Goal: Task Accomplishment & Management: Use online tool/utility

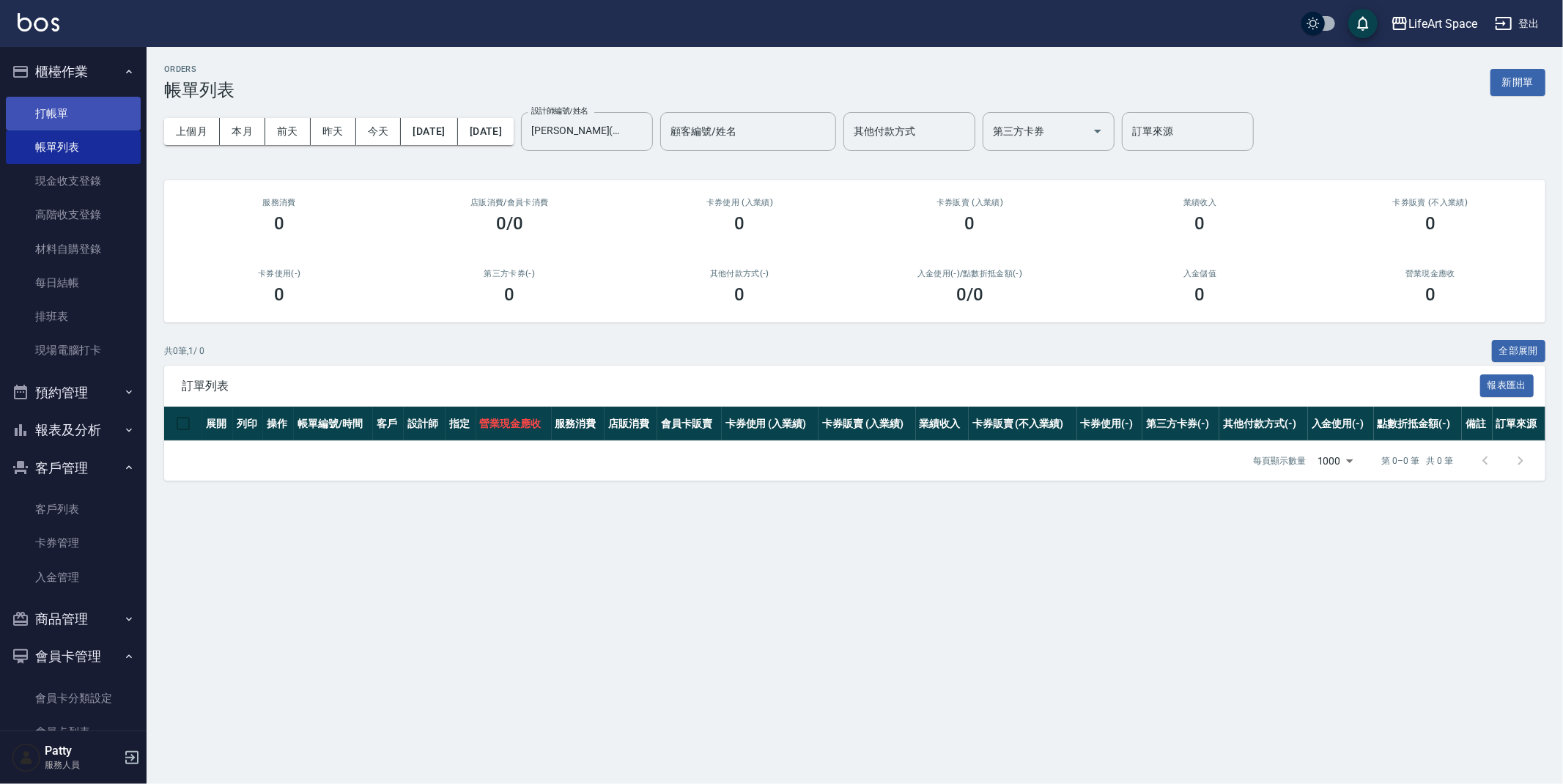
click at [93, 113] on link "打帳單" at bounding box center [73, 113] width 135 height 33
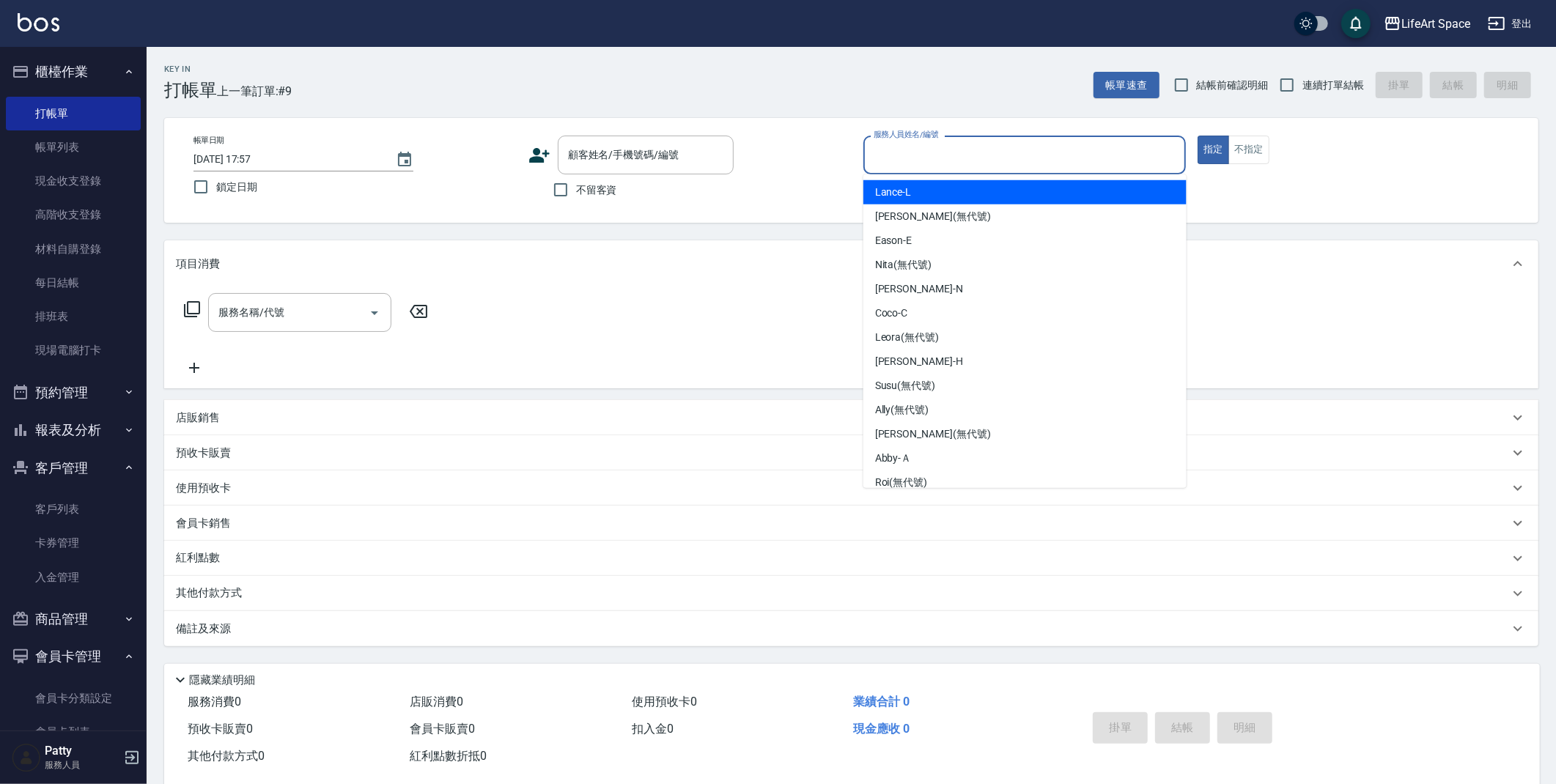
click at [929, 157] on input "服務人員姓名/編號" at bounding box center [1025, 154] width 310 height 26
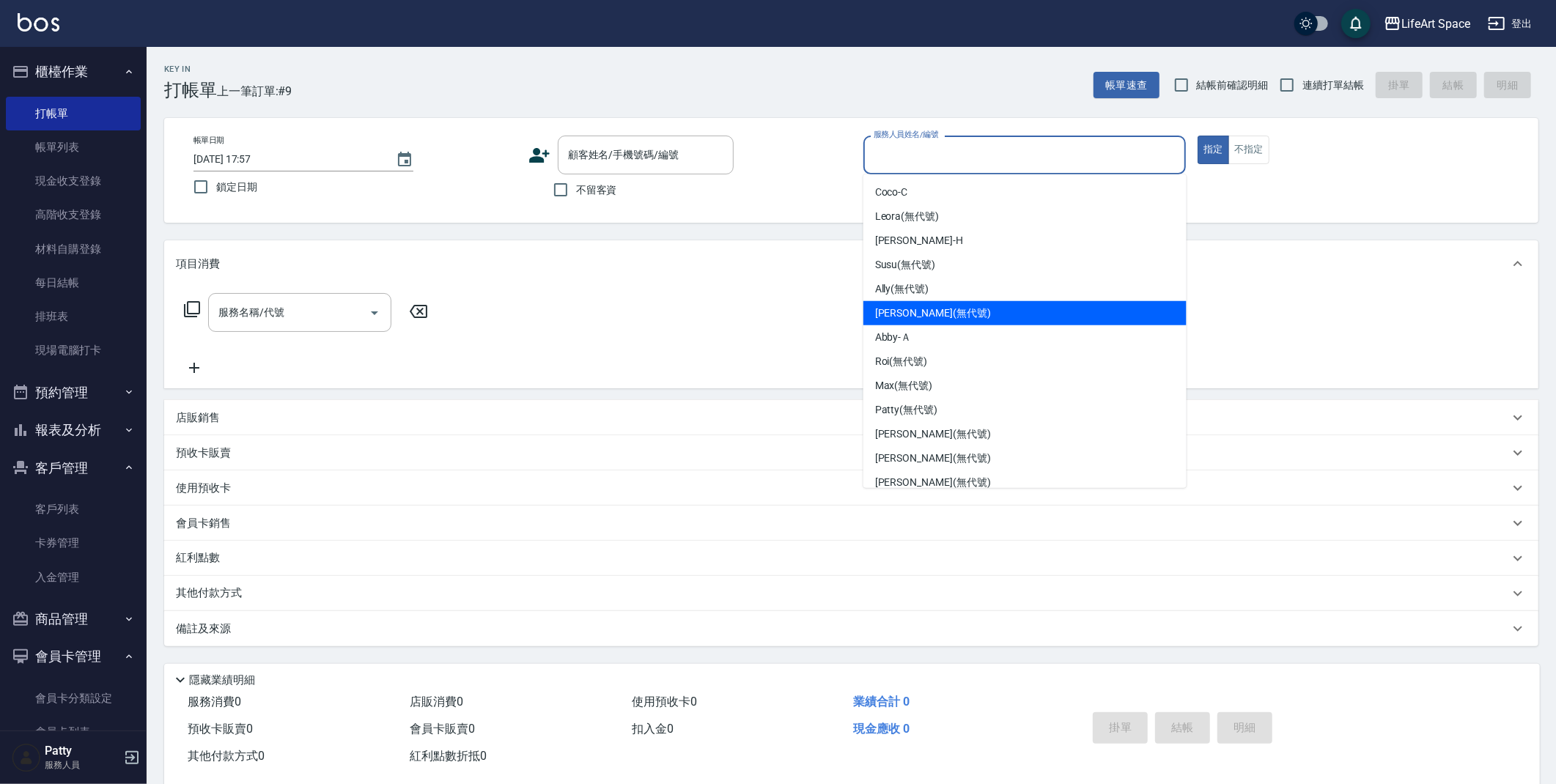
scroll to position [229, 0]
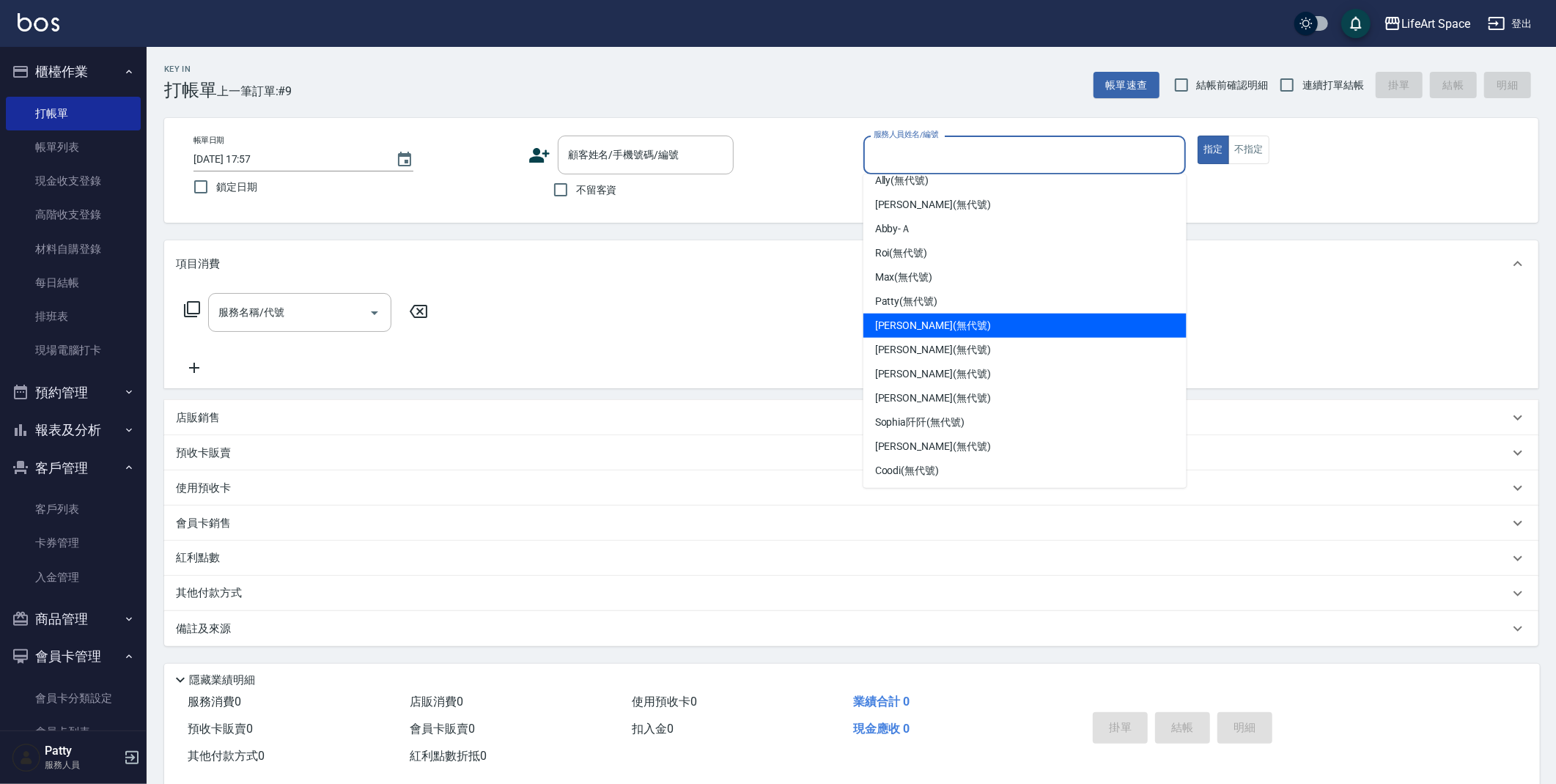
click at [900, 327] on span "Joyce (無代號)" at bounding box center [933, 325] width 116 height 15
type input "Joyce(無代號)"
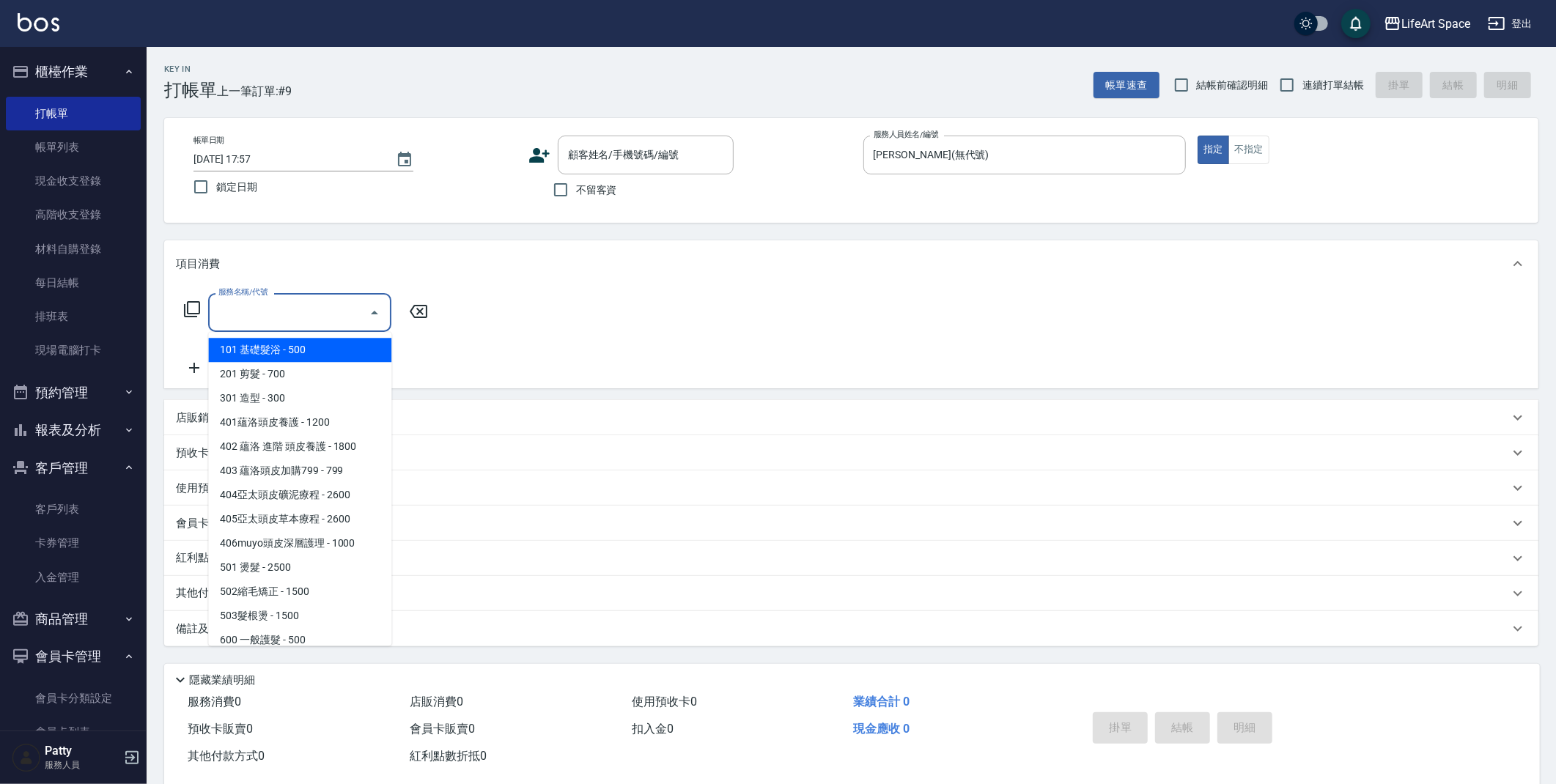
click at [323, 309] on input "服務名稱/代號" at bounding box center [288, 312] width 148 height 26
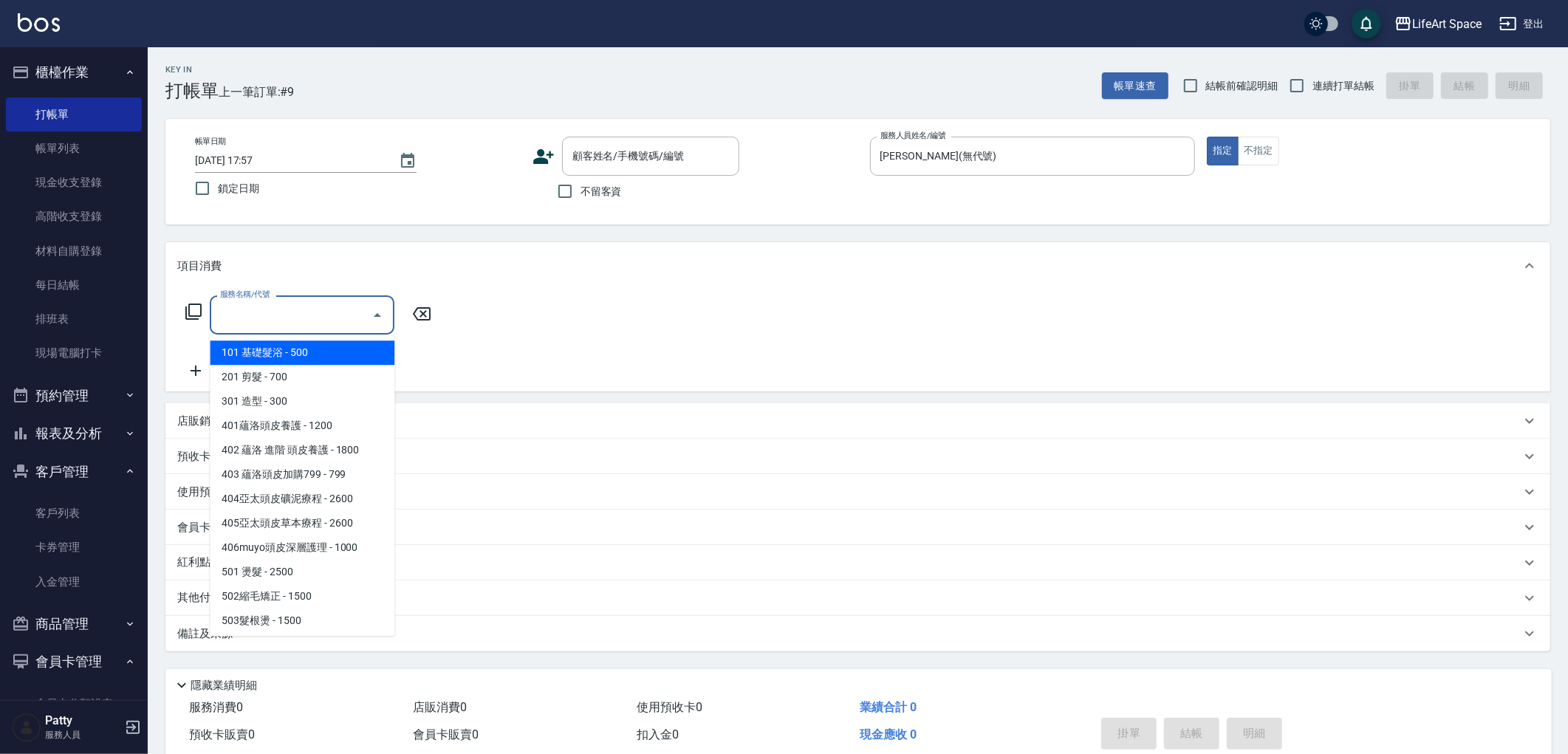
type input "101 基礎髮浴 (101)"
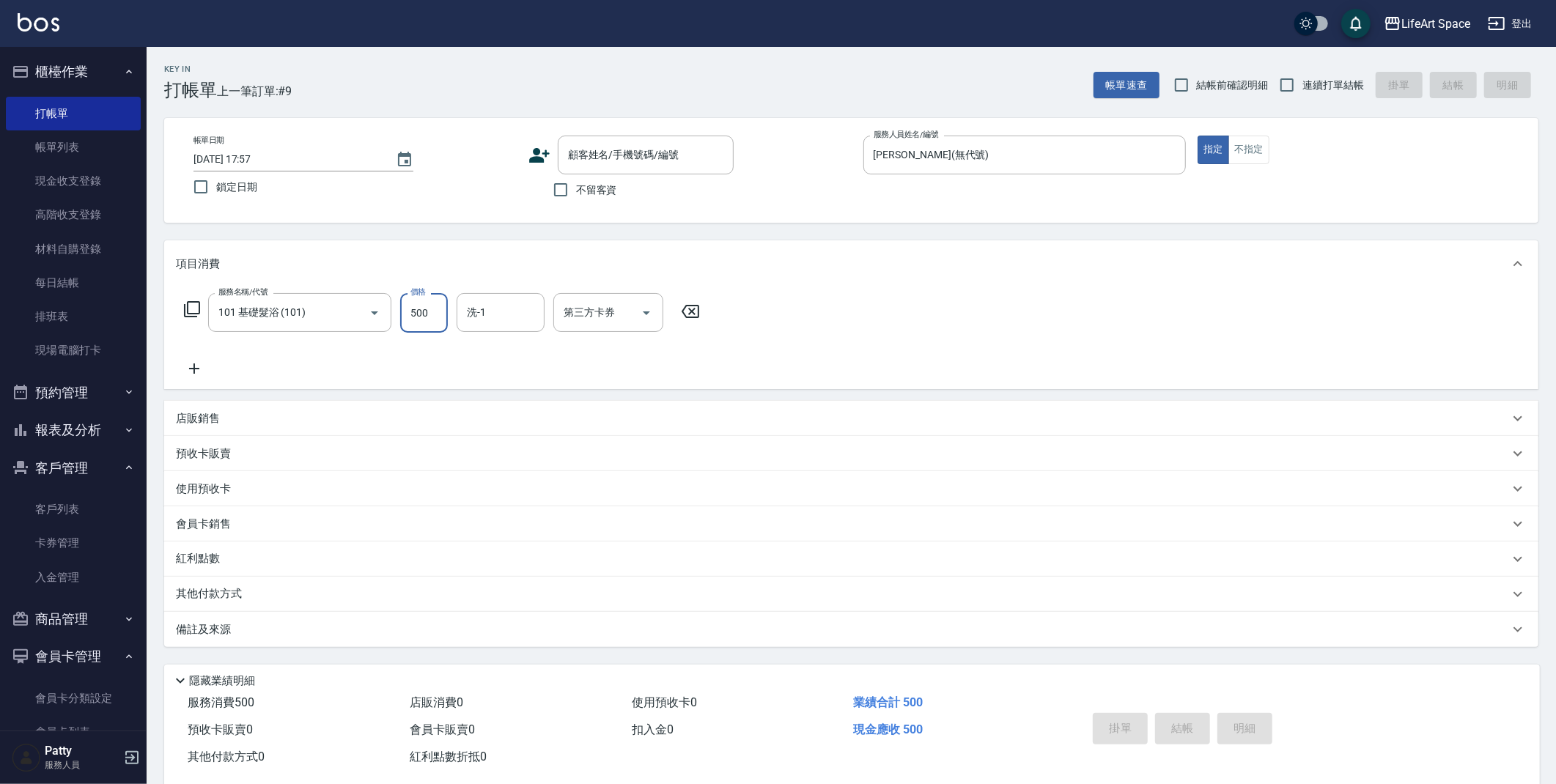
click at [434, 321] on input "500" at bounding box center [424, 312] width 48 height 39
type input "300"
click at [191, 369] on icon at bounding box center [194, 369] width 10 height 10
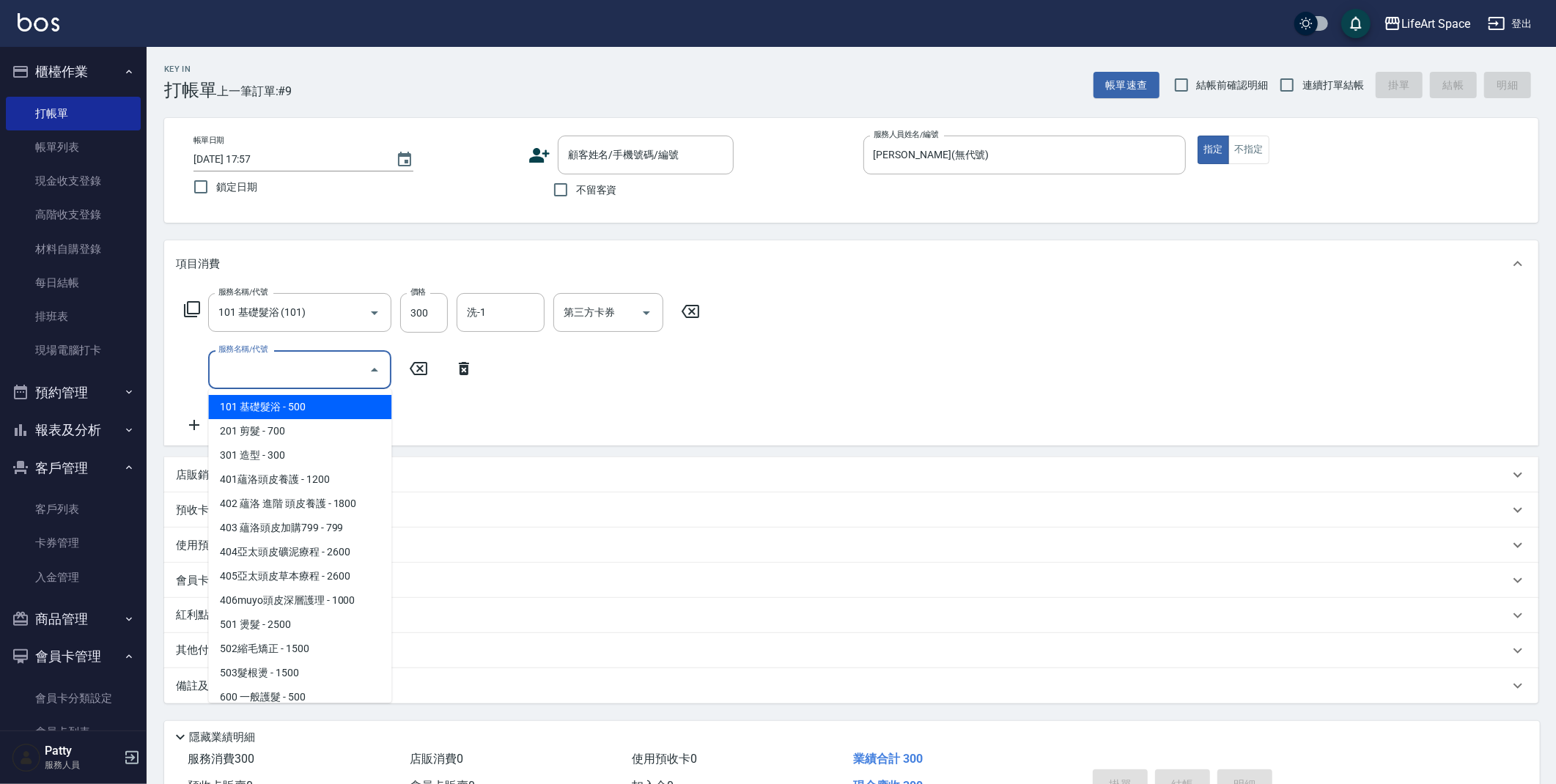
click at [219, 366] on input "服務名稱/代號" at bounding box center [288, 369] width 148 height 26
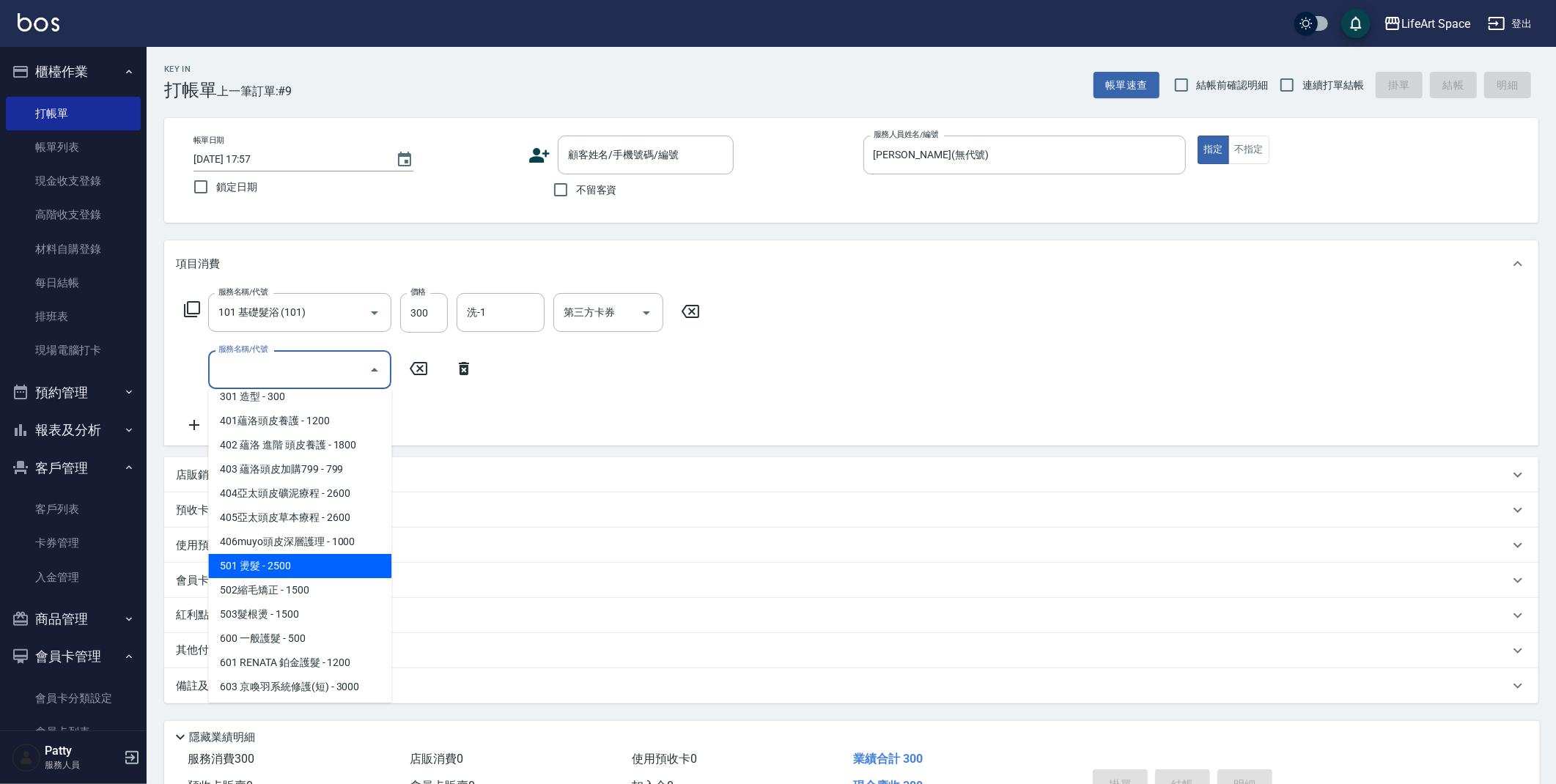
scroll to position [229, 0]
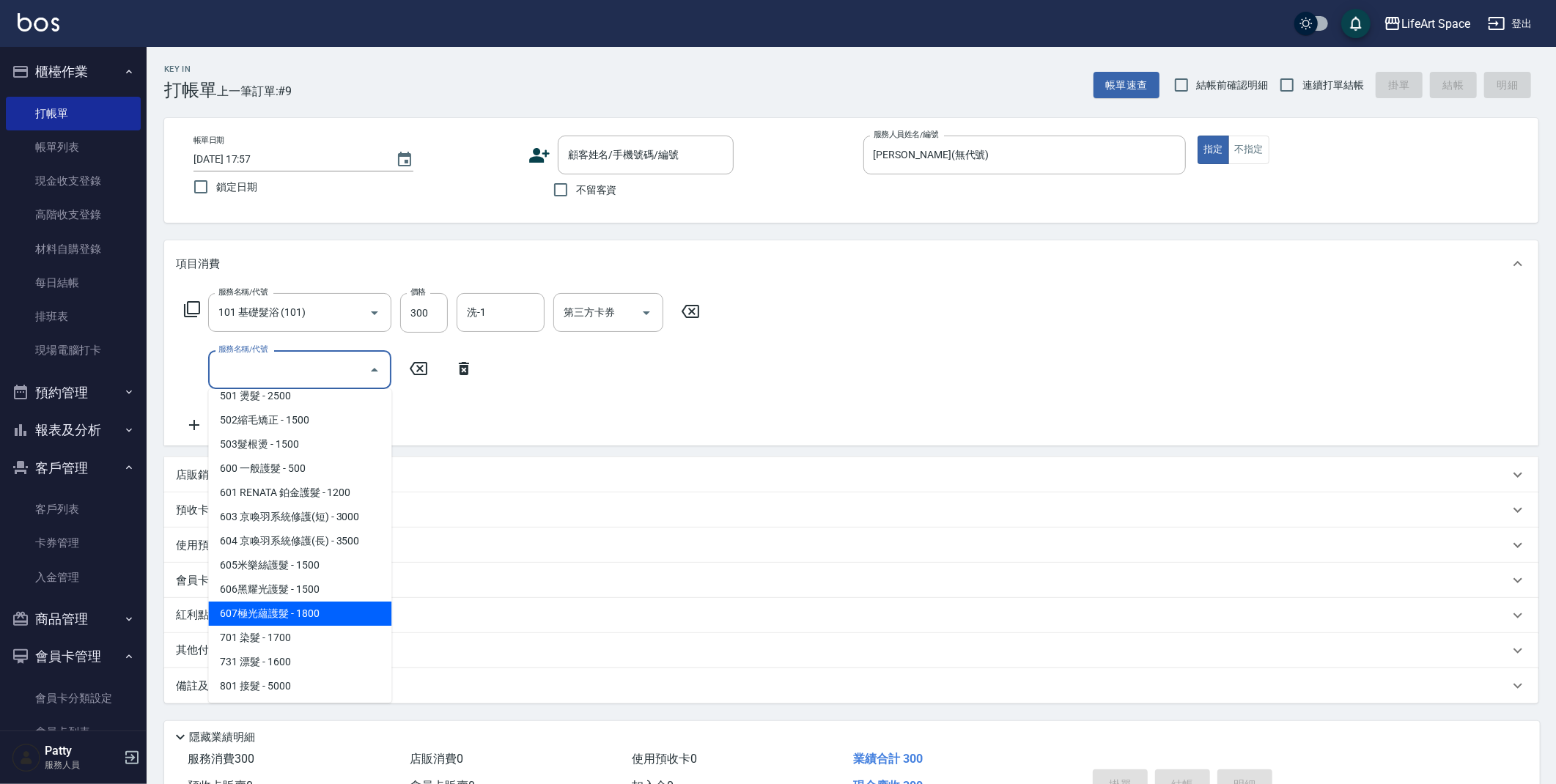
click at [285, 615] on span "607極光蘊護髮 - 1800" at bounding box center [300, 613] width 184 height 24
type input "607極光蘊護髮(607)"
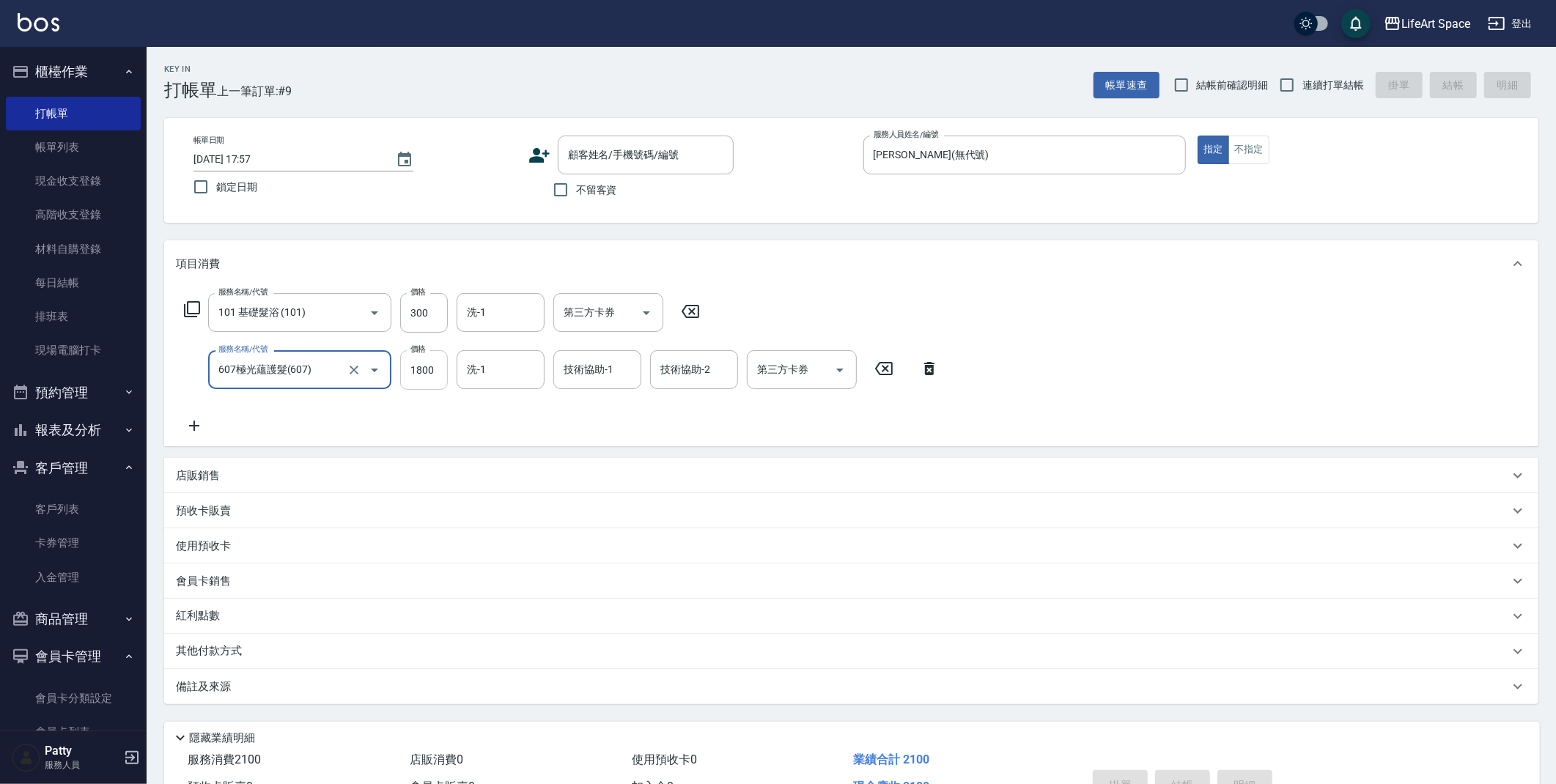
click at [437, 370] on input "1800" at bounding box center [424, 369] width 48 height 39
type input "2200"
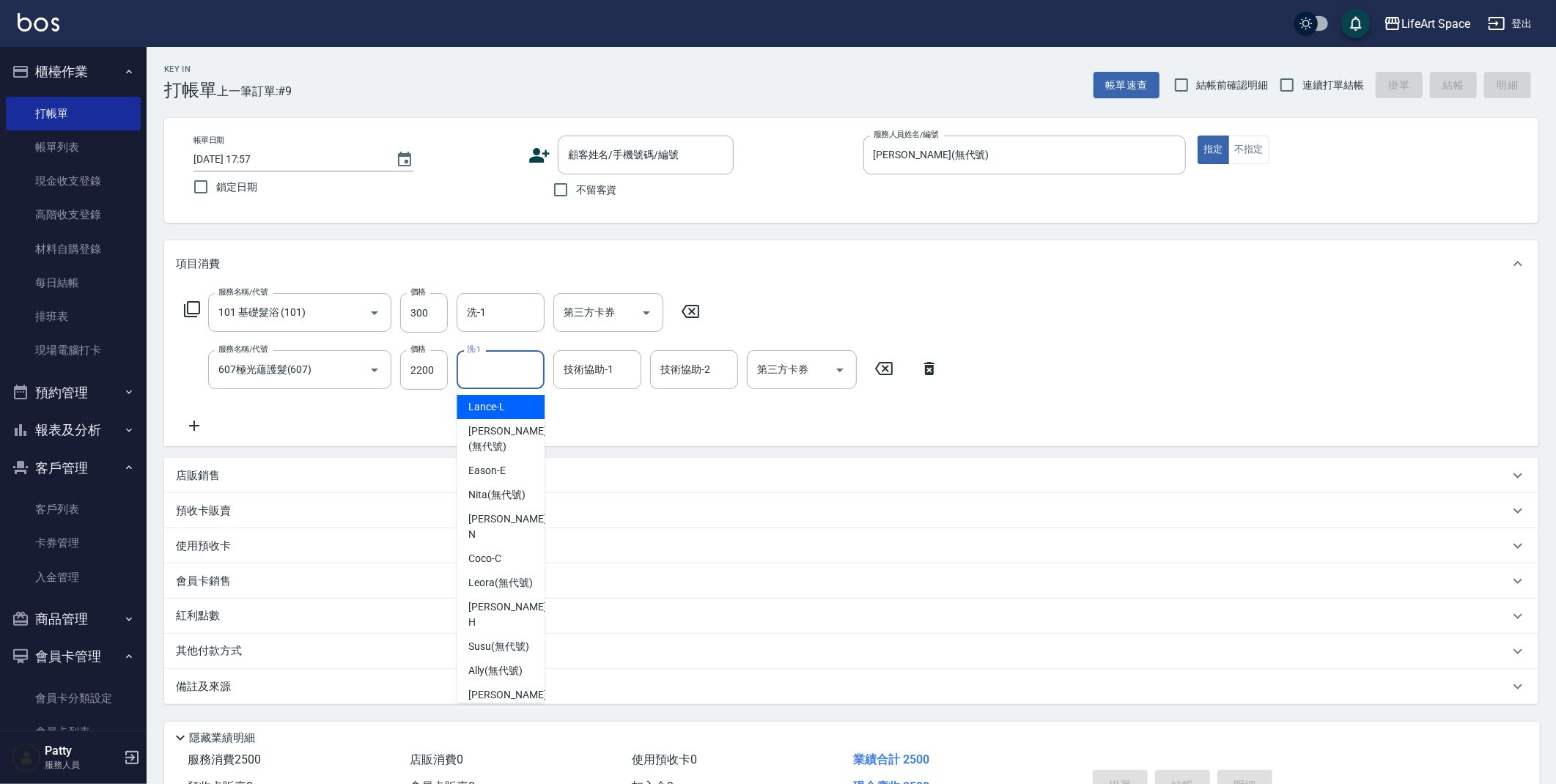
click at [521, 376] on input "洗-1" at bounding box center [501, 369] width 75 height 26
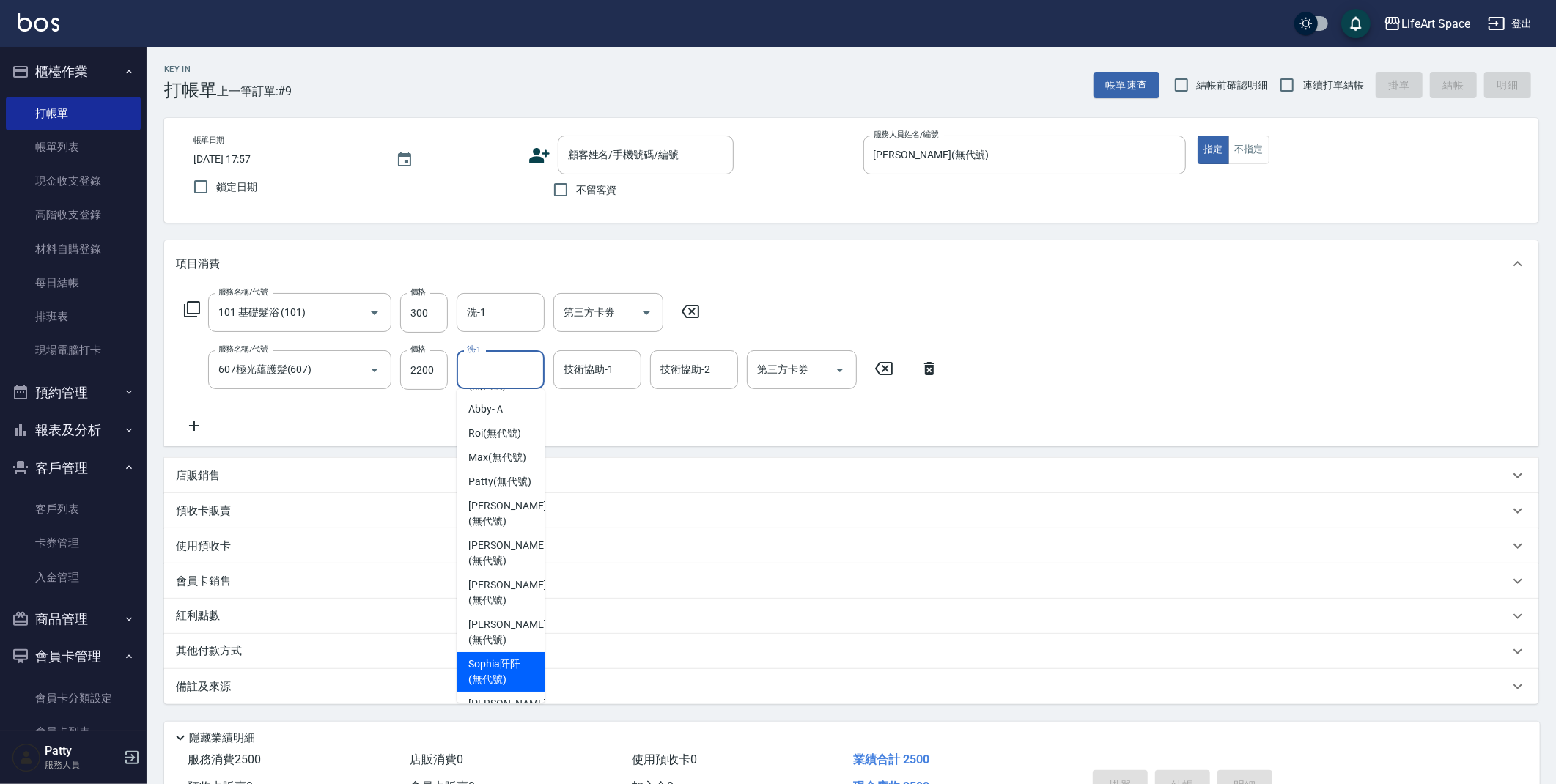
drag, startPoint x: 516, startPoint y: 689, endPoint x: 553, endPoint y: 478, distance: 214.2
click at [516, 687] on span "Sophia阡阡 (無代號)" at bounding box center [500, 671] width 64 height 31
type input "Sophia阡阡(無代號)"
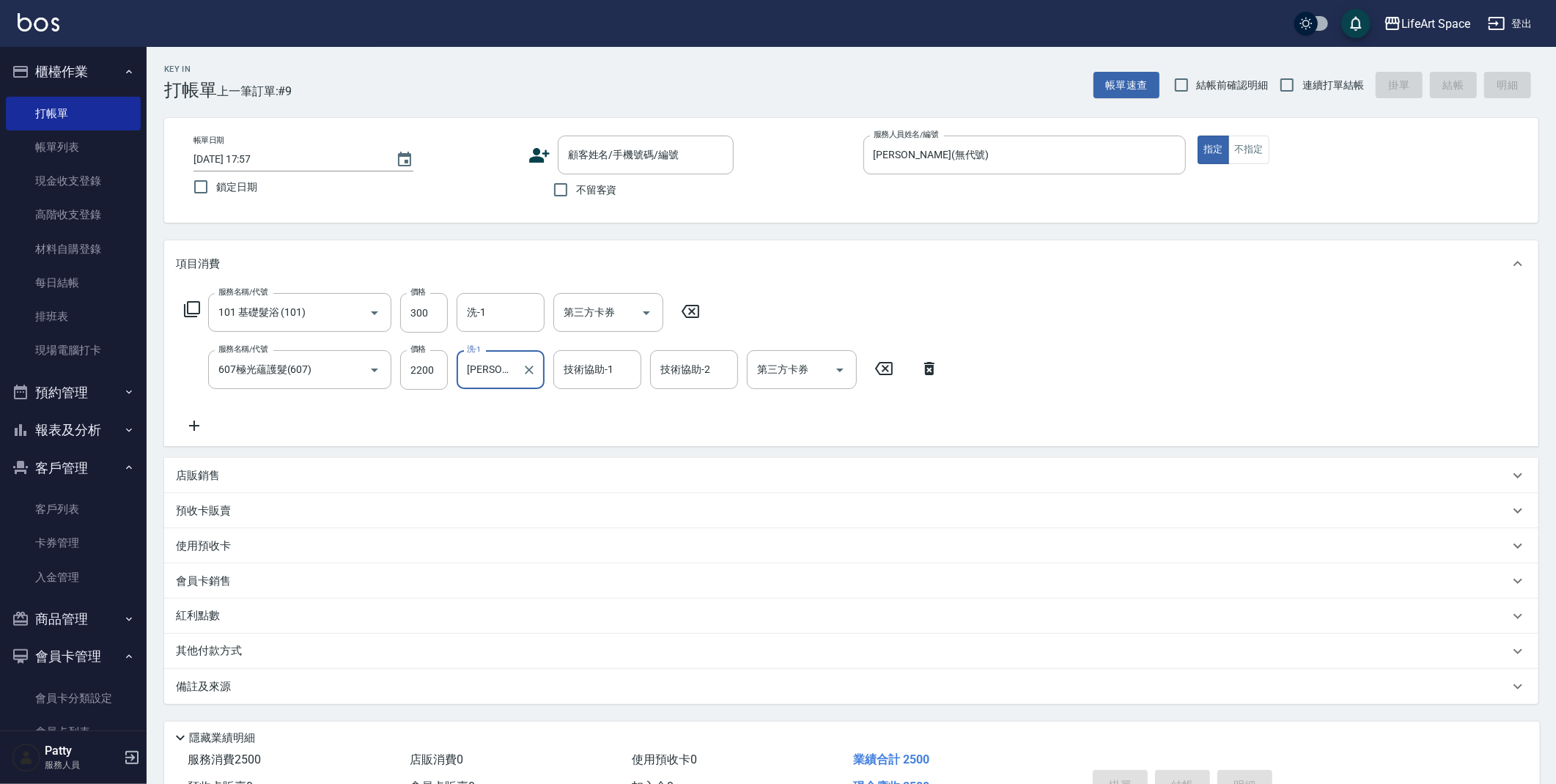
click at [593, 375] on div "技術協助-1 技術協助-1" at bounding box center [597, 369] width 88 height 39
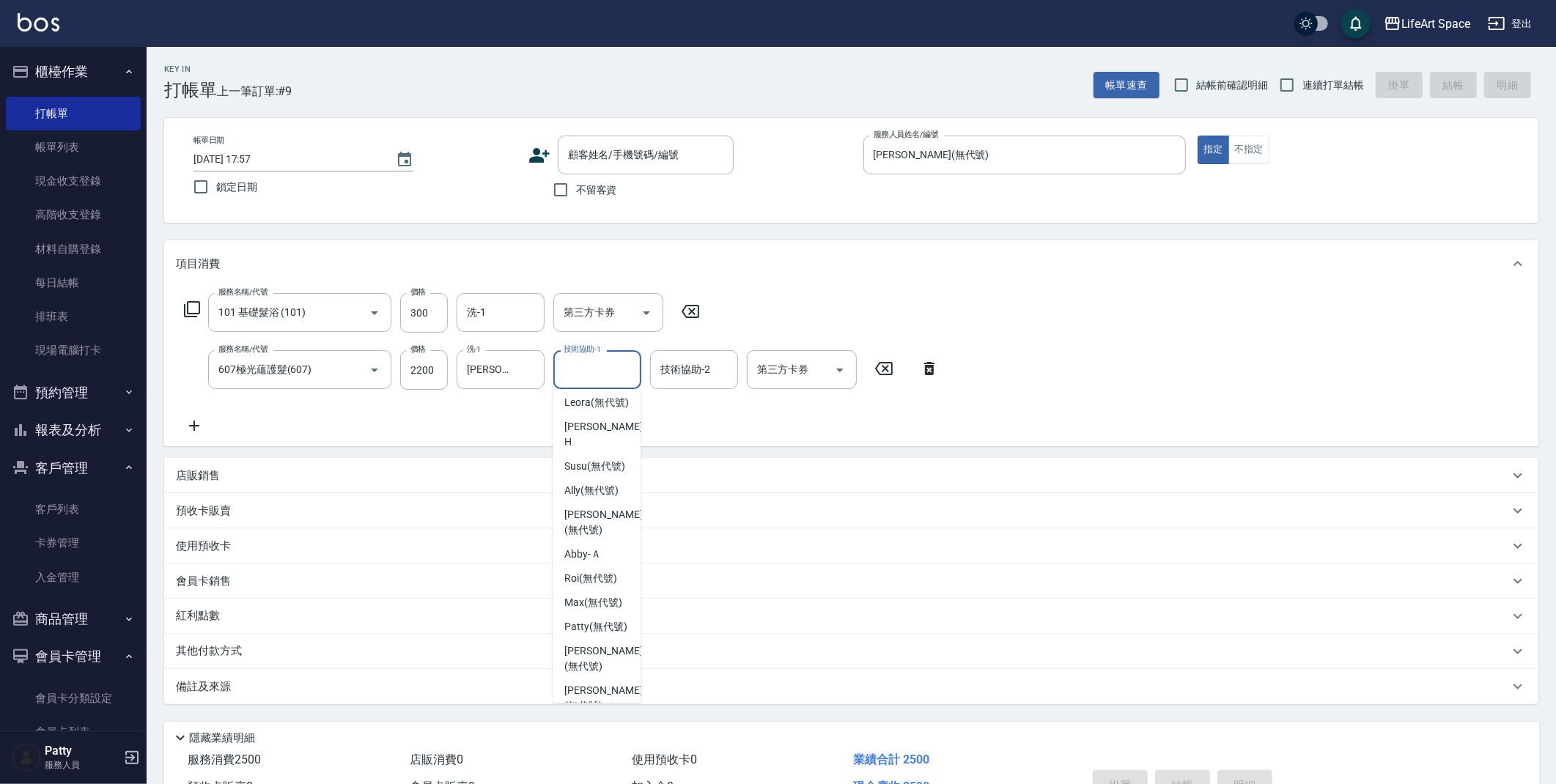
scroll to position [414, 0]
drag, startPoint x: 575, startPoint y: 591, endPoint x: 565, endPoint y: 565, distance: 27.9
click at [575, 598] on span "Sophia阡阡 (無代號)" at bounding box center [597, 613] width 64 height 31
type input "Sophia阡阡(無代號)"
click at [563, 193] on input "不留客資" at bounding box center [561, 189] width 31 height 31
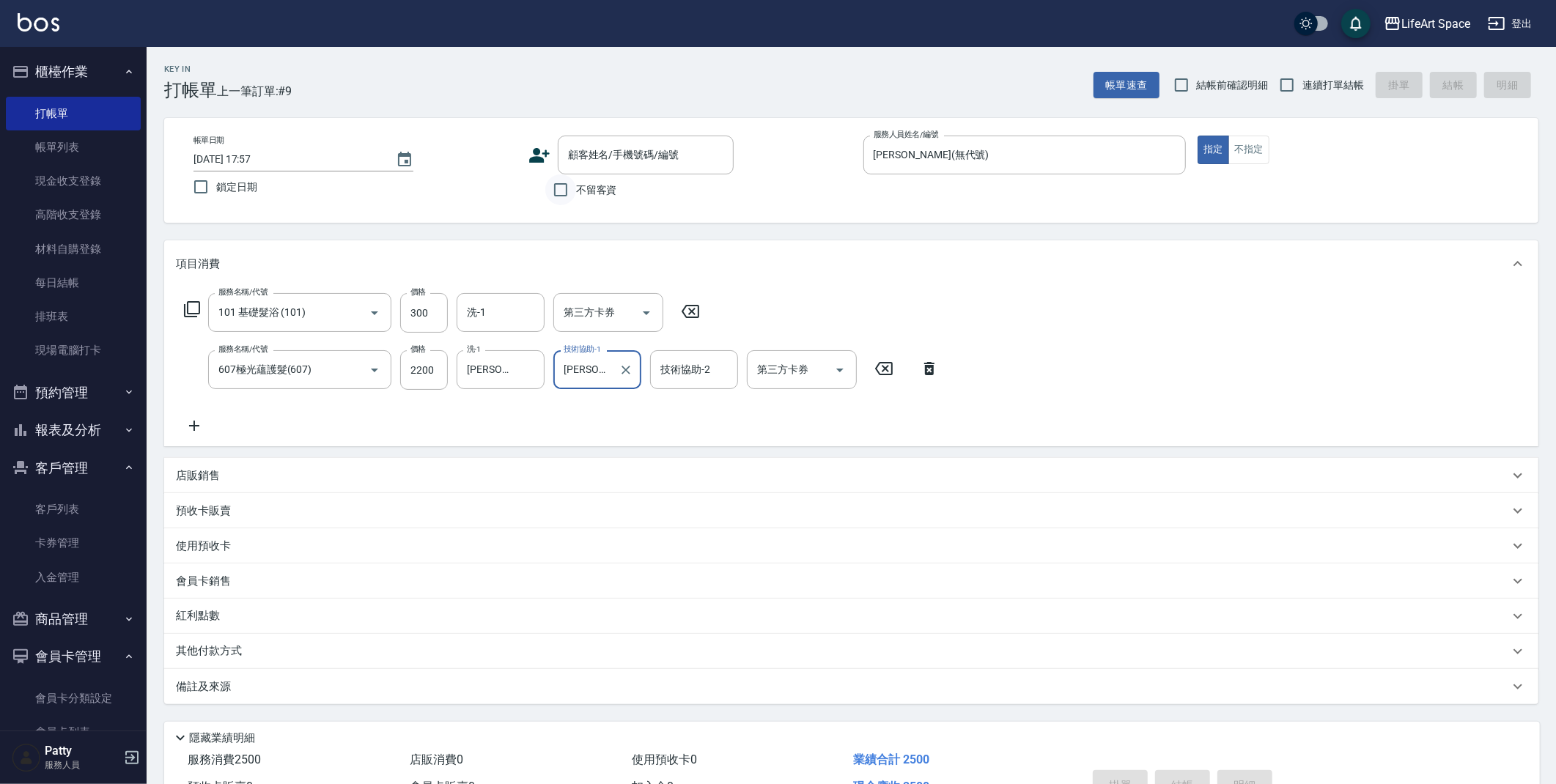
checkbox input "true"
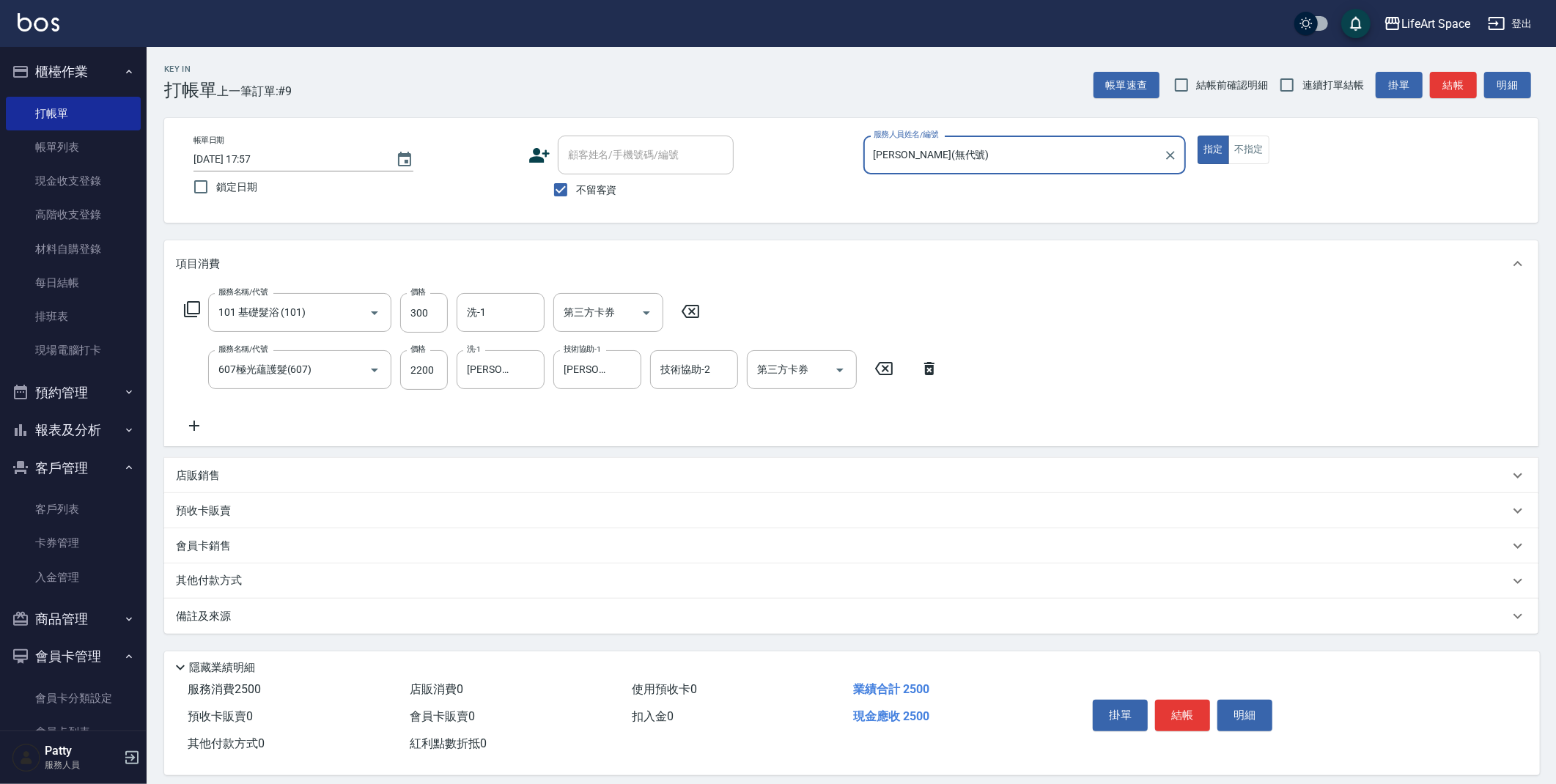
click at [214, 617] on p "備註及來源" at bounding box center [204, 616] width 55 height 15
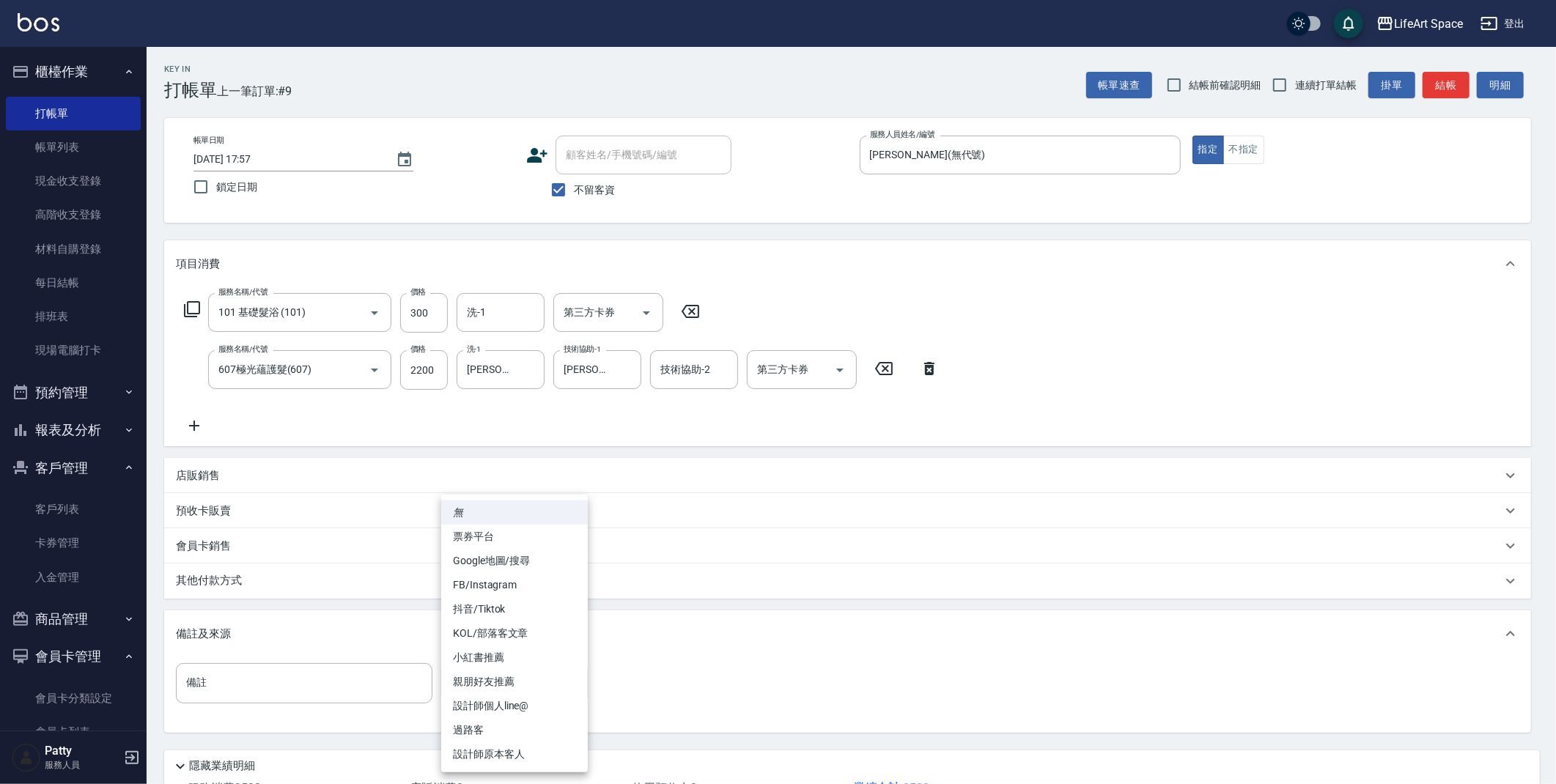
click at [506, 676] on body "LifeArt Space 登出 櫃檯作業 打帳單 帳單列表 現金收支登錄 高階收支登錄 材料自購登錄 每日結帳 排班表 現場電腦打卡 預約管理 預約管理 單…" at bounding box center [778, 445] width 1556 height 892
click at [496, 597] on li "抖音/Tiktok" at bounding box center [515, 609] width 147 height 24
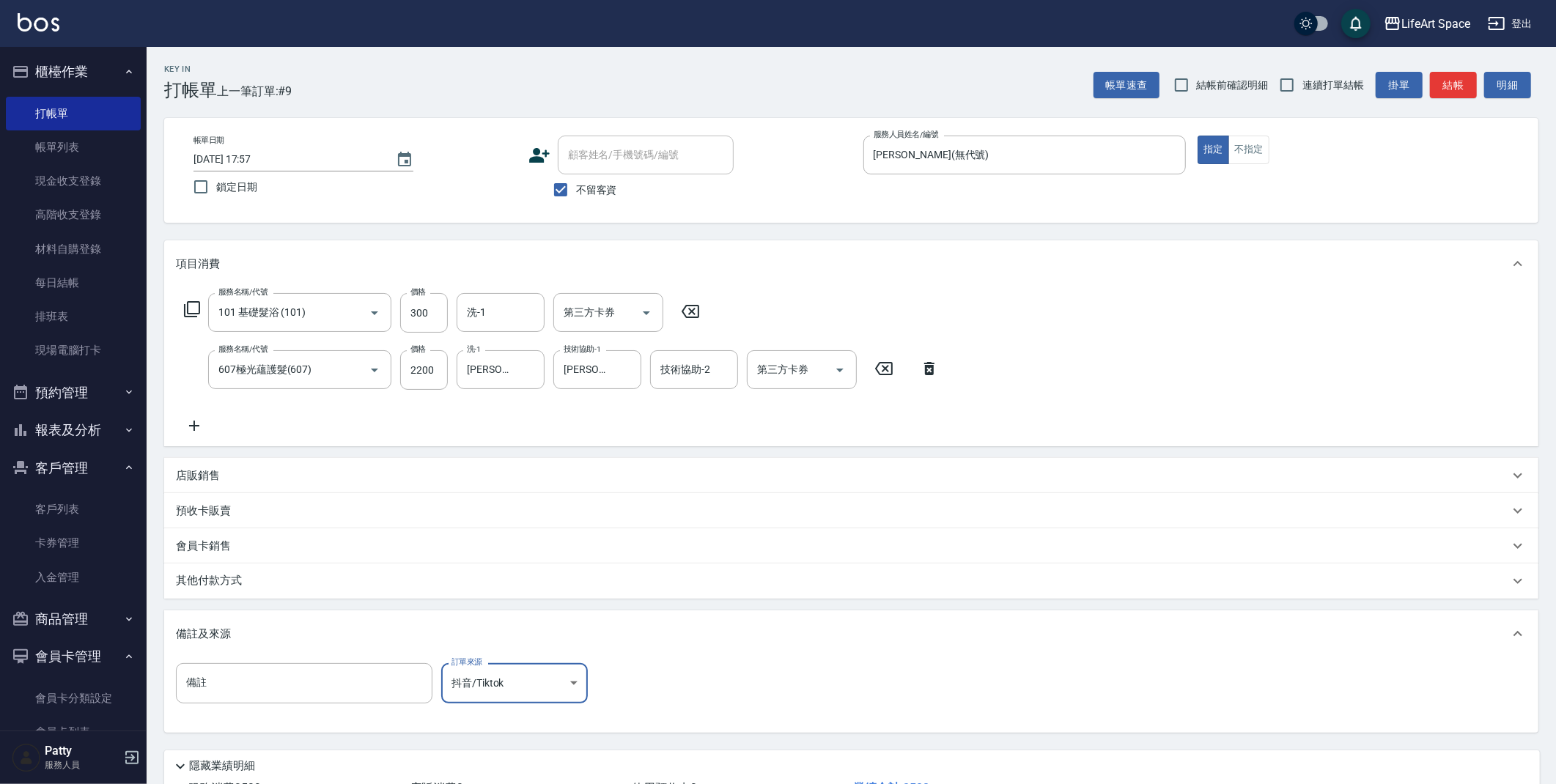
click at [515, 669] on body "LifeArt Space 登出 櫃檯作業 打帳單 帳單列表 現金收支登錄 高階收支登錄 材料自購登錄 每日結帳 排班表 現場電腦打卡 預約管理 預約管理 單…" at bounding box center [778, 445] width 1556 height 892
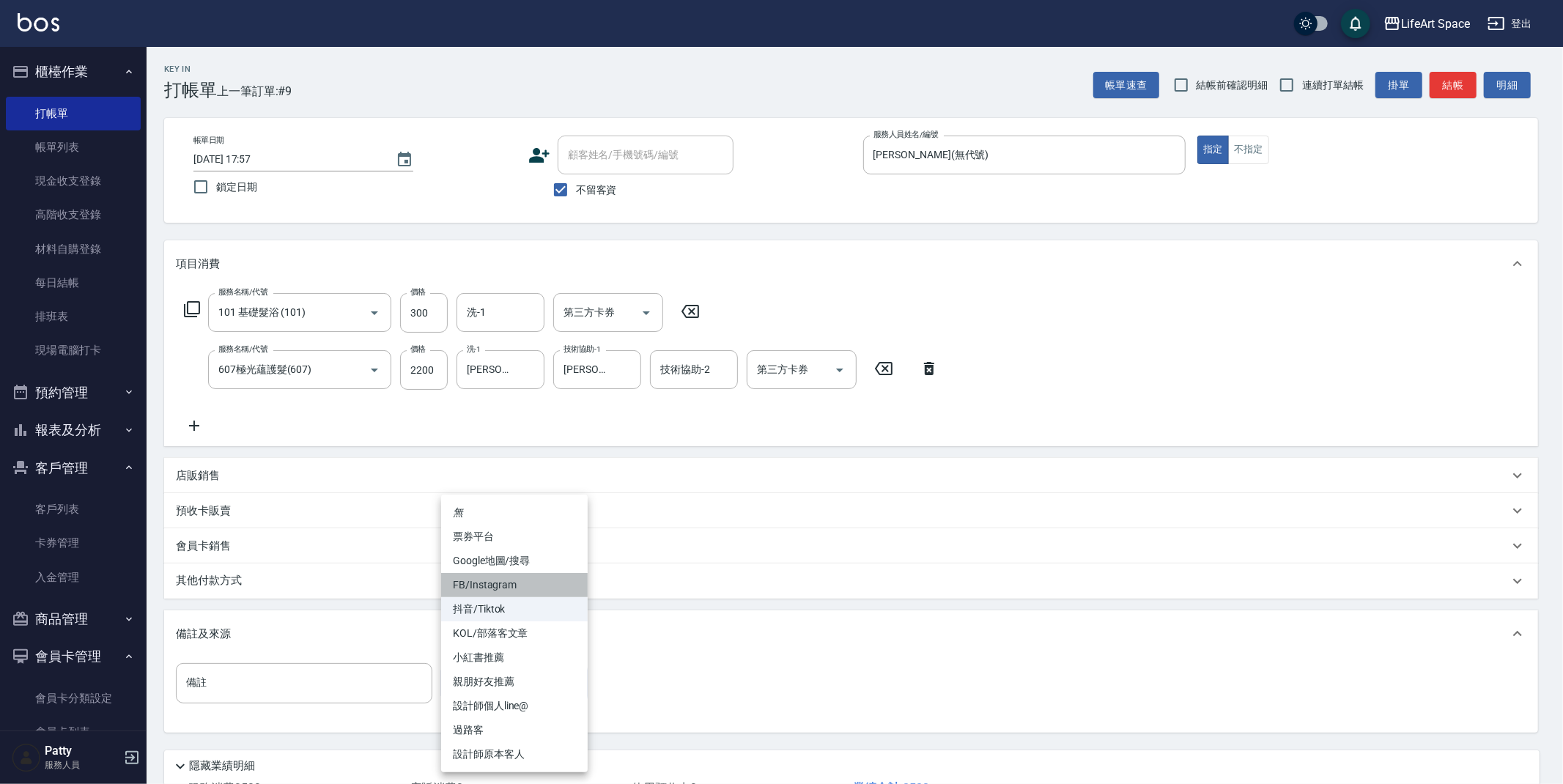
click at [504, 586] on li "FB/Instagram" at bounding box center [515, 585] width 147 height 24
type input "FB/Instagram"
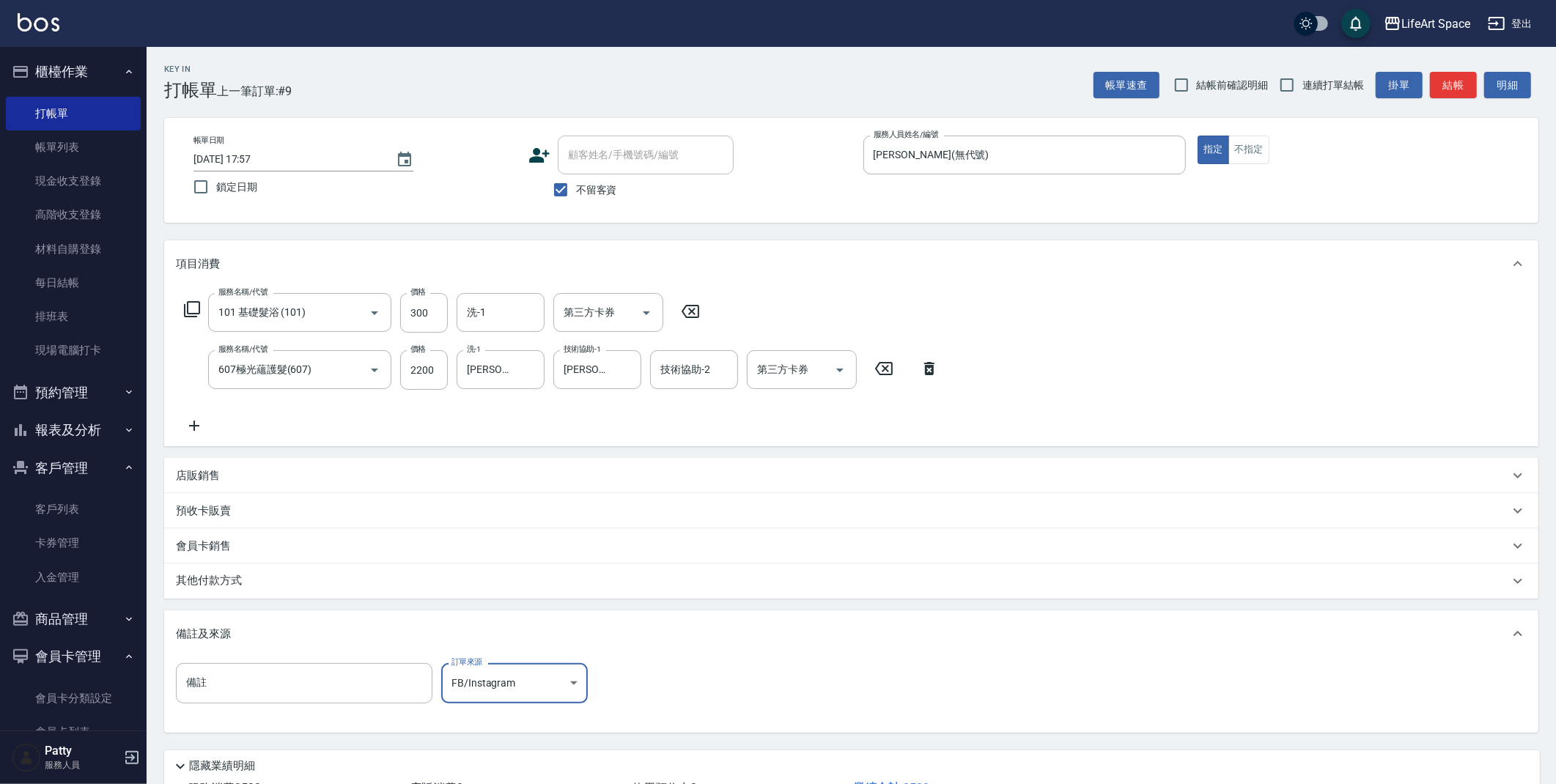
scroll to position [112, 0]
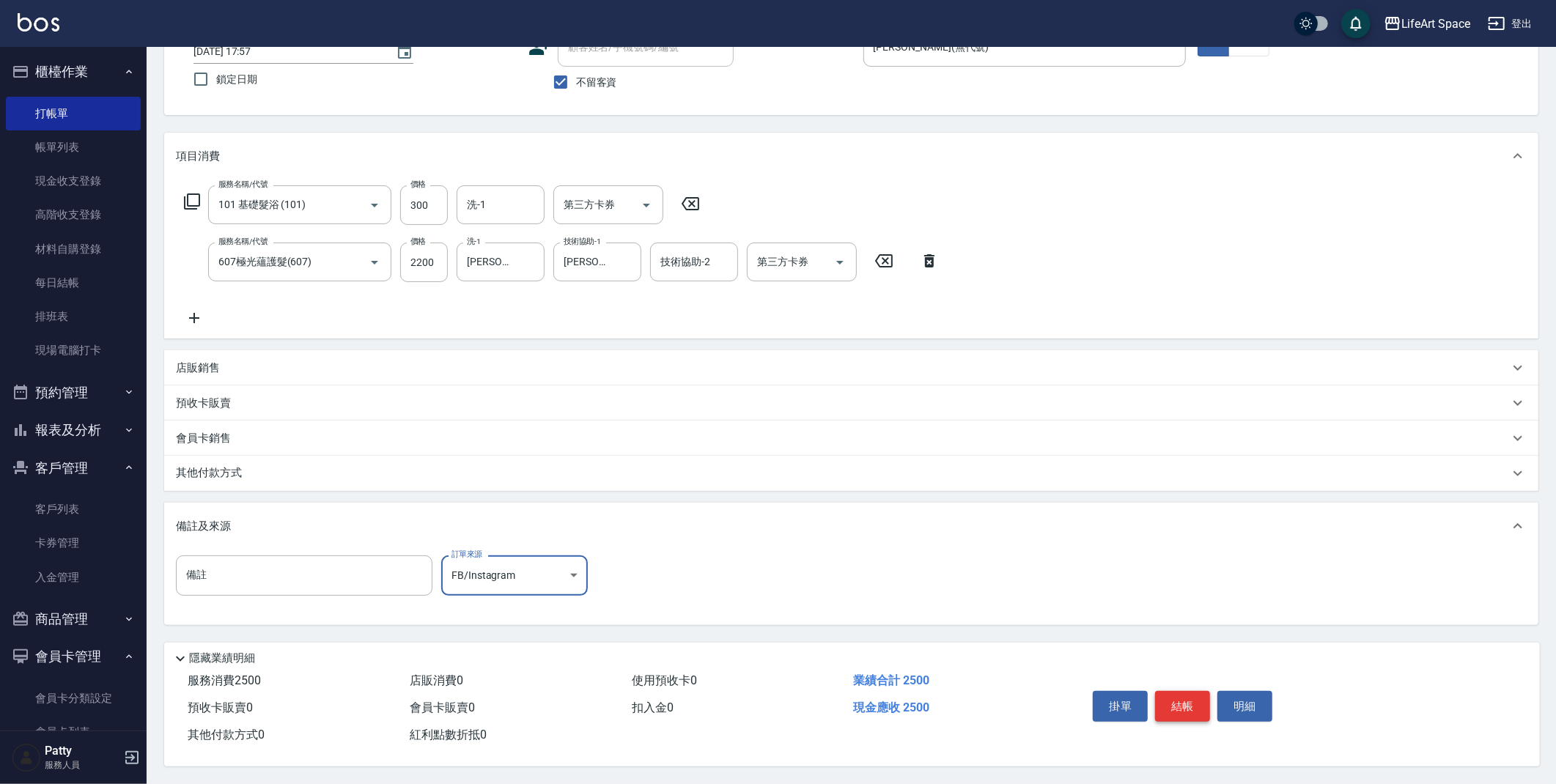
click at [1172, 702] on button "結帳" at bounding box center [1183, 706] width 55 height 31
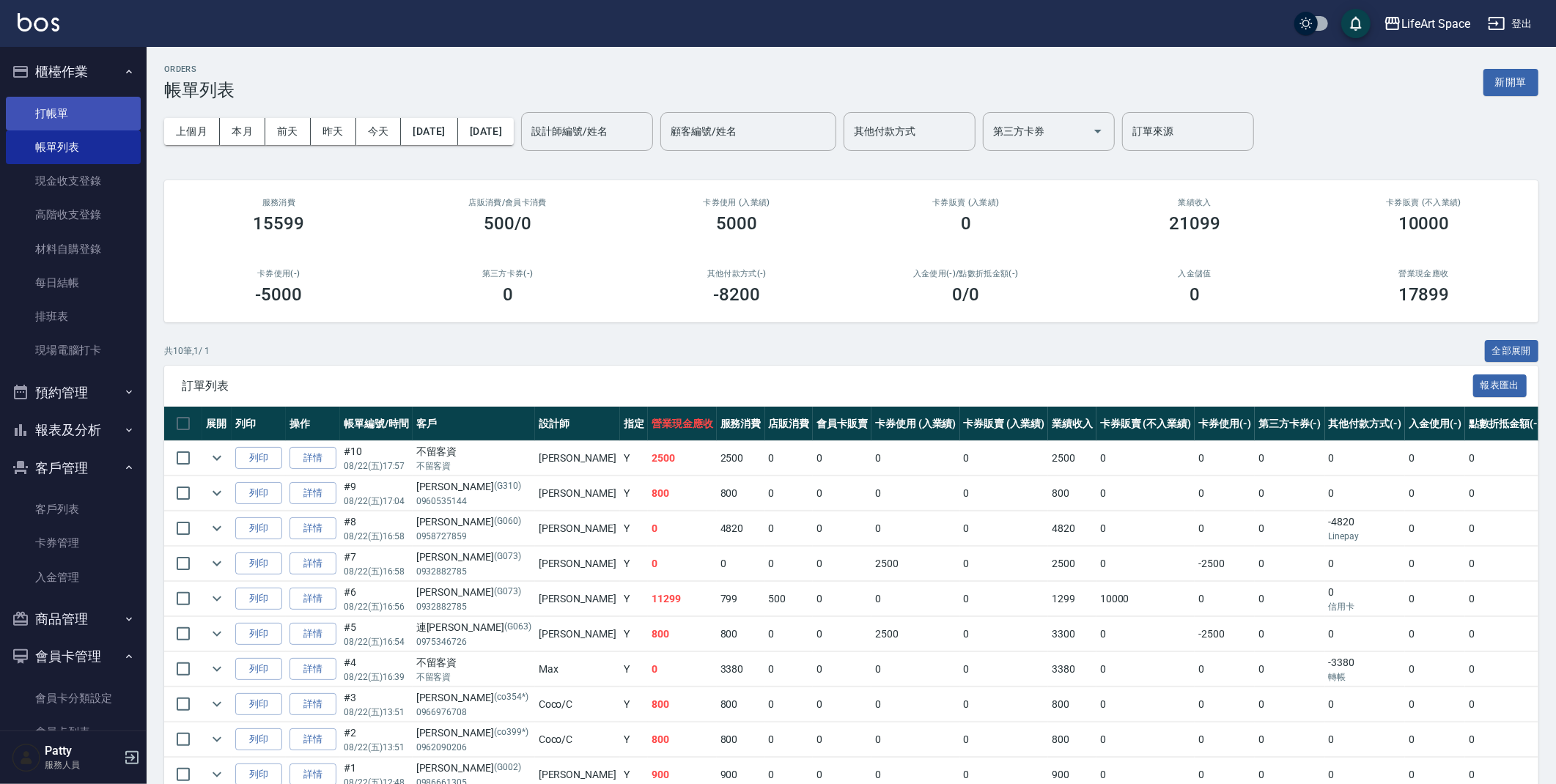
click at [79, 114] on link "打帳單" at bounding box center [73, 113] width 135 height 33
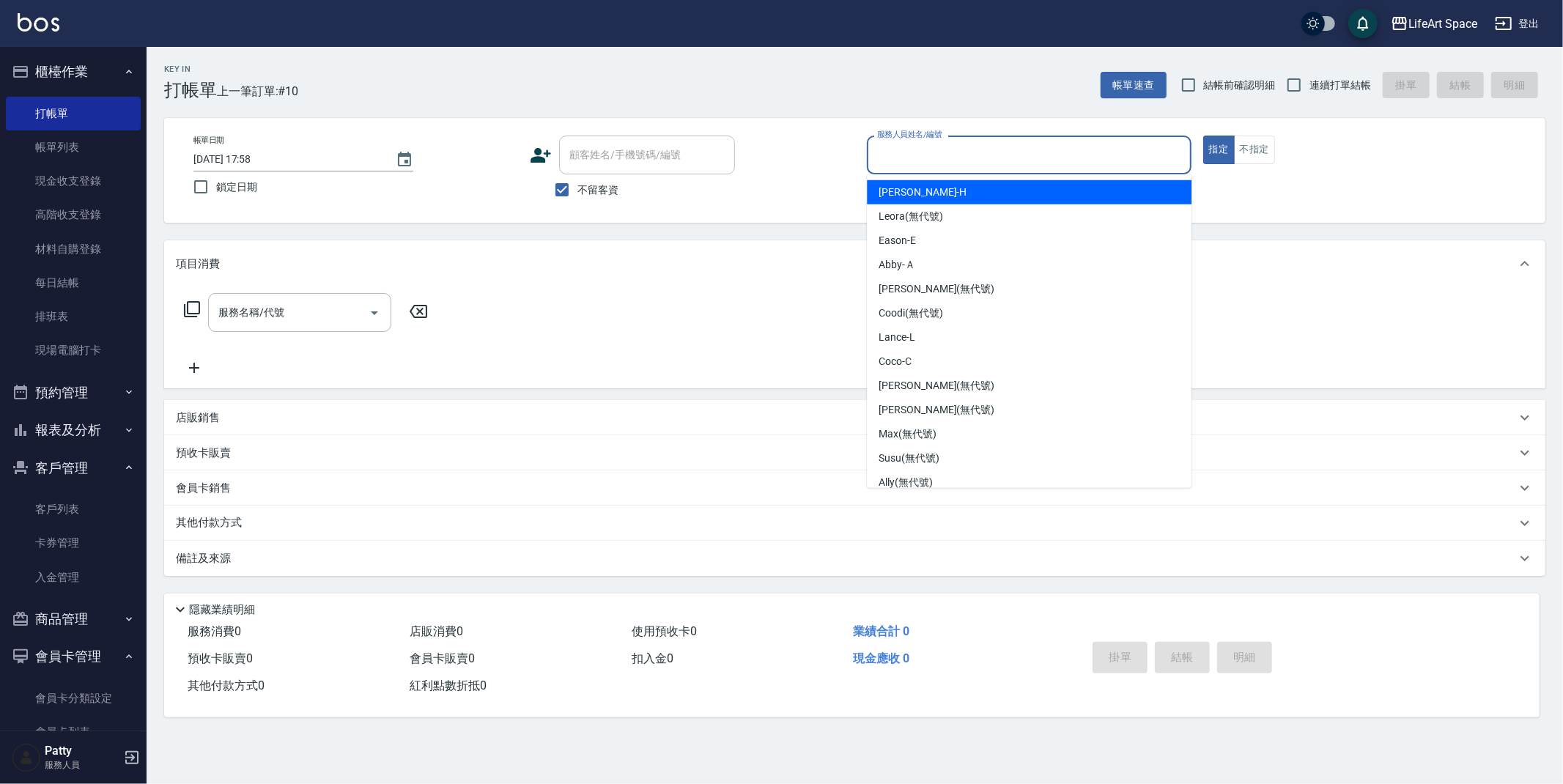
click at [953, 148] on input "服務人員姓名/編號" at bounding box center [1028, 154] width 311 height 26
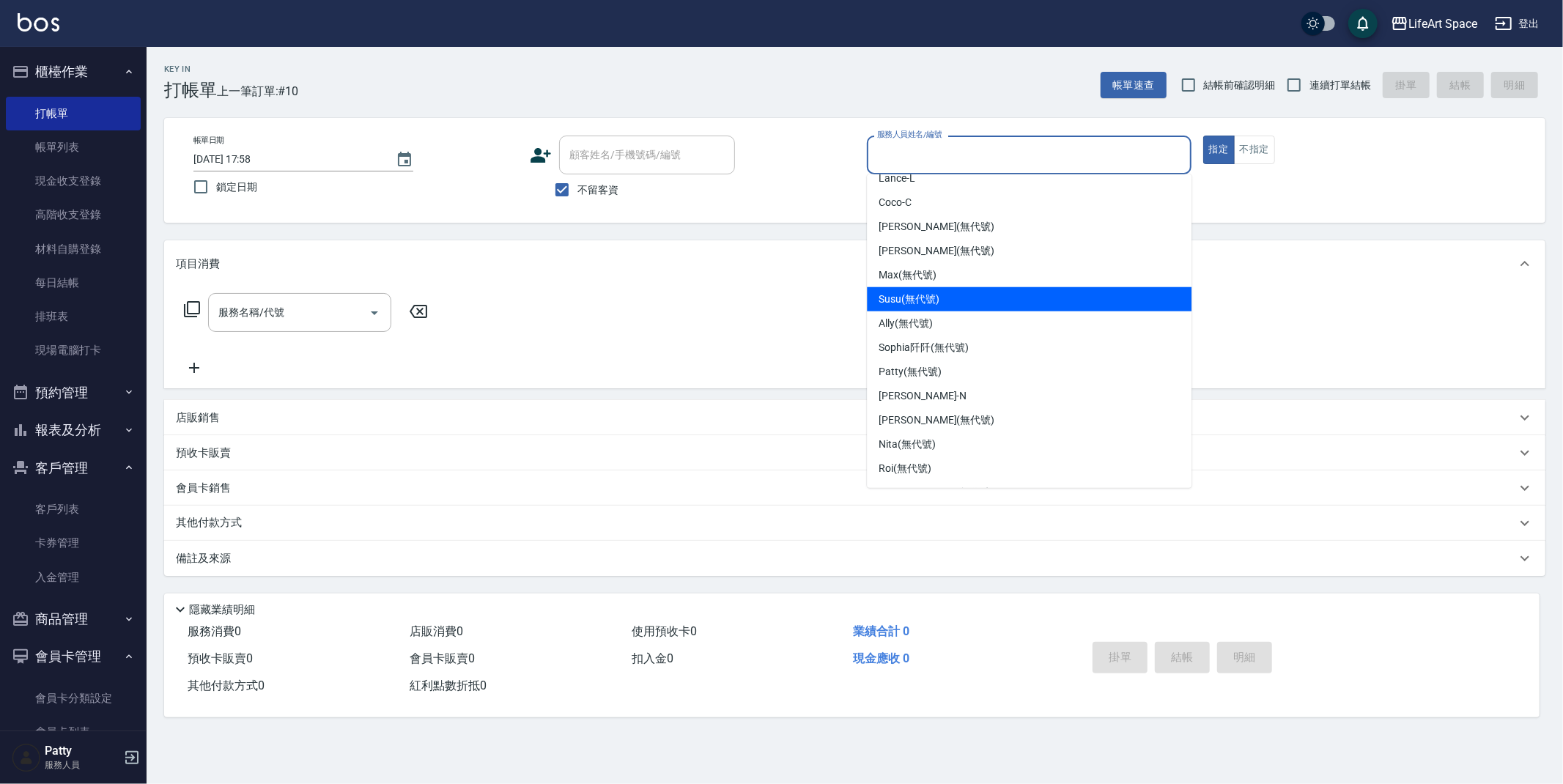
scroll to position [229, 0]
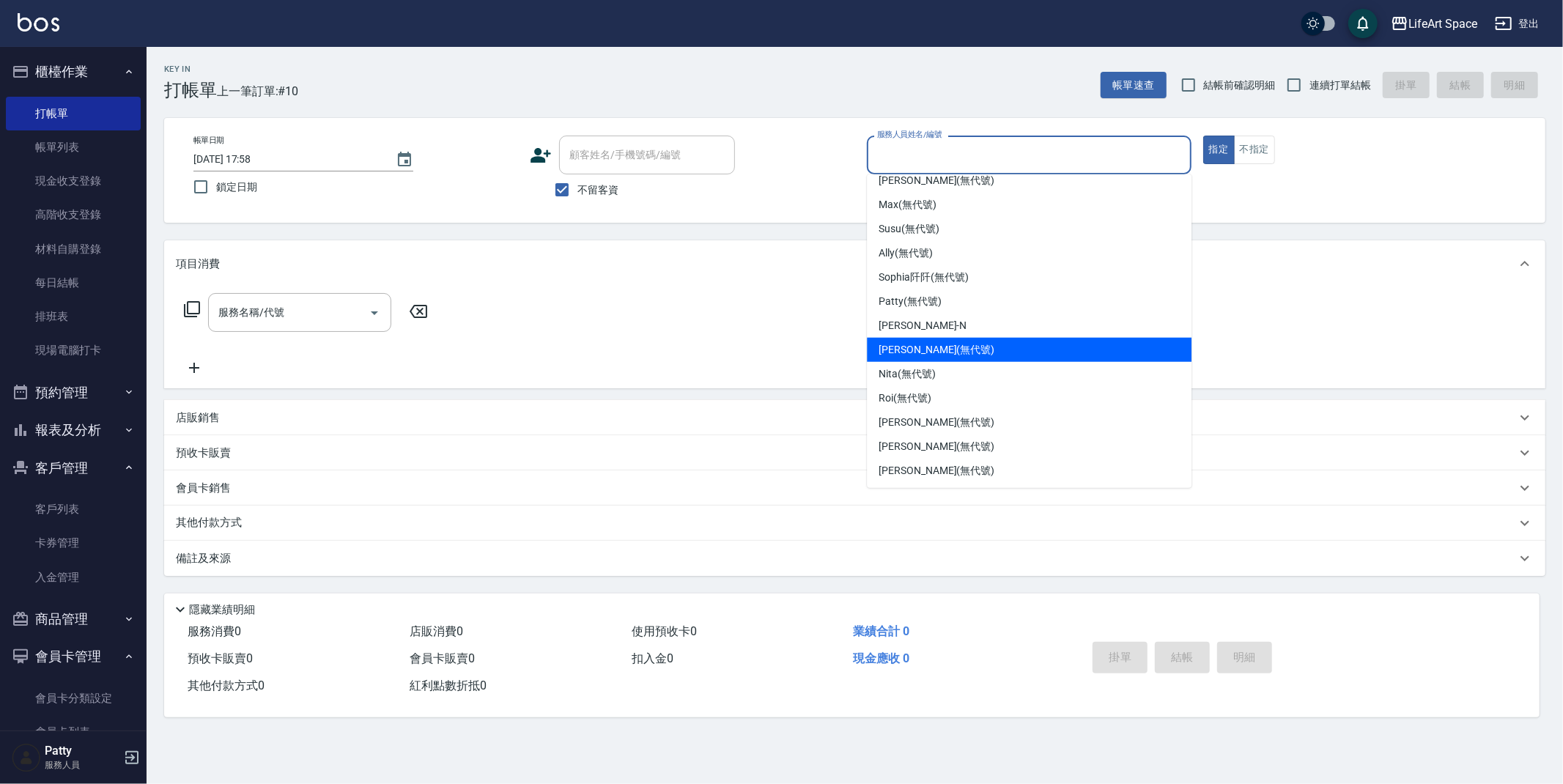
click at [924, 346] on span "Joyce (無代號)" at bounding box center [937, 349] width 116 height 15
type input "Joyce(無代號)"
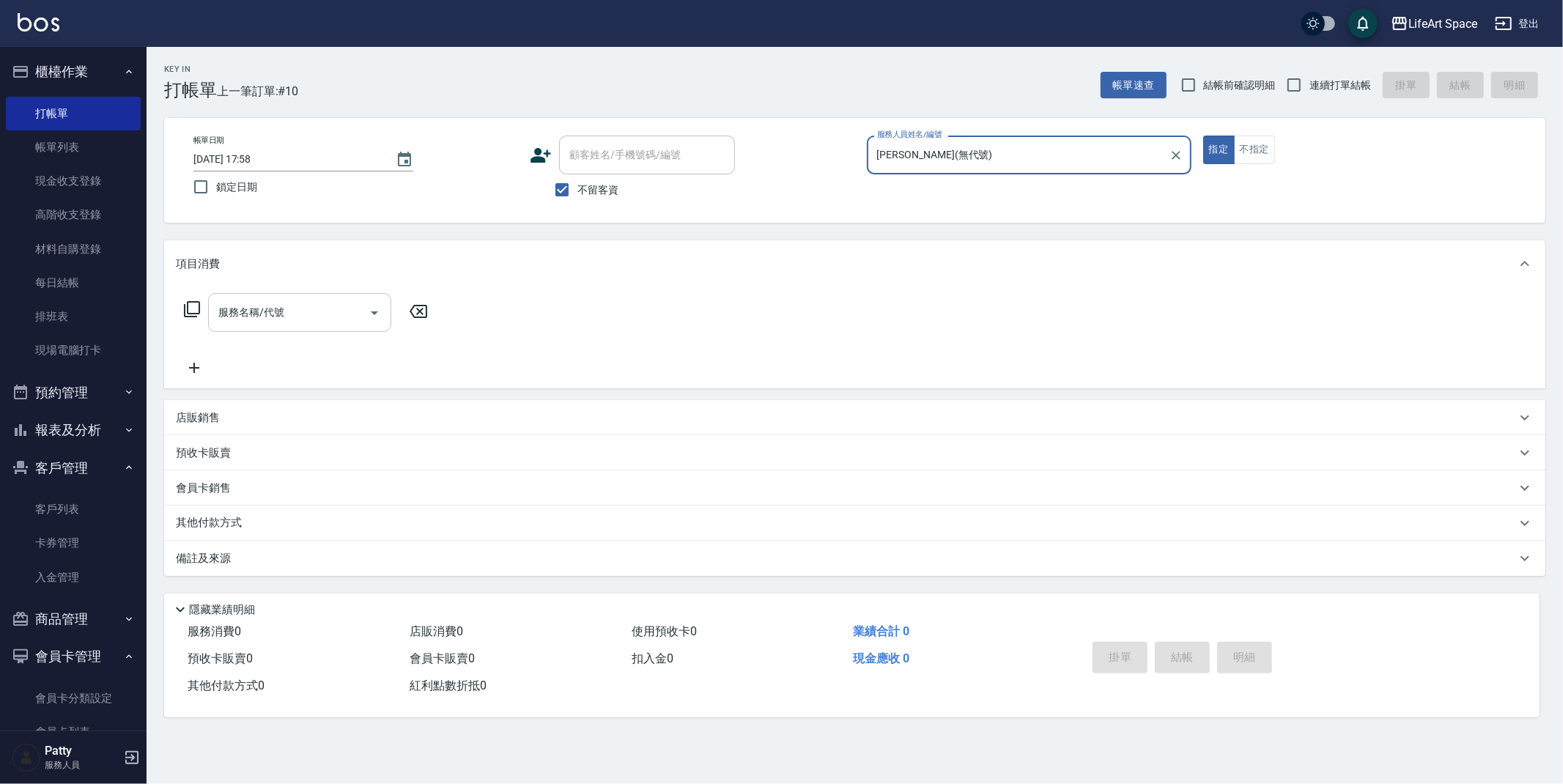
click at [263, 311] on input "服務名稱/代號" at bounding box center [288, 312] width 148 height 26
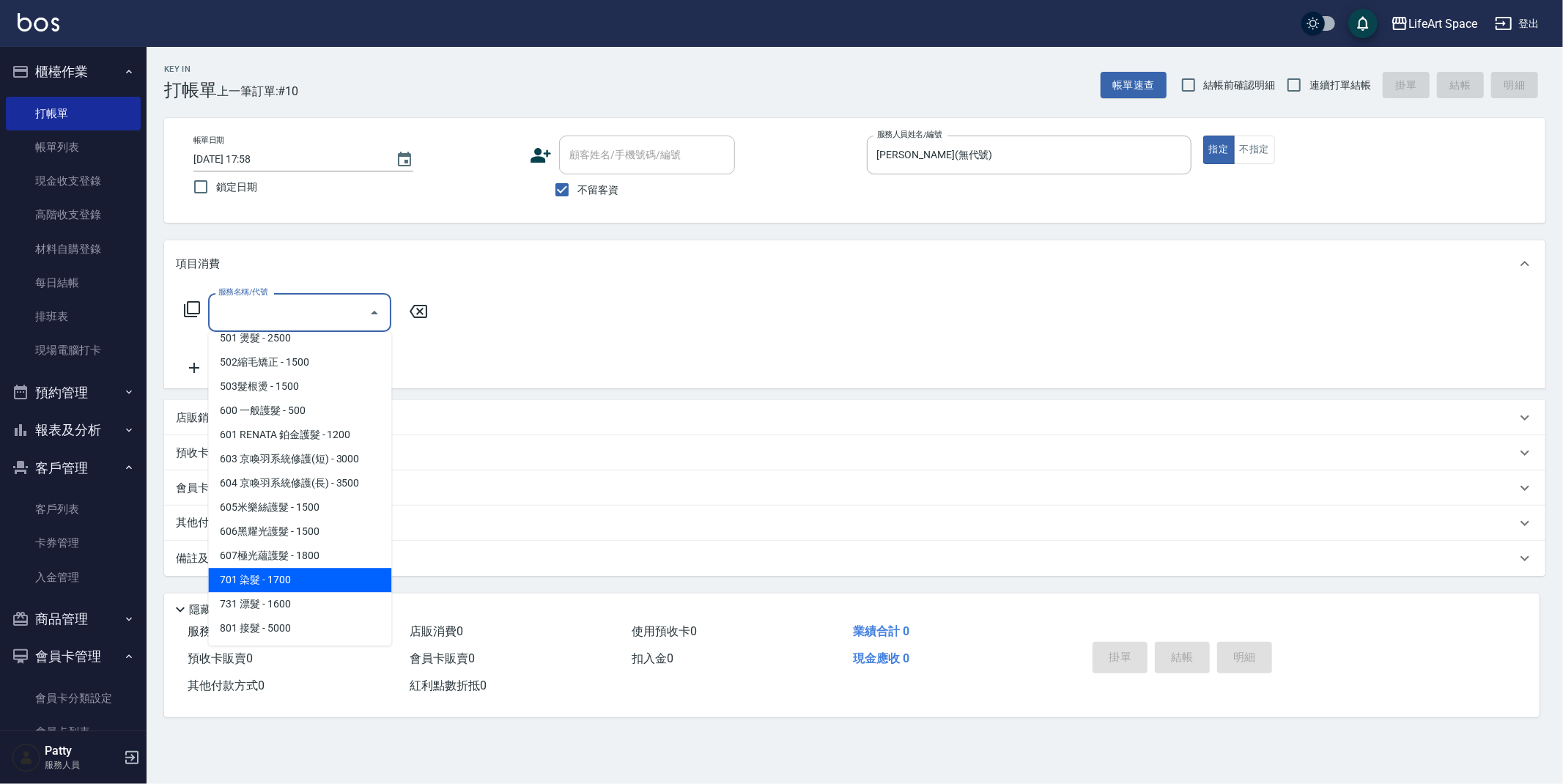
click at [297, 577] on span "701 染髮 - 1700" at bounding box center [300, 580] width 183 height 24
type input "701 染髮(701)"
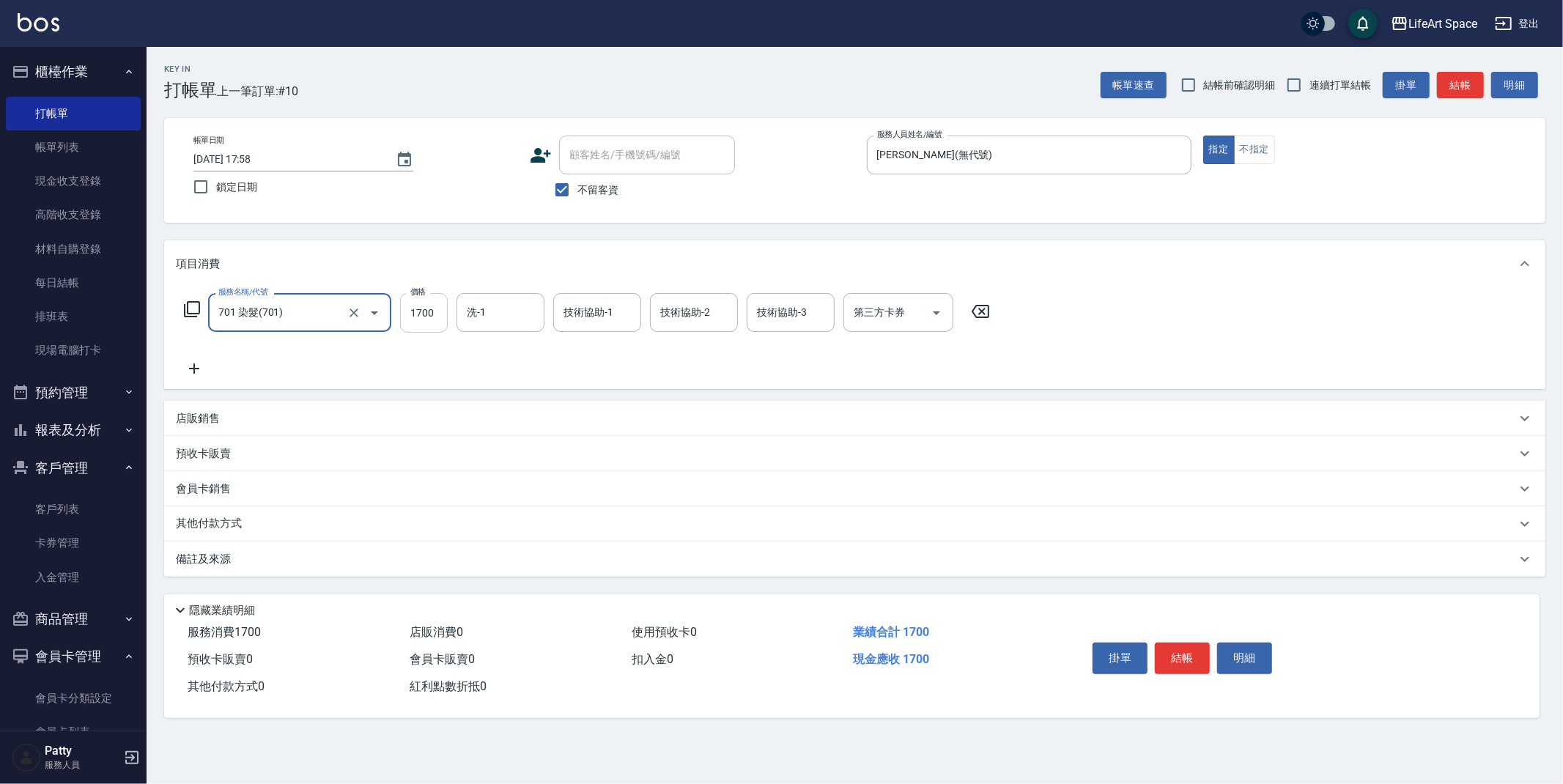
click at [439, 323] on input "1700" at bounding box center [424, 312] width 48 height 39
type input "3599"
click at [502, 309] on input "洗-1" at bounding box center [500, 312] width 75 height 26
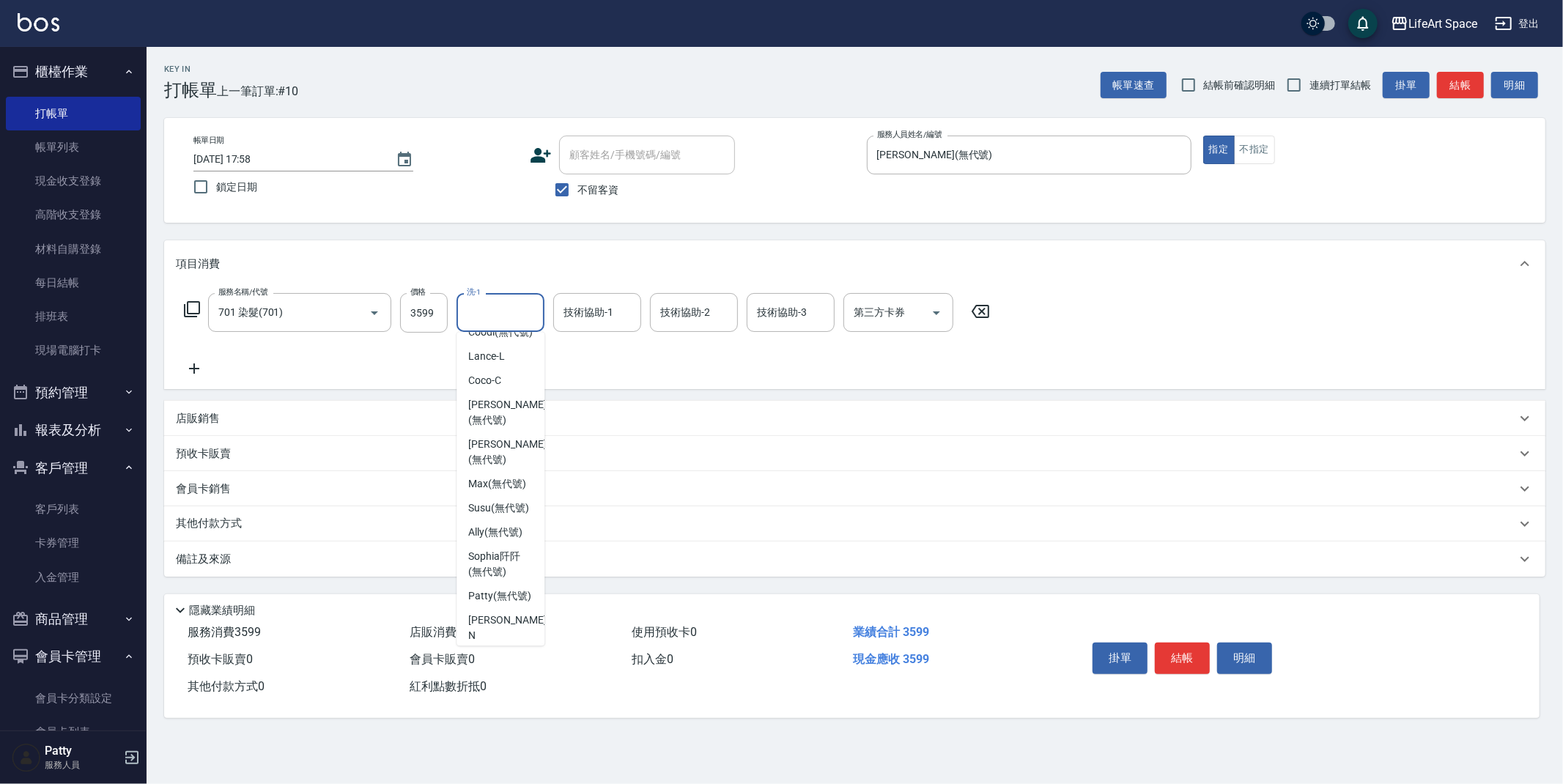
scroll to position [294, 0]
click at [500, 455] on span "Sophia阡阡 (無代號)" at bounding box center [500, 440] width 64 height 31
type input "Sophia阡阡(無代號)"
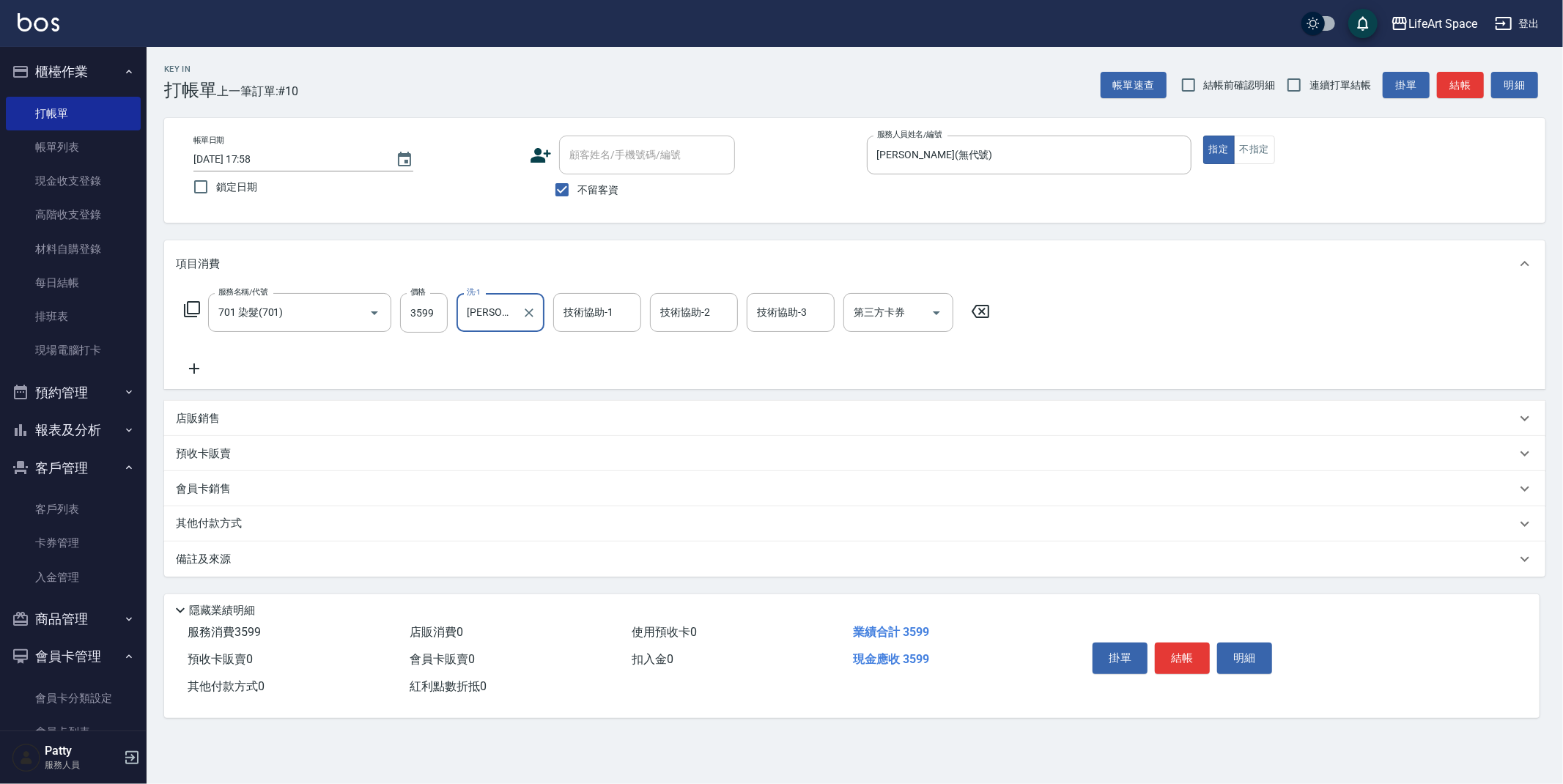
click at [585, 318] on div "技術協助-1 技術協助-1" at bounding box center [596, 312] width 88 height 39
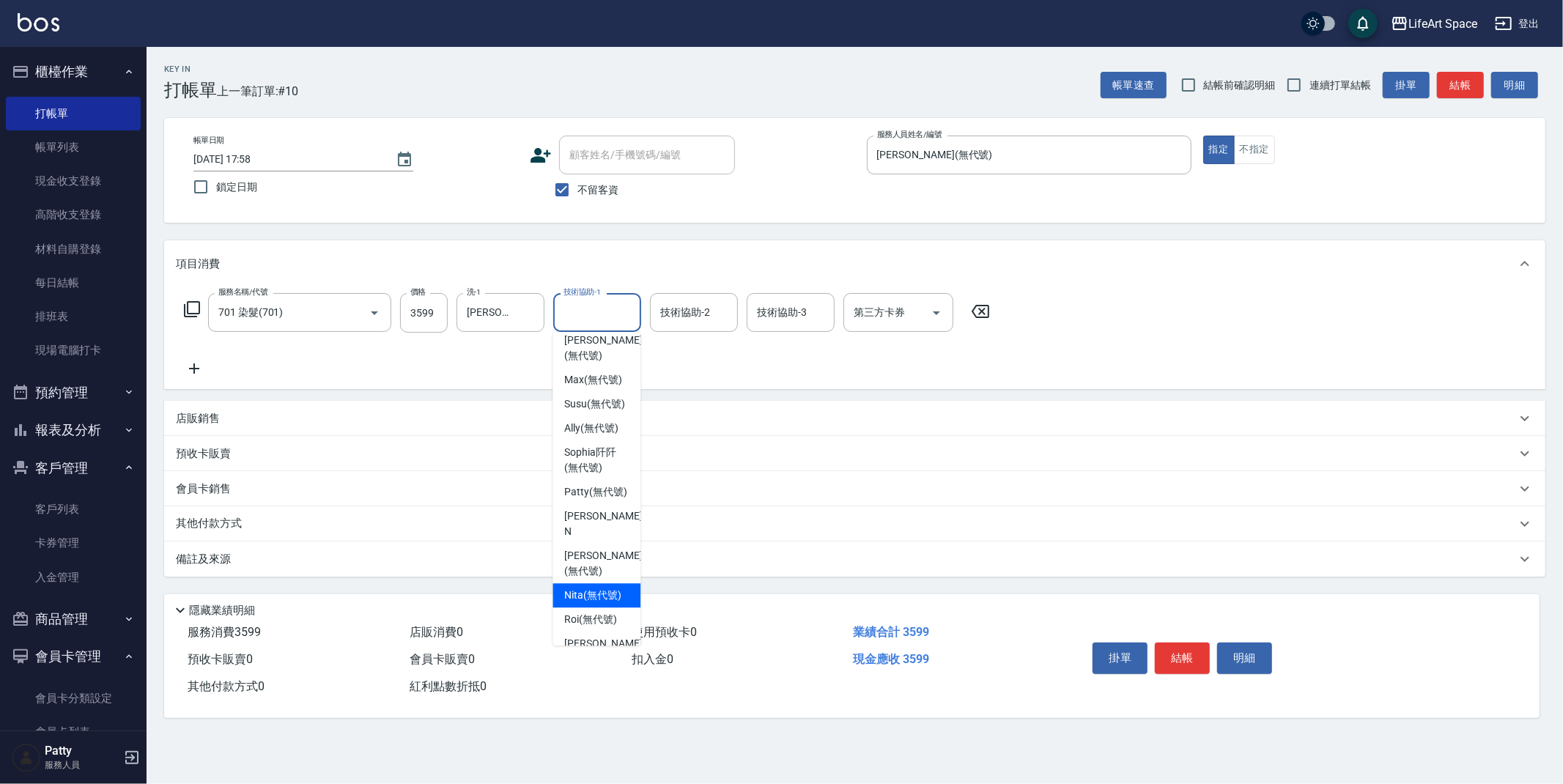
scroll to position [311, 0]
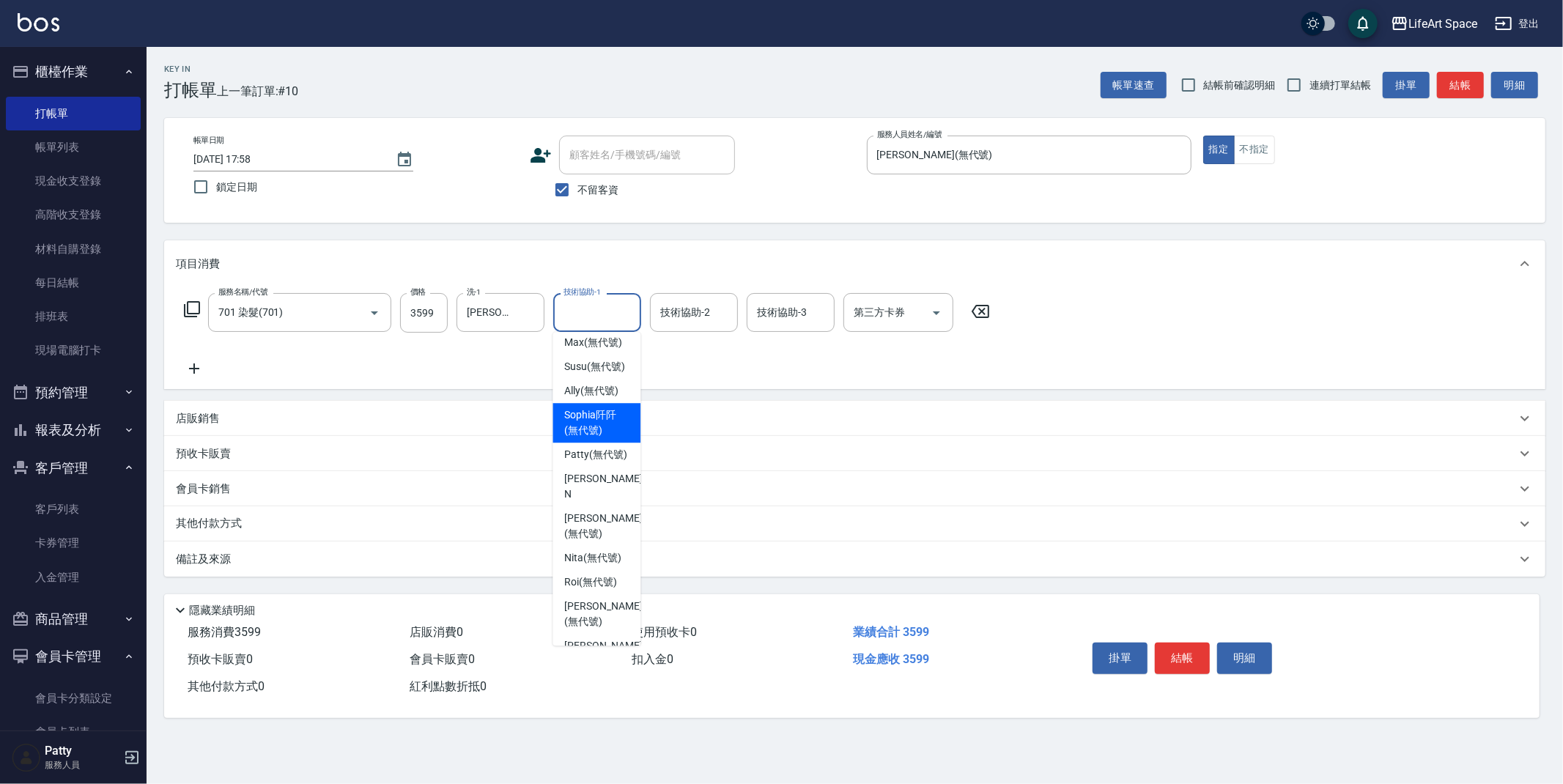
click at [592, 435] on span "Sophia阡阡 (無代號)" at bounding box center [596, 423] width 64 height 31
type input "Sophia阡阡(無代號)"
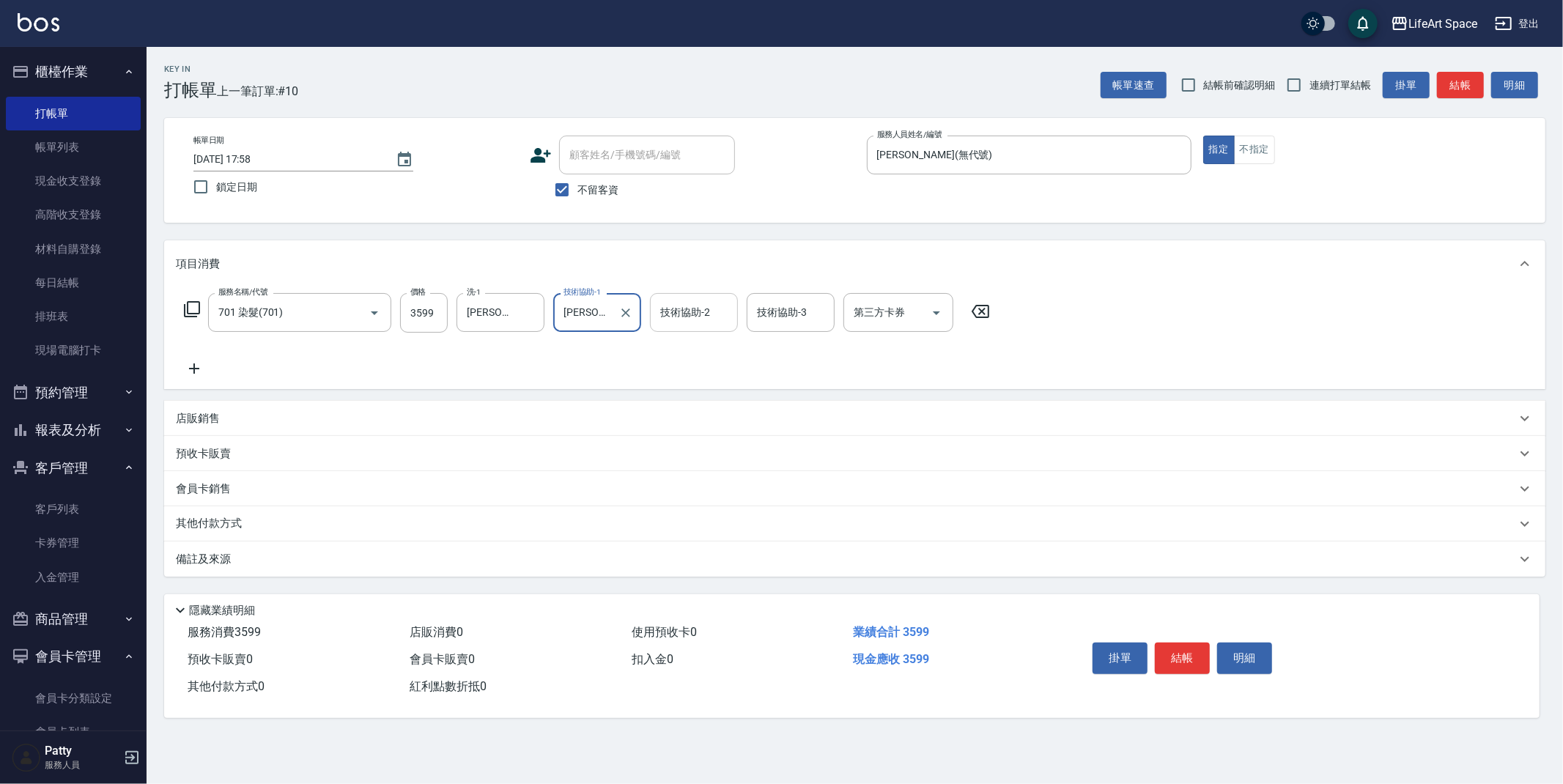
click at [710, 311] on input "技術協助-2" at bounding box center [694, 312] width 75 height 26
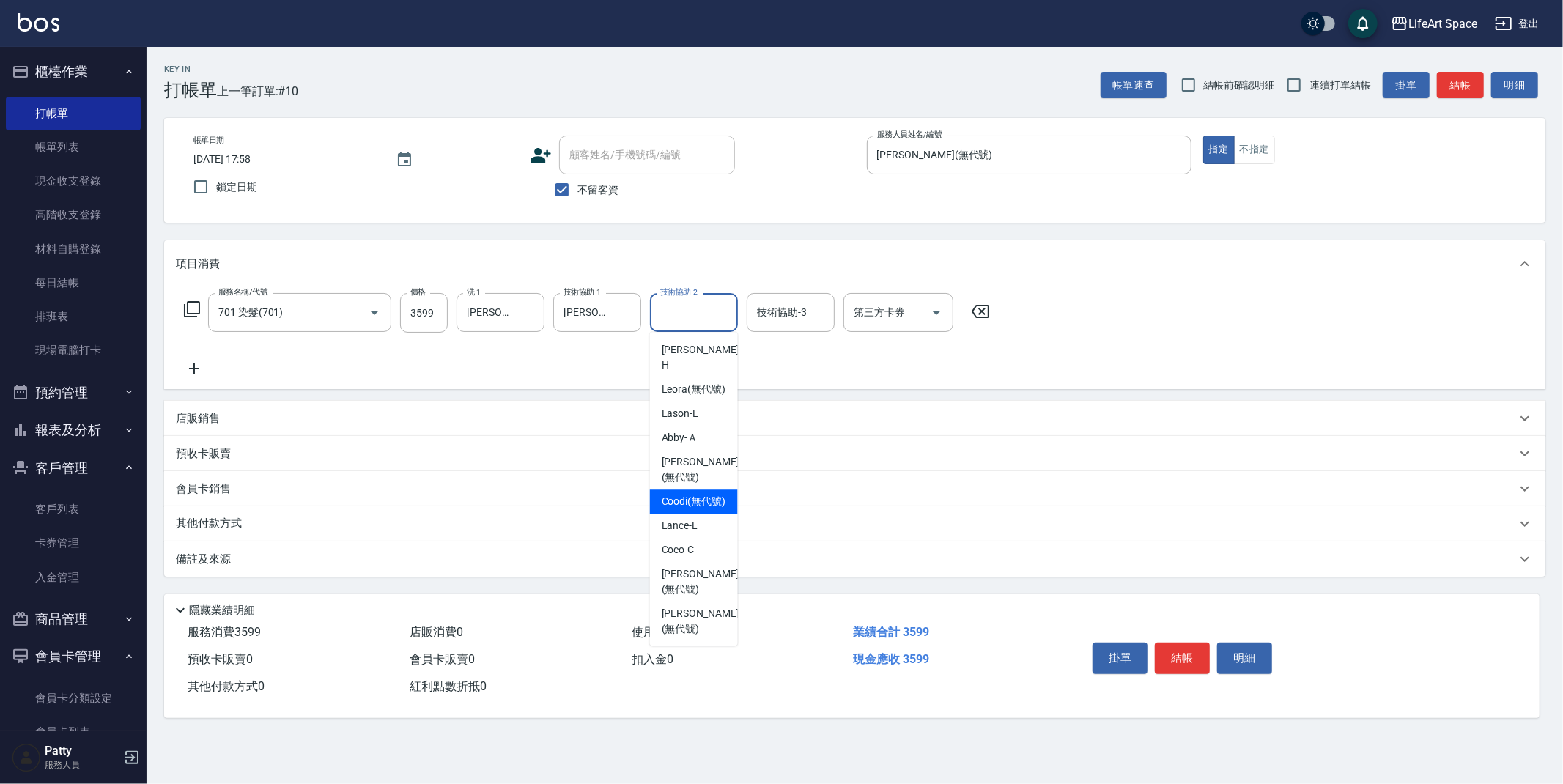
scroll to position [310, 0]
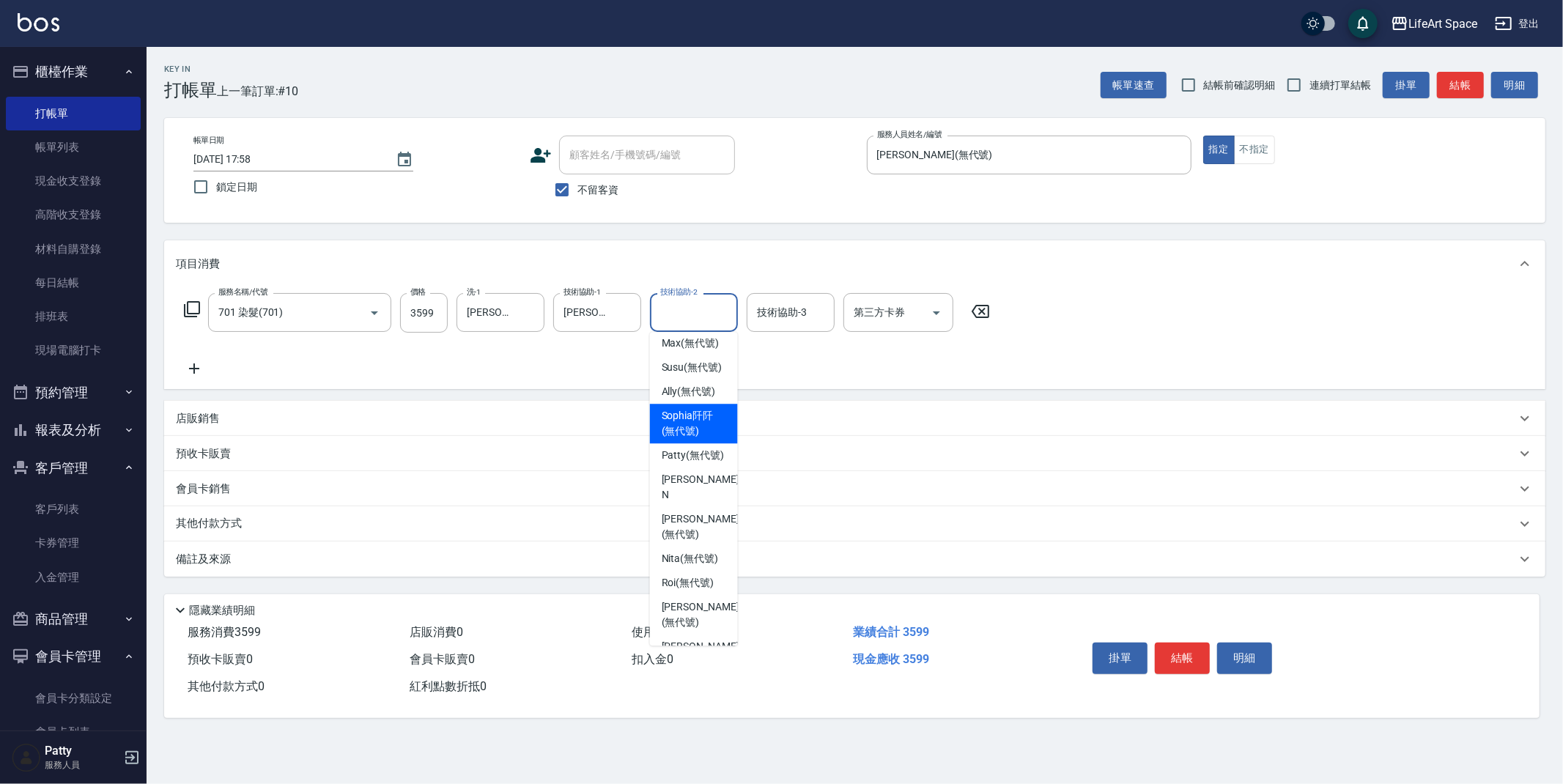
click at [710, 430] on span "Sophia阡阡 (無代號)" at bounding box center [693, 423] width 64 height 31
type input "Sophia阡阡(無代號)"
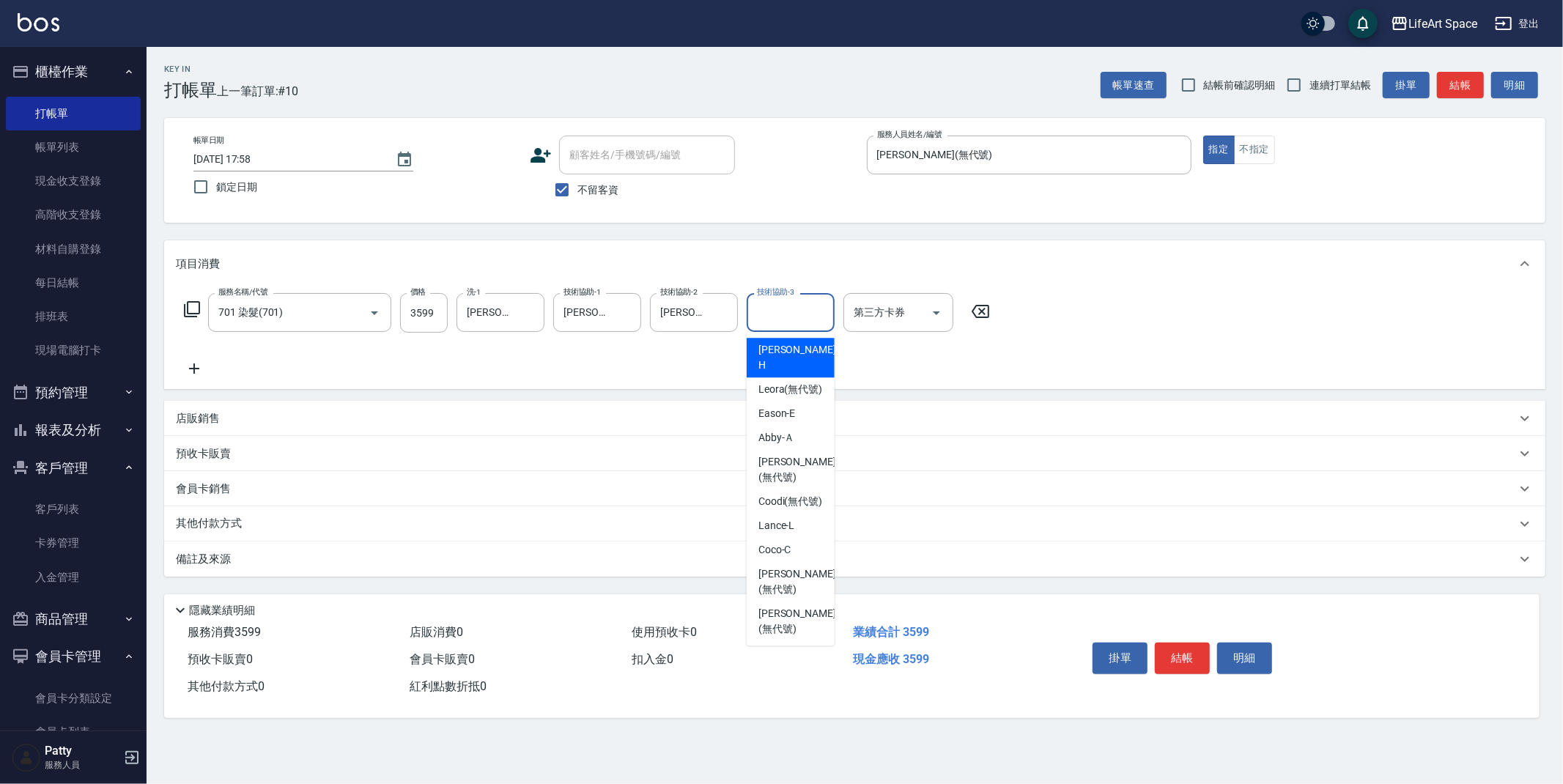
click at [781, 313] on div "技術協助-3 技術協助-3" at bounding box center [790, 312] width 88 height 39
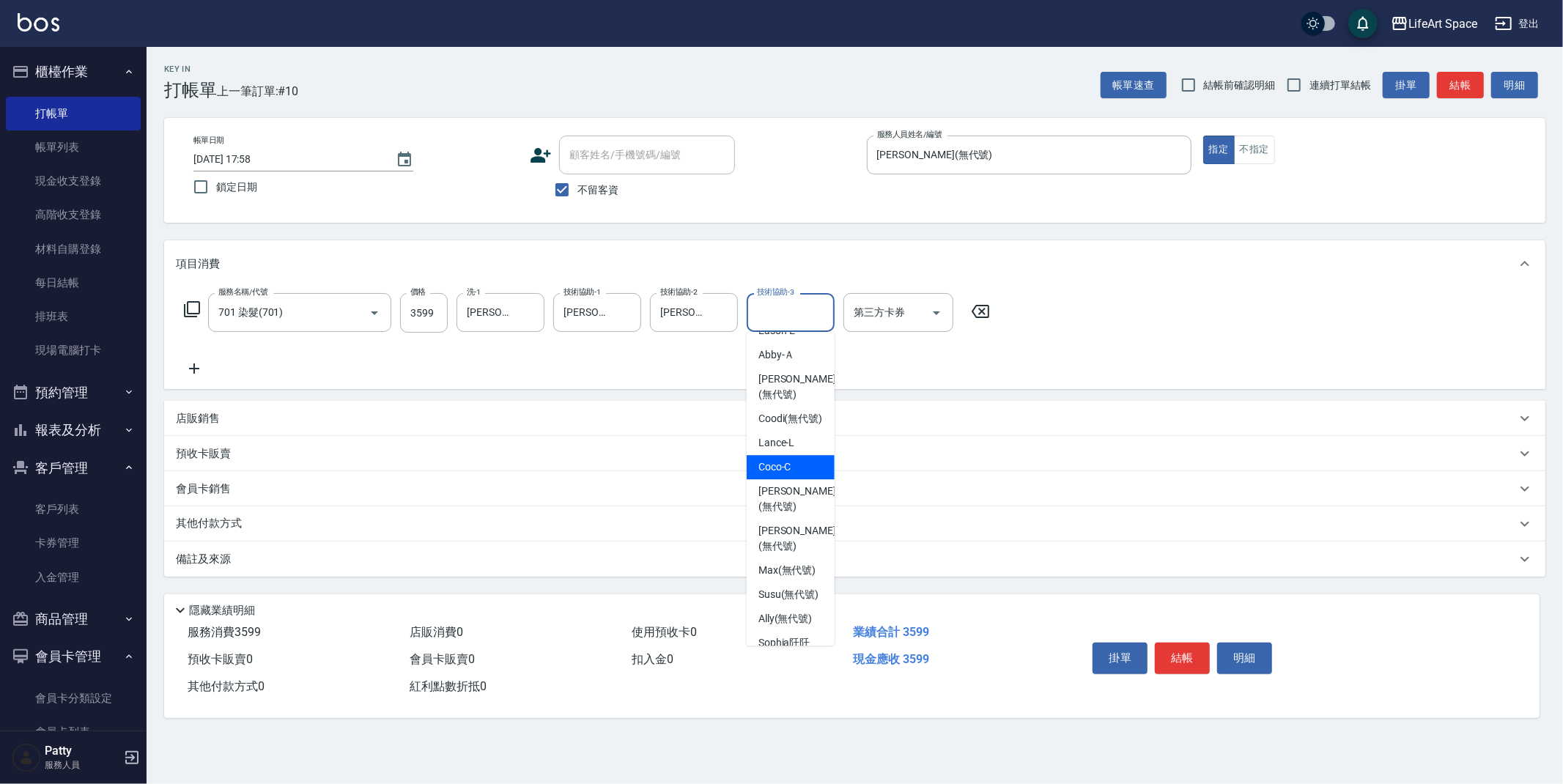
scroll to position [244, 0]
click at [772, 465] on span "Ally (無代號)" at bounding box center [785, 457] width 54 height 15
type input "Ally(無代號)"
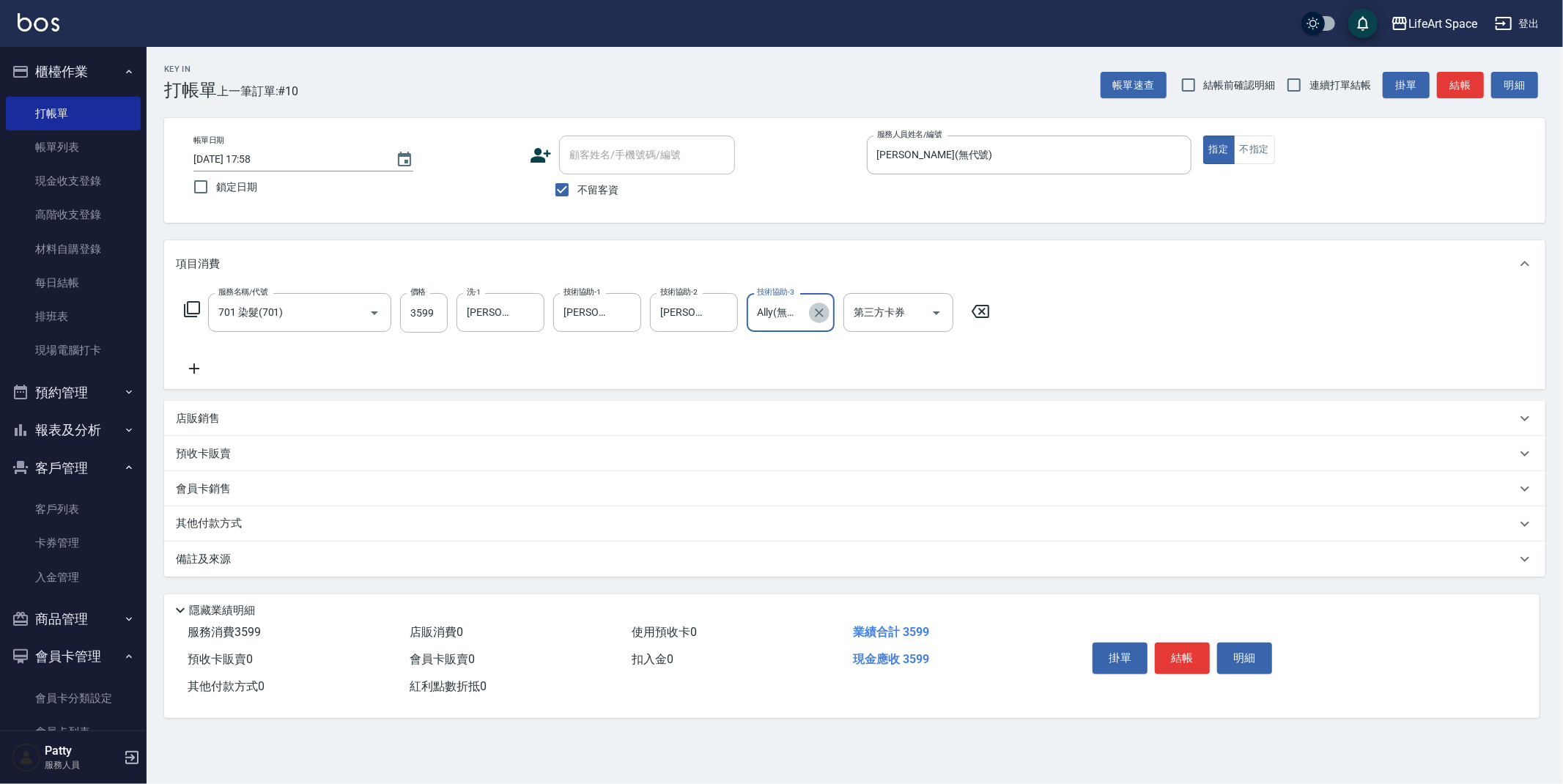
click at [816, 313] on icon "Clear" at bounding box center [820, 313] width 15 height 15
click at [811, 314] on input "技術協助-3" at bounding box center [791, 312] width 75 height 26
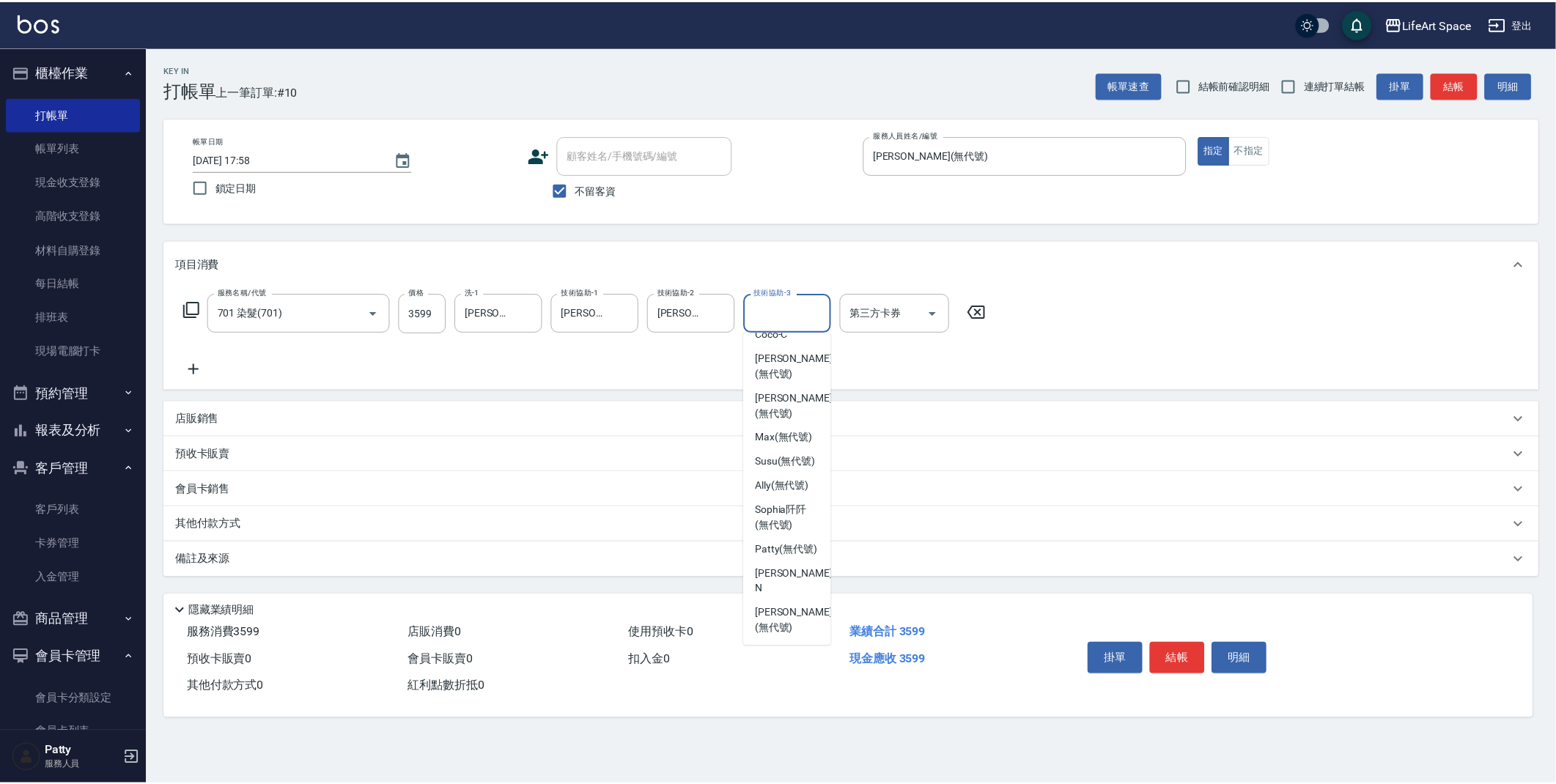
scroll to position [324, 0]
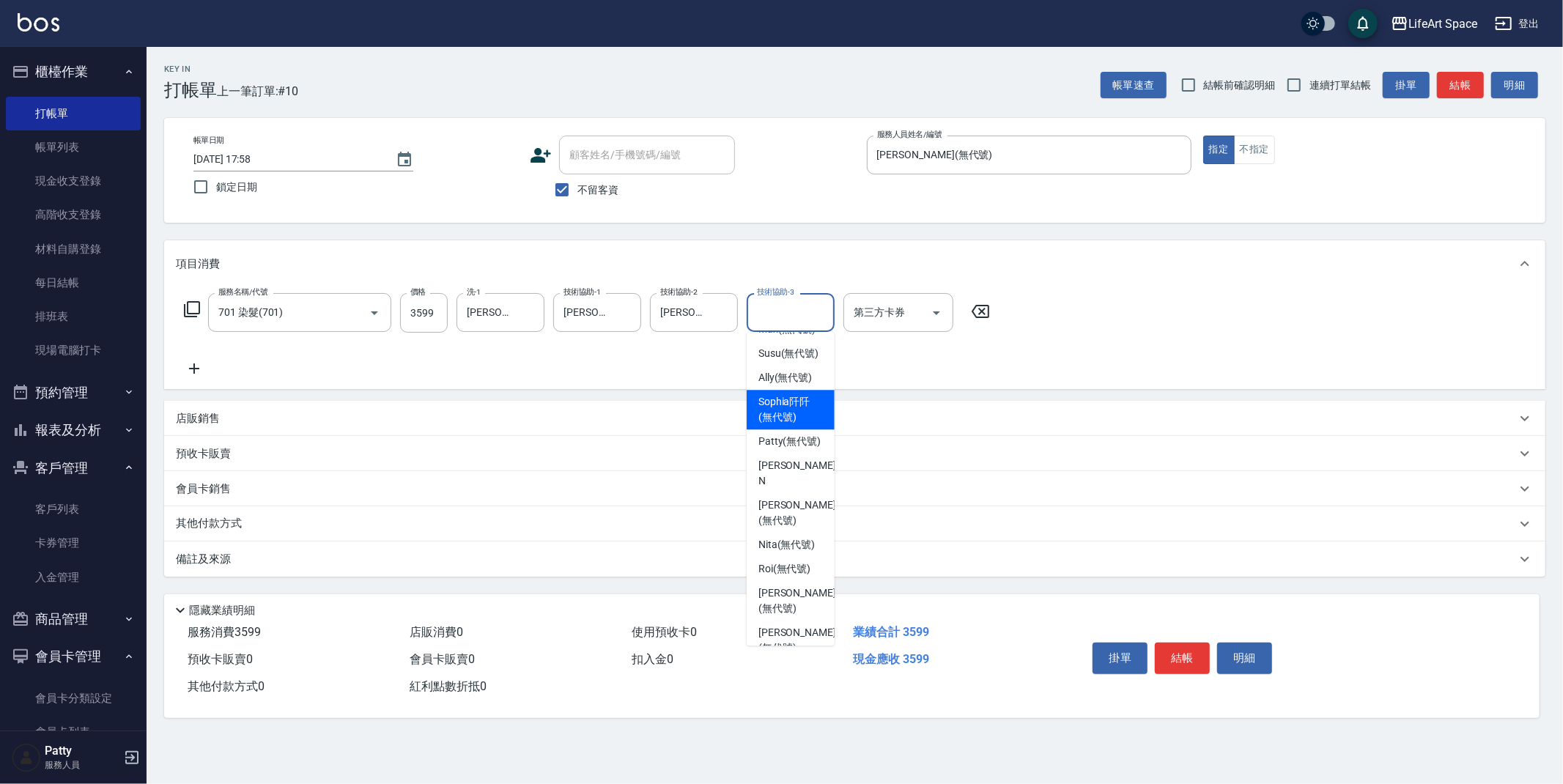
click at [797, 423] on span "Sophia阡阡 (無代號)" at bounding box center [790, 410] width 64 height 31
type input "Sophia阡阡(無代號)"
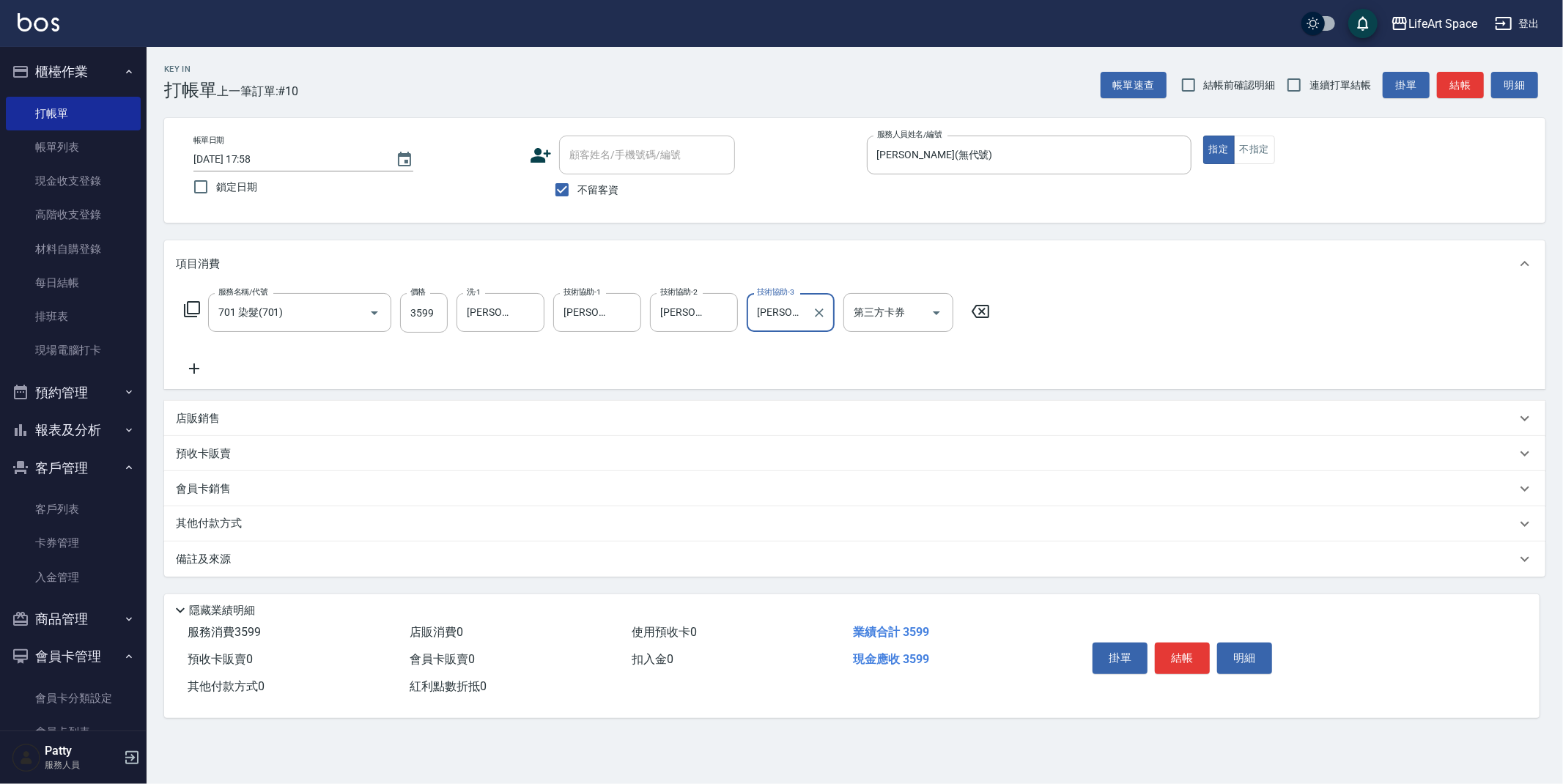
click at [195, 366] on icon at bounding box center [194, 368] width 37 height 18
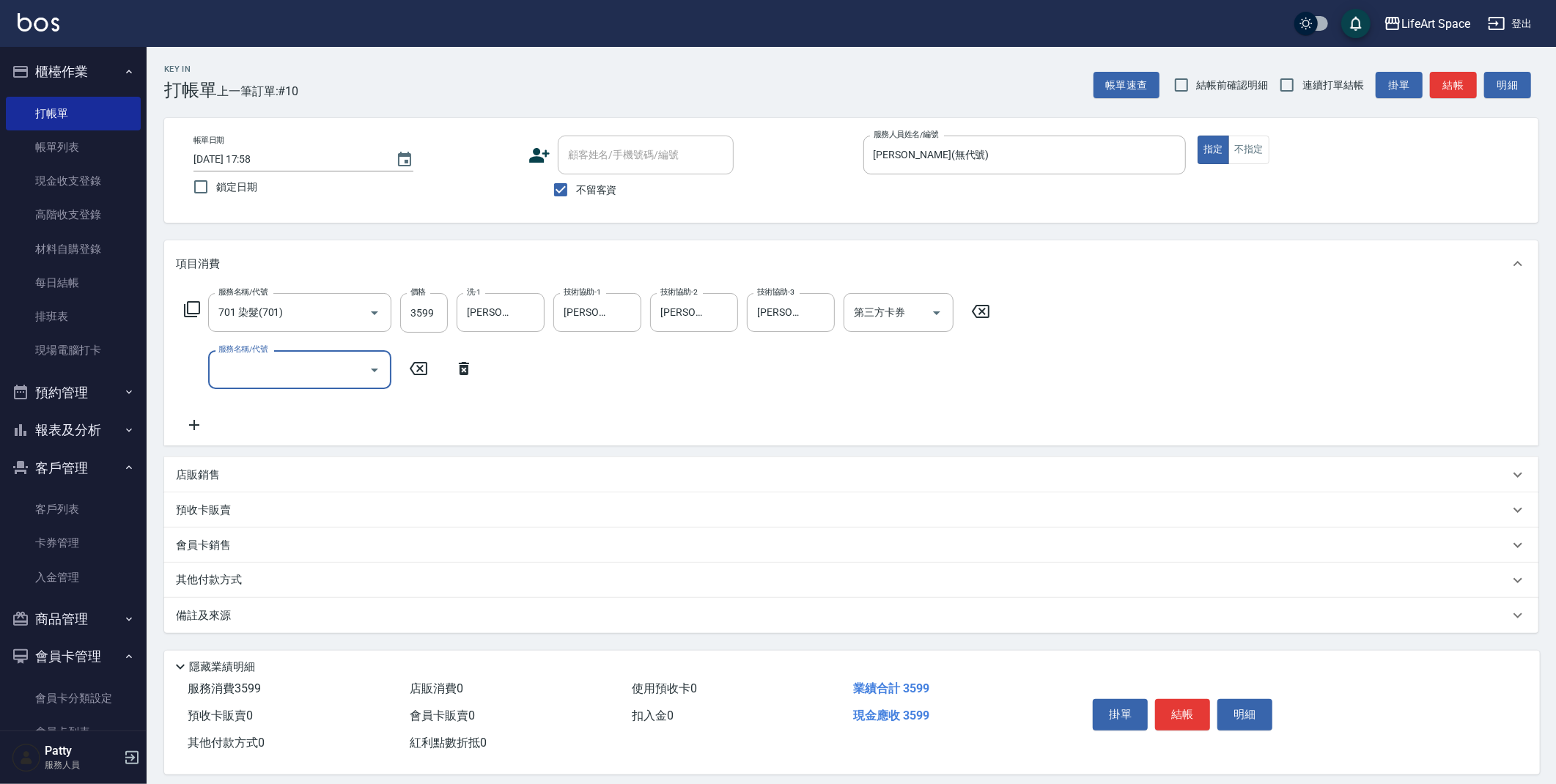
click at [254, 370] on input "服務名稱/代號" at bounding box center [288, 369] width 148 height 26
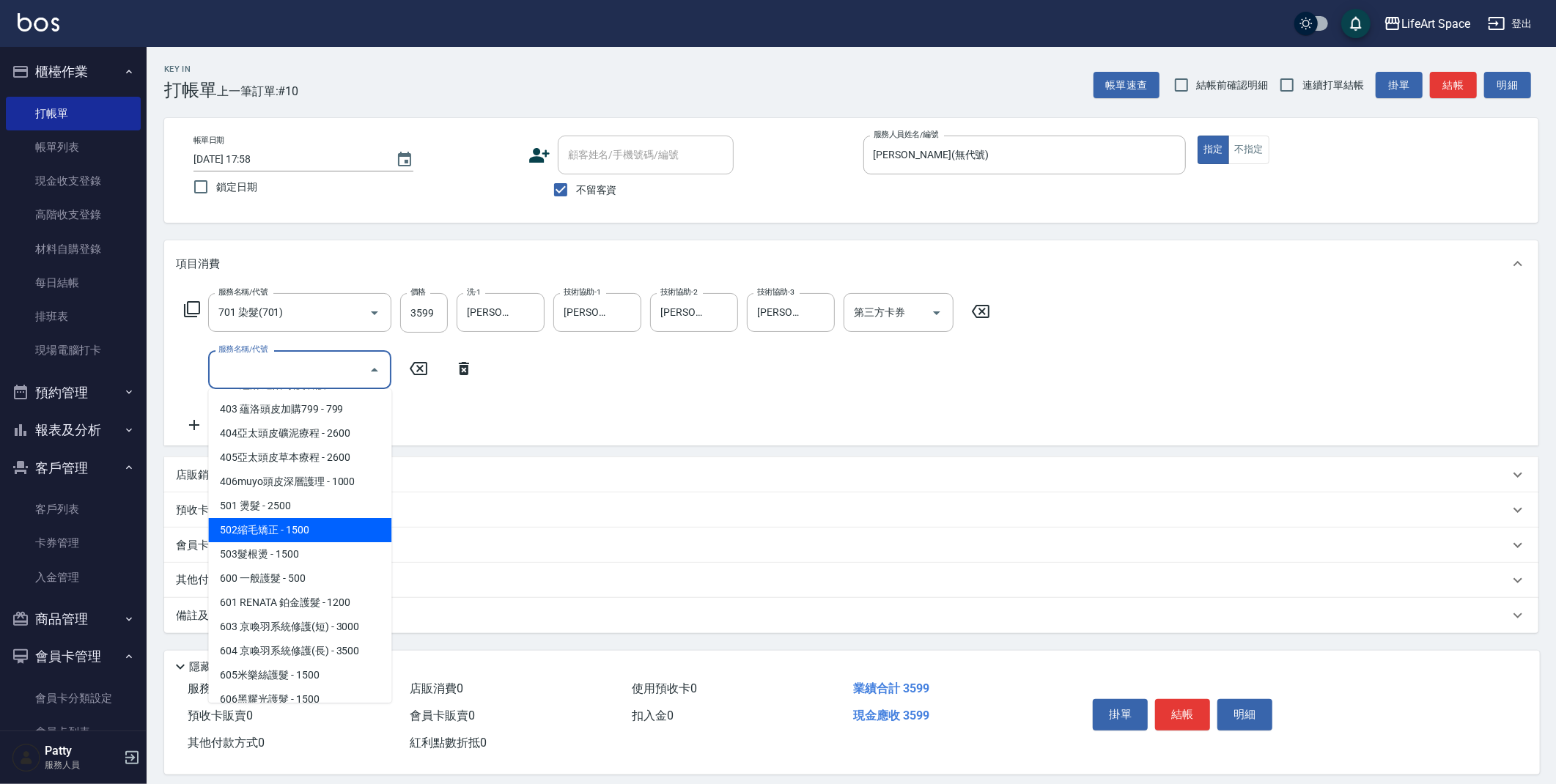
scroll to position [229, 0]
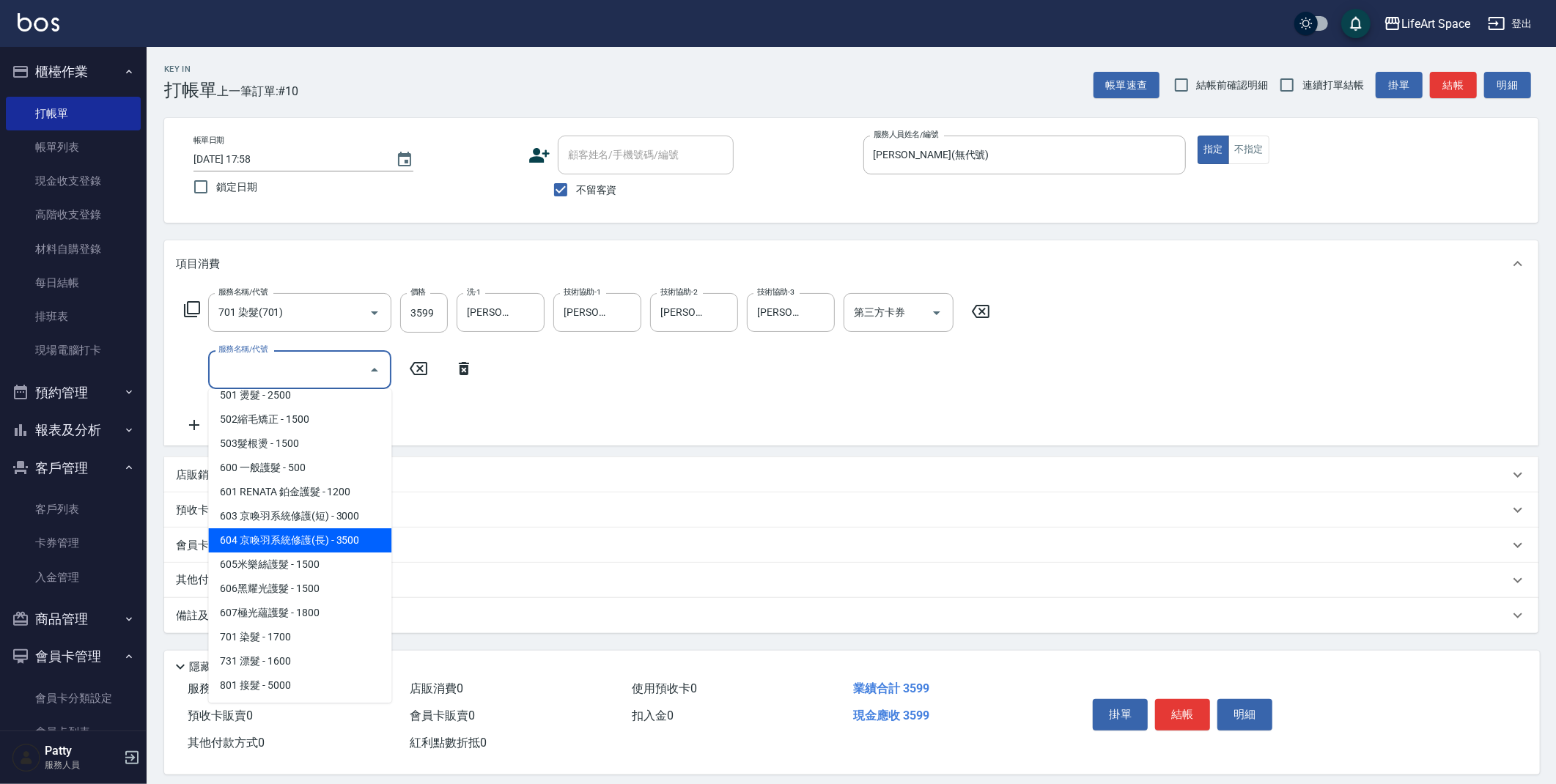
drag, startPoint x: 306, startPoint y: 550, endPoint x: 310, endPoint y: 559, distance: 9.8
click at [307, 554] on ul "101 基礎髮浴 - 500 201 剪髮 - 700 301 造型 - 300 401蘊洛頭皮養護 - 1200 402 蘊洛 進階 頭皮養護 - 1800…" at bounding box center [300, 546] width 184 height 314
click at [310, 559] on span "605米樂絲護髮 - 1500" at bounding box center [300, 565] width 184 height 24
type input "605米樂絲護髮(605)"
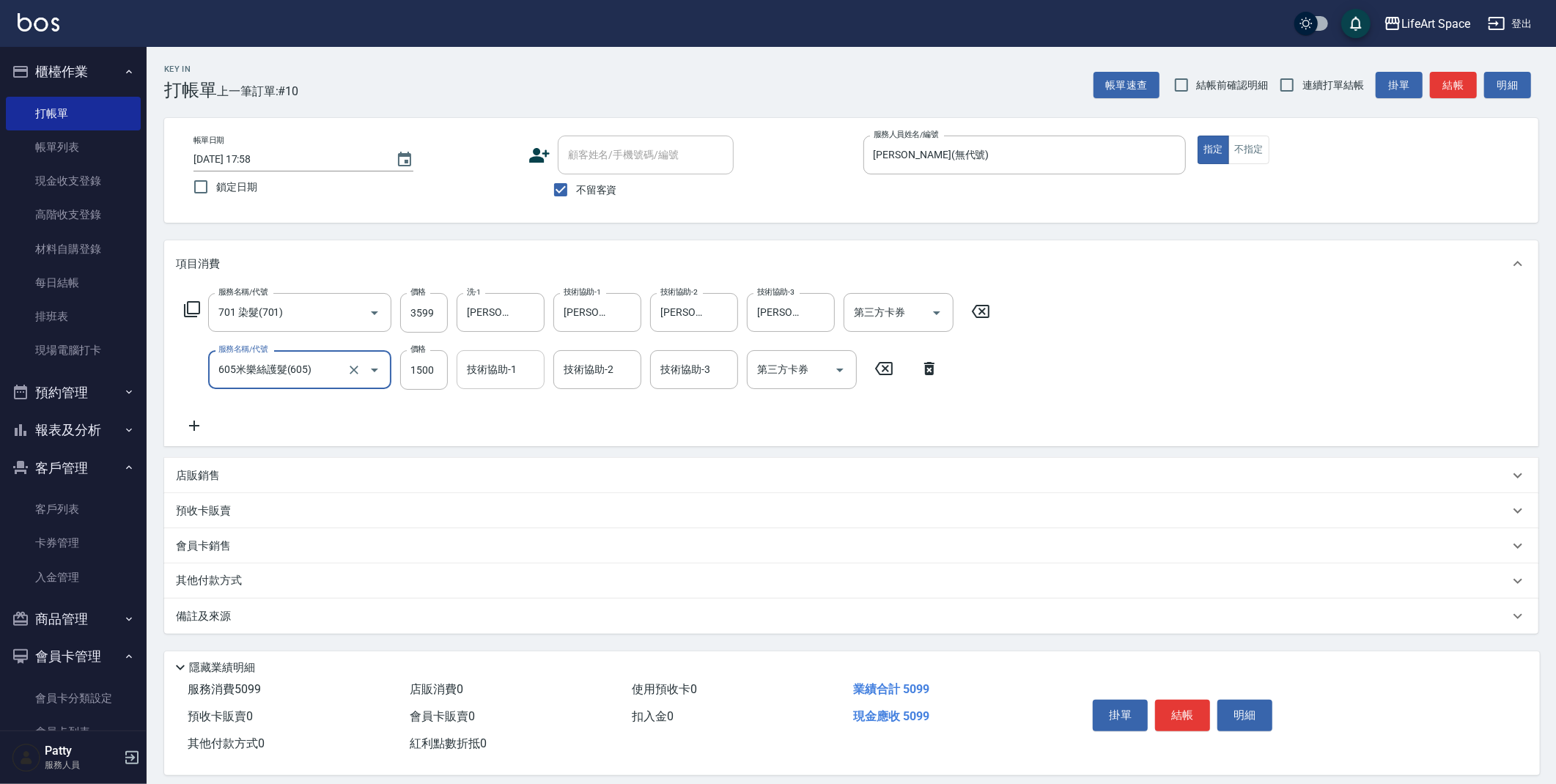
click at [477, 371] on div "技術協助-1 技術協助-1" at bounding box center [500, 369] width 88 height 39
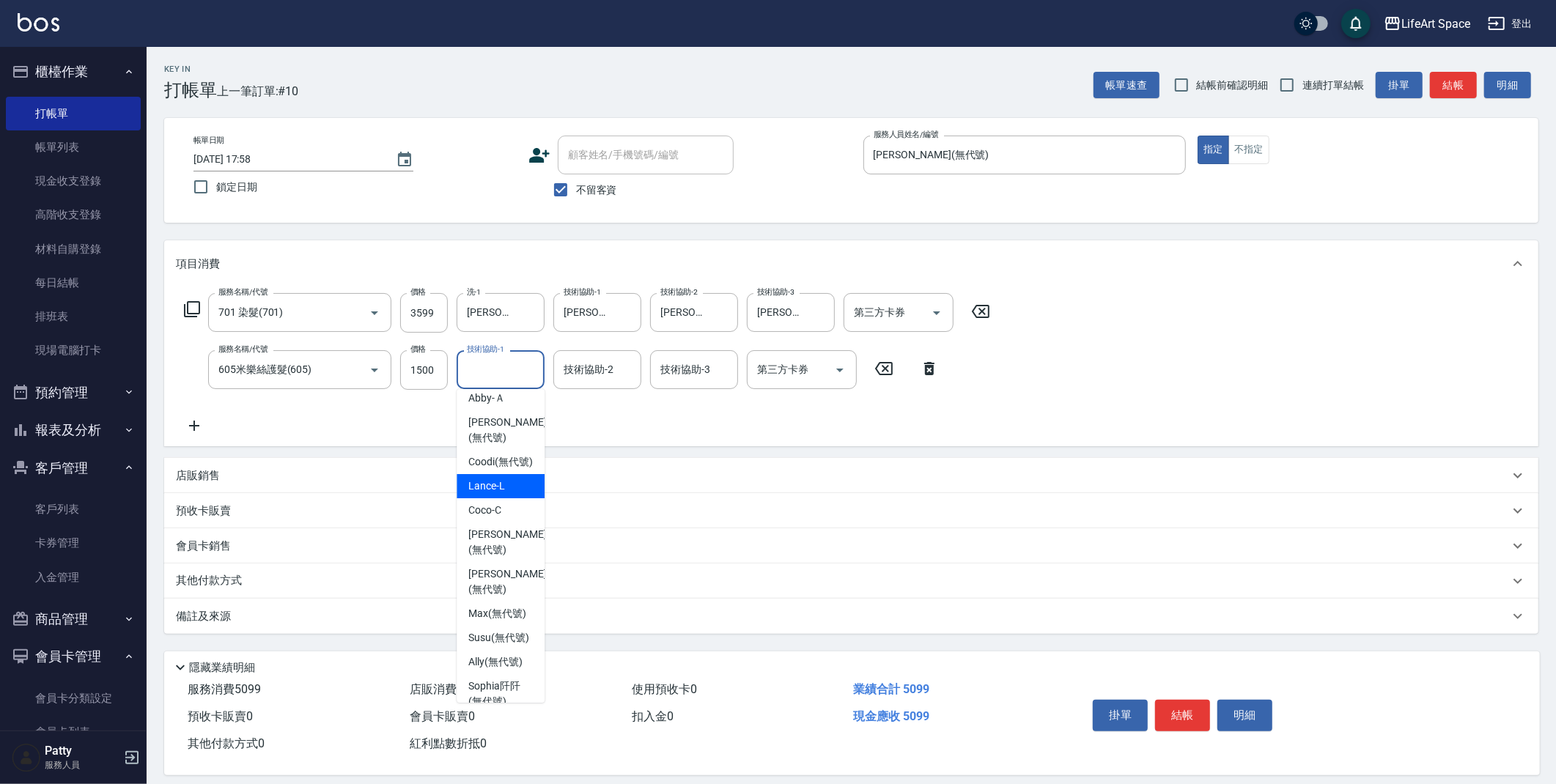
scroll to position [264, 0]
click at [489, 542] on span "Sophia阡阡 (無代號)" at bounding box center [500, 526] width 64 height 31
type input "Sophia阡阡(無代號)"
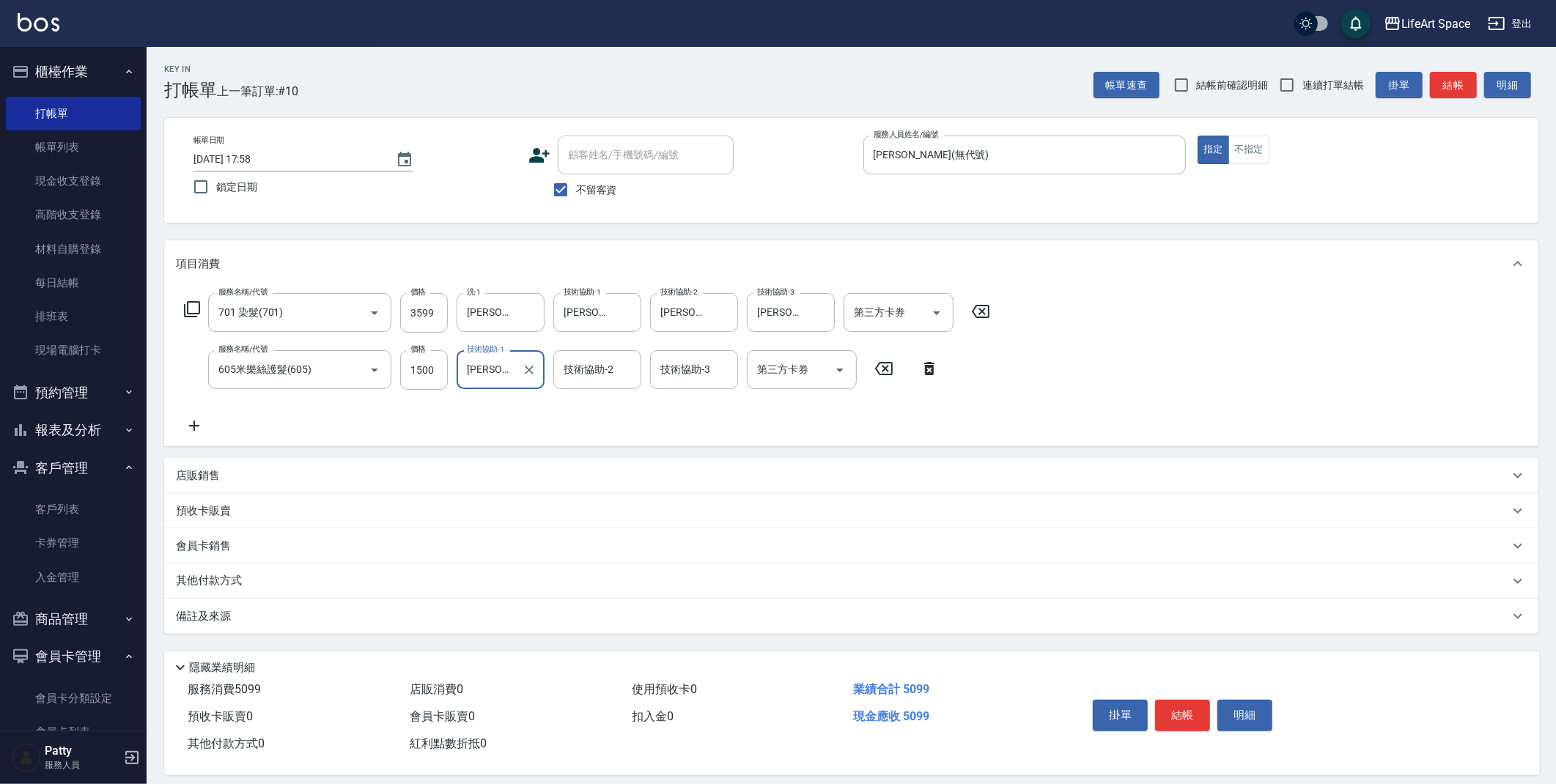
click at [230, 473] on div "店販銷售" at bounding box center [843, 475] width 1333 height 15
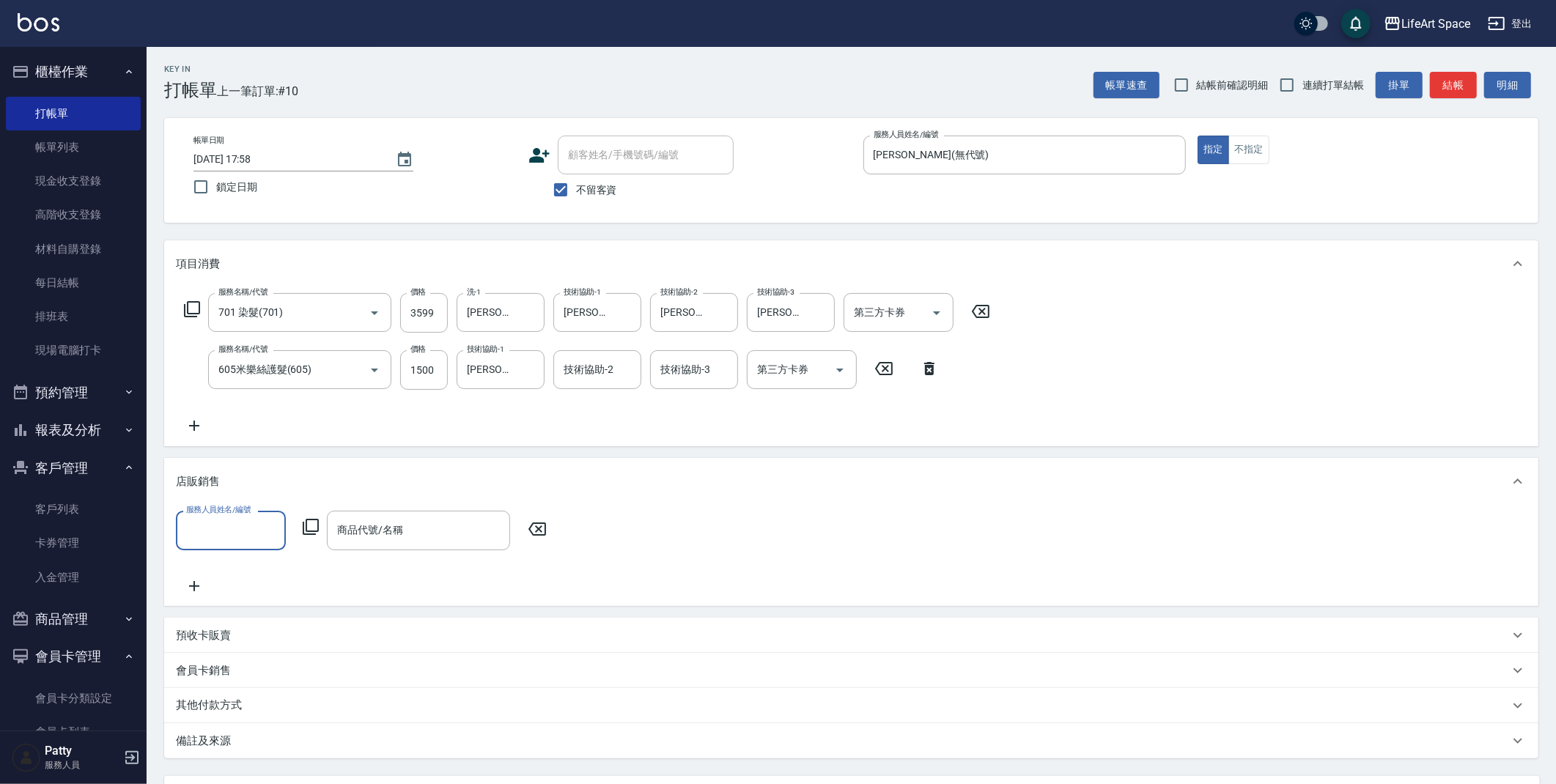
scroll to position [0, 0]
click at [252, 531] on input "服務人員姓名/編號" at bounding box center [231, 530] width 97 height 26
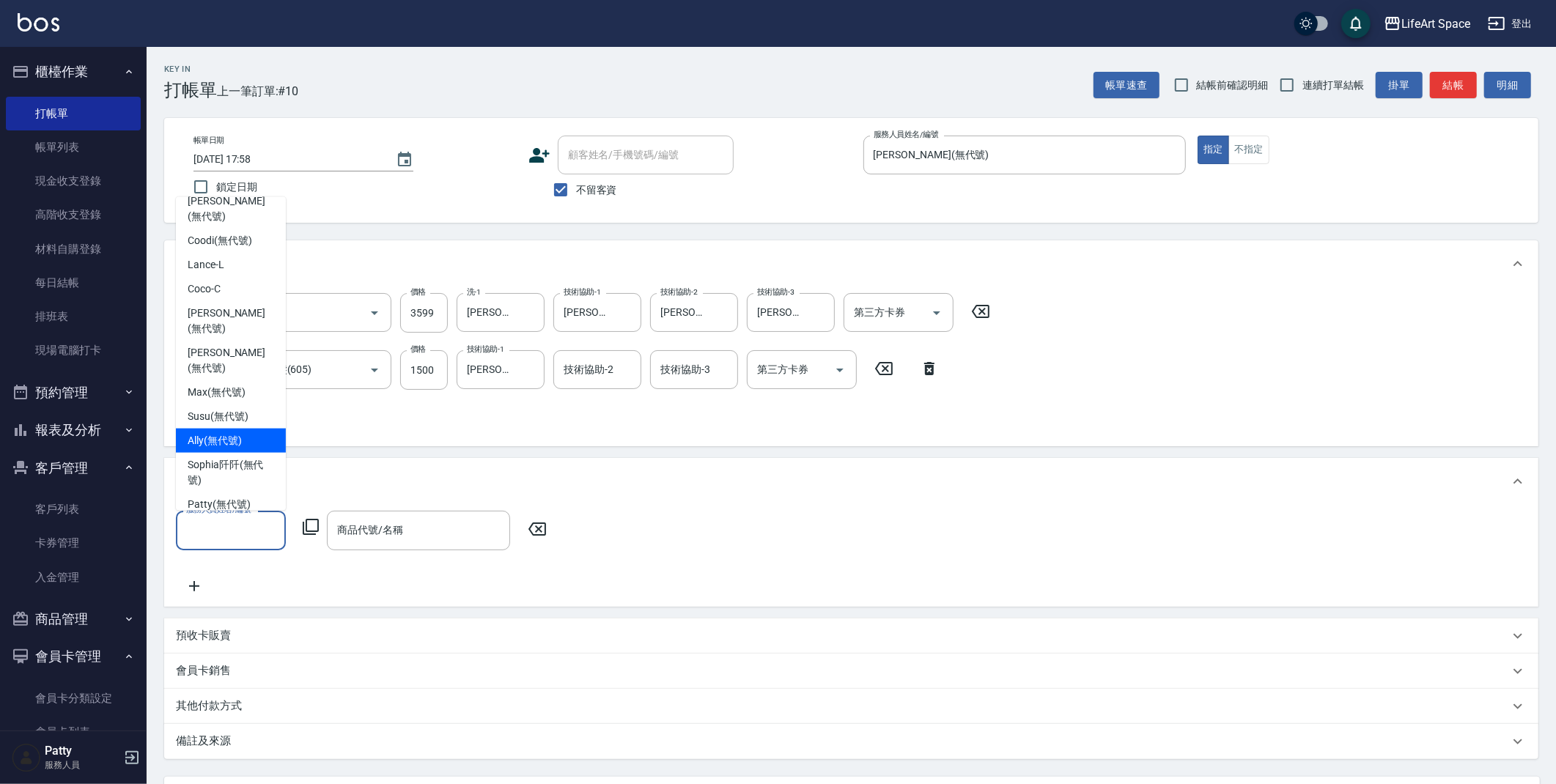
scroll to position [244, 0]
drag, startPoint x: 226, startPoint y: 383, endPoint x: 365, endPoint y: 435, distance: 148.4
click at [226, 438] on div "Joyce (無代號)" at bounding box center [231, 457] width 110 height 39
type input "Joyce(無代號)"
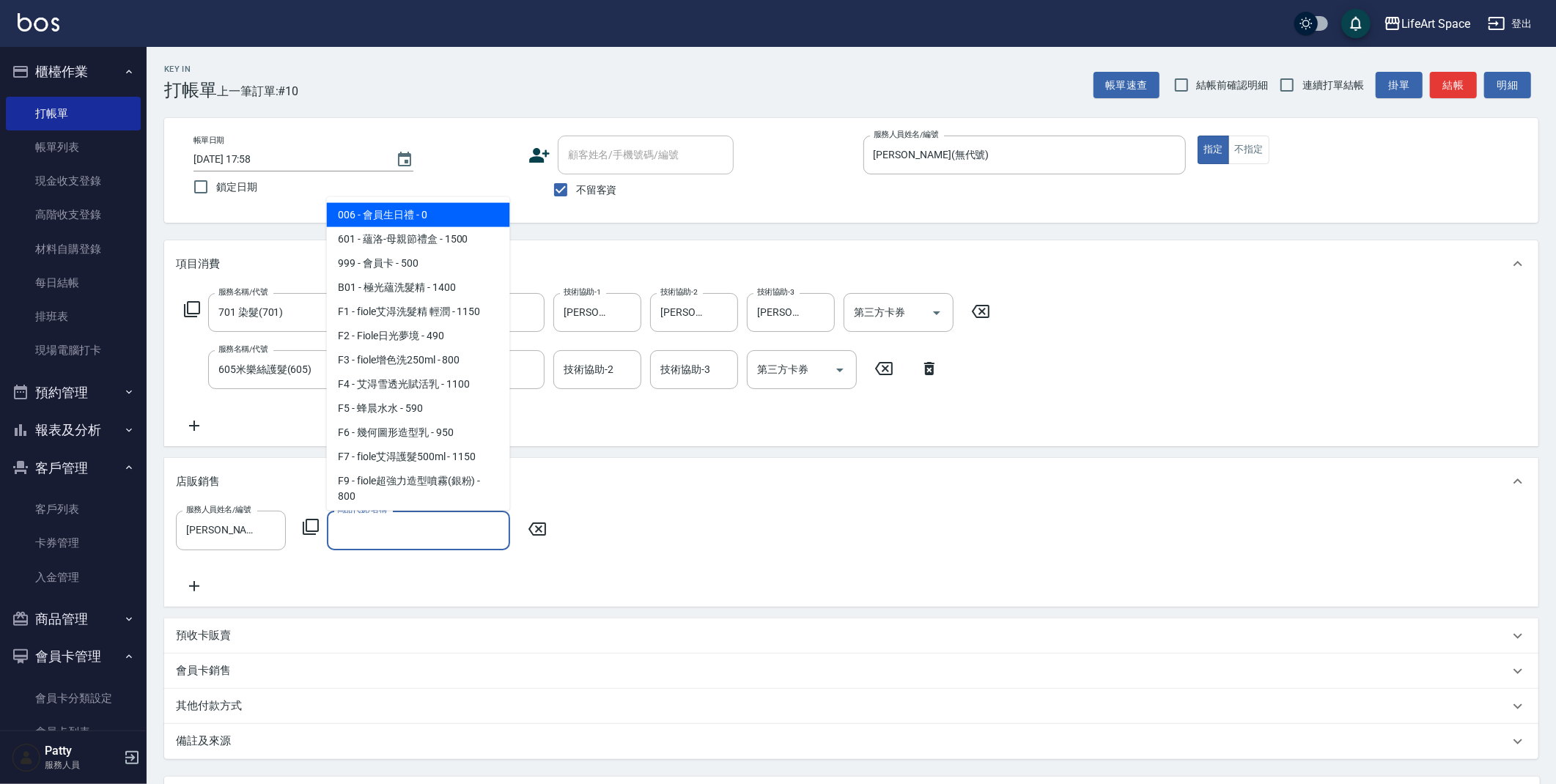
click at [399, 532] on input "商品代號/名稱" at bounding box center [419, 530] width 170 height 26
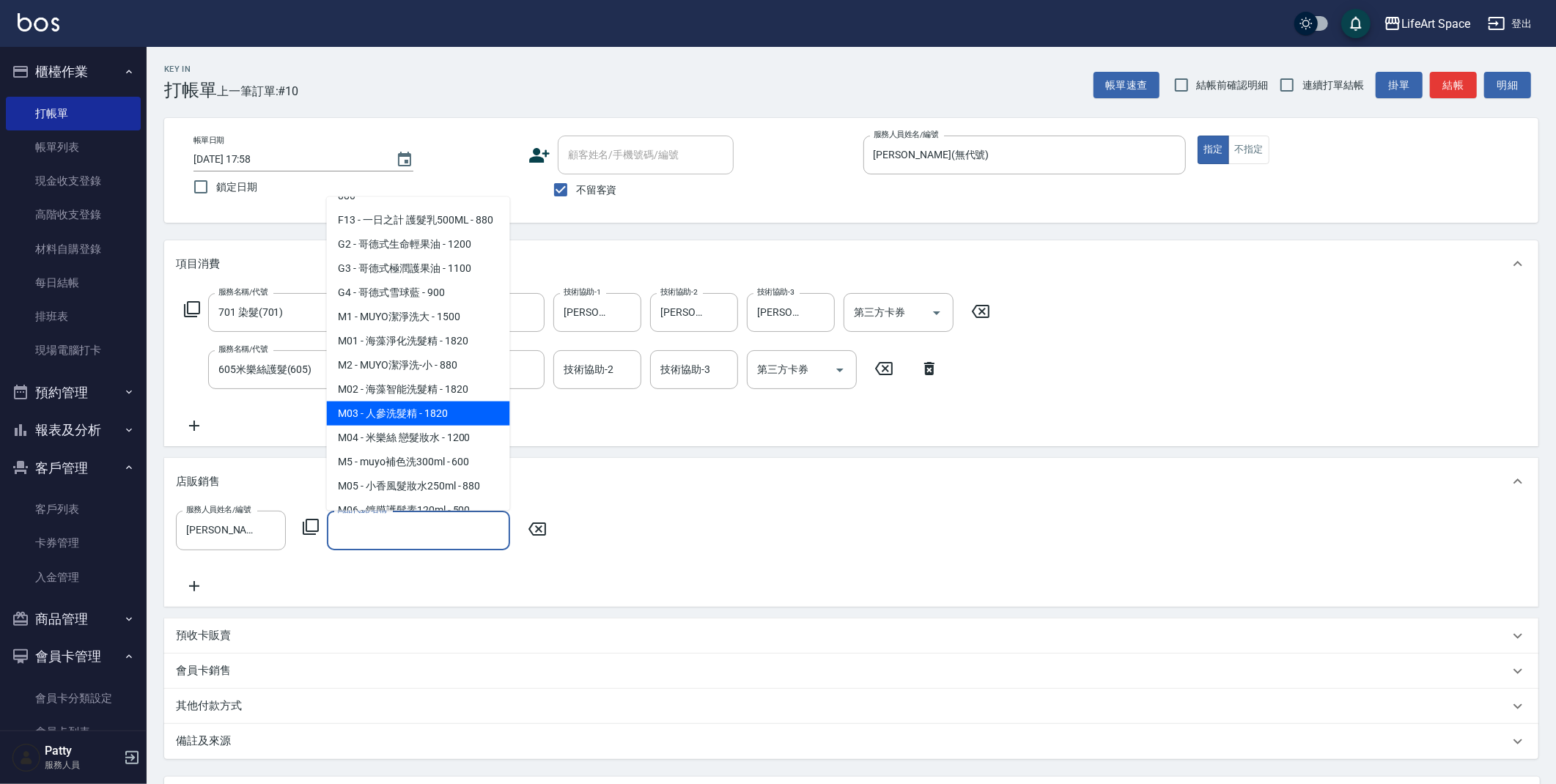
scroll to position [767, 0]
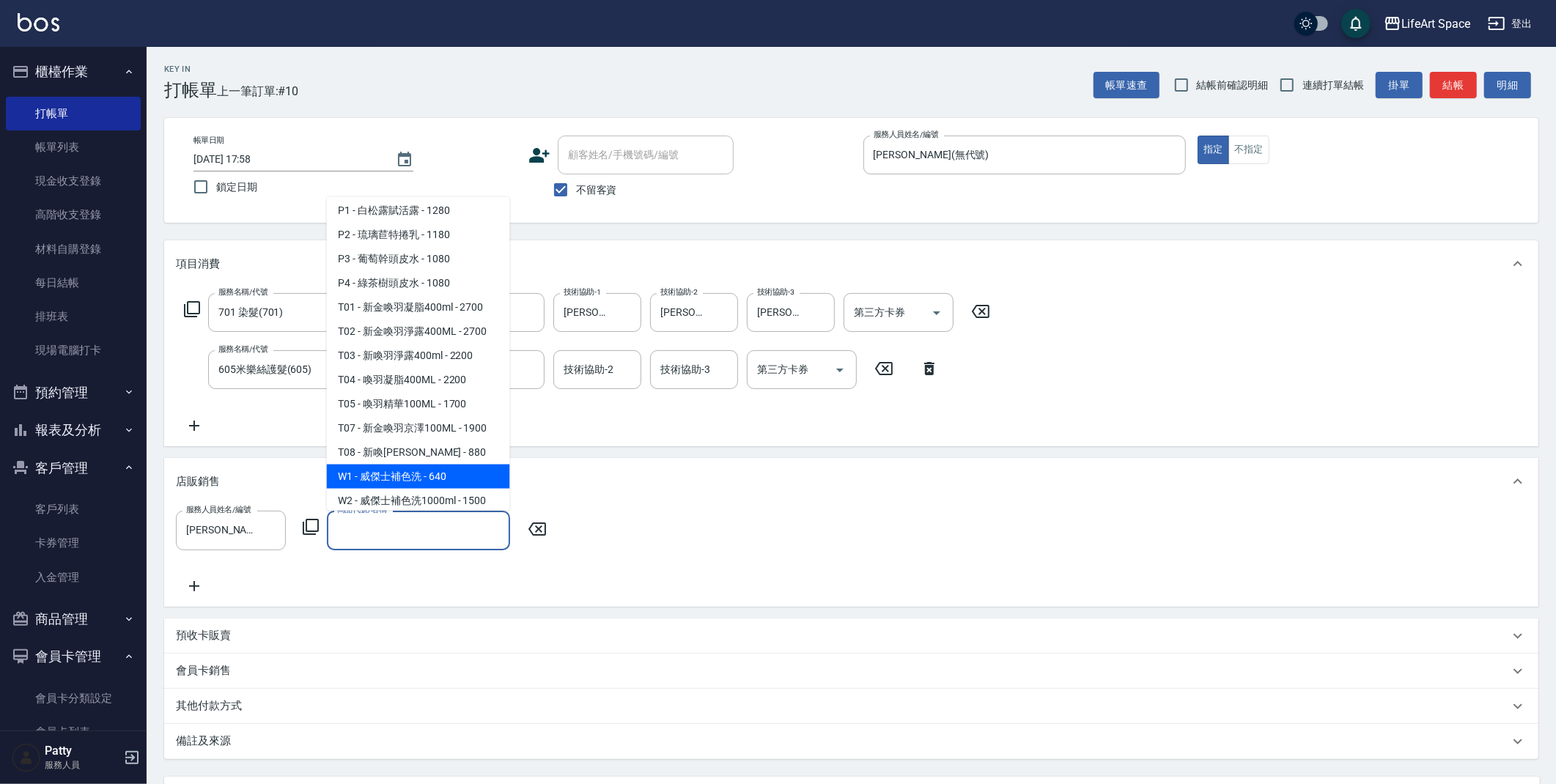
click at [434, 489] on span "W1 - 威傑士補色洗 - 640" at bounding box center [419, 476] width 184 height 24
type input "威傑士補色洗"
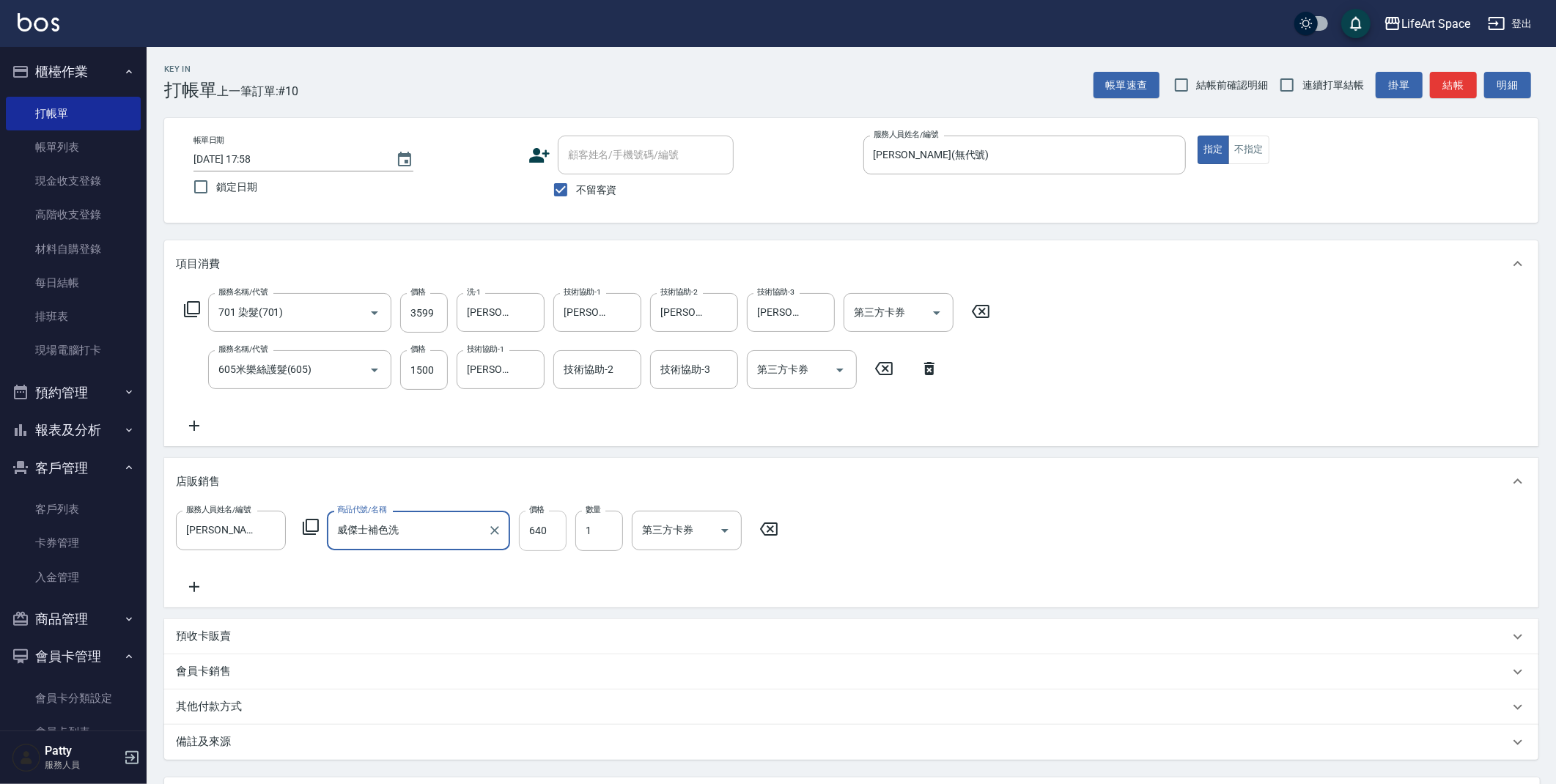
click at [551, 533] on input "640" at bounding box center [542, 530] width 48 height 39
type input "576"
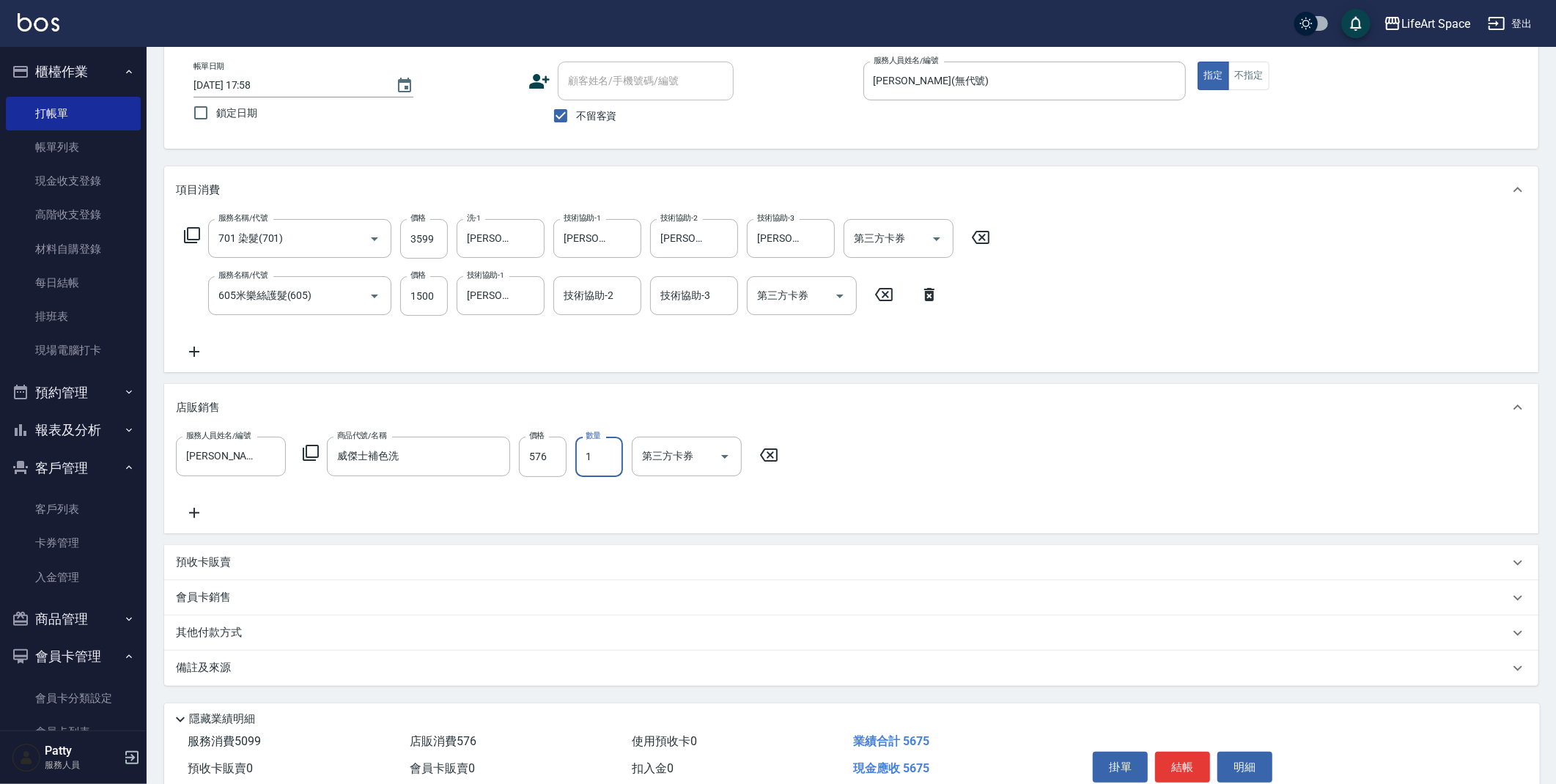
scroll to position [139, 0]
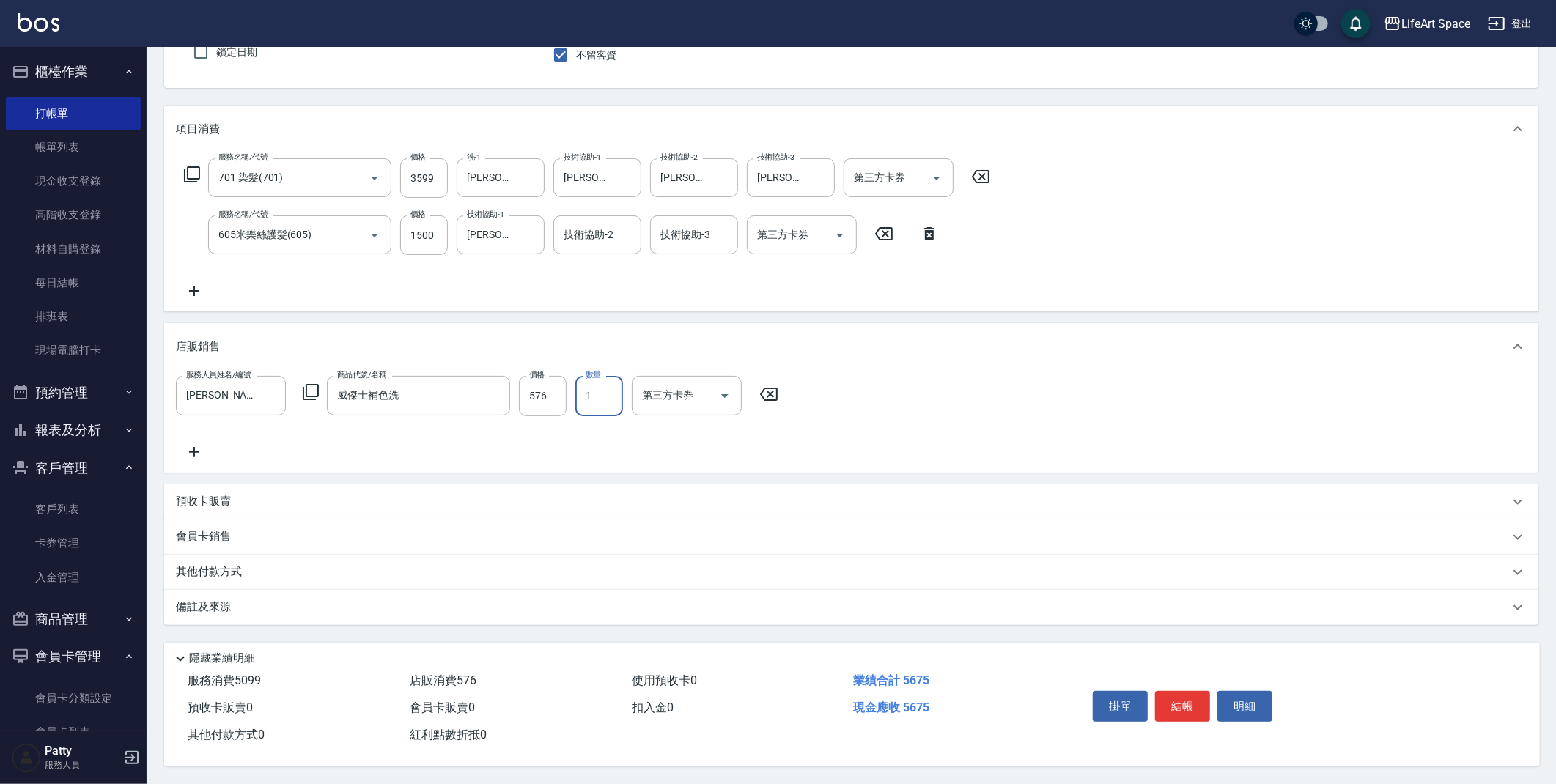
click at [224, 555] on div "其他付款方式" at bounding box center [851, 572] width 1374 height 35
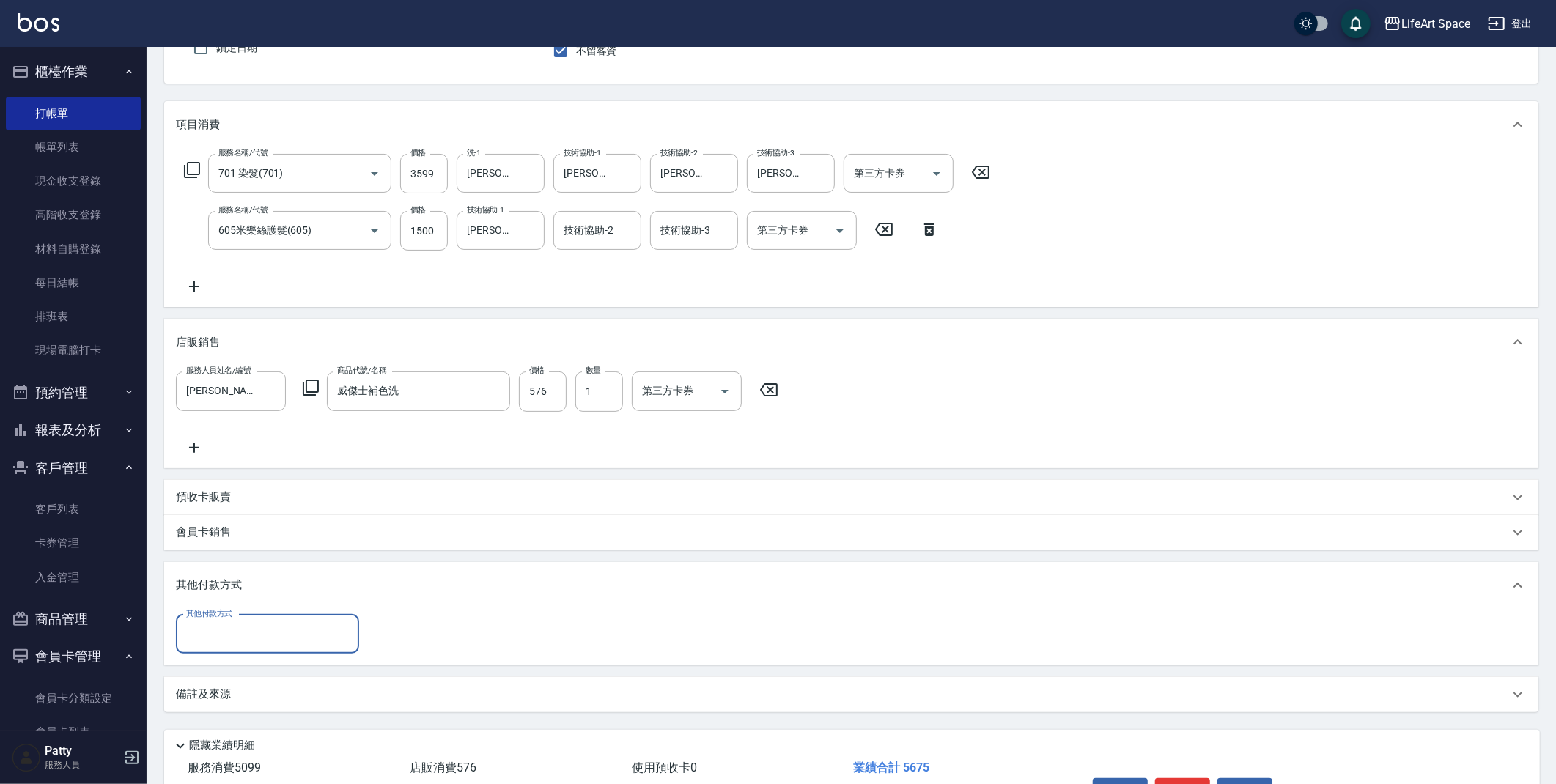
scroll to position [0, 0]
click at [272, 640] on input "其他付款方式" at bounding box center [268, 634] width 170 height 26
click at [259, 710] on span "信用卡" at bounding box center [268, 719] width 184 height 24
type input "信用卡"
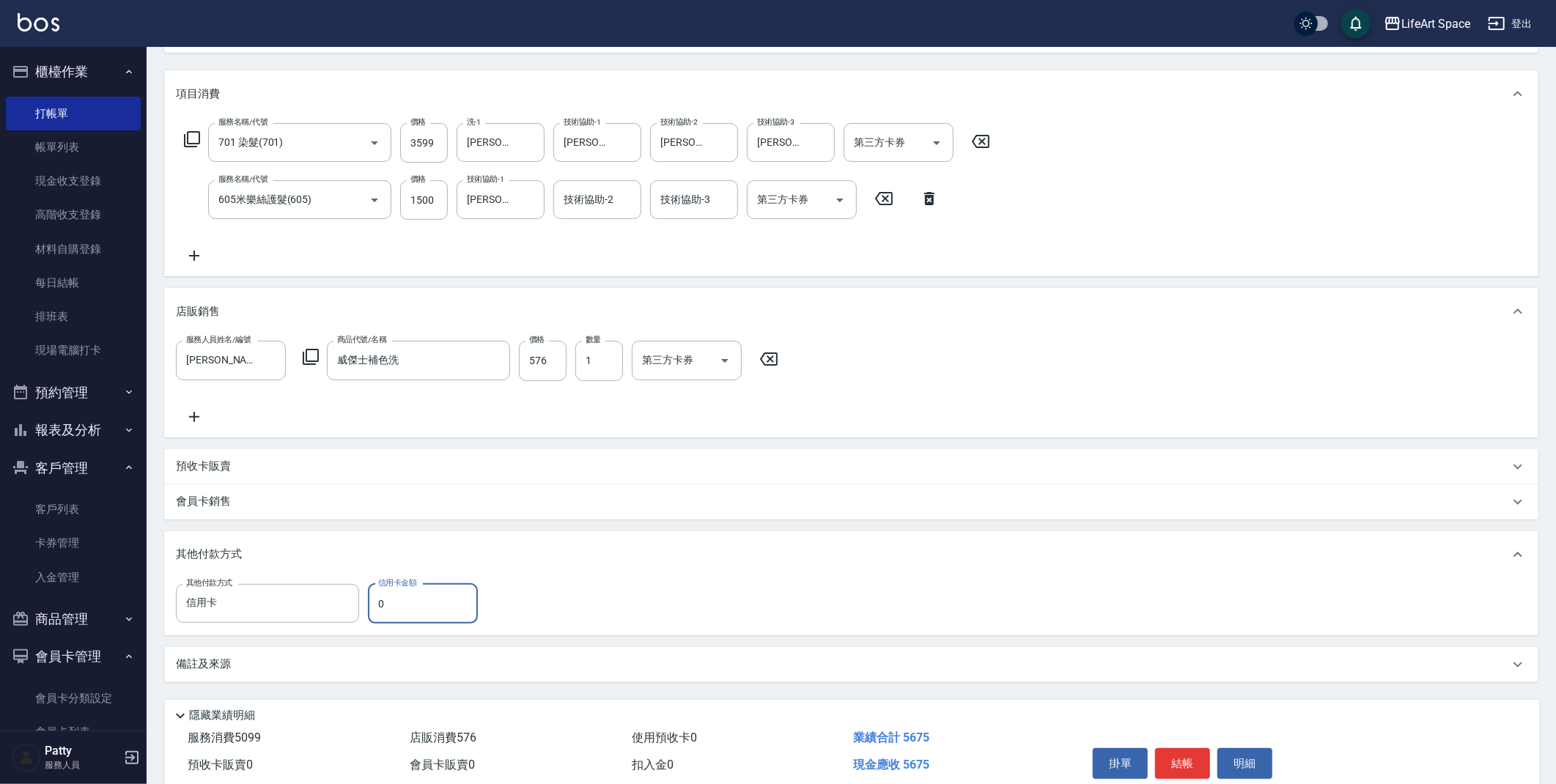
scroll to position [192, 0]
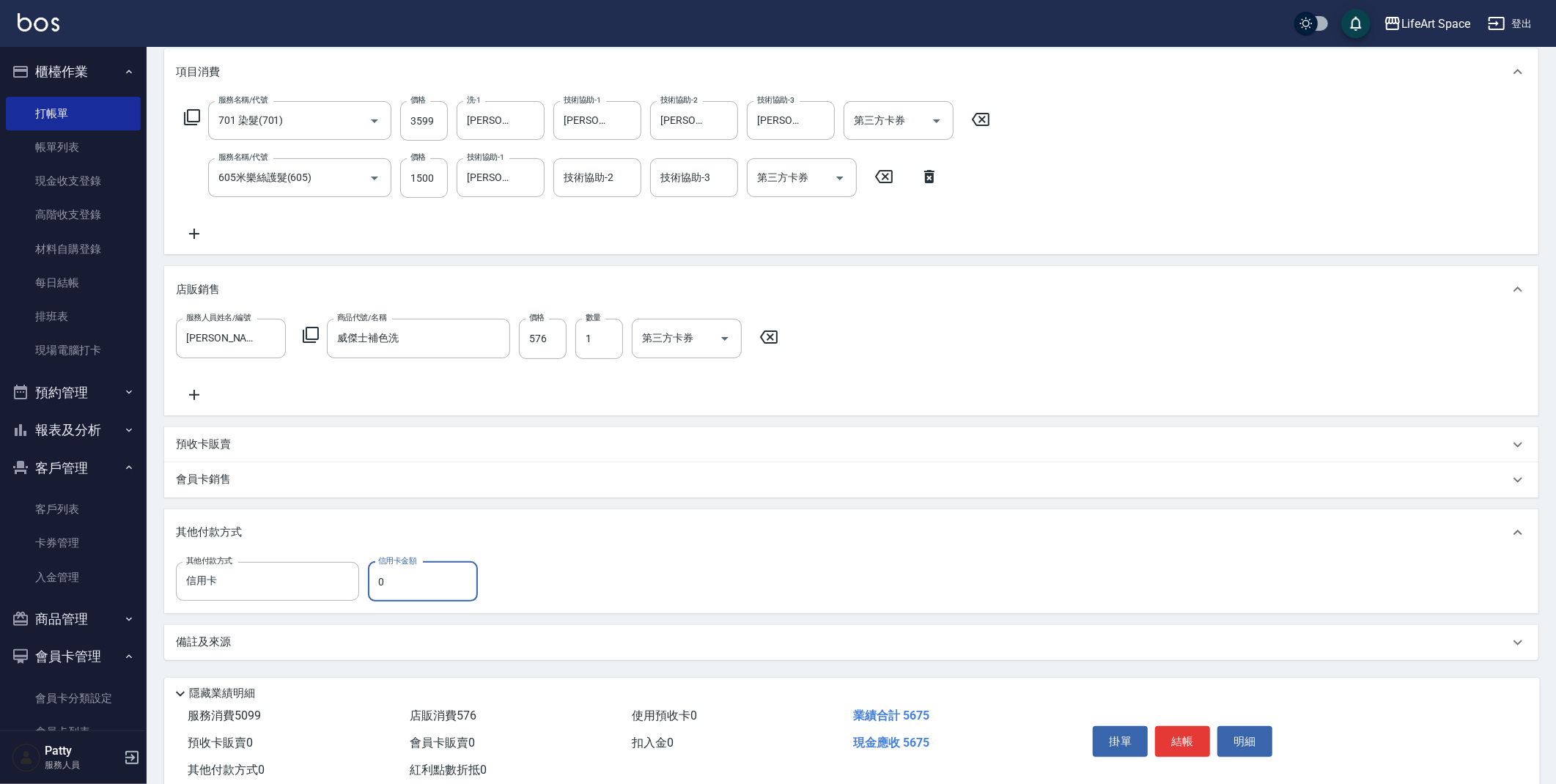
click at [435, 586] on input "0" at bounding box center [423, 581] width 110 height 39
type input "5675"
click at [217, 649] on p "備註及來源" at bounding box center [204, 642] width 55 height 15
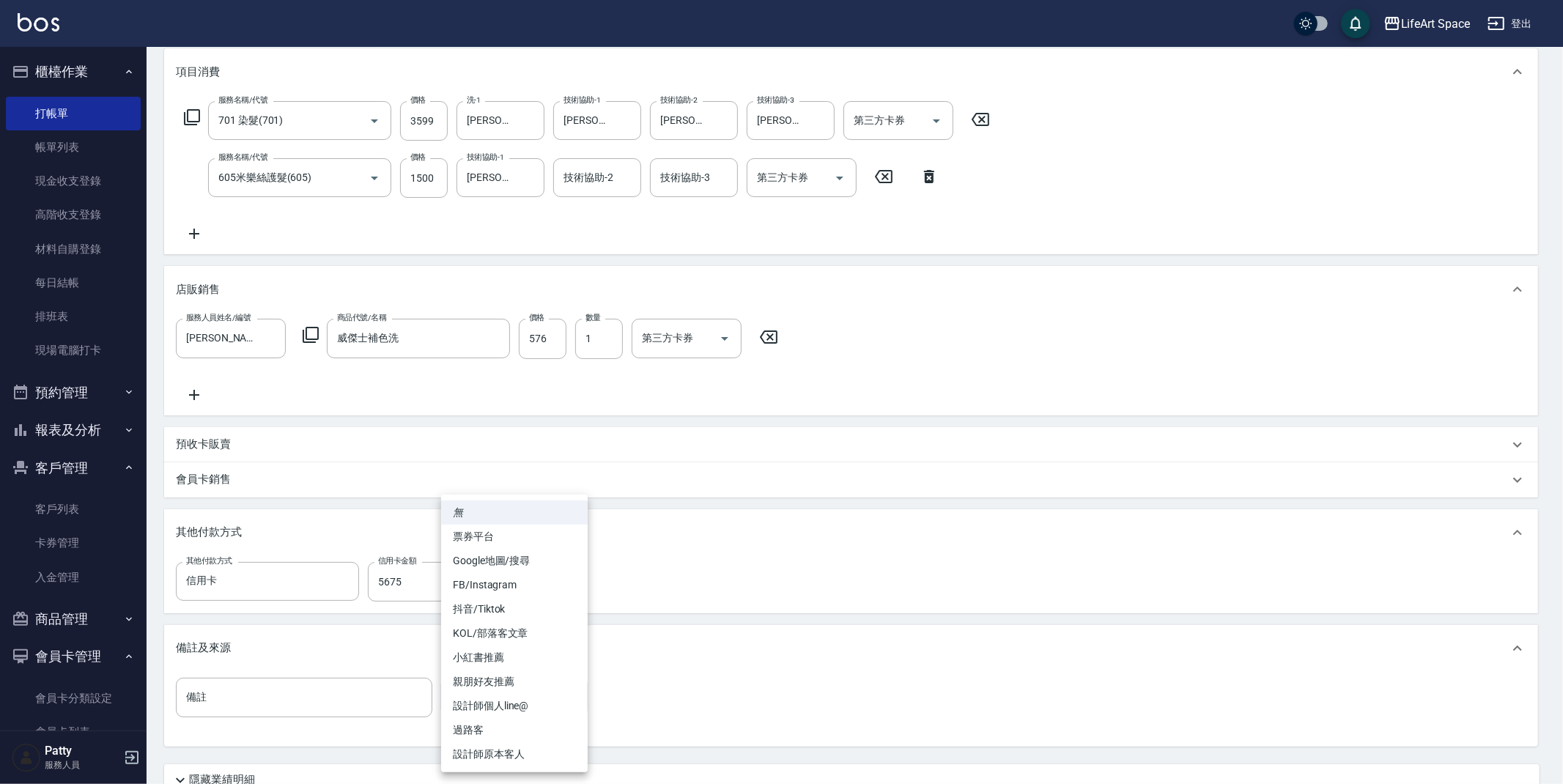
click at [457, 702] on body "LifeArt Space 登出 櫃檯作業 打帳單 帳單列表 現金收支登錄 高階收支登錄 材料自購登錄 每日結帳 排班表 現場電腦打卡 預約管理 預約管理 單…" at bounding box center [782, 357] width 1563 height 1098
click at [529, 583] on li "FB/Instagram" at bounding box center [515, 585] width 147 height 24
type input "FB/Instagram"
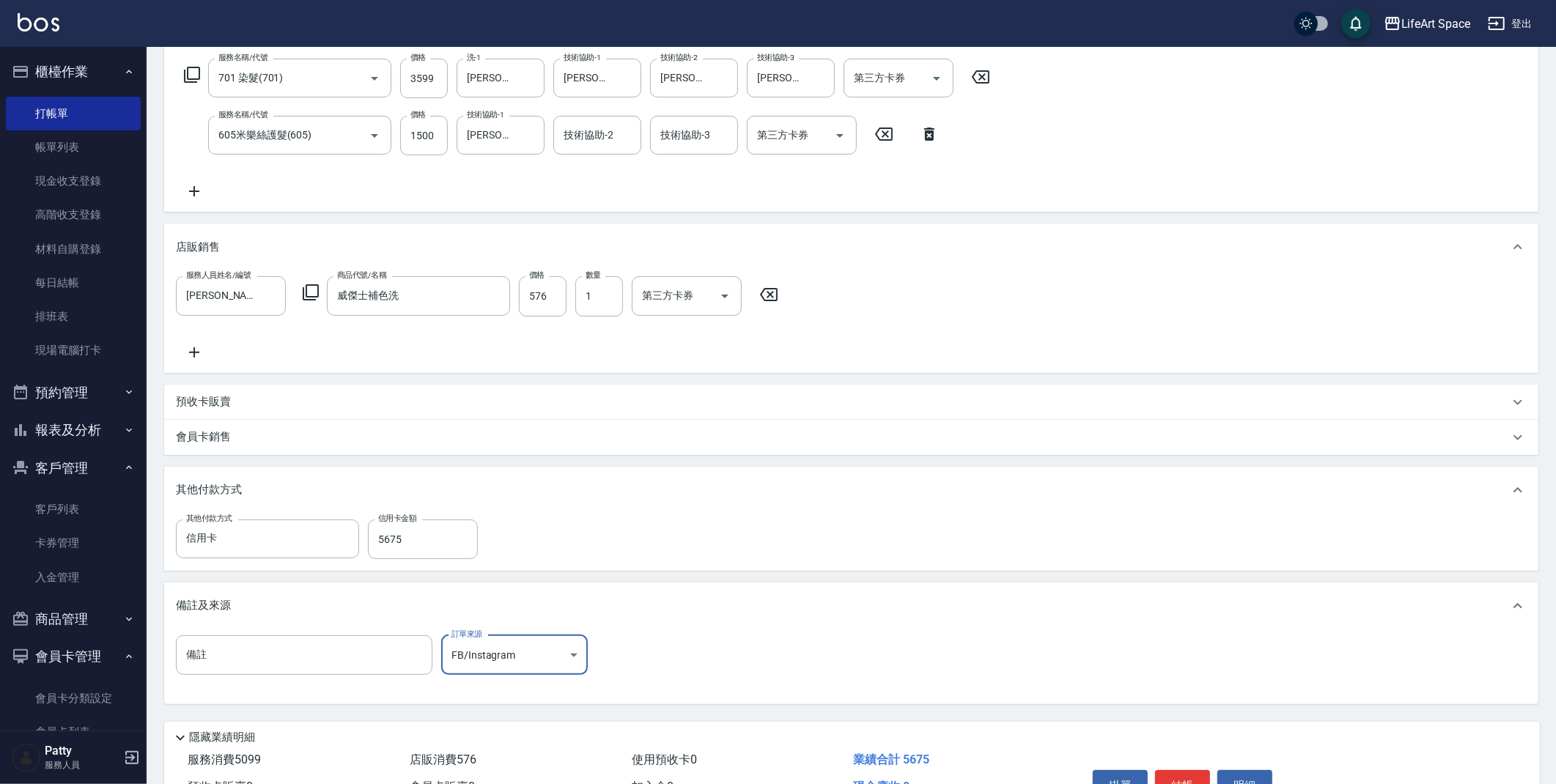
scroll to position [318, 0]
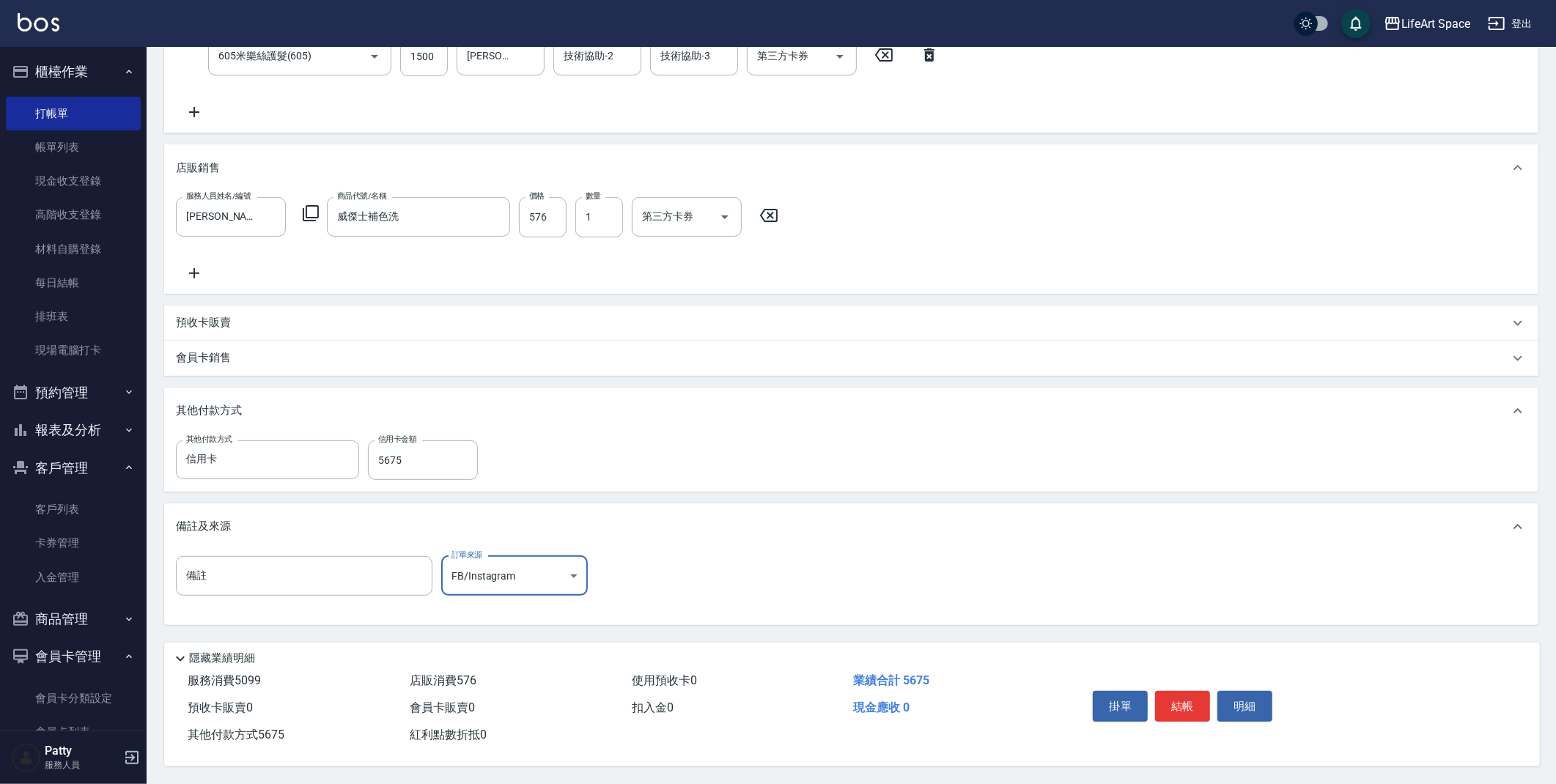
click at [1197, 705] on button "結帳" at bounding box center [1183, 706] width 55 height 31
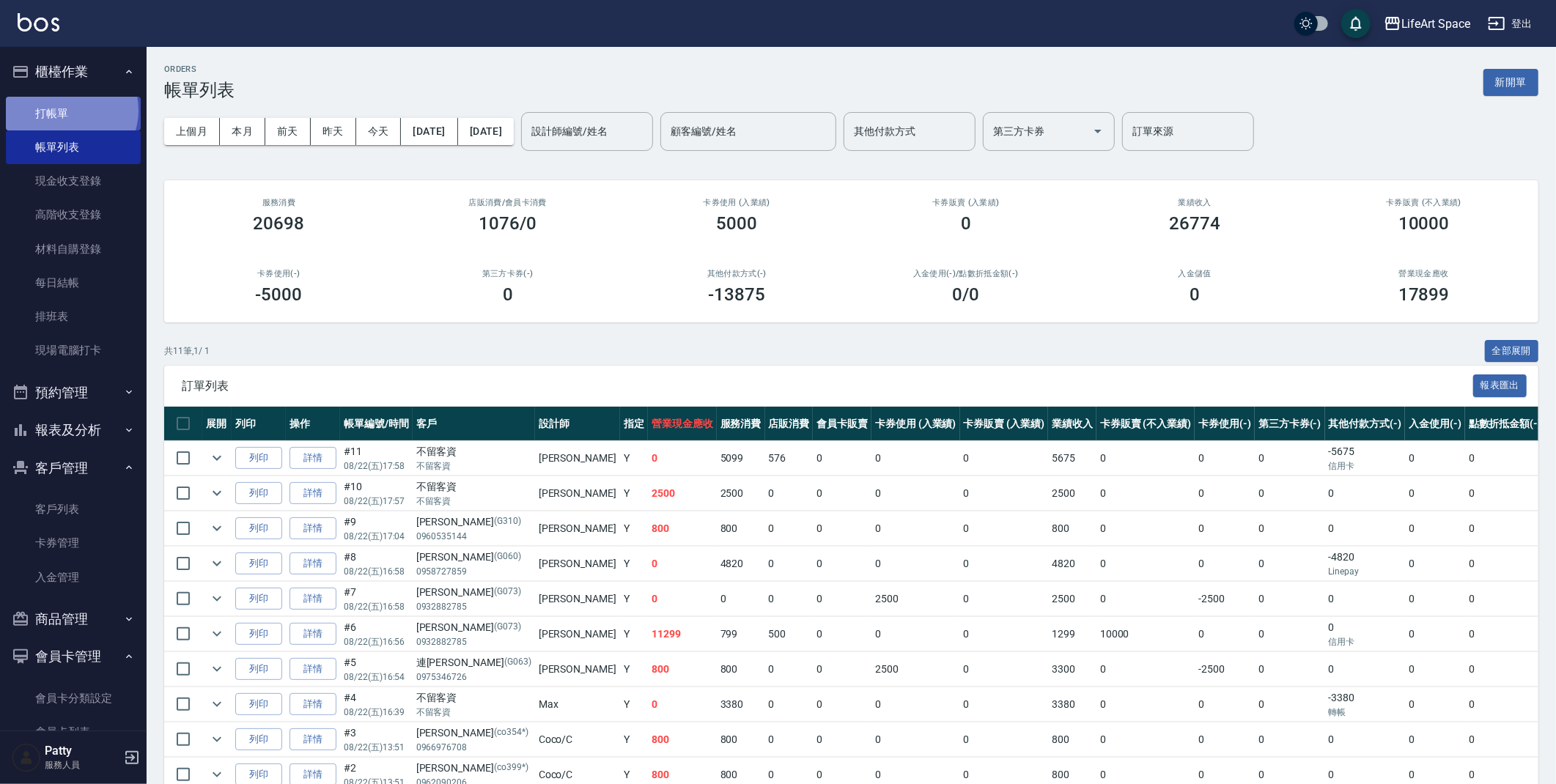
click at [70, 110] on link "打帳單" at bounding box center [73, 113] width 135 height 33
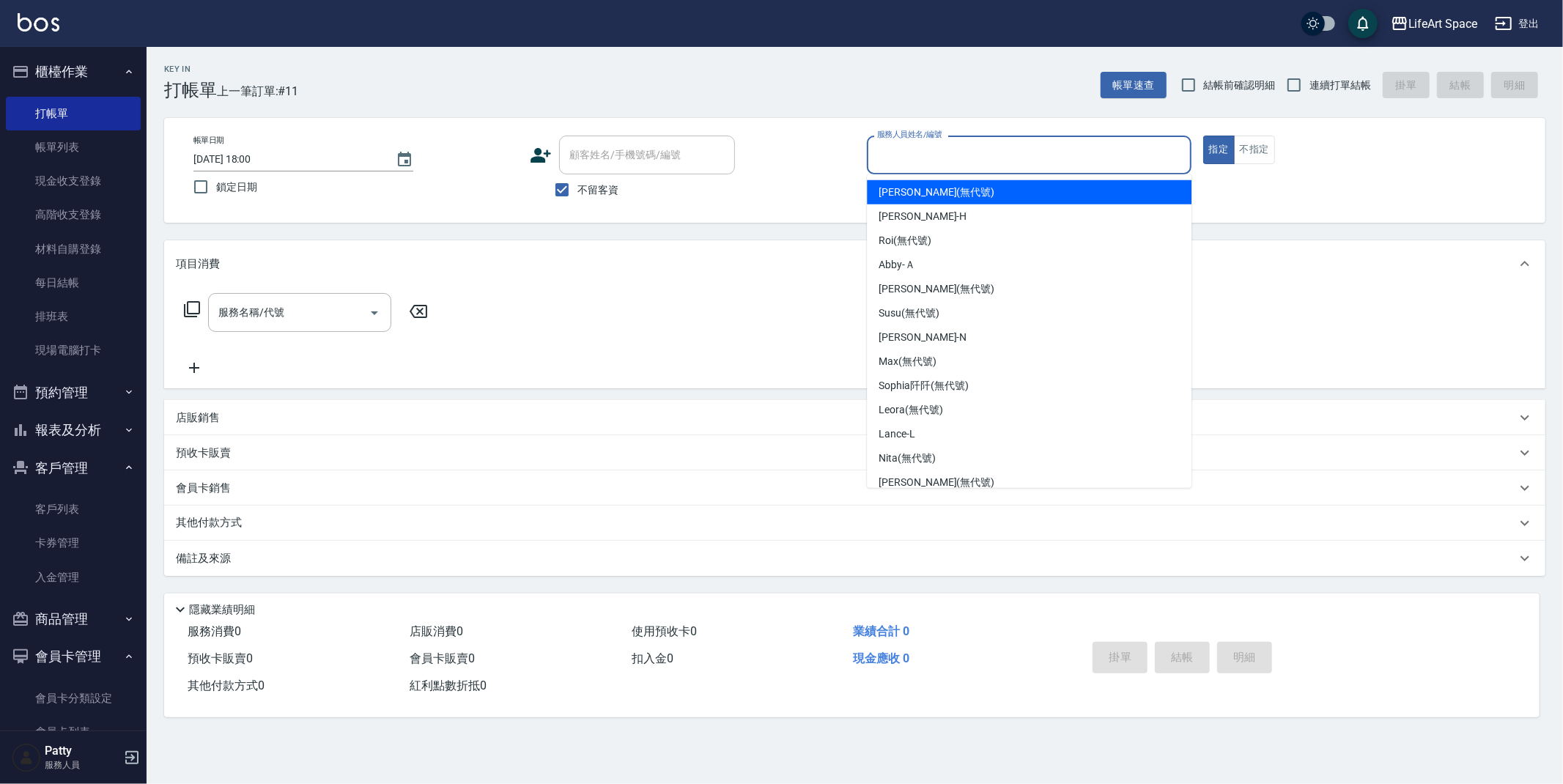
click at [893, 158] on input "服務人員姓名/編號" at bounding box center [1028, 154] width 311 height 26
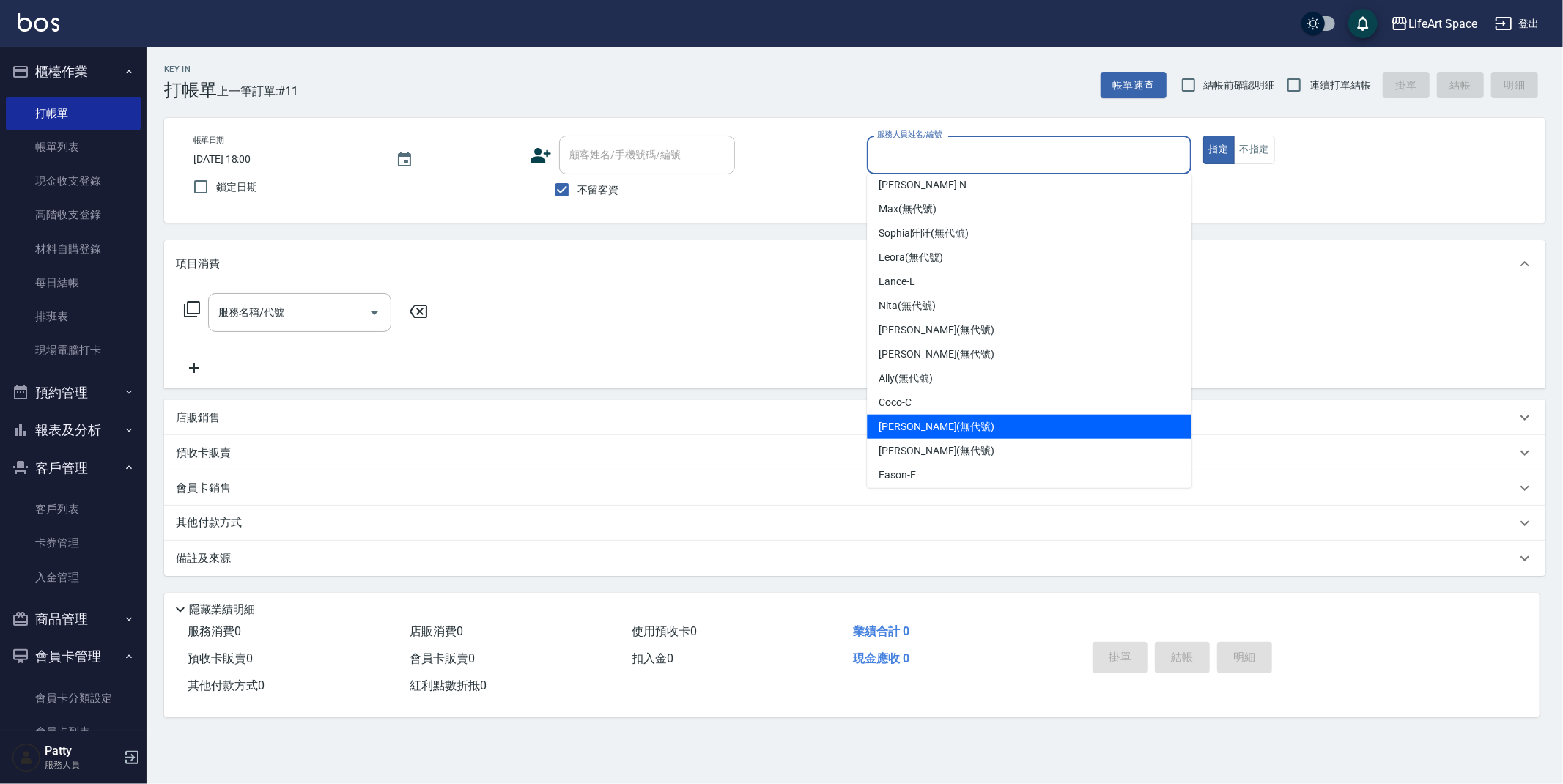
scroll to position [187, 0]
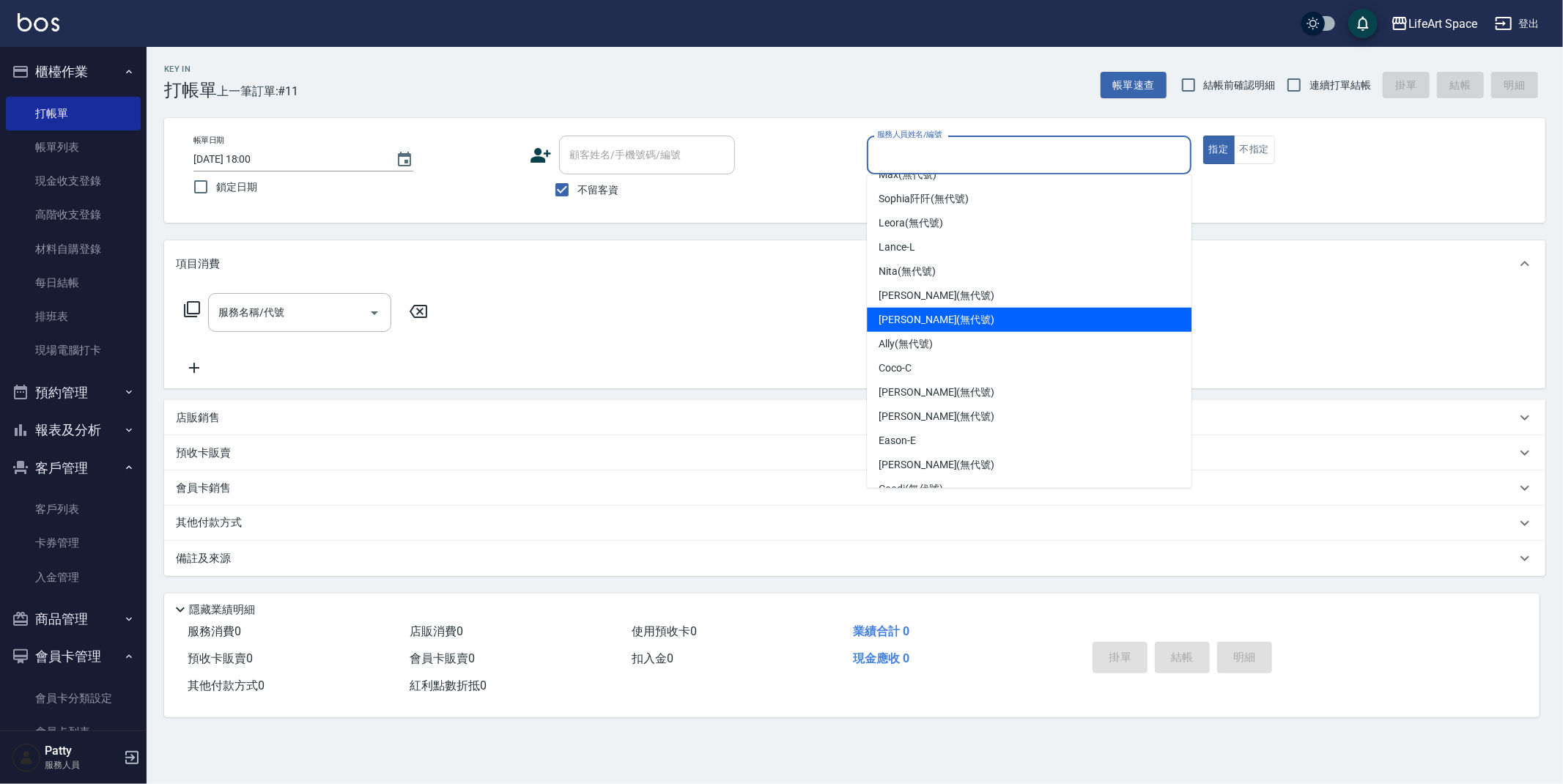
drag, startPoint x: 920, startPoint y: 328, endPoint x: 897, endPoint y: 310, distance: 29.2
click at [920, 327] on div "[PERSON_NAME] (無代號)" at bounding box center [1028, 319] width 324 height 24
type input "[PERSON_NAME](無代號)"
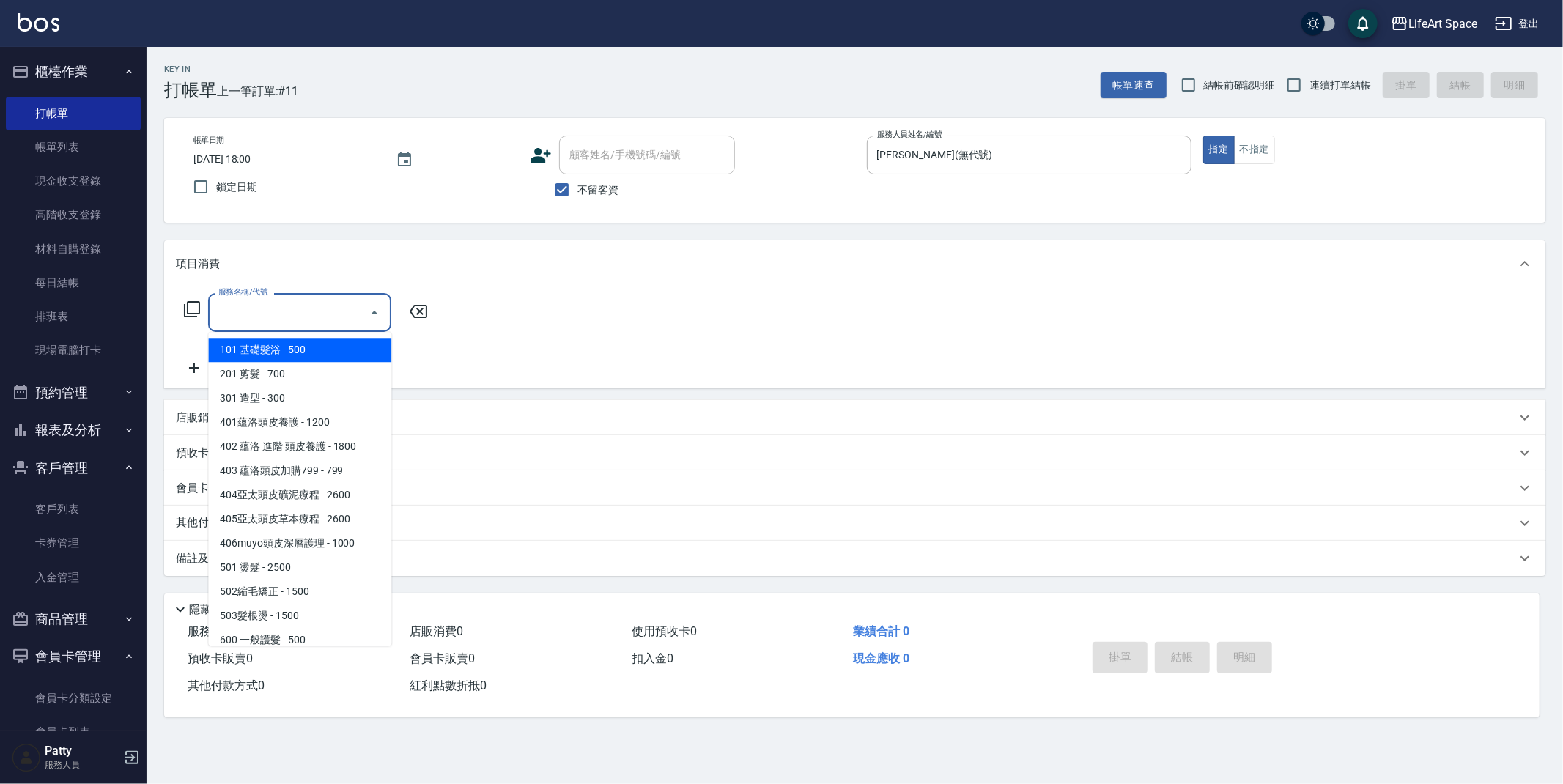
click at [259, 313] on input "服務名稱/代號" at bounding box center [288, 312] width 148 height 26
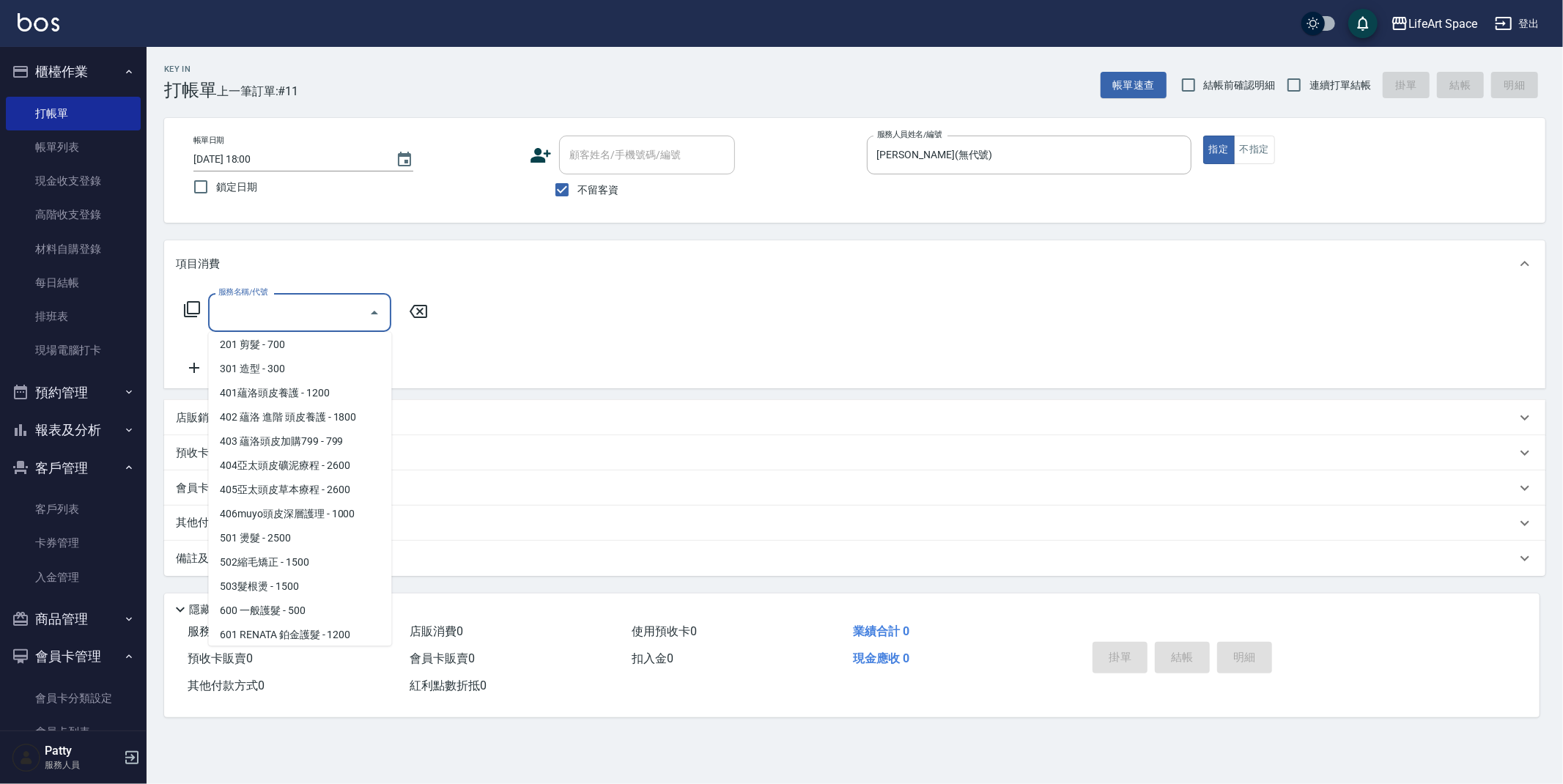
scroll to position [222, 0]
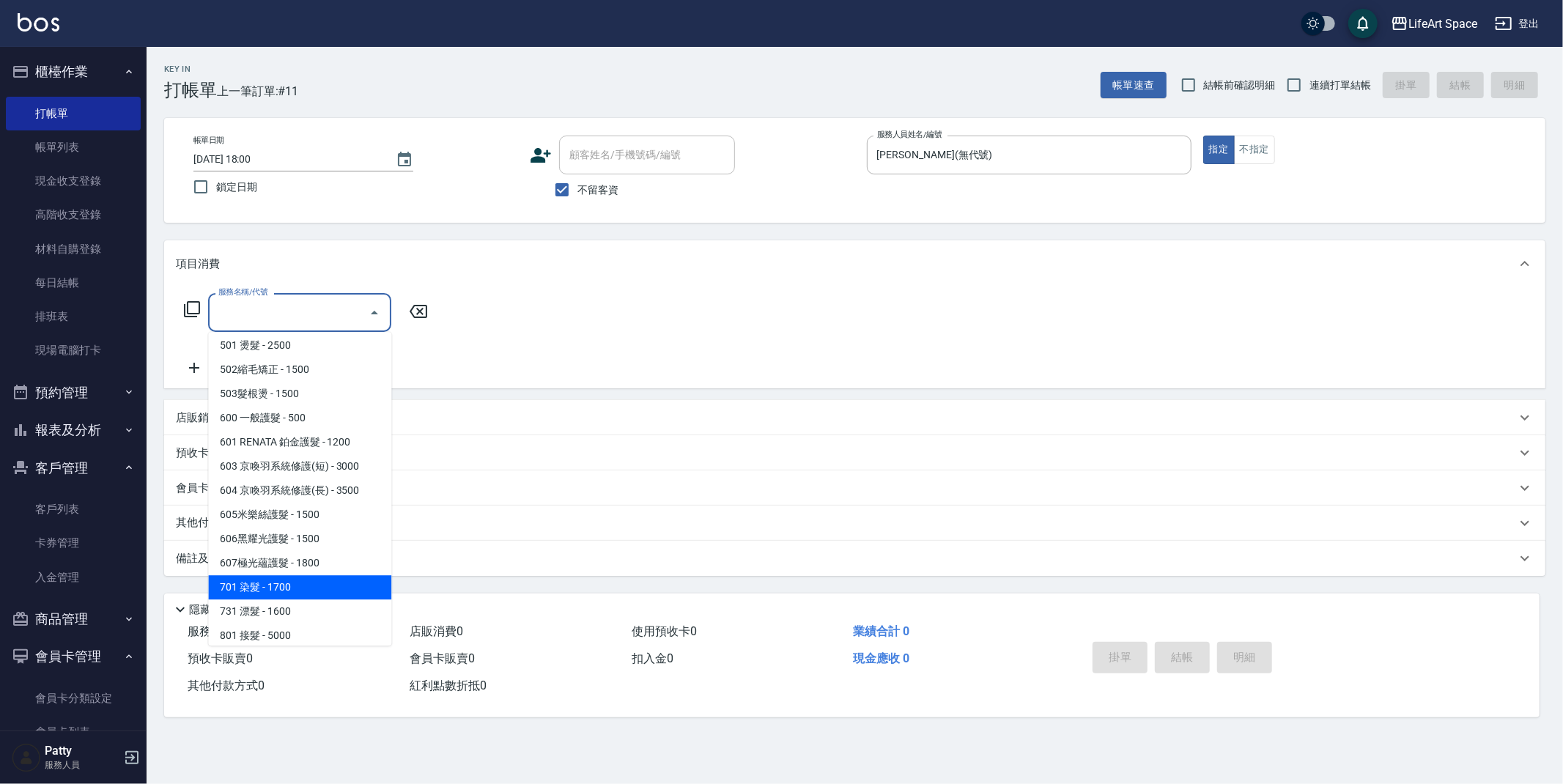
click at [331, 581] on span "701 染髮 - 1700" at bounding box center [300, 587] width 183 height 24
type input "701 染髮(701)"
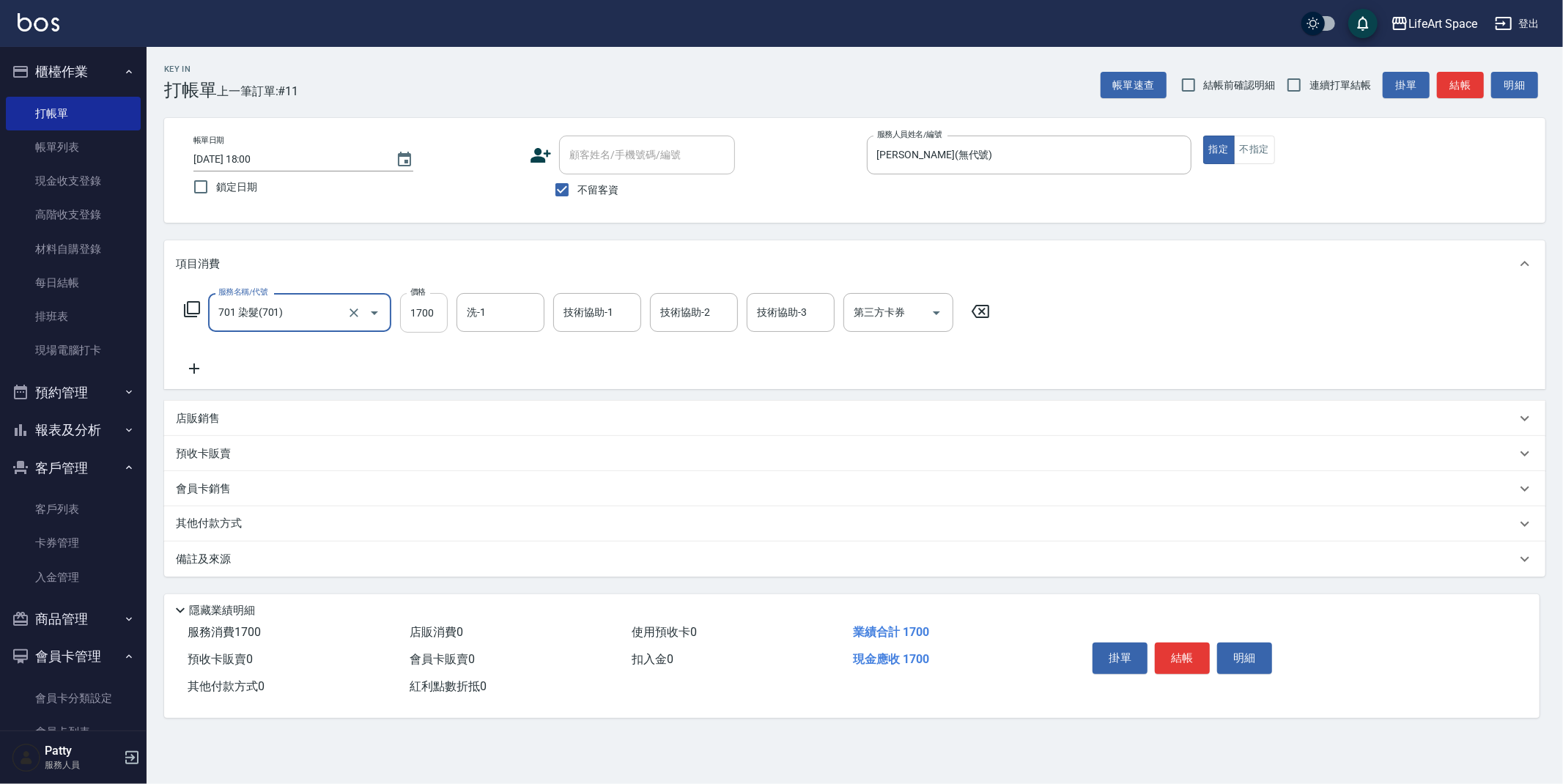
click at [438, 311] on input "1700" at bounding box center [424, 312] width 48 height 39
type input "4600"
click at [508, 311] on input "洗-1" at bounding box center [500, 312] width 75 height 26
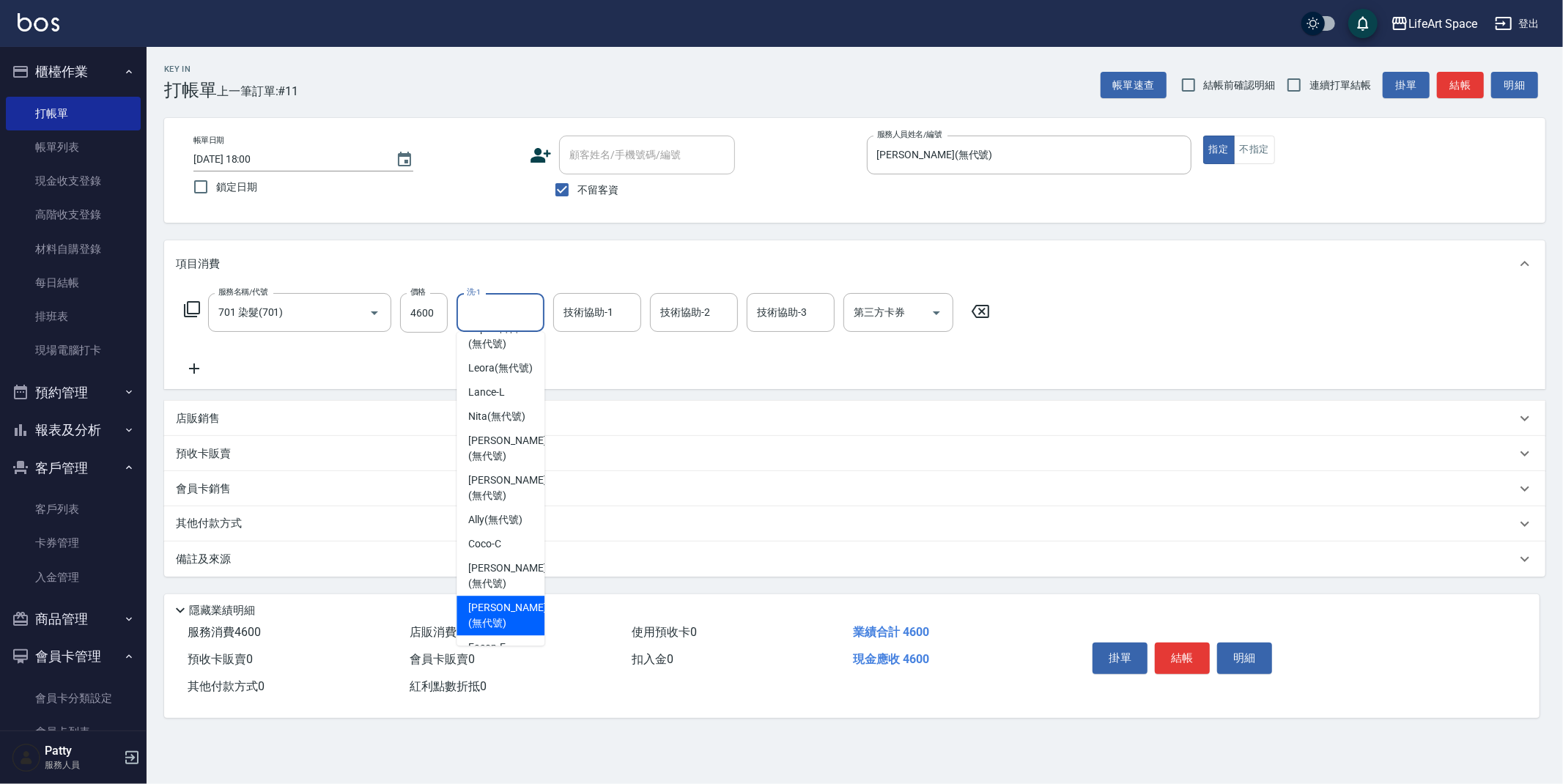
scroll to position [414, 0]
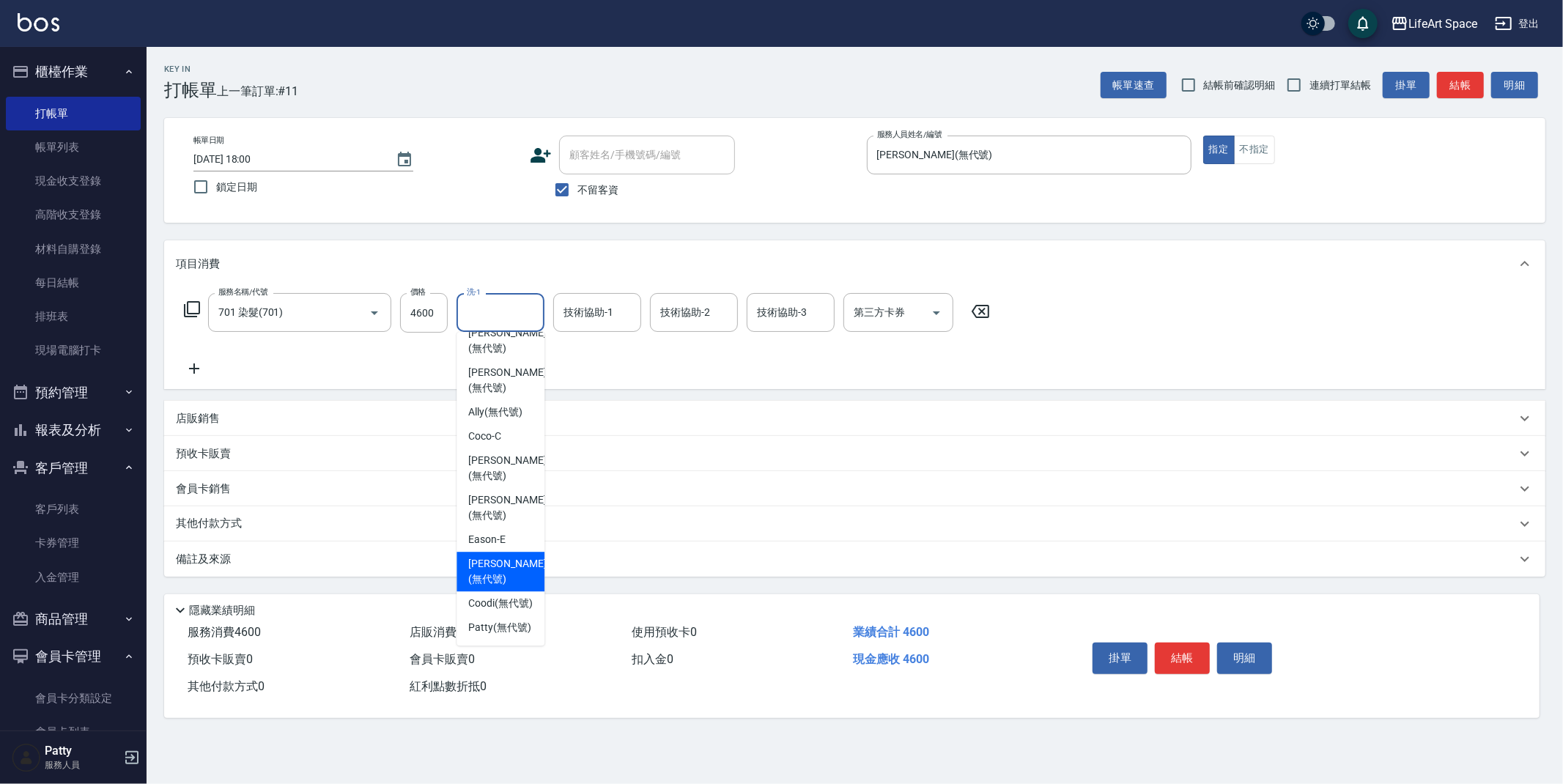
click at [503, 556] on span "Lillian (無代號)" at bounding box center [506, 571] width 78 height 31
type input "Lillian(無代號)"
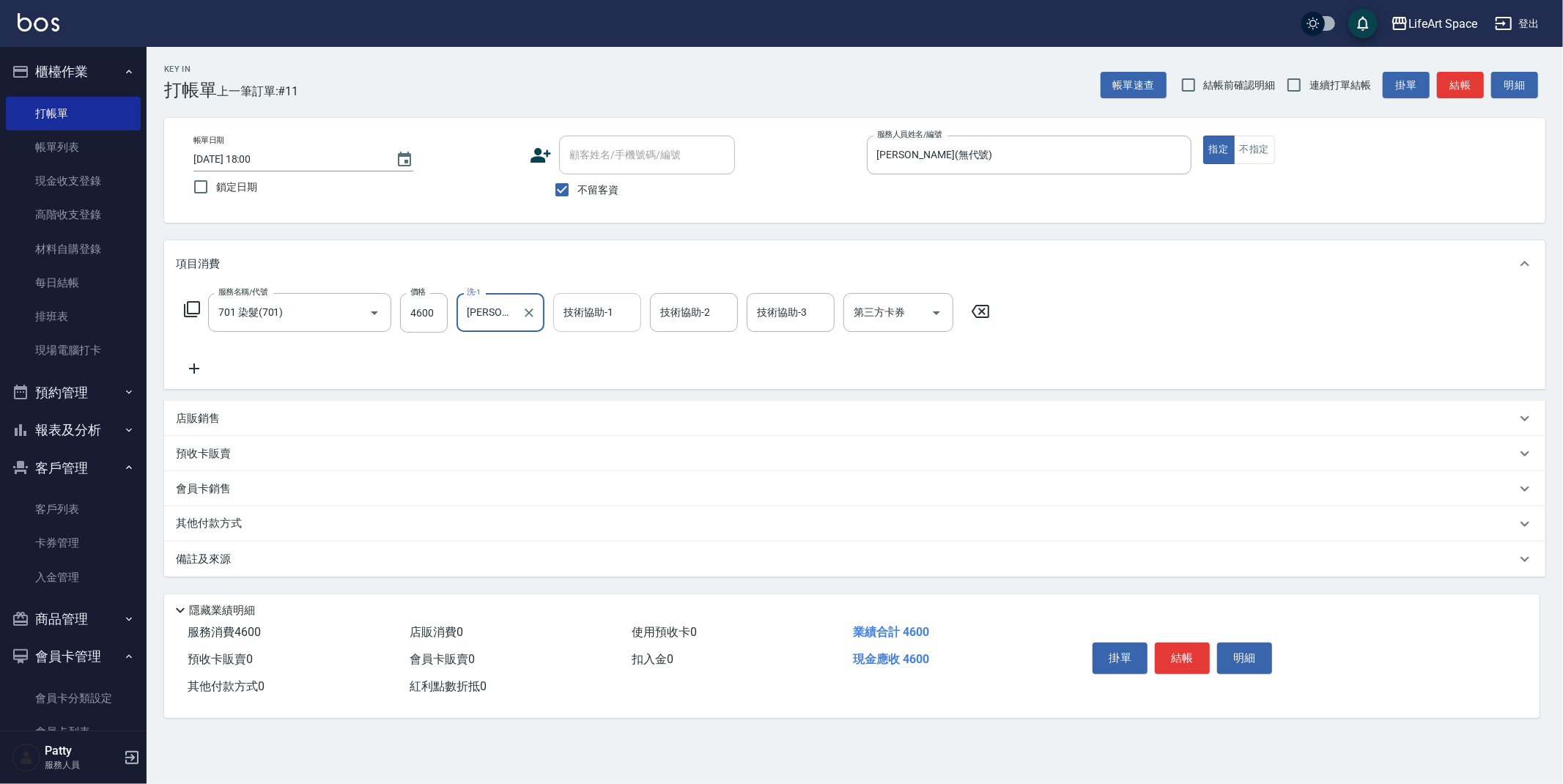
click at [595, 294] on div "技術協助-1" at bounding box center [596, 312] width 88 height 39
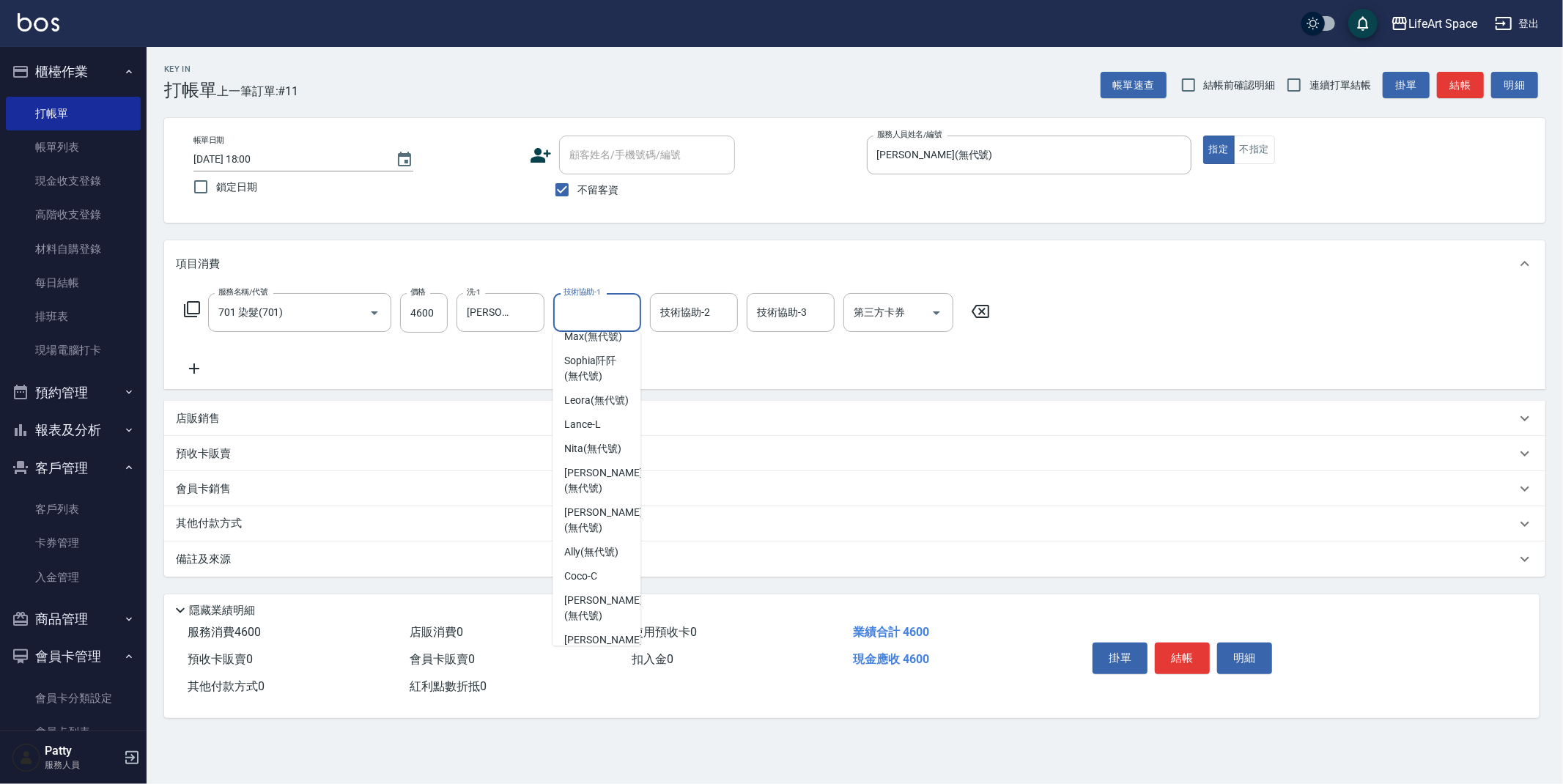
scroll to position [319, 0]
drag, startPoint x: 589, startPoint y: 625, endPoint x: 675, endPoint y: 342, distance: 295.8
click at [589, 625] on span "Lillian (無代號)" at bounding box center [603, 636] width 78 height 31
type input "Lillian(無代號)"
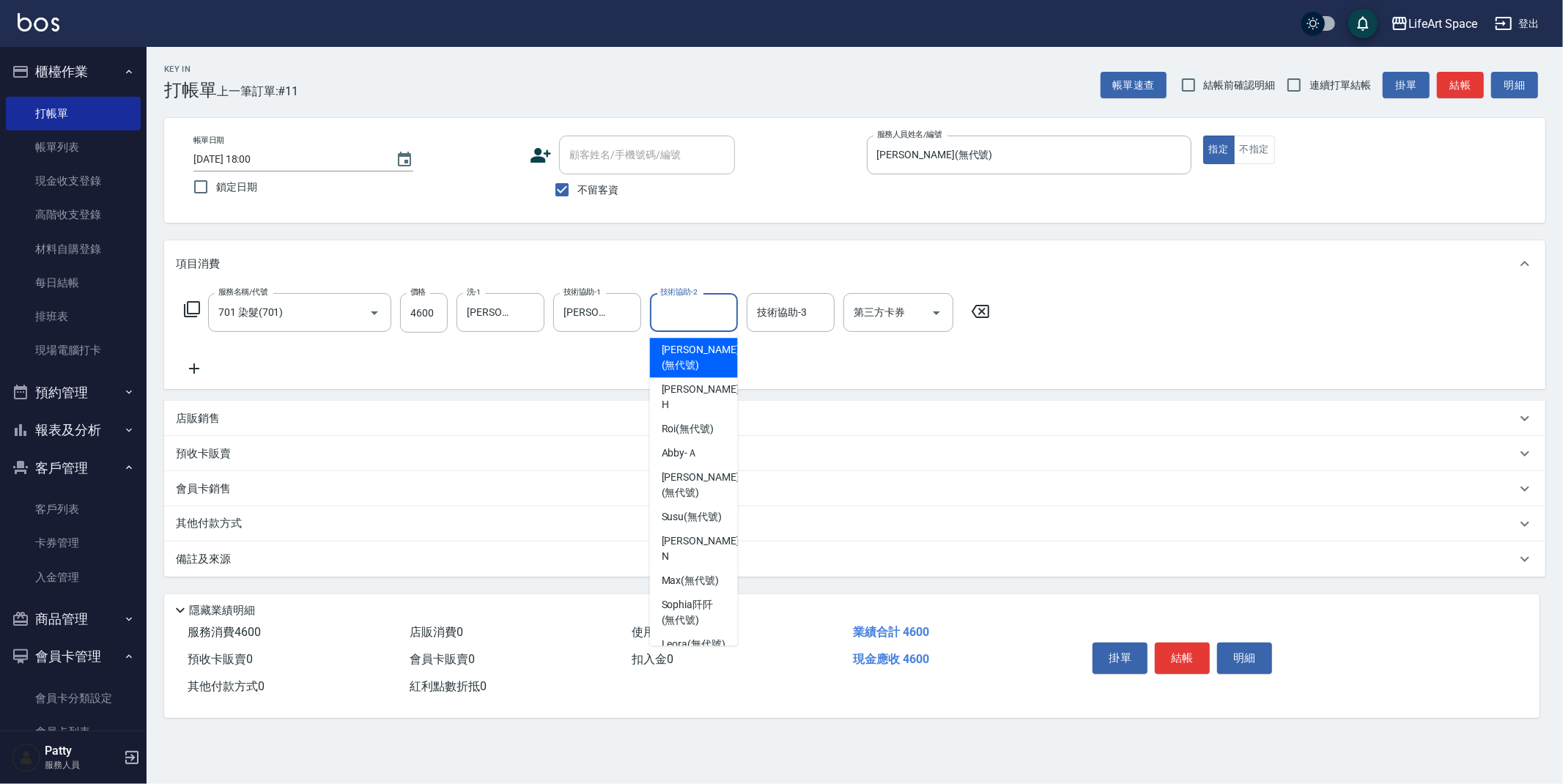
click at [681, 320] on input "技術協助-2" at bounding box center [694, 312] width 75 height 26
drag, startPoint x: 677, startPoint y: 588, endPoint x: 773, endPoint y: 367, distance: 241.0
click at [678, 597] on span "[PERSON_NAME]阡 (無代號)" at bounding box center [693, 612] width 64 height 31
type input "[PERSON_NAME]阡(無代號)"
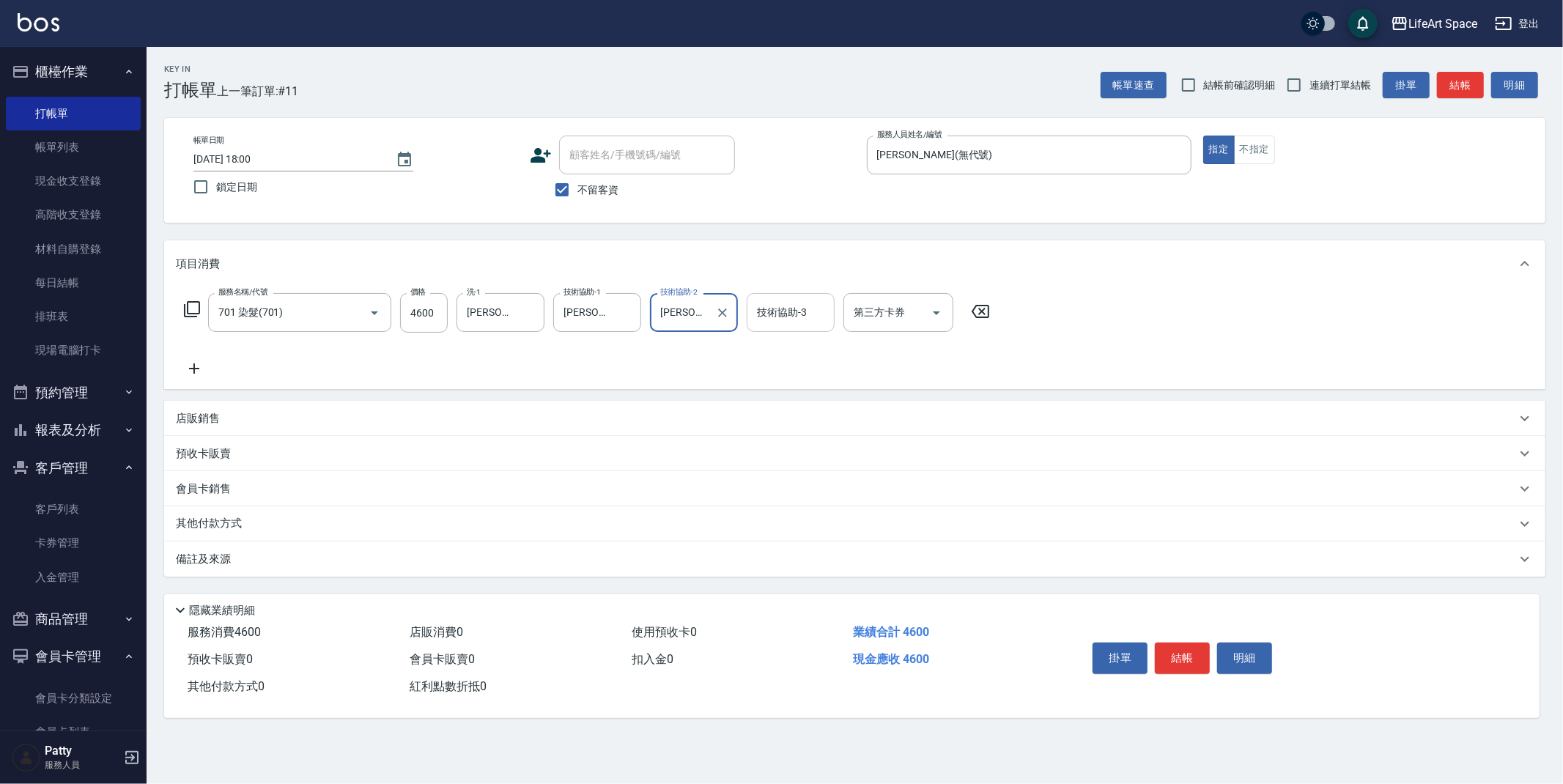
click at [782, 319] on input "技術協助-3" at bounding box center [791, 312] width 75 height 26
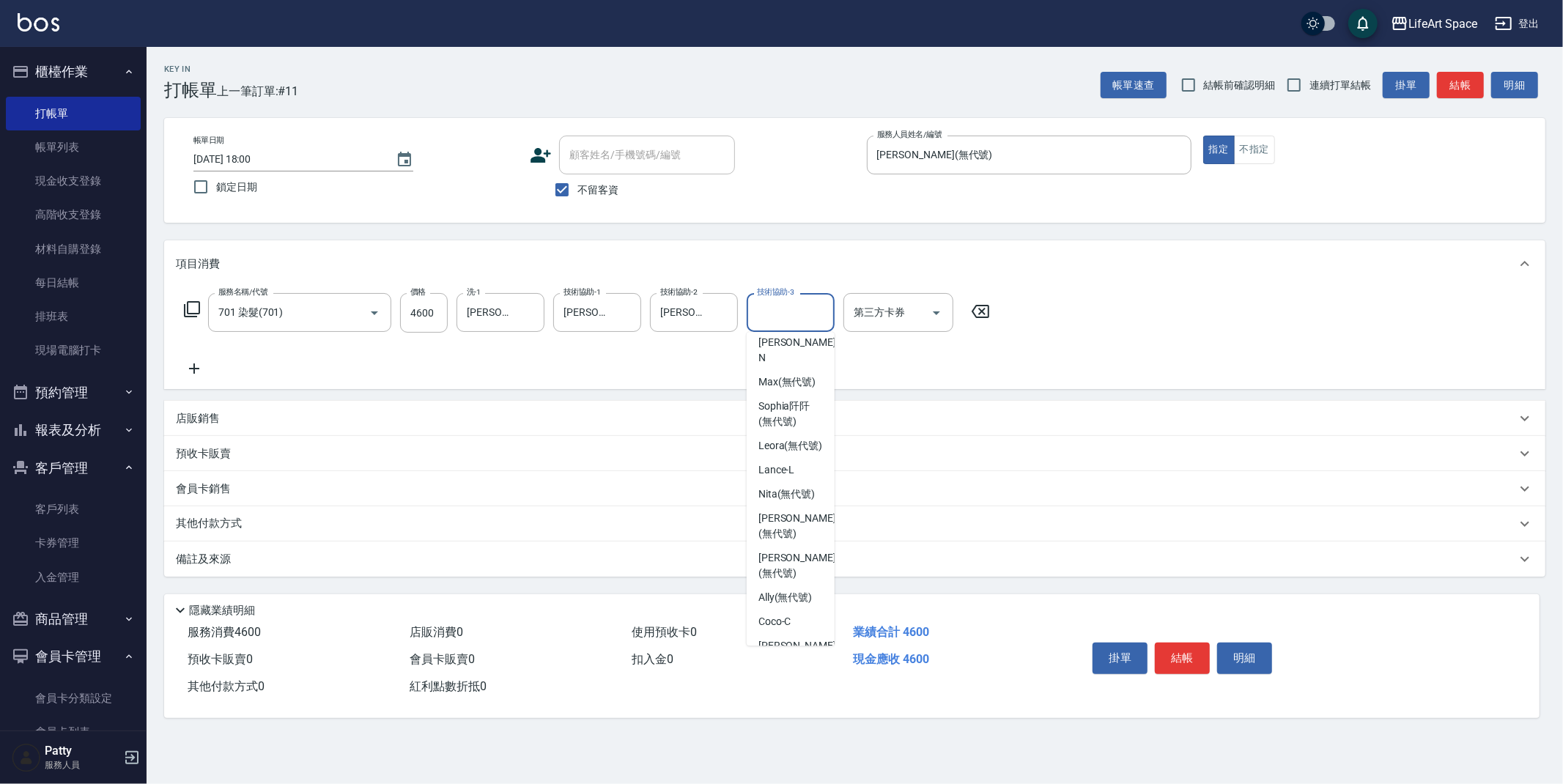
scroll to position [293, 0]
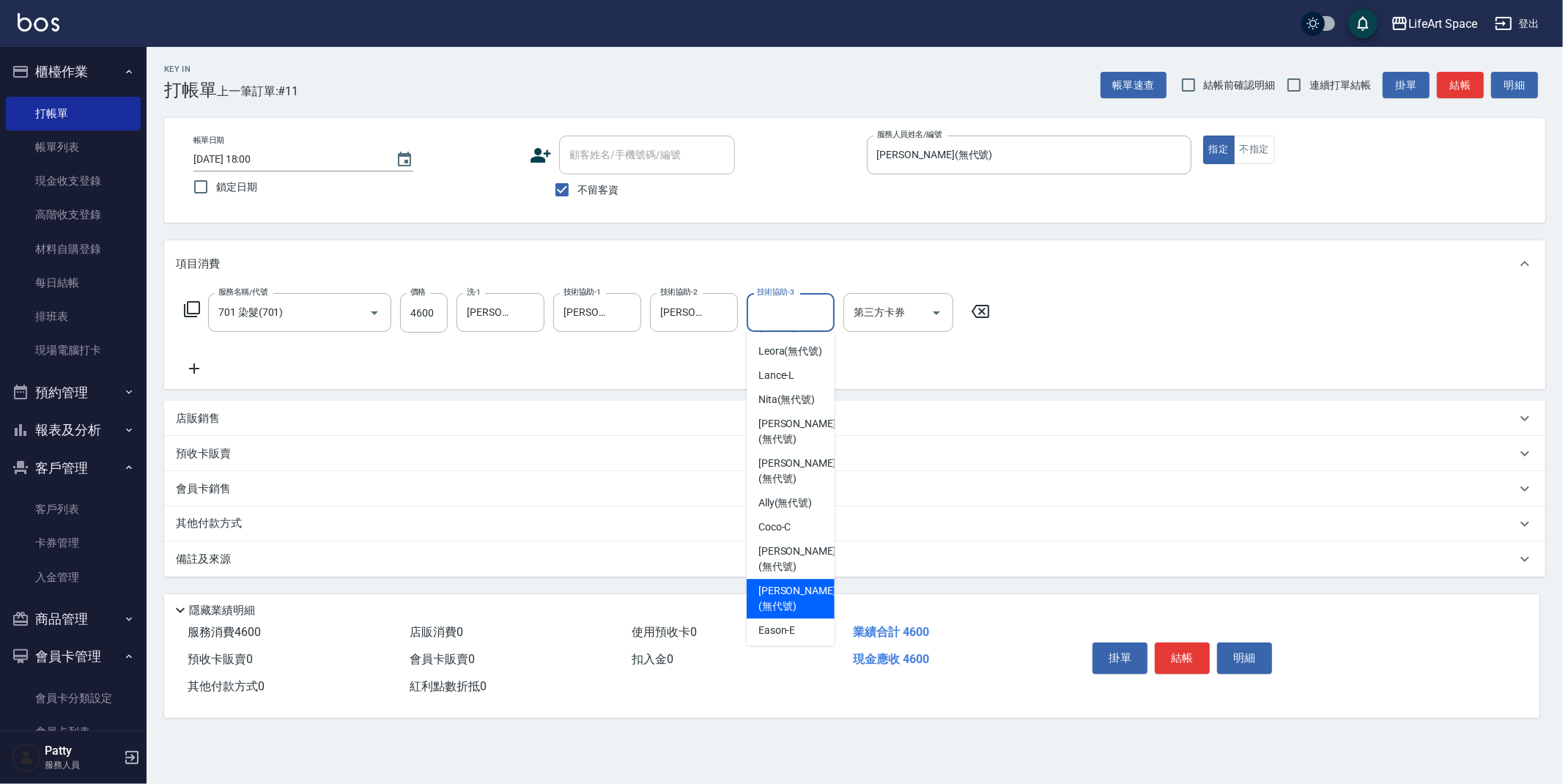
click at [794, 583] on span "Chloe (無代號)" at bounding box center [797, 598] width 78 height 31
type input "Chloe(無代號)"
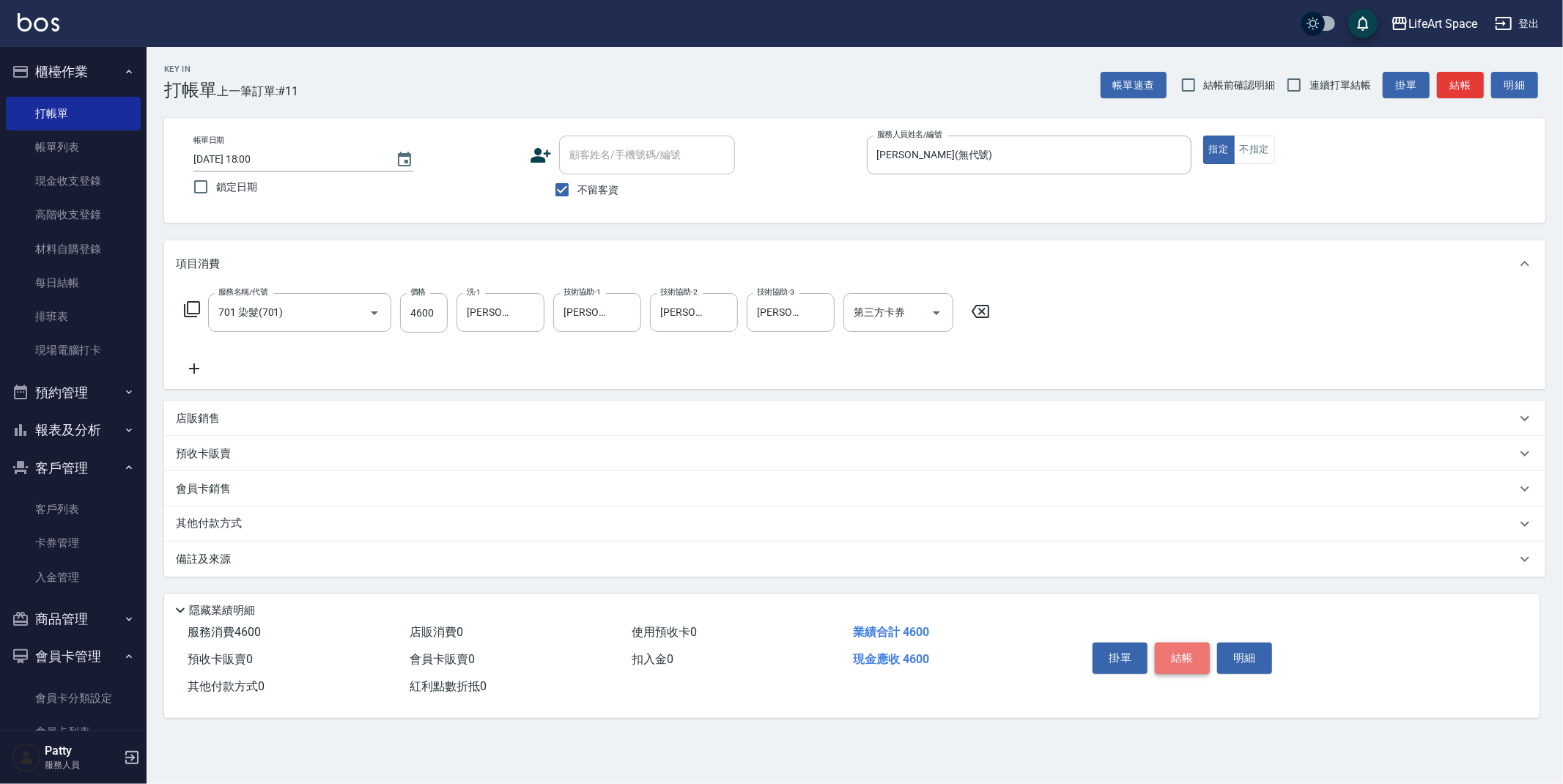
click at [1183, 655] on button "結帳" at bounding box center [1183, 658] width 55 height 31
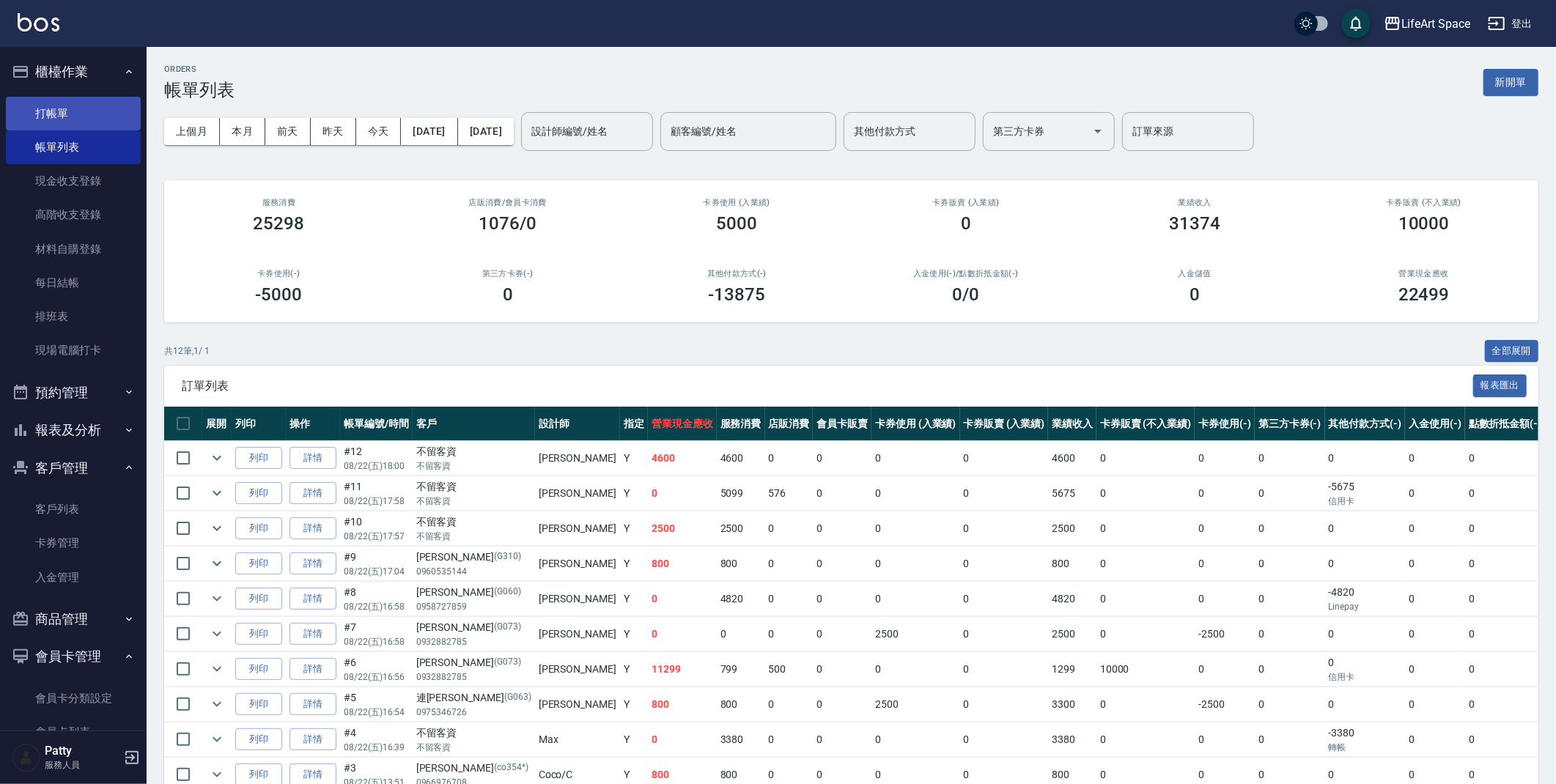
click at [82, 109] on link "打帳單" at bounding box center [73, 113] width 135 height 33
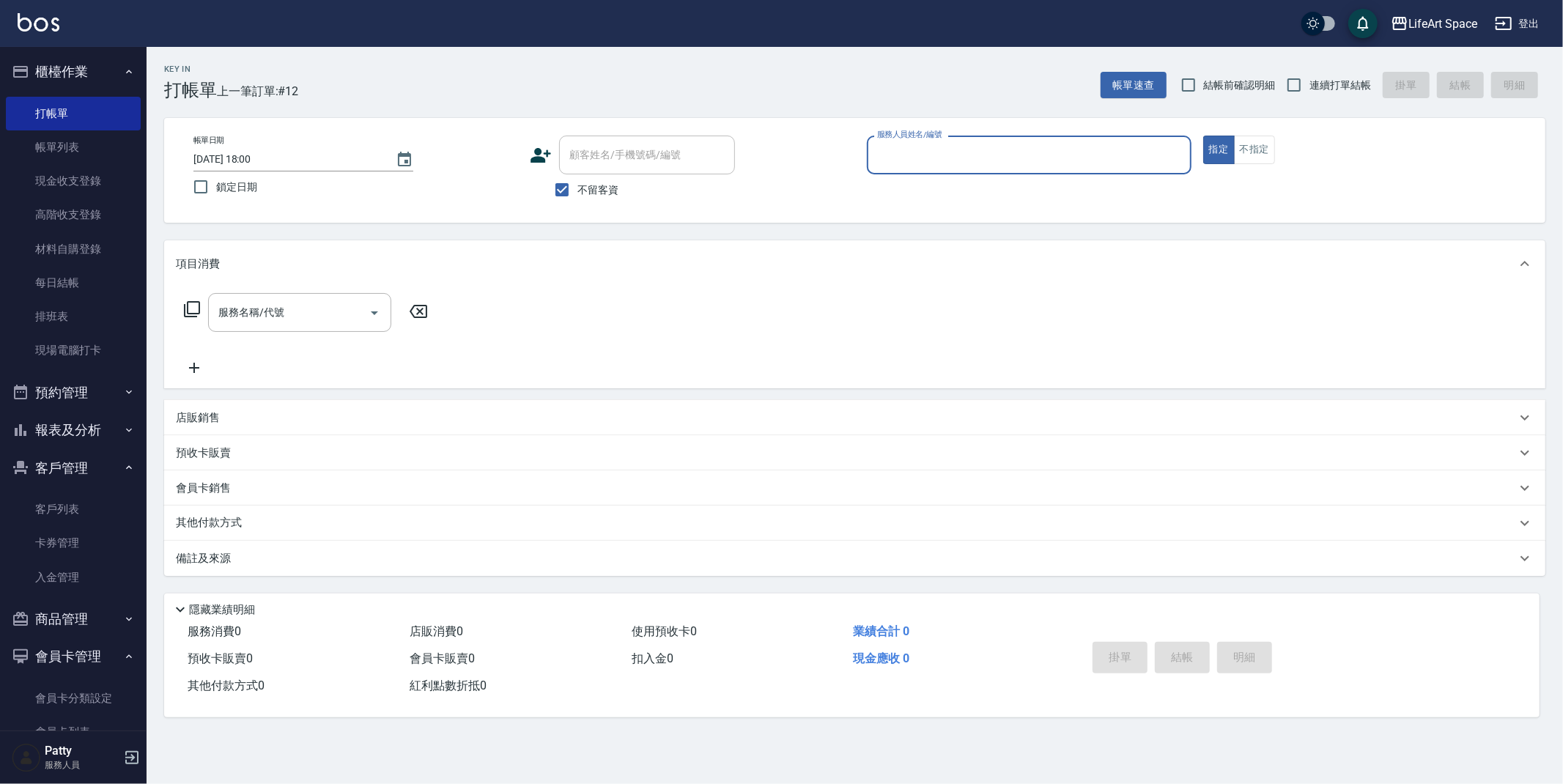
click at [963, 154] on input "服務人員姓名/編號" at bounding box center [1028, 154] width 311 height 26
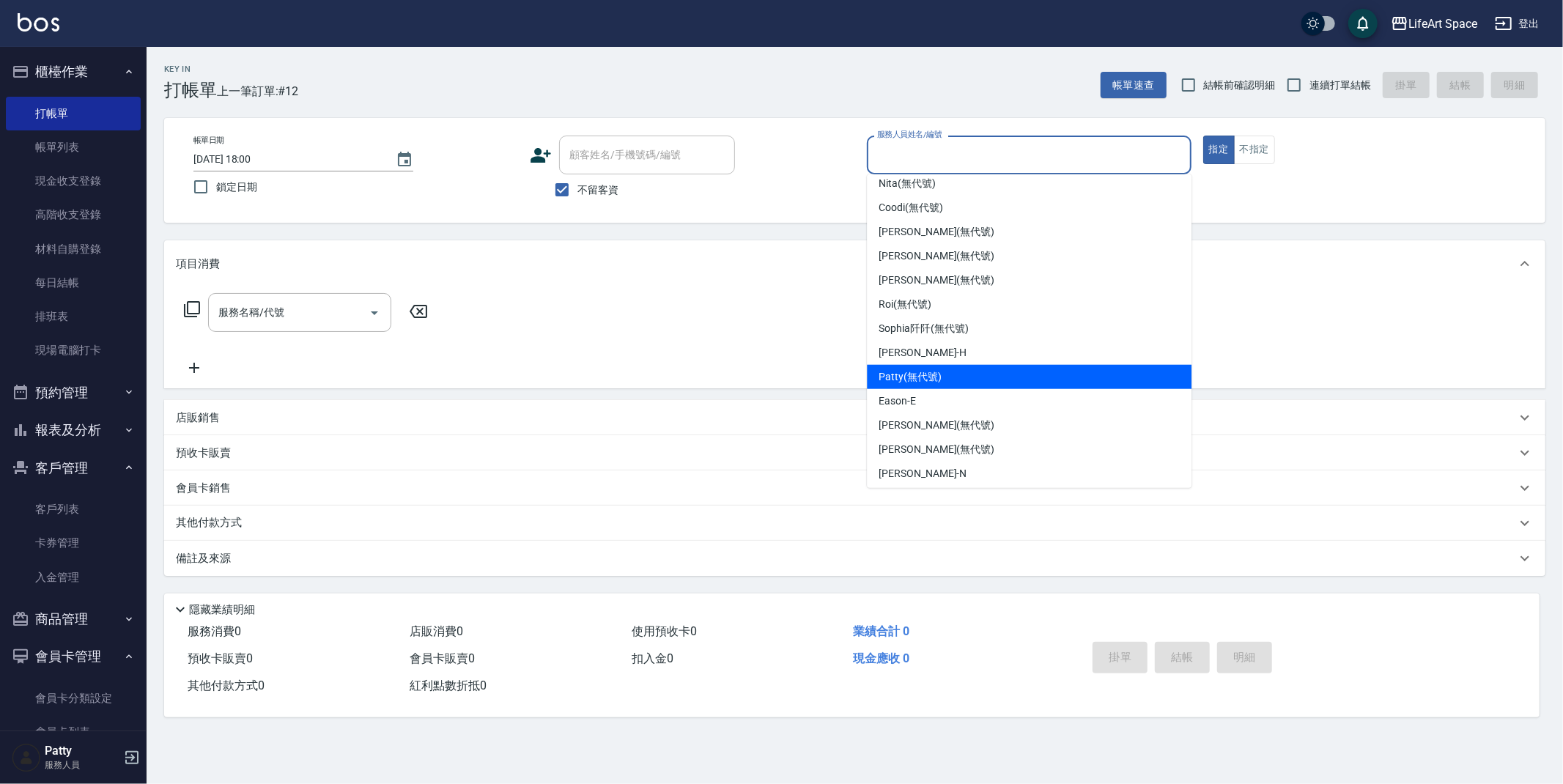
scroll to position [229, 0]
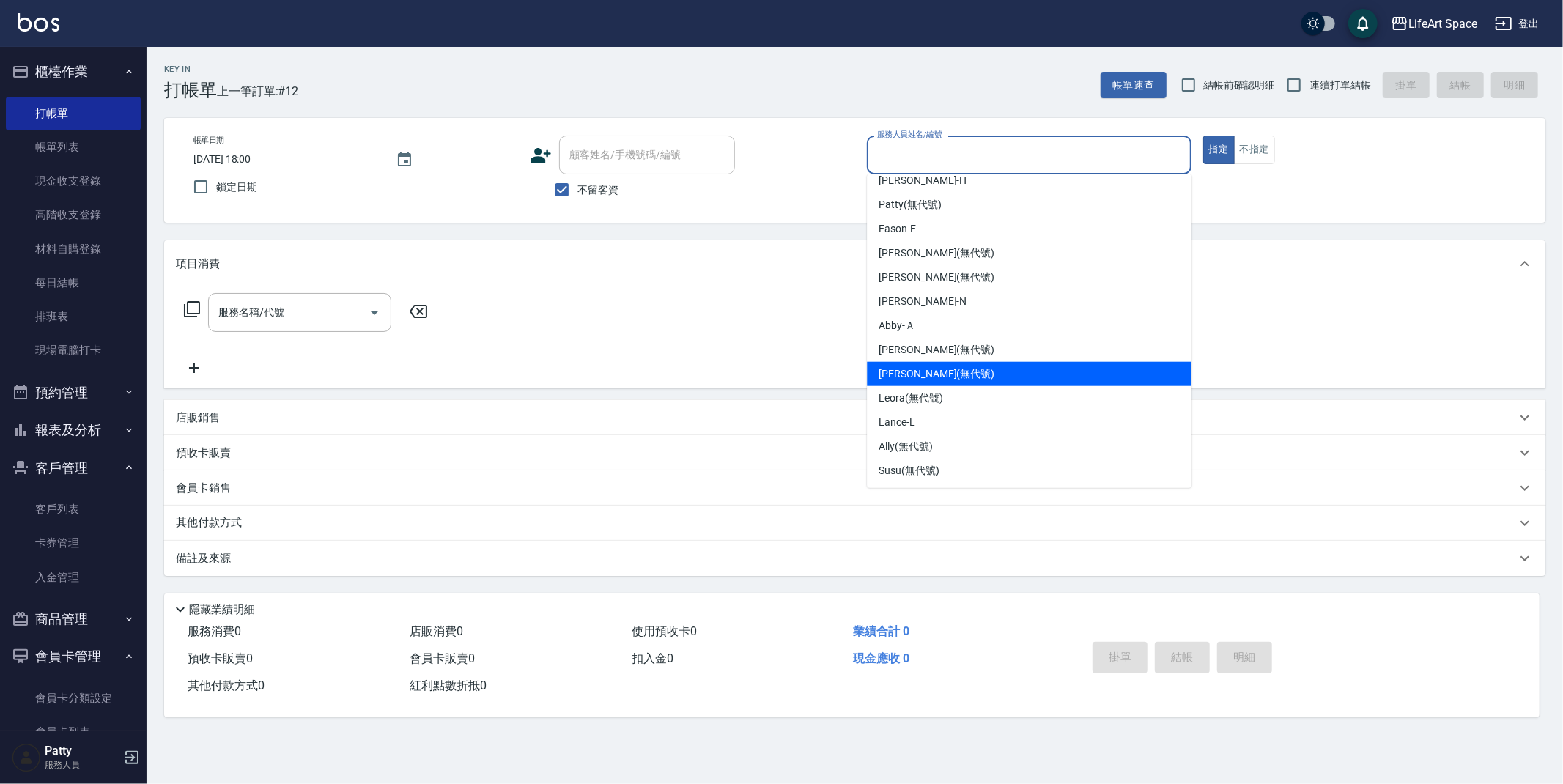
drag, startPoint x: 918, startPoint y: 384, endPoint x: 751, endPoint y: 362, distance: 168.4
click at [918, 383] on div "[PERSON_NAME] (無代號)" at bounding box center [1028, 374] width 324 height 24
type input "[PERSON_NAME](無代號)"
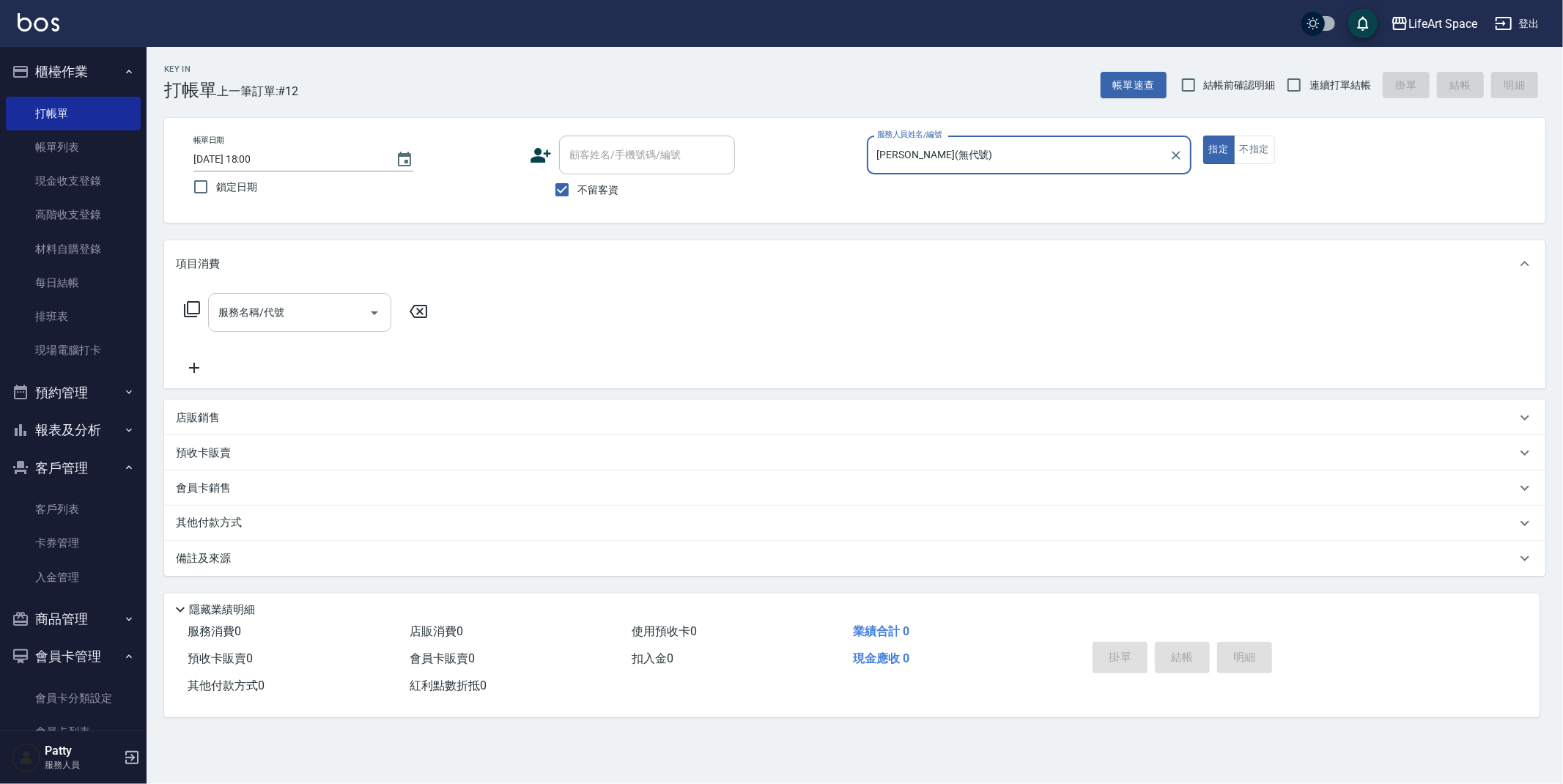
click at [230, 319] on input "服務名稱/代號" at bounding box center [288, 312] width 148 height 26
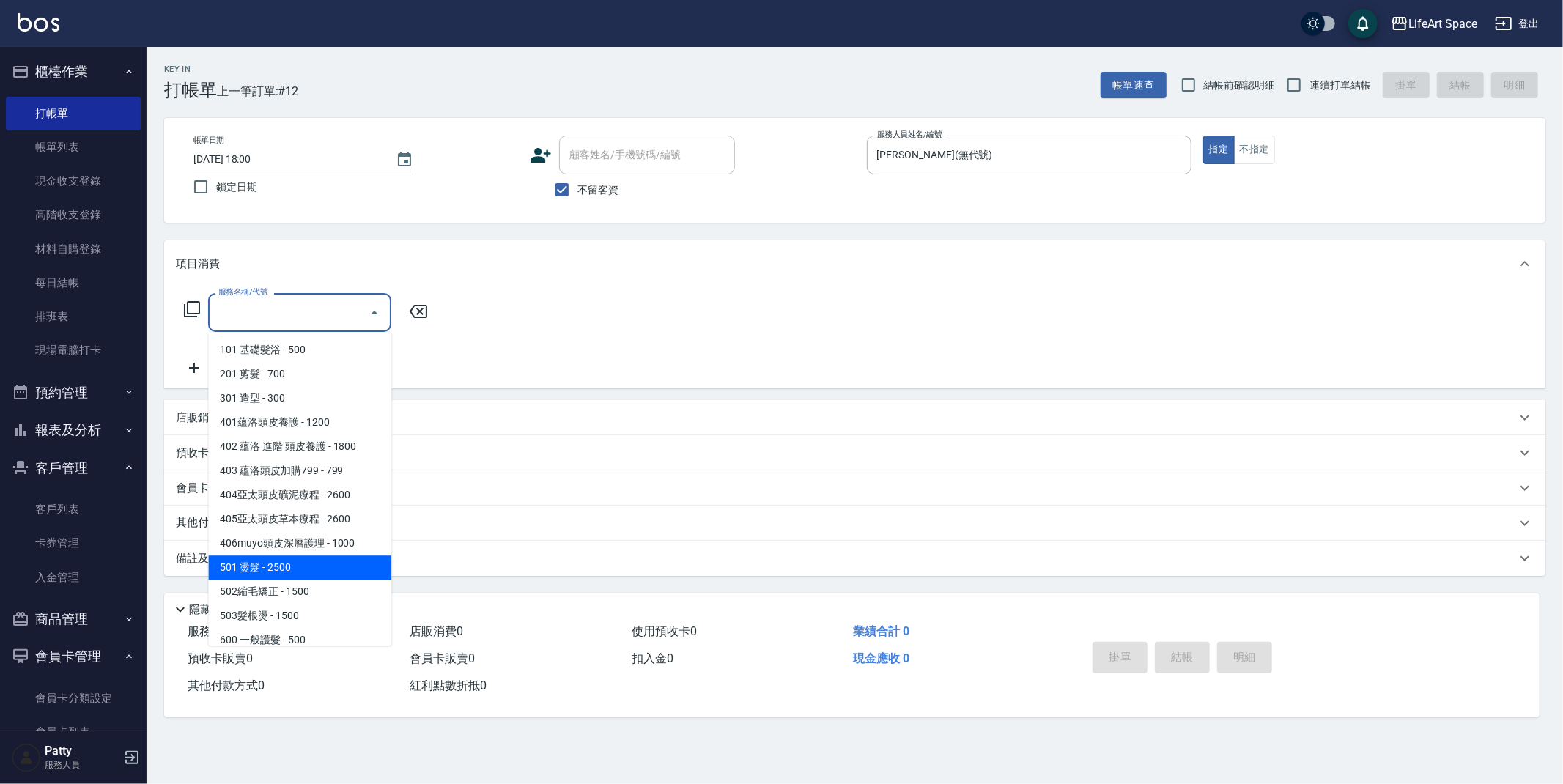
drag, startPoint x: 310, startPoint y: 566, endPoint x: 450, endPoint y: 284, distance: 314.8
click at [310, 566] on span "501 燙髮 - 2500" at bounding box center [300, 567] width 183 height 24
type input "501 燙髮(501)"
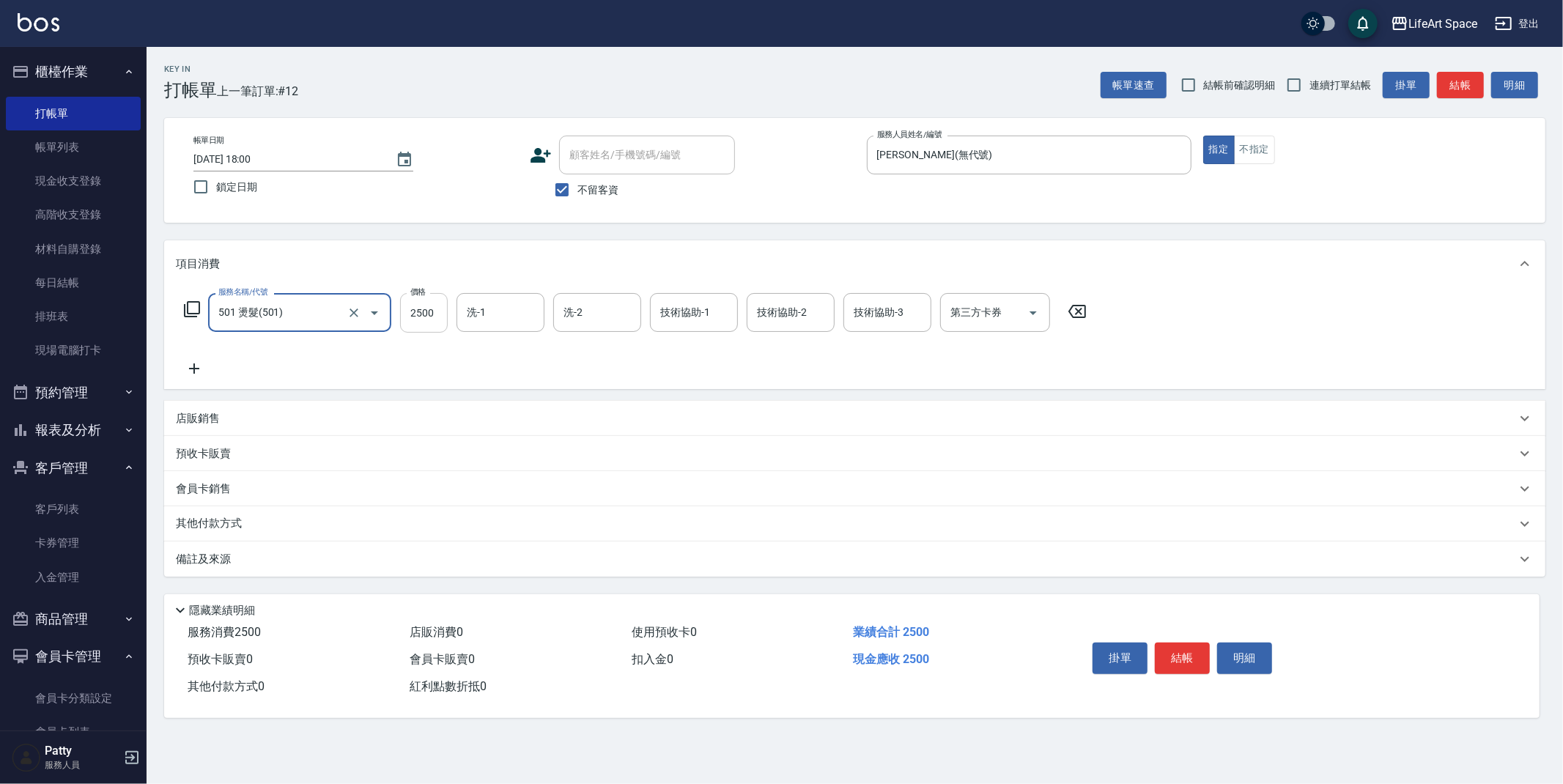
click at [438, 314] on input "2500" at bounding box center [424, 312] width 48 height 39
type input "2850"
click at [498, 323] on input "洗-1" at bounding box center [500, 312] width 75 height 26
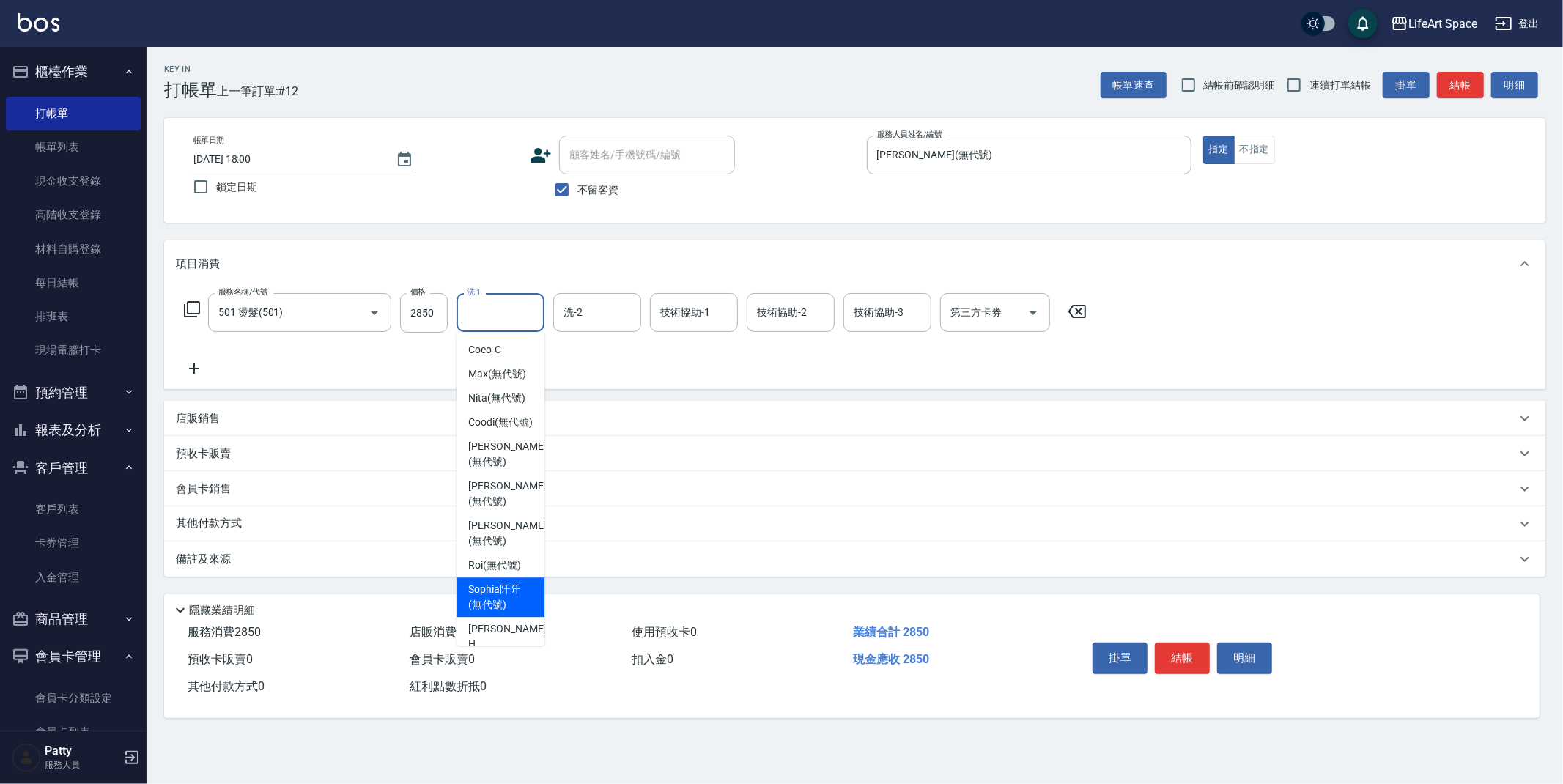
scroll to position [302, 0]
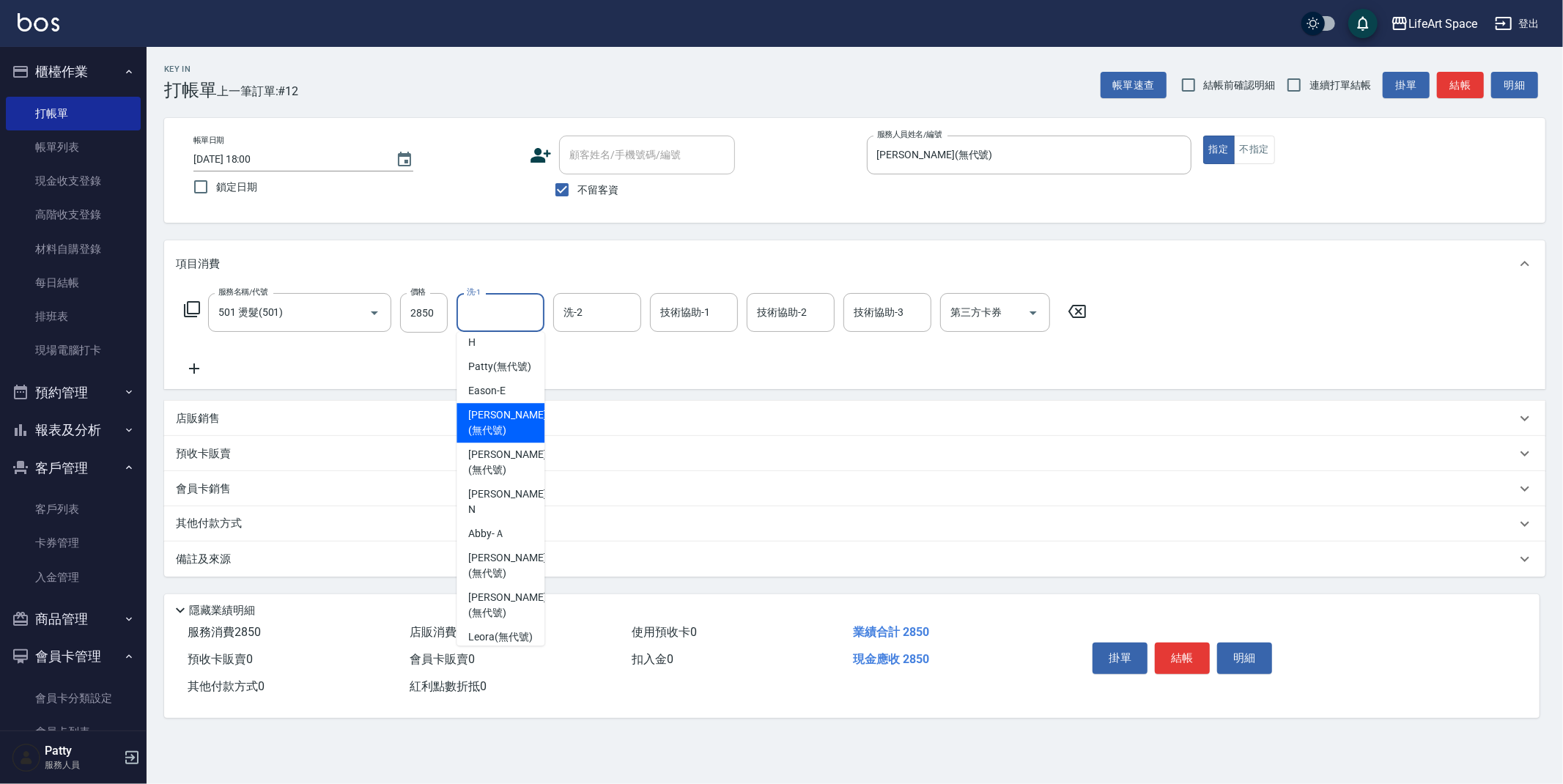
click at [505, 438] on span "Lillian (無代號)" at bounding box center [506, 423] width 78 height 31
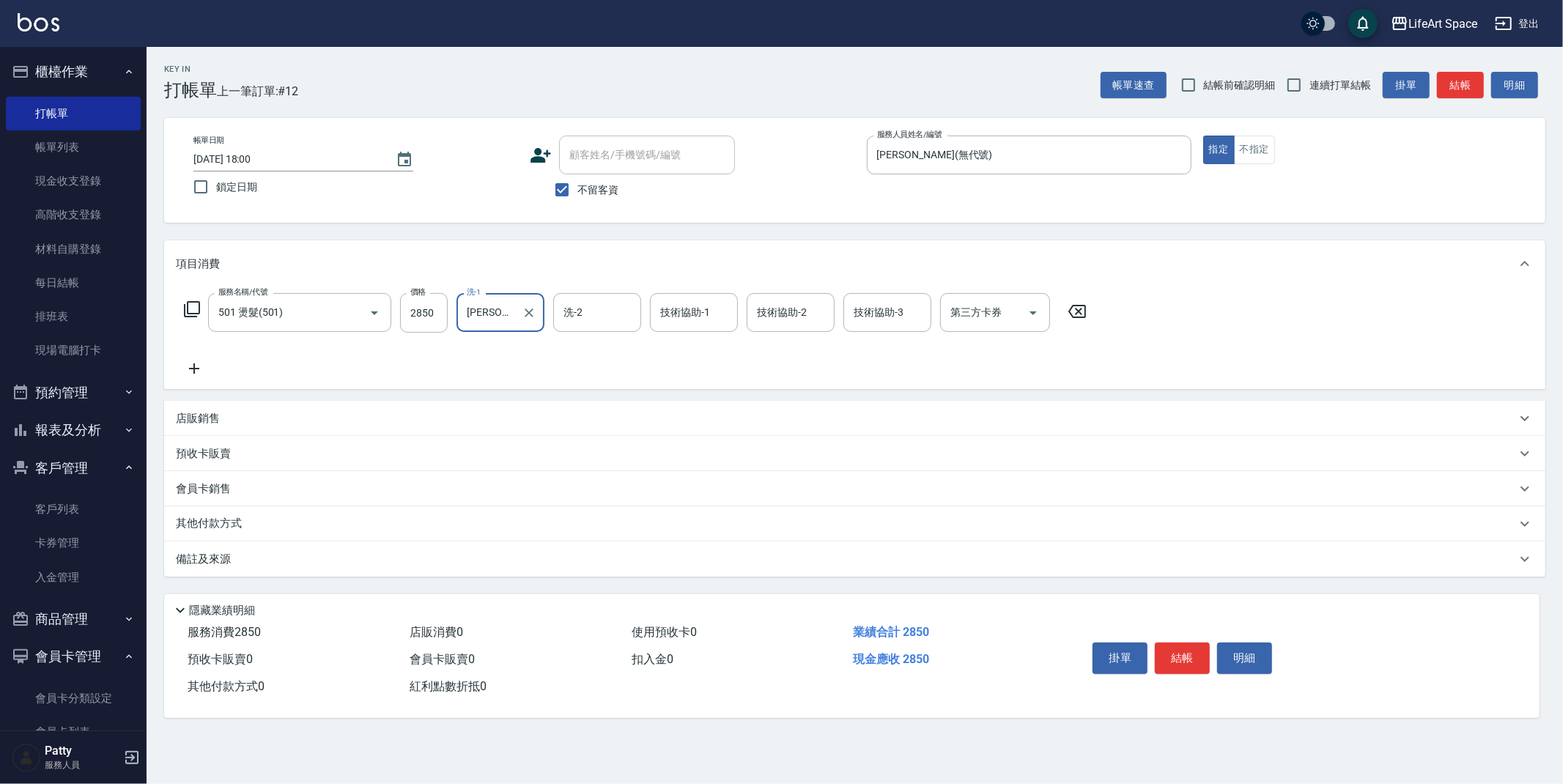
type input "Lillian(無代號)"
click at [218, 525] on p "其他付款方式" at bounding box center [213, 524] width 73 height 16
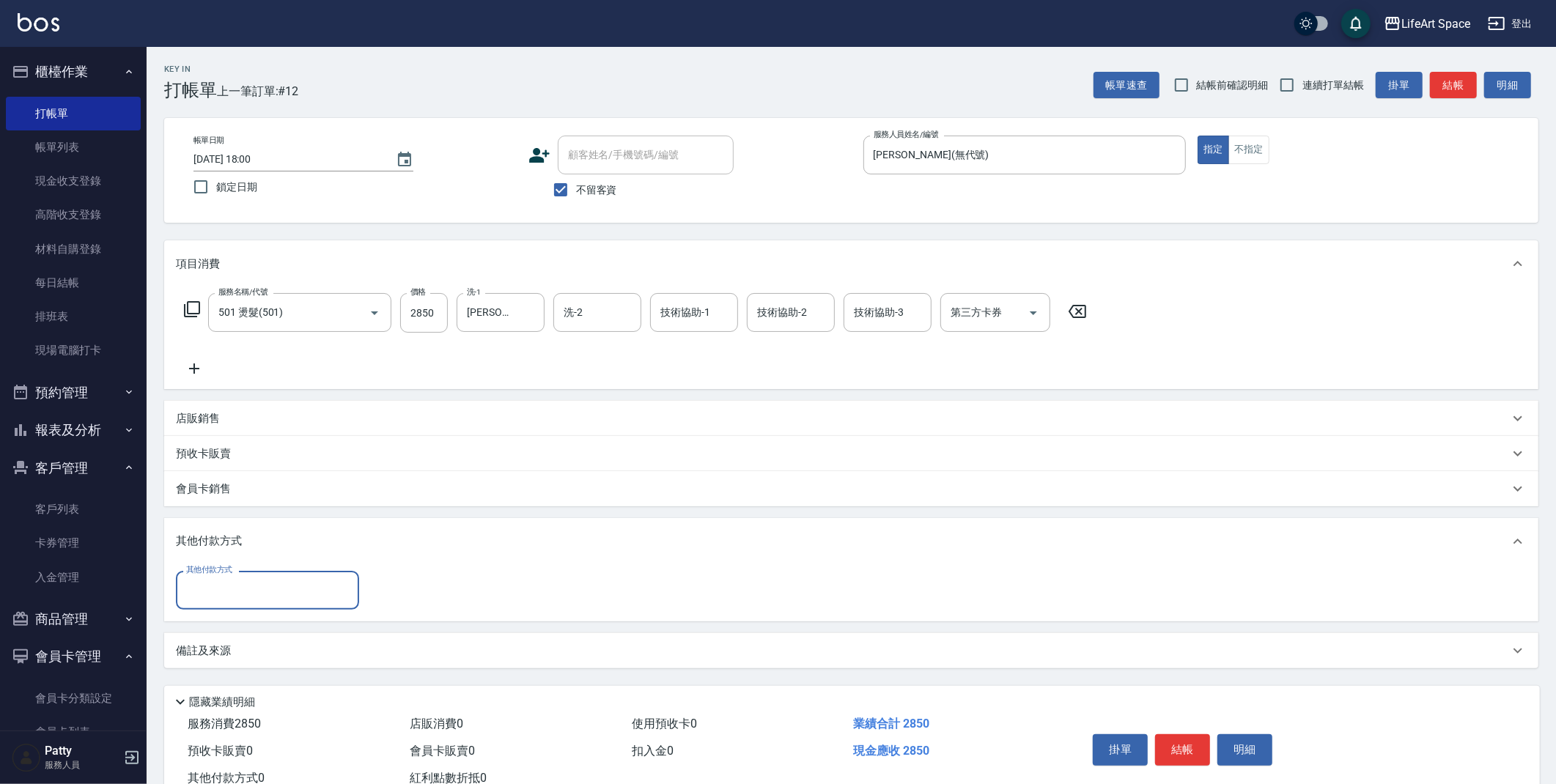
scroll to position [0, 0]
click at [277, 589] on input "其他付款方式" at bounding box center [268, 590] width 170 height 26
click at [255, 624] on span "轉帳" at bounding box center [268, 627] width 184 height 24
type input "轉帳"
type input "2850"
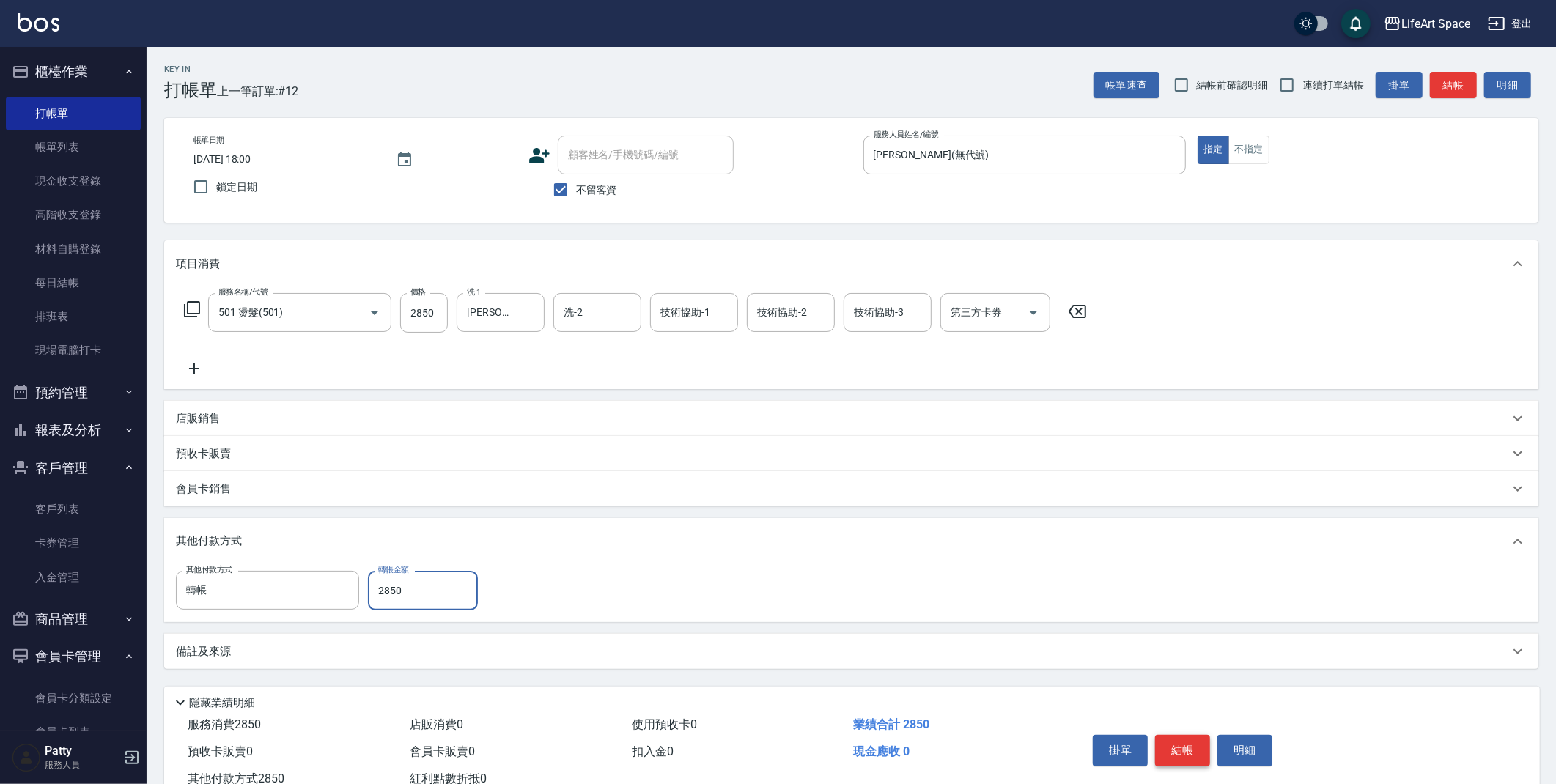
click at [1181, 758] on button "結帳" at bounding box center [1183, 750] width 55 height 31
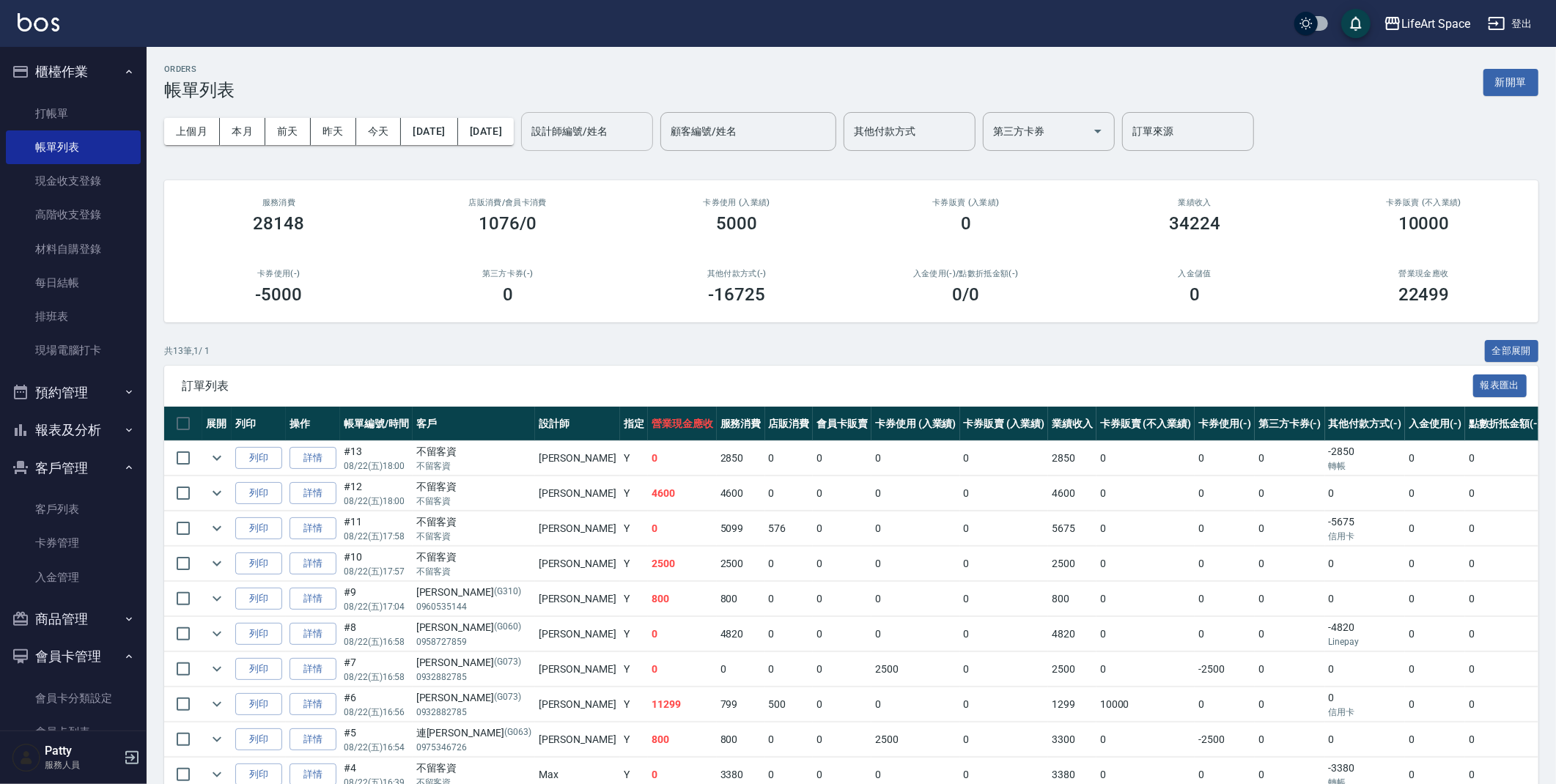
click at [592, 131] on input "設計師編號/姓名" at bounding box center [587, 131] width 118 height 26
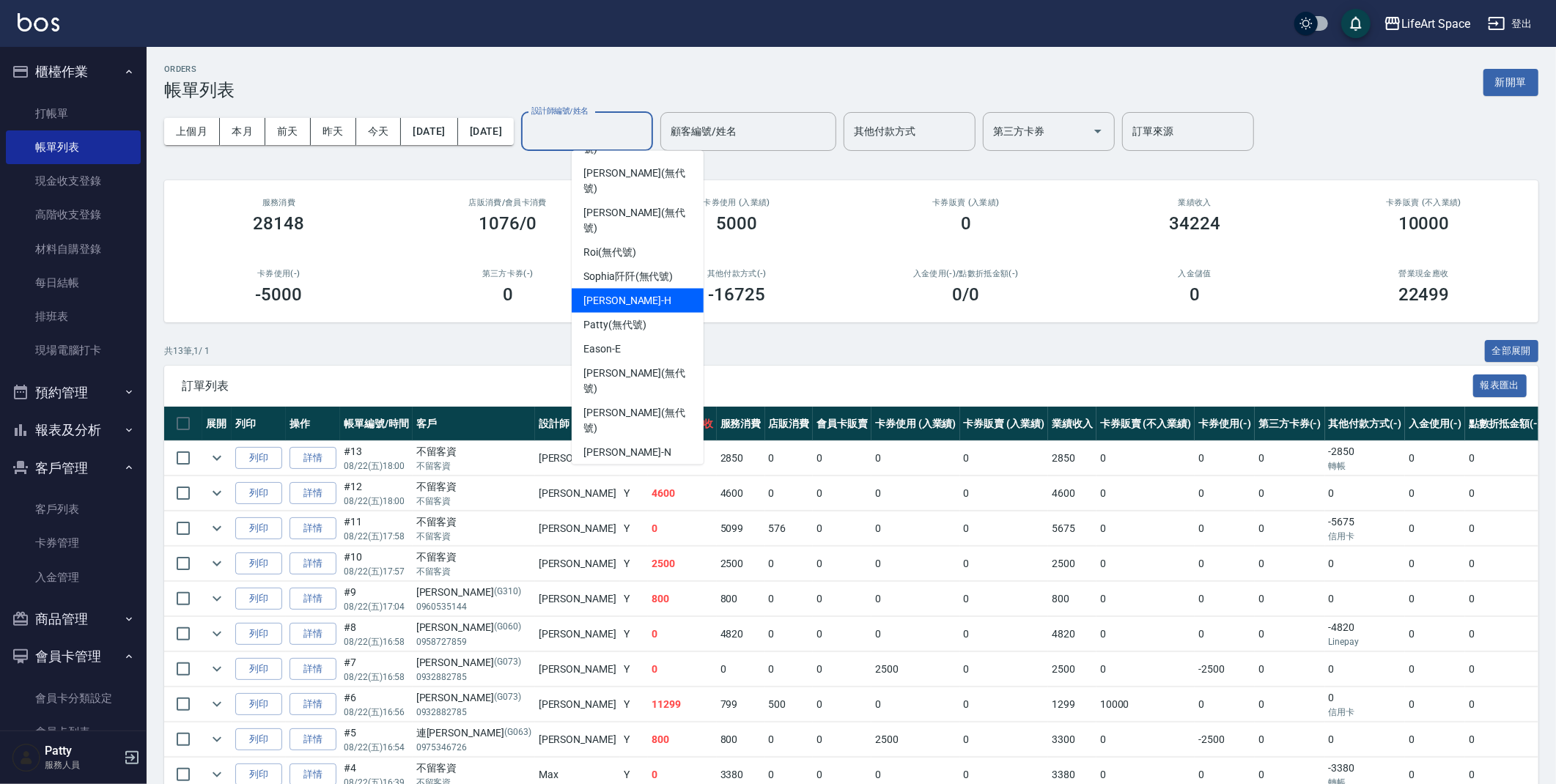
scroll to position [229, 0]
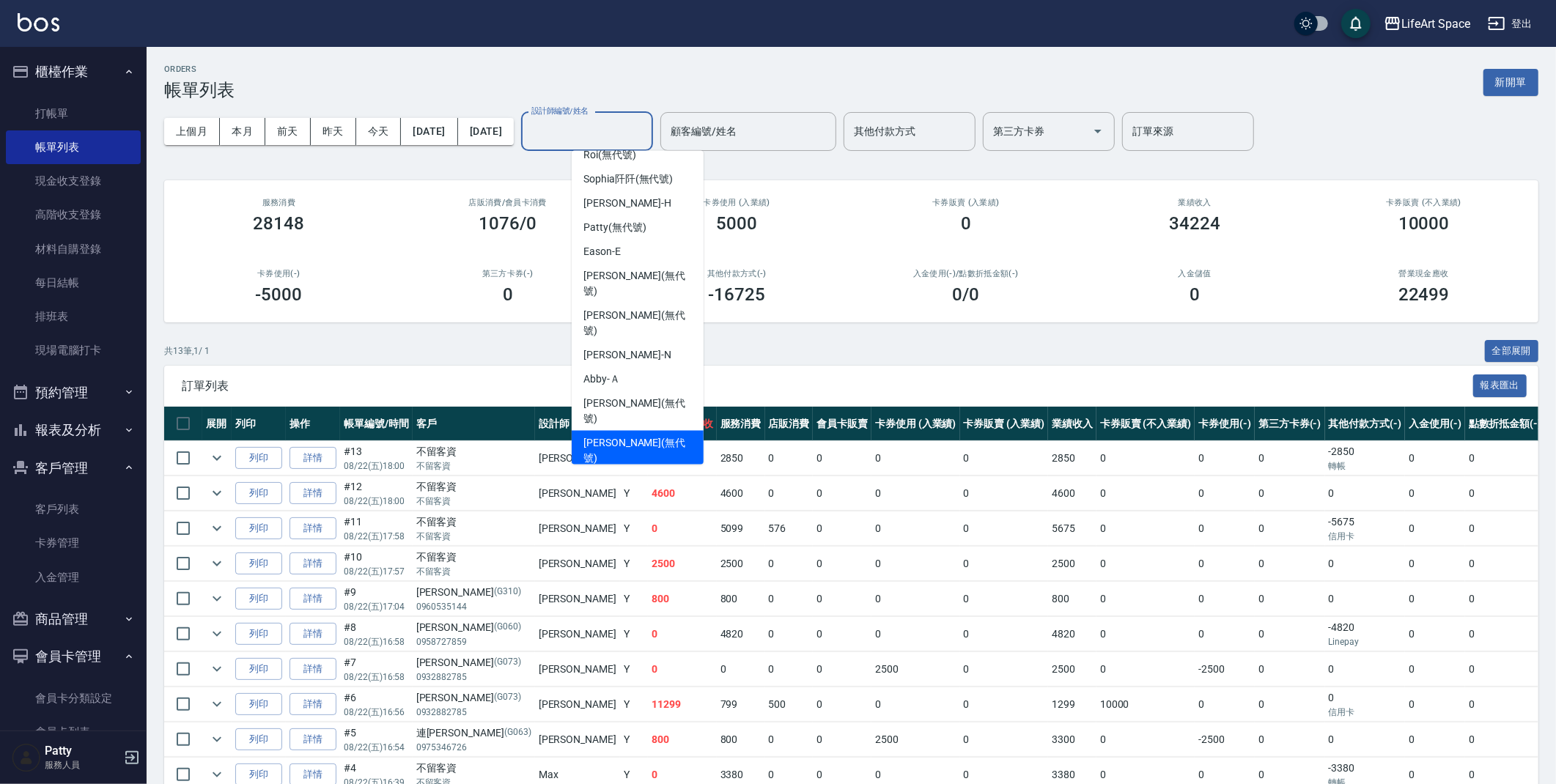
click at [633, 435] on span "Joyce (無代號)" at bounding box center [637, 450] width 108 height 31
type input "Joyce(無代號)"
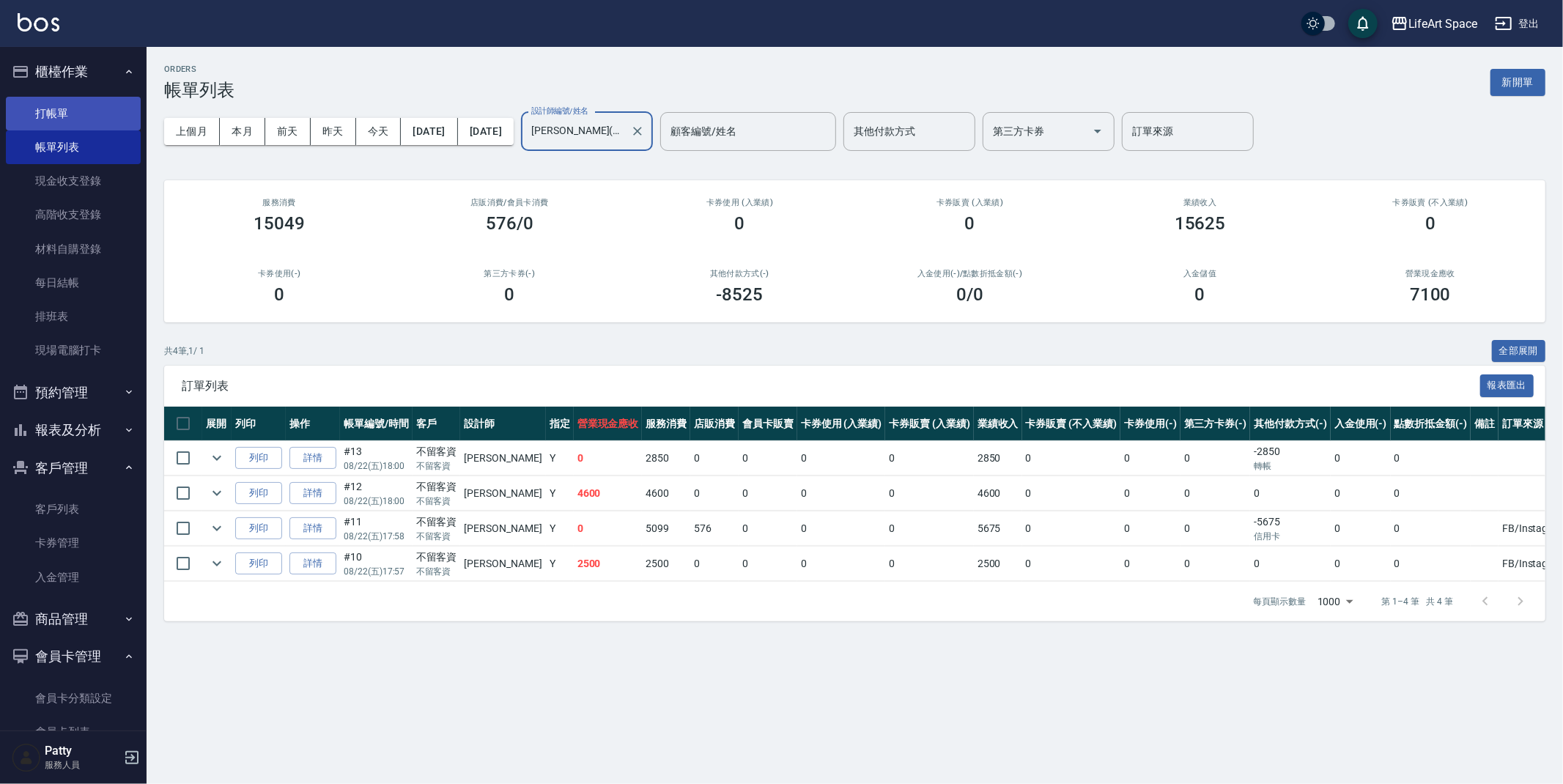
click at [43, 104] on link "打帳單" at bounding box center [73, 113] width 135 height 33
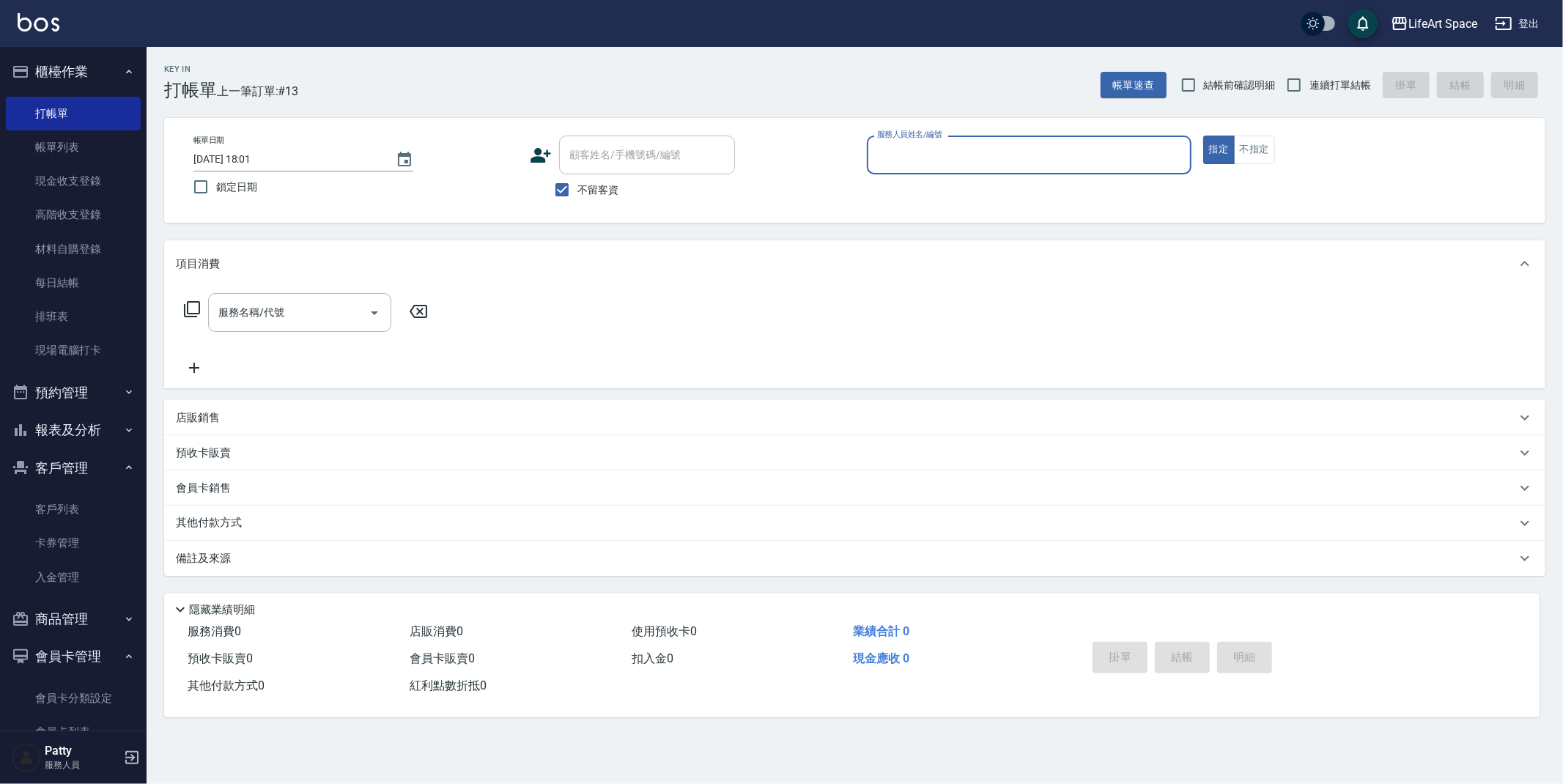
click at [917, 163] on input "服務人員姓名/編號" at bounding box center [1028, 154] width 311 height 26
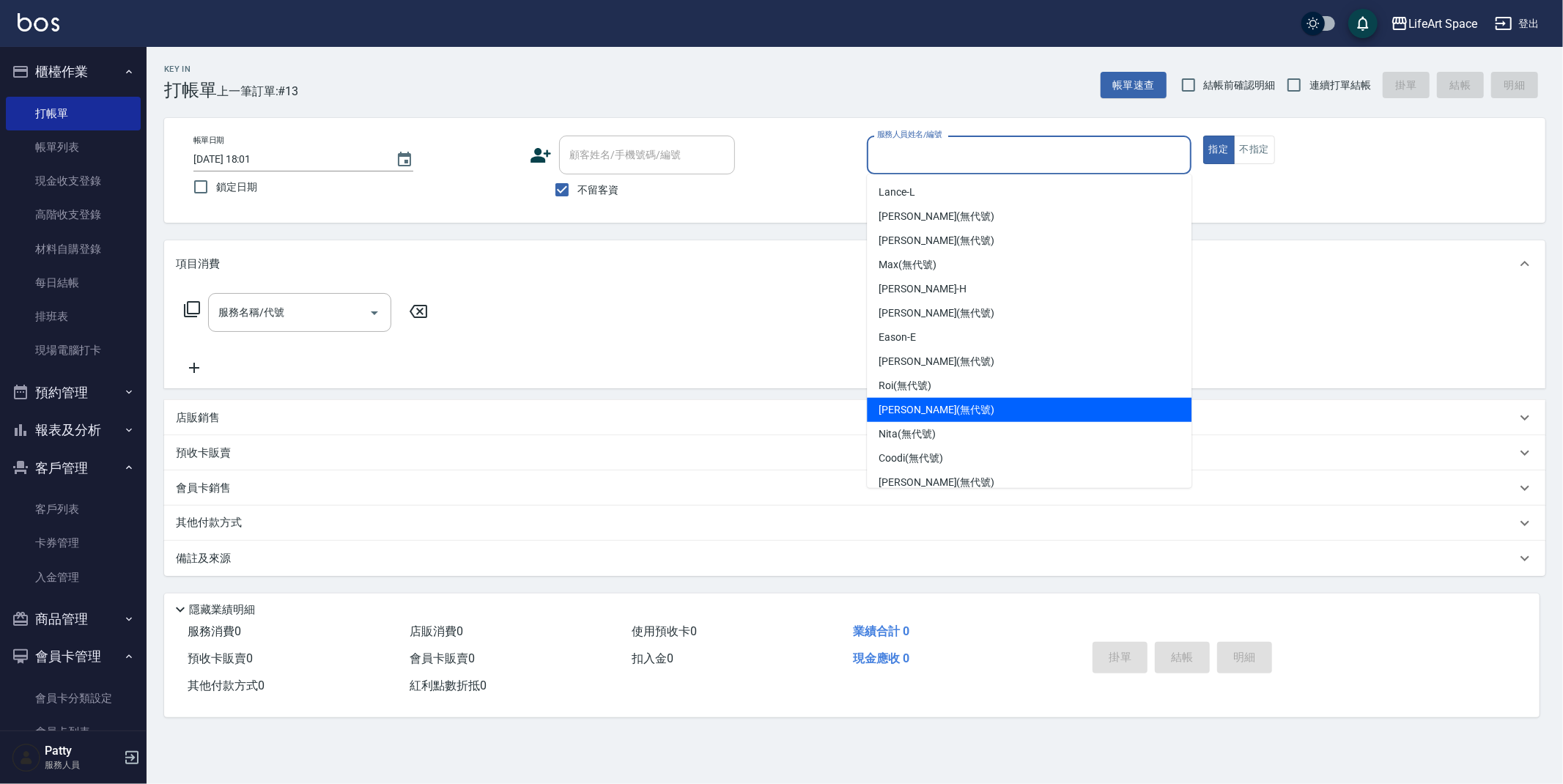
click at [941, 407] on span "Joyce (無代號)" at bounding box center [937, 410] width 116 height 15
type input "Joyce(無代號)"
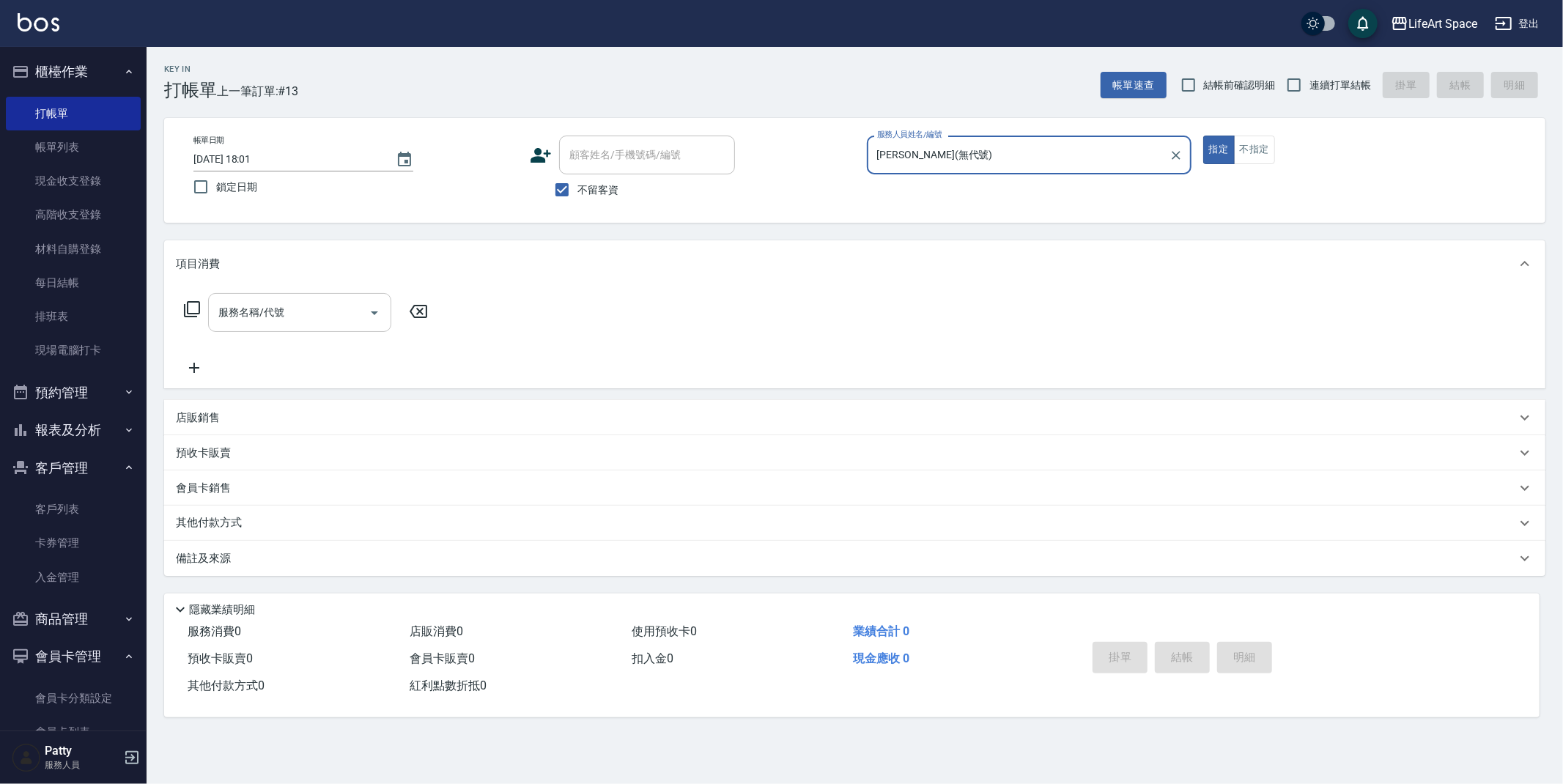
click at [319, 317] on input "服務名稱/代號" at bounding box center [288, 312] width 148 height 26
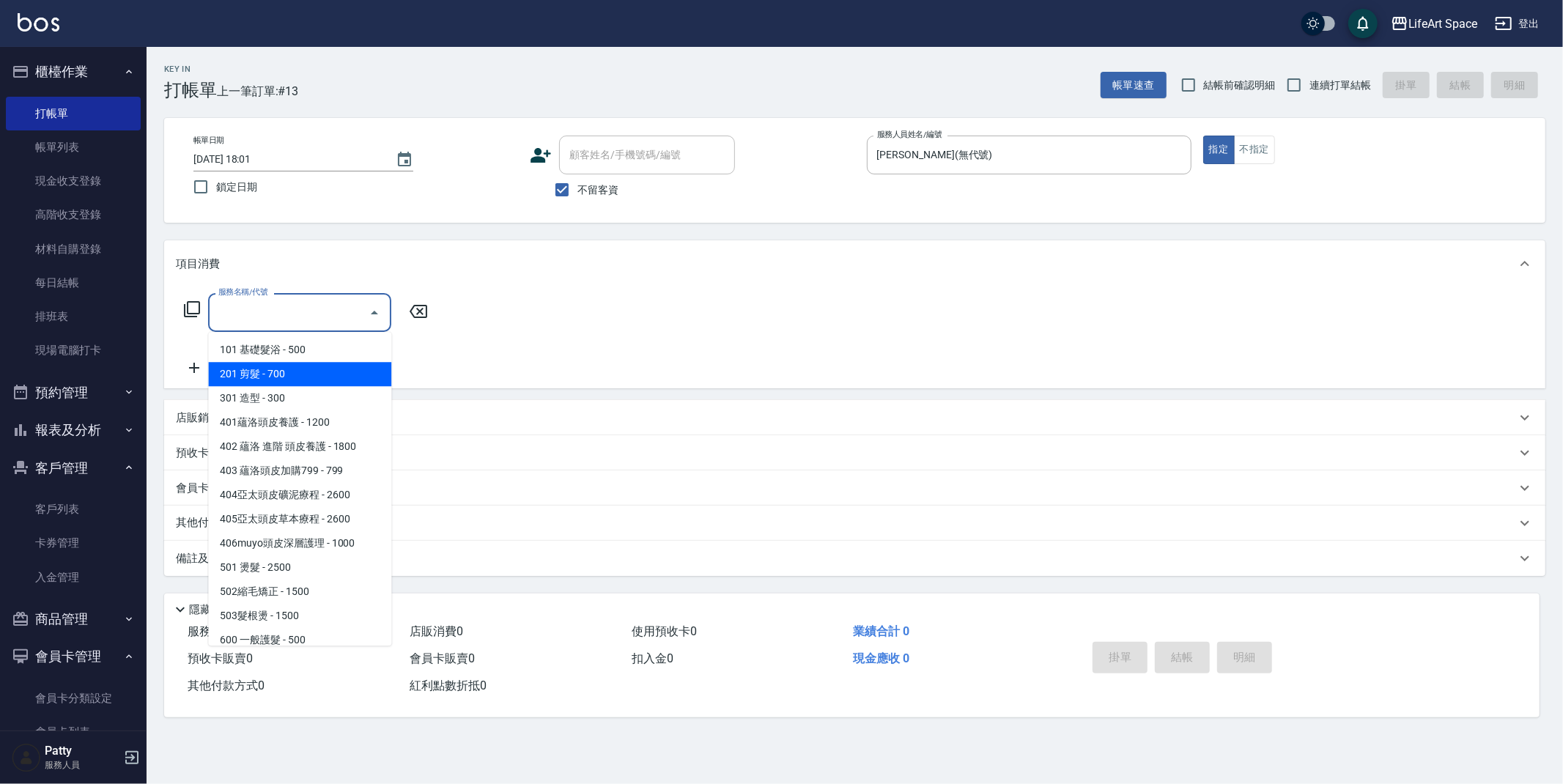
click at [295, 371] on span "201 剪髮 - 700" at bounding box center [300, 374] width 183 height 24
type input "201 剪髮(201)"
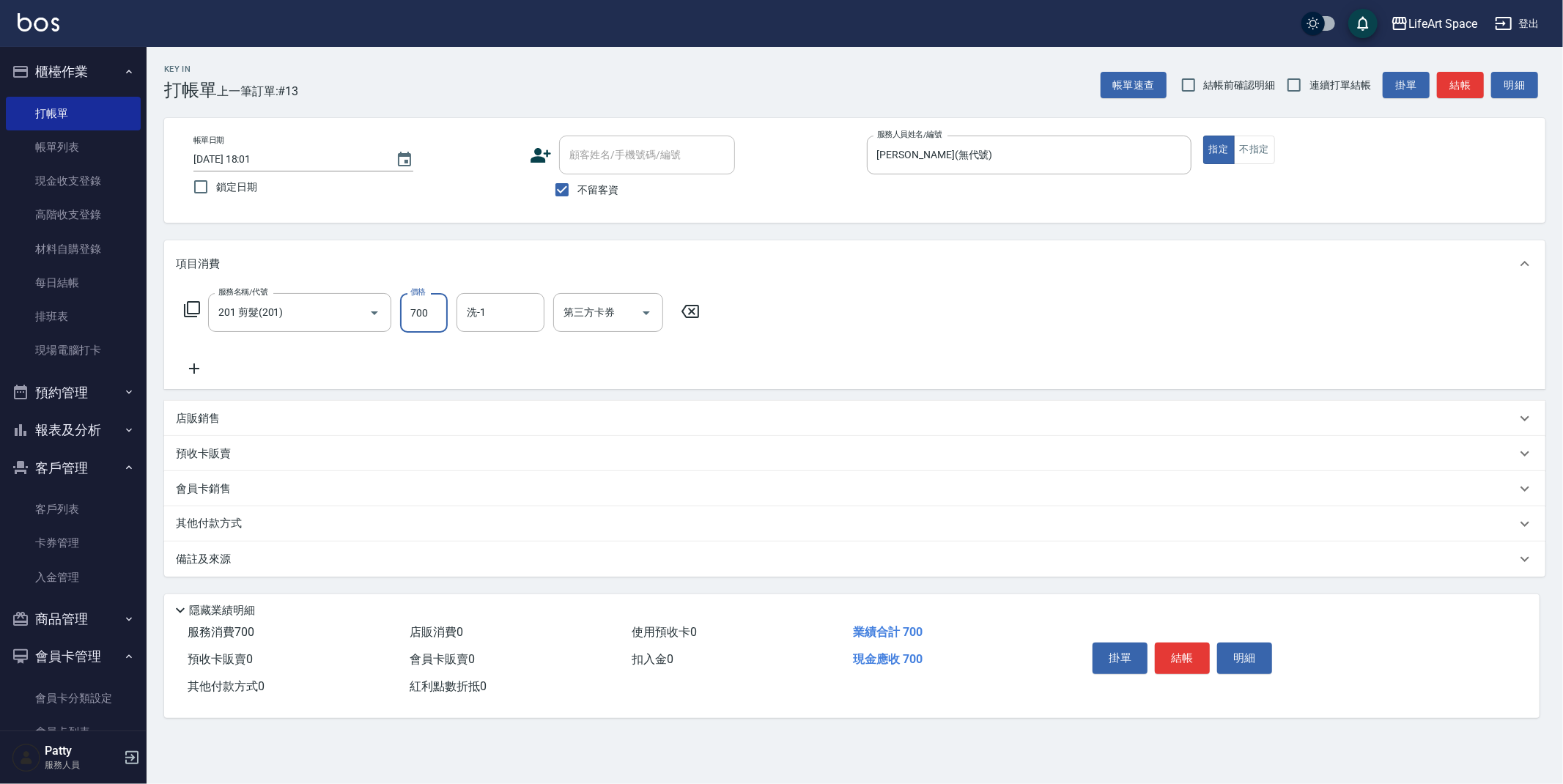
click at [431, 316] on input "700" at bounding box center [424, 312] width 48 height 39
type input "350"
click at [200, 369] on icon at bounding box center [194, 368] width 37 height 18
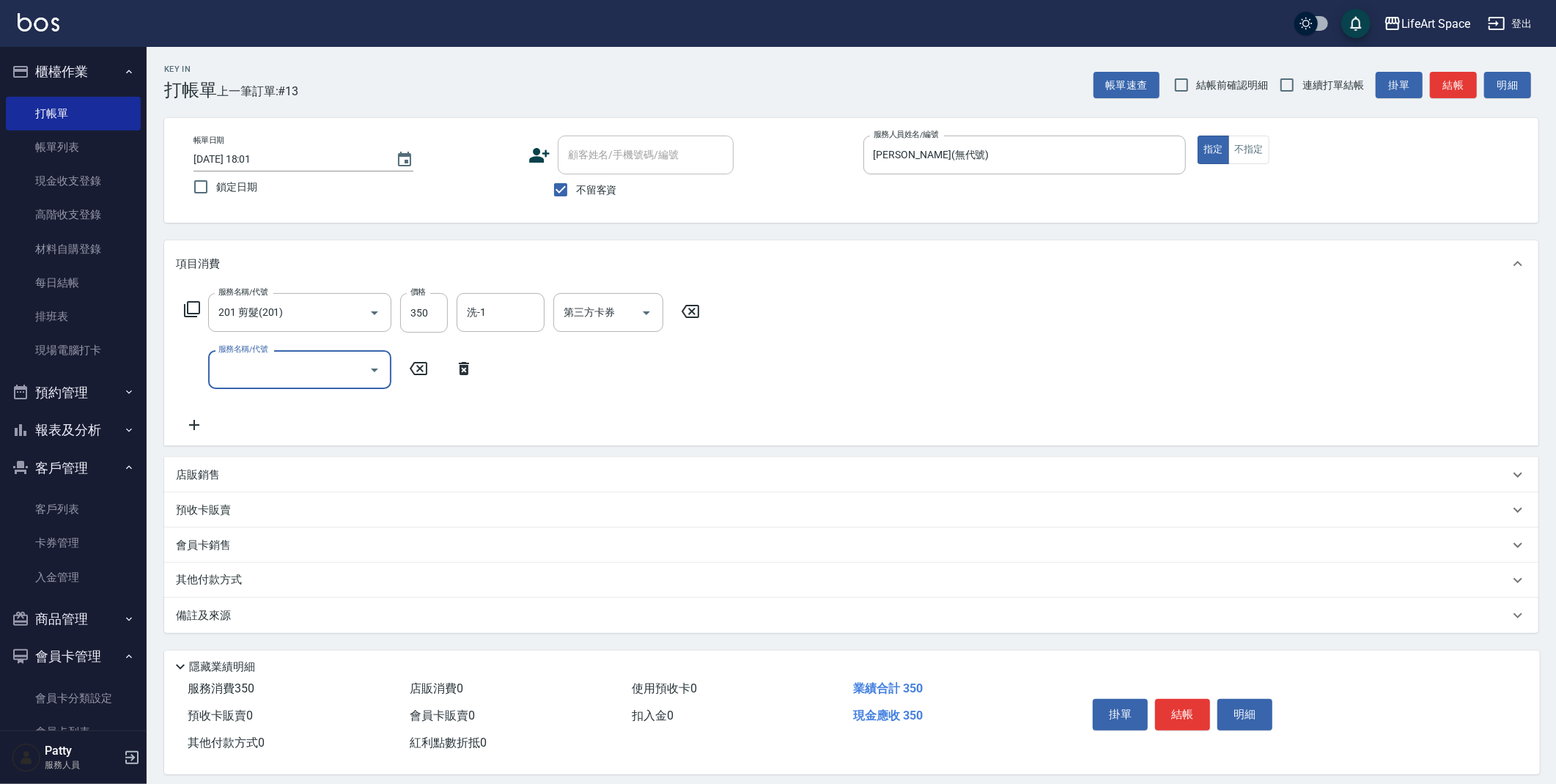
click at [248, 374] on input "服務名稱/代號" at bounding box center [288, 369] width 148 height 26
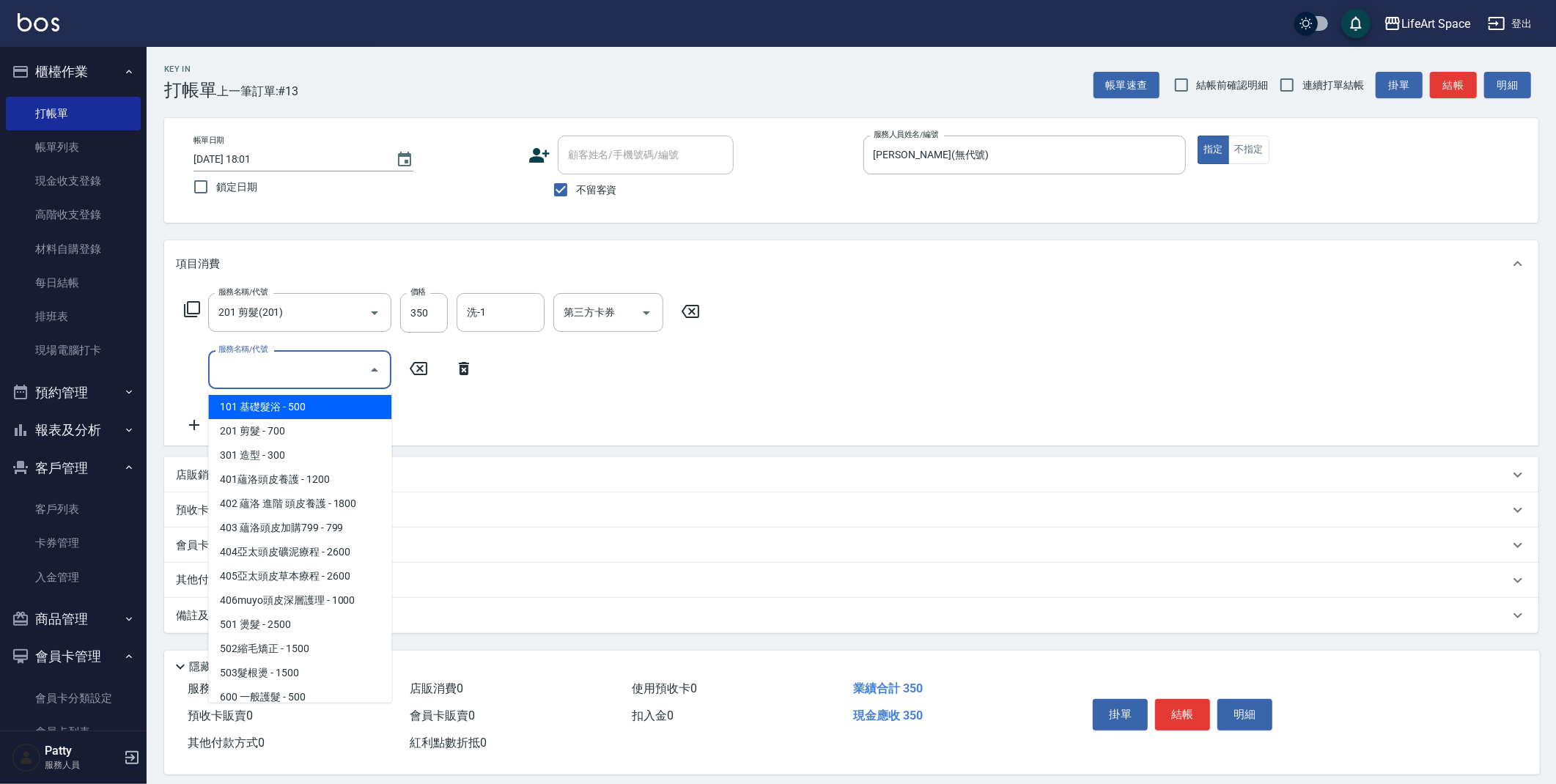
click at [280, 402] on span "101 基礎髮浴 - 500" at bounding box center [300, 407] width 184 height 24
type input "101 基礎髮浴 (101)"
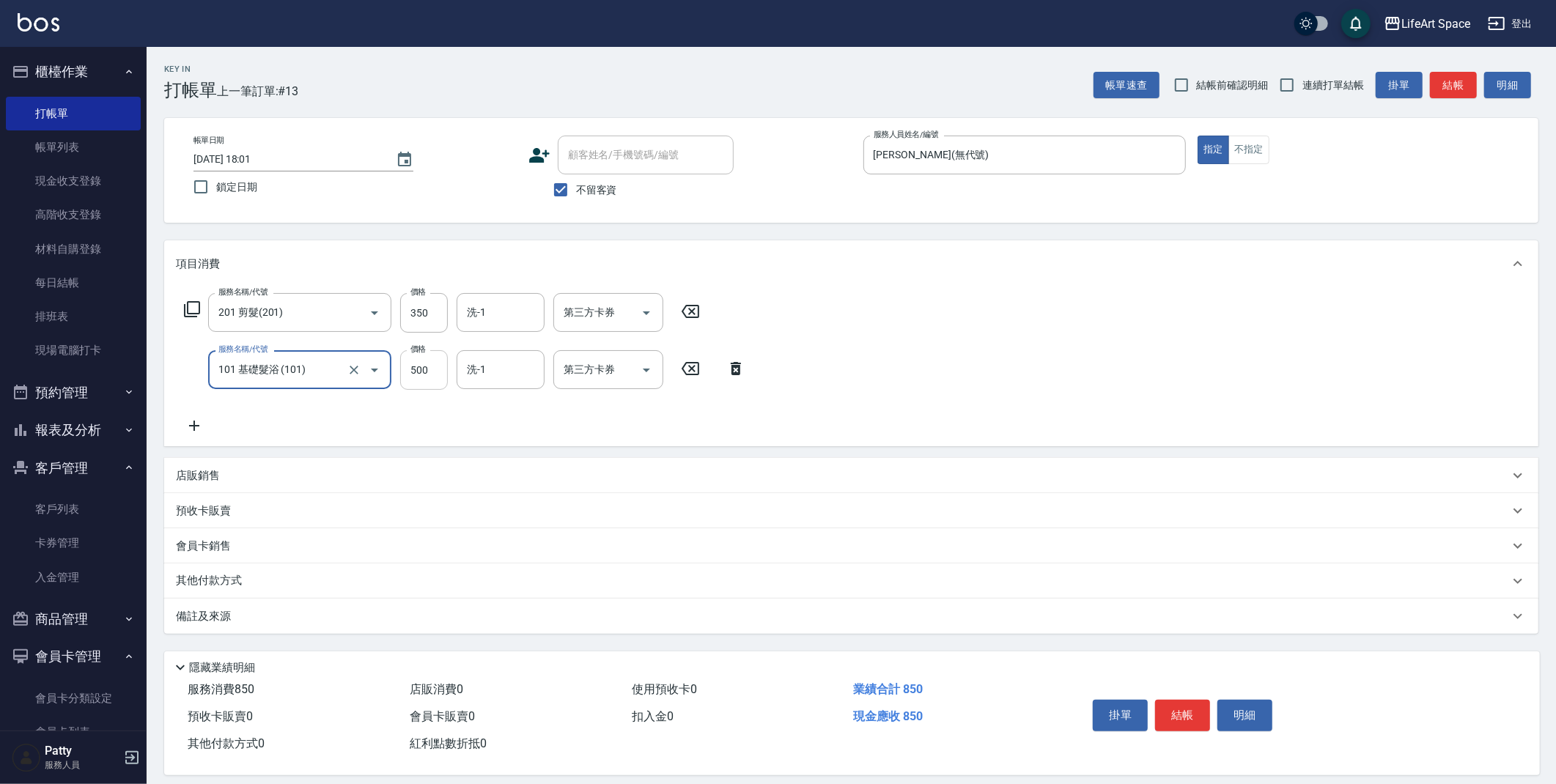
click at [430, 369] on input "500" at bounding box center [424, 369] width 48 height 39
type input "350"
click at [461, 371] on div "洗-1" at bounding box center [500, 369] width 88 height 39
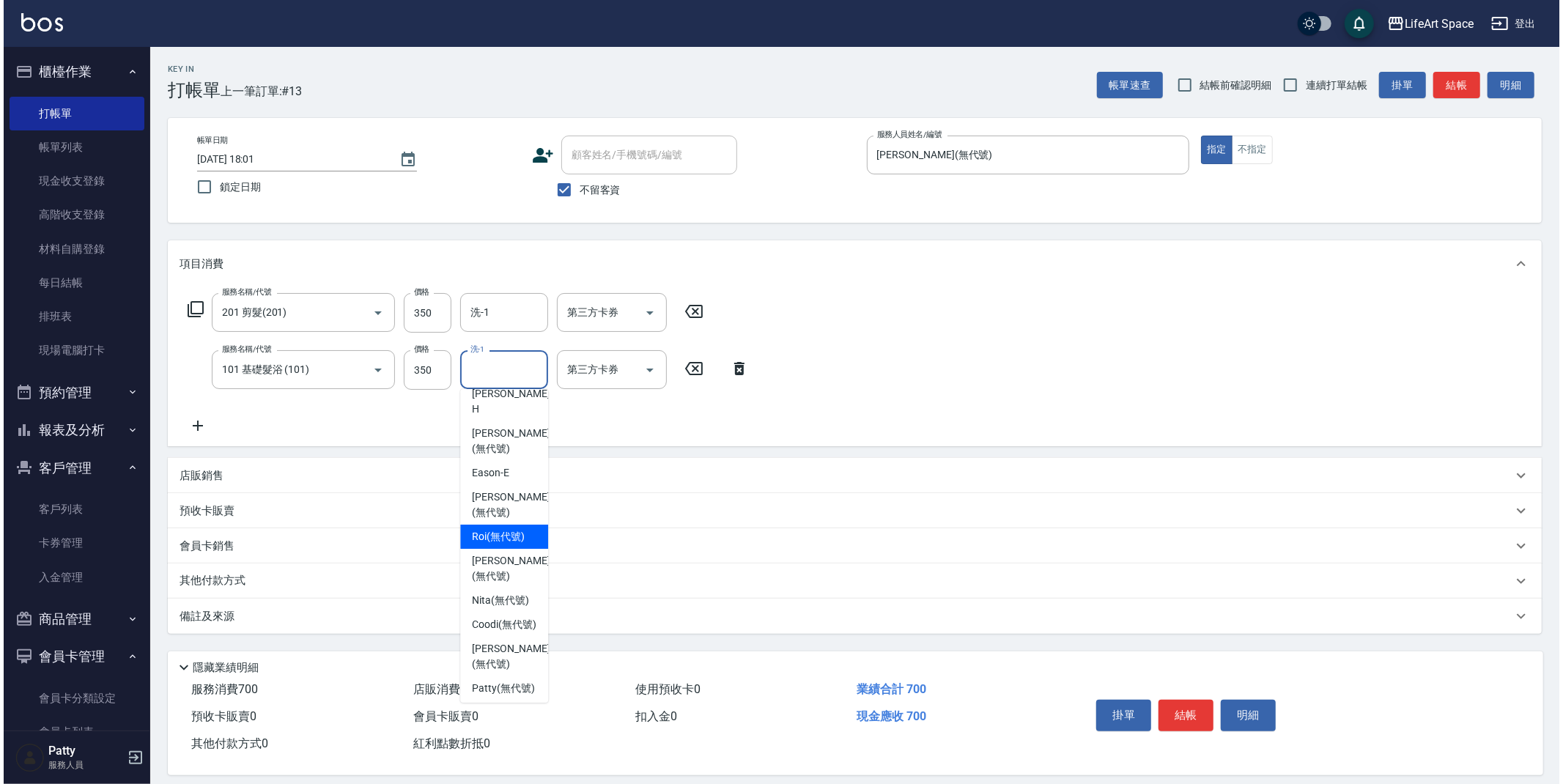
scroll to position [219, 0]
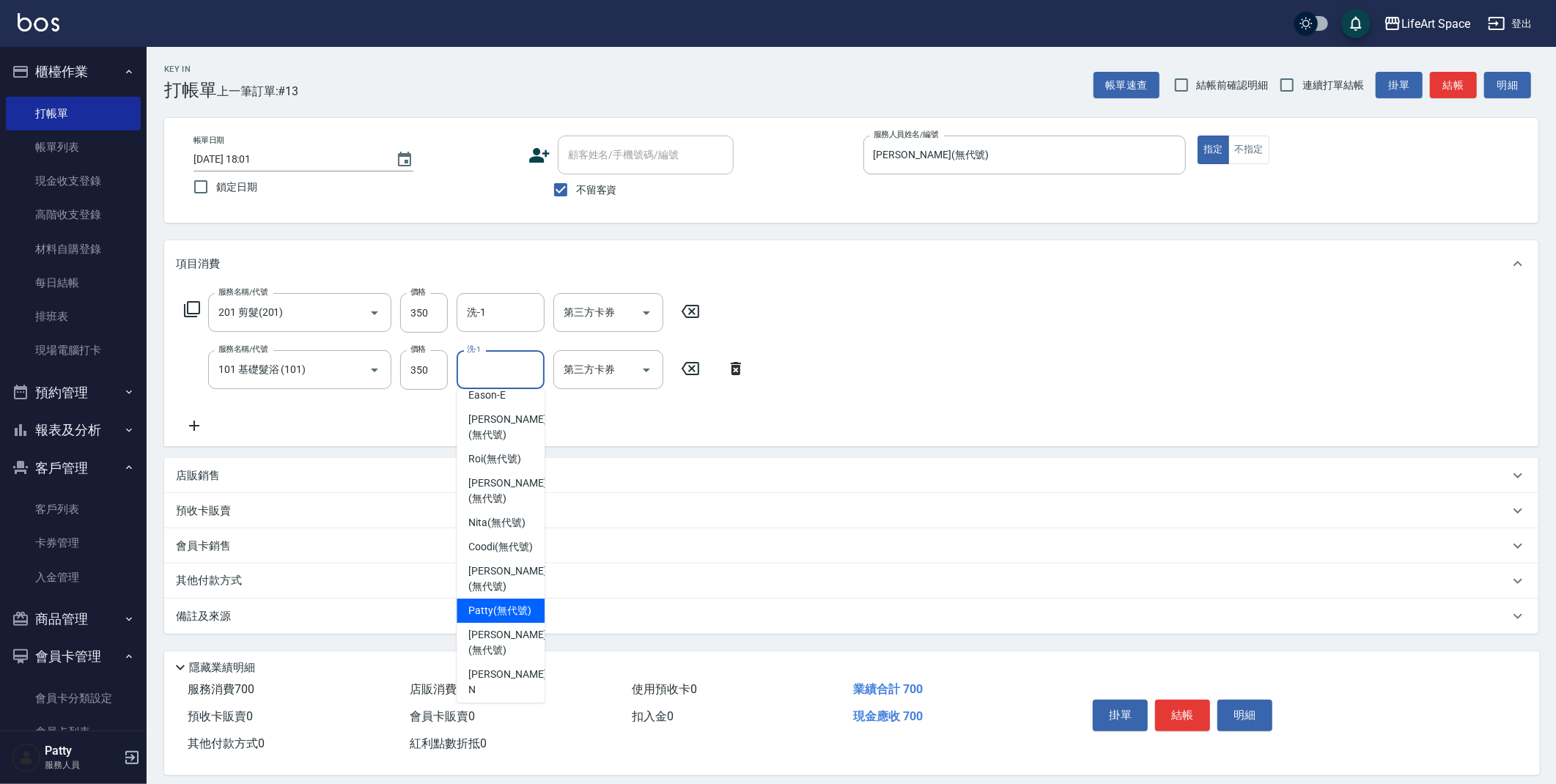
drag, startPoint x: 515, startPoint y: 611, endPoint x: 464, endPoint y: 578, distance: 60.7
click at [515, 610] on span "Patty (無代號)" at bounding box center [500, 611] width 63 height 15
type input "Patty(無代號)"
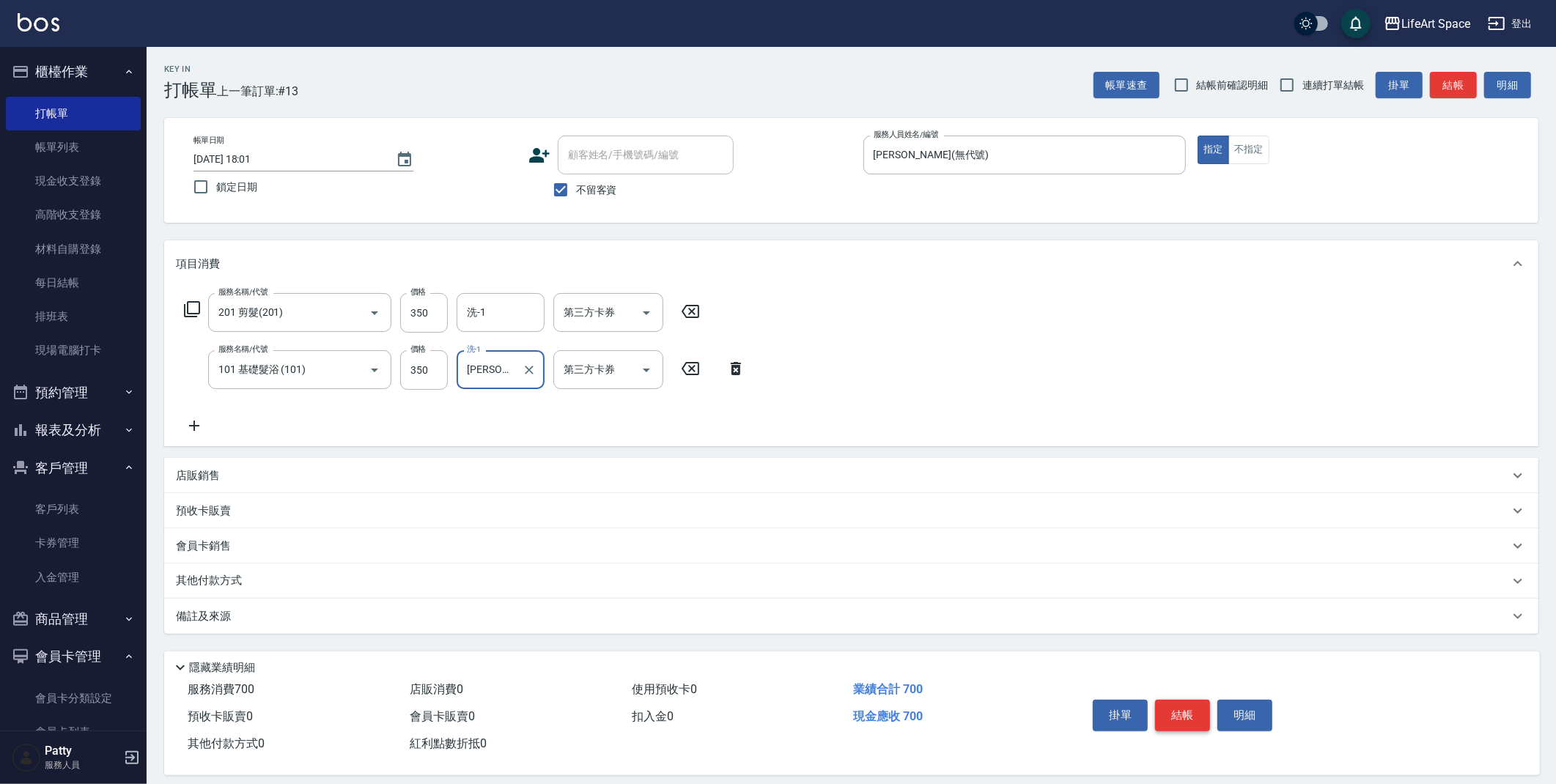
click at [1192, 715] on button "結帳" at bounding box center [1183, 715] width 55 height 31
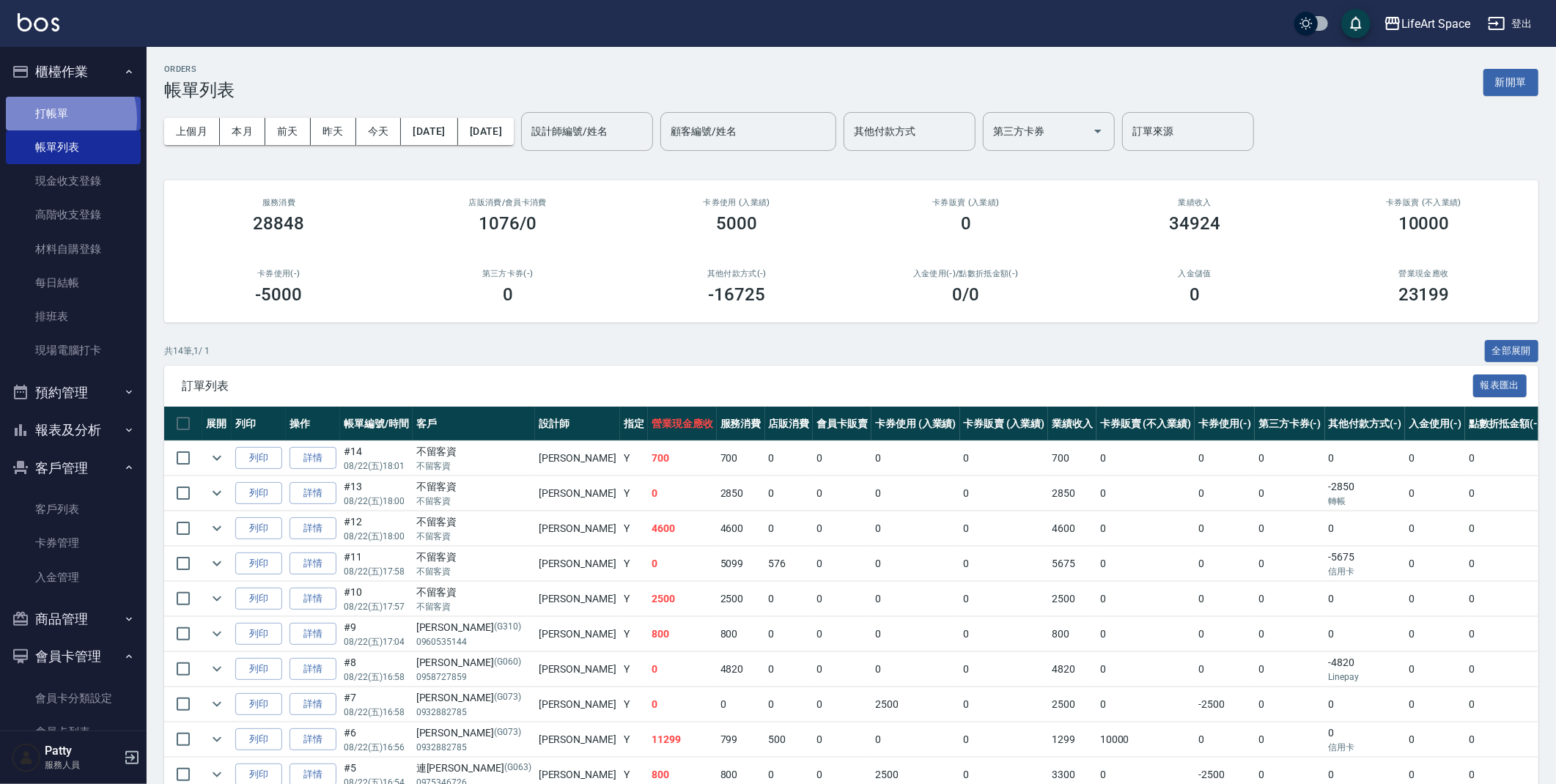
click at [46, 118] on link "打帳單" at bounding box center [73, 113] width 135 height 33
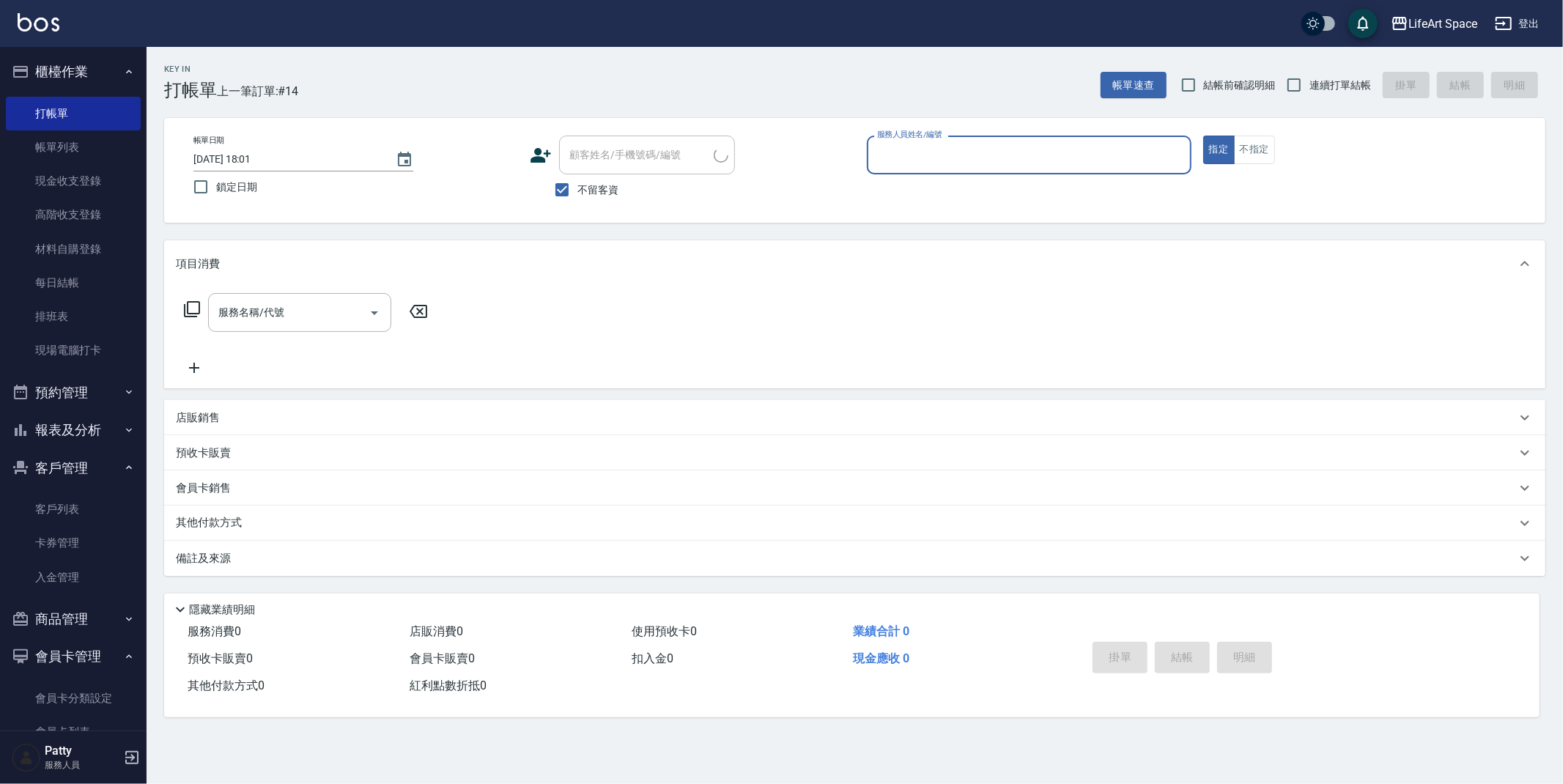
click at [893, 154] on input "服務人員姓名/編號" at bounding box center [1028, 154] width 311 height 26
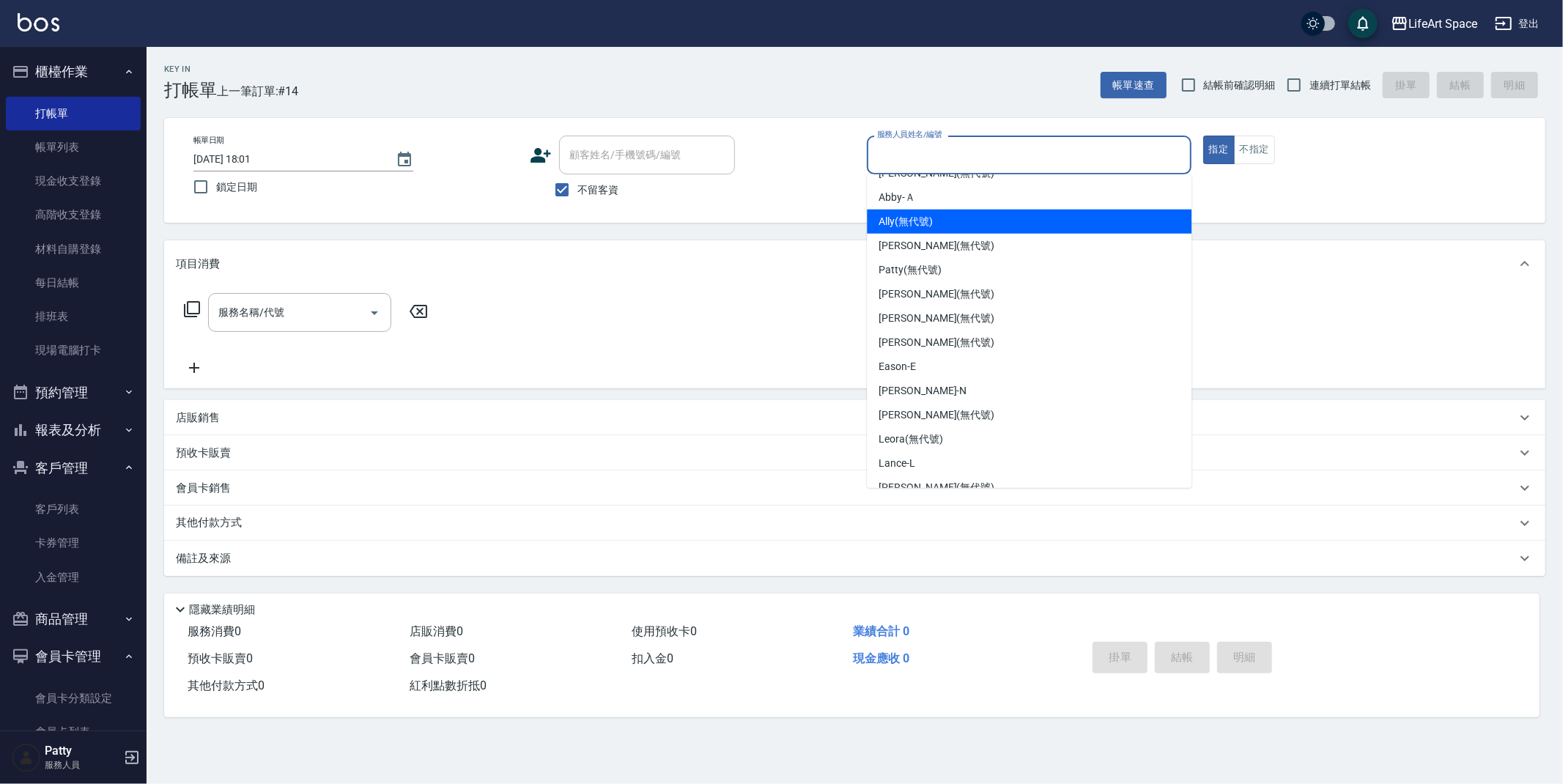
scroll to position [229, 0]
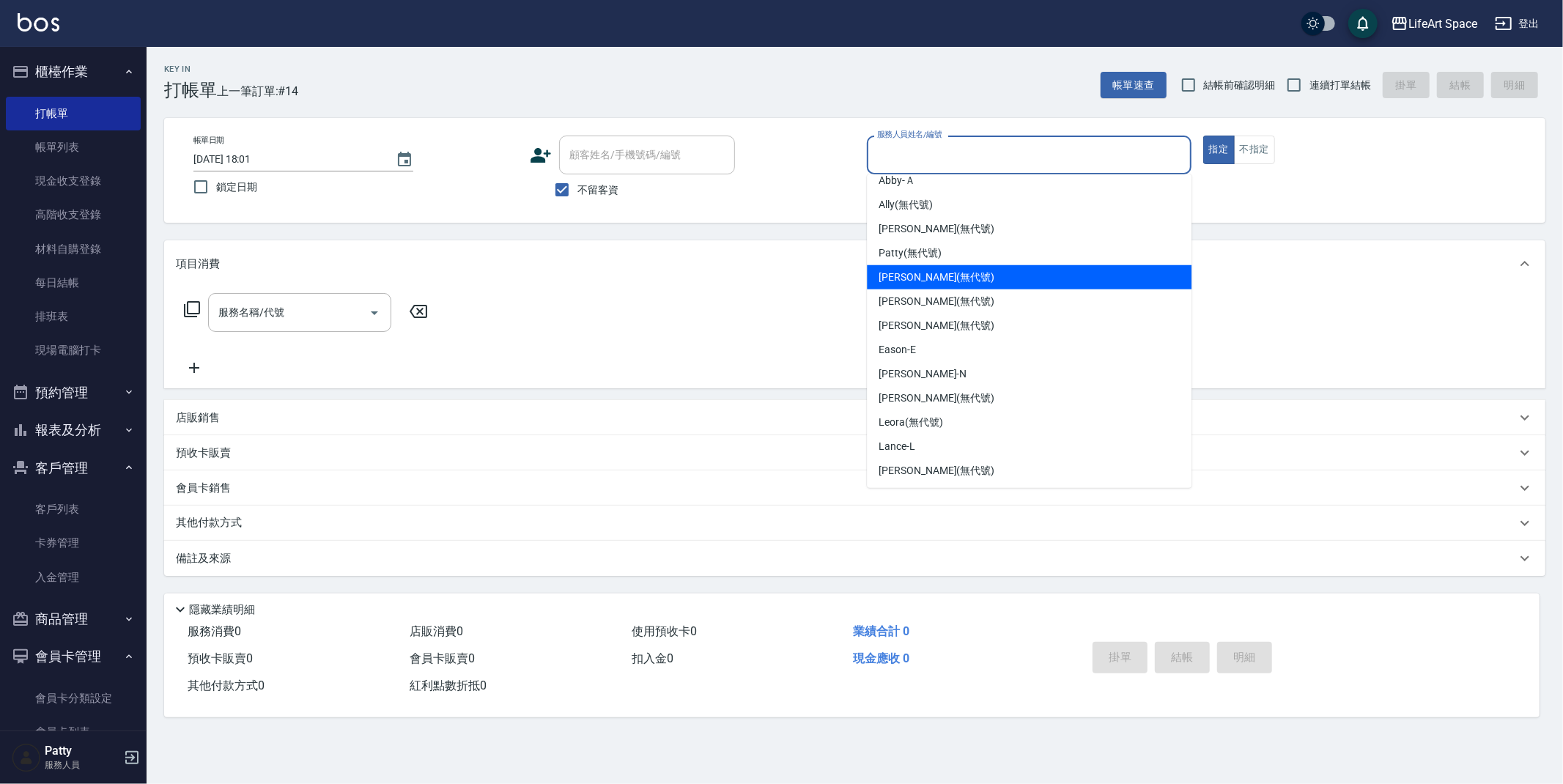
click at [929, 278] on span "Joyce (無代號)" at bounding box center [937, 277] width 116 height 15
type input "Joyce(無代號)"
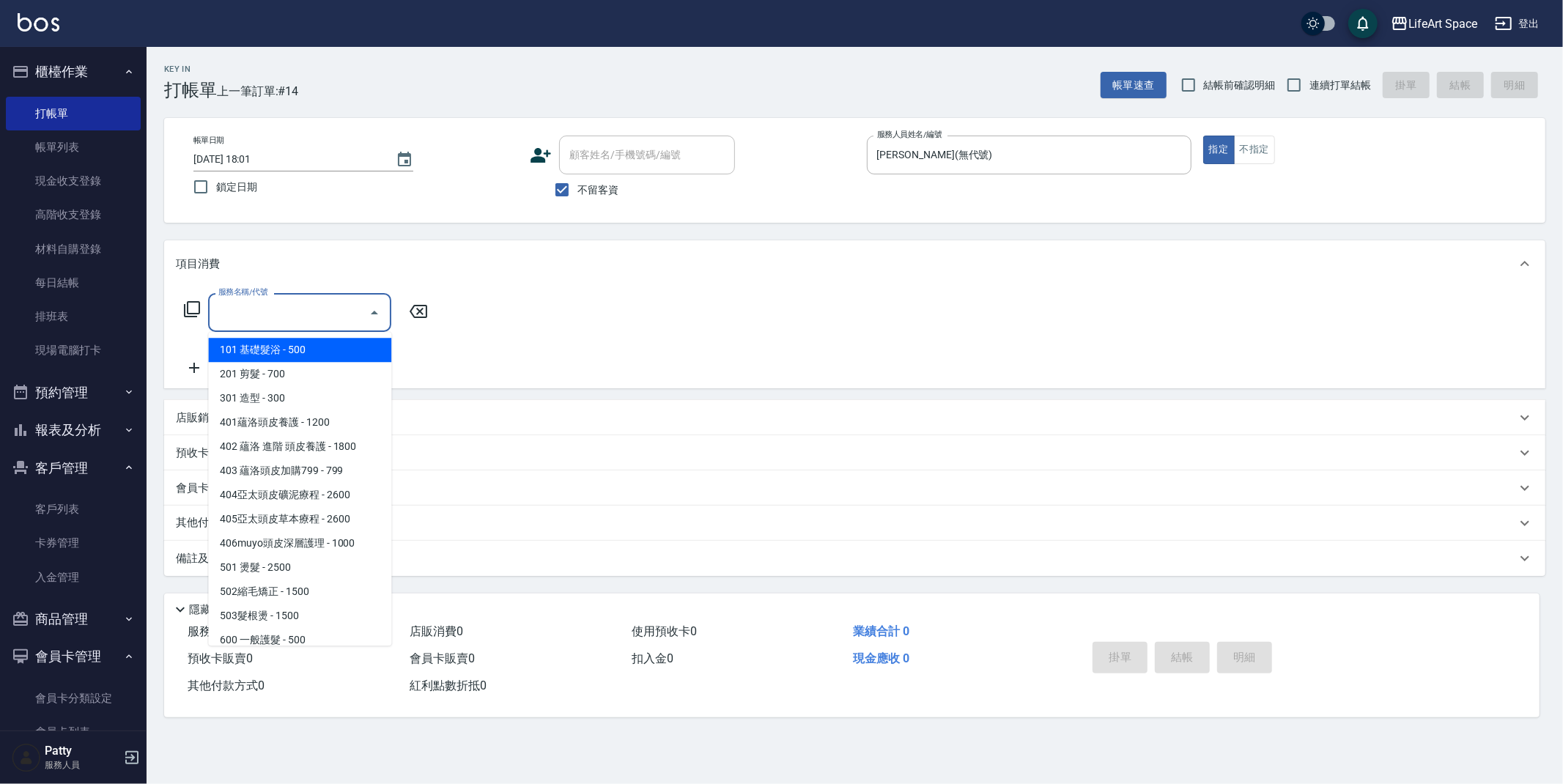
click at [266, 317] on input "服務名稱/代號" at bounding box center [288, 312] width 148 height 26
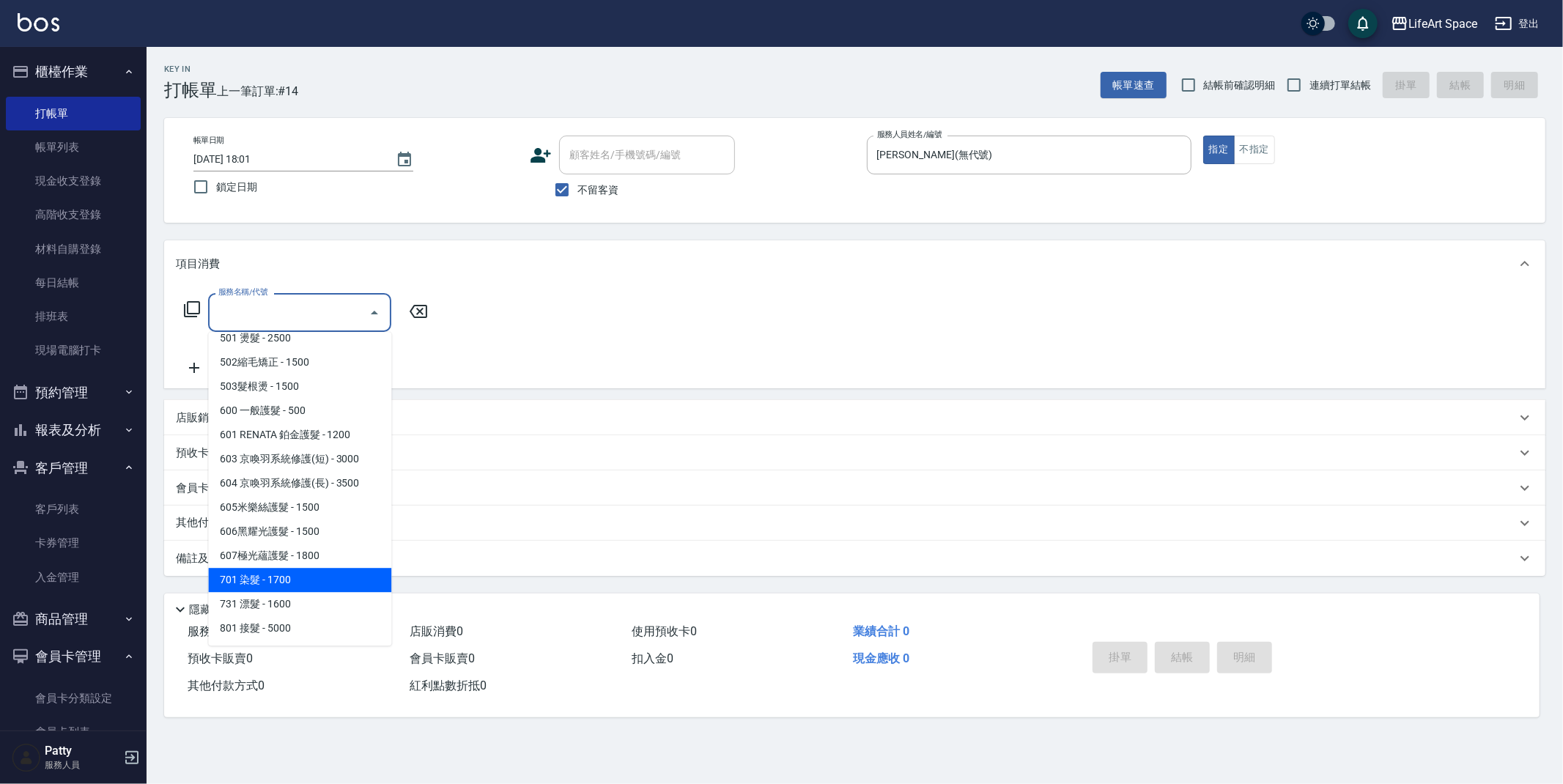
drag, startPoint x: 298, startPoint y: 584, endPoint x: 462, endPoint y: 265, distance: 358.7
click at [298, 583] on span "701 染髮 - 1700" at bounding box center [300, 580] width 183 height 24
type input "701 染髮(701)"
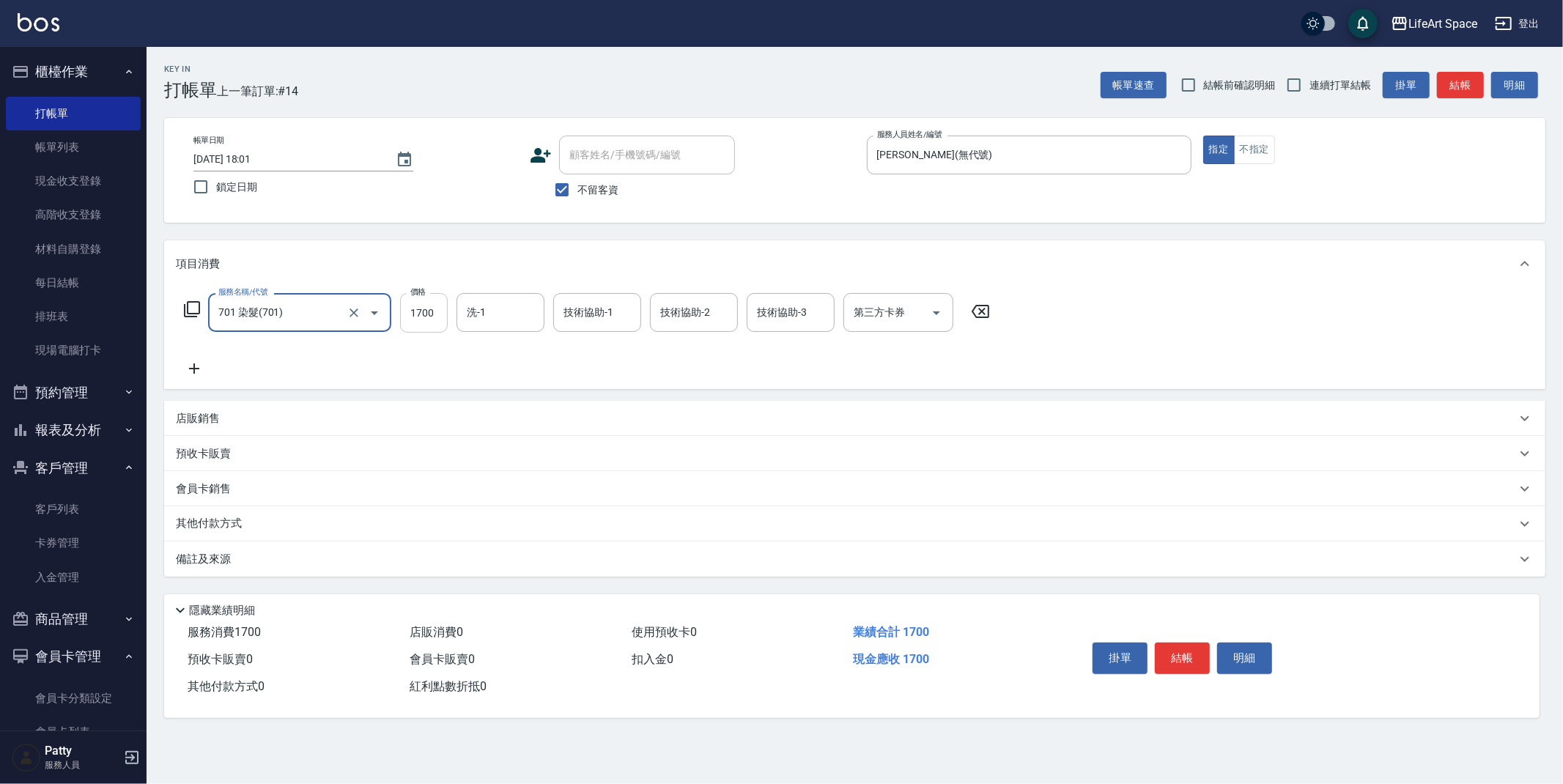
click at [444, 317] on input "1700" at bounding box center [424, 312] width 48 height 39
type input "2940"
click at [229, 527] on p "其他付款方式" at bounding box center [213, 524] width 73 height 16
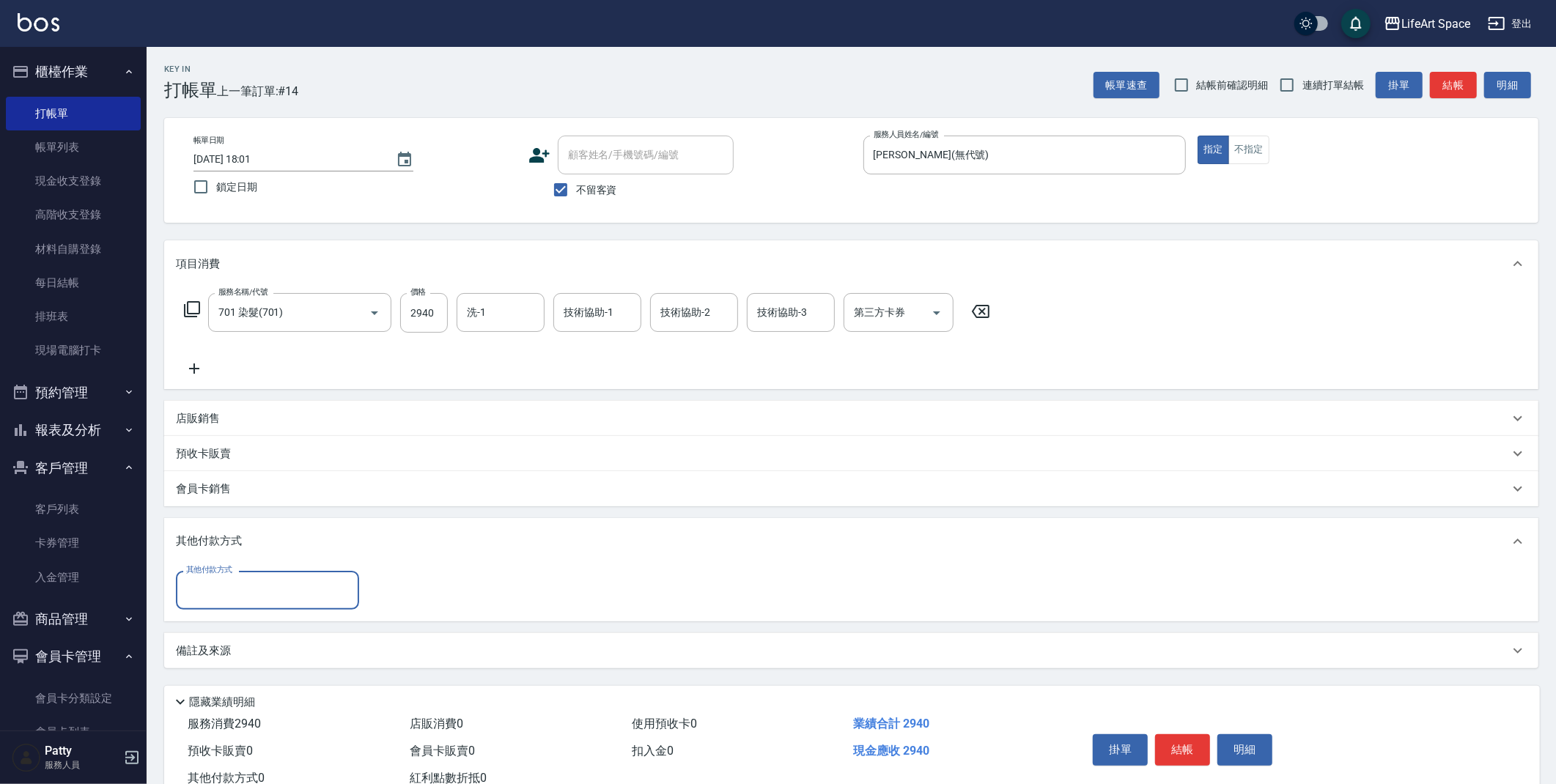
scroll to position [0, 0]
click at [256, 589] on input "其他付款方式" at bounding box center [268, 590] width 170 height 26
click at [246, 656] on span "Linepay" at bounding box center [268, 651] width 184 height 24
type input "Linepay"
type input "2940"
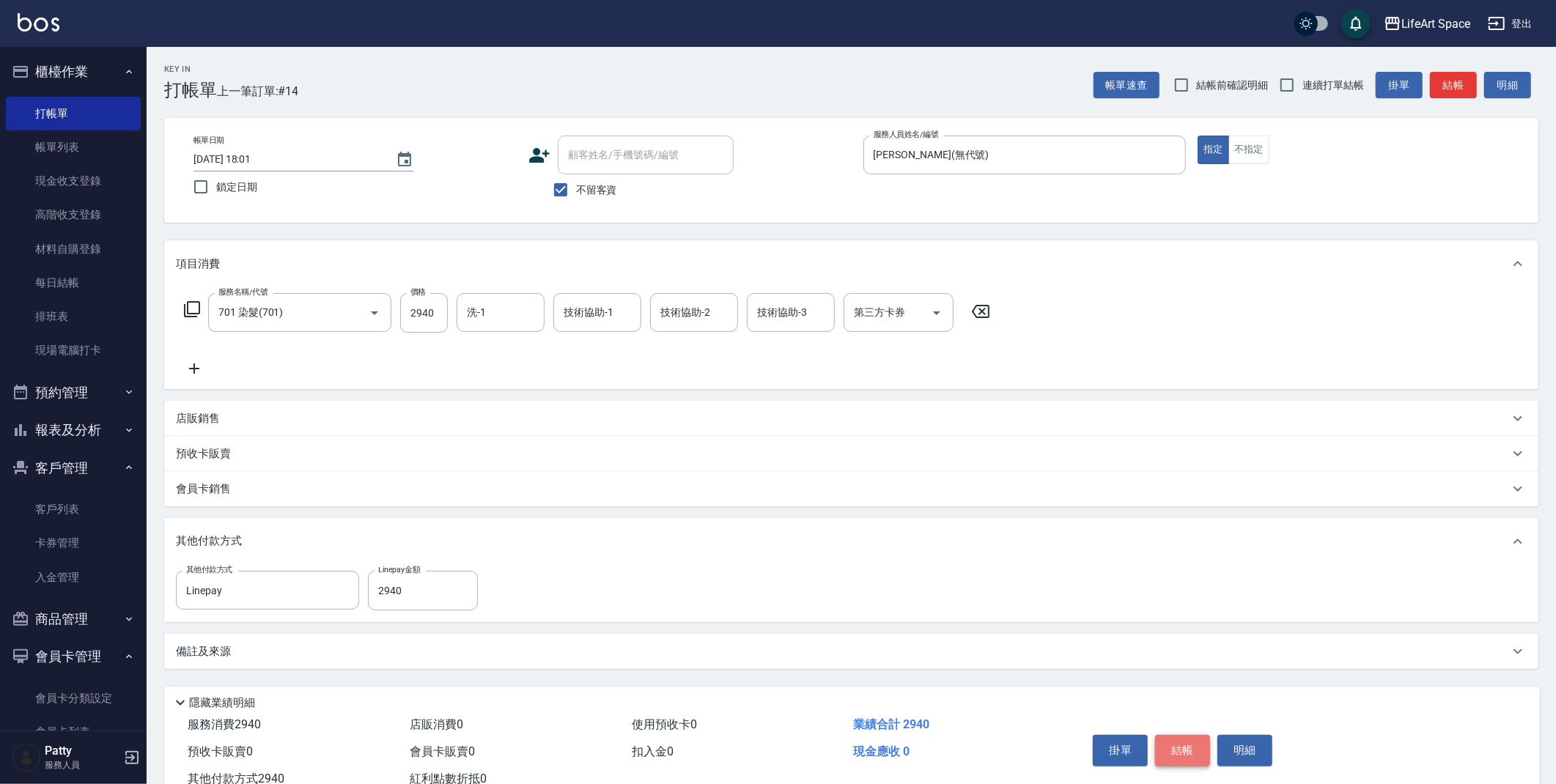
click at [1169, 753] on button "結帳" at bounding box center [1183, 750] width 55 height 31
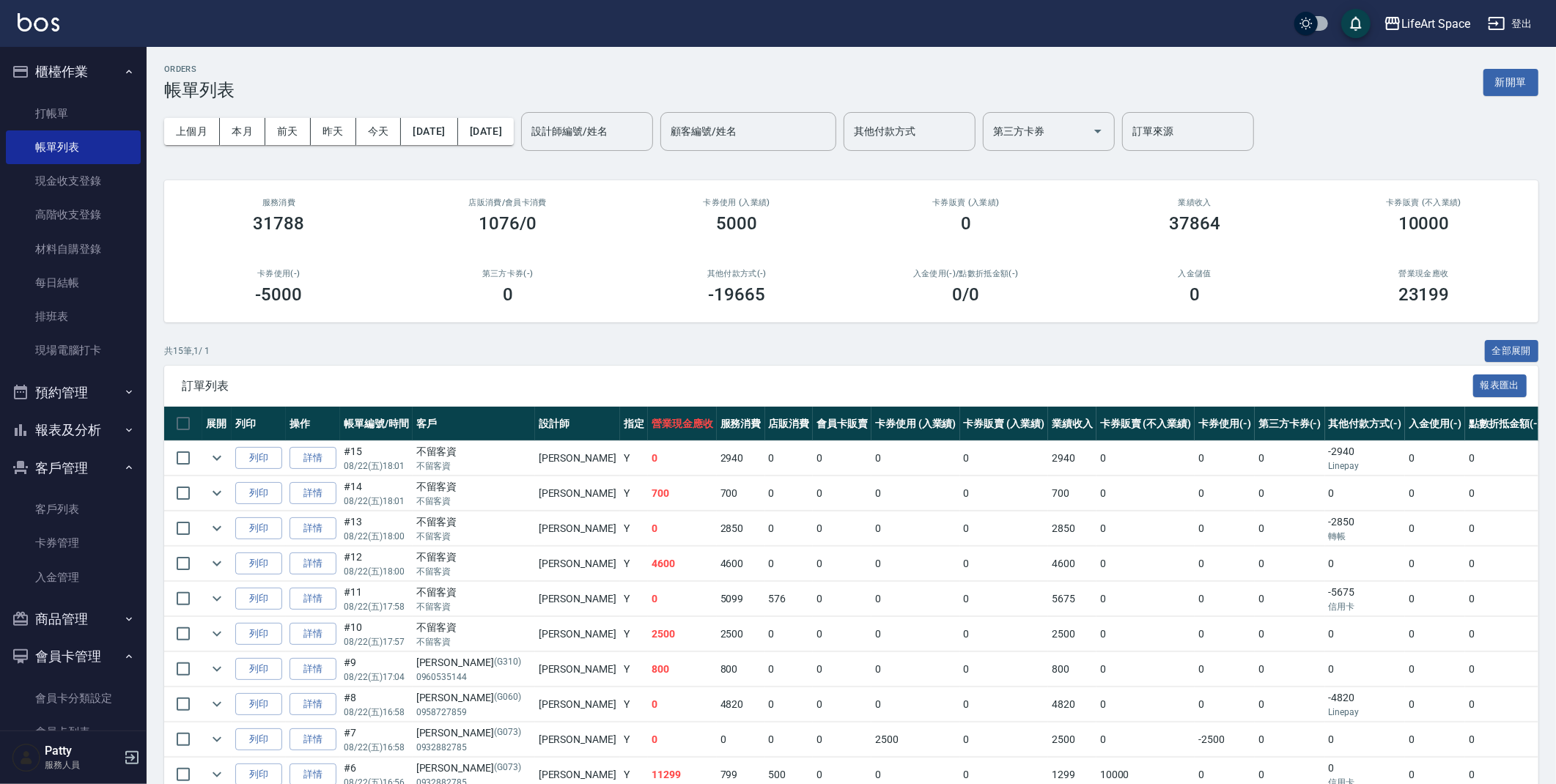
click at [618, 133] on input "設計師編號/姓名" at bounding box center [587, 131] width 118 height 26
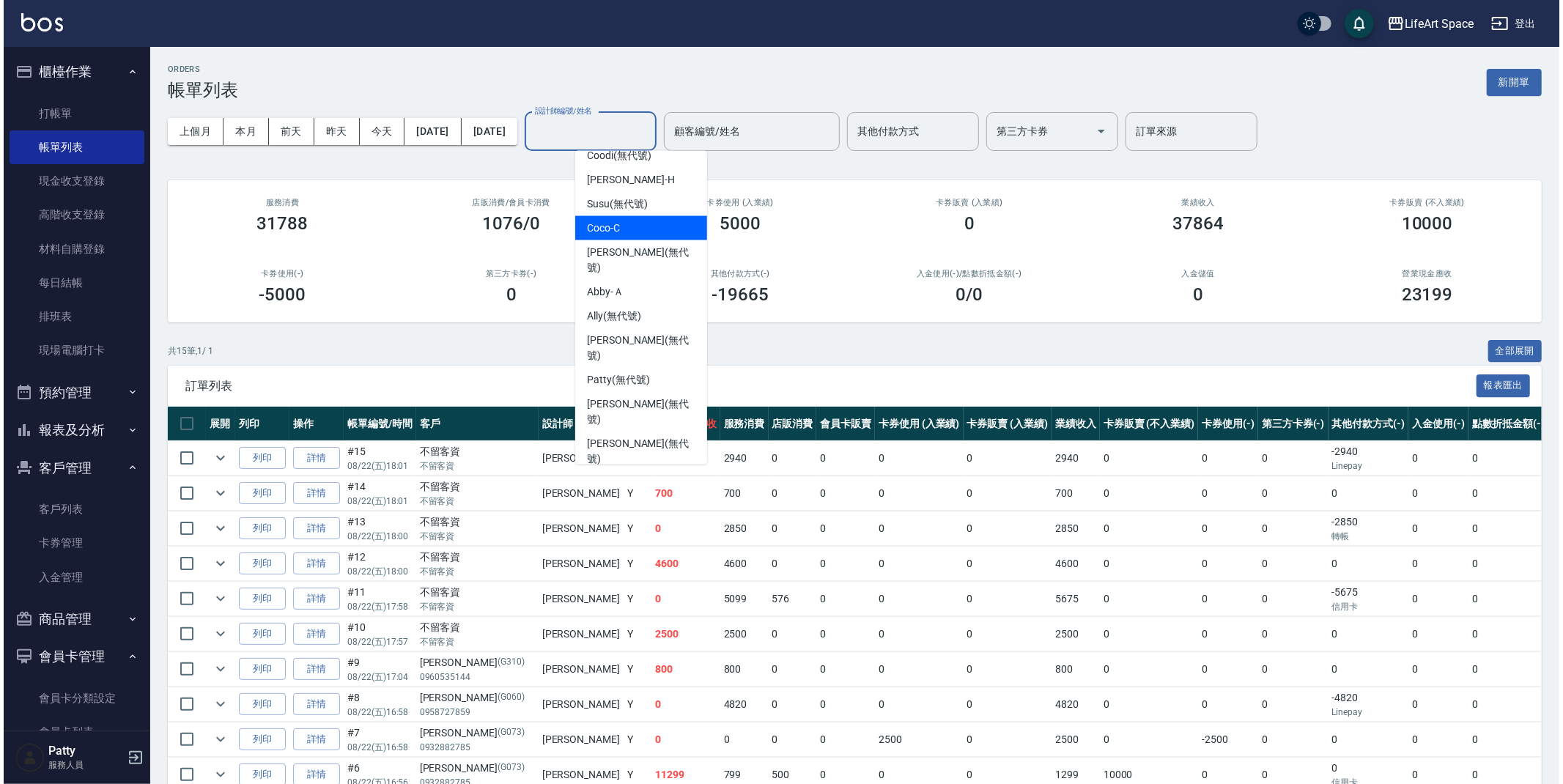
scroll to position [143, 0]
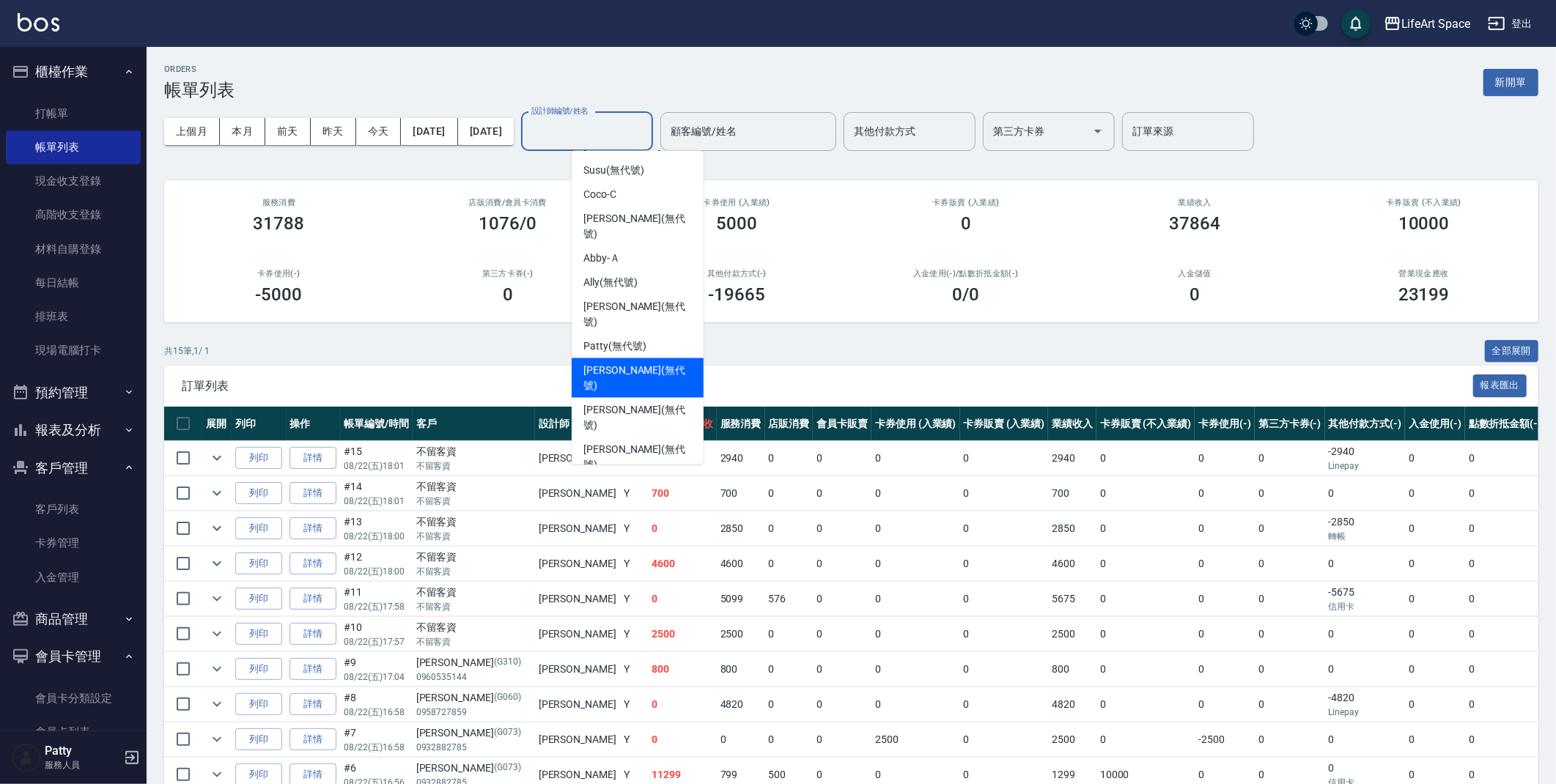
click at [644, 363] on span "Joyce (無代號)" at bounding box center [637, 378] width 108 height 31
type input "Joyce(無代號)"
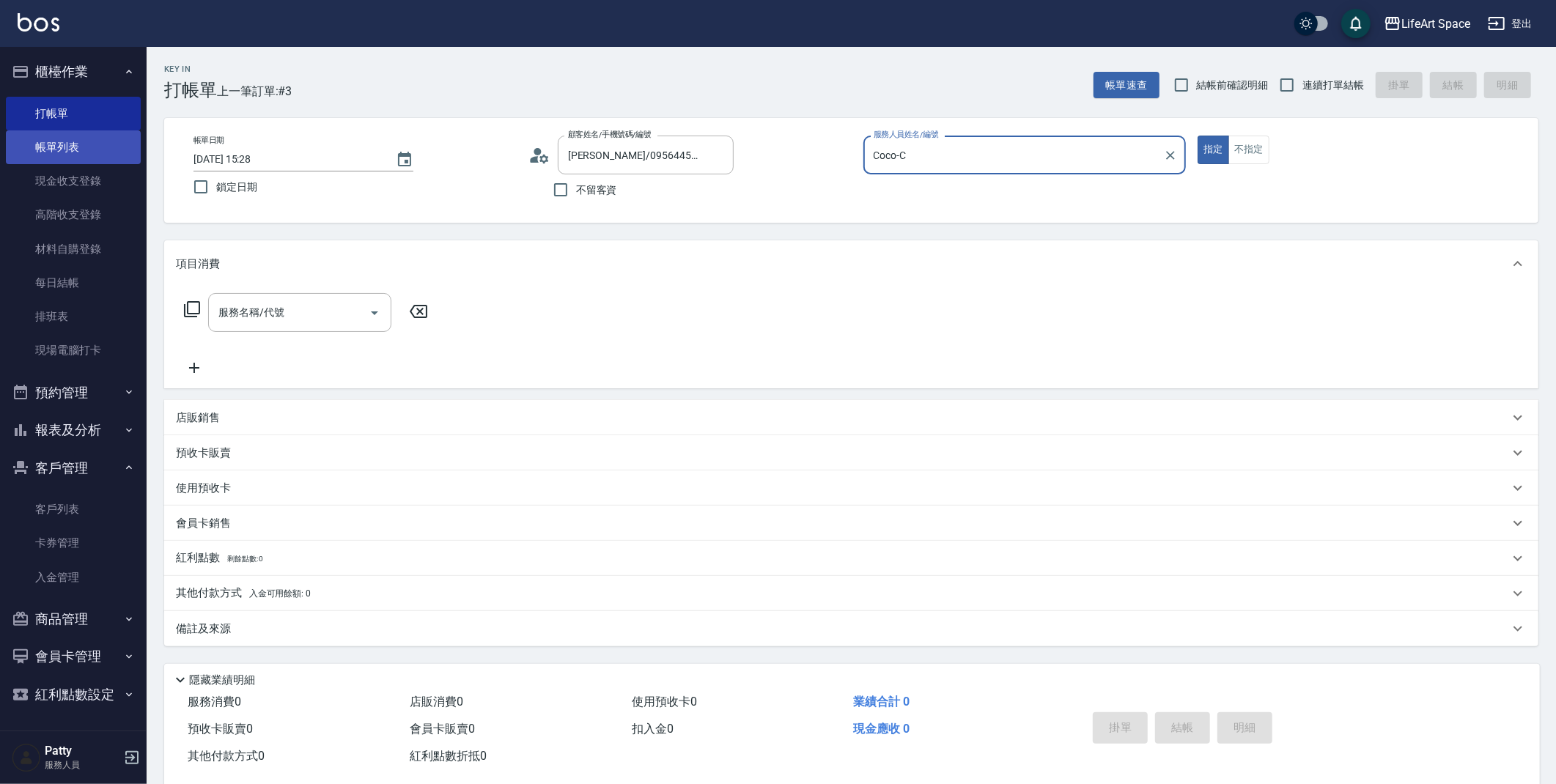
click at [53, 140] on link "帳單列表" at bounding box center [73, 147] width 135 height 33
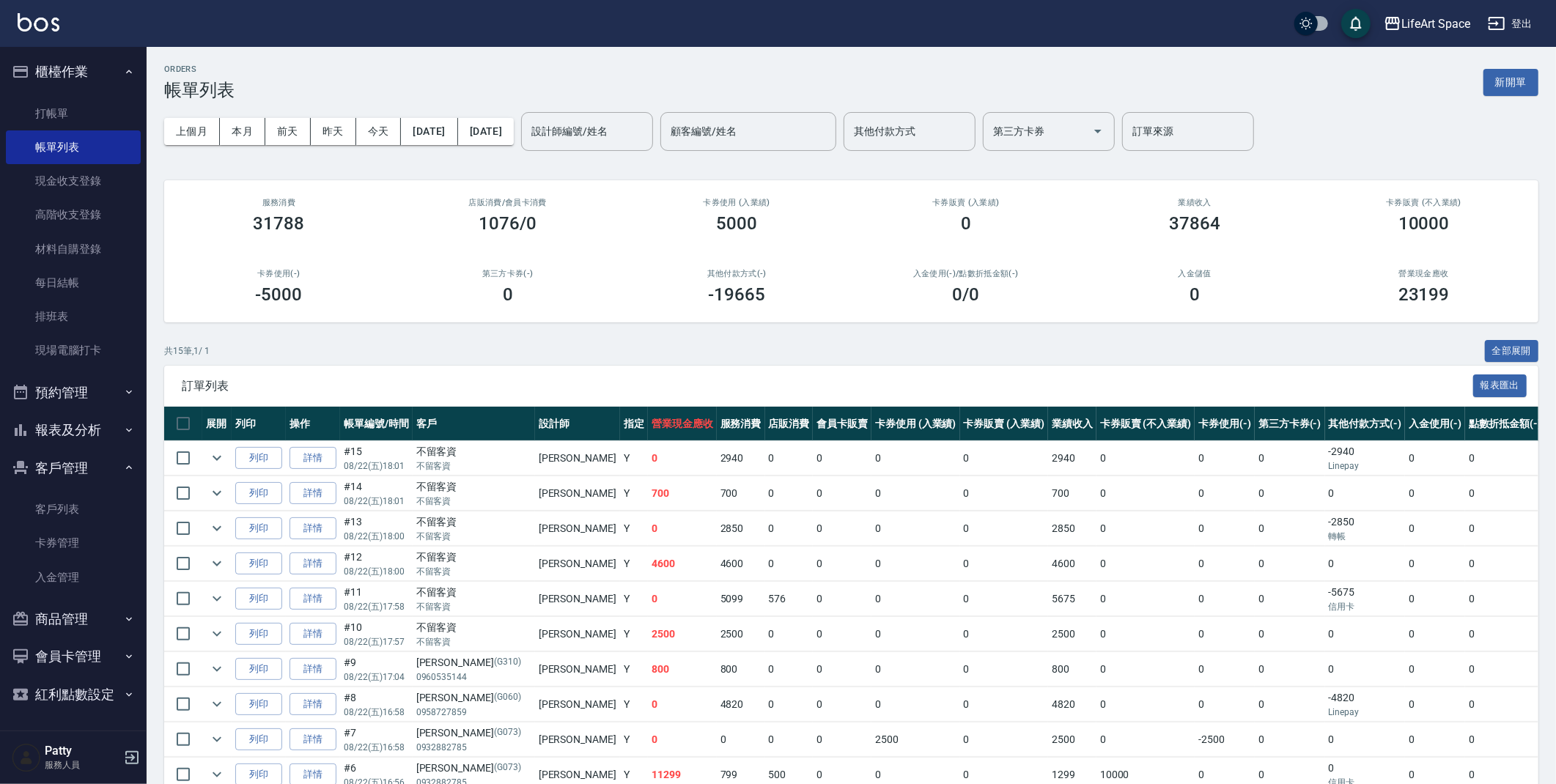
scroll to position [3, 0]
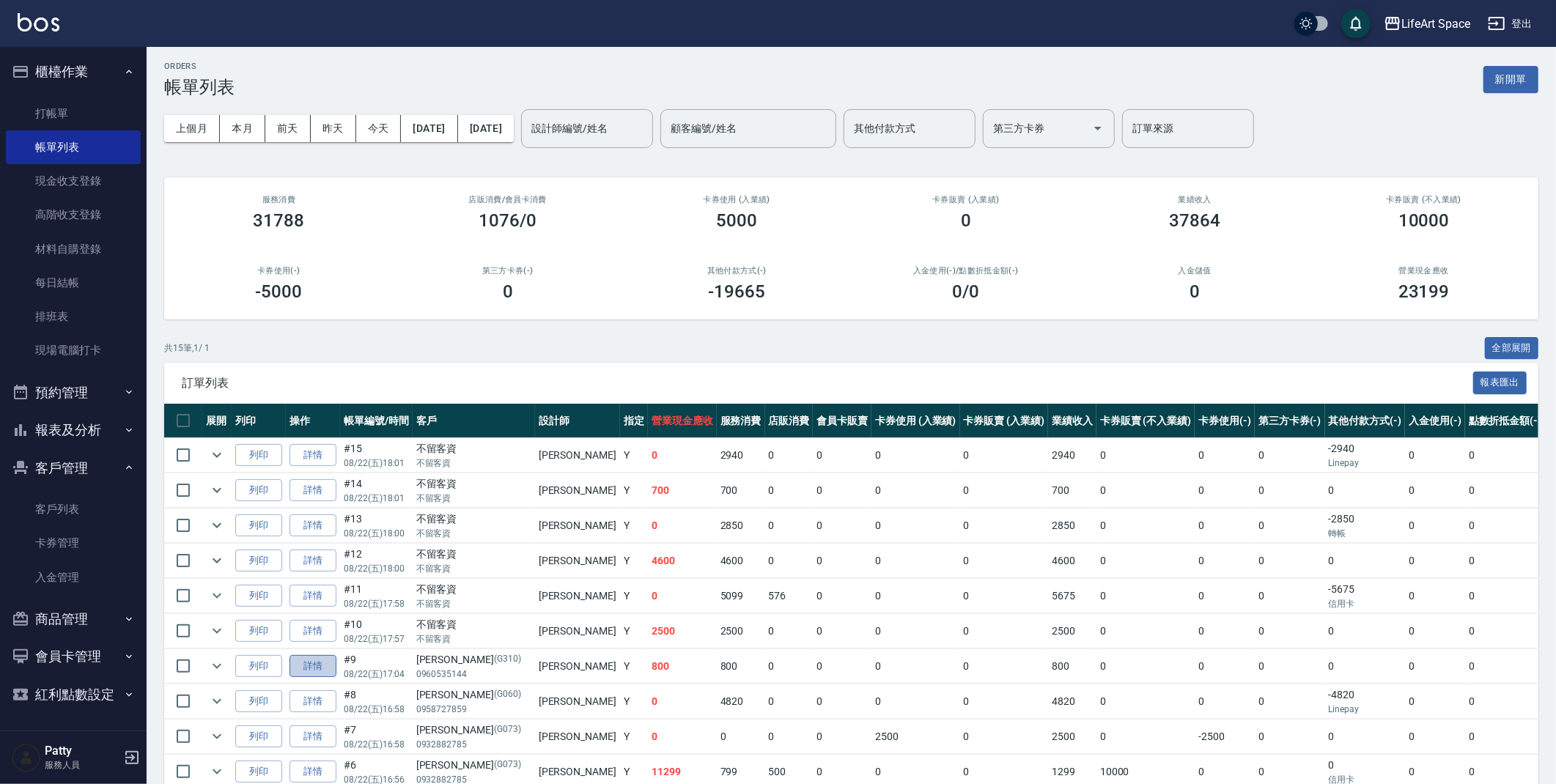
click at [314, 667] on link "詳情" at bounding box center [313, 666] width 47 height 23
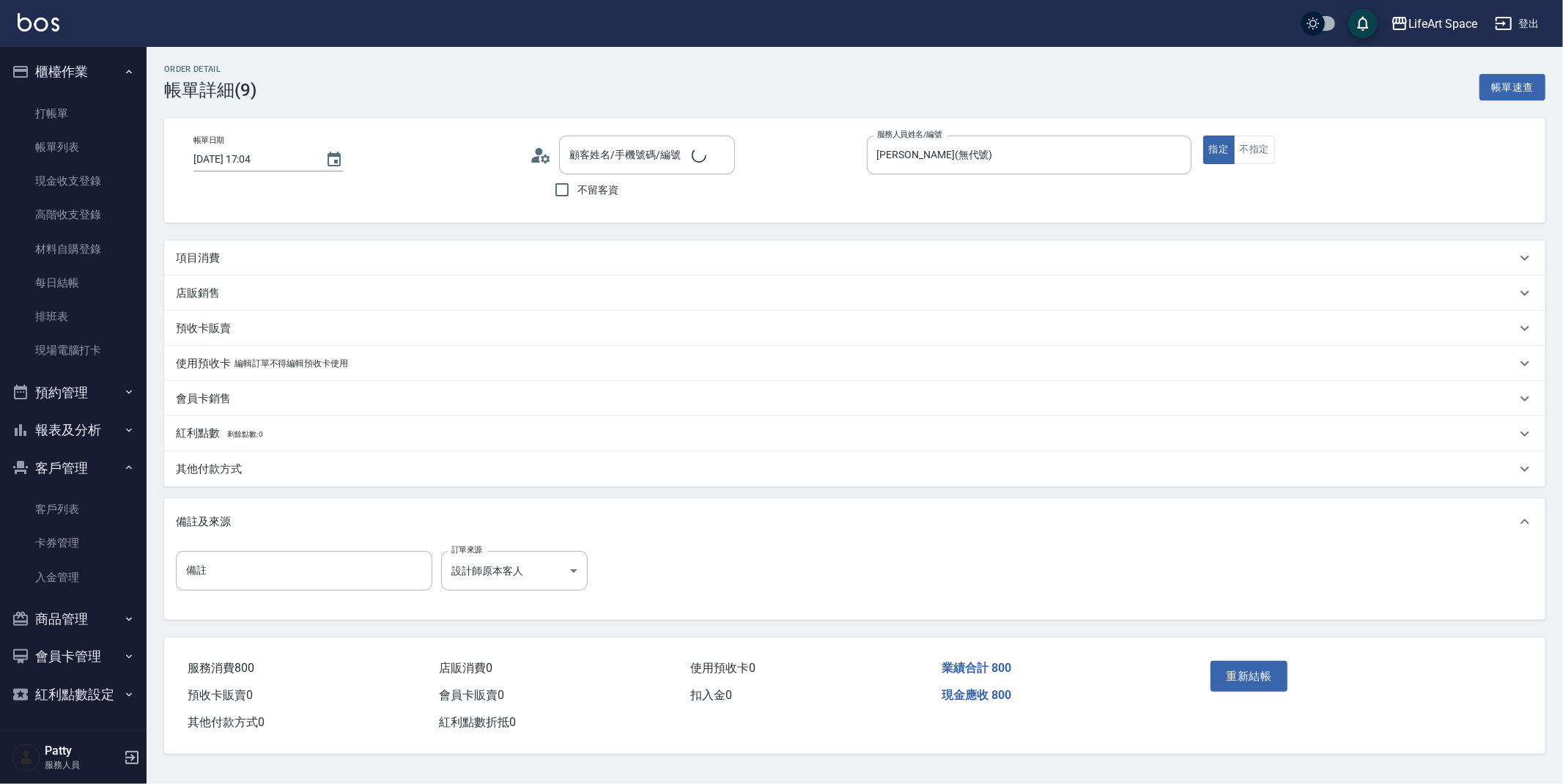
type input "2025/08/22 17:04"
type input "[PERSON_NAME](無代號)"
type input "設計師原本客人"
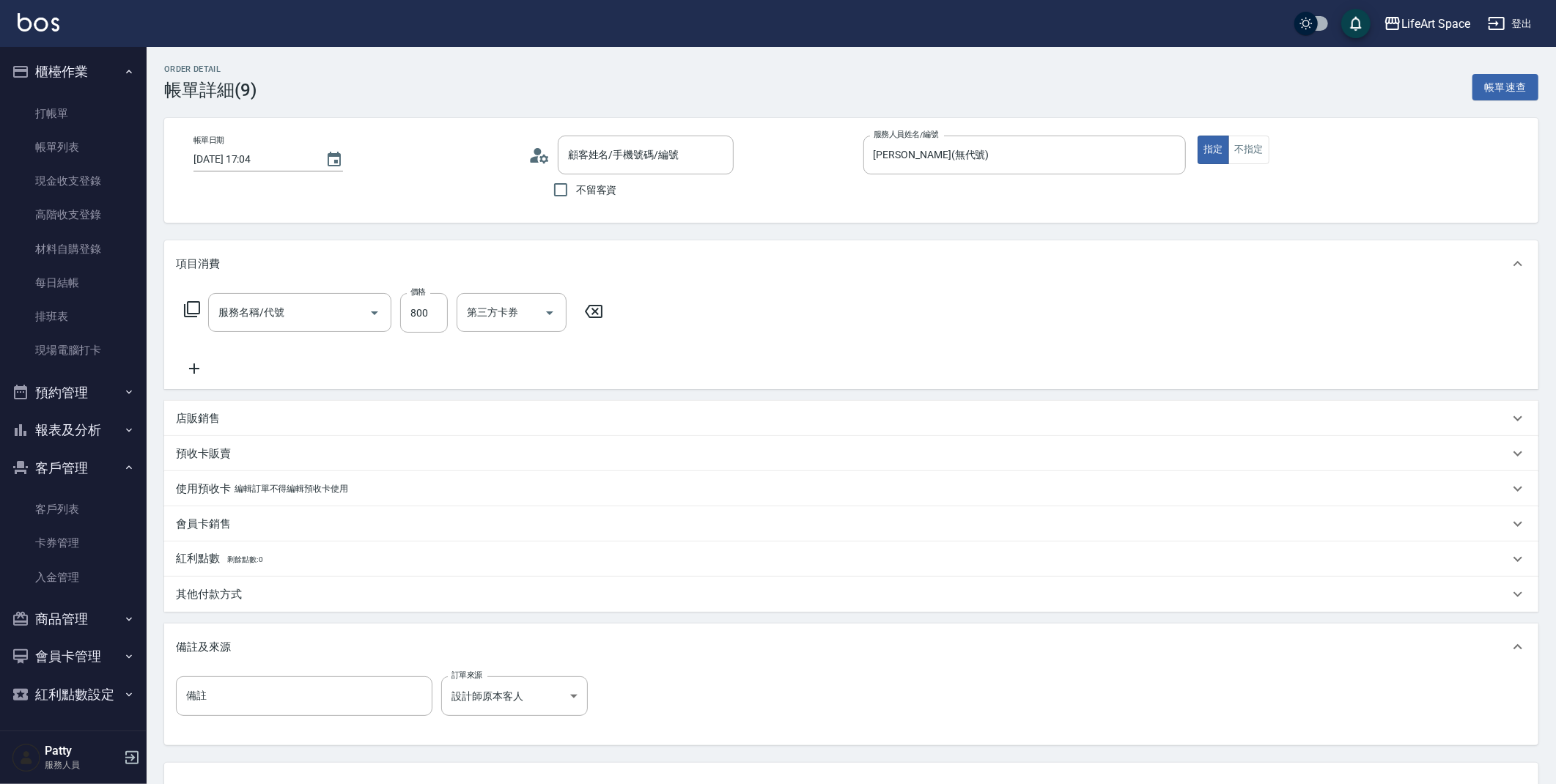
type input "[PERSON_NAME]/0960535144/G310"
type input "201 剪髮(201)"
click at [35, 148] on link "帳單列表" at bounding box center [73, 147] width 135 height 33
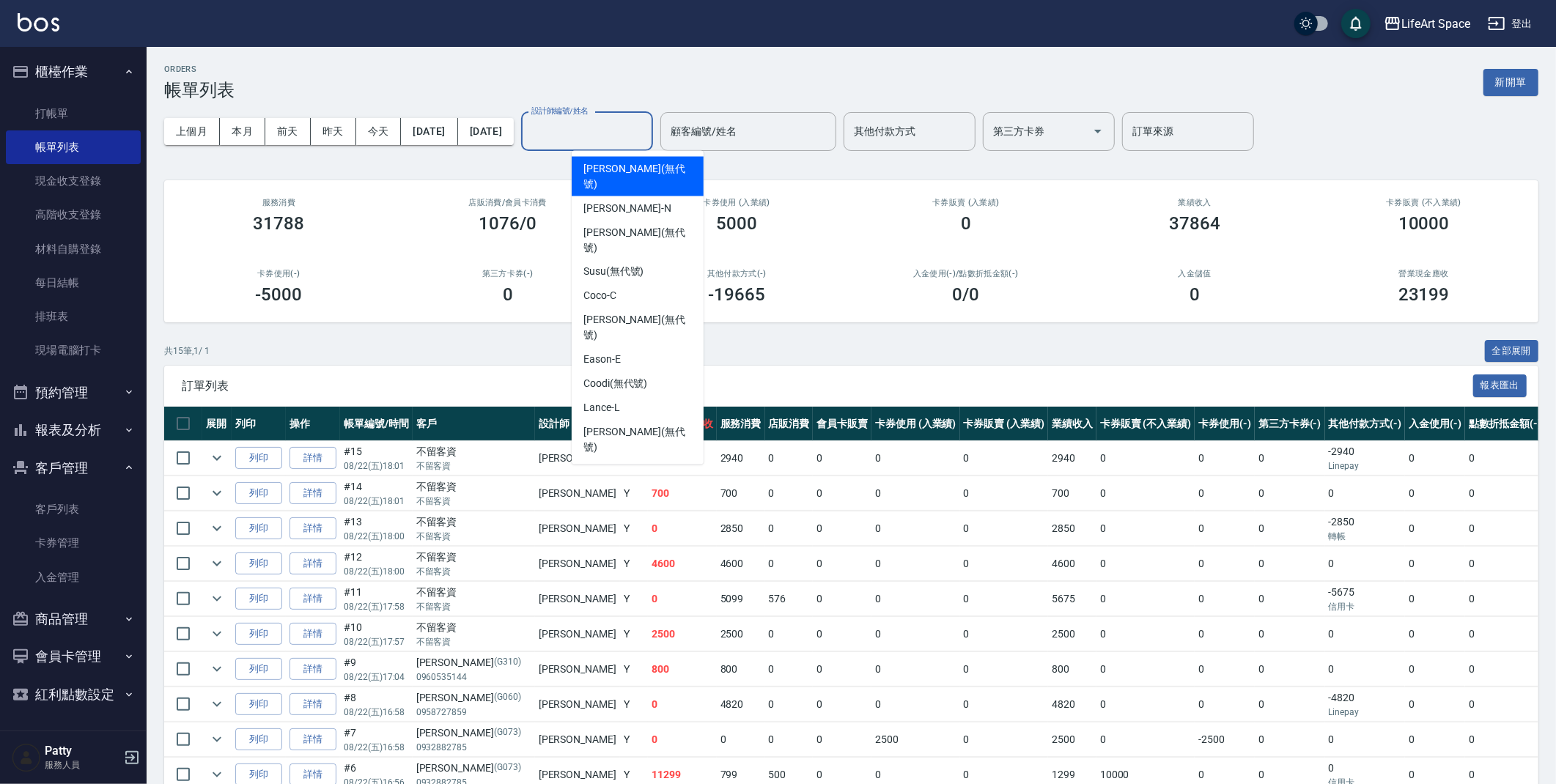
click at [609, 128] on input "設計師編號/姓名" at bounding box center [587, 131] width 118 height 26
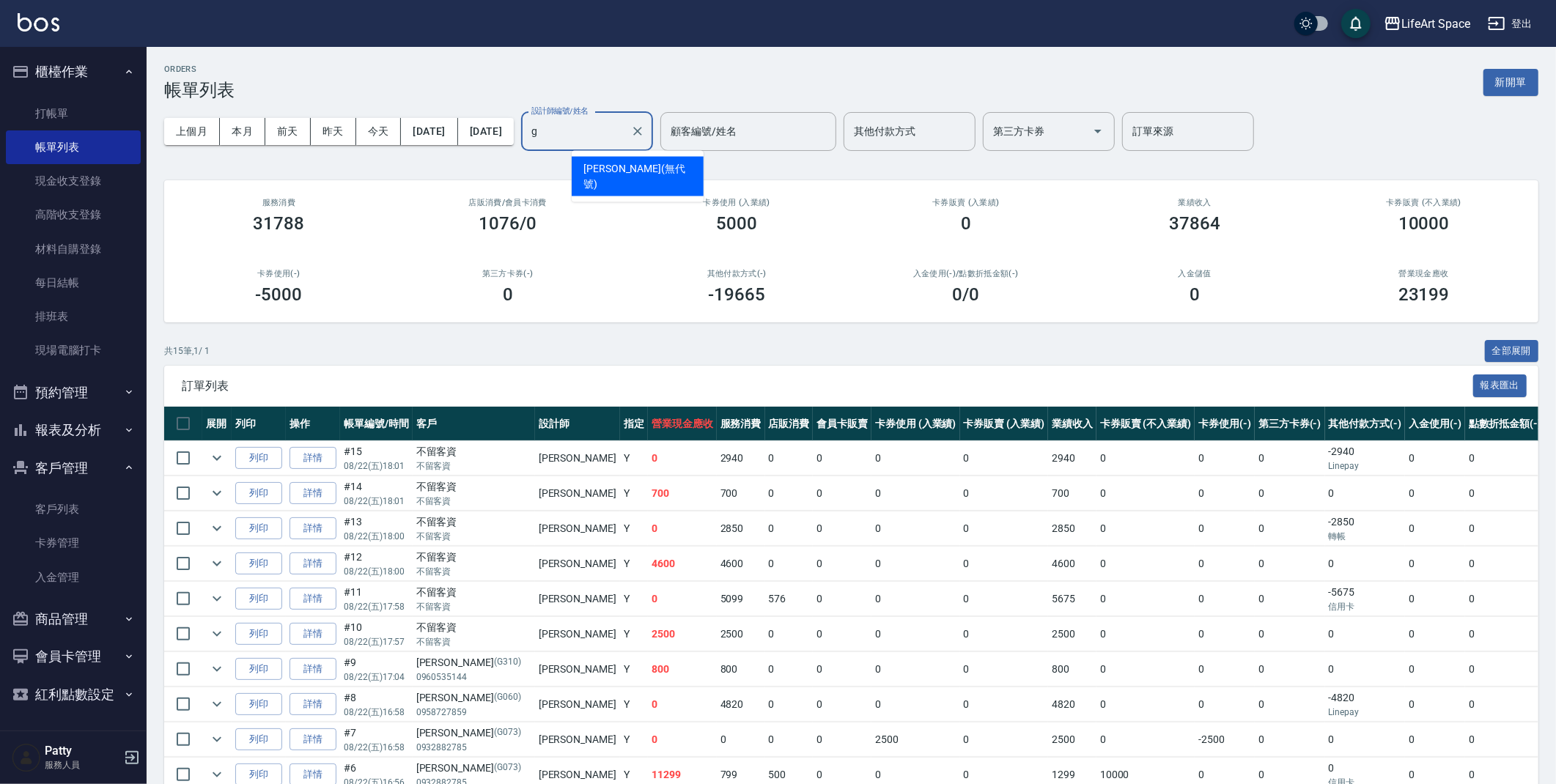
click at [615, 172] on span "[PERSON_NAME] (無代號)" at bounding box center [637, 176] width 108 height 31
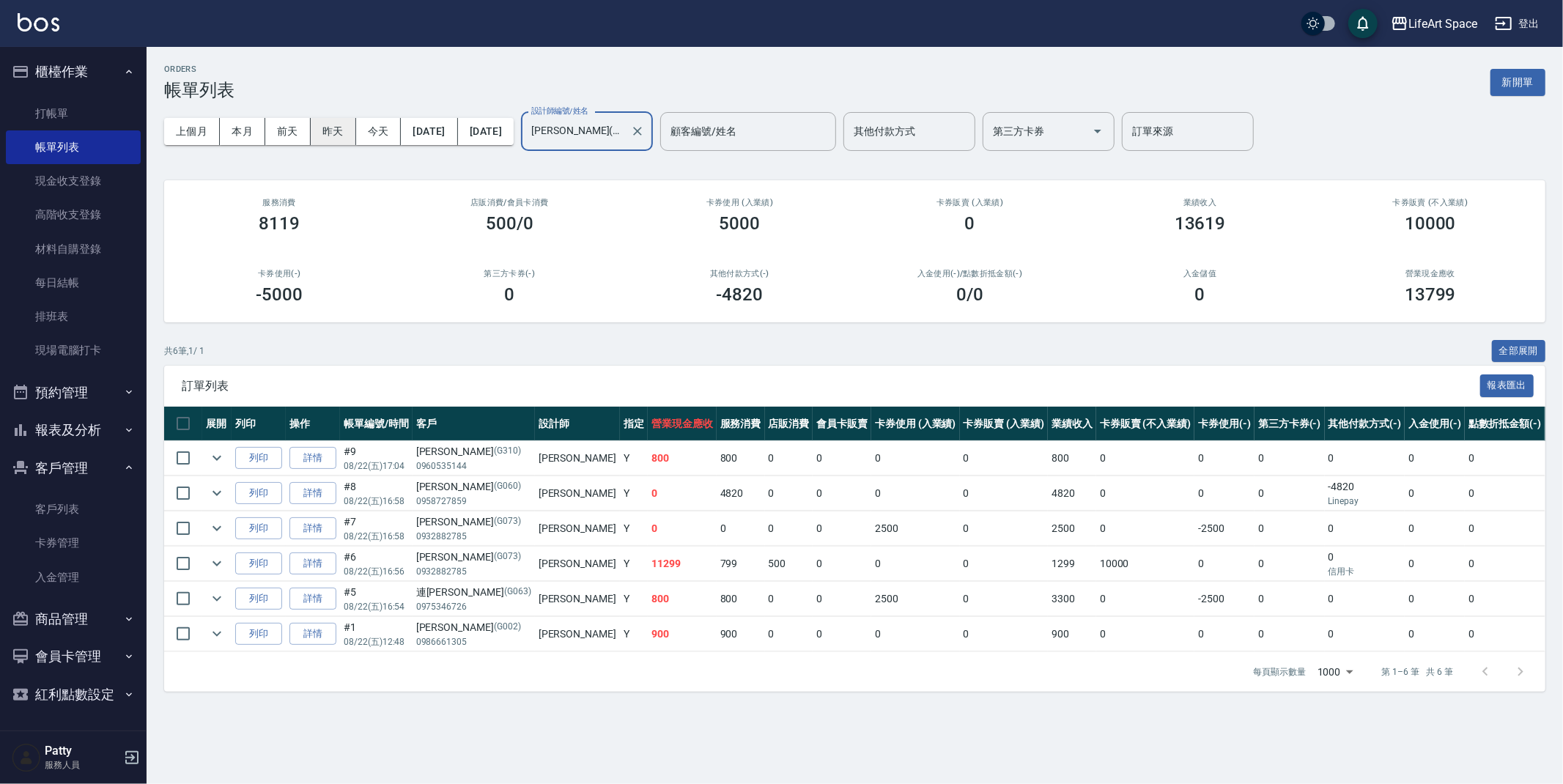
type input "[PERSON_NAME](無代號)"
click at [326, 130] on button "昨天" at bounding box center [334, 131] width 45 height 28
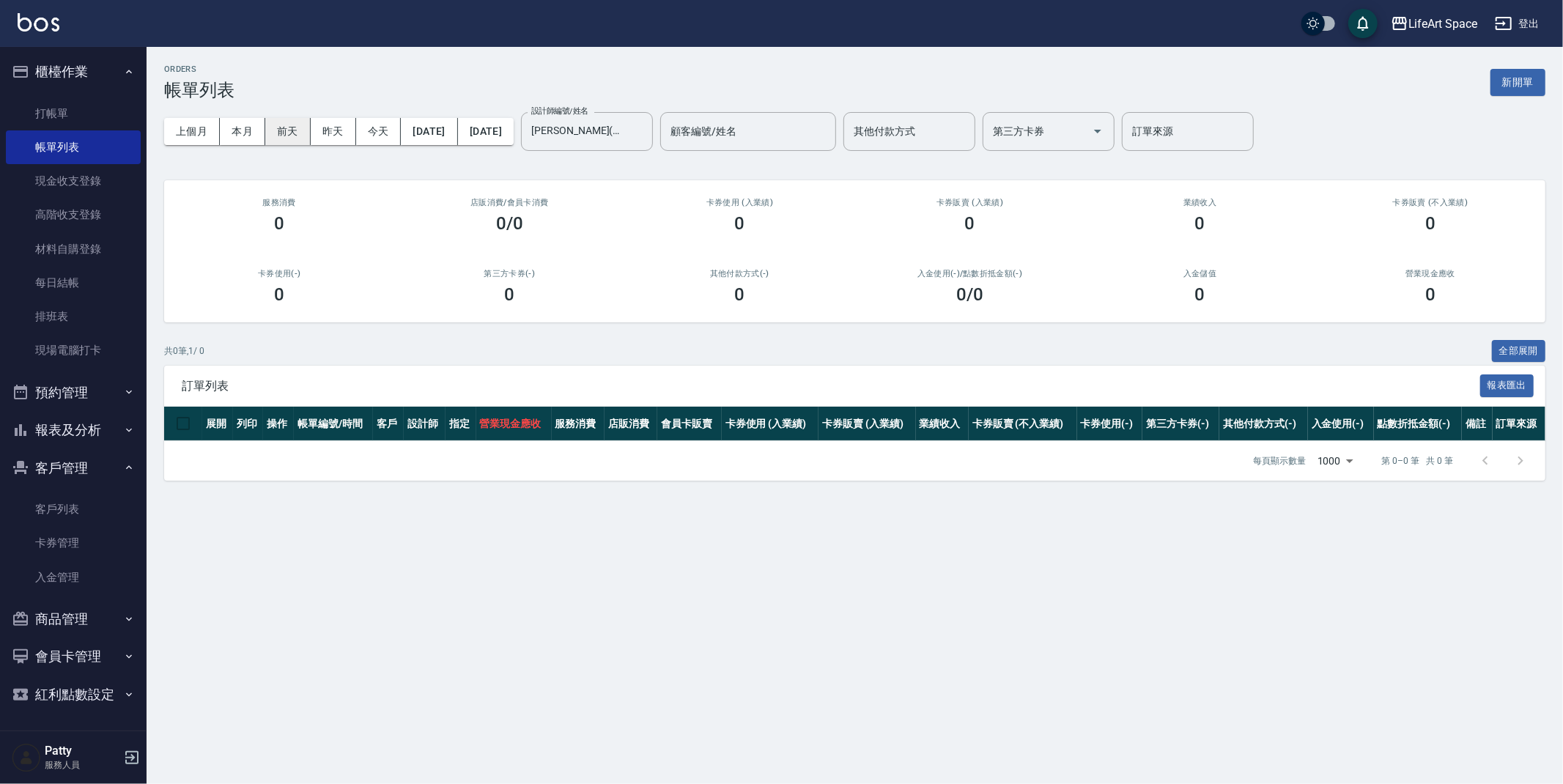
click at [279, 123] on button "前天" at bounding box center [288, 131] width 45 height 28
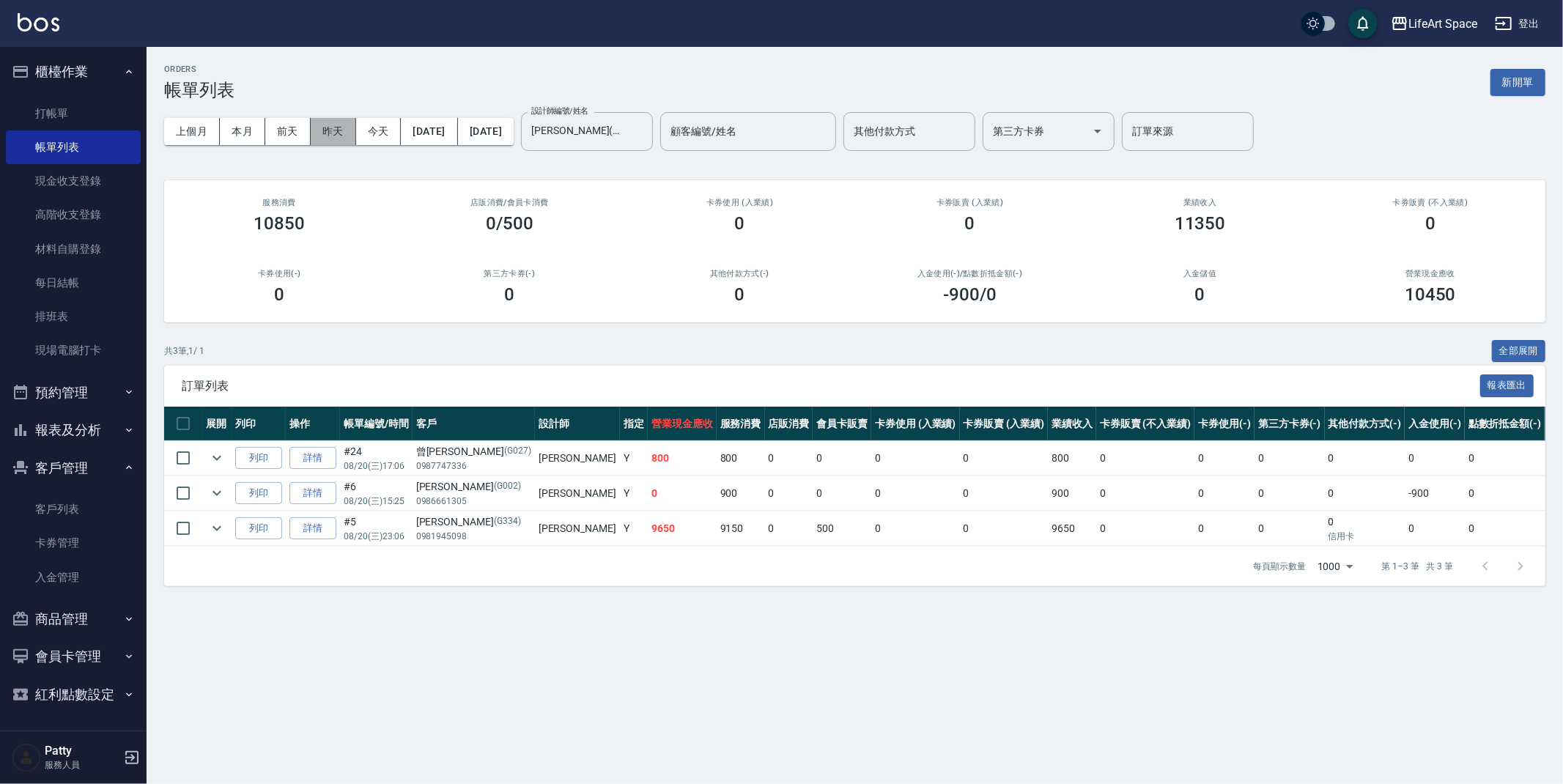
click at [328, 130] on button "昨天" at bounding box center [334, 131] width 45 height 28
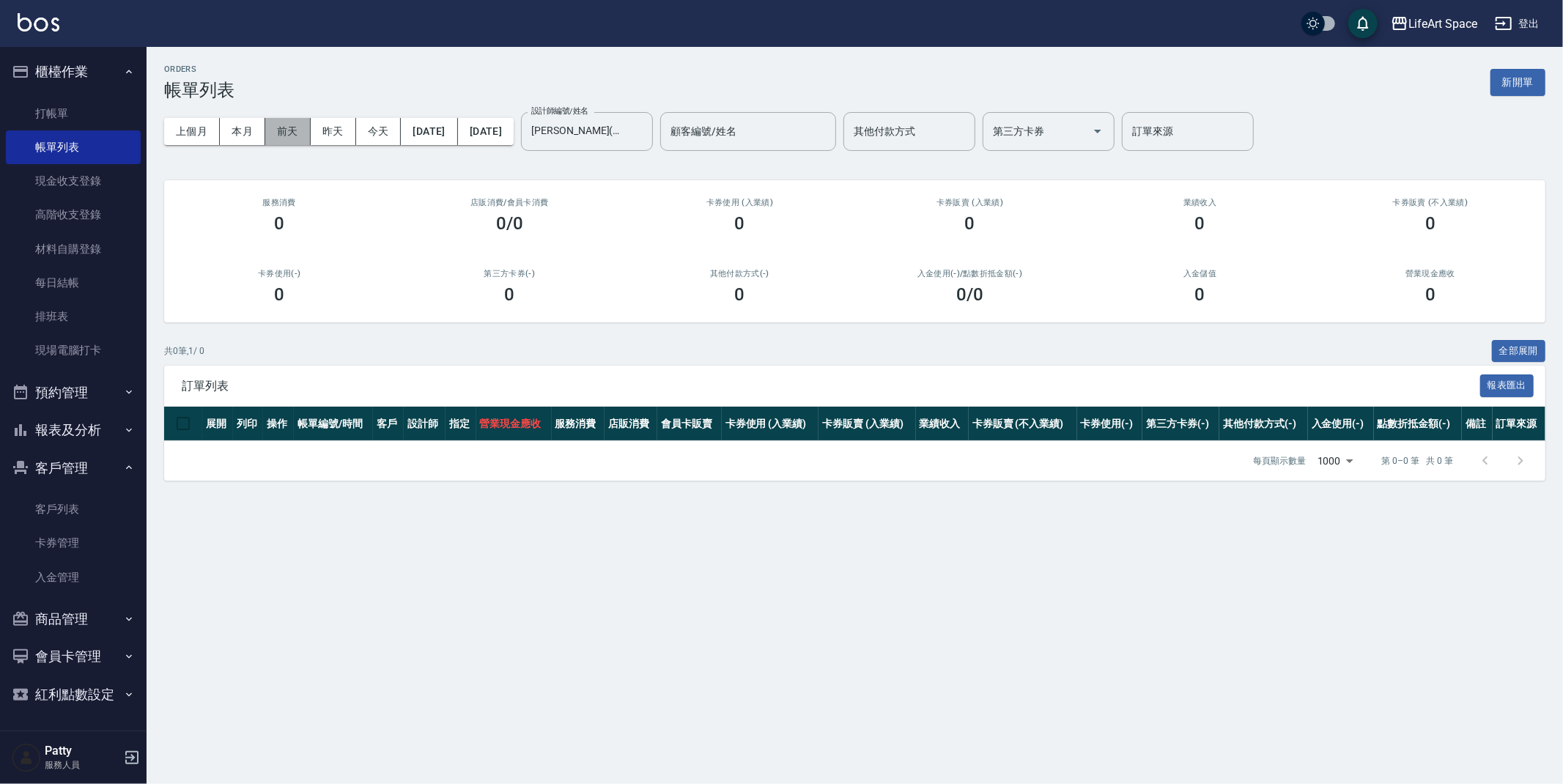
click at [293, 137] on button "前天" at bounding box center [288, 131] width 45 height 28
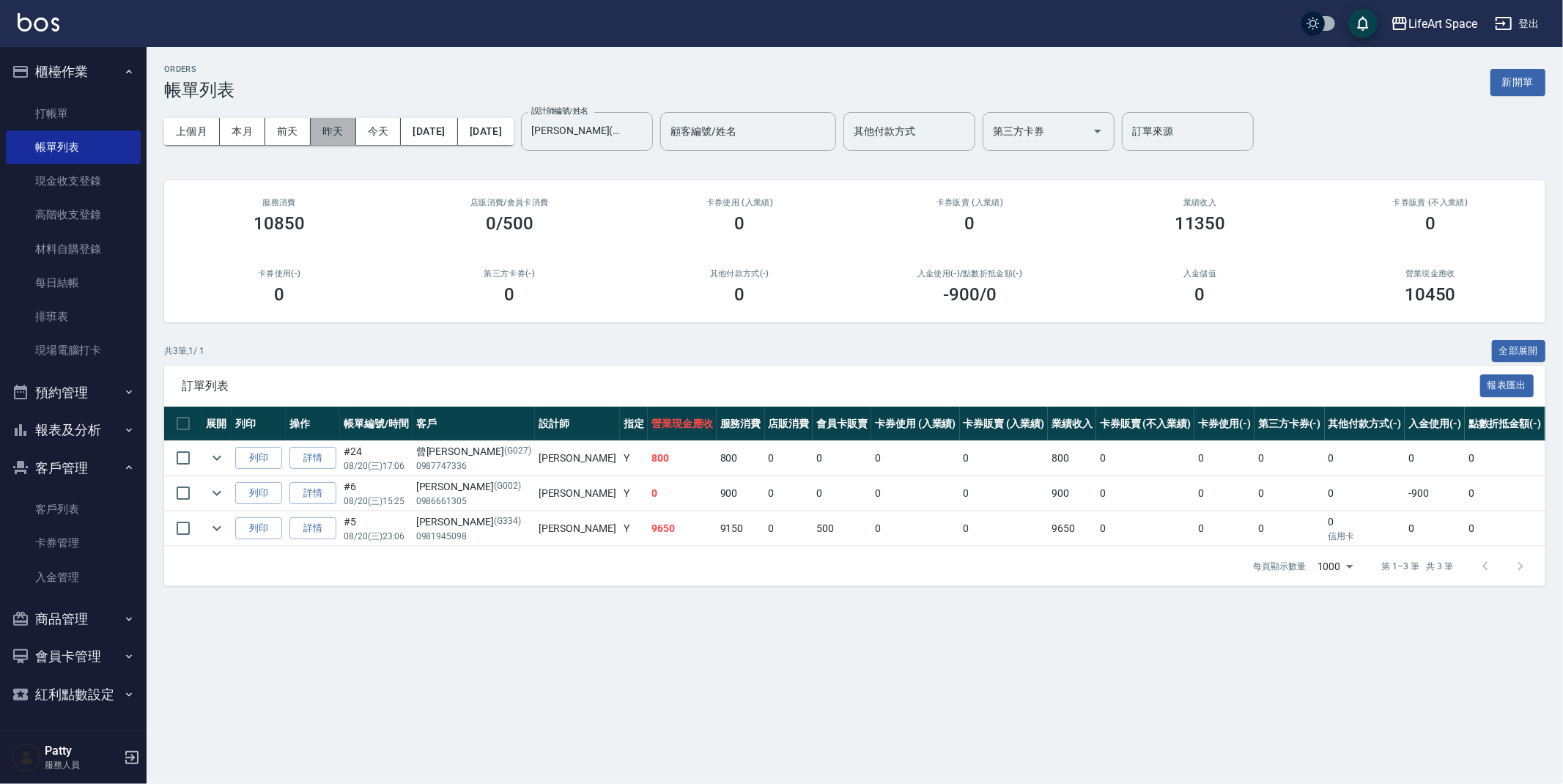
click at [317, 136] on button "昨天" at bounding box center [334, 131] width 45 height 28
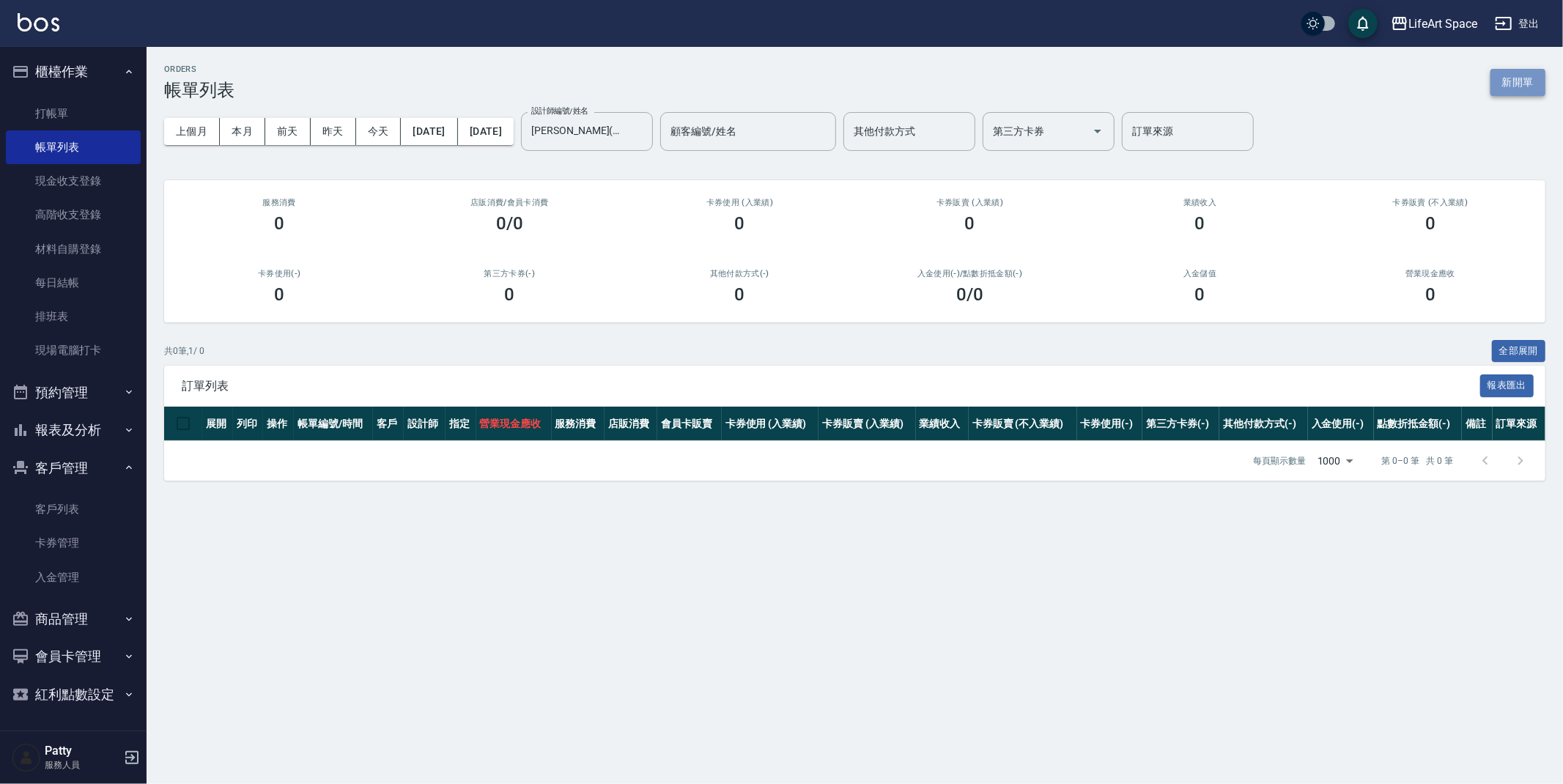
click at [1520, 76] on button "新開單" at bounding box center [1518, 83] width 55 height 28
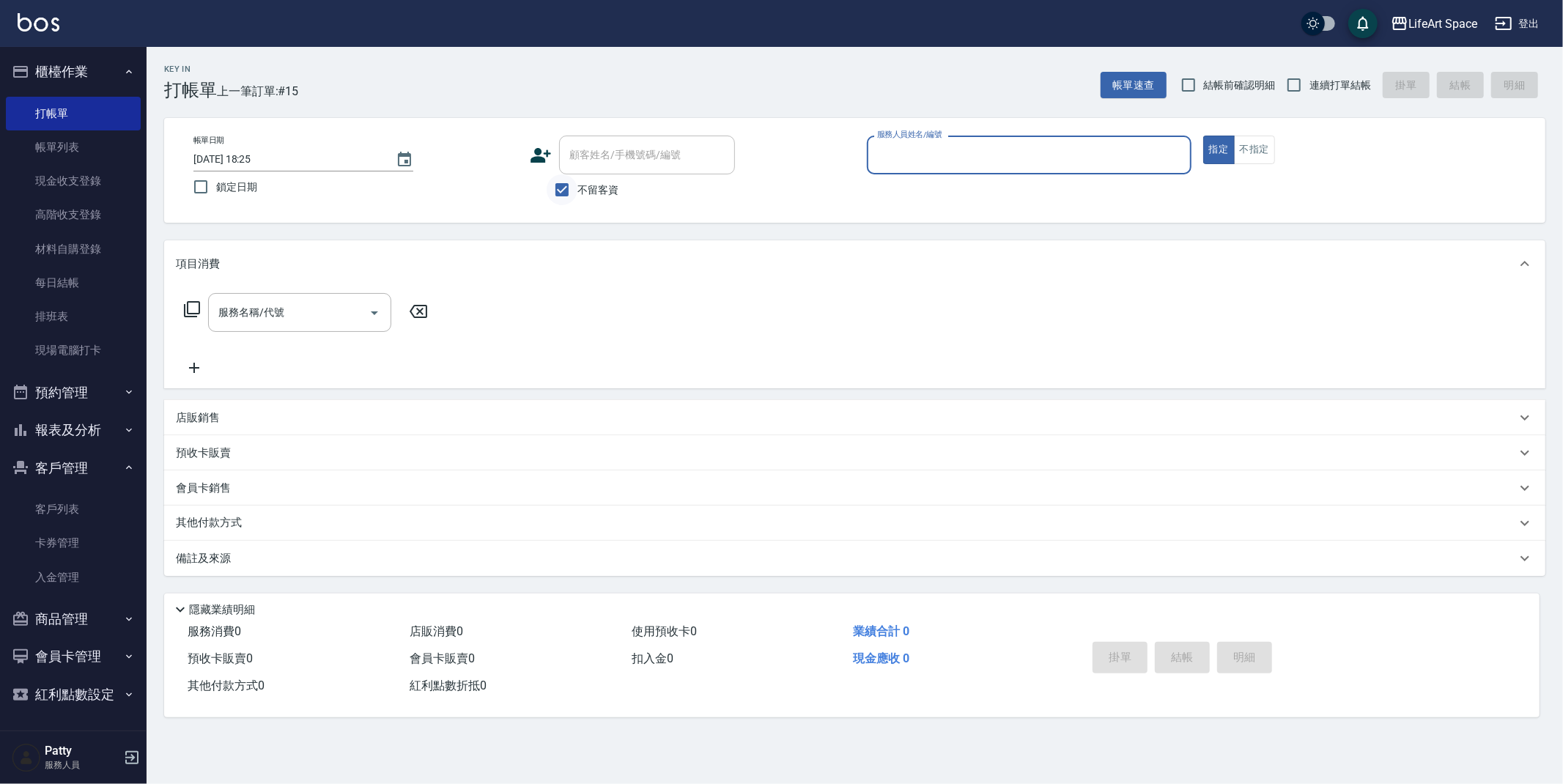
click at [564, 184] on input "不留客資" at bounding box center [561, 189] width 31 height 31
checkbox input "false"
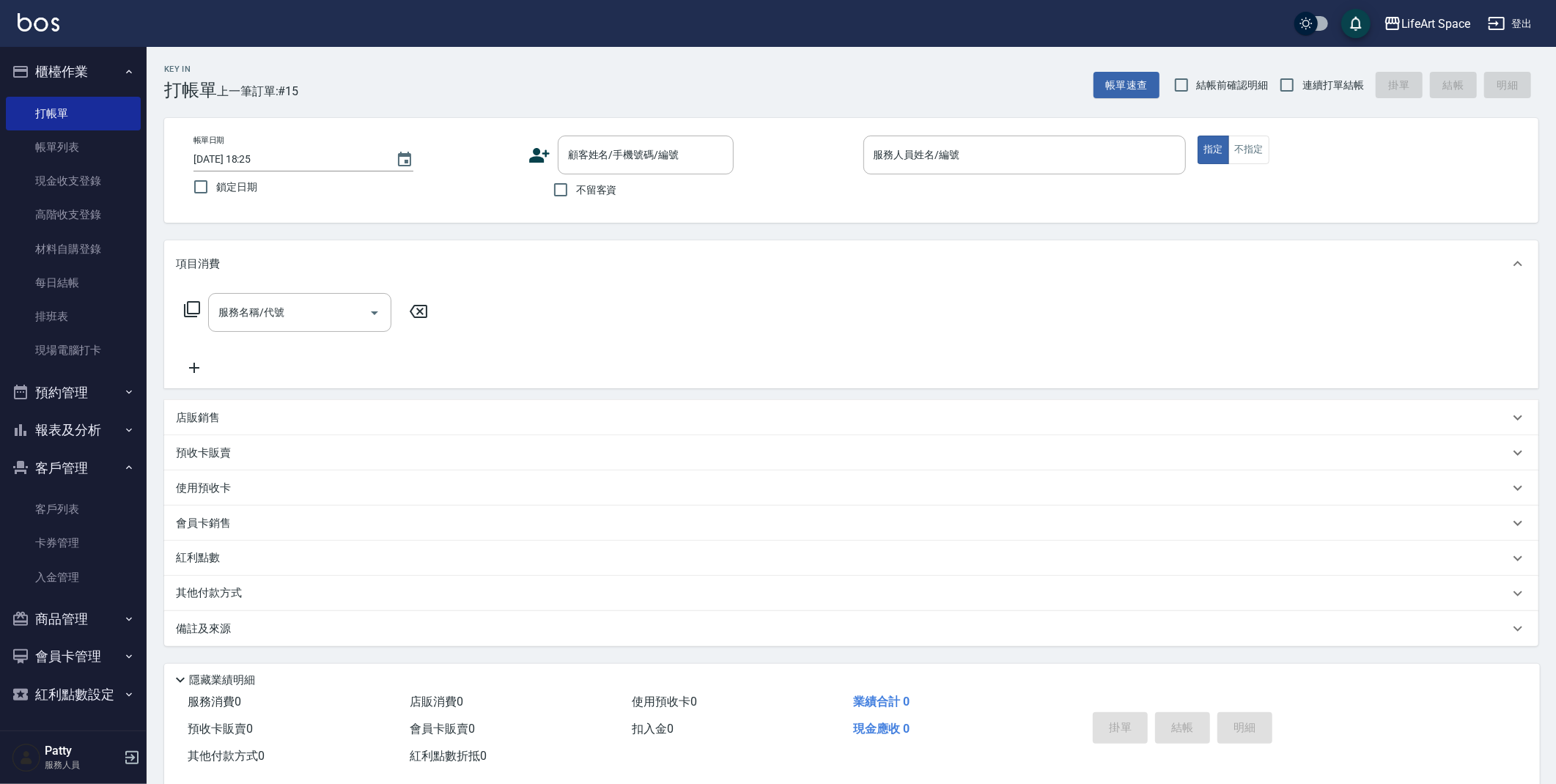
click at [244, 158] on input "2025/08/22 18:25" at bounding box center [287, 159] width 188 height 24
type input "2025/08/21 18:25"
click at [643, 157] on input "顧客姓名/手機號碼/編號" at bounding box center [635, 154] width 141 height 26
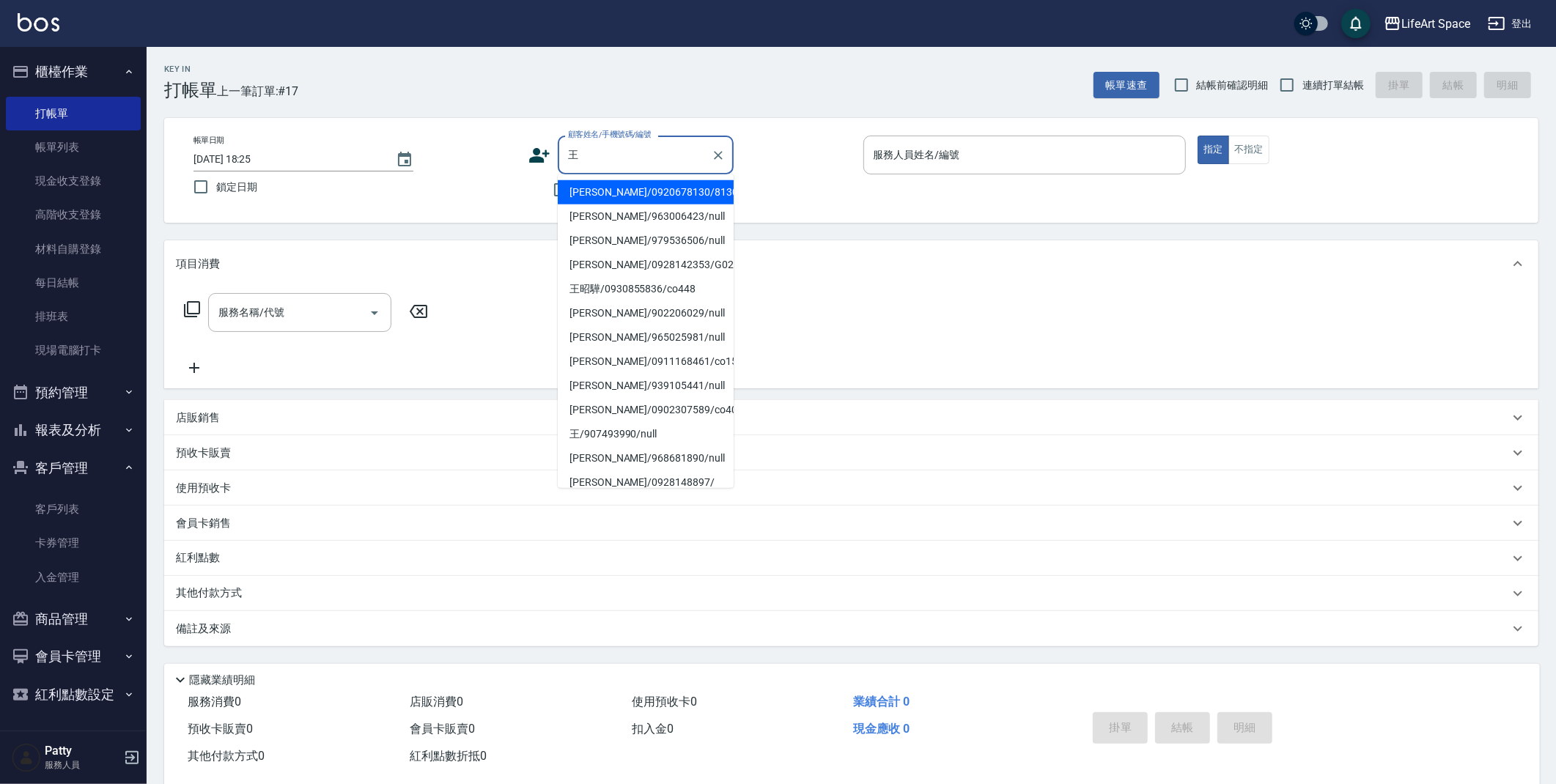
type input "王"
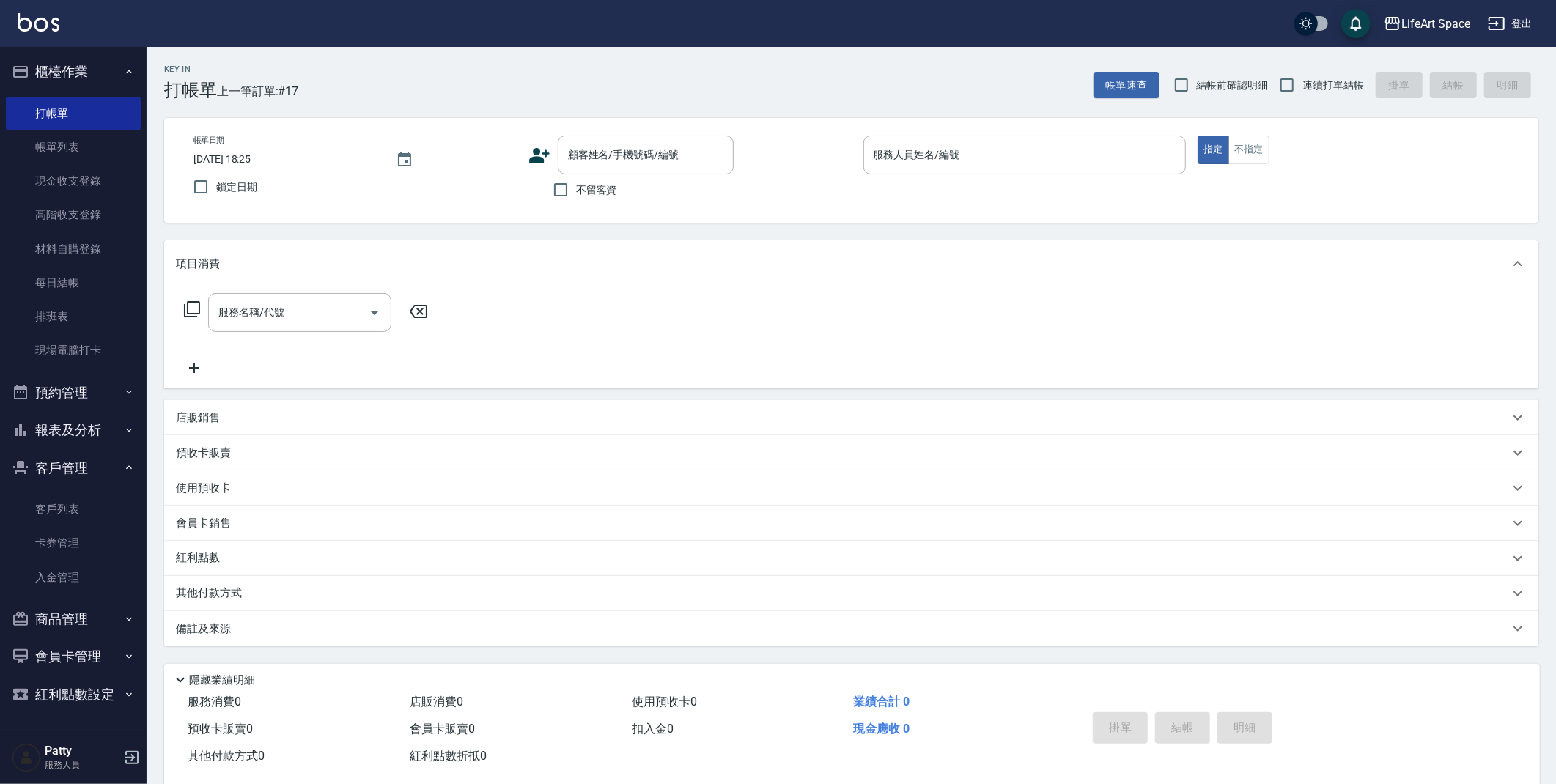
click at [545, 158] on icon at bounding box center [540, 155] width 22 height 22
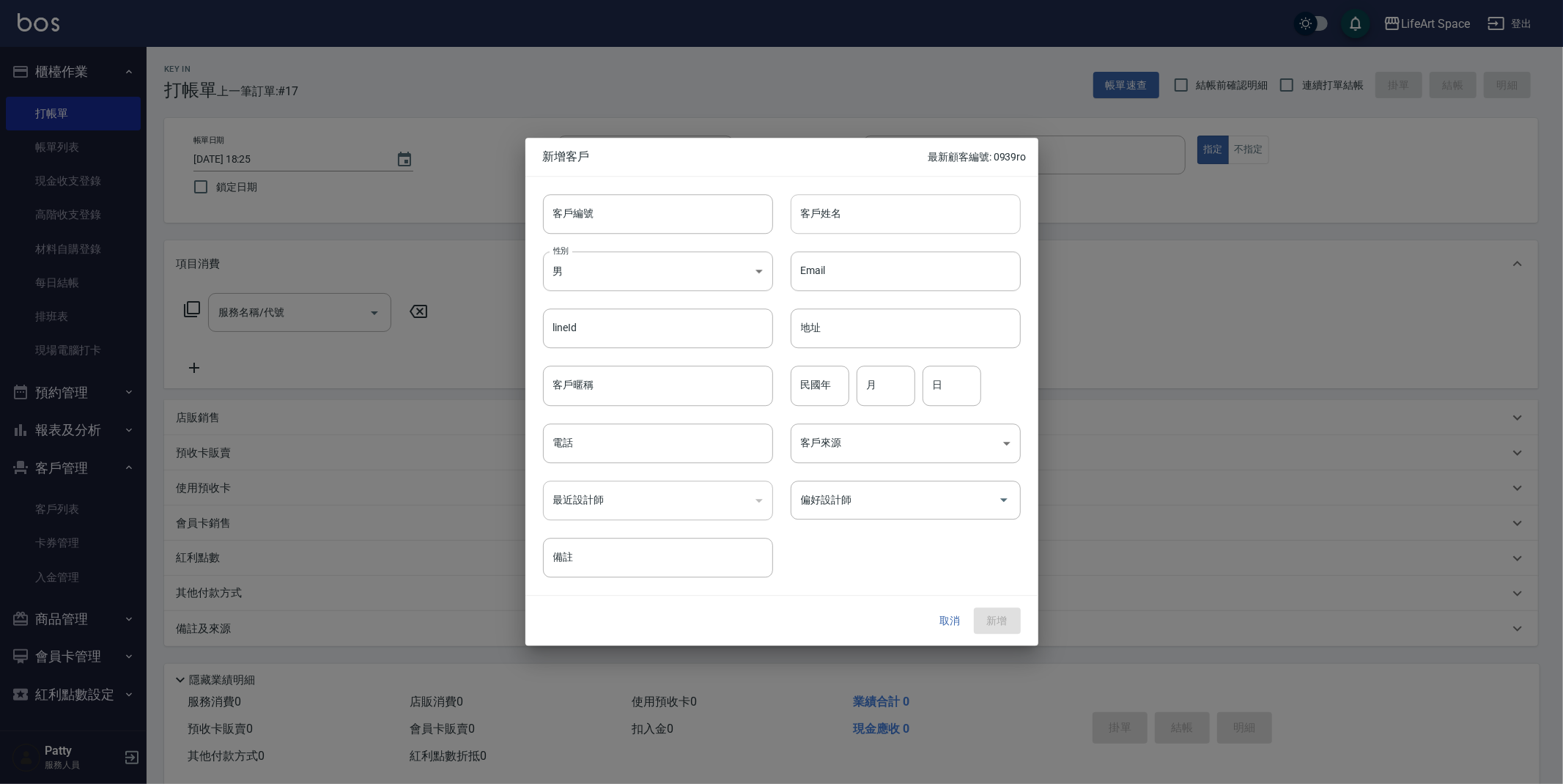
click at [889, 209] on input "客戶姓名" at bounding box center [906, 214] width 230 height 39
type input "王雅婷"
click at [649, 279] on body "LifeArt Space 登出 櫃檯作業 打帳單 帳單列表 現金收支登錄 高階收支登錄 材料自購登錄 每日結帳 排班表 現場電腦打卡 預約管理 預約管理 單…" at bounding box center [782, 403] width 1563 height 806
click at [625, 352] on li "女" at bounding box center [658, 358] width 230 height 24
type input "FEMALE"
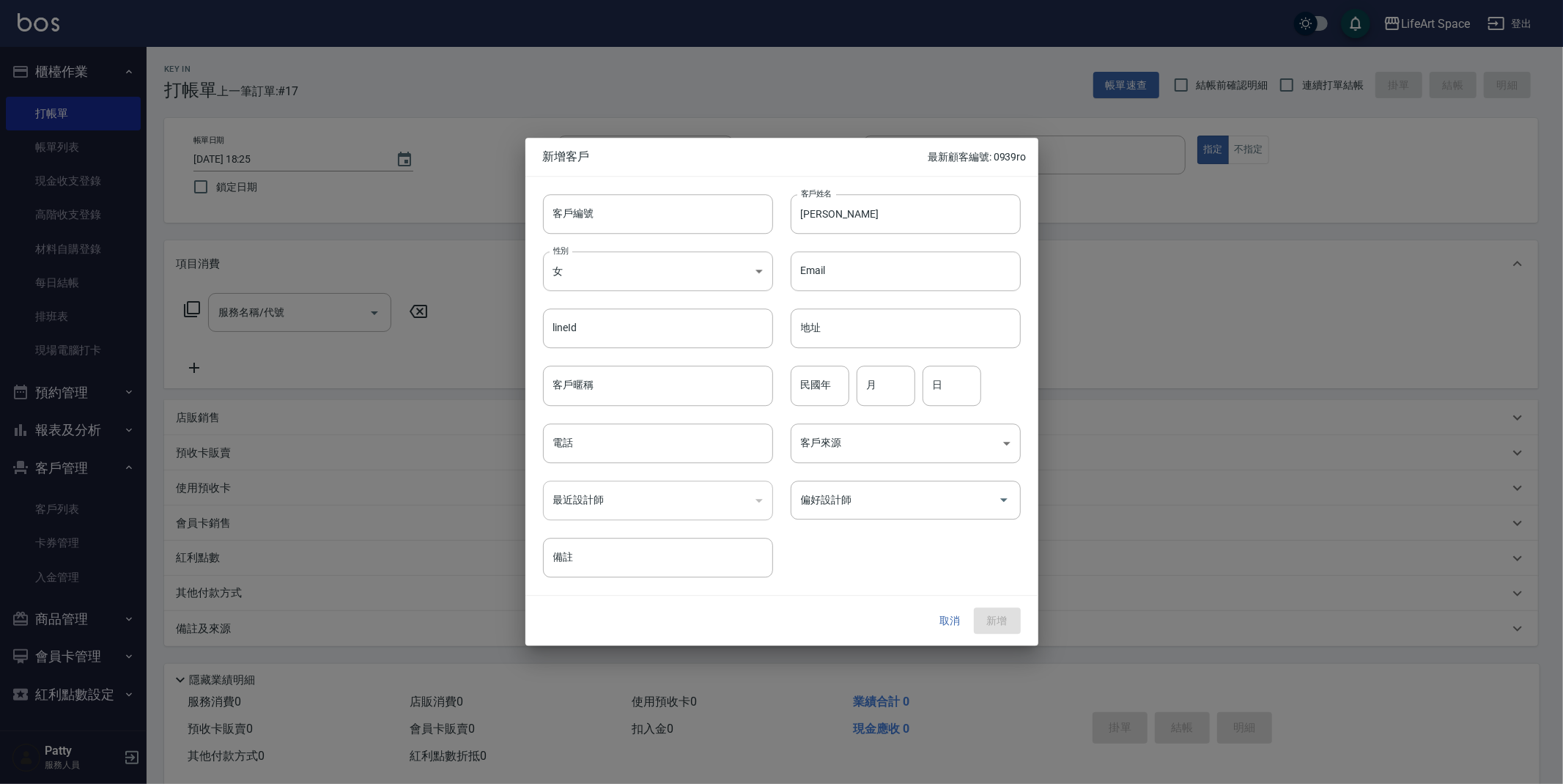
click at [643, 492] on div "​" at bounding box center [658, 500] width 230 height 39
click at [649, 508] on div "​" at bounding box center [658, 500] width 230 height 39
click at [965, 512] on input "偏好設計師" at bounding box center [895, 500] width 195 height 26
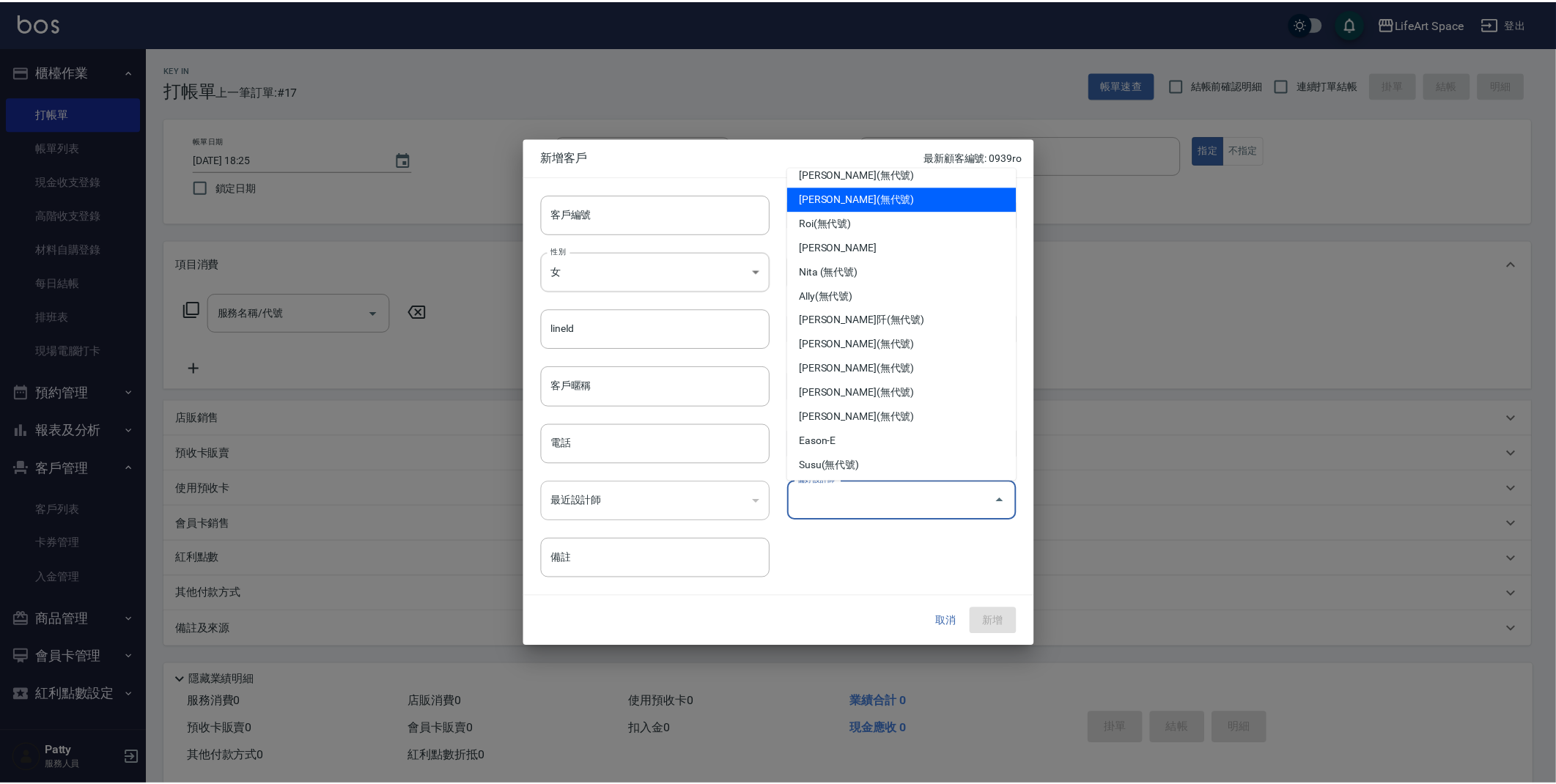
scroll to position [229, 0]
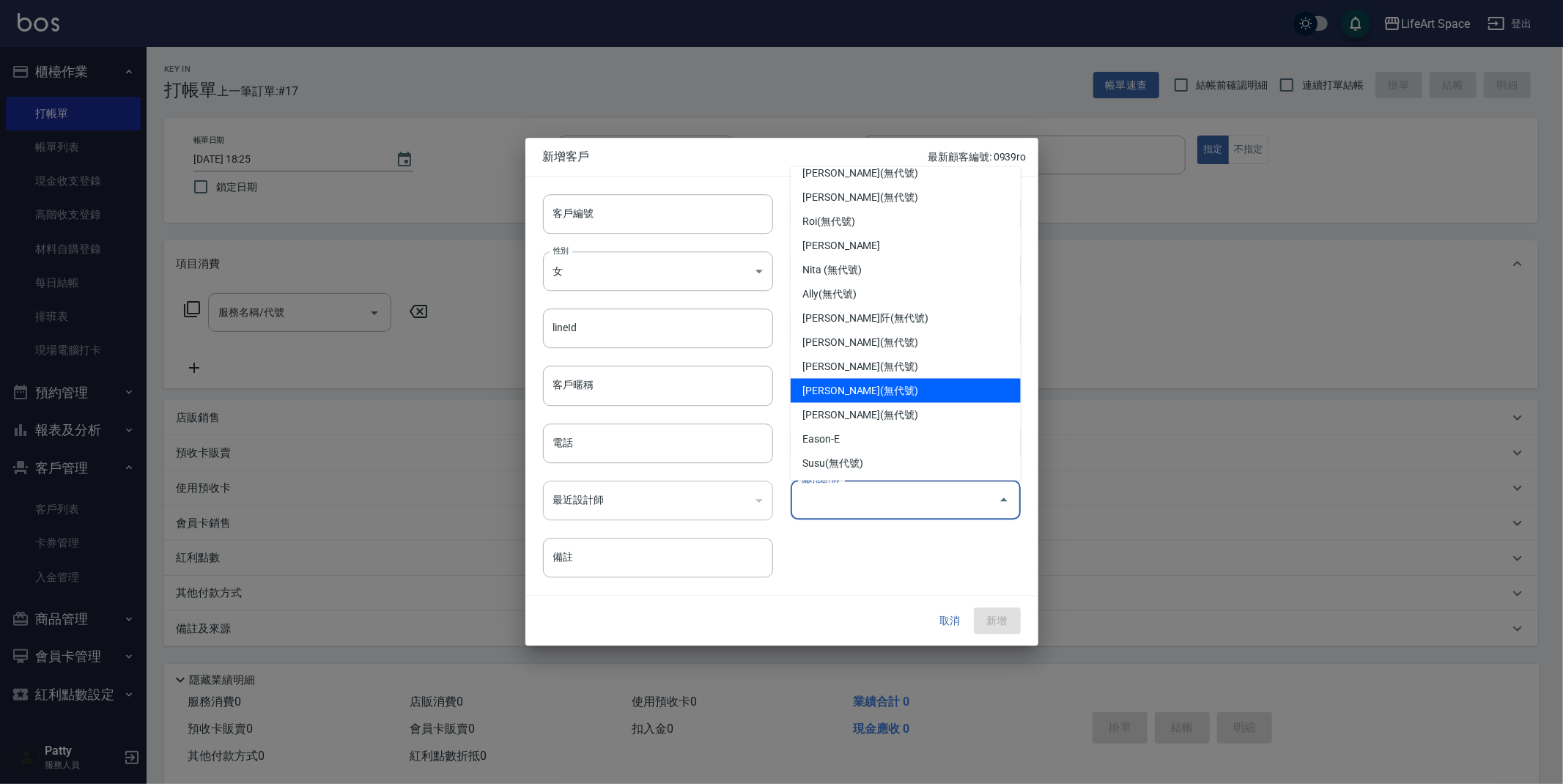
click at [831, 384] on li "[PERSON_NAME](無代號)" at bounding box center [906, 390] width 230 height 24
type input "[PERSON_NAME]"
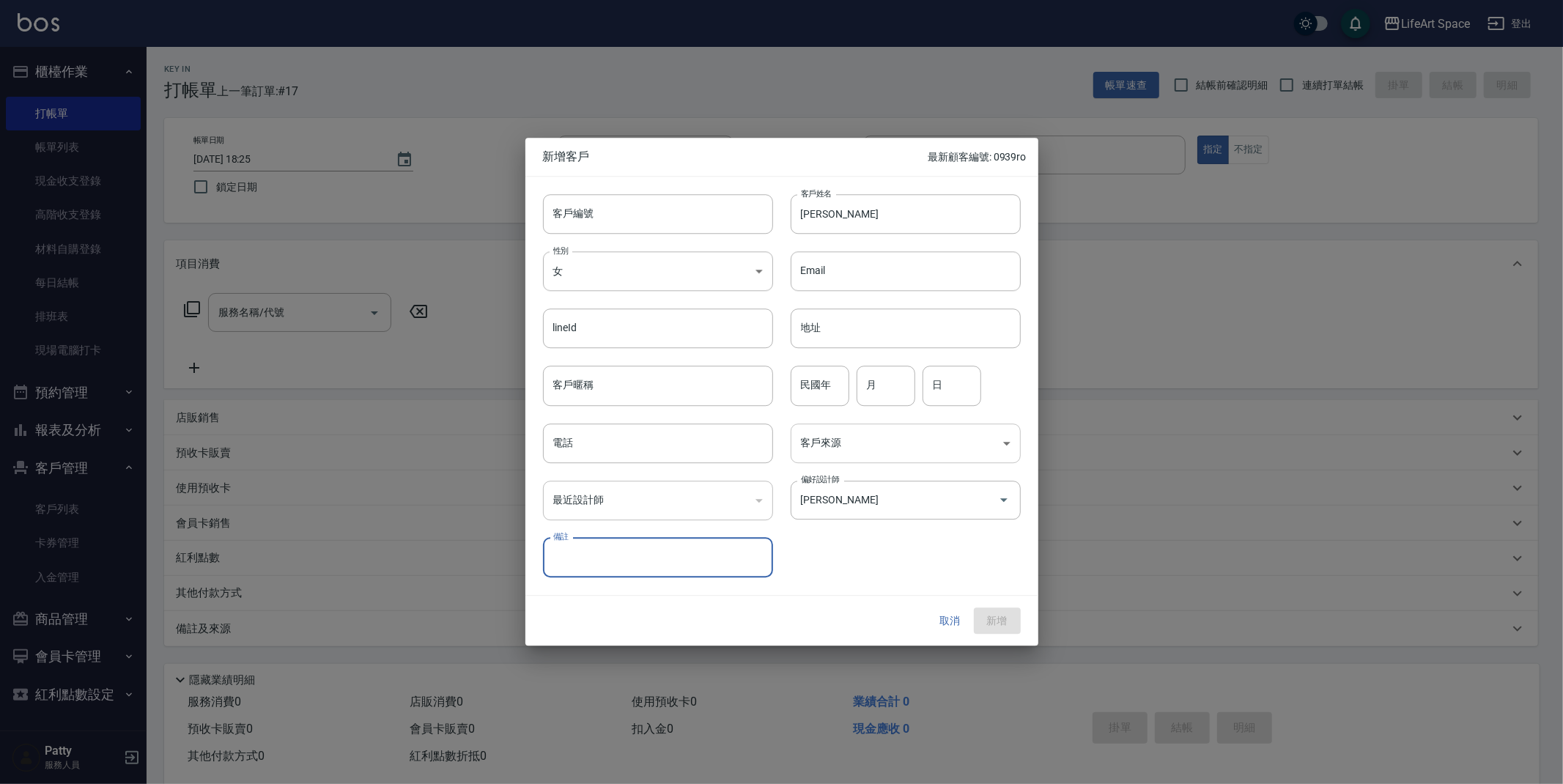
click at [826, 442] on body "LifeArt Space 登出 櫃檯作業 打帳單 帳單列表 現金收支登錄 高階收支登錄 材料自購登錄 每日結帳 排班表 現場電腦打卡 預約管理 預約管理 單…" at bounding box center [782, 403] width 1563 height 806
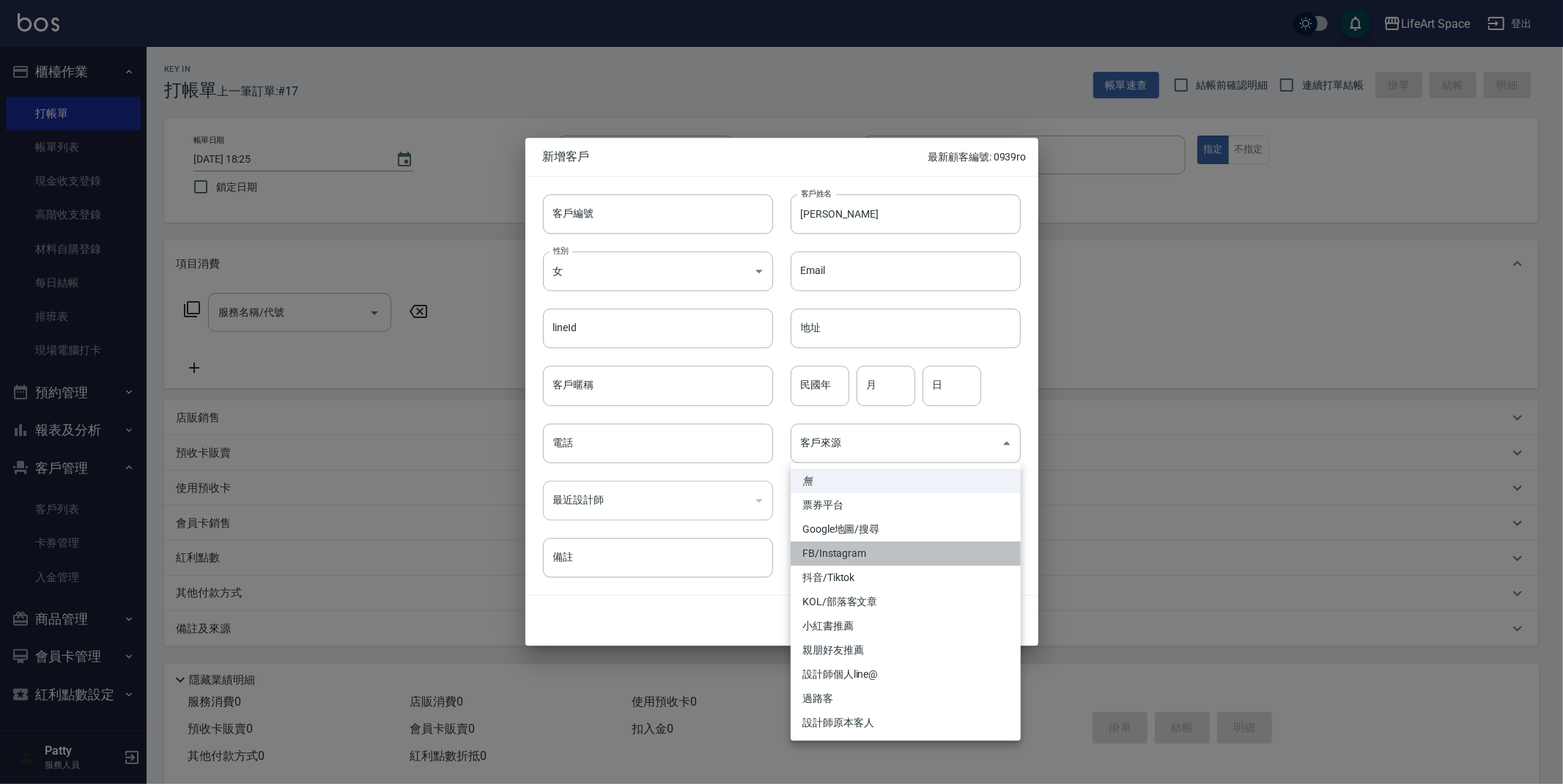
drag, startPoint x: 842, startPoint y: 561, endPoint x: 832, endPoint y: 545, distance: 18.9
click at [842, 561] on li "FB/Instagram" at bounding box center [906, 553] width 230 height 24
type input "FB/Instagram"
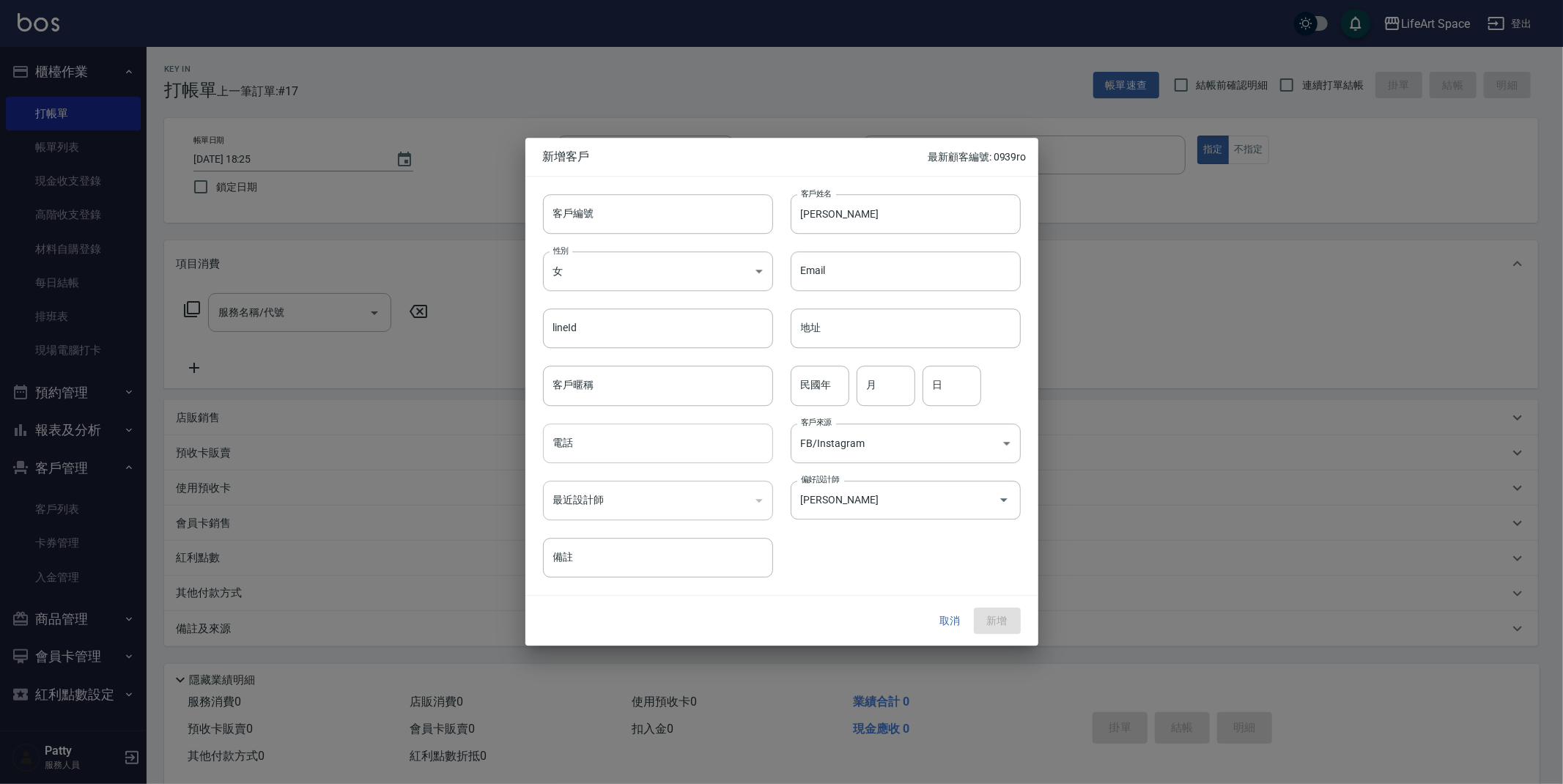
click at [645, 430] on input "電話" at bounding box center [658, 443] width 230 height 39
type input "0953346123"
click at [1003, 634] on button "新增" at bounding box center [998, 621] width 47 height 28
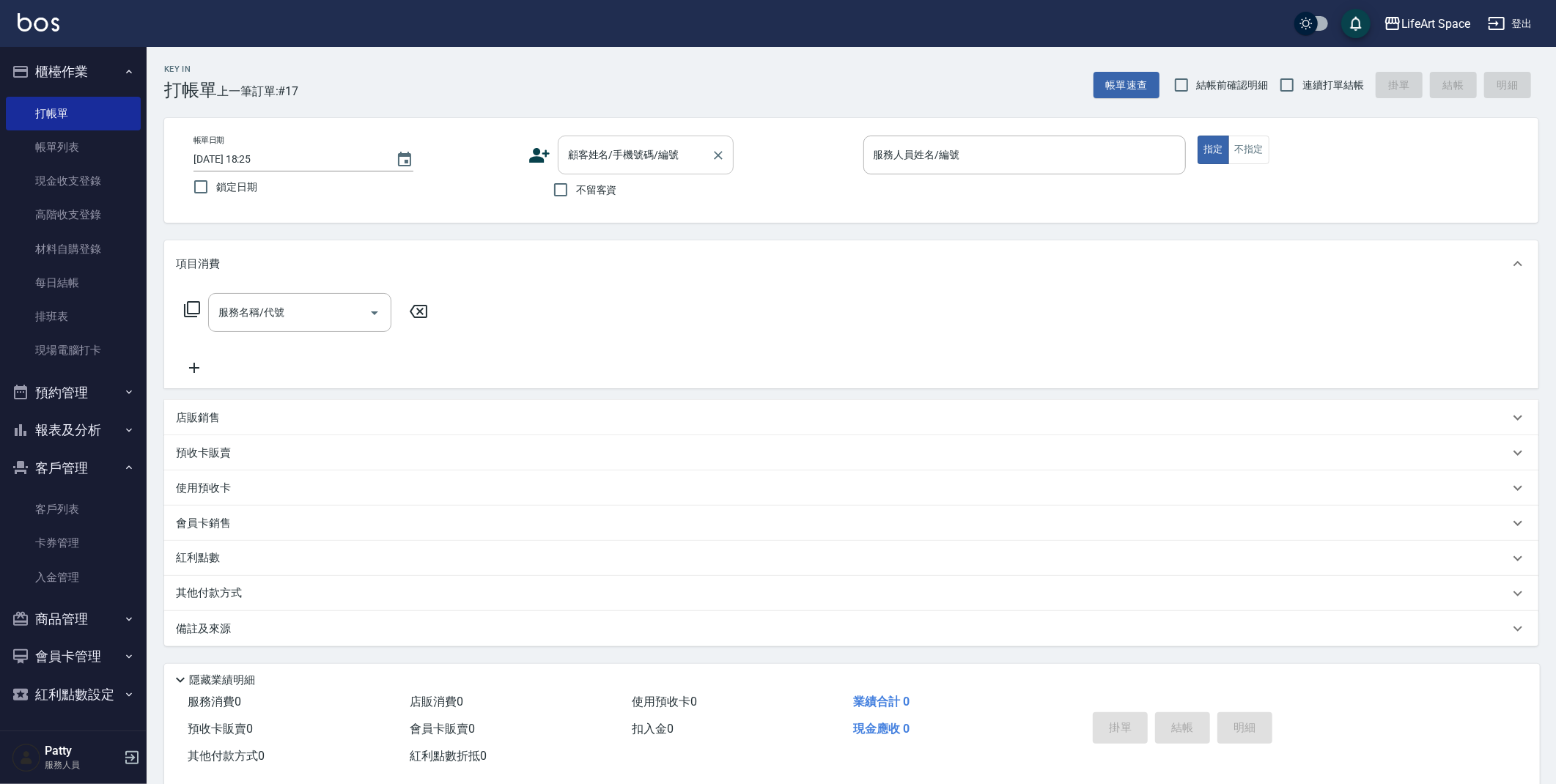
click at [637, 157] on input "顧客姓名/手機號碼/編號" at bounding box center [635, 154] width 141 height 26
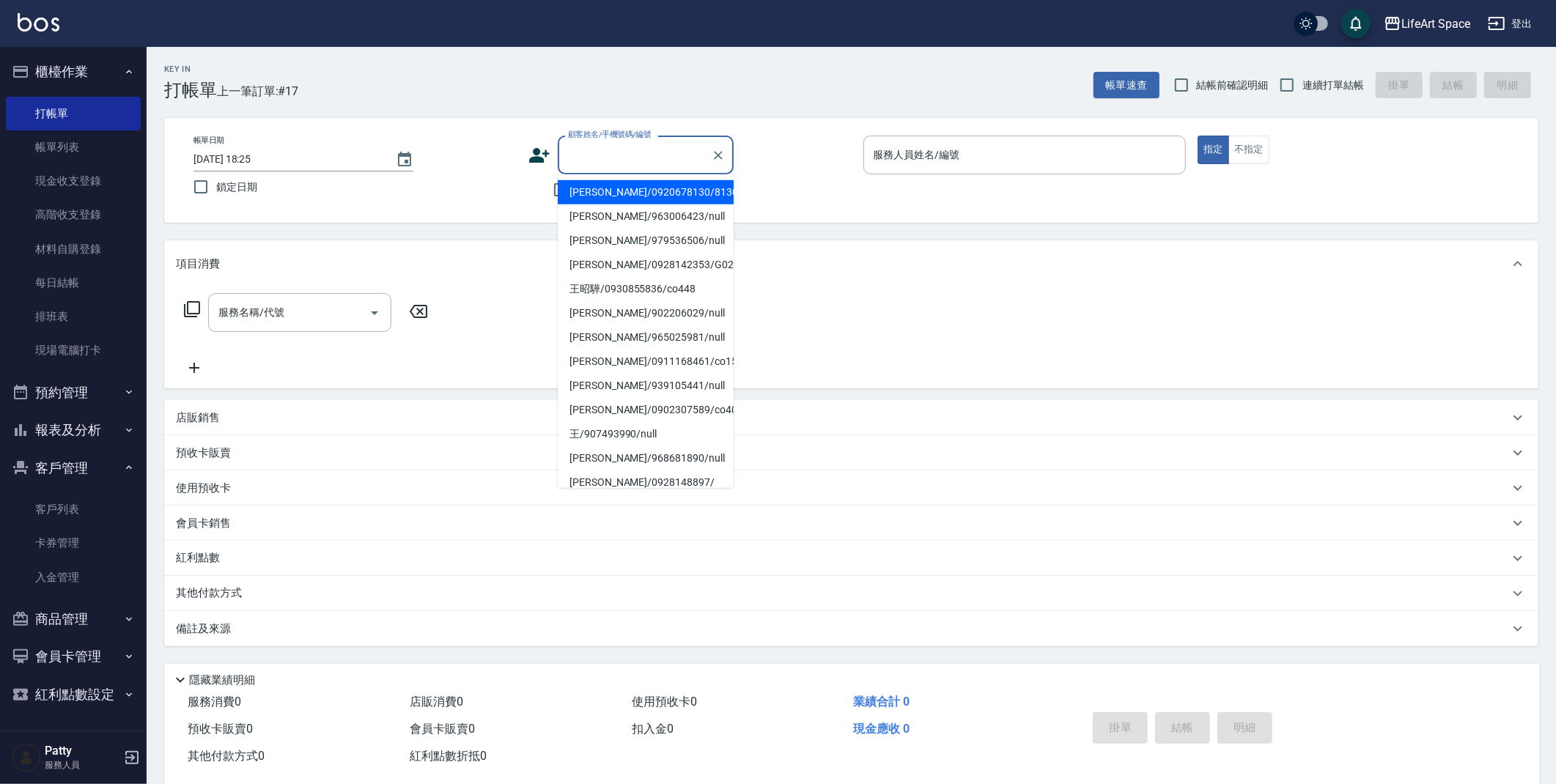
type input "g"
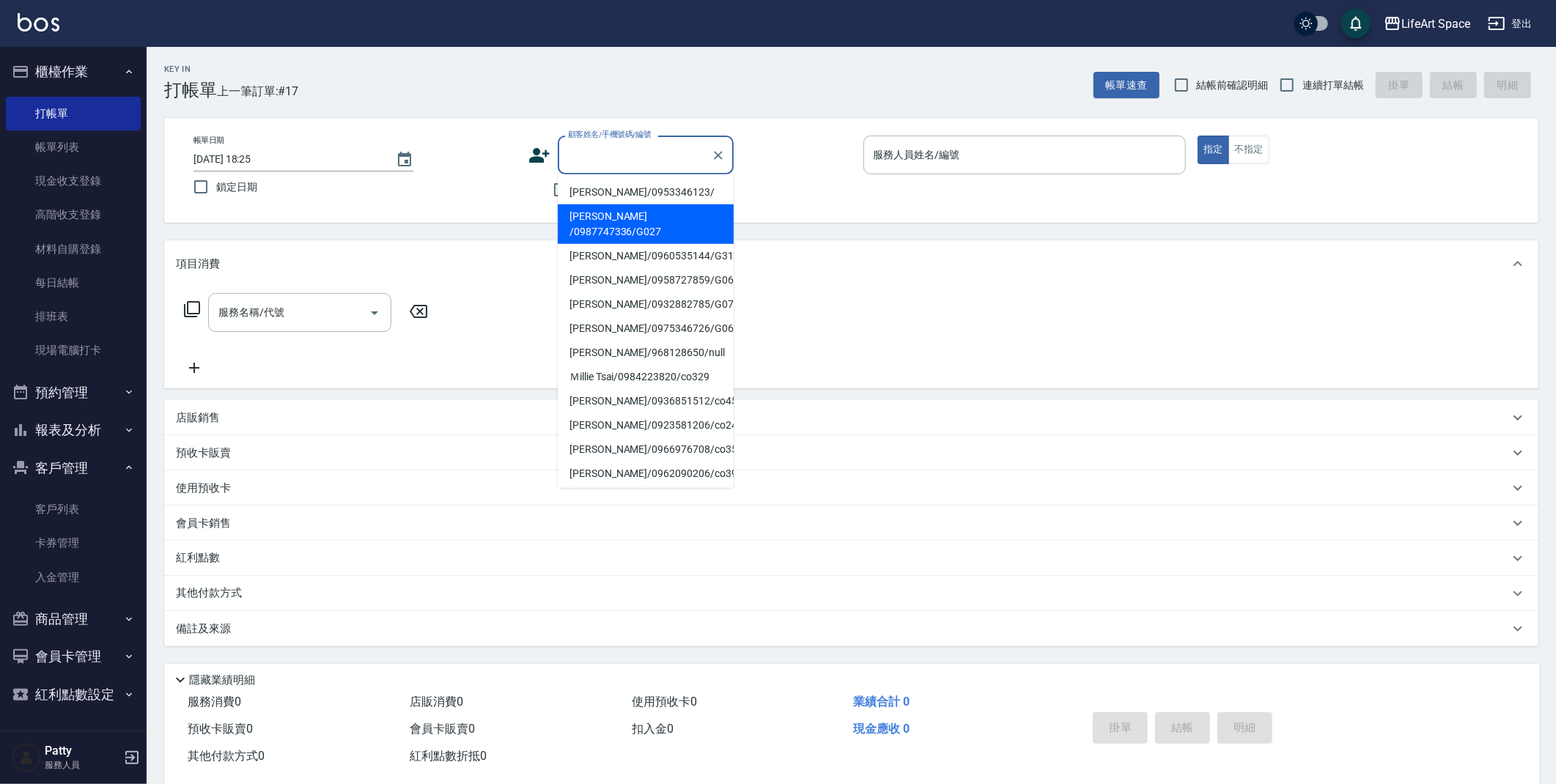
drag, startPoint x: 615, startPoint y: 178, endPoint x: 616, endPoint y: 186, distance: 8.1
click at [615, 178] on ul "王雅婷/0953346123/ 曾Victor /0987747336/G027 文煜棠/0960535144/G310 陳冠龍/0958727859/G06…" at bounding box center [646, 331] width 176 height 314
drag, startPoint x: 616, startPoint y: 187, endPoint x: 400, endPoint y: 314, distance: 250.6
click at [616, 186] on li "[PERSON_NAME]/0953346123/" at bounding box center [646, 192] width 176 height 24
type input "[PERSON_NAME]/0953346123/"
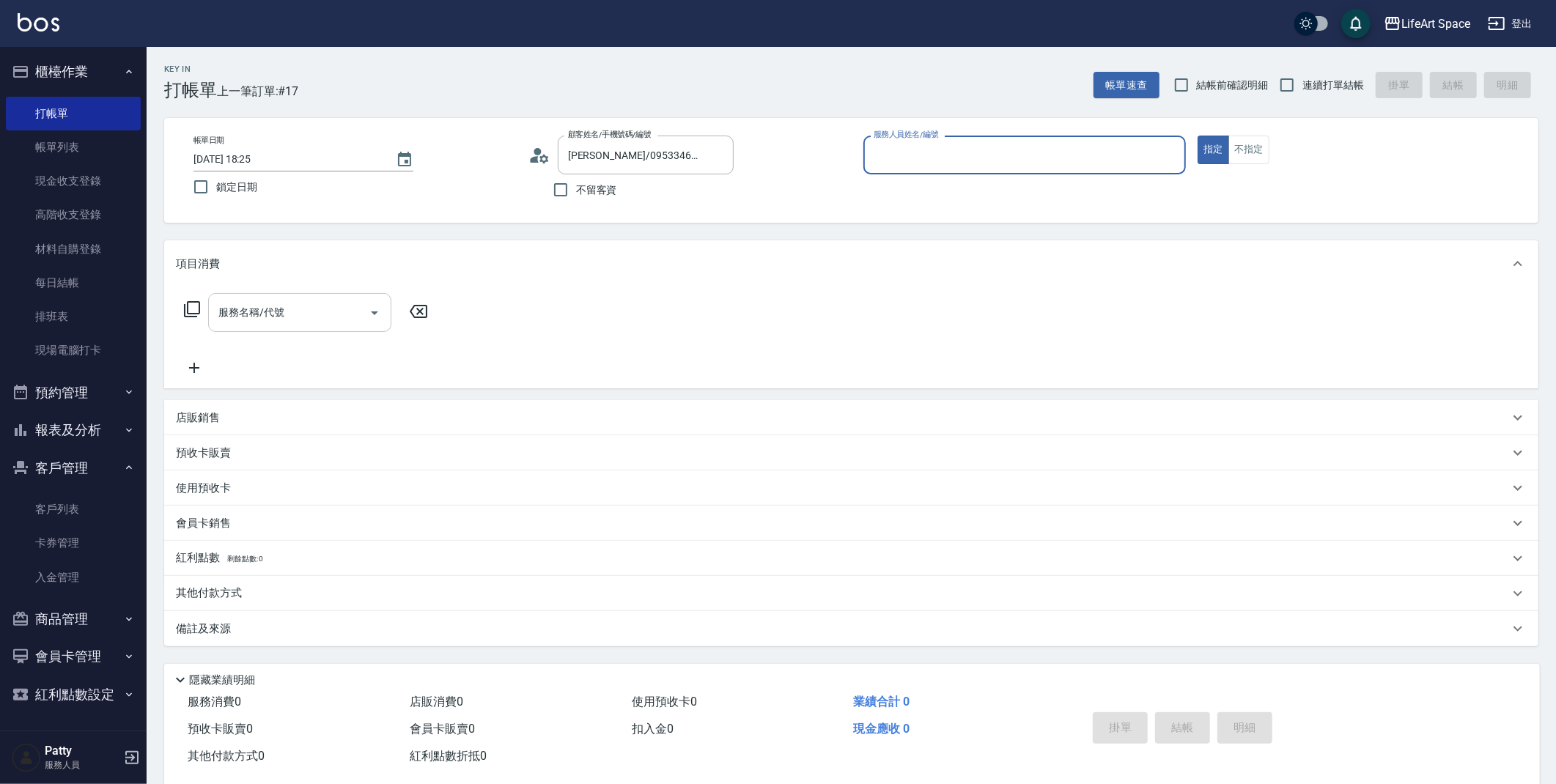
type input "[PERSON_NAME](無代號)"
click at [263, 313] on div "服務名稱/代號 服務名稱/代號" at bounding box center [300, 312] width 184 height 39
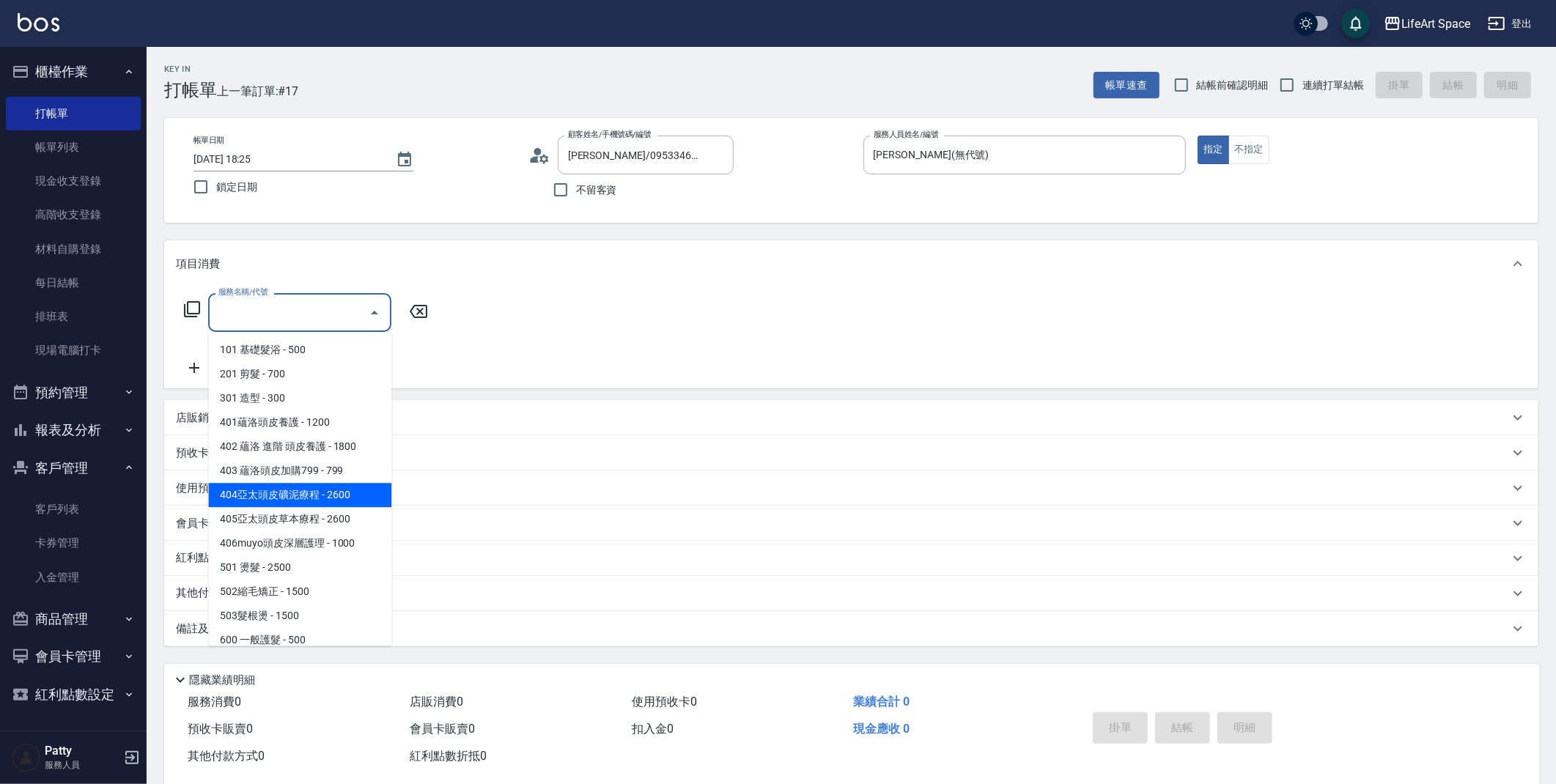
click at [199, 304] on icon at bounding box center [192, 309] width 16 height 16
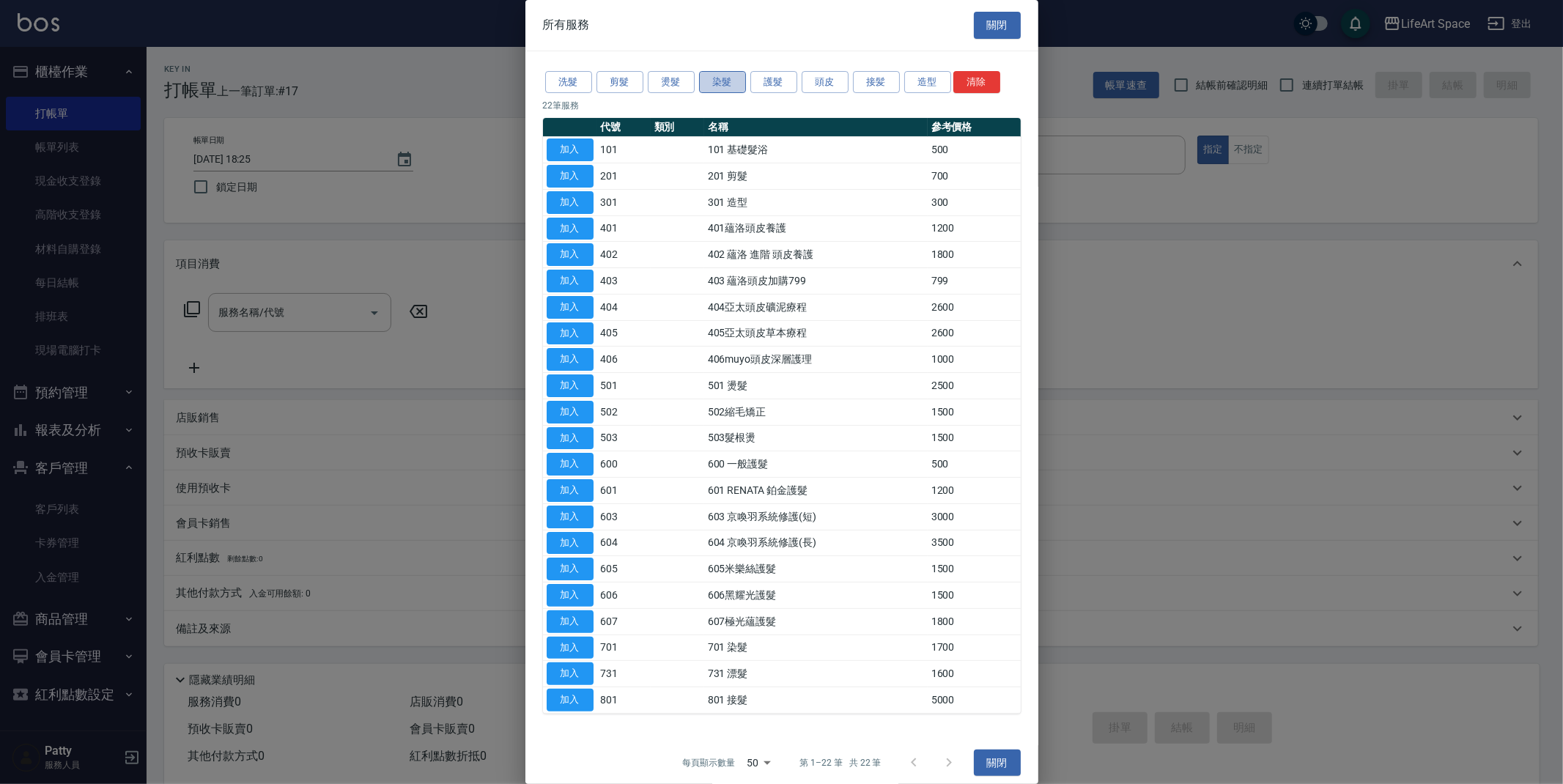
click at [737, 85] on button "染髮" at bounding box center [722, 82] width 47 height 23
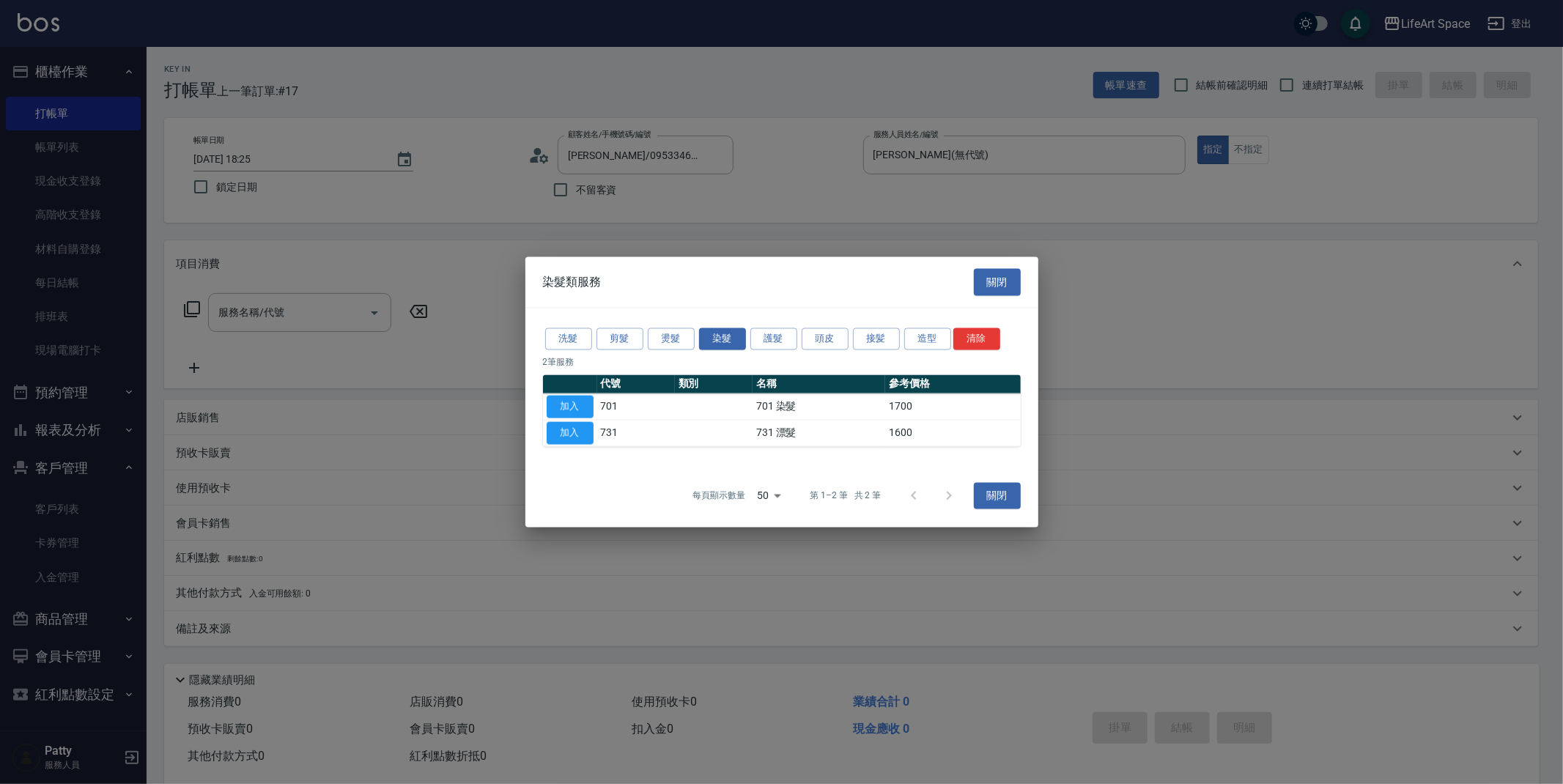
drag, startPoint x: 564, startPoint y: 444, endPoint x: 257, endPoint y: 271, distance: 352.4
click at [564, 444] on button "加入" at bounding box center [570, 433] width 47 height 23
type input "731 漂髮(731)"
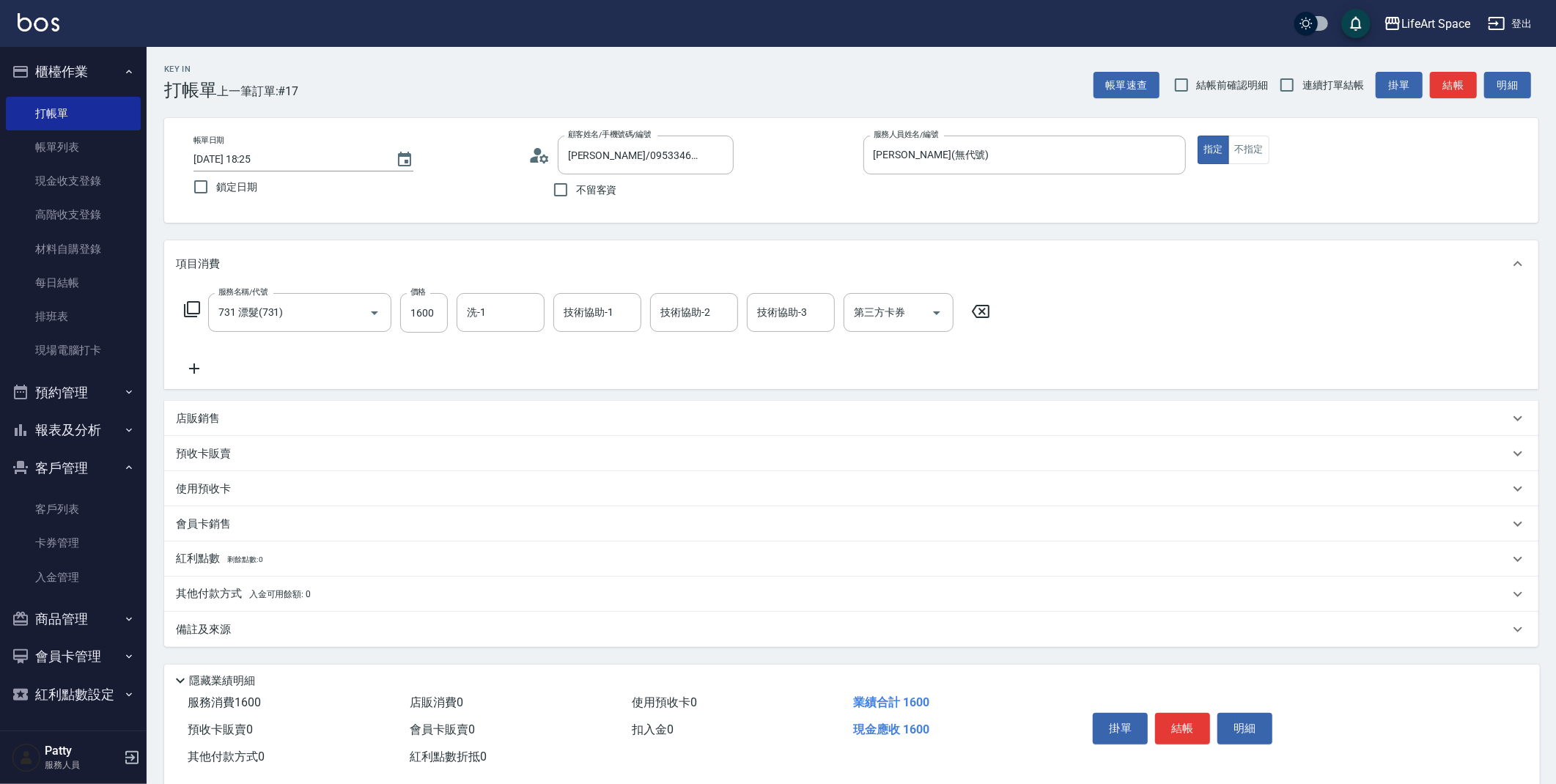
click at [185, 316] on icon at bounding box center [192, 309] width 16 height 16
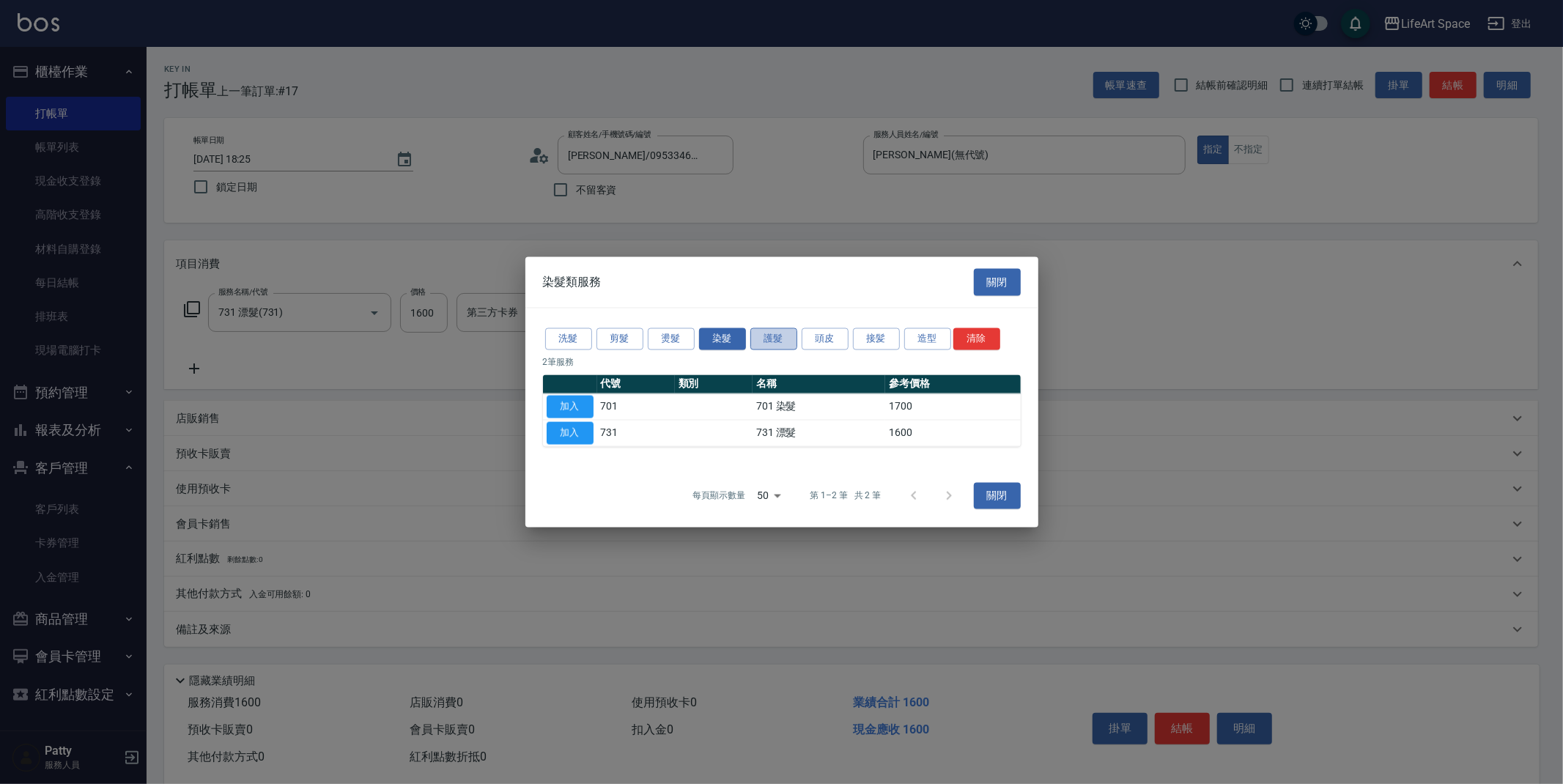
click at [761, 334] on button "護髮" at bounding box center [774, 339] width 47 height 23
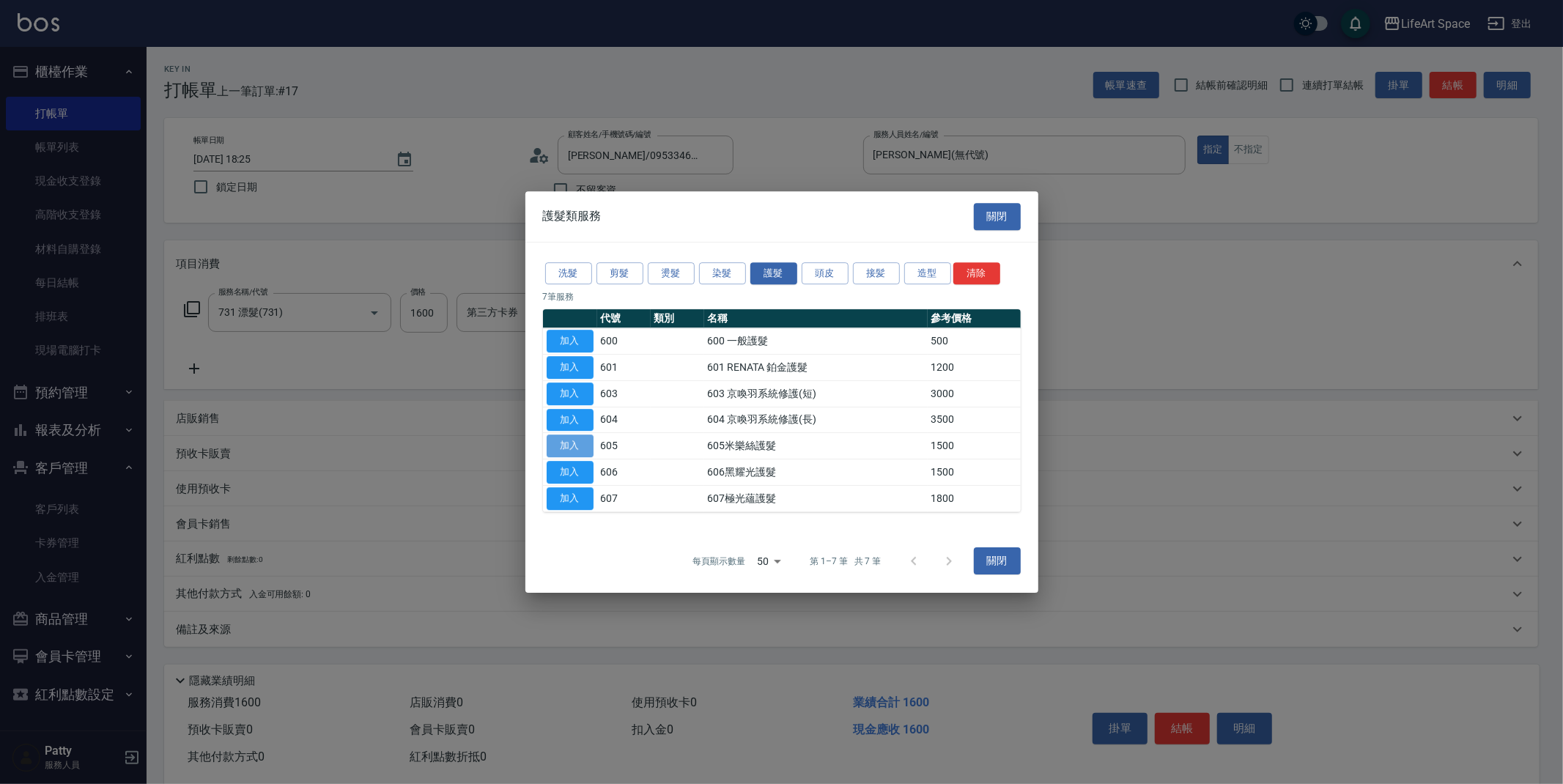
click at [561, 440] on button "加入" at bounding box center [570, 445] width 47 height 23
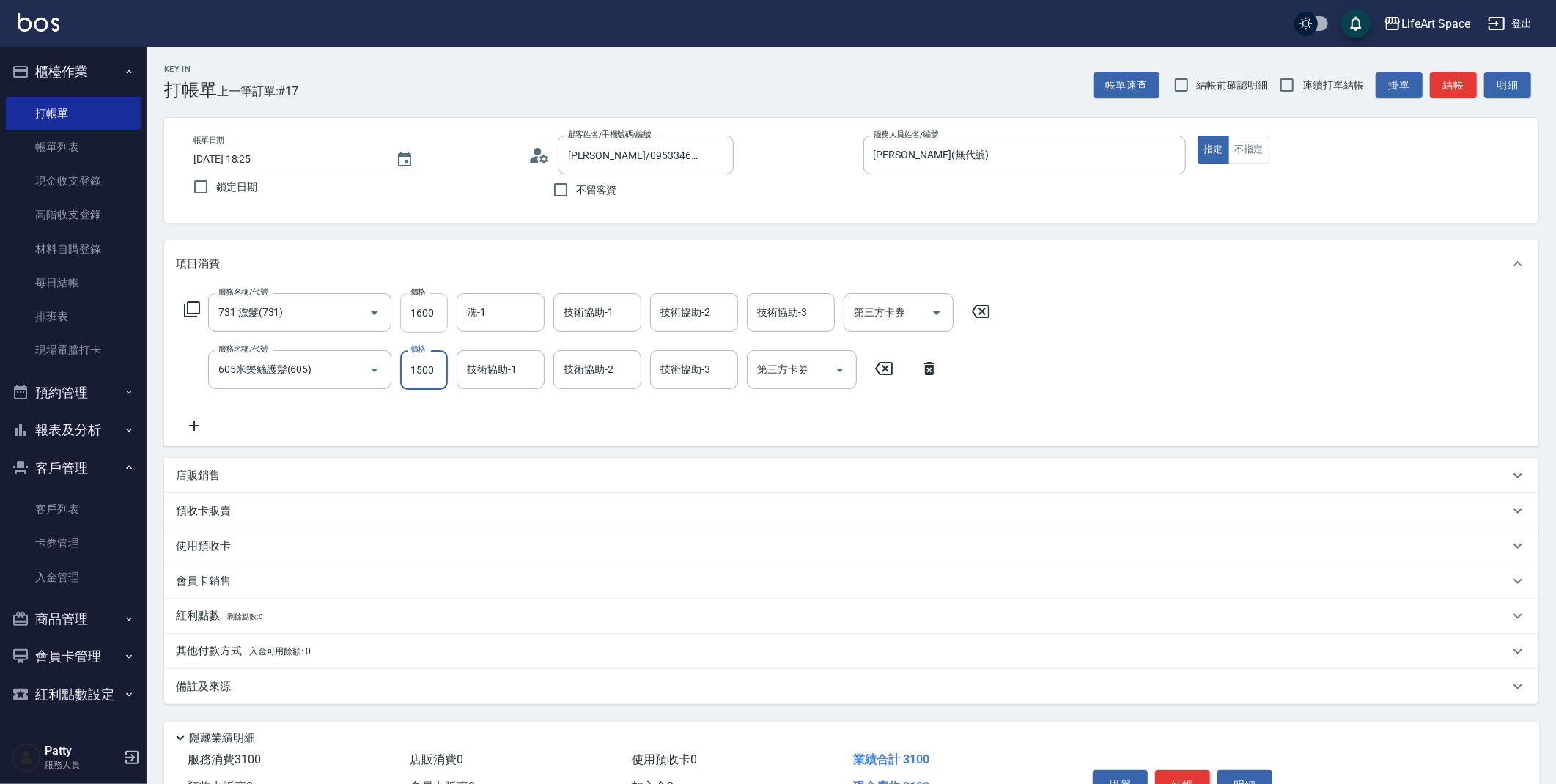
click at [436, 324] on input "1600" at bounding box center [424, 312] width 48 height 39
click at [433, 299] on input "1600" at bounding box center [424, 312] width 48 height 39
type input "2500"
click at [530, 317] on input "洗-1" at bounding box center [501, 312] width 75 height 26
click at [504, 351] on span "Lillian (無代號)" at bounding box center [506, 357] width 78 height 31
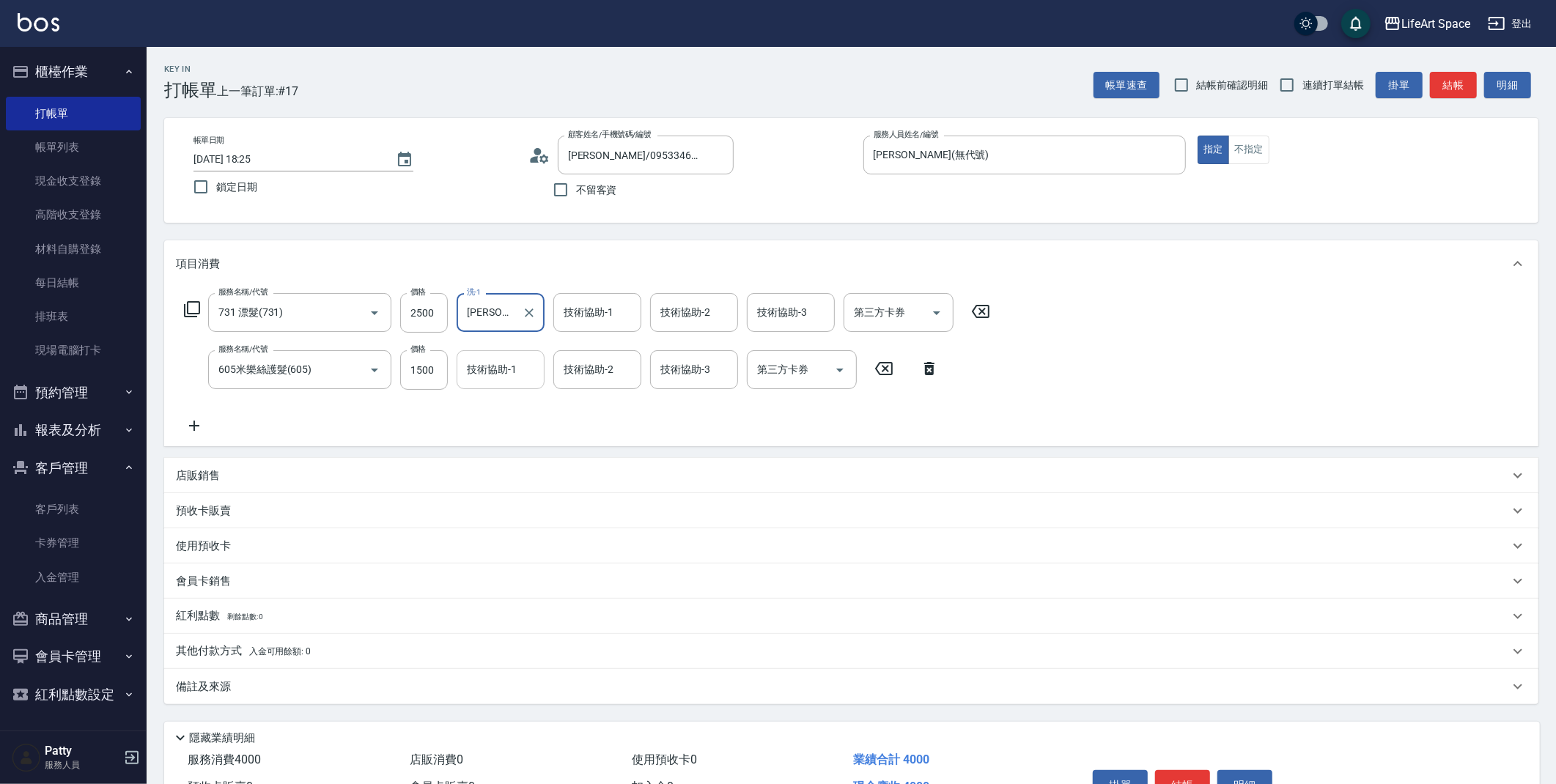
type input "Lillian(無代號)"
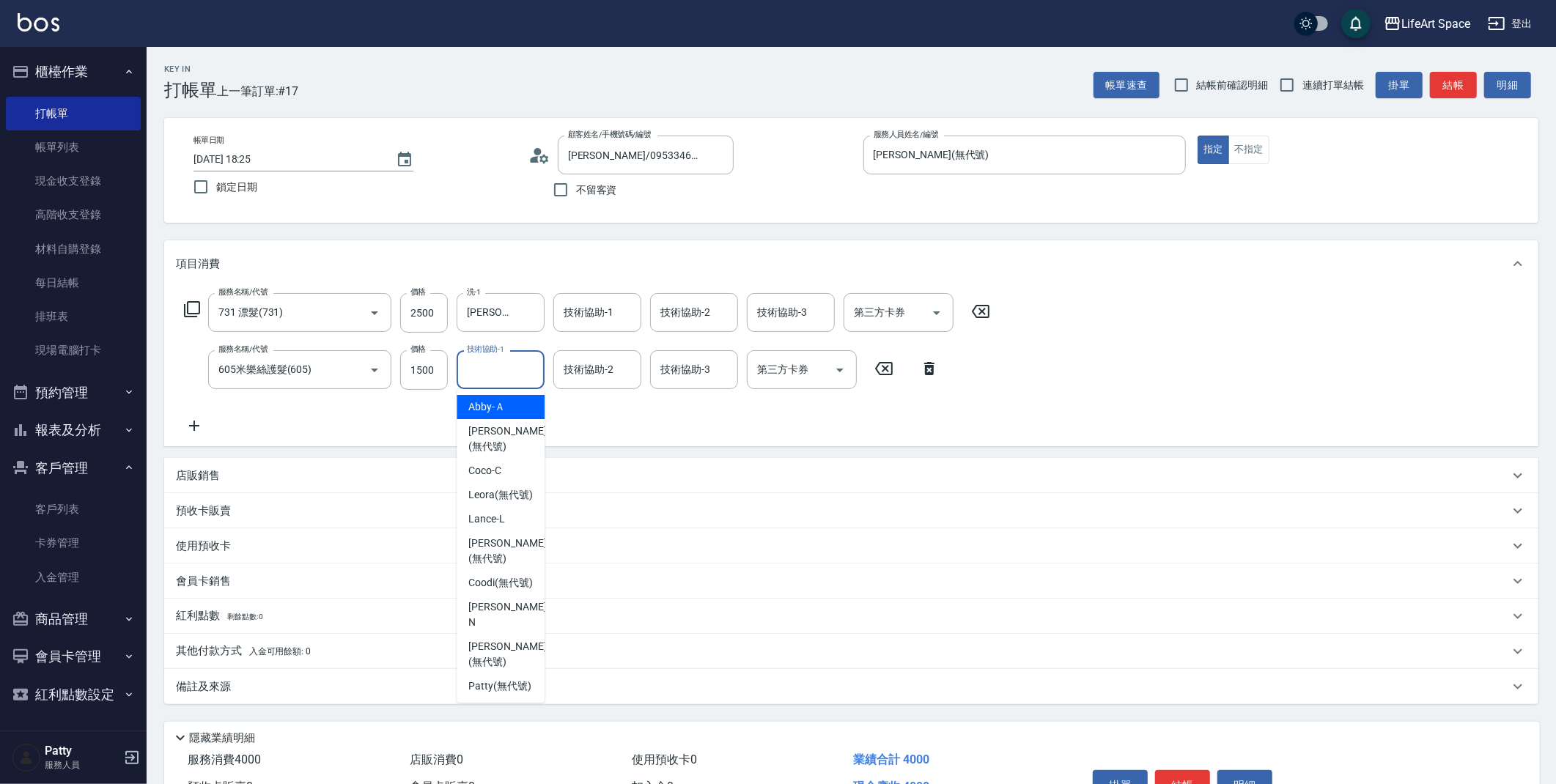
click at [503, 367] on input "技術協助-1" at bounding box center [501, 369] width 75 height 26
drag, startPoint x: 494, startPoint y: 415, endPoint x: 547, endPoint y: 367, distance: 71.5
click at [494, 415] on div "Lillian (無代號)" at bounding box center [500, 415] width 88 height 39
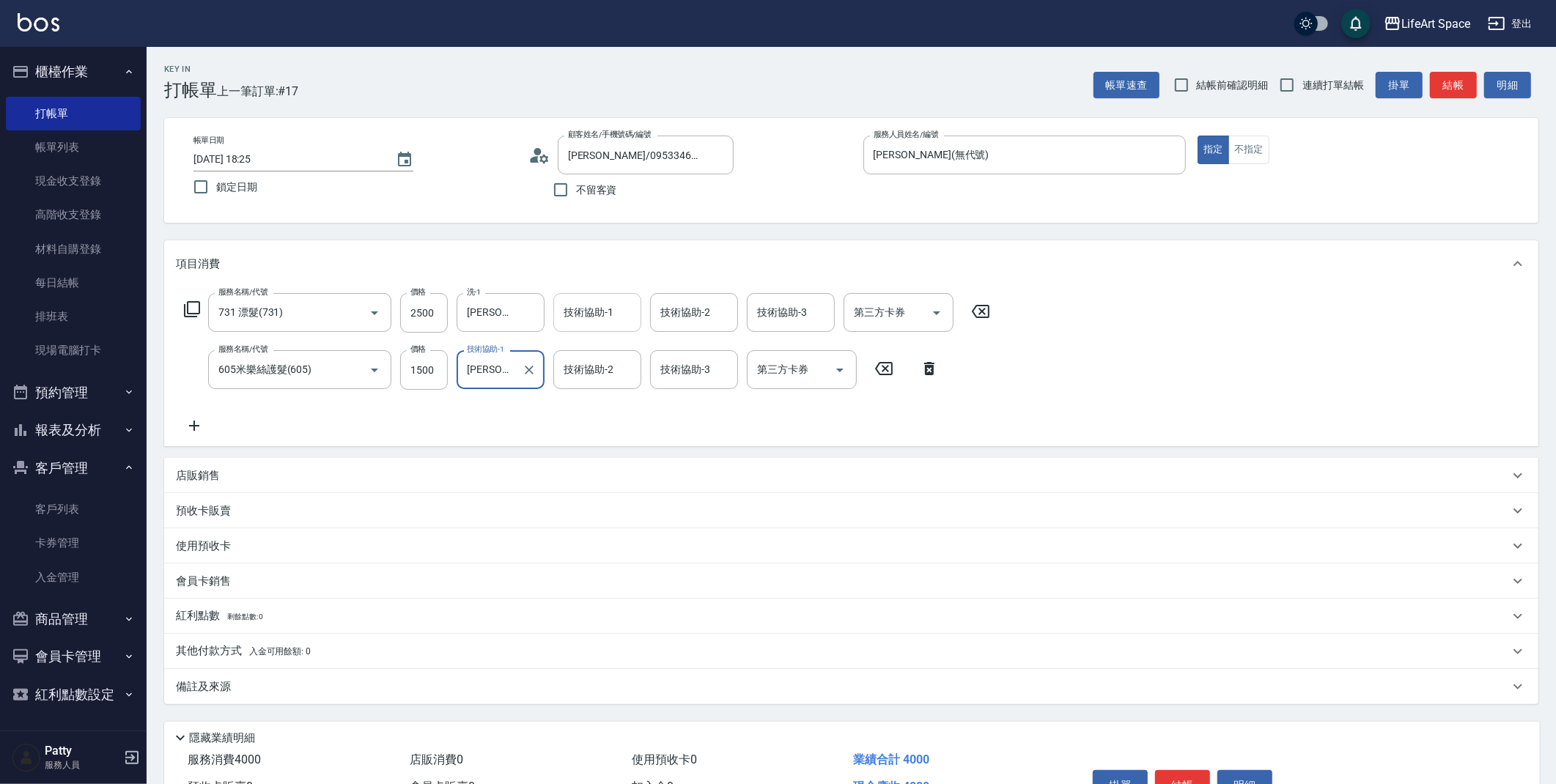
type input "Lillian(無代號)"
click at [606, 305] on input "技術協助-1" at bounding box center [597, 312] width 75 height 26
click at [608, 345] on span "Lillian (無代號)" at bounding box center [603, 357] width 78 height 31
type input "Lillian(無代號)"
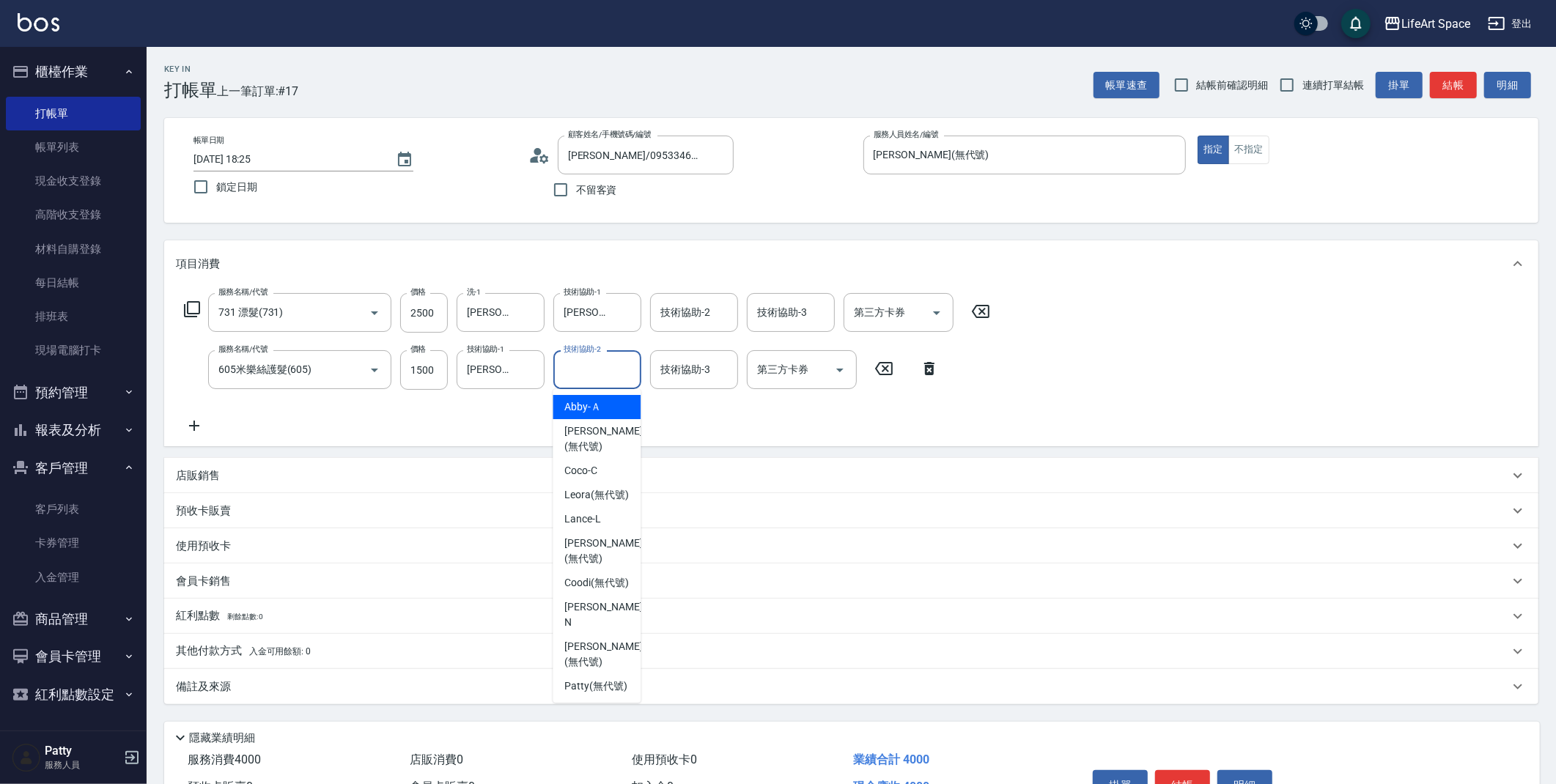
click at [597, 366] on div "技術協助-2 技術協助-2" at bounding box center [597, 369] width 88 height 39
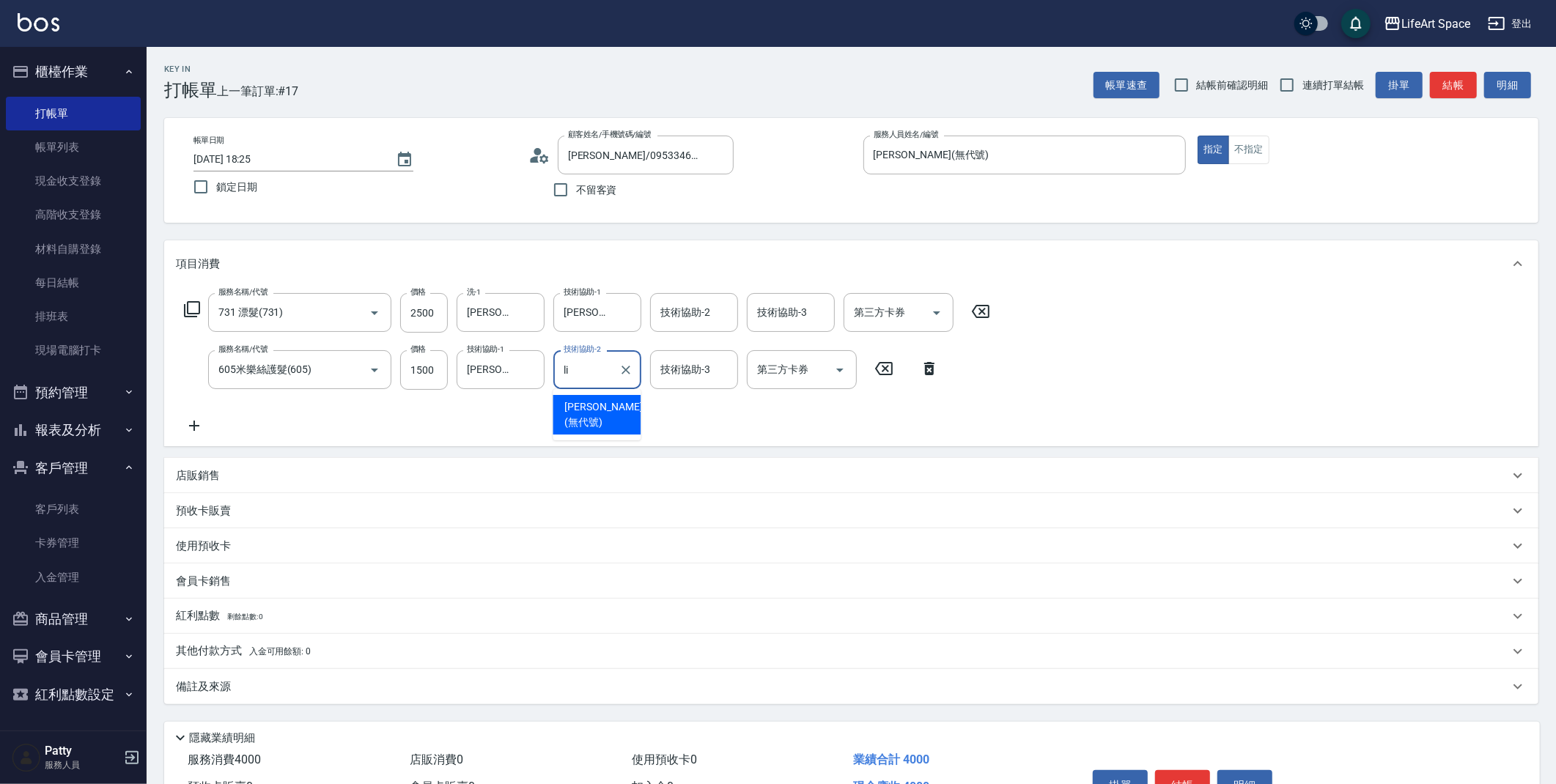
drag, startPoint x: 592, startPoint y: 411, endPoint x: 639, endPoint y: 360, distance: 69.4
click at [593, 411] on span "Lillian (無代號)" at bounding box center [603, 415] width 78 height 31
click at [669, 355] on div "技術協助-3" at bounding box center [693, 369] width 88 height 39
type input "Lillian(無代號)"
drag, startPoint x: 683, startPoint y: 406, endPoint x: 728, endPoint y: 319, distance: 97.9
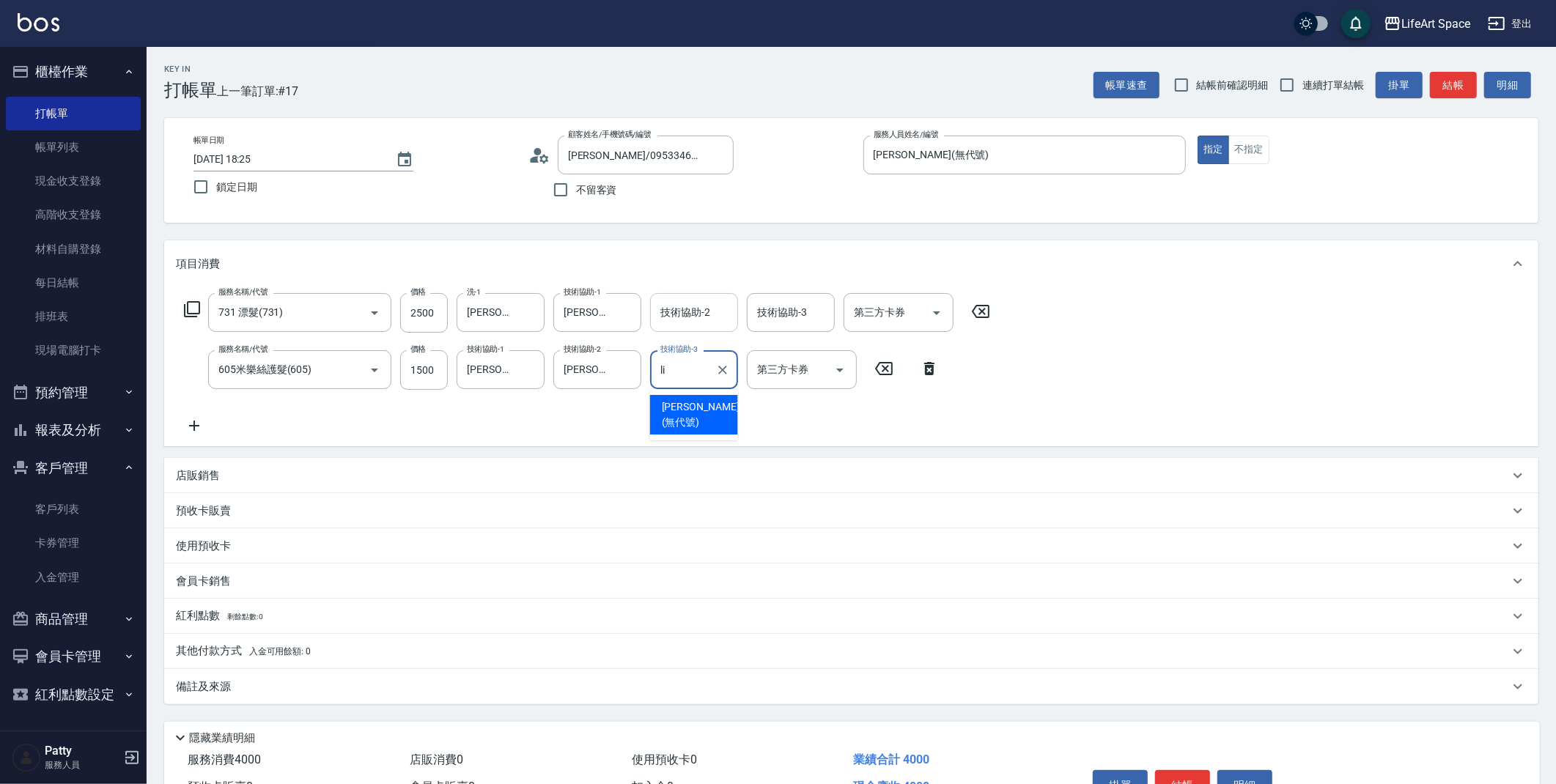
click at [683, 405] on span "Lillian (無代號)" at bounding box center [700, 415] width 78 height 31
type input "Lillian(無代號)"
click at [728, 319] on input "技術協助-2" at bounding box center [694, 312] width 75 height 26
click at [707, 343] on span "Lillian (無代號)" at bounding box center [700, 357] width 78 height 31
type input "Lillian(無代號)"
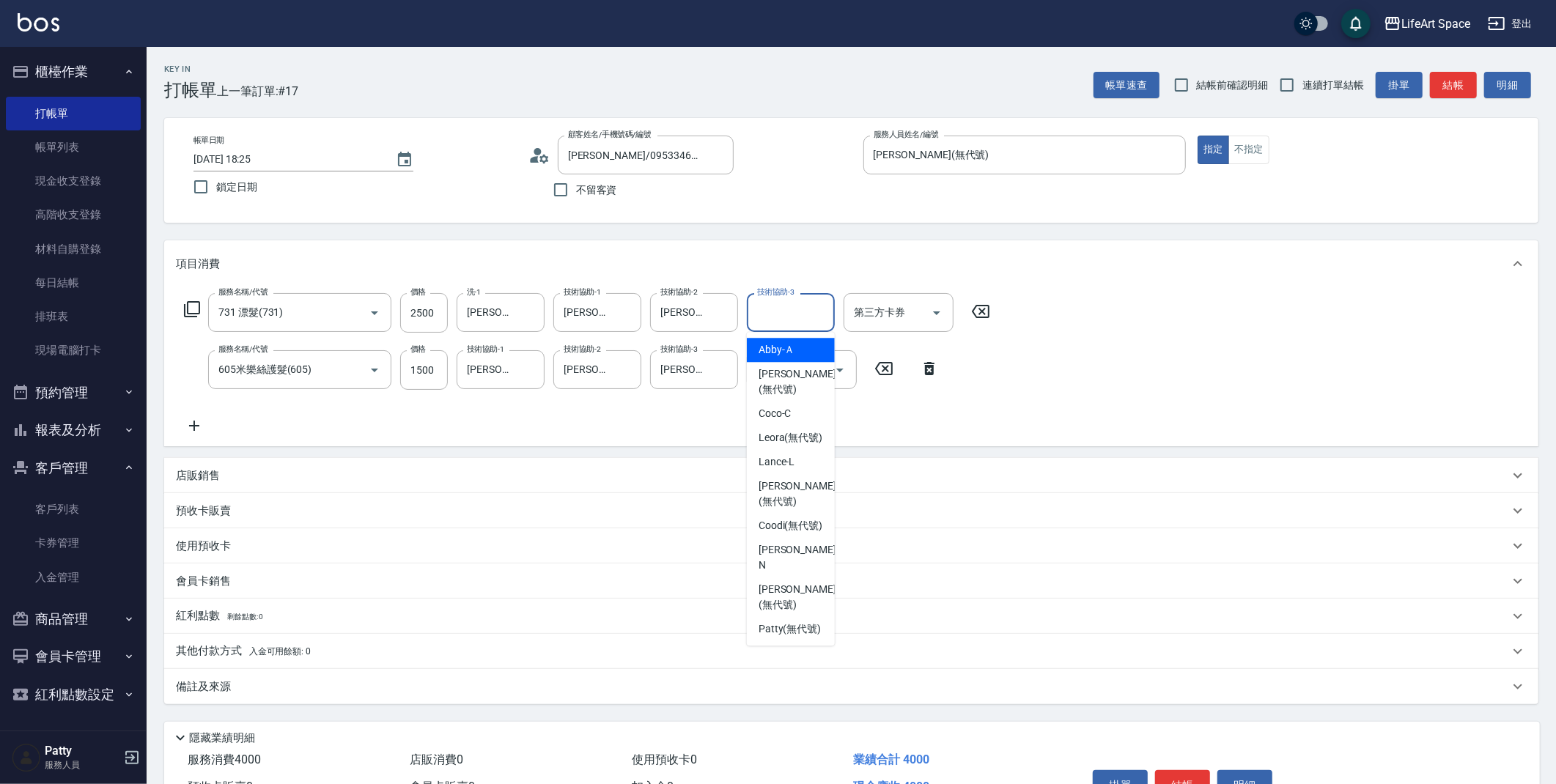
click at [786, 318] on input "技術協助-3" at bounding box center [791, 312] width 75 height 26
click at [778, 346] on span "Lillian (無代號)" at bounding box center [797, 357] width 78 height 31
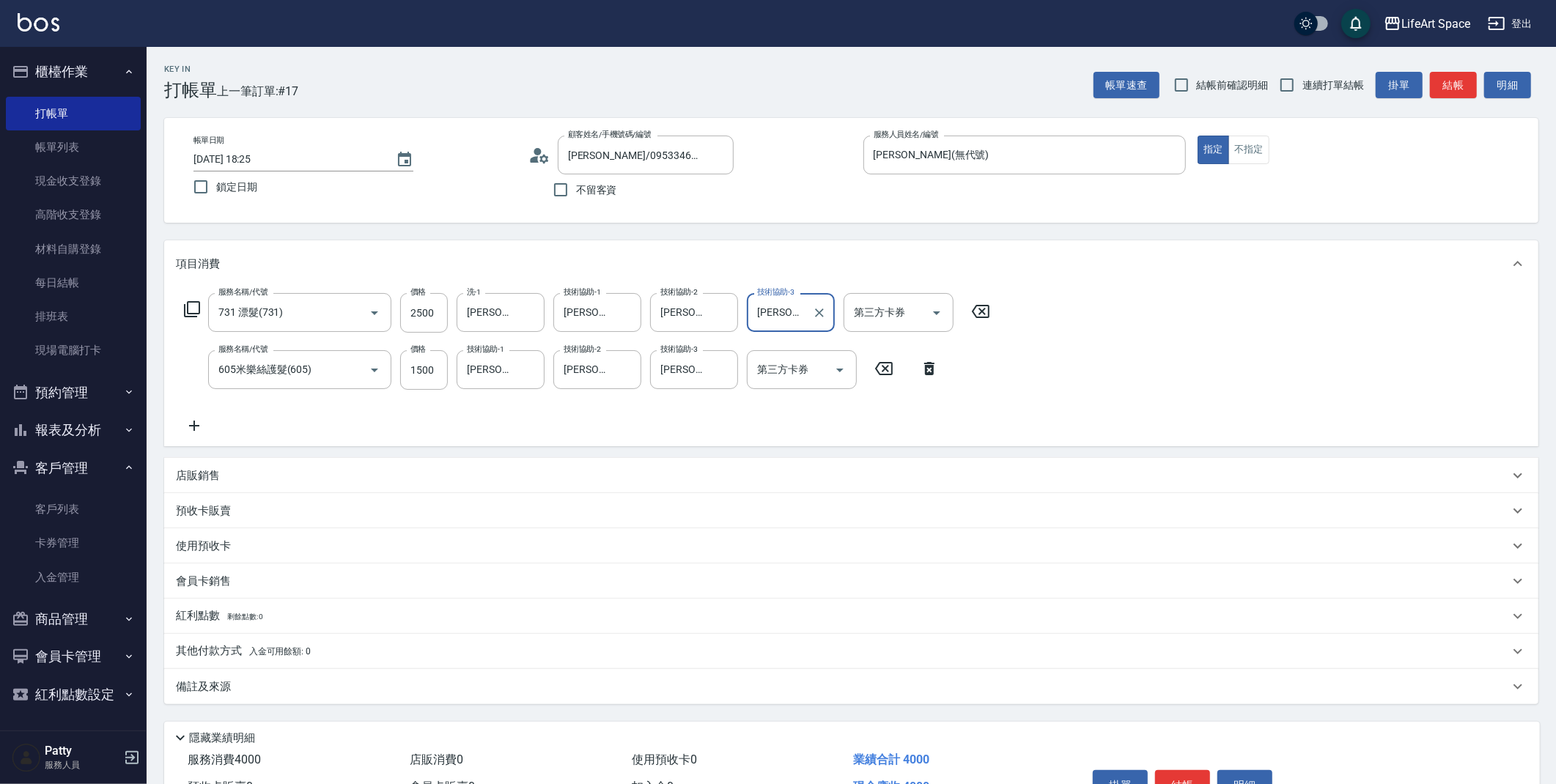
type input "Lillian(無代號)"
drag, startPoint x: 276, startPoint y: 680, endPoint x: 303, endPoint y: 676, distance: 27.3
click at [276, 680] on div "備註及來源" at bounding box center [843, 687] width 1333 height 15
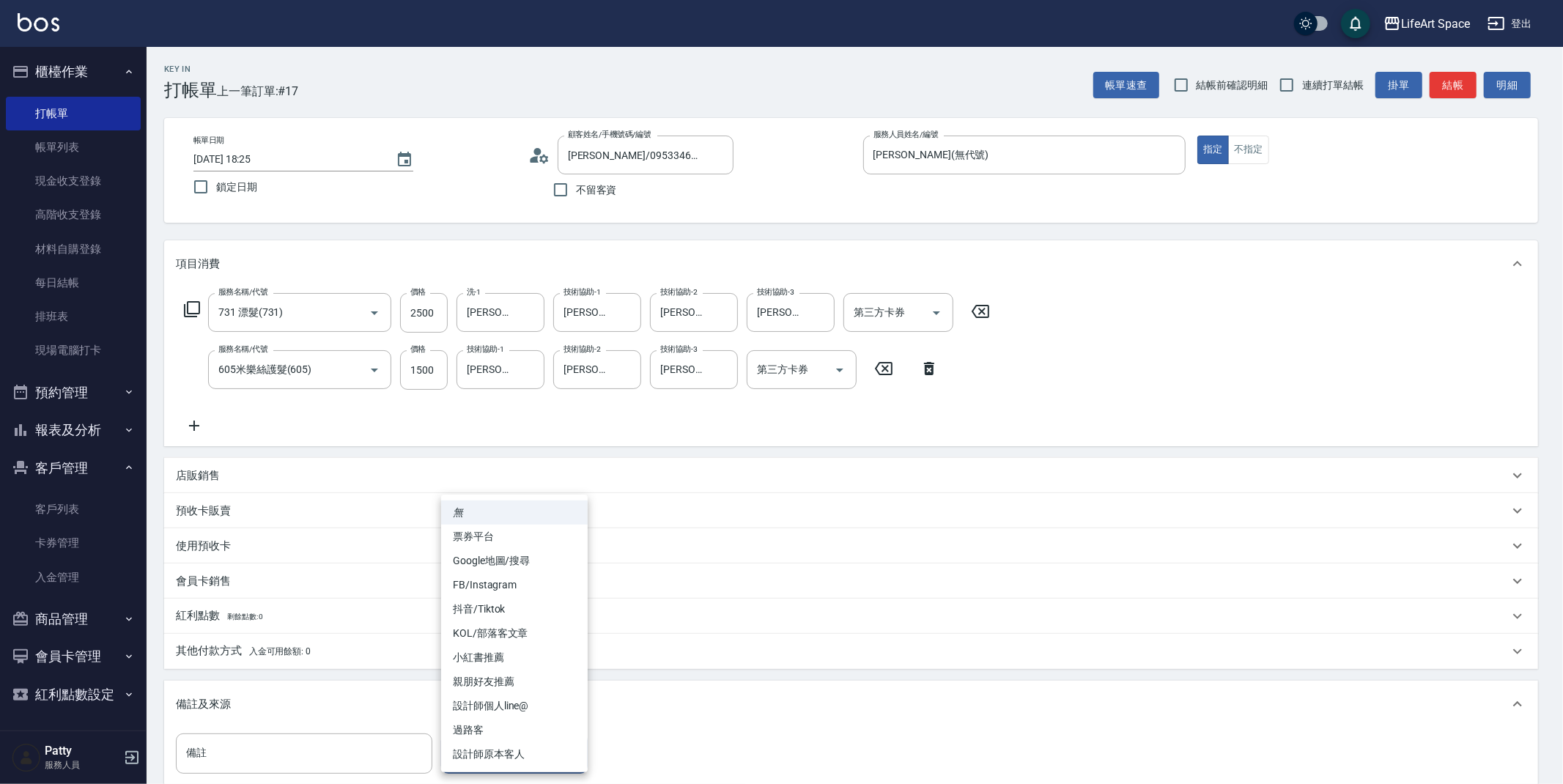
click at [496, 741] on body "LifeArt Space 登出 櫃檯作業 打帳單 帳單列表 現金收支登錄 高階收支登錄 材料自購登錄 每日結帳 排班表 現場電腦打卡 預約管理 預約管理 單…" at bounding box center [782, 481] width 1563 height 962
click at [486, 582] on li "FB/Instagram" at bounding box center [515, 585] width 147 height 24
type input "FB/Instagram"
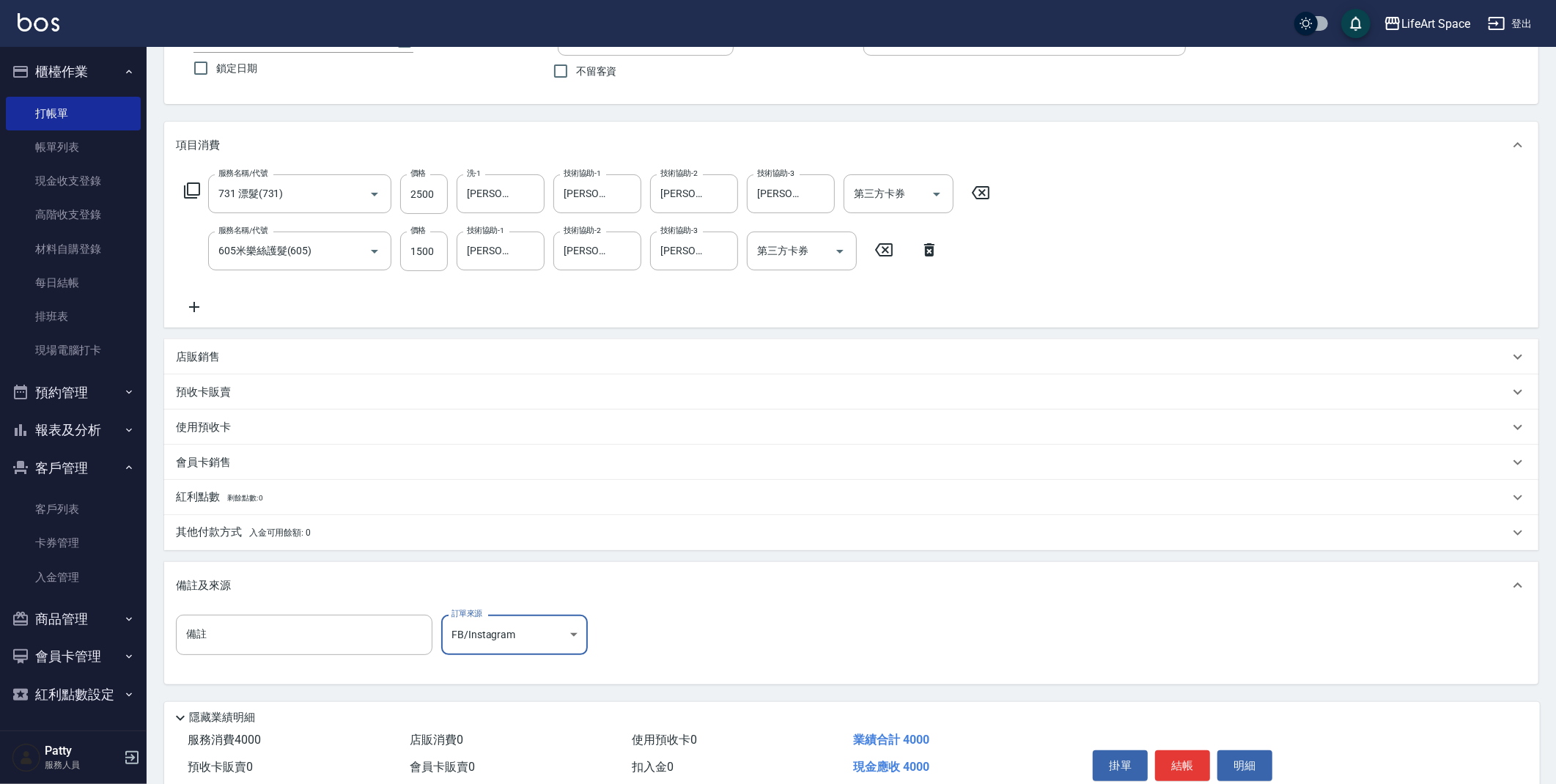
scroll to position [182, 0]
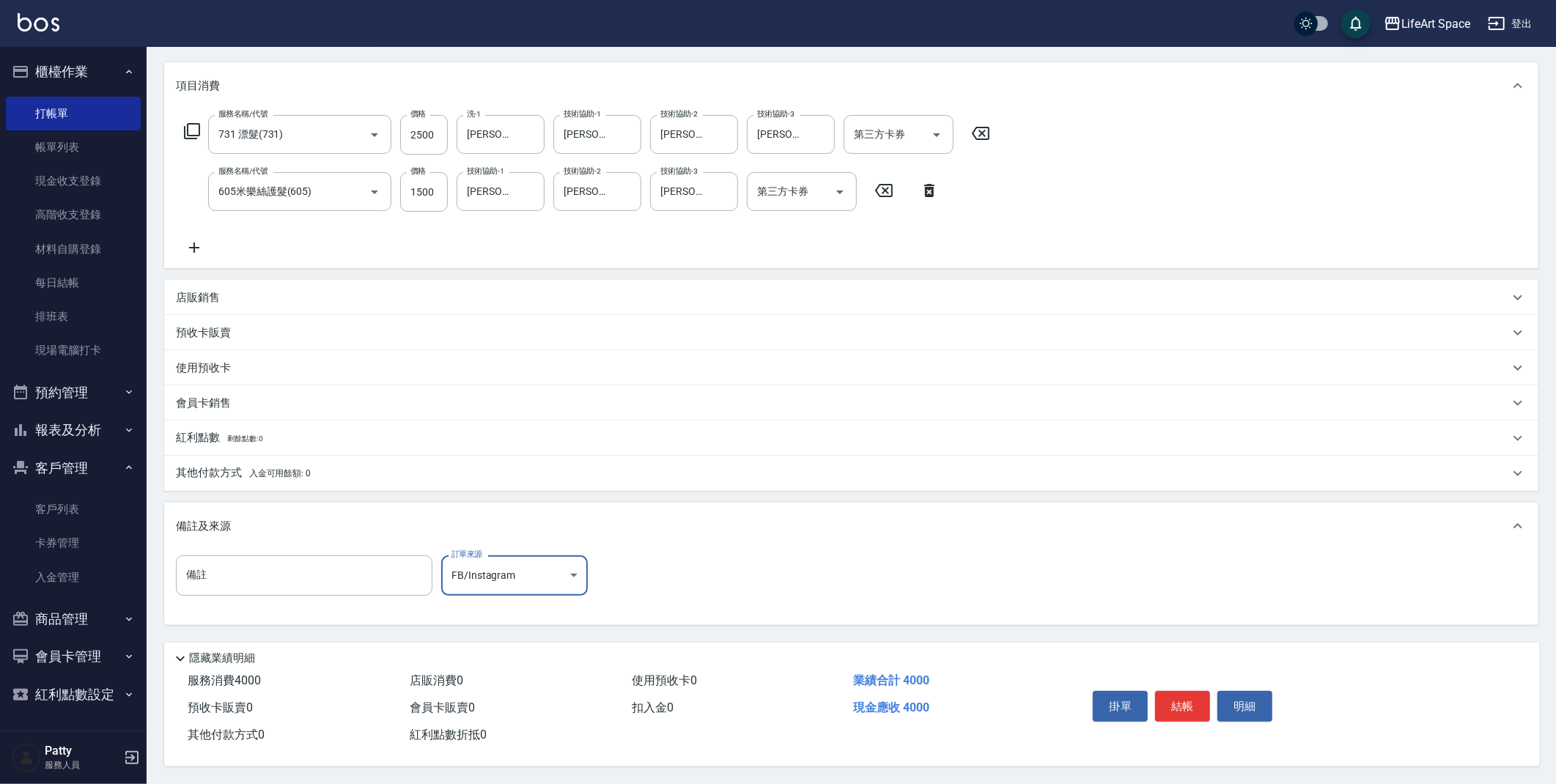
click at [1200, 691] on button "結帳" at bounding box center [1183, 706] width 55 height 31
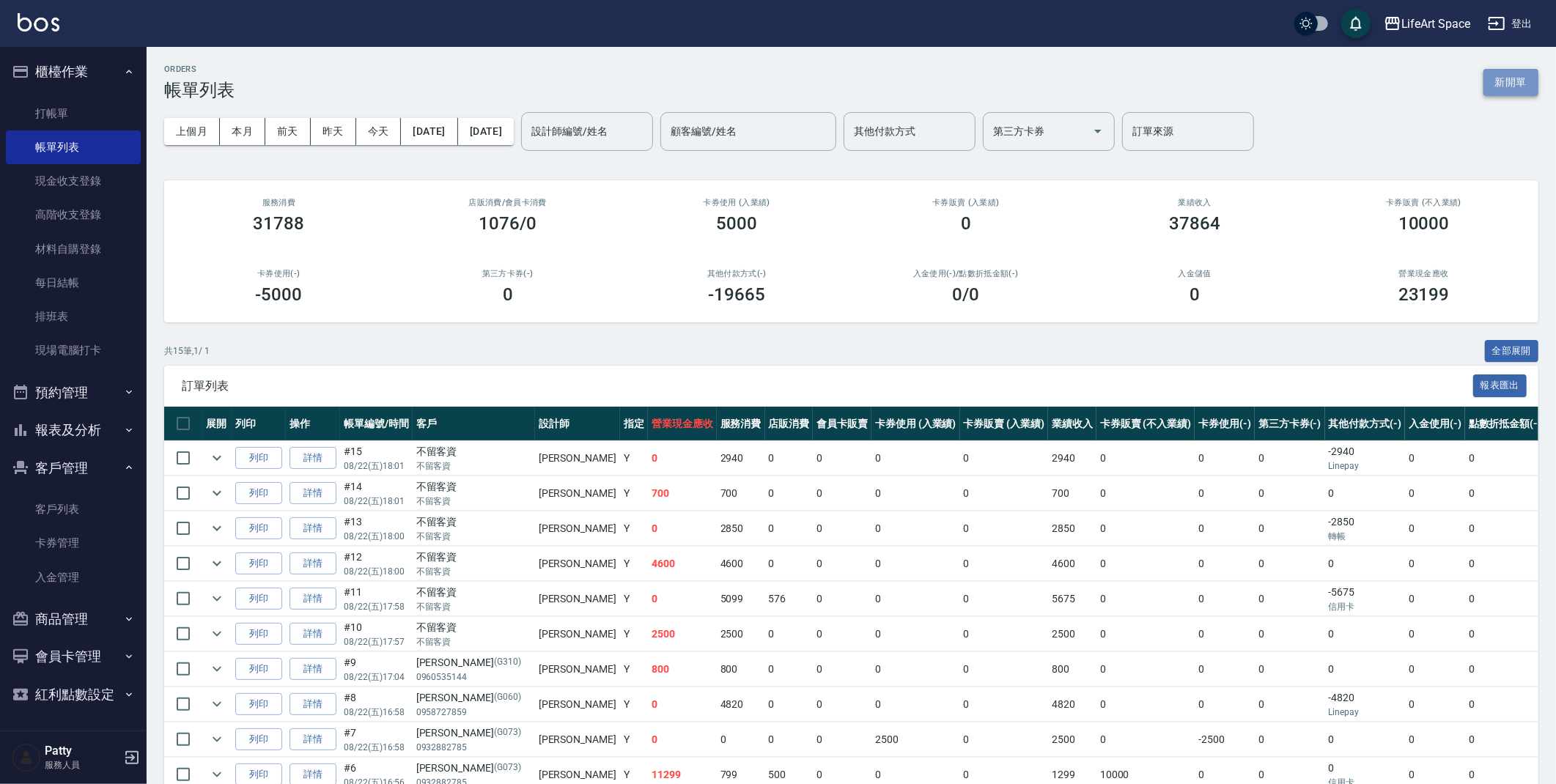
click at [1500, 93] on button "新開單" at bounding box center [1511, 83] width 55 height 28
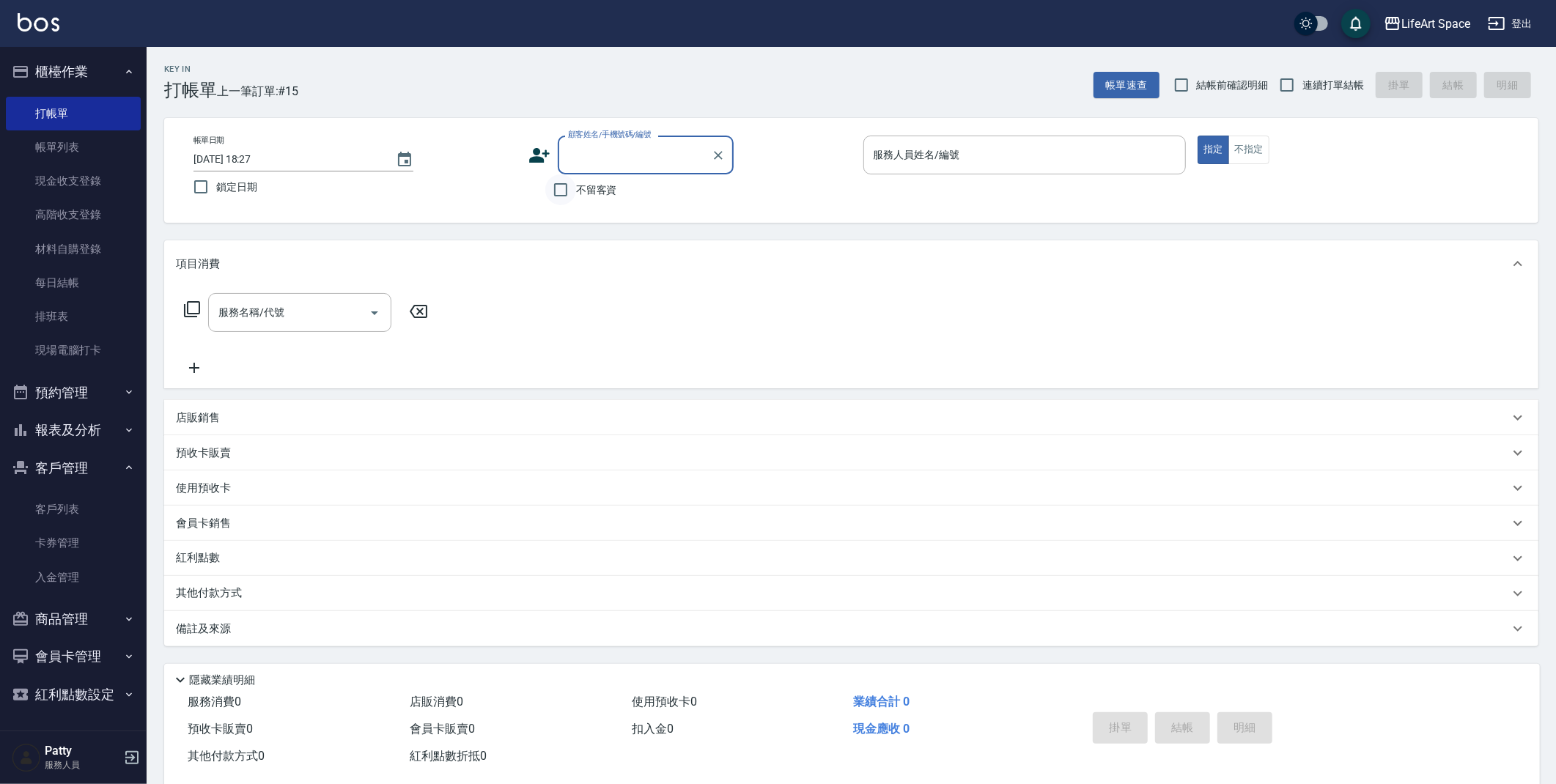
click at [557, 190] on input "不留客資" at bounding box center [561, 189] width 31 height 31
checkbox input "true"
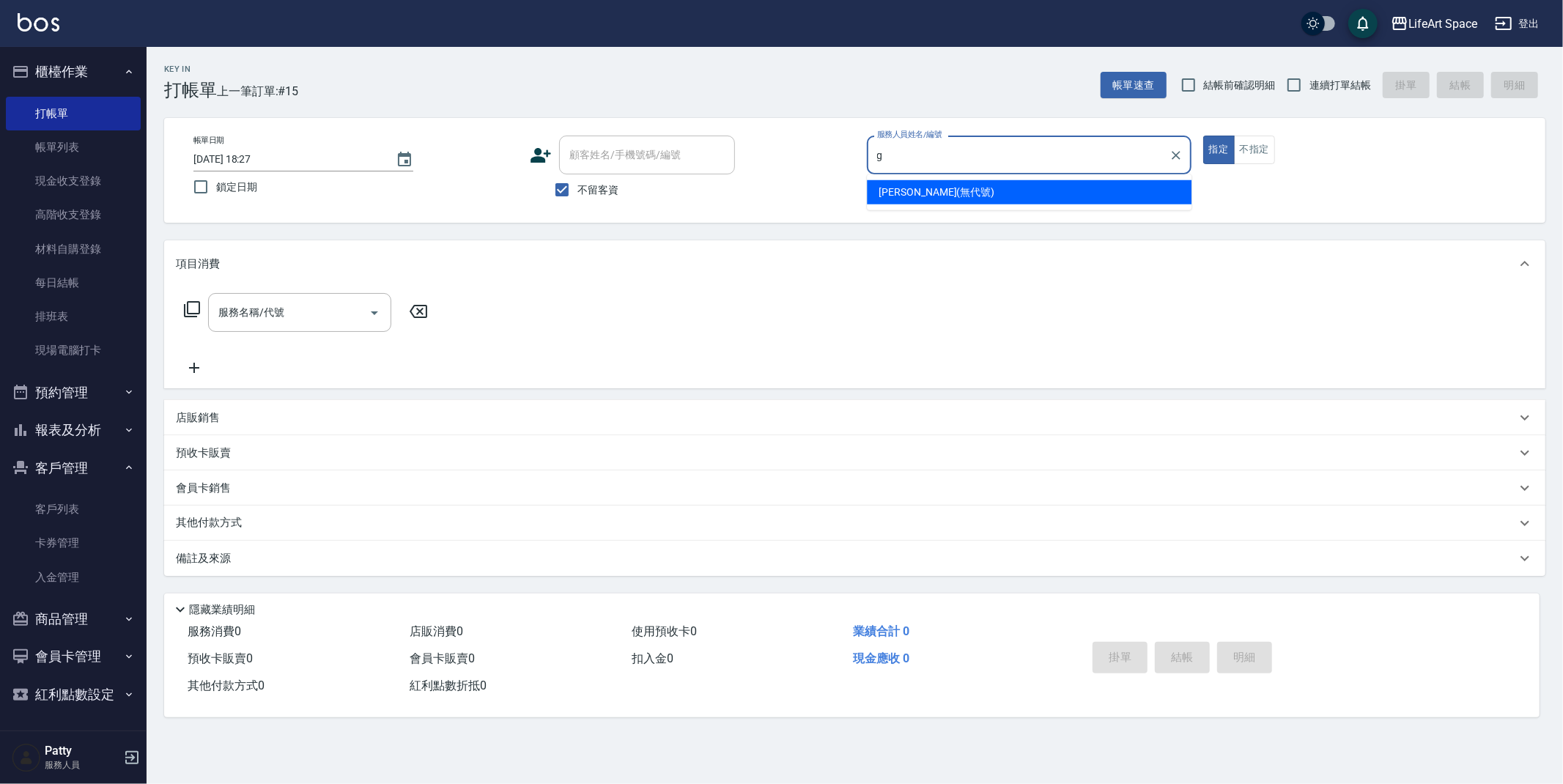
drag, startPoint x: 973, startPoint y: 192, endPoint x: 828, endPoint y: 165, distance: 147.5
click at [973, 192] on div "Gina (無代號)" at bounding box center [1028, 192] width 324 height 24
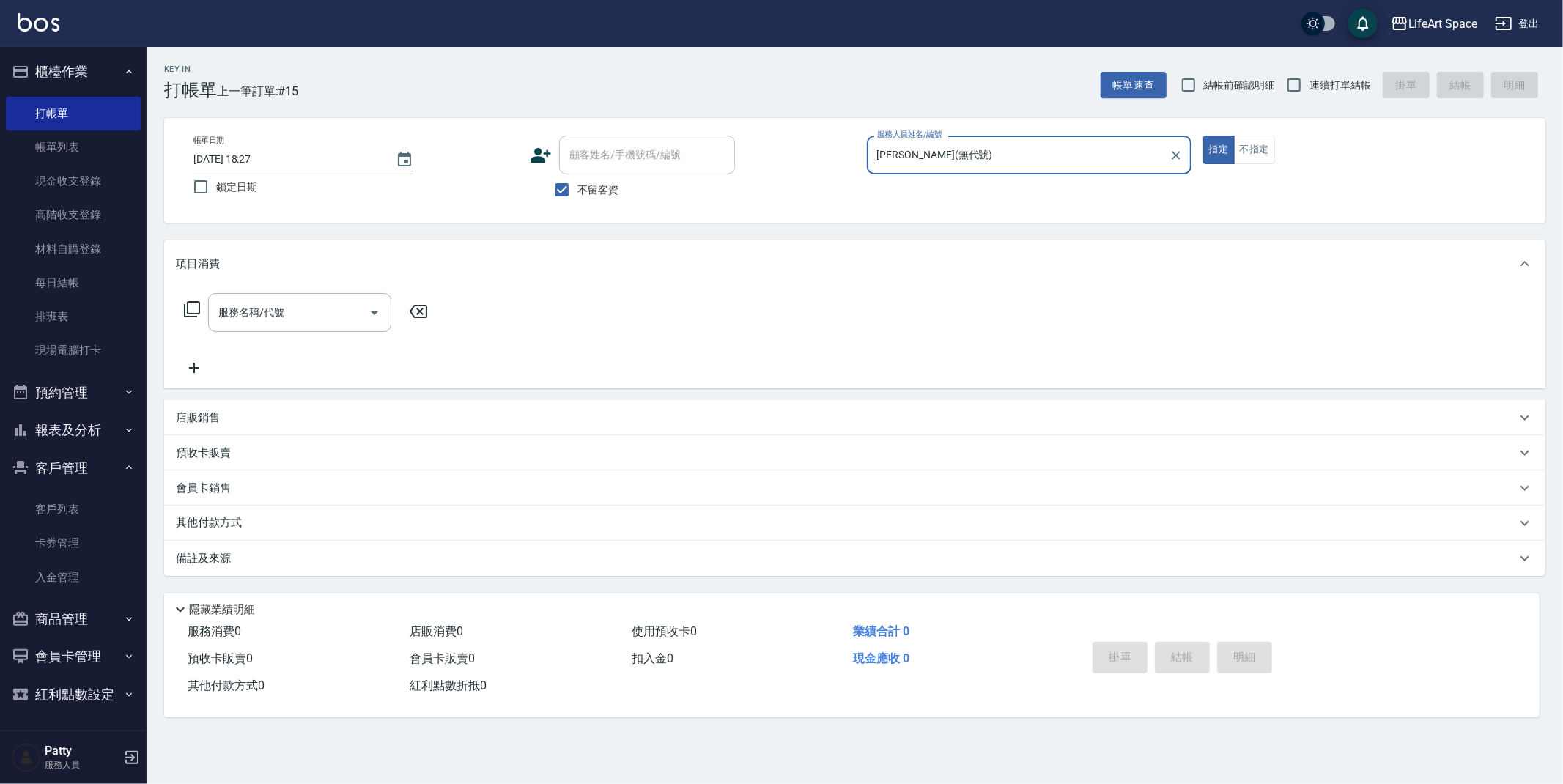
type input "Gina(無代號)"
click at [250, 164] on input "2025/08/22 18:27" at bounding box center [287, 159] width 188 height 24
type input "2025/08/21 18:27"
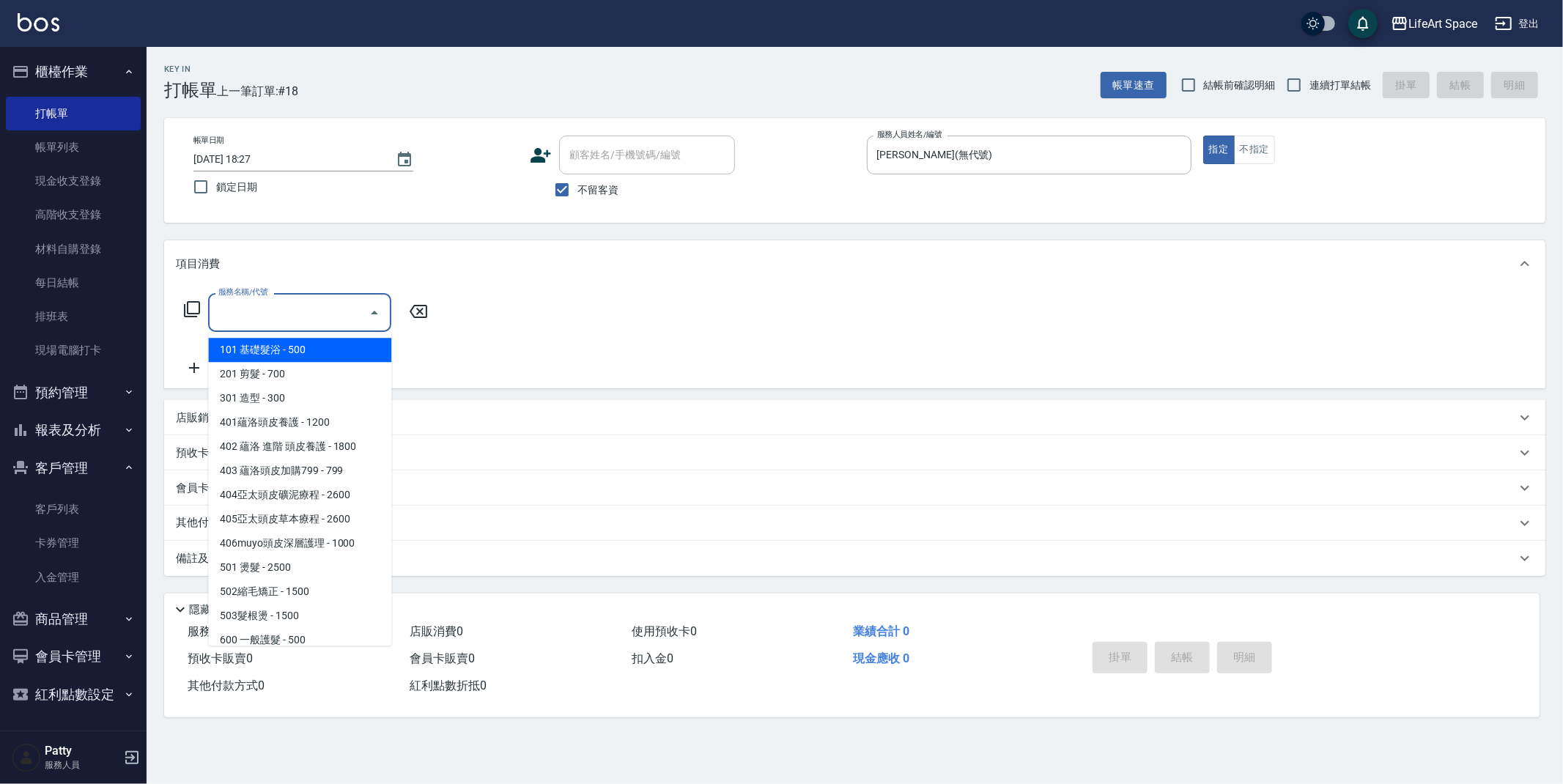
click at [301, 309] on input "服務名稱/代號" at bounding box center [288, 312] width 148 height 26
click at [294, 369] on span "201 剪髮 - 700" at bounding box center [300, 374] width 183 height 24
type input "201 剪髮(201)"
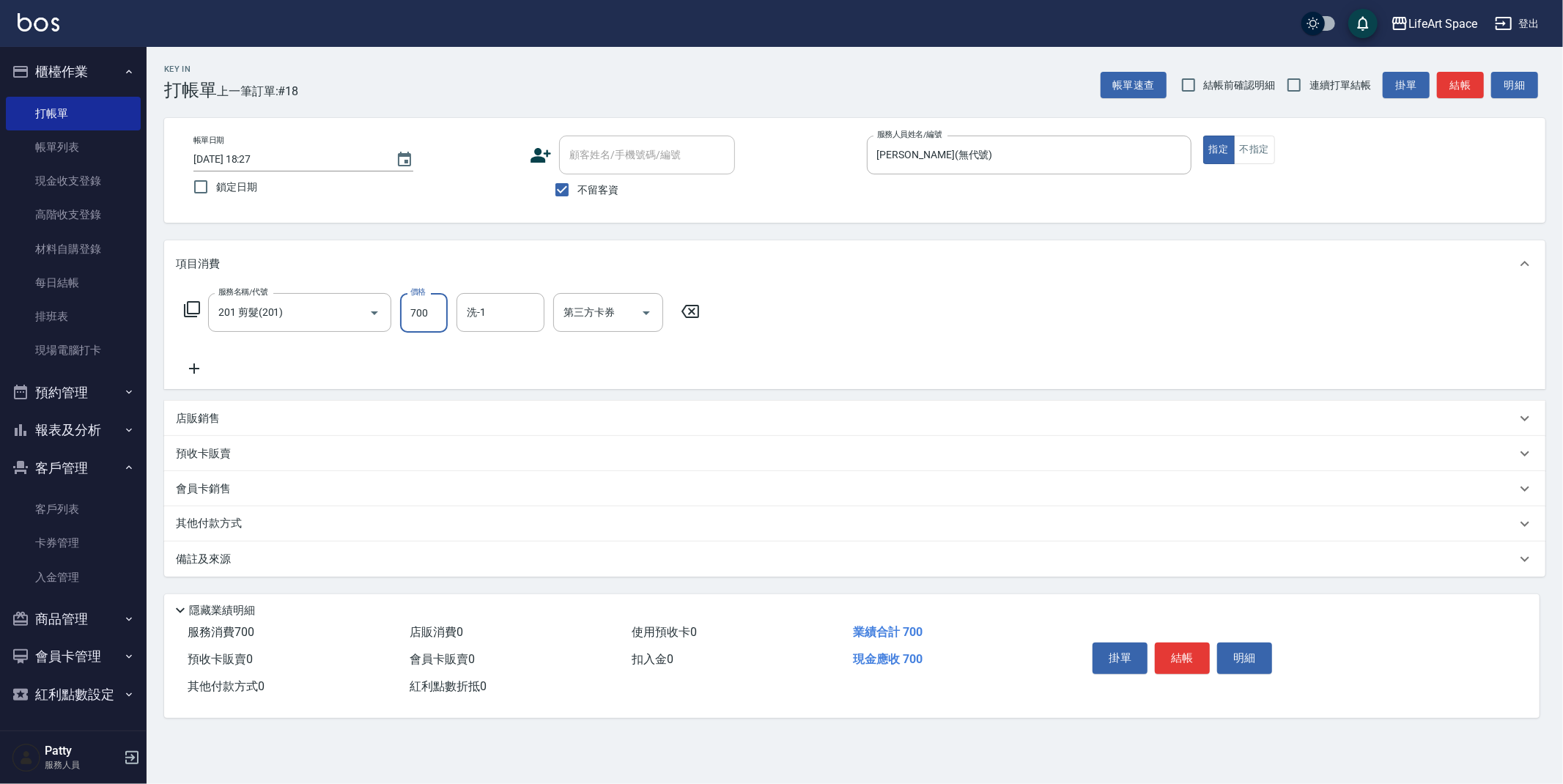
click at [420, 312] on input "700" at bounding box center [424, 312] width 48 height 39
type input "800"
drag, startPoint x: 260, startPoint y: 570, endPoint x: 274, endPoint y: 581, distance: 17.8
click at [260, 570] on div "備註及來源" at bounding box center [855, 559] width 1381 height 35
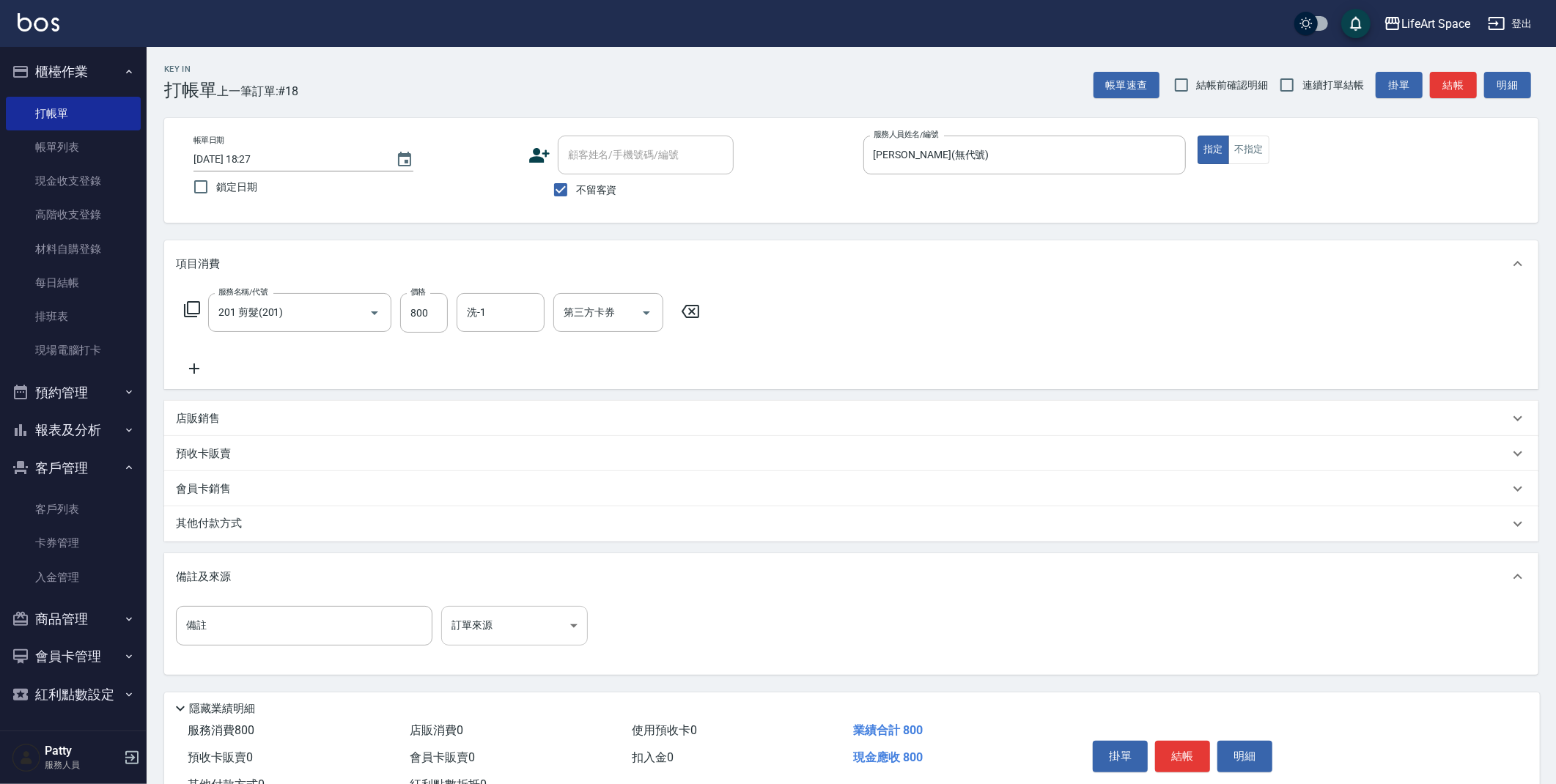
click at [468, 640] on body "LifeArt Space 登出 櫃檯作業 打帳單 帳單列表 現金收支登錄 高階收支登錄 材料自購登錄 每日結帳 排班表 現場電腦打卡 預約管理 預約管理 單…" at bounding box center [778, 417] width 1556 height 834
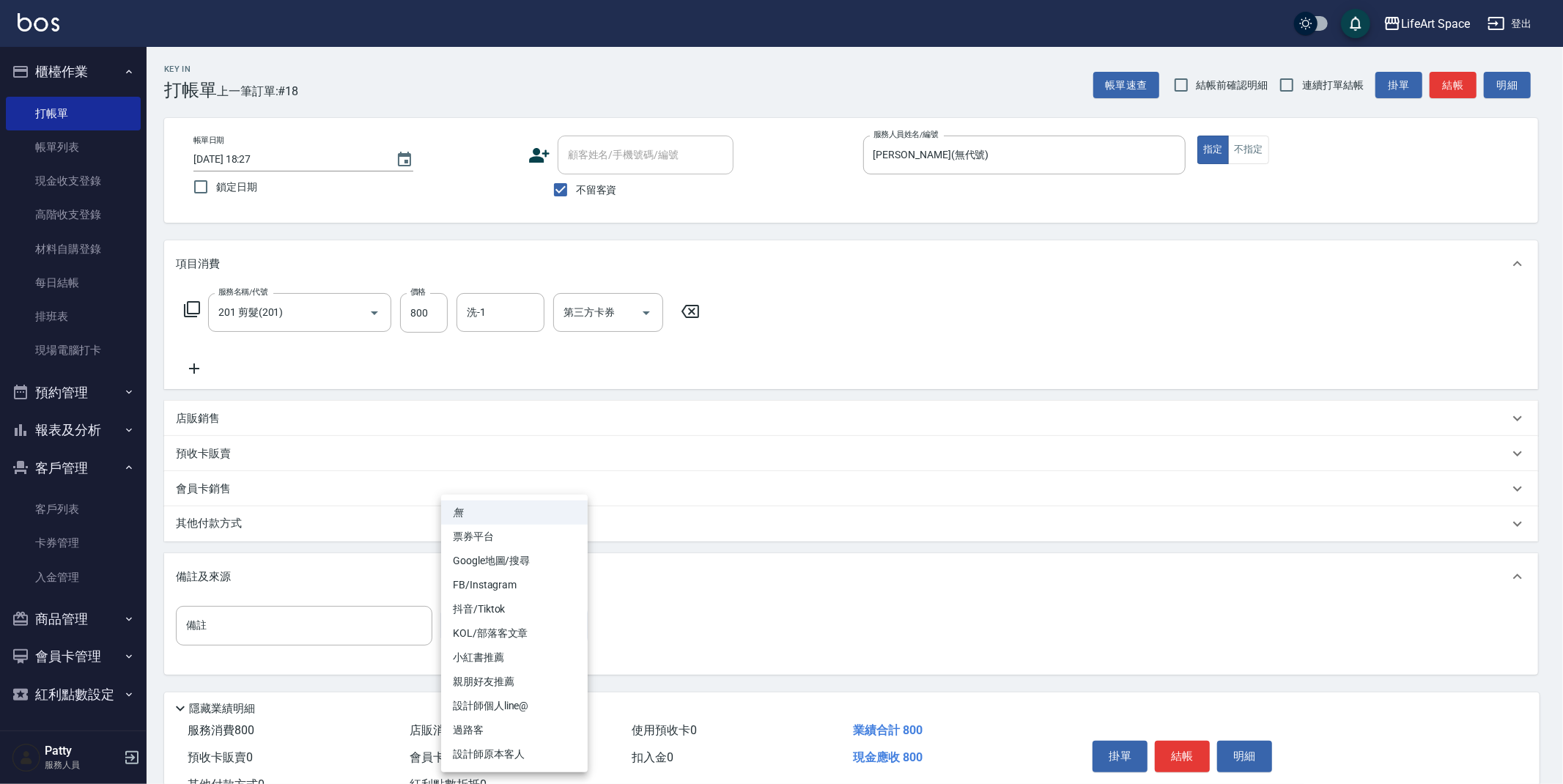
drag, startPoint x: 485, startPoint y: 753, endPoint x: 489, endPoint y: 746, distance: 8.1
click at [486, 751] on li "設計師原本客人" at bounding box center [515, 754] width 147 height 24
type input "設計師原本客人"
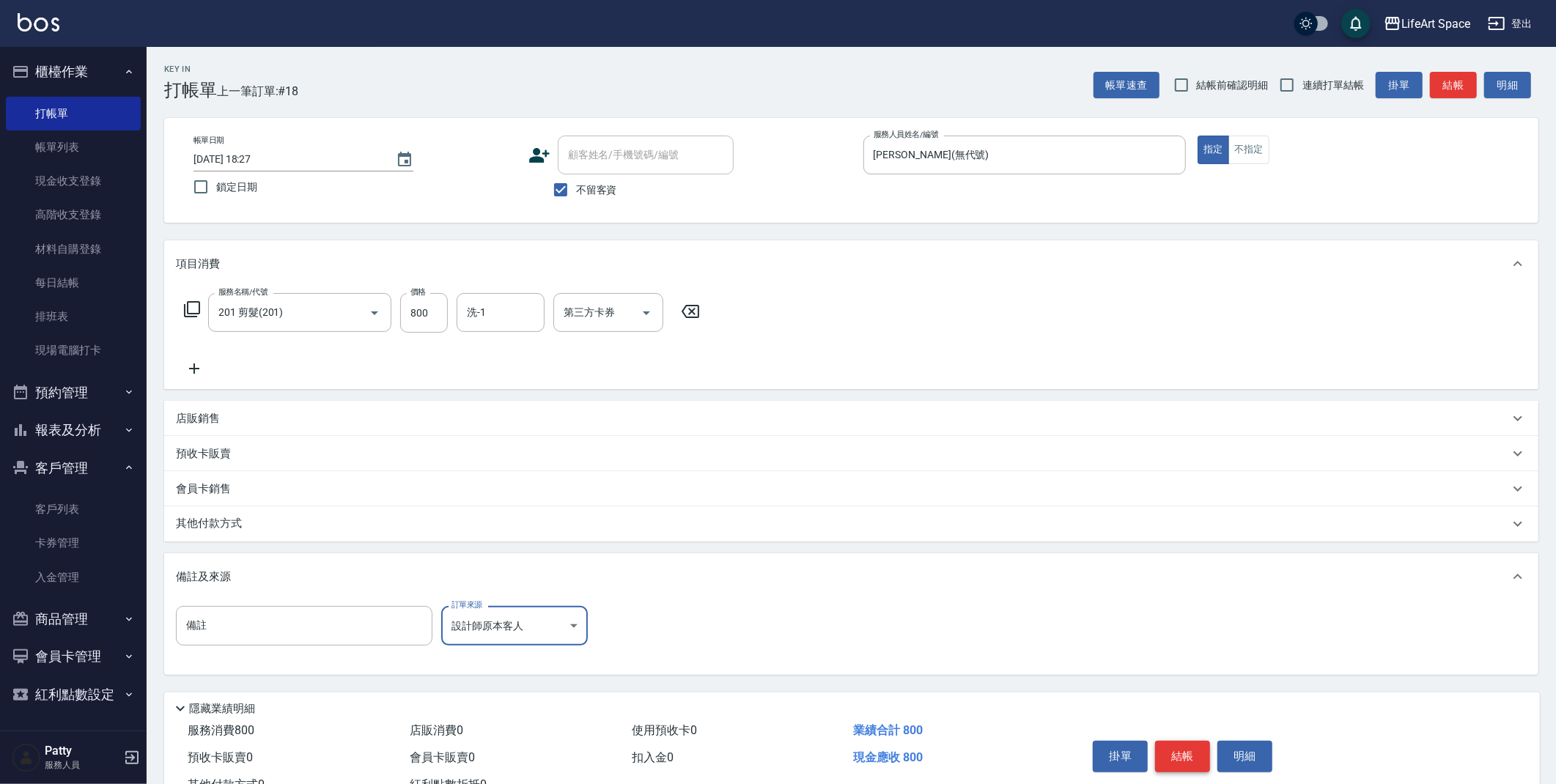
click at [1184, 758] on button "結帳" at bounding box center [1183, 756] width 55 height 31
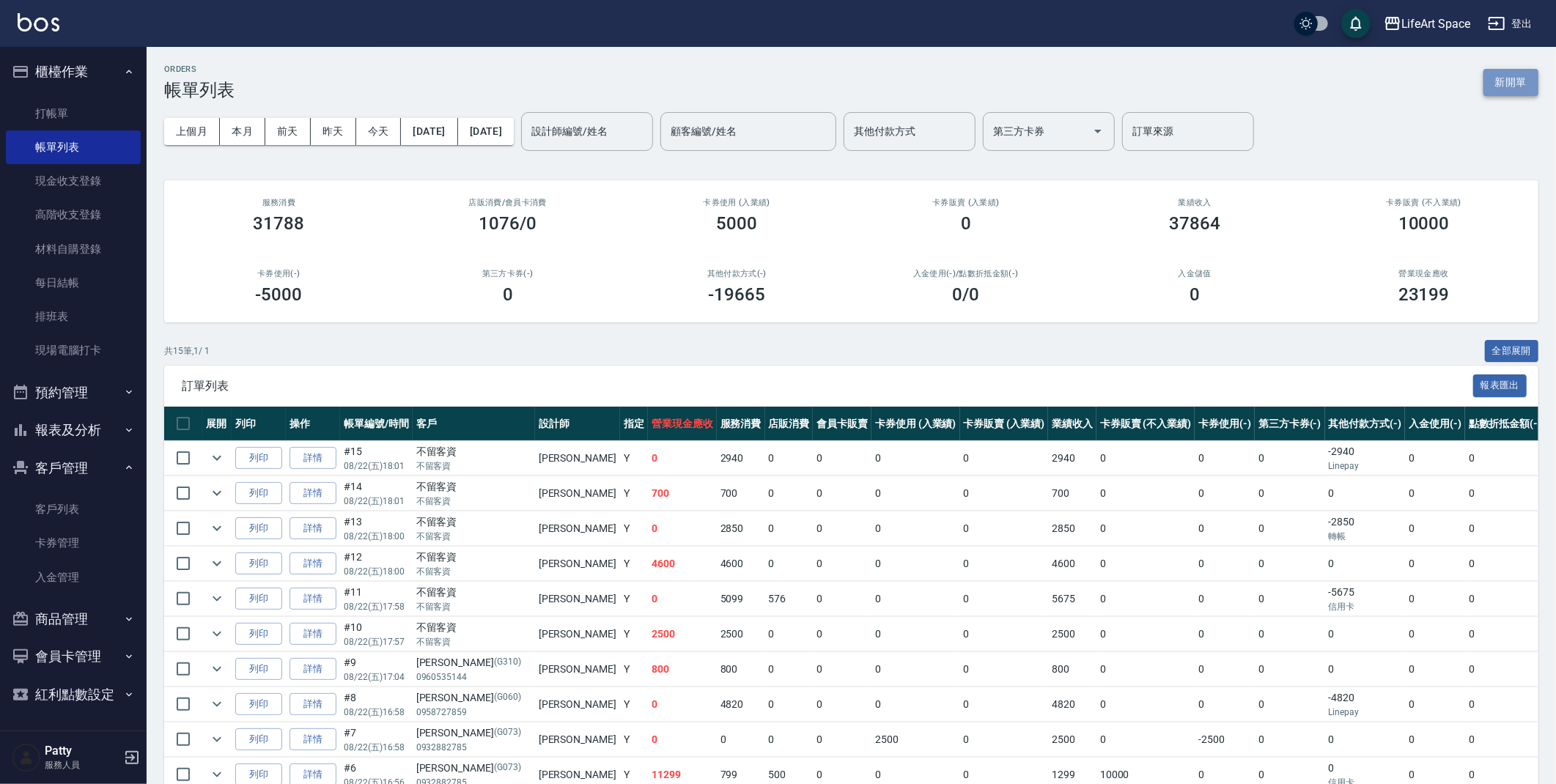
click at [1529, 80] on button "新開單" at bounding box center [1511, 83] width 55 height 28
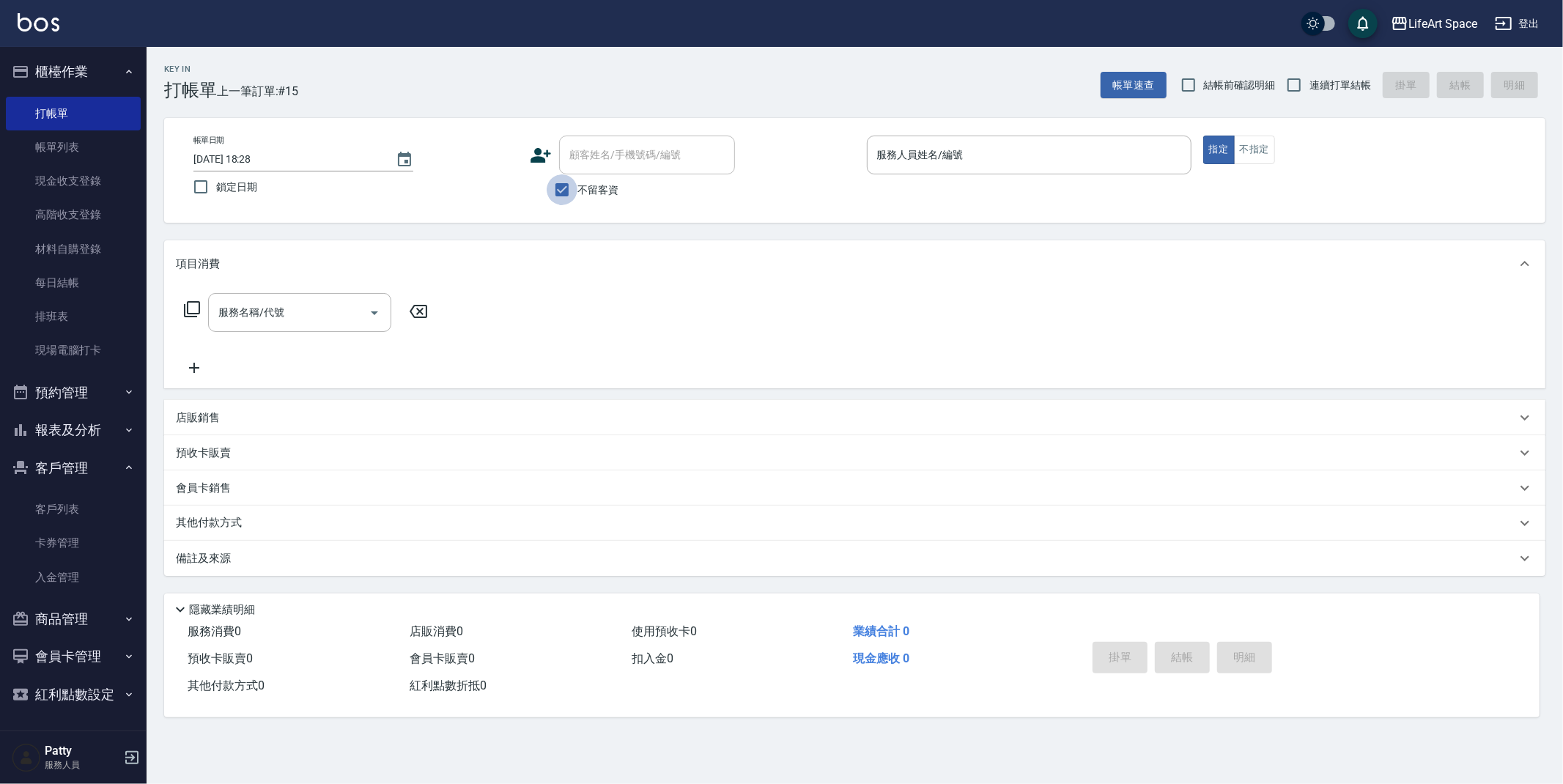
drag, startPoint x: 569, startPoint y: 189, endPoint x: 591, endPoint y: 154, distance: 41.3
click at [569, 188] on input "不留客資" at bounding box center [561, 189] width 31 height 31
checkbox input "false"
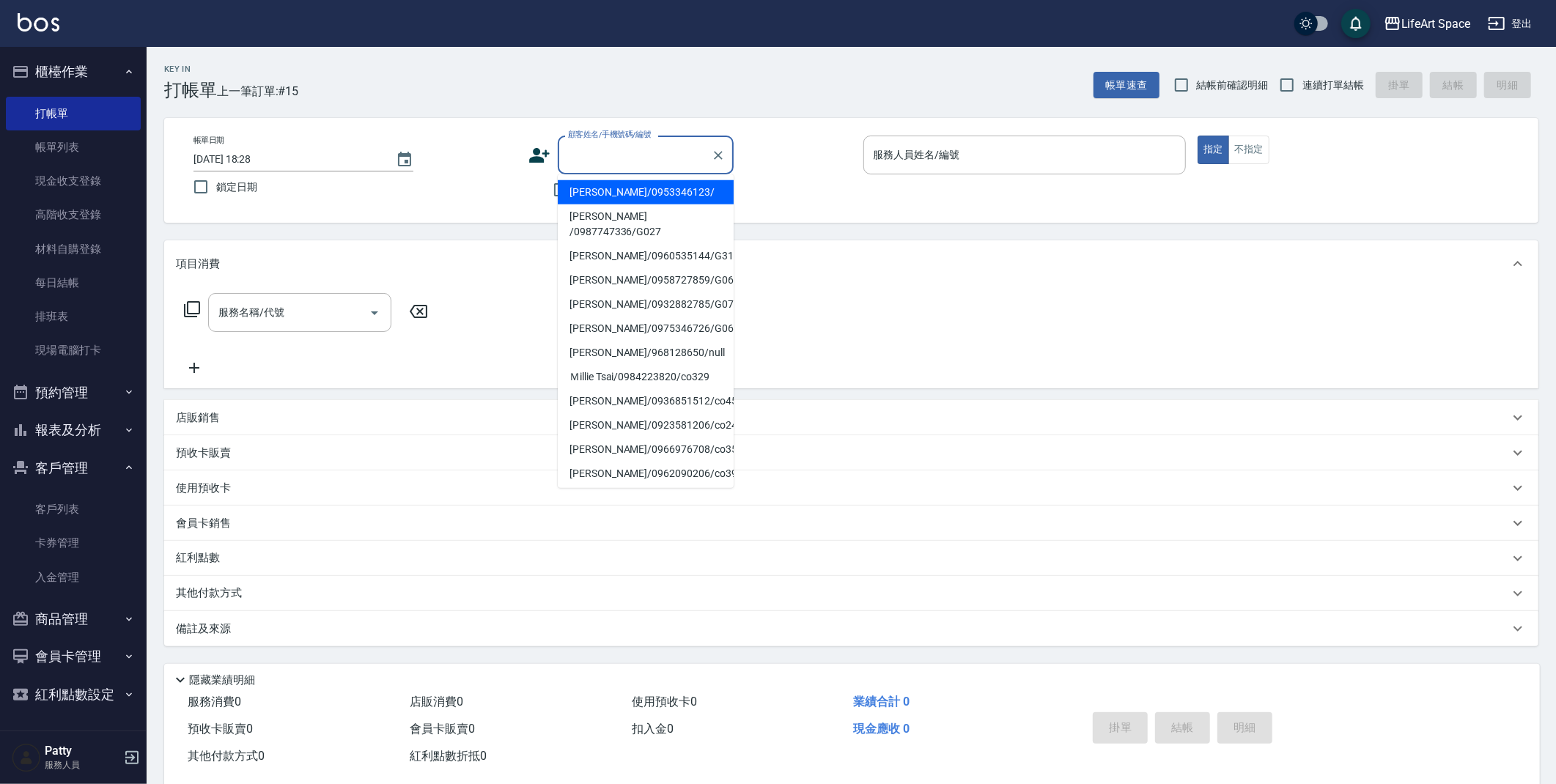
click at [589, 152] on input "顧客姓名/手機號碼/編號" at bounding box center [635, 154] width 141 height 26
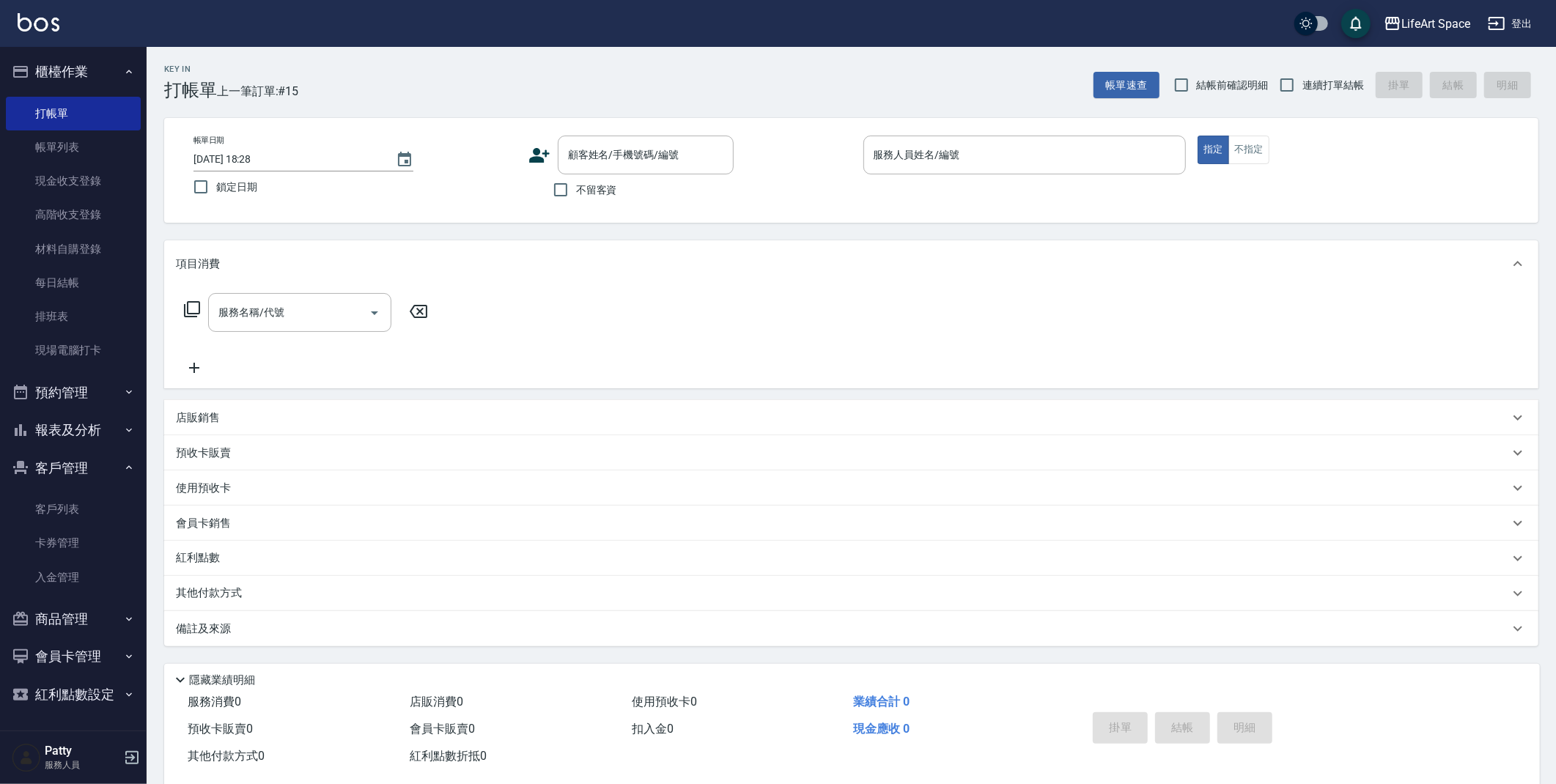
click at [544, 155] on icon at bounding box center [540, 155] width 22 height 22
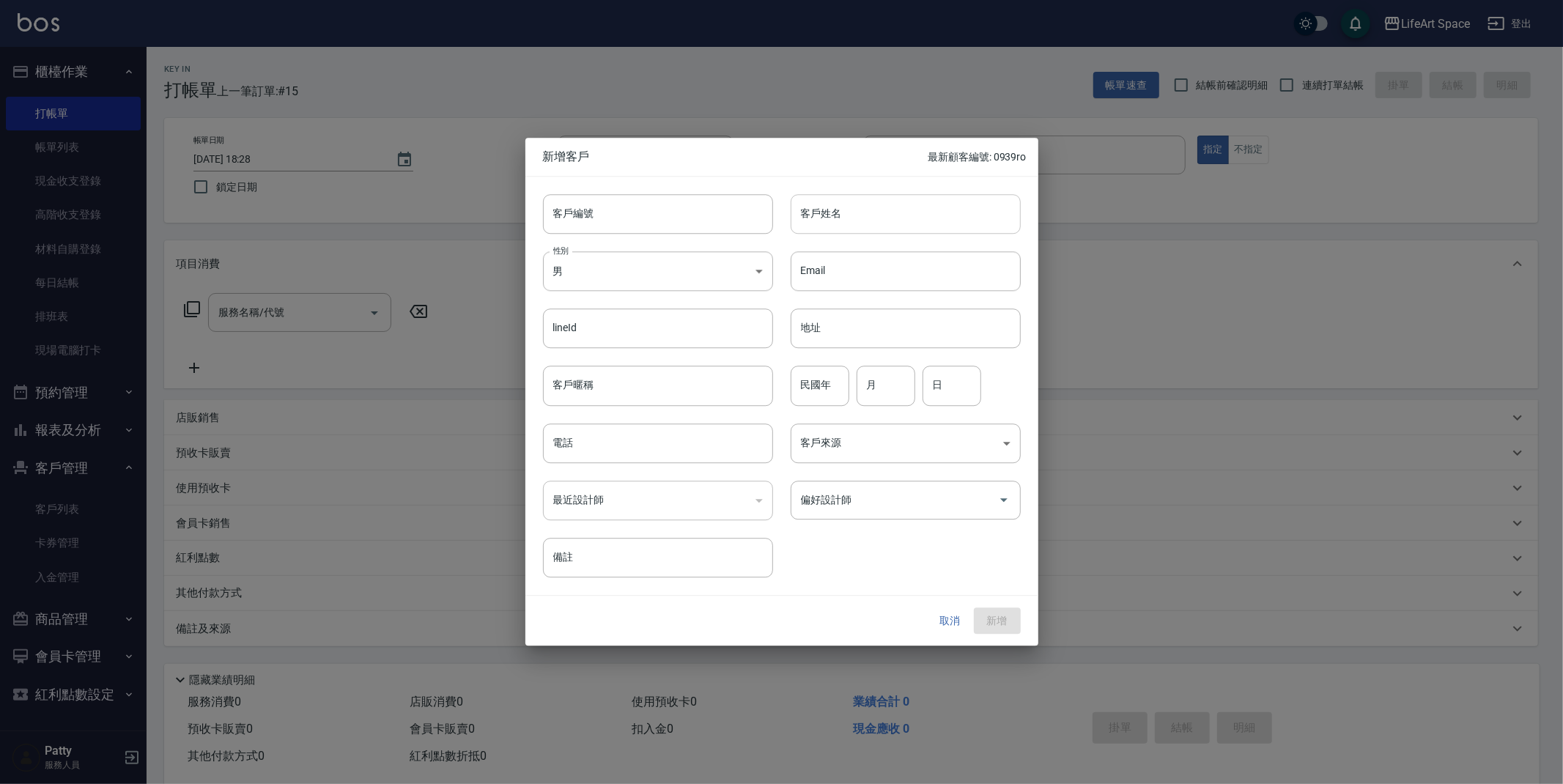
click at [811, 207] on input "客戶姓名" at bounding box center [906, 214] width 230 height 39
type input "黃怡寧"
click at [583, 264] on body "LifeArt Space 登出 櫃檯作業 打帳單 帳單列表 現金收支登錄 高階收支登錄 材料自購登錄 每日結帳 排班表 現場電腦打卡 預約管理 預約管理 單…" at bounding box center [782, 403] width 1563 height 806
click at [642, 356] on li "女" at bounding box center [658, 358] width 230 height 24
type input "FEMALE"
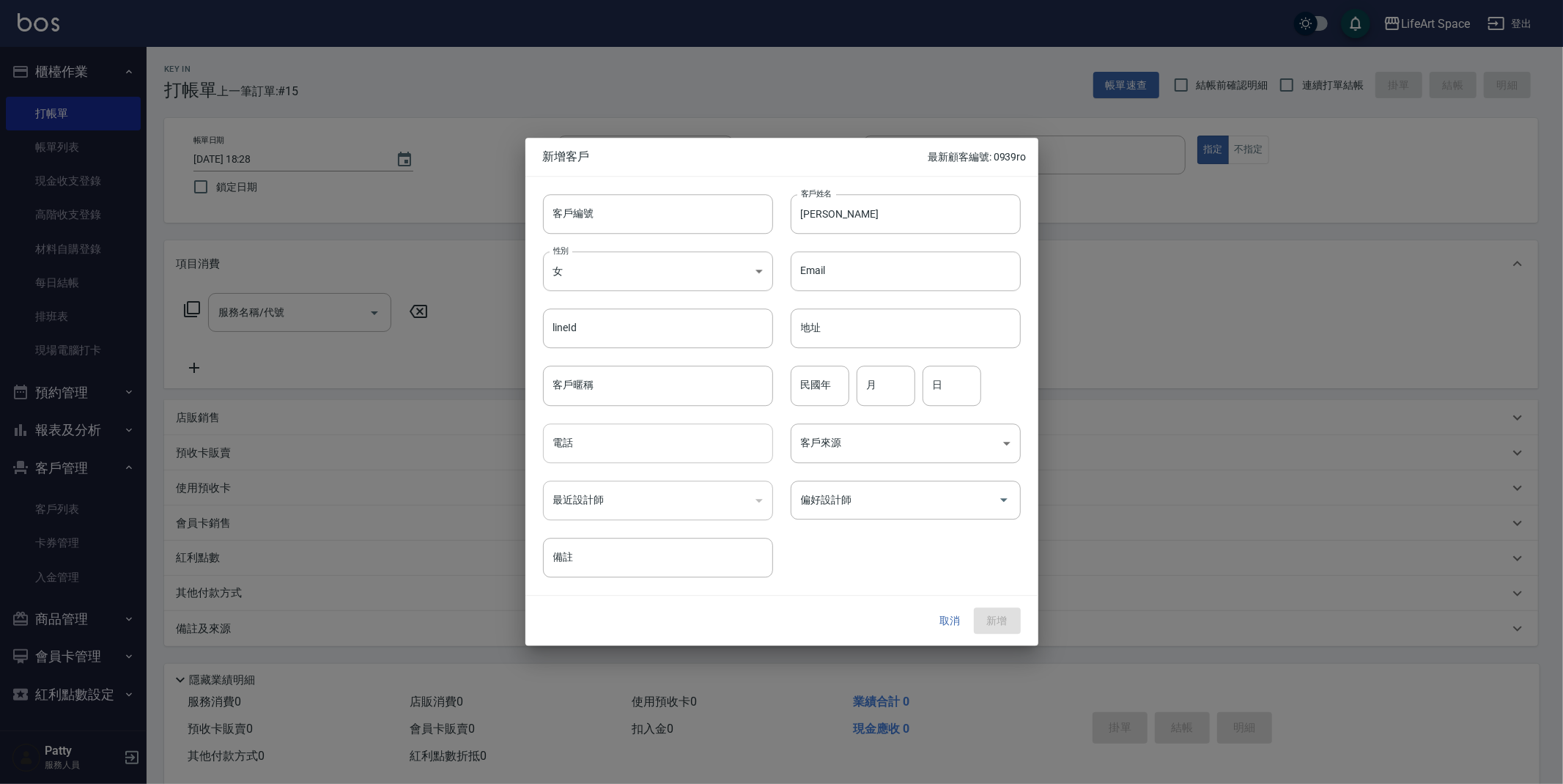
click at [623, 430] on input "電話" at bounding box center [658, 443] width 230 height 39
type input "0928013583"
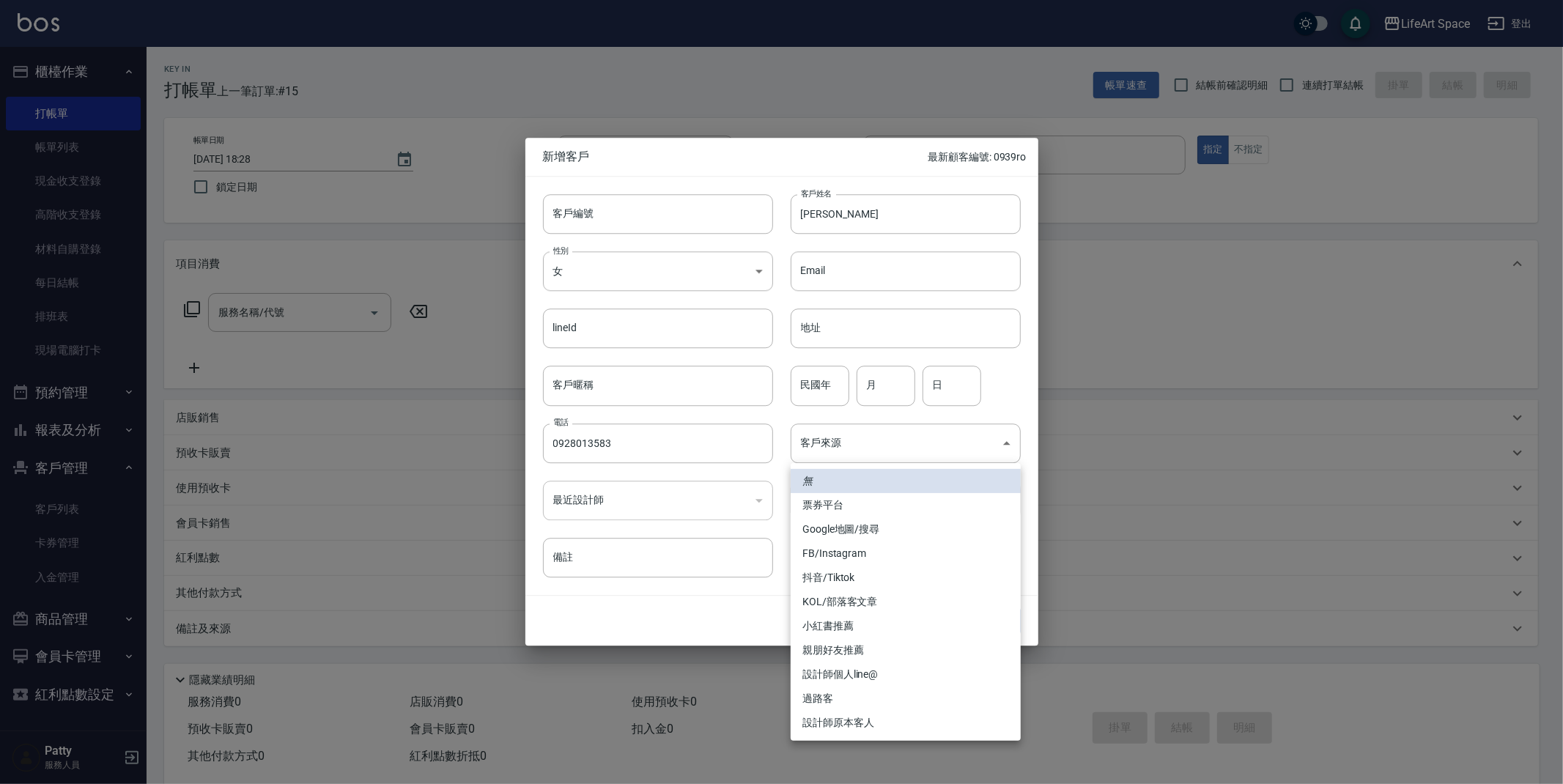
click at [887, 445] on body "LifeArt Space 登出 櫃檯作業 打帳單 帳單列表 現金收支登錄 高階收支登錄 材料自購登錄 每日結帳 排班表 現場電腦打卡 預約管理 預約管理 單…" at bounding box center [782, 403] width 1563 height 806
click at [879, 546] on li "FB/Instagram" at bounding box center [906, 553] width 230 height 24
type input "FB/Instagram"
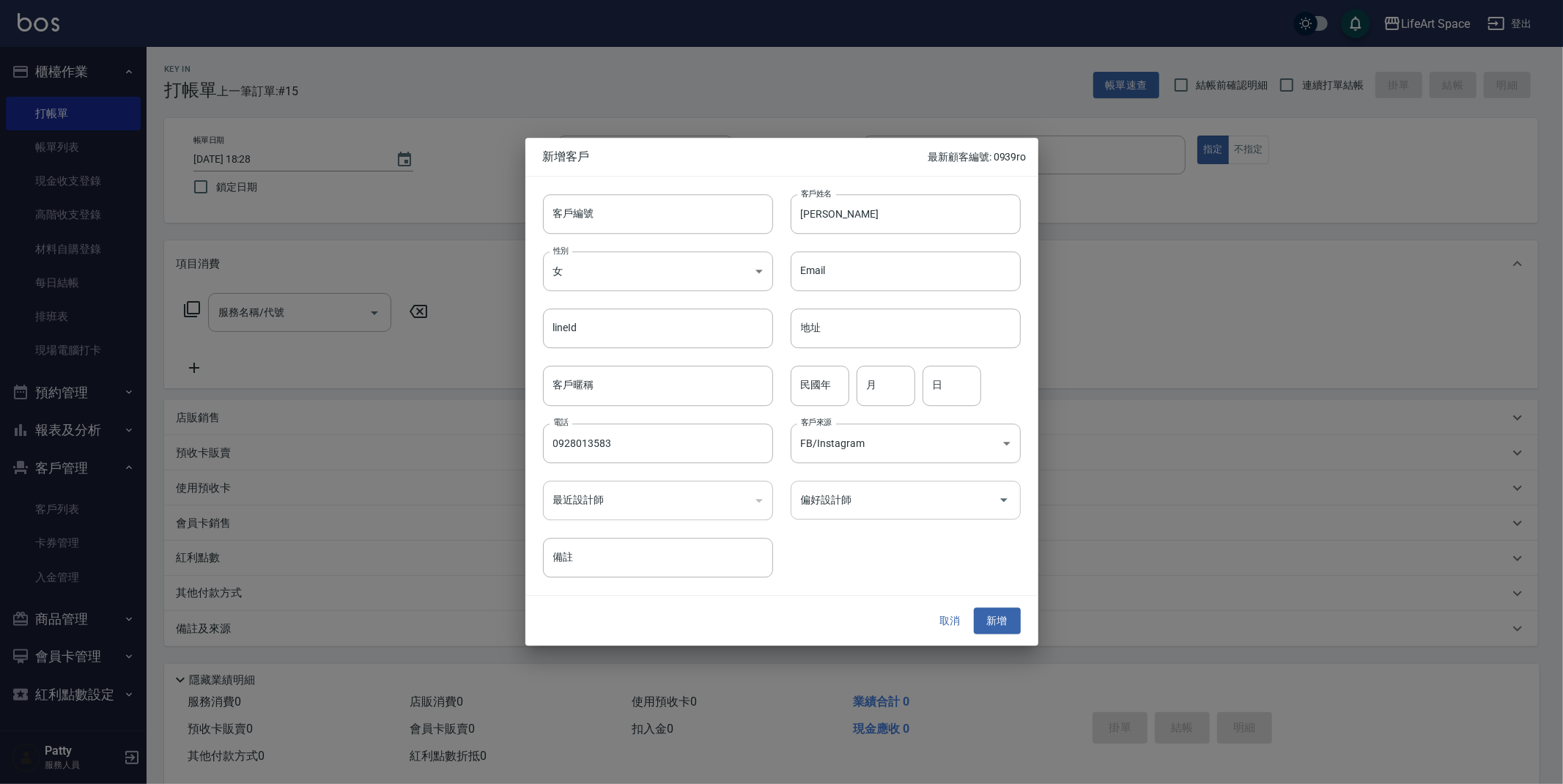
click at [862, 505] on input "偏好設計師" at bounding box center [895, 500] width 195 height 26
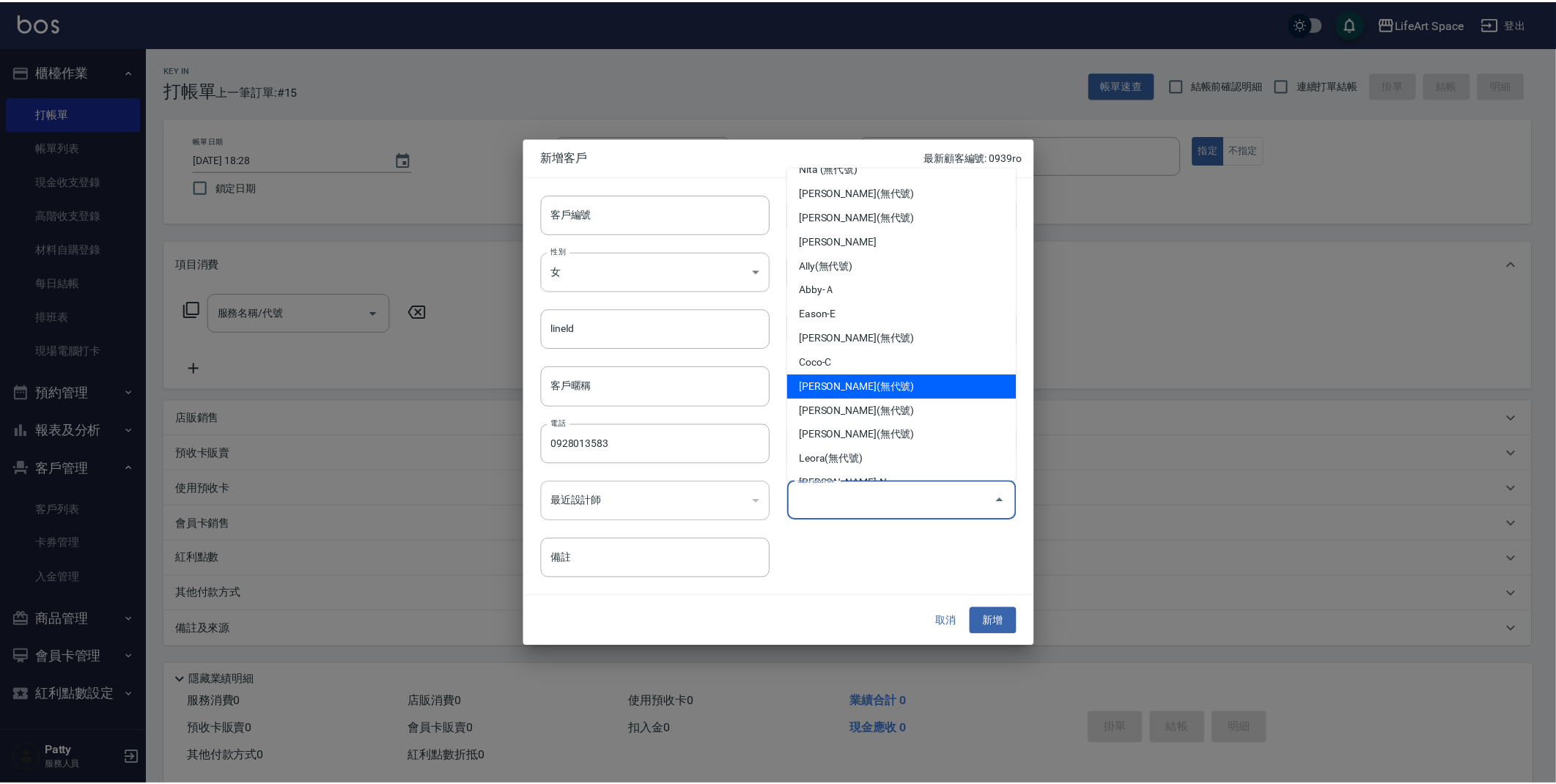
scroll to position [229, 0]
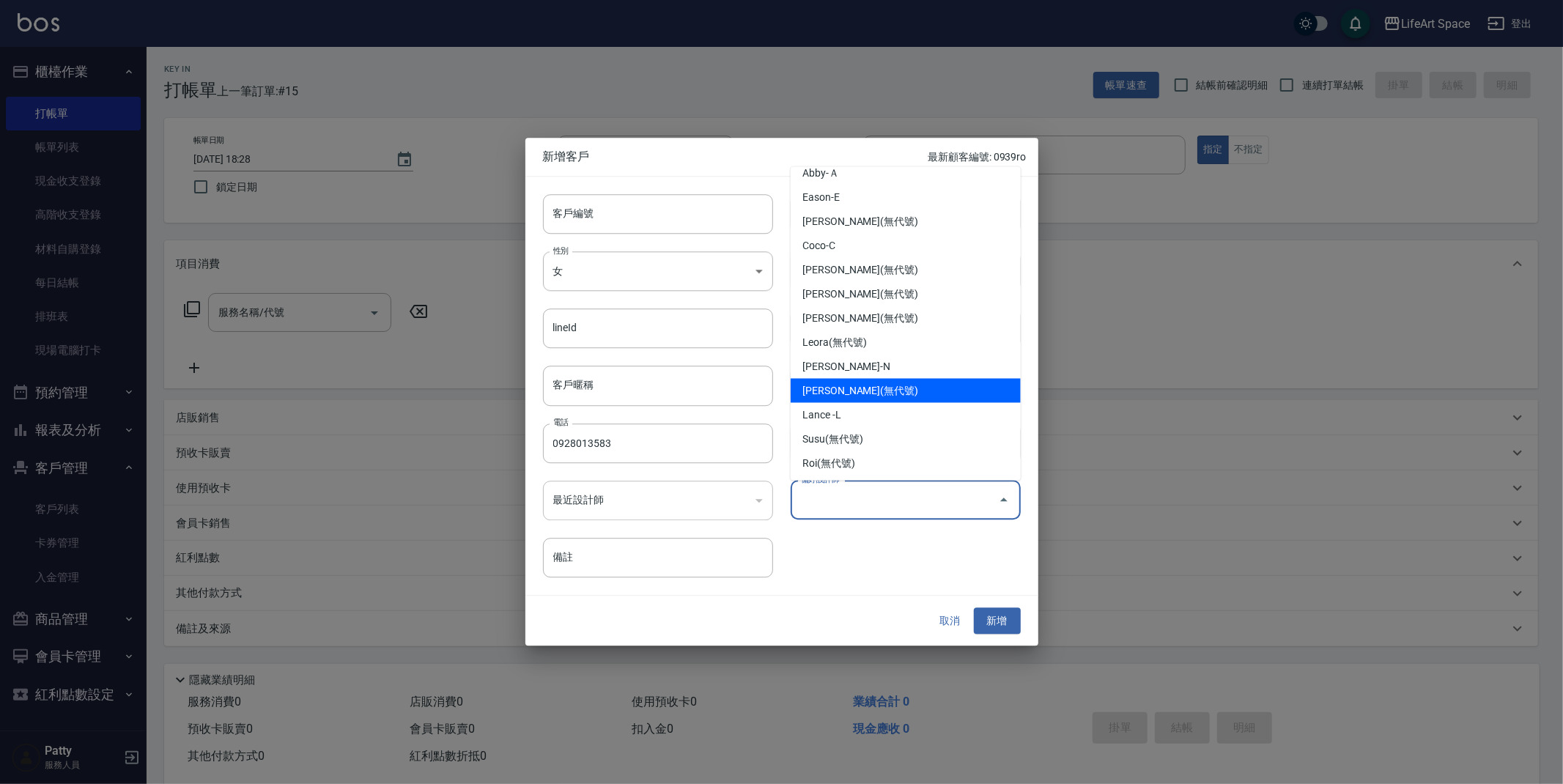
click at [856, 392] on li "[PERSON_NAME](無代號)" at bounding box center [906, 390] width 230 height 24
type input "[PERSON_NAME]"
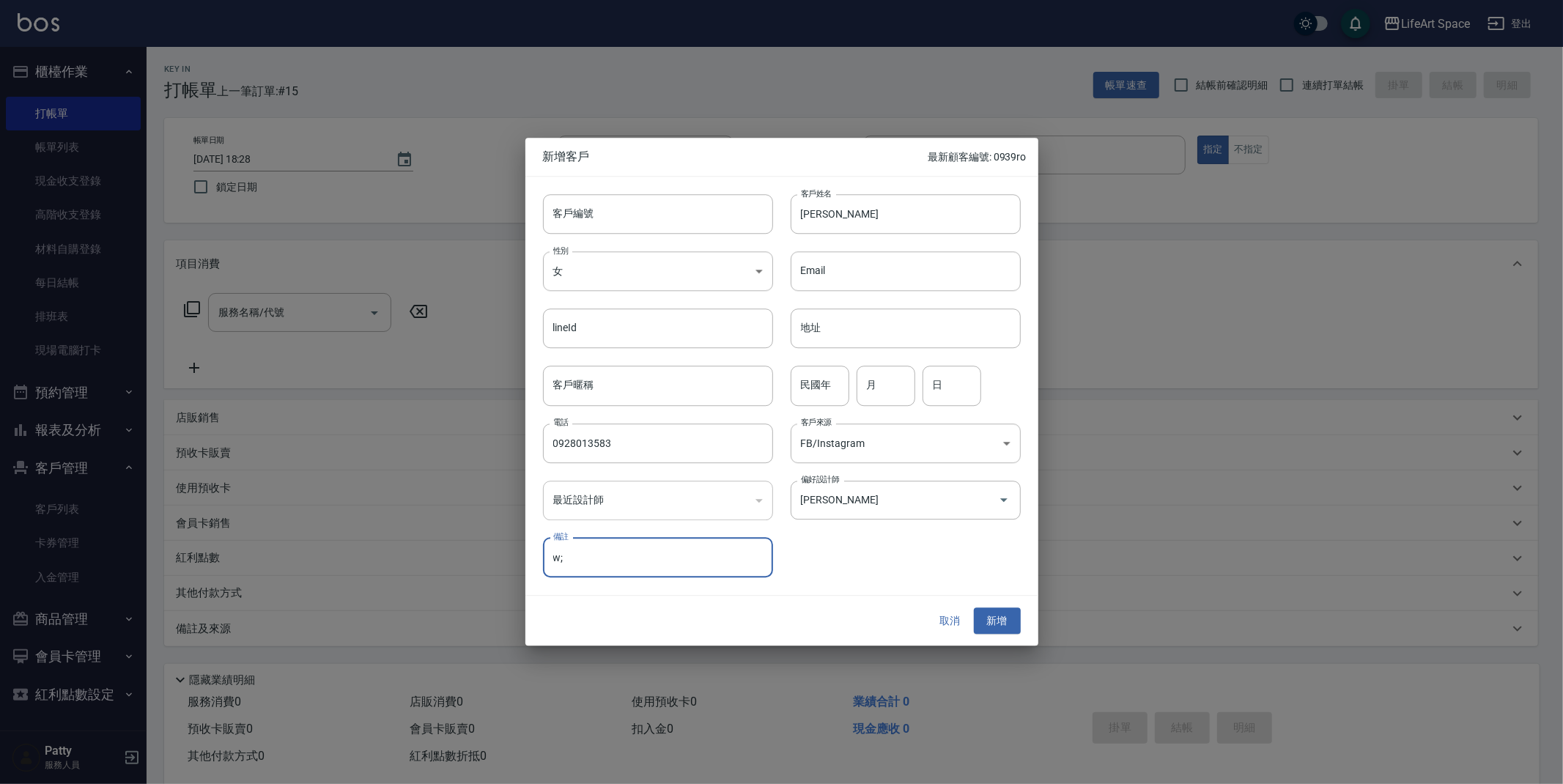
type input "w"
type input "燙髮８折4400"
click at [1016, 614] on button "新增" at bounding box center [998, 621] width 47 height 28
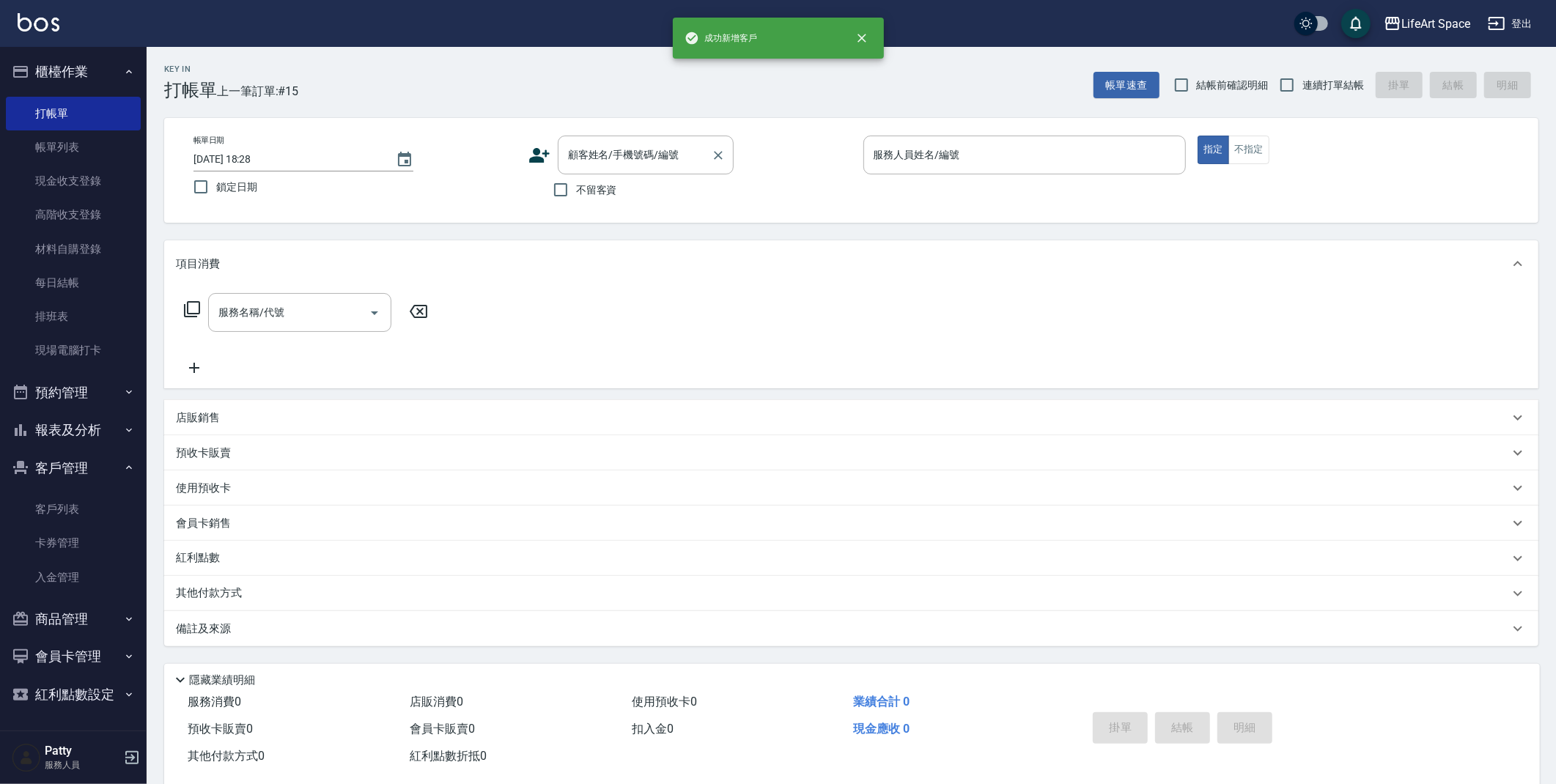
click at [631, 139] on div "顧客姓名/手機號碼/編號" at bounding box center [646, 155] width 176 height 39
type input "g"
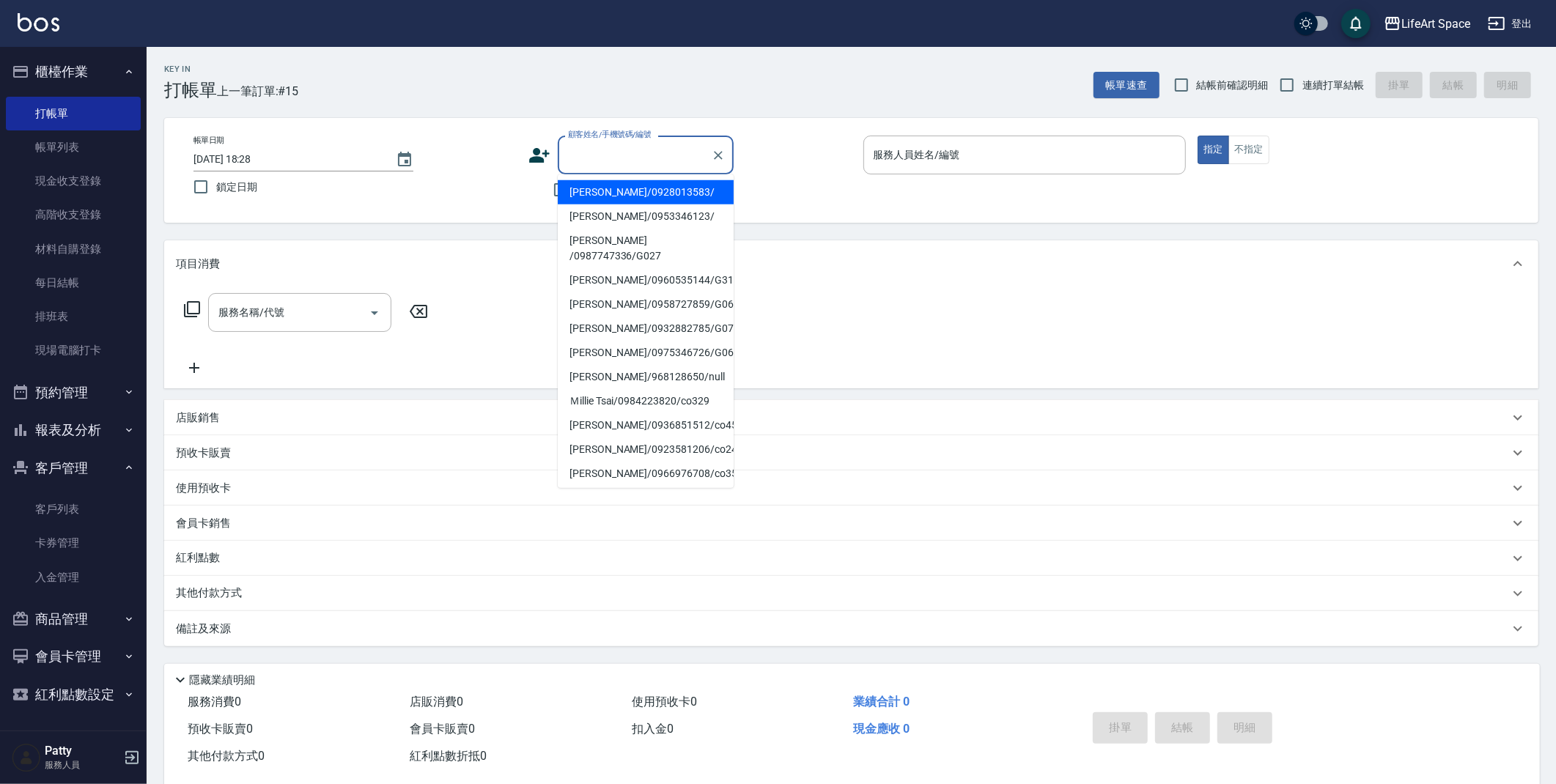
click at [639, 192] on li "黃怡寧/0928013583/" at bounding box center [646, 192] width 176 height 24
type input "黃怡寧/0928013583/"
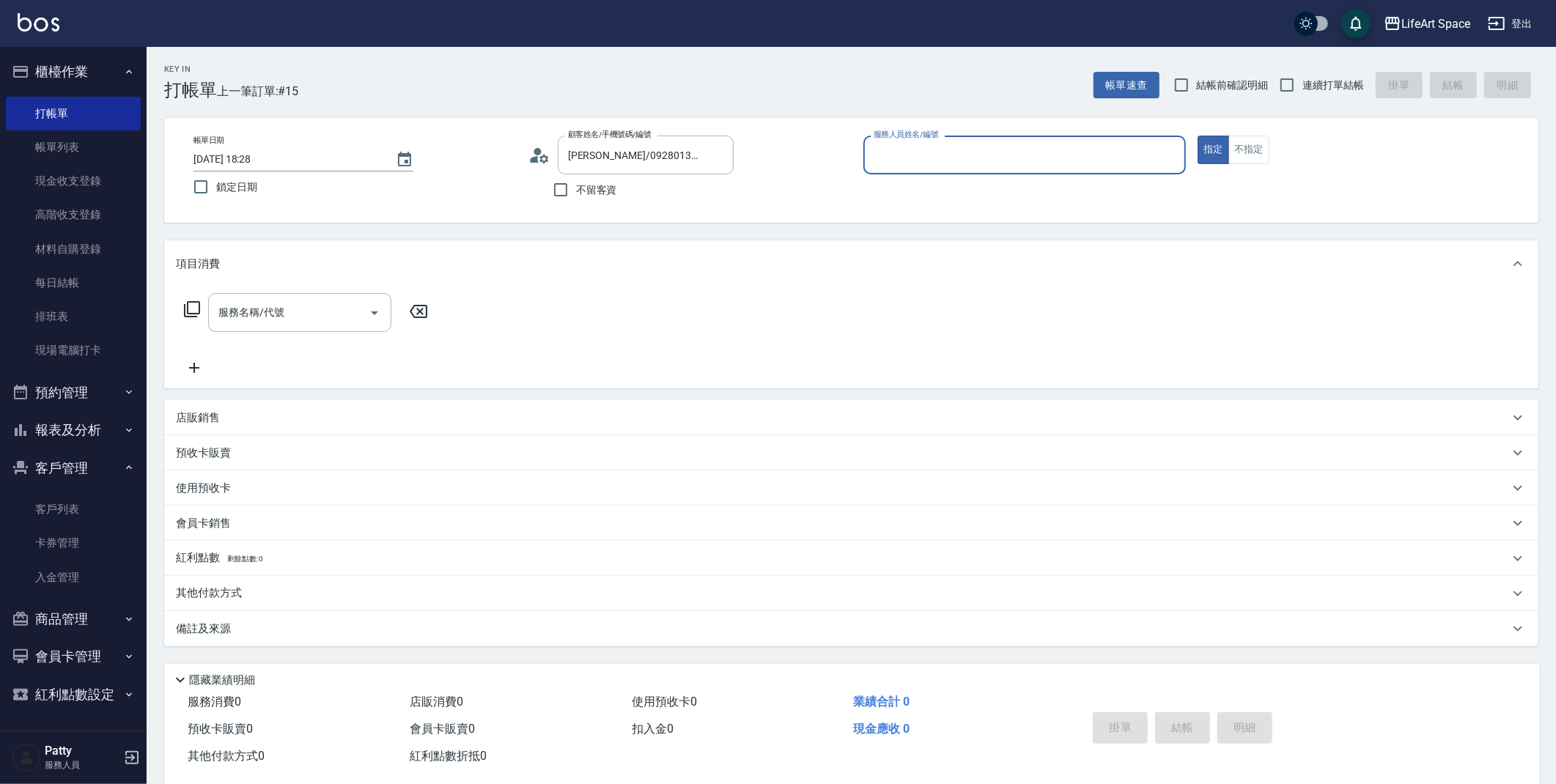
type input "[PERSON_NAME](無代號)"
click at [257, 311] on div "服務名稱/代號 服務名稱/代號" at bounding box center [300, 312] width 184 height 39
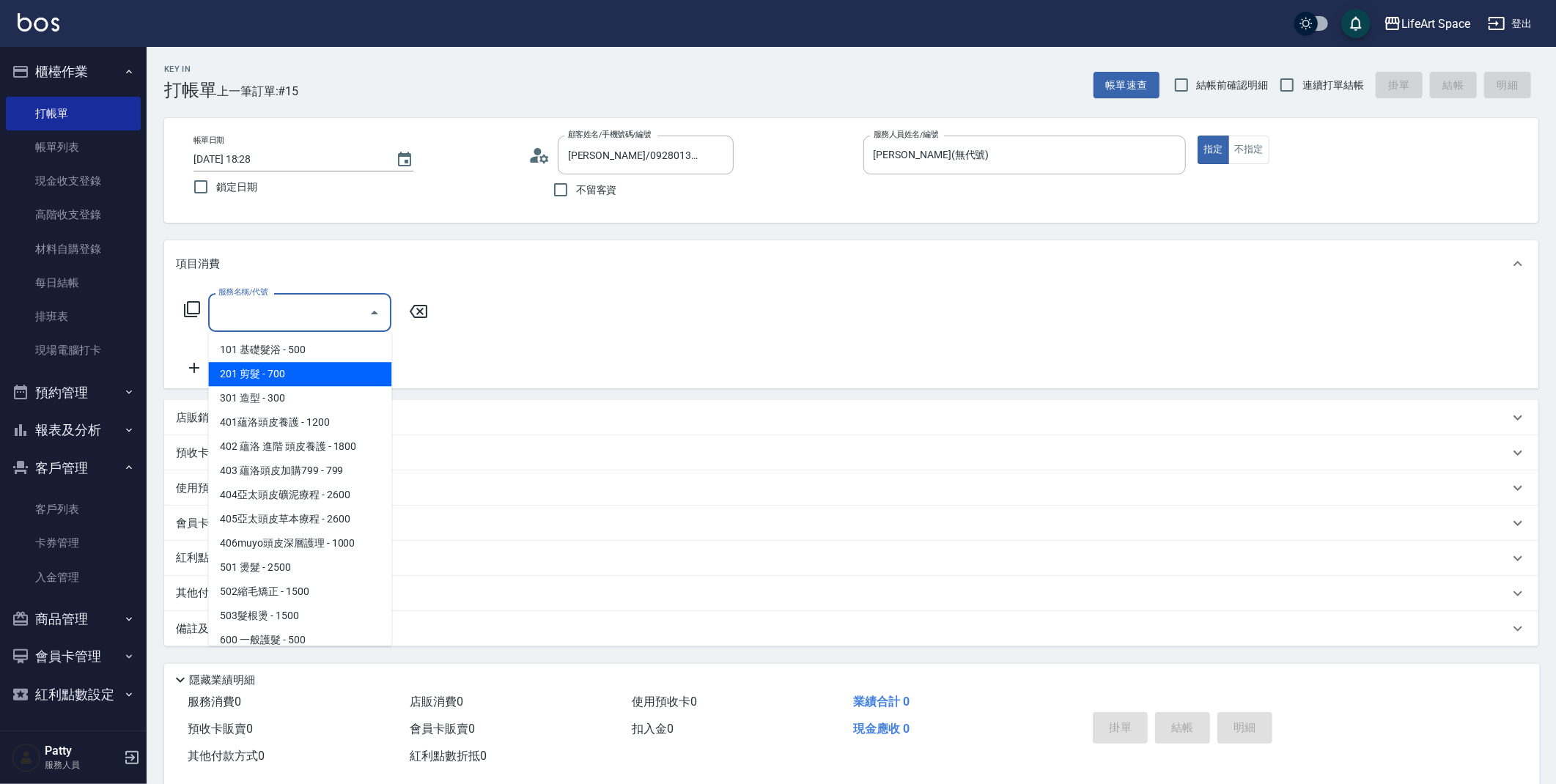
click at [350, 368] on span "201 剪髮 - 700" at bounding box center [300, 374] width 184 height 24
type input "201 剪髮(201)"
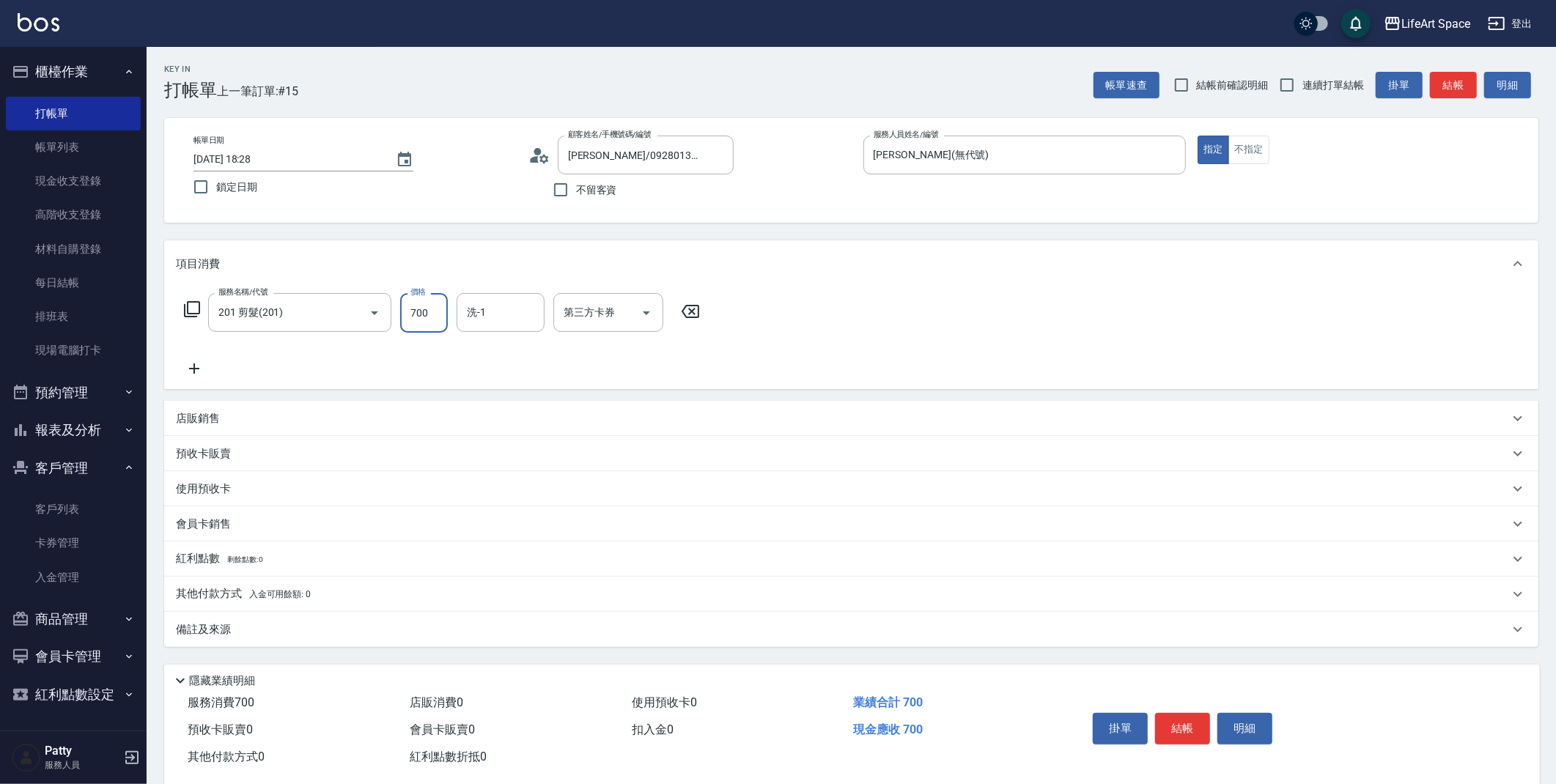
click at [419, 317] on input "700" at bounding box center [424, 312] width 48 height 39
type input "800"
click at [248, 158] on input "2025/08/22 18:28" at bounding box center [287, 159] width 188 height 24
type input "2025/08/21 18:28"
click at [194, 616] on div "備註及來源" at bounding box center [851, 630] width 1374 height 35
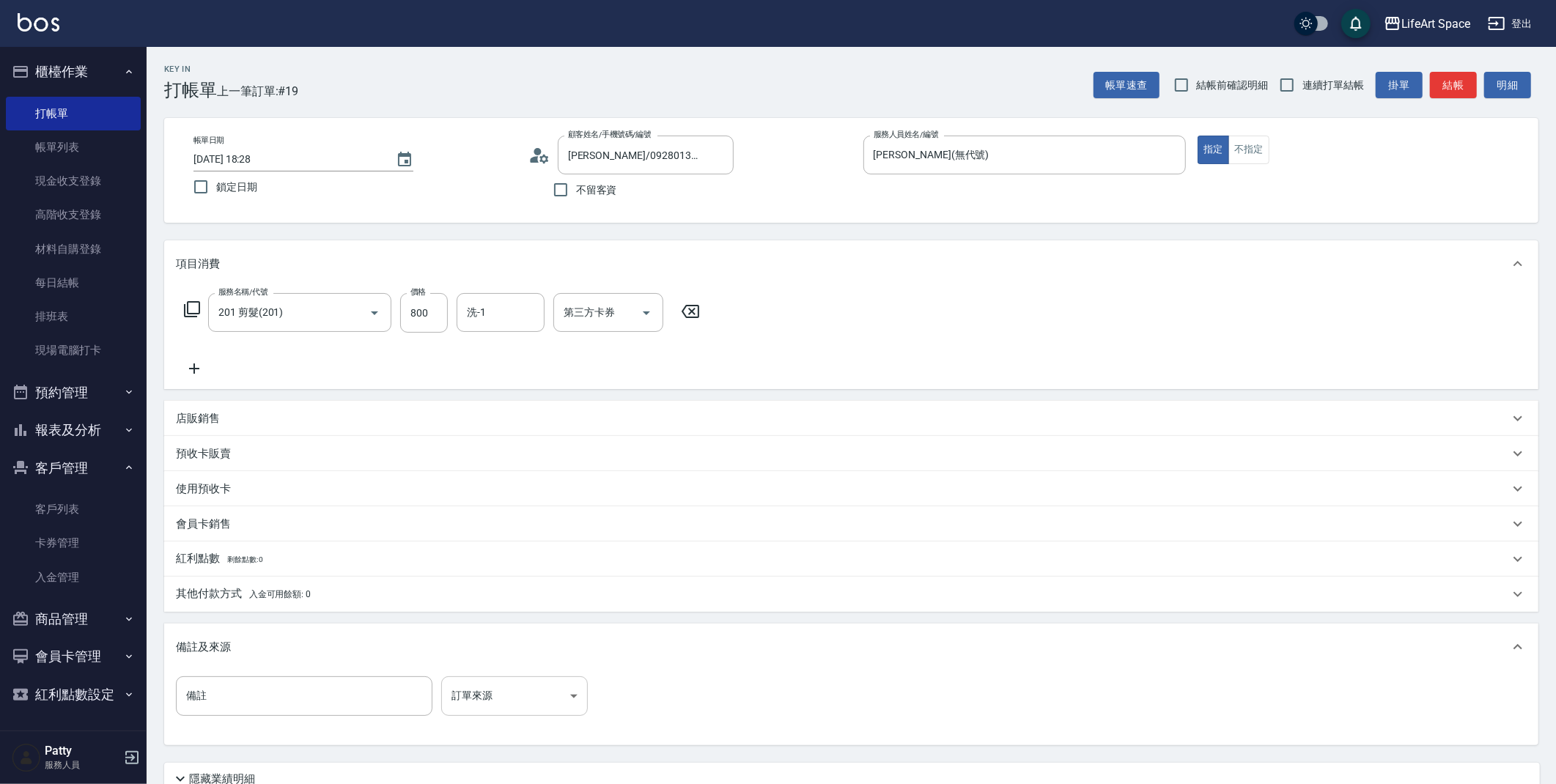
click at [533, 680] on body "LifeArt Space 登出 櫃檯作業 打帳單 帳單列表 現金收支登錄 高階收支登錄 材料自購登錄 每日結帳 排班表 現場電腦打卡 預約管理 預約管理 單…" at bounding box center [778, 452] width 1556 height 904
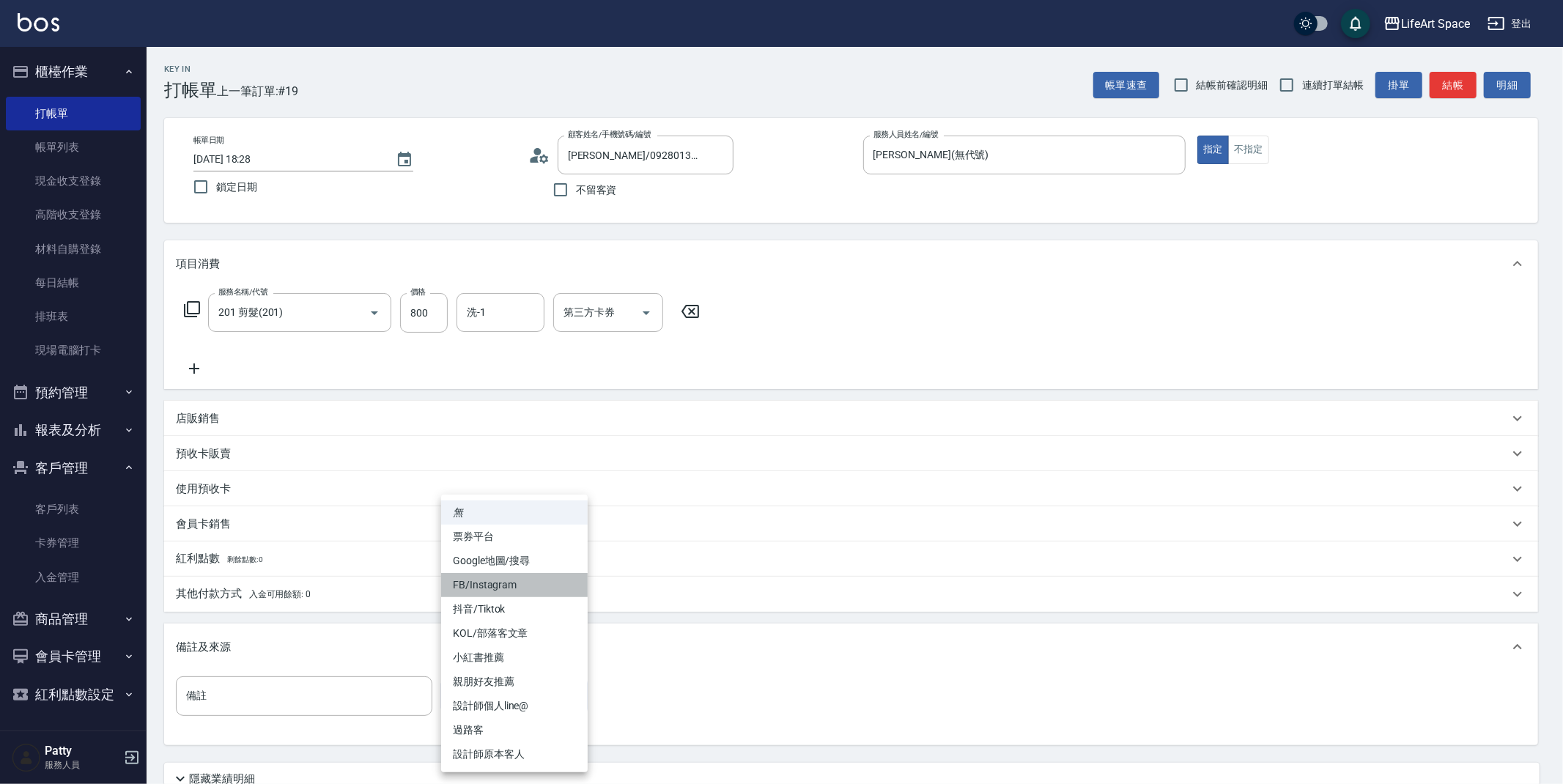
click at [502, 577] on li "FB/Instagram" at bounding box center [515, 585] width 147 height 24
type input "FB/Instagram"
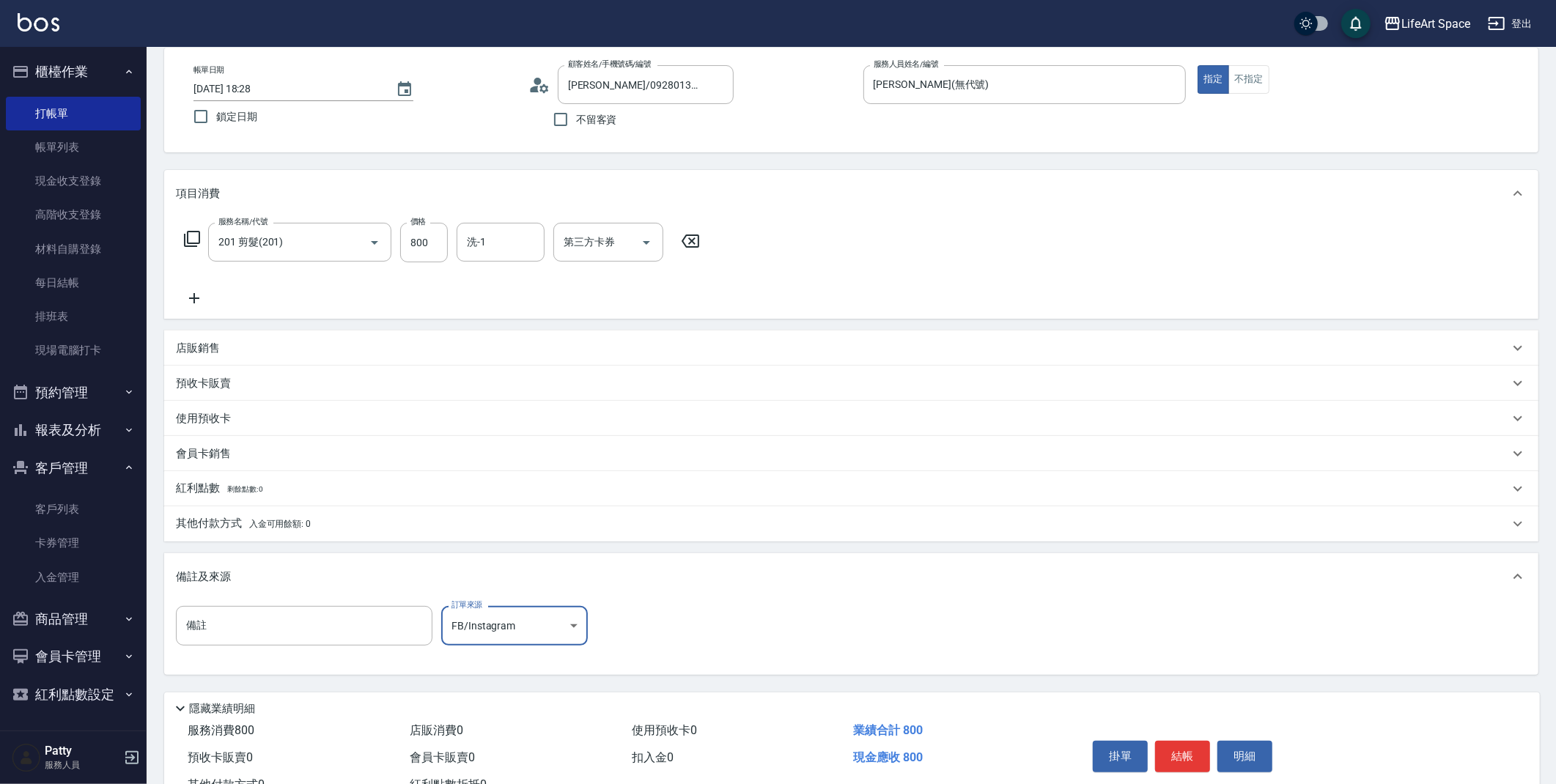
scroll to position [125, 0]
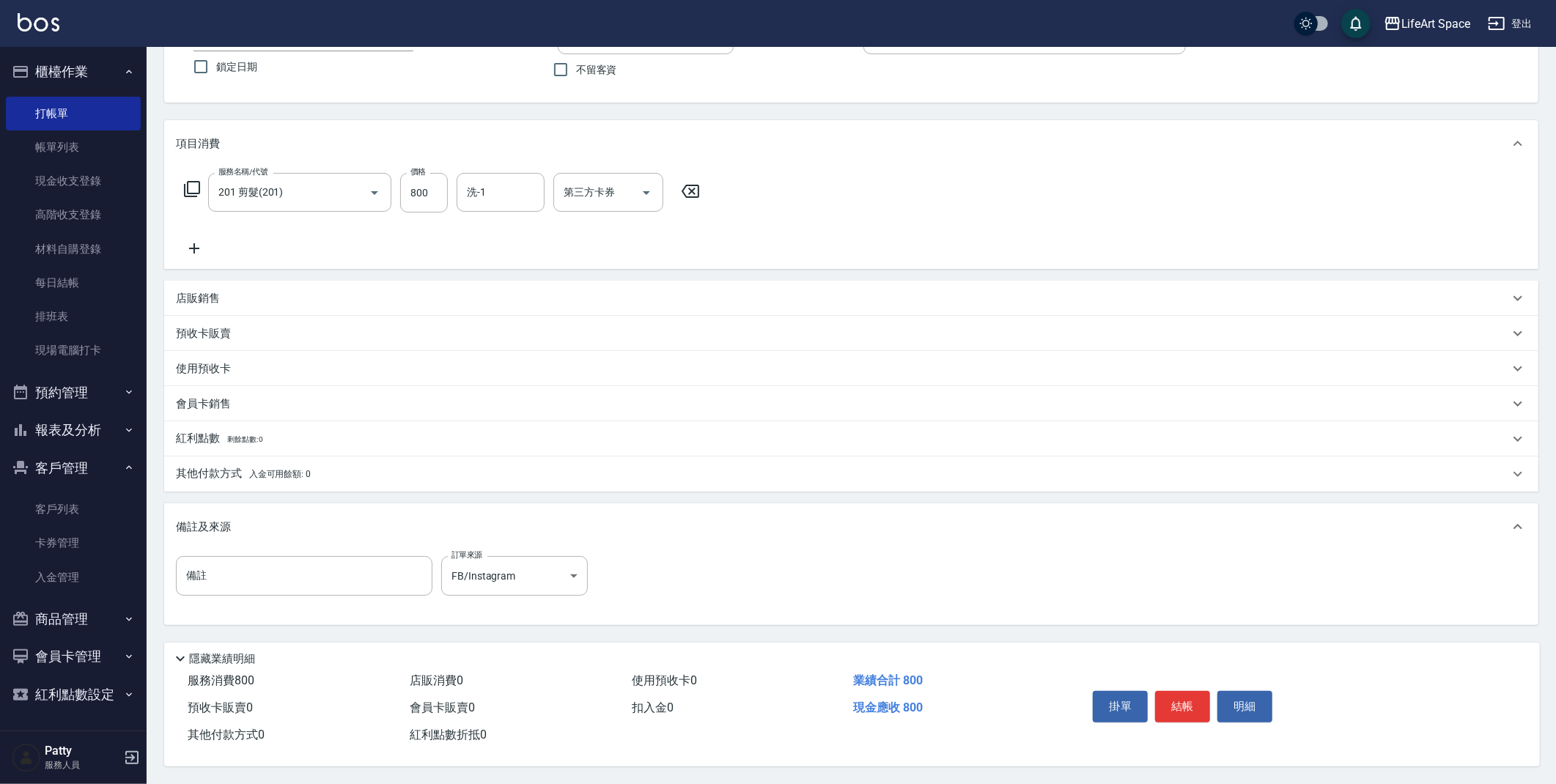
click at [1199, 716] on div "掛單 結帳 明細" at bounding box center [1182, 708] width 191 height 46
click at [1195, 715] on button "結帳" at bounding box center [1183, 706] width 55 height 31
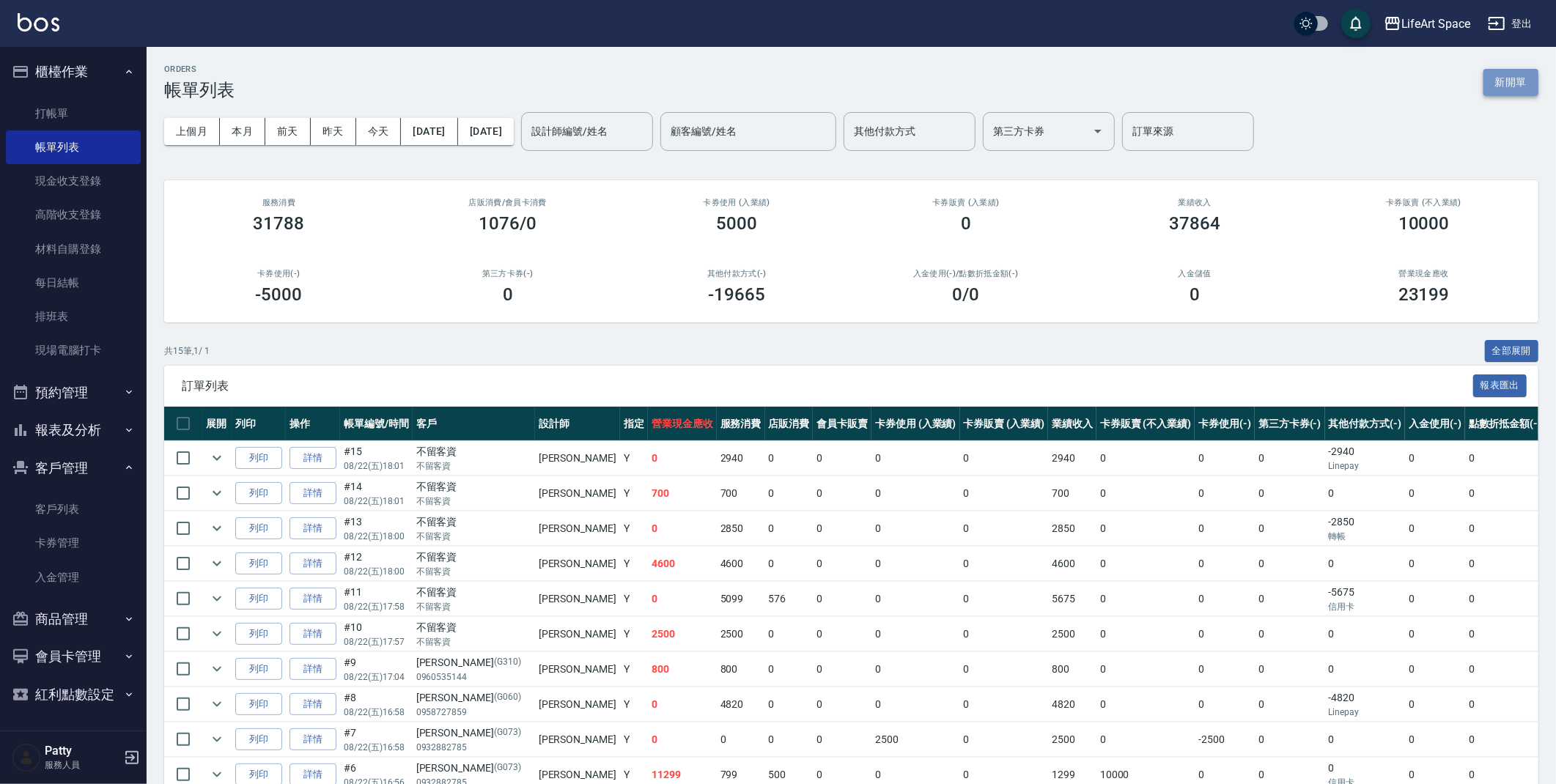
click at [1499, 78] on button "新開單" at bounding box center [1511, 83] width 55 height 28
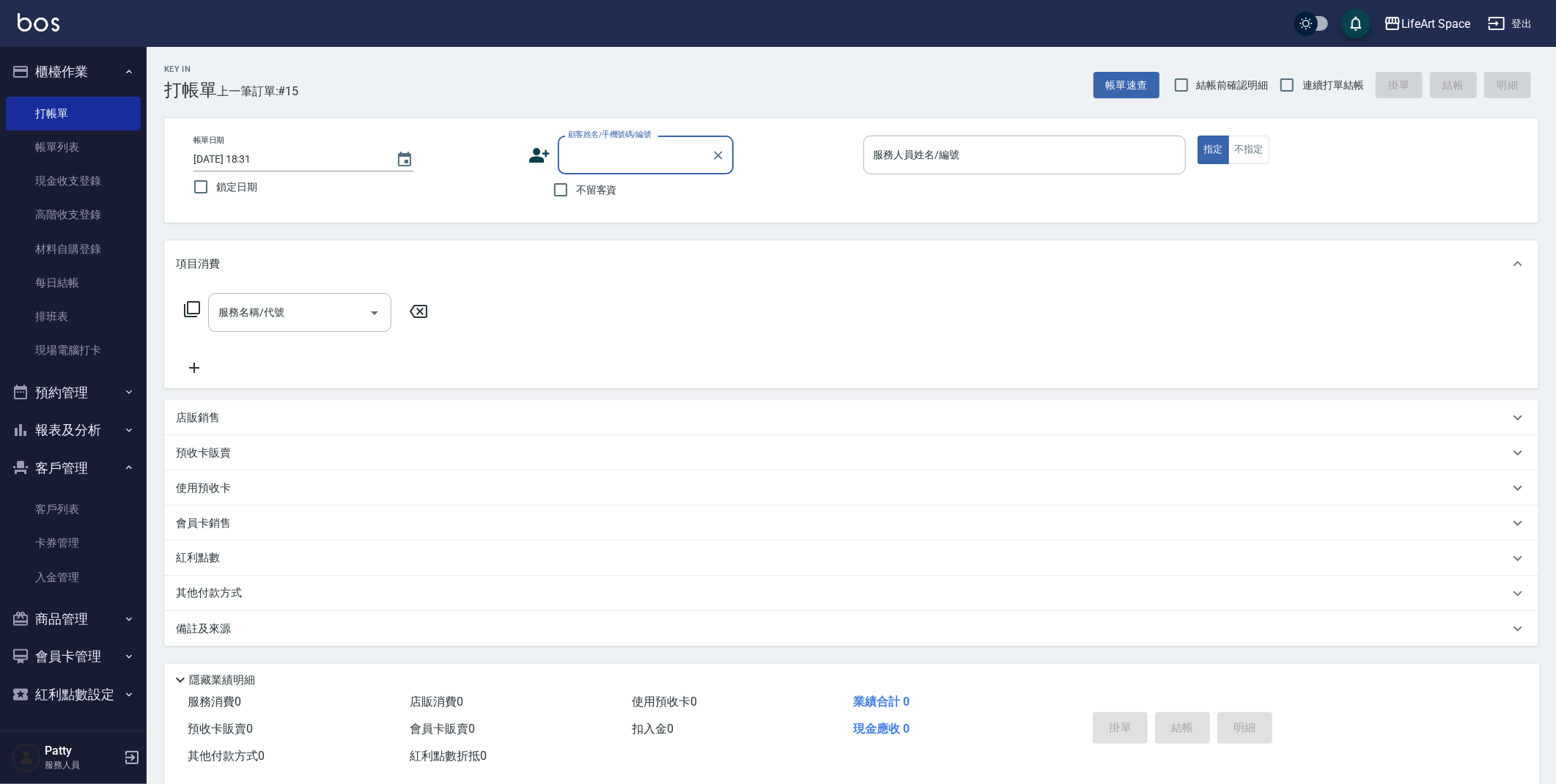
click at [259, 161] on input "2025/08/22 18:31" at bounding box center [287, 159] width 188 height 24
click at [244, 157] on input "2025/08/22 18:31" at bounding box center [287, 159] width 188 height 24
type input "2025/08/21 18:31"
click at [543, 154] on icon at bounding box center [540, 155] width 22 height 22
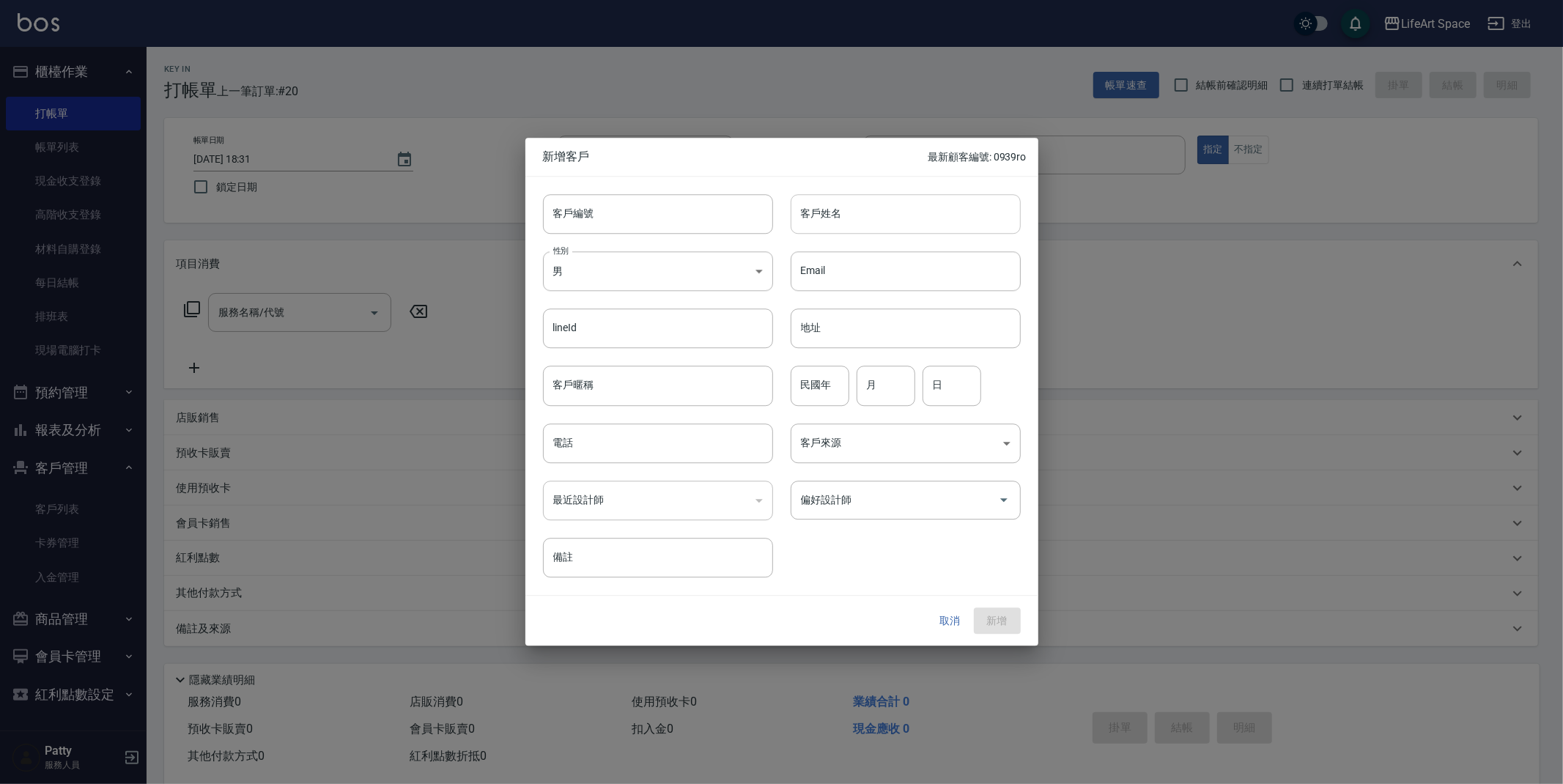
click at [858, 203] on input "客戶姓名" at bounding box center [906, 214] width 230 height 39
type input "高曉莞"
click at [627, 273] on body "LifeArt Space 登出 櫃檯作業 打帳單 帳單列表 現金收支登錄 高階收支登錄 材料自購登錄 每日結帳 排班表 現場電腦打卡 預約管理 預約管理 單…" at bounding box center [782, 403] width 1563 height 806
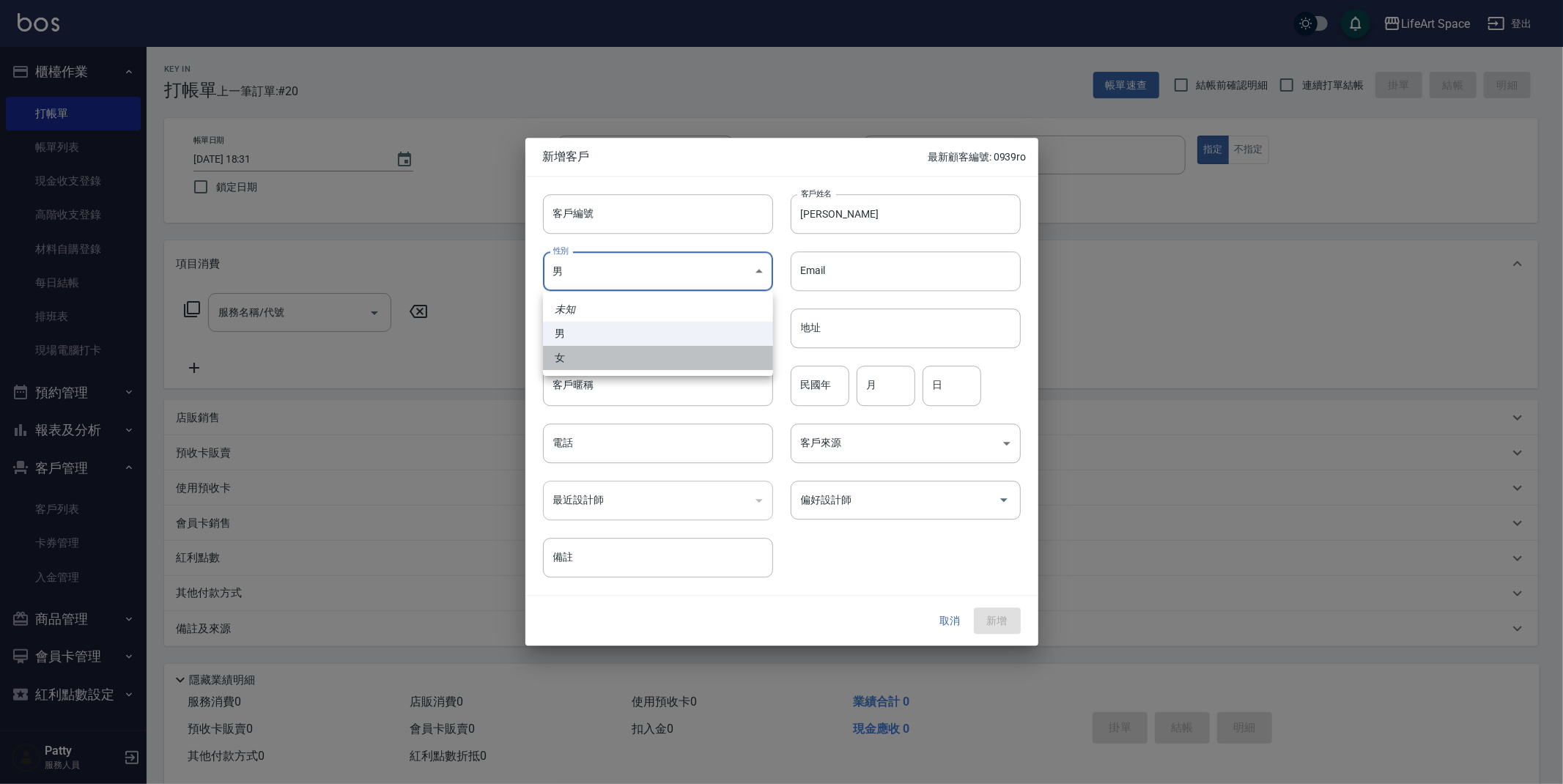
drag, startPoint x: 606, startPoint y: 363, endPoint x: 606, endPoint y: 354, distance: 9.0
click at [606, 362] on li "女" at bounding box center [658, 358] width 230 height 24
type input "FEMALE"
click at [619, 450] on input "電話" at bounding box center [658, 443] width 230 height 39
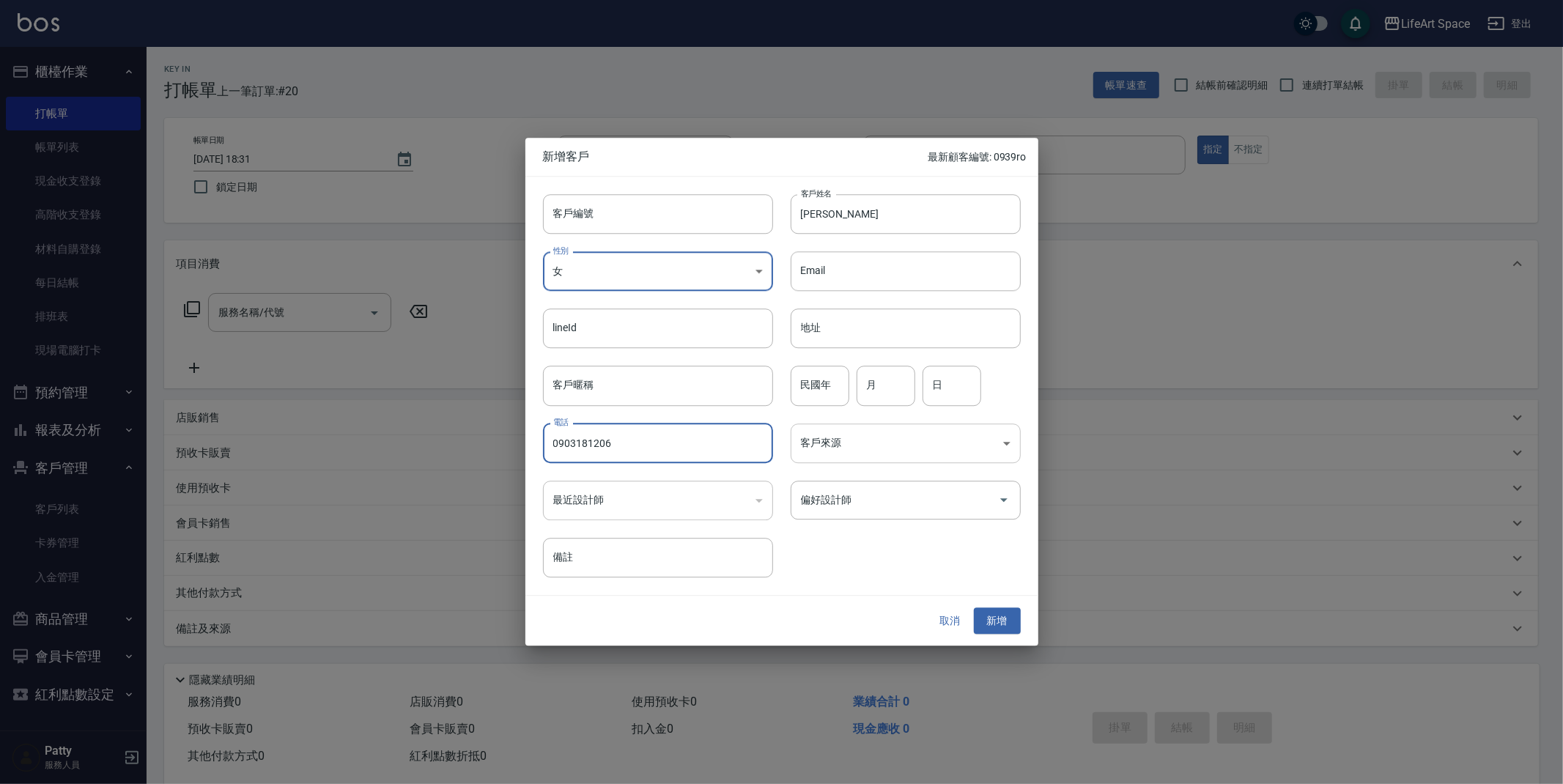
type input "0903181206"
click at [877, 426] on body "LifeArt Space 登出 櫃檯作業 打帳單 帳單列表 現金收支登錄 高階收支登錄 材料自購登錄 每日結帳 排班表 現場電腦打卡 預約管理 預約管理 單…" at bounding box center [782, 403] width 1563 height 806
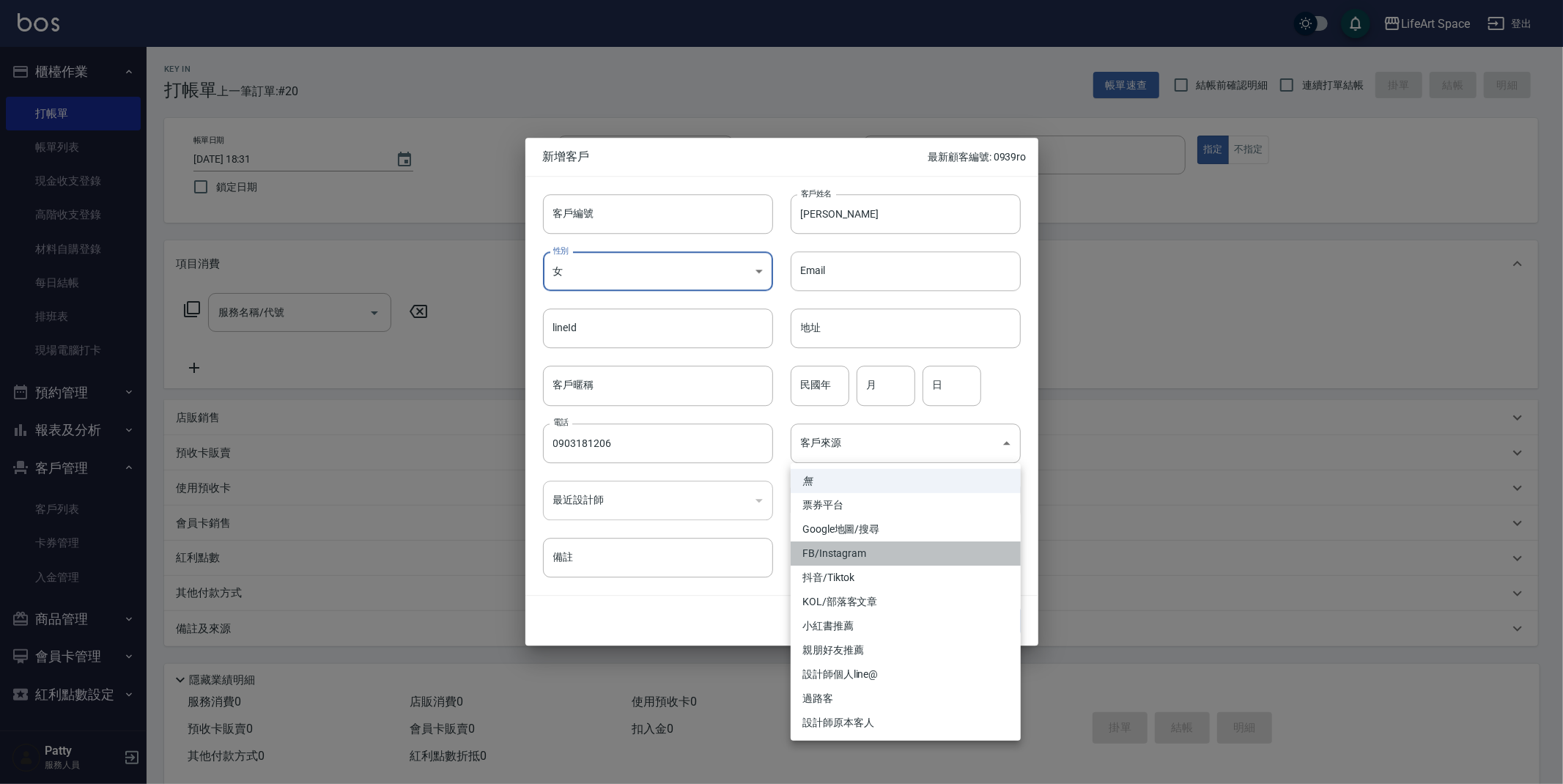
click at [847, 558] on li "FB/Instagram" at bounding box center [906, 553] width 230 height 24
type input "FB/Instagram"
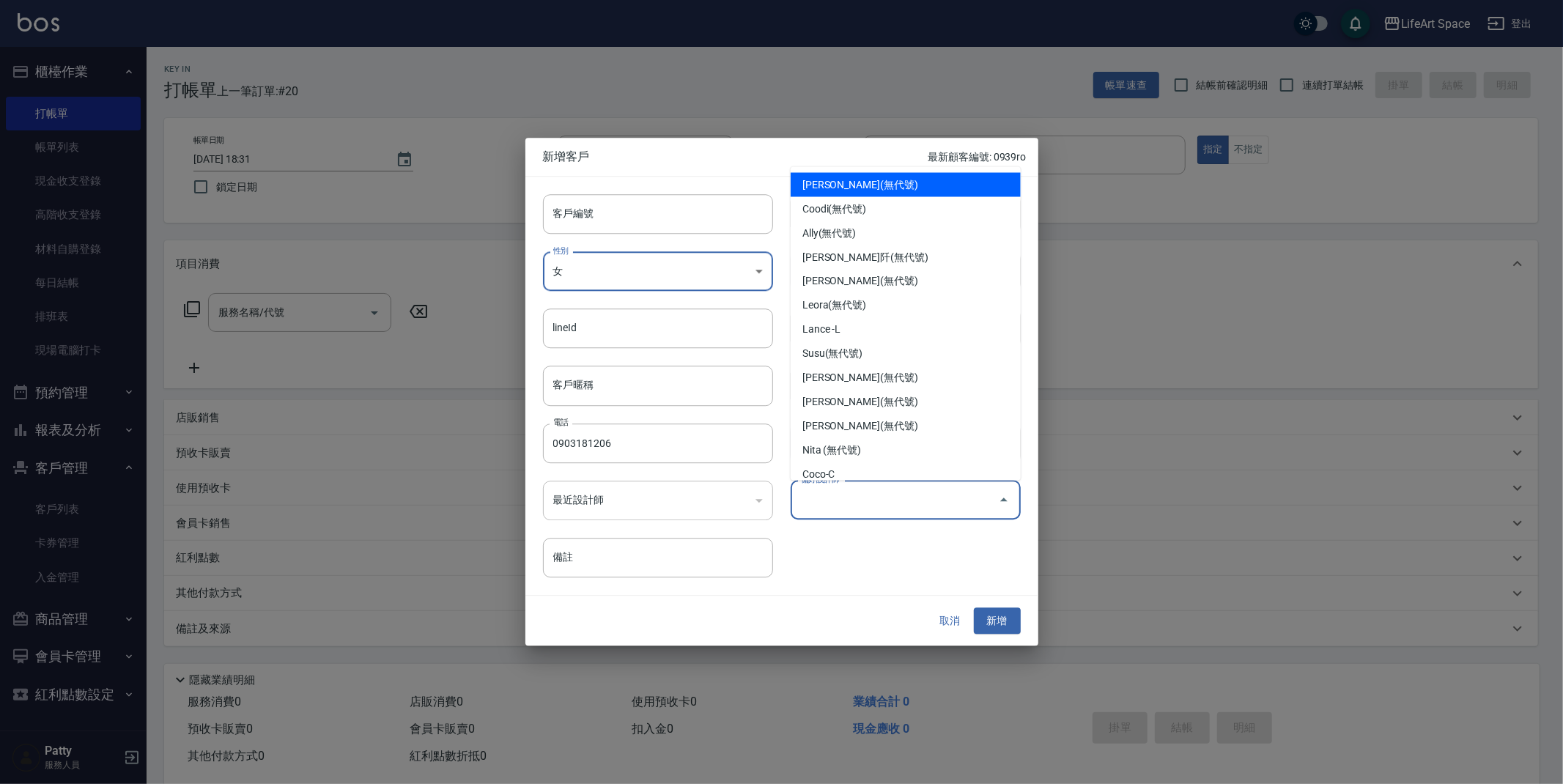
drag, startPoint x: 892, startPoint y: 489, endPoint x: 867, endPoint y: 525, distance: 43.8
click at [891, 489] on input "偏好設計師" at bounding box center [895, 500] width 195 height 26
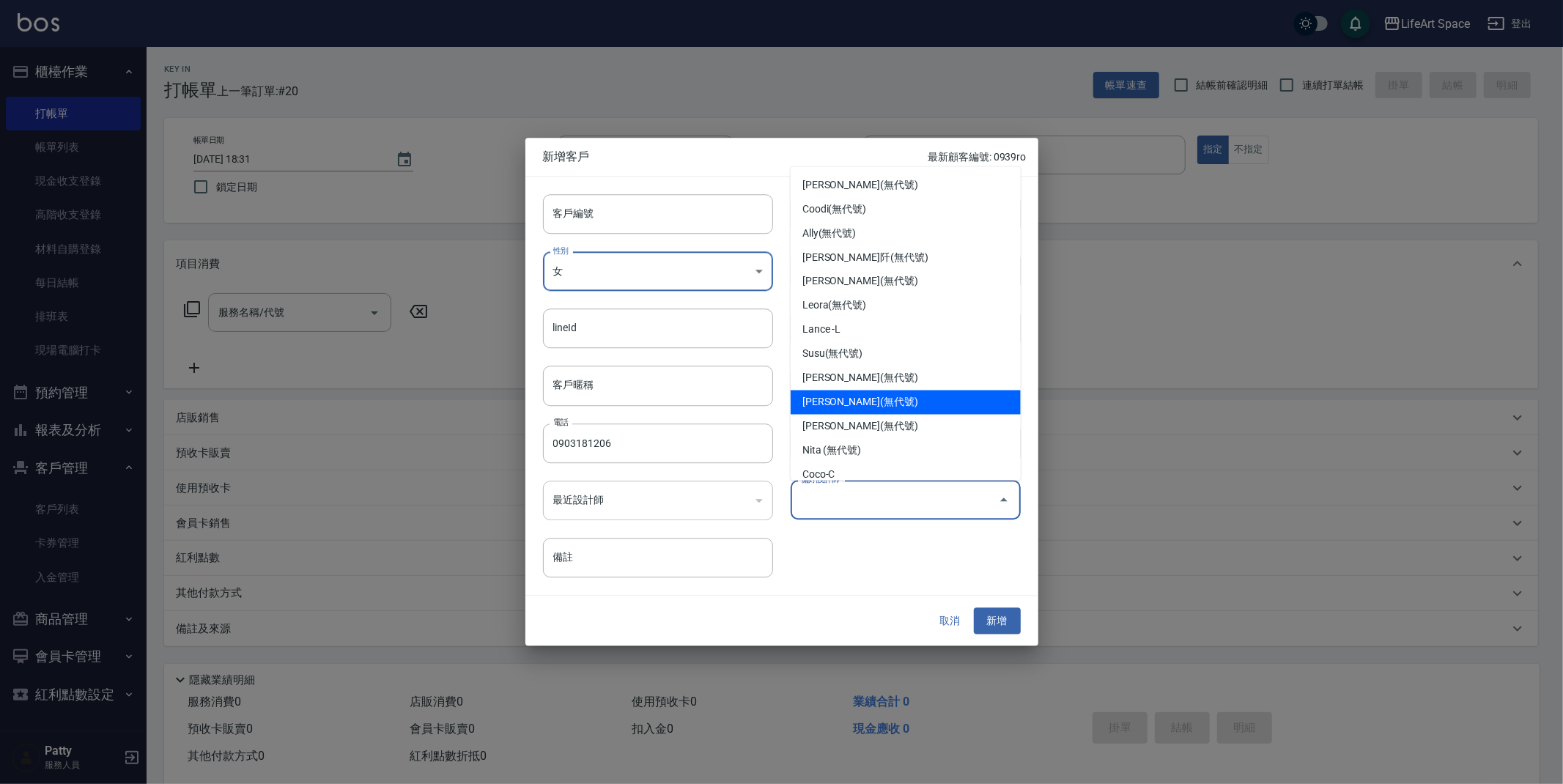
click at [832, 401] on li "[PERSON_NAME](無代號)" at bounding box center [906, 402] width 230 height 24
type input "[PERSON_NAME]"
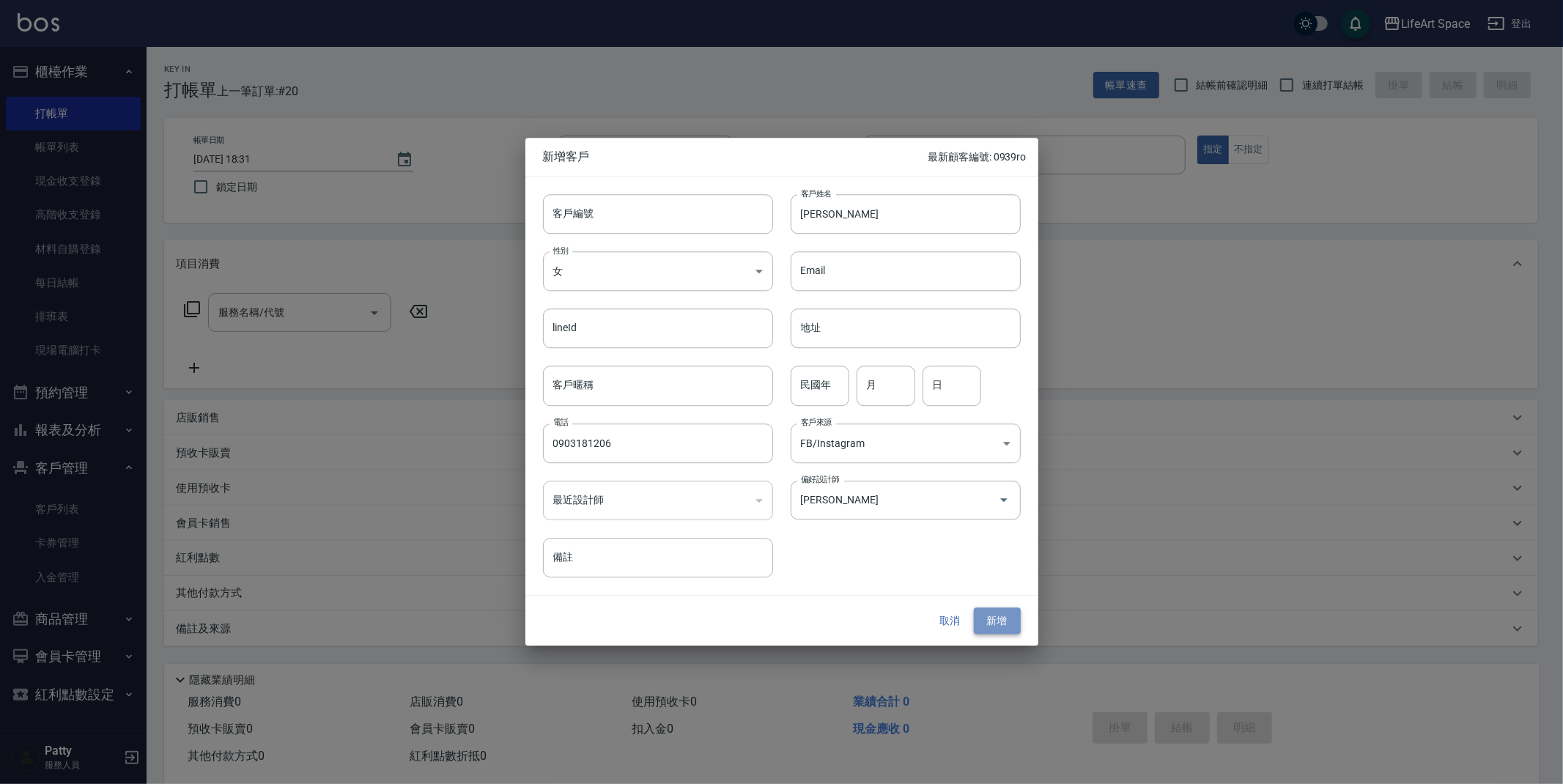
click at [993, 616] on button "新增" at bounding box center [998, 621] width 47 height 28
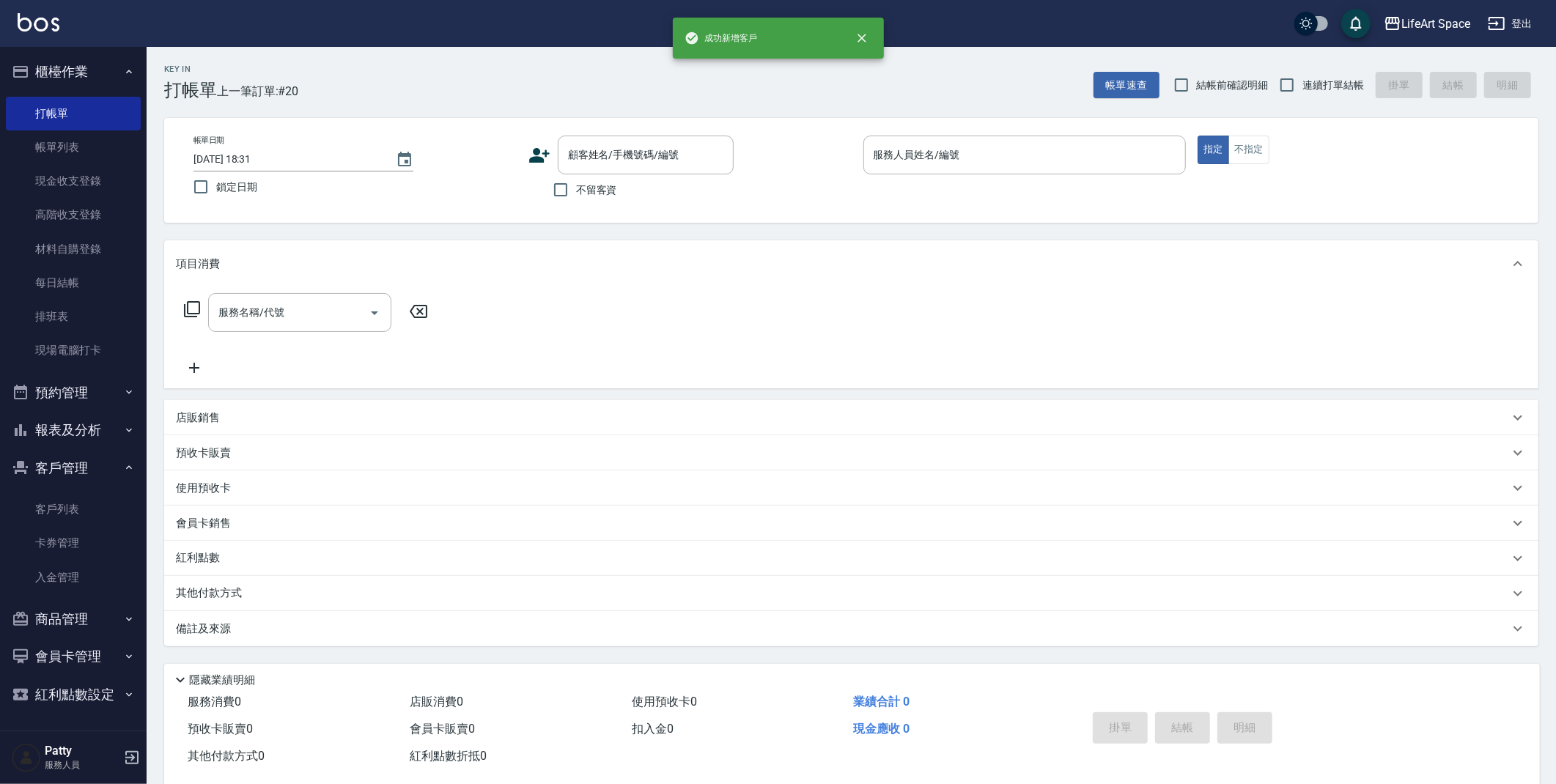
click at [607, 184] on span "不留客資" at bounding box center [597, 190] width 41 height 15
click at [577, 184] on input "不留客資" at bounding box center [561, 189] width 31 height 31
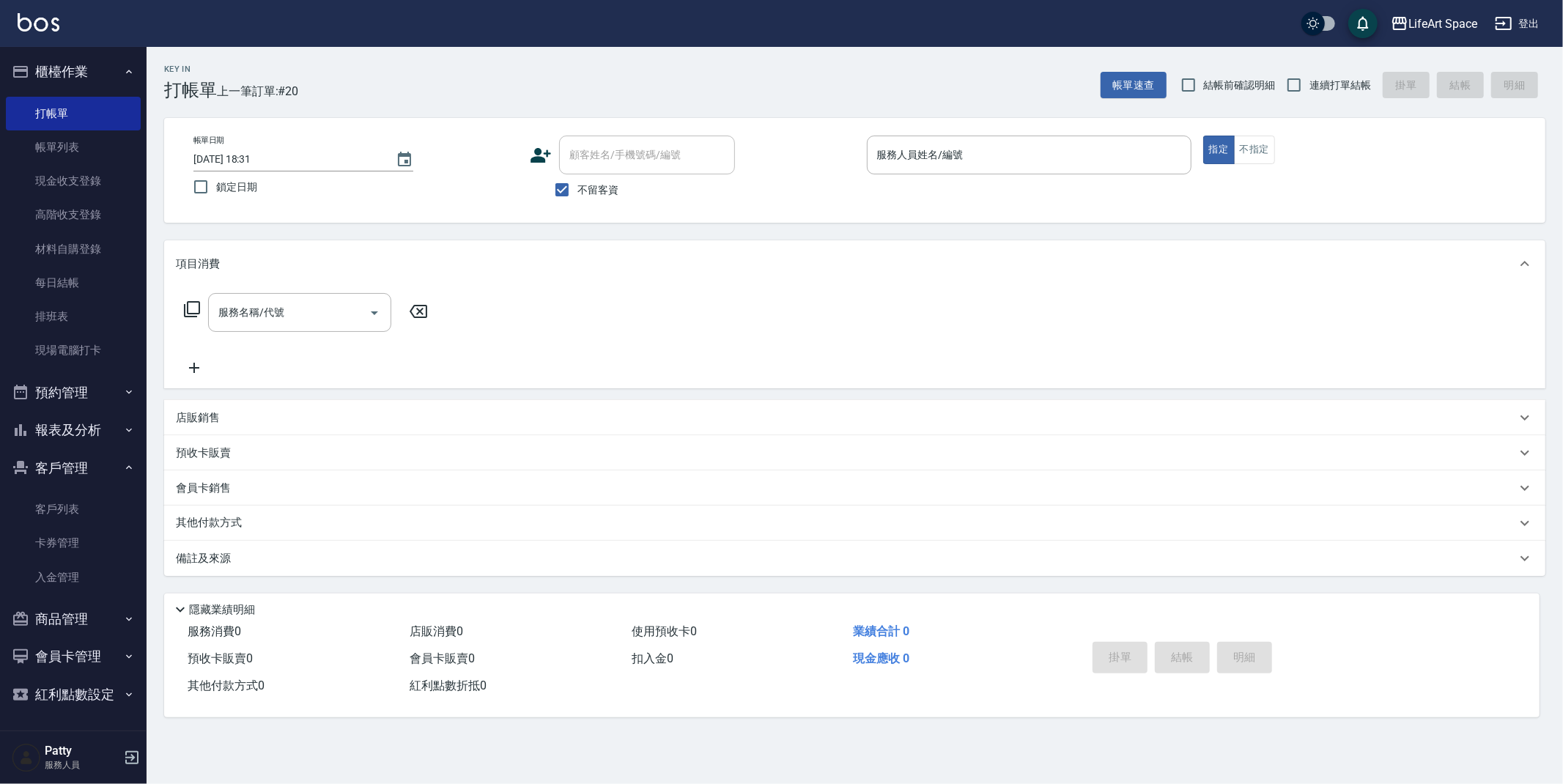
click at [606, 184] on span "不留客資" at bounding box center [597, 190] width 41 height 15
click at [577, 184] on input "不留客資" at bounding box center [561, 189] width 31 height 31
checkbox input "false"
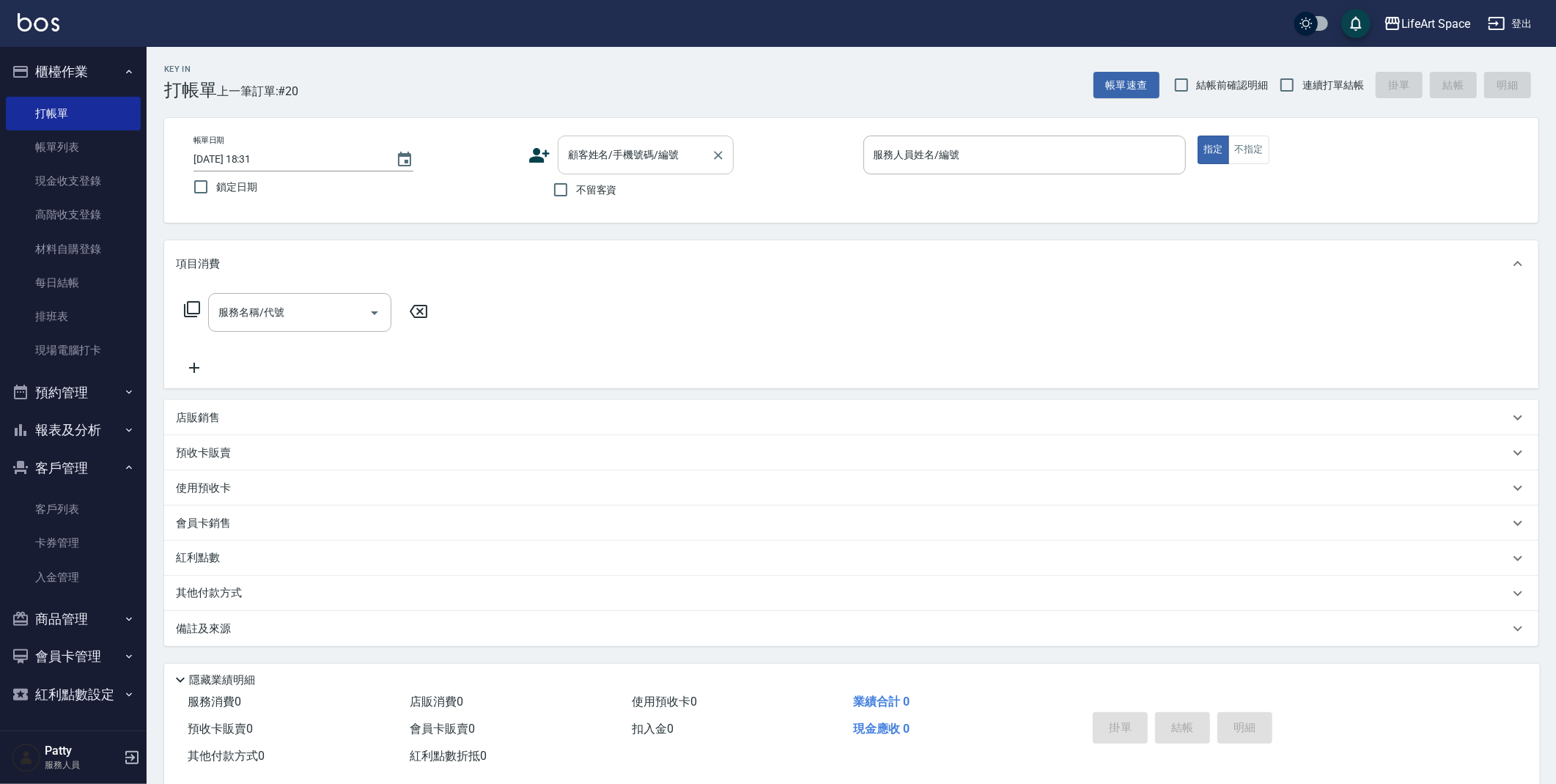
click at [614, 163] on input "顧客姓名/手機號碼/編號" at bounding box center [635, 154] width 141 height 26
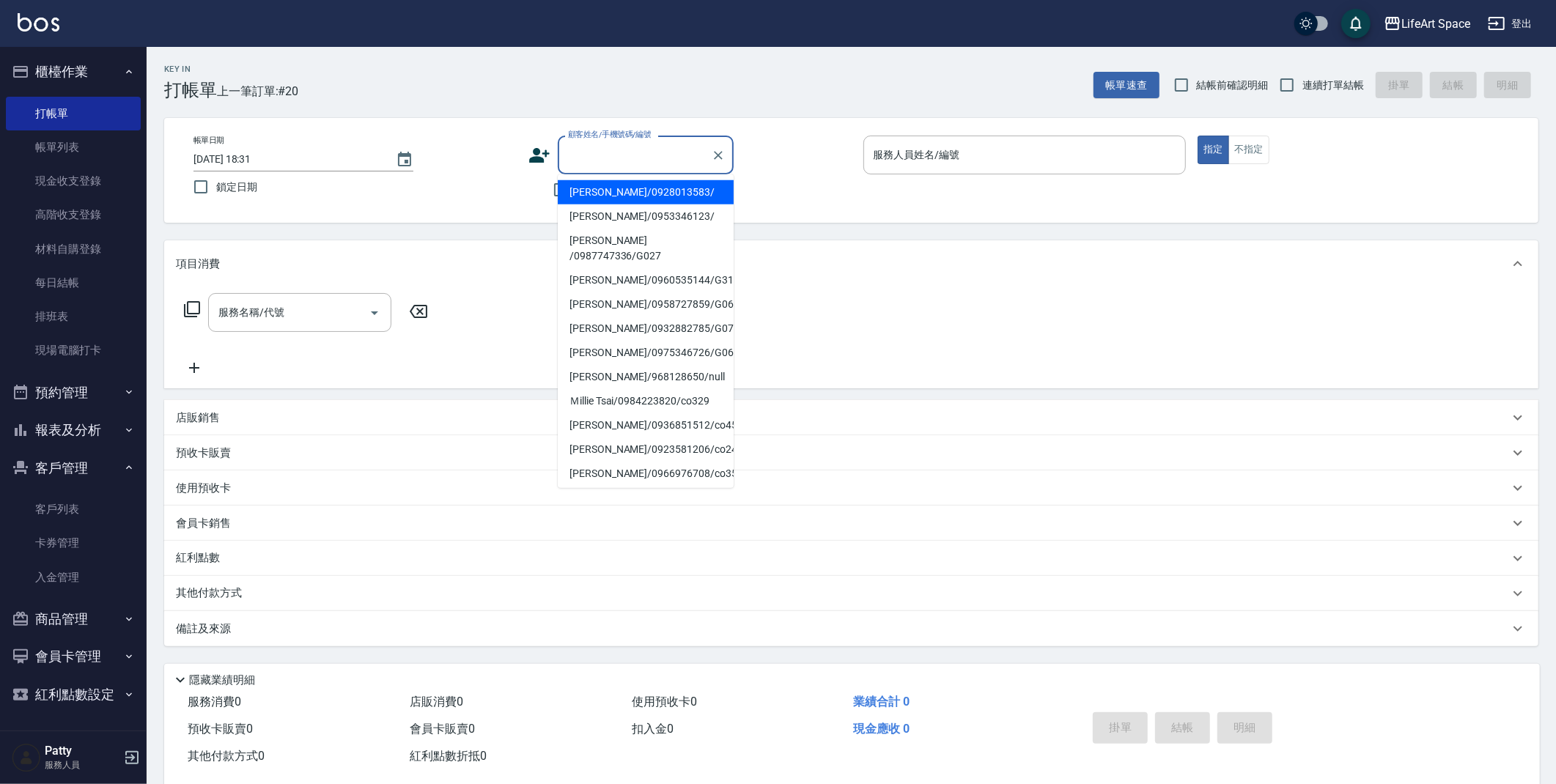
click at [613, 148] on input "顧客姓名/手機號碼/編號" at bounding box center [635, 154] width 141 height 26
click at [614, 148] on input "顧客姓名/手機號碼/編號" at bounding box center [635, 154] width 141 height 26
click at [597, 198] on li "高曉莞/0903181206/" at bounding box center [646, 192] width 176 height 24
type input "高曉莞/0903181206/"
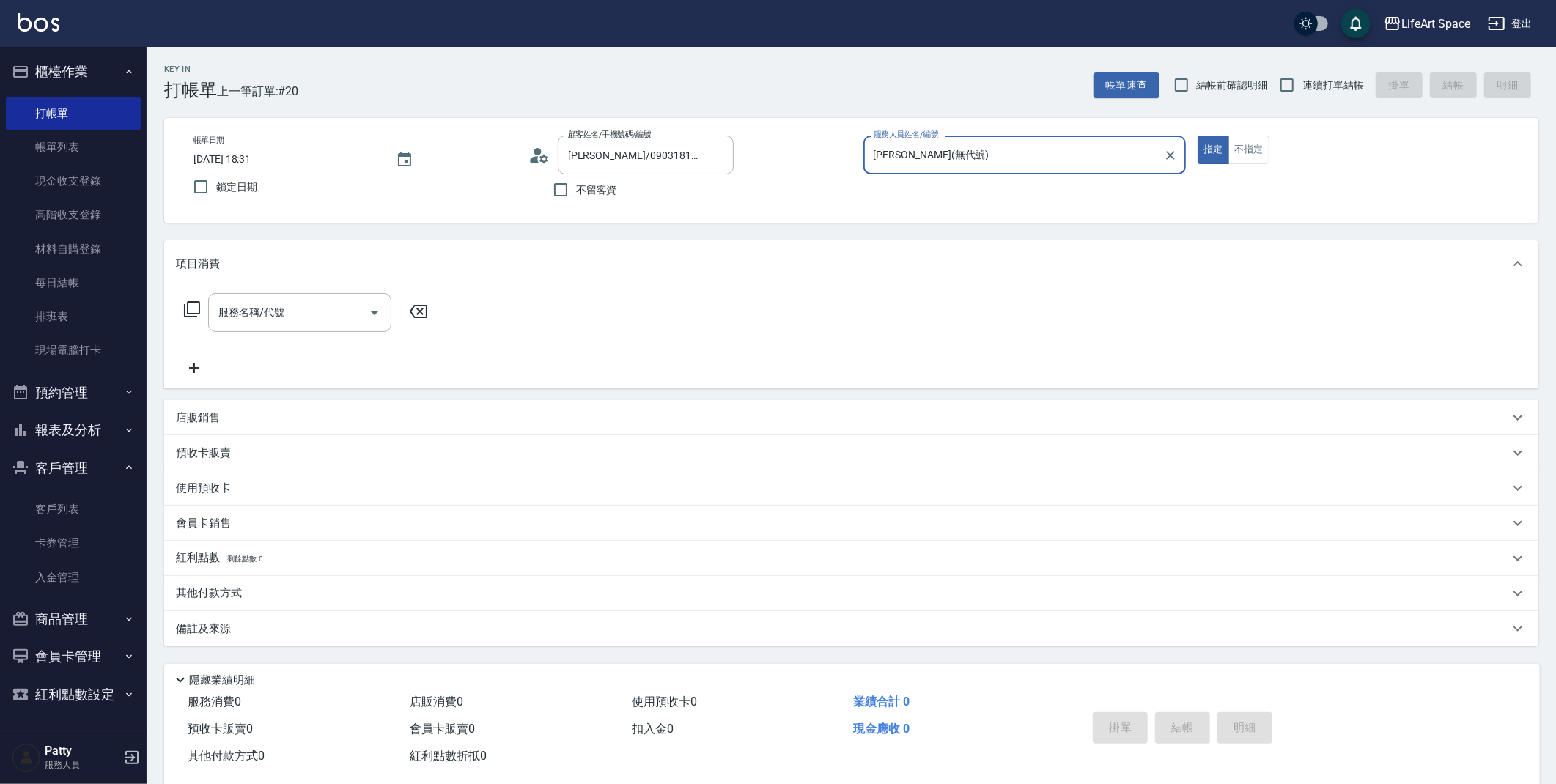
type input "[PERSON_NAME](無代號)"
click at [264, 311] on div "服務名稱/代號 服務名稱/代號" at bounding box center [300, 312] width 184 height 39
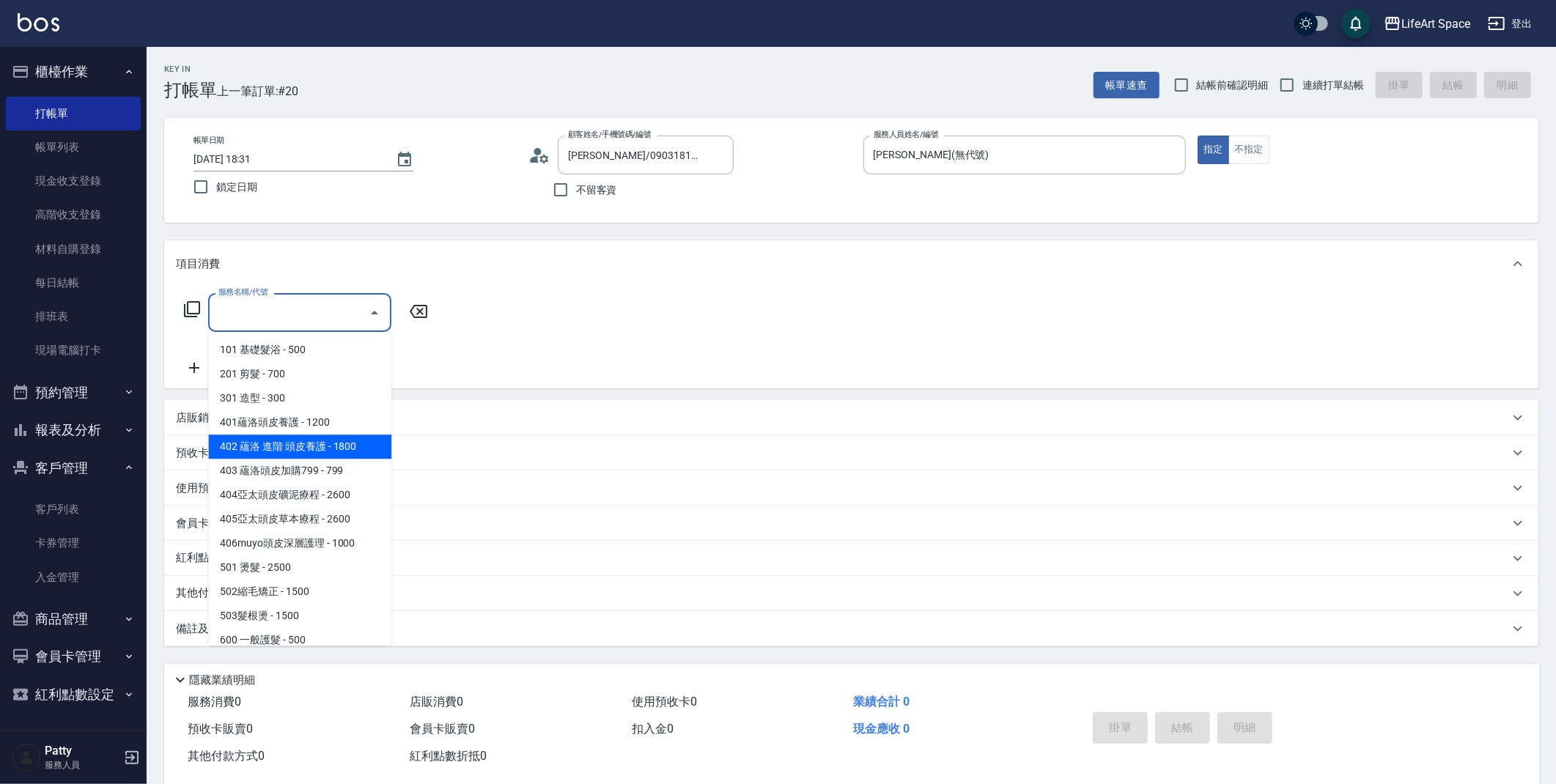
click at [196, 309] on icon at bounding box center [192, 309] width 18 height 18
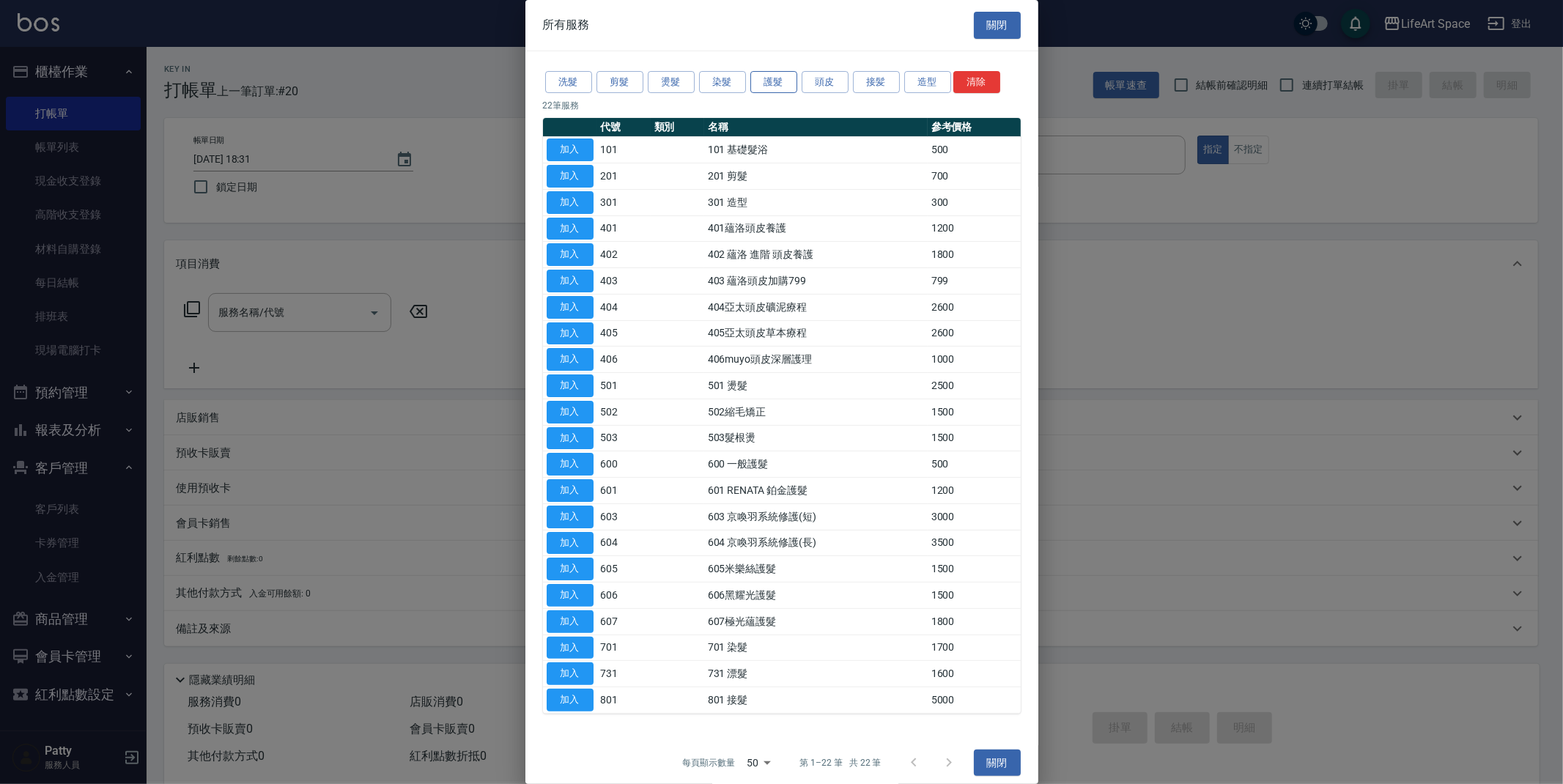
click at [763, 82] on button "護髮" at bounding box center [774, 82] width 47 height 23
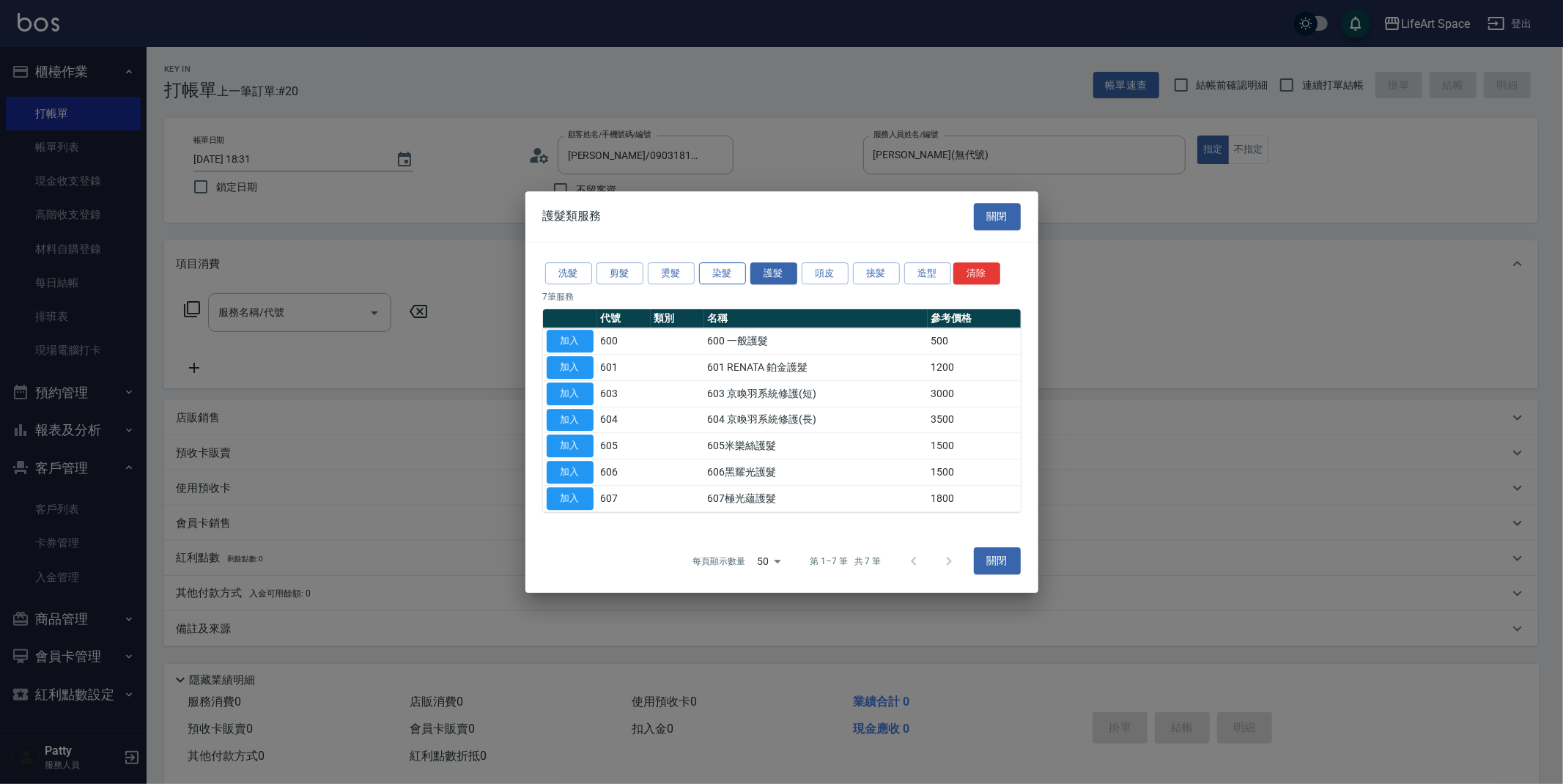
click at [703, 270] on button "染髮" at bounding box center [722, 274] width 47 height 23
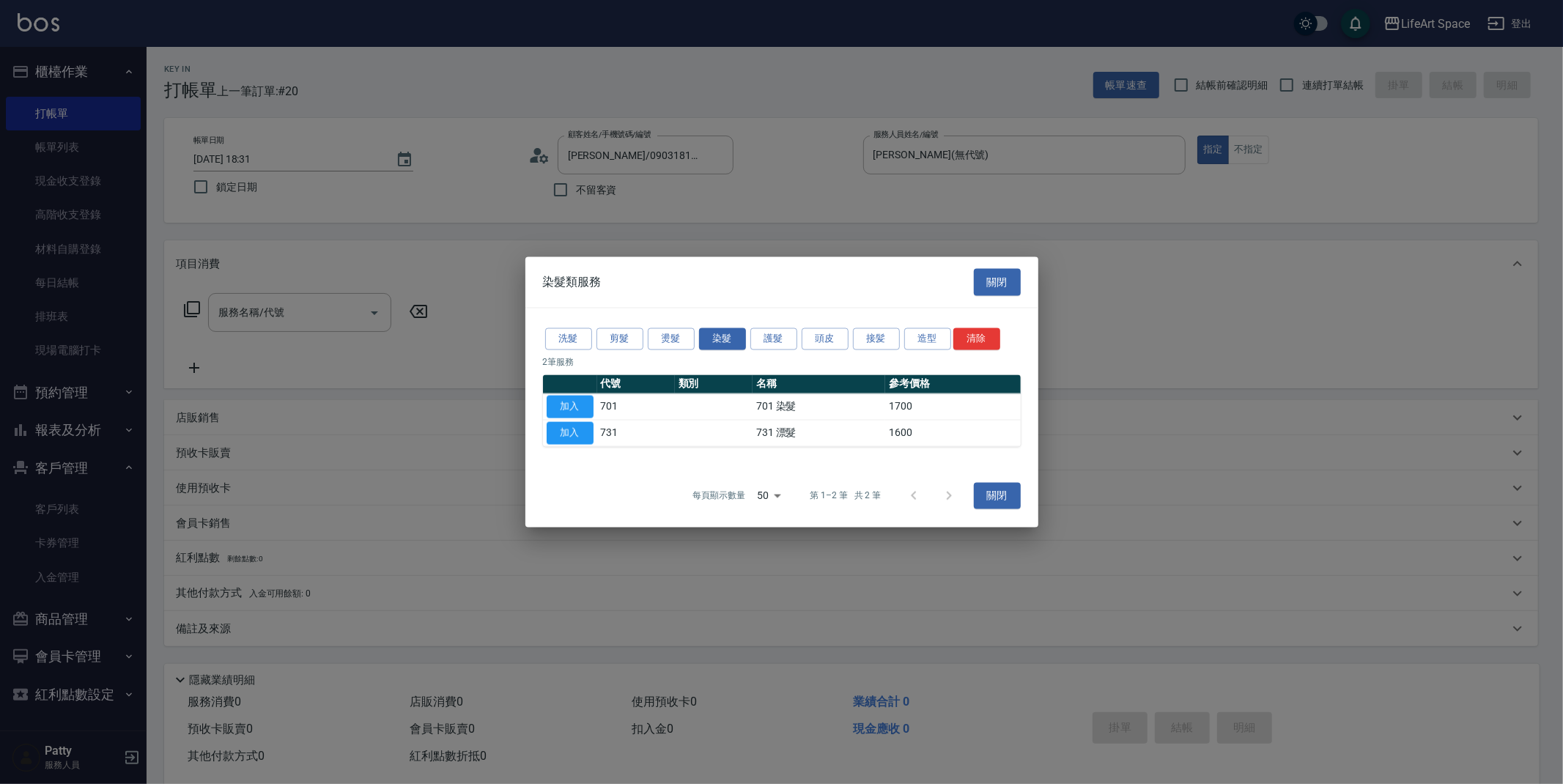
click at [585, 434] on button "加入" at bounding box center [570, 433] width 47 height 23
type input "731 漂髮(731)"
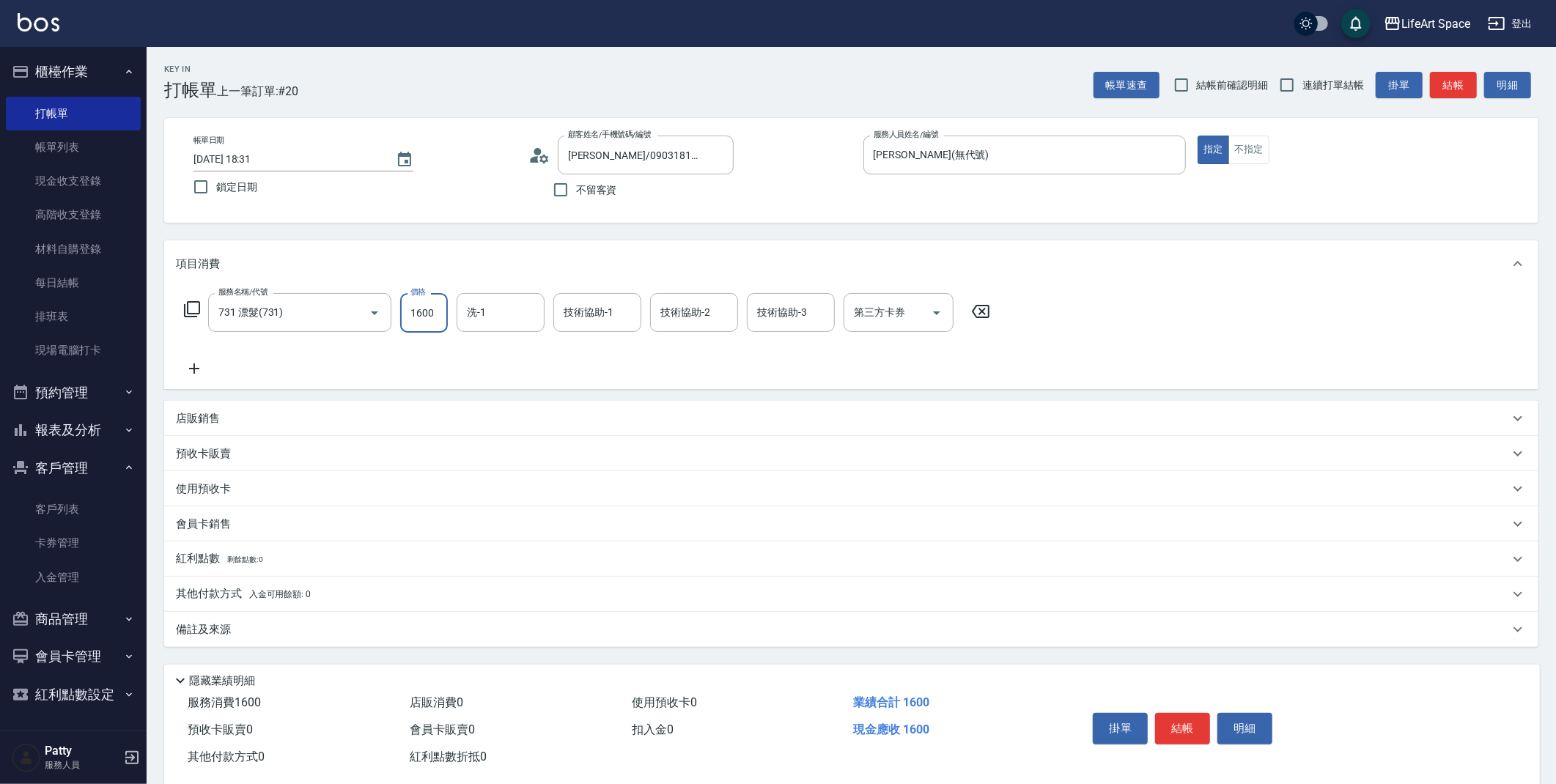
click at [433, 318] on input "1600" at bounding box center [424, 312] width 48 height 39
type input "2500"
click at [514, 351] on span "Lillian (無代號)" at bounding box center [506, 357] width 78 height 31
type input "Lillian(無代號)"
click at [599, 309] on div "技術協助-1 技術協助-1" at bounding box center [597, 312] width 88 height 39
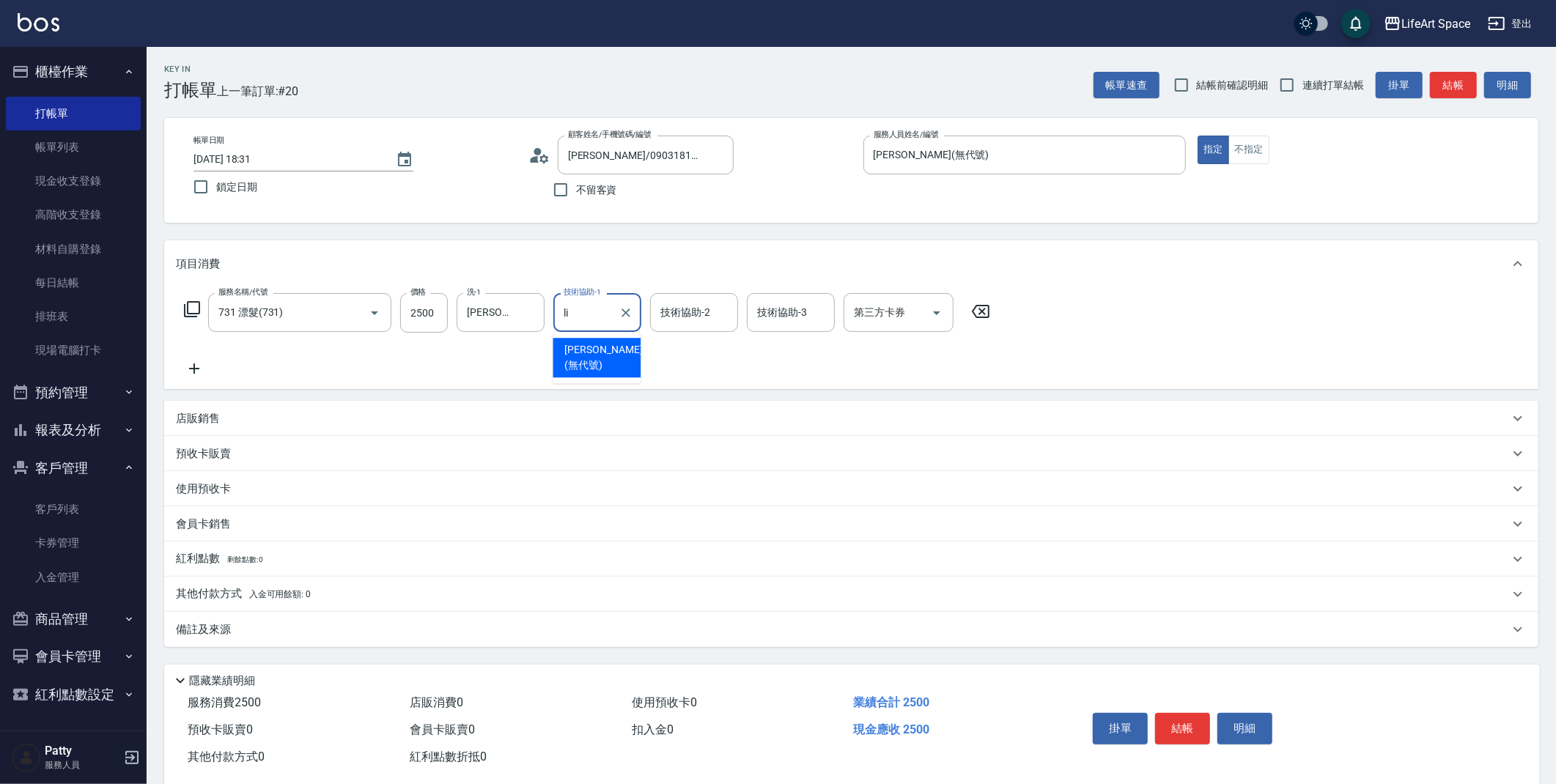
drag, startPoint x: 582, startPoint y: 351, endPoint x: 638, endPoint y: 329, distance: 60.2
click at [582, 351] on span "Lillian (無代號)" at bounding box center [603, 357] width 78 height 31
type input "Lillian(無代號)"
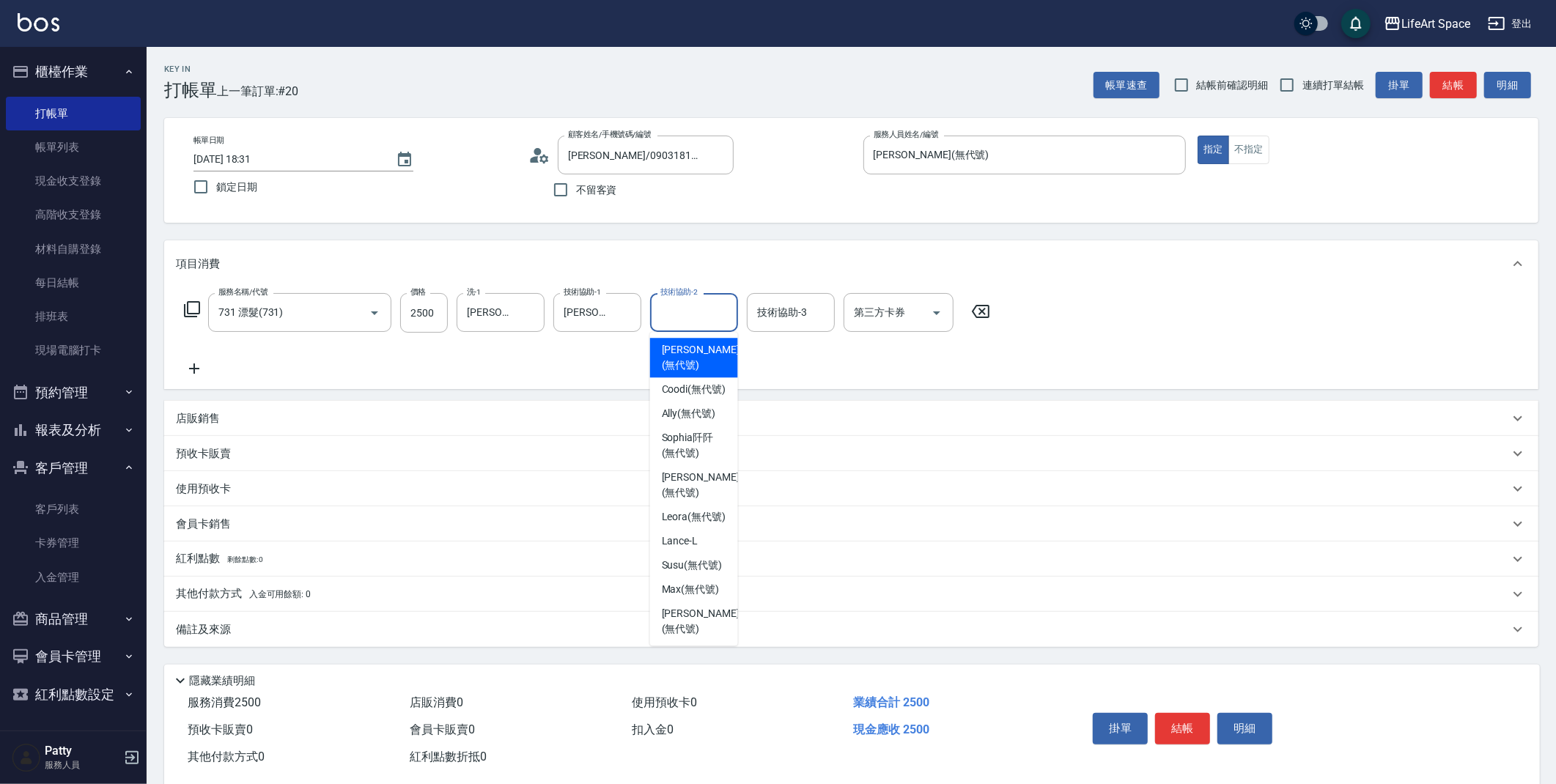
click at [667, 321] on input "技術協助-2" at bounding box center [694, 312] width 75 height 26
click at [662, 351] on span "Lillian (無代號)" at bounding box center [700, 357] width 78 height 31
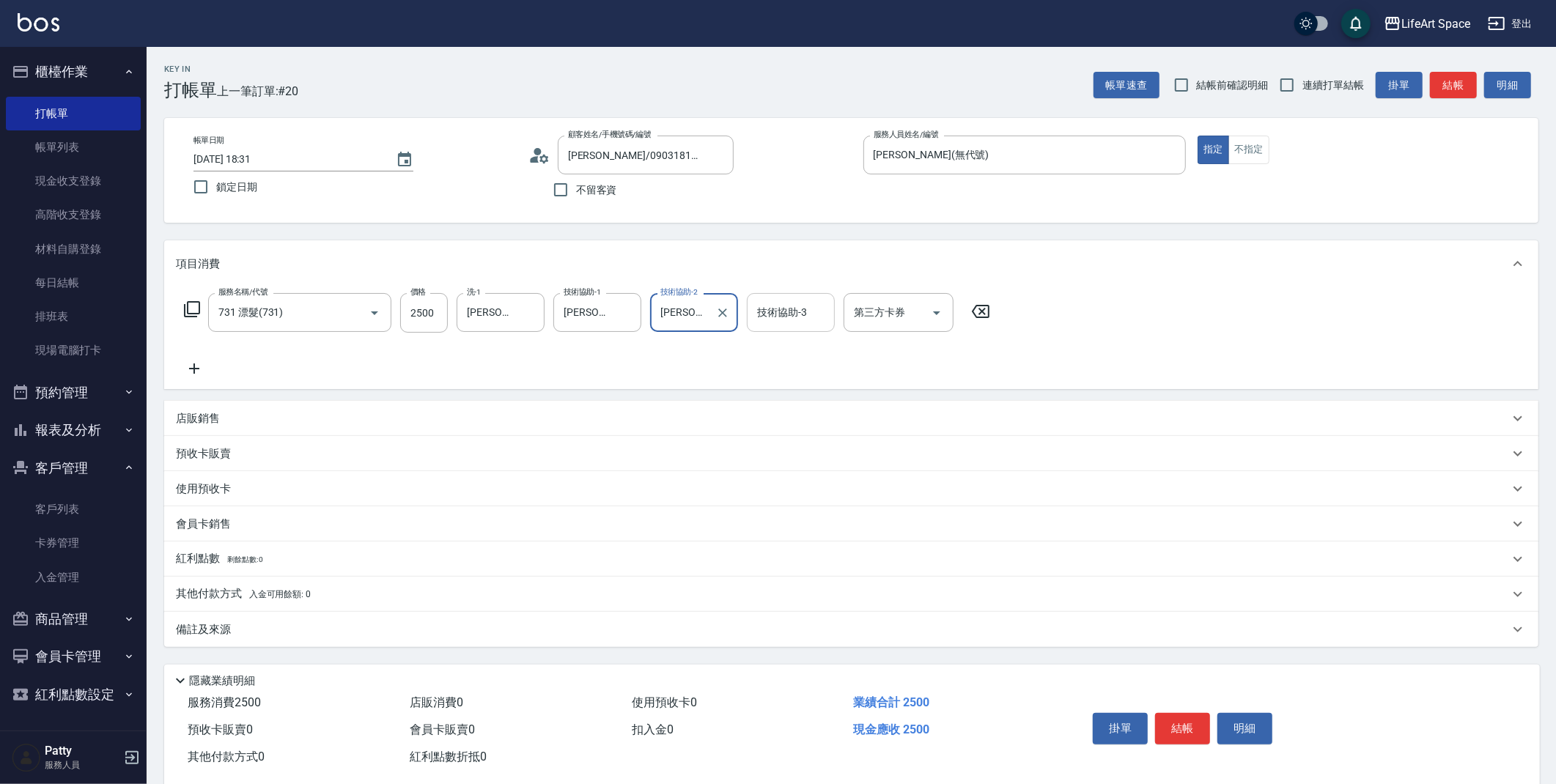
type input "Lillian(無代號)"
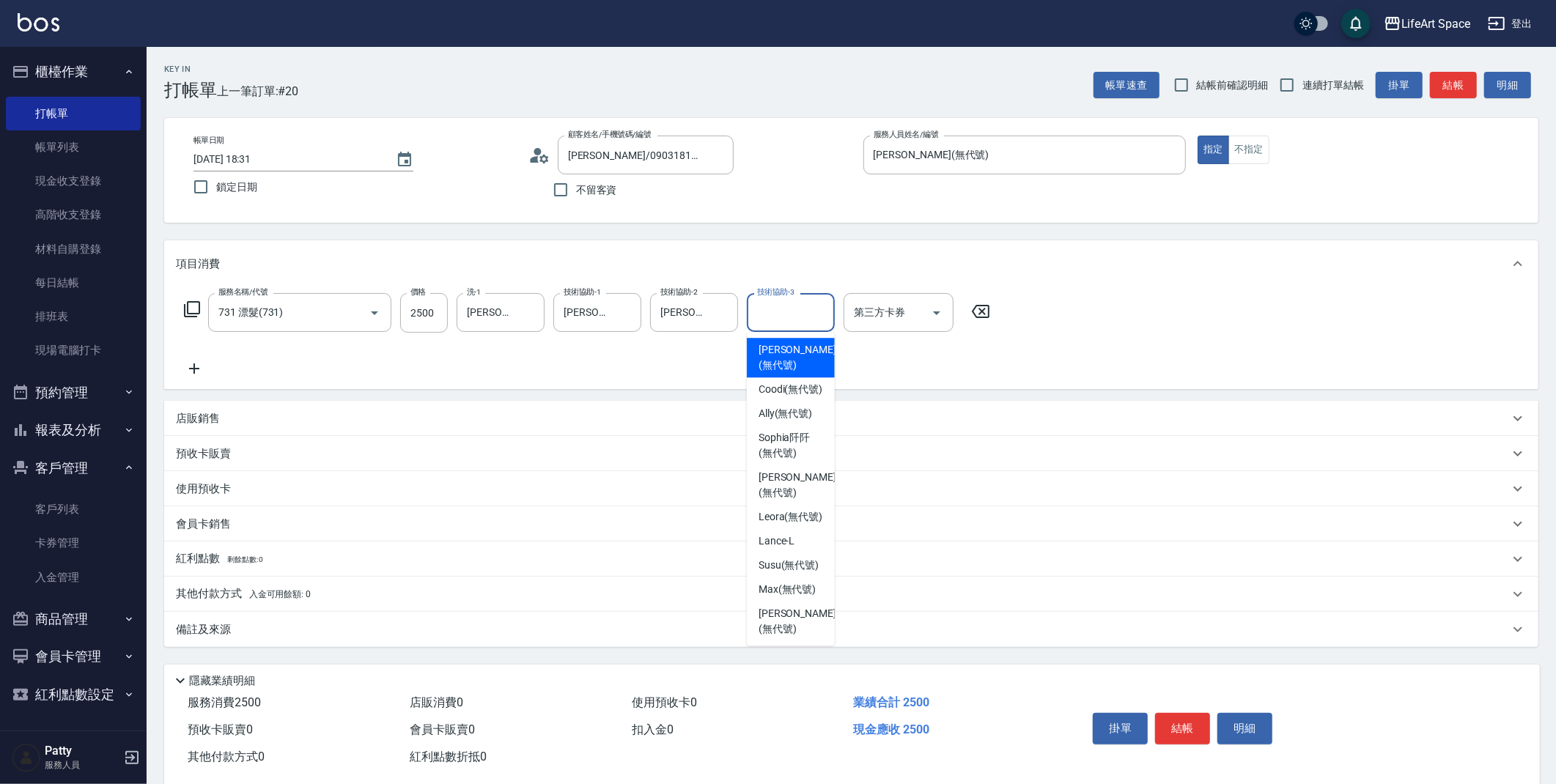
click at [804, 311] on input "技術協助-3" at bounding box center [791, 312] width 75 height 26
drag, startPoint x: 783, startPoint y: 354, endPoint x: 774, endPoint y: 358, distance: 9.8
click at [783, 353] on span "Lillian (無代號)" at bounding box center [797, 357] width 78 height 31
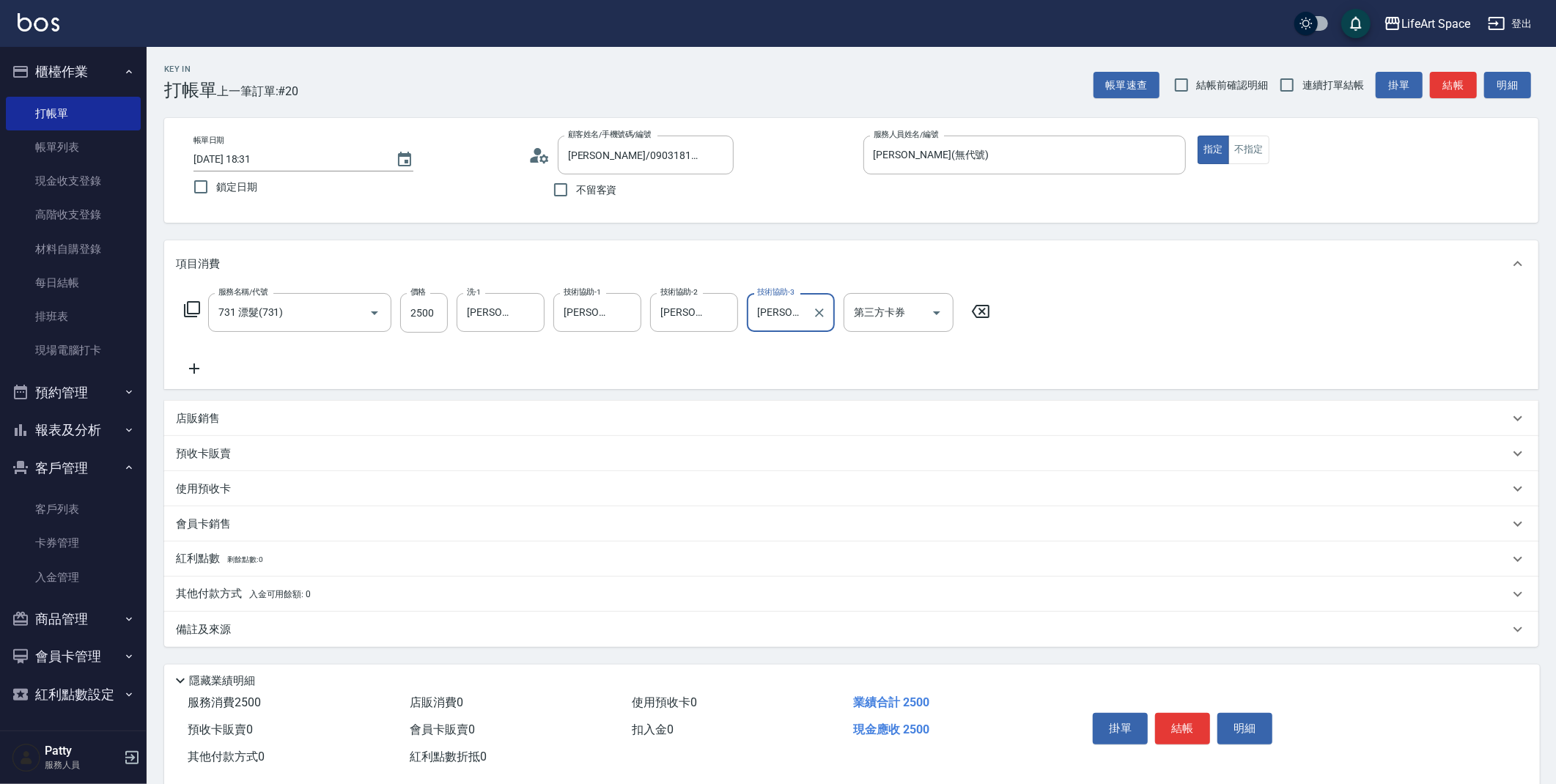
type input "Lillian(無代號)"
click at [241, 651] on div "Key In 打帳單 上一筆訂單:#20 帳單速查 結帳前確認明細 連續打單結帳 掛單 結帳 明細 帳單日期 2025/08/21 18:31 鎖定日期 顧客…" at bounding box center [852, 426] width 1410 height 759
drag, startPoint x: 242, startPoint y: 640, endPoint x: 273, endPoint y: 635, distance: 31.4
click at [244, 638] on div "備註及來源" at bounding box center [851, 630] width 1374 height 35
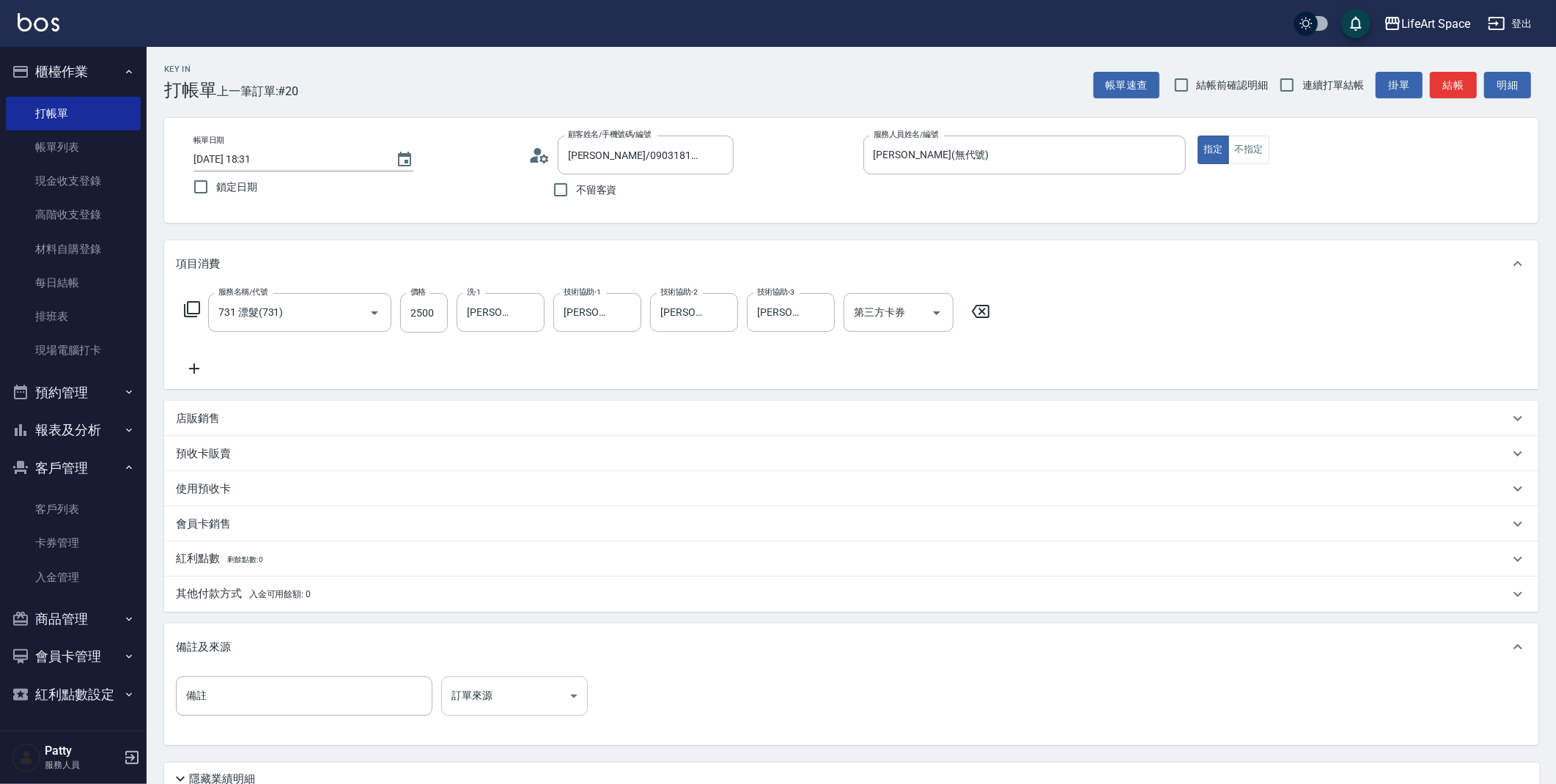
click at [487, 688] on body "LifeArt Space 登出 櫃檯作業 打帳單 帳單列表 現金收支登錄 高階收支登錄 材料自購登錄 每日結帳 排班表 現場電腦打卡 預約管理 預約管理 單…" at bounding box center [778, 452] width 1556 height 904
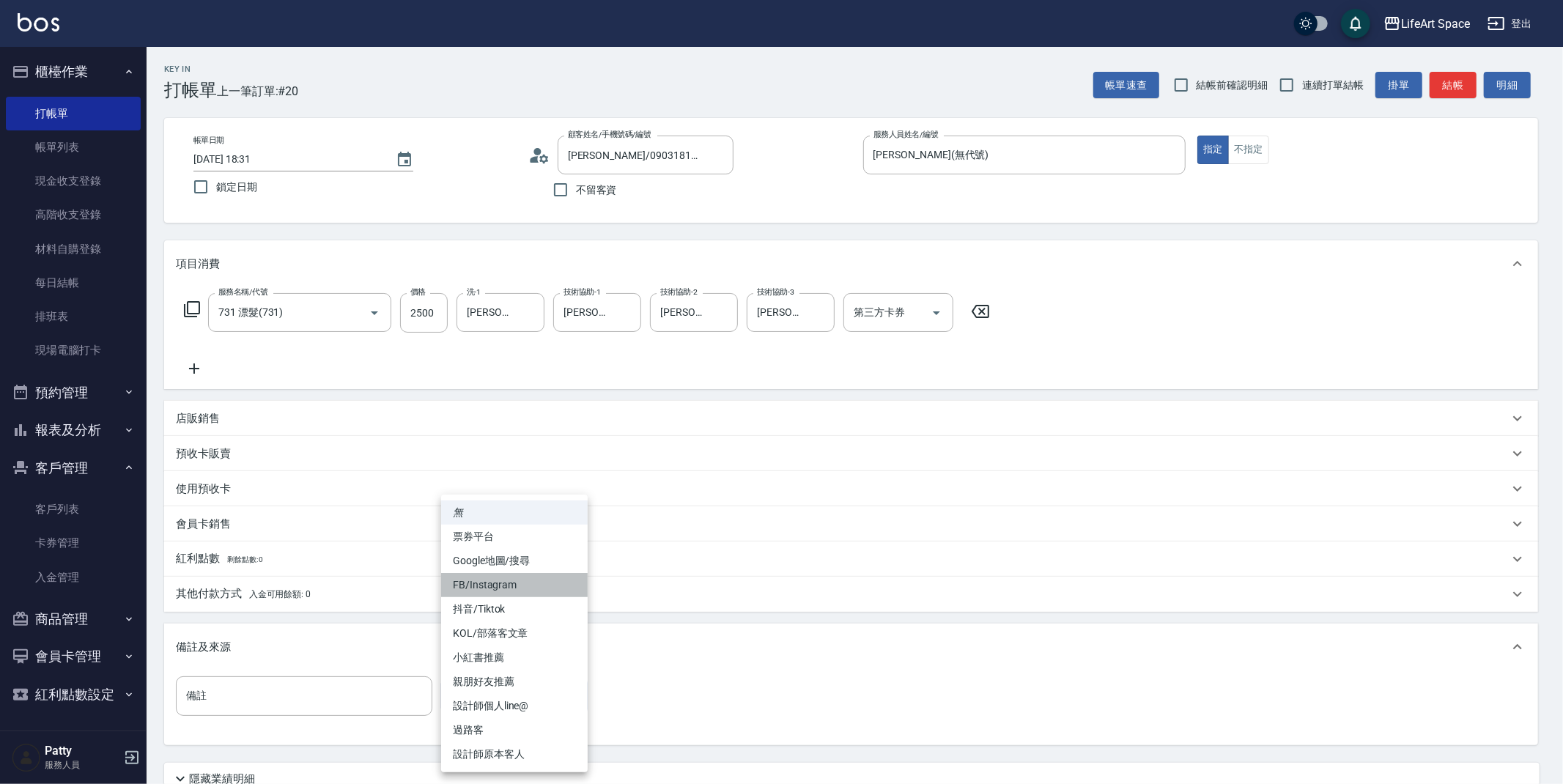
click at [489, 589] on li "FB/Instagram" at bounding box center [515, 585] width 147 height 24
type input "FB/Instagram"
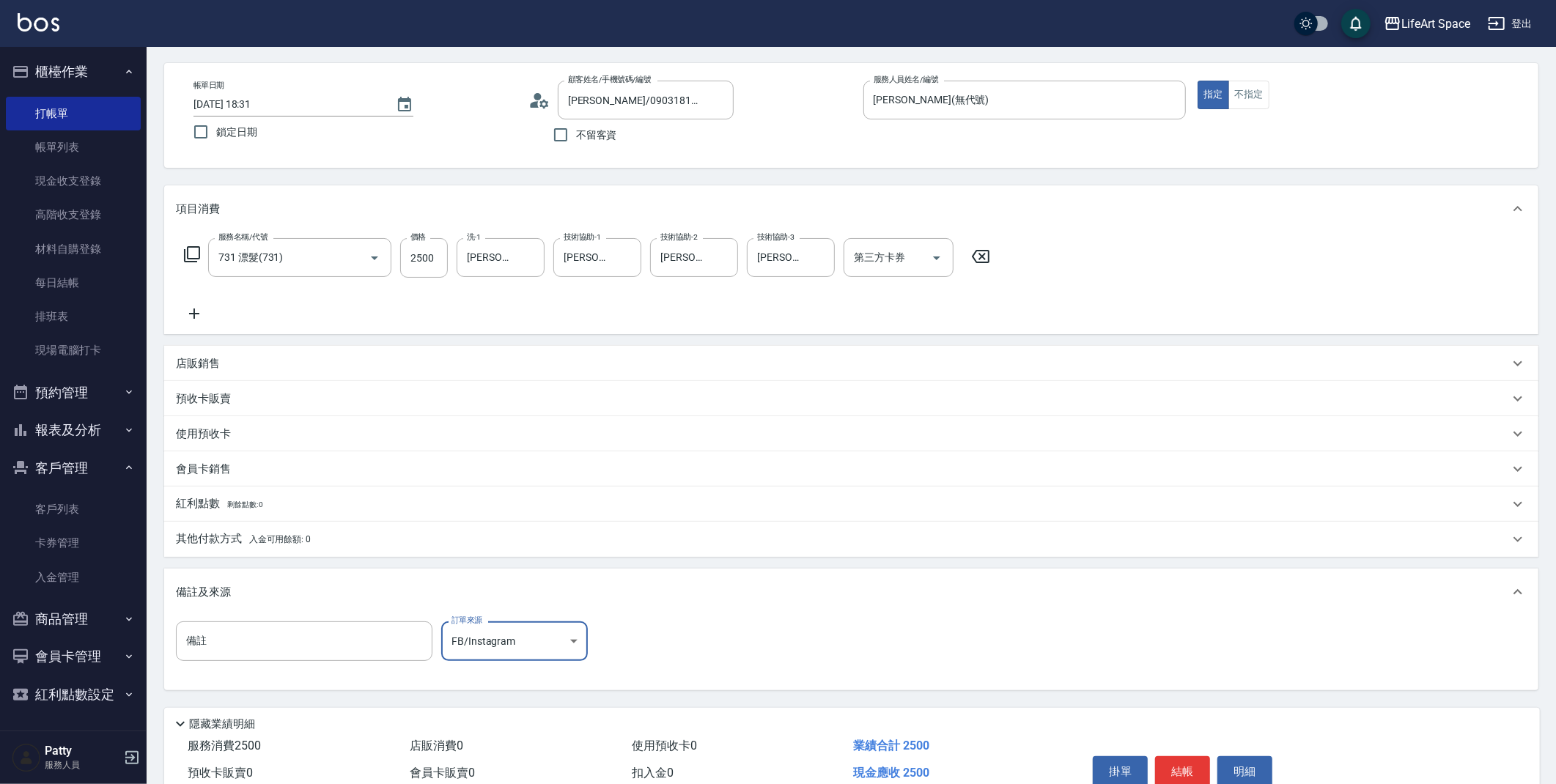
scroll to position [125, 0]
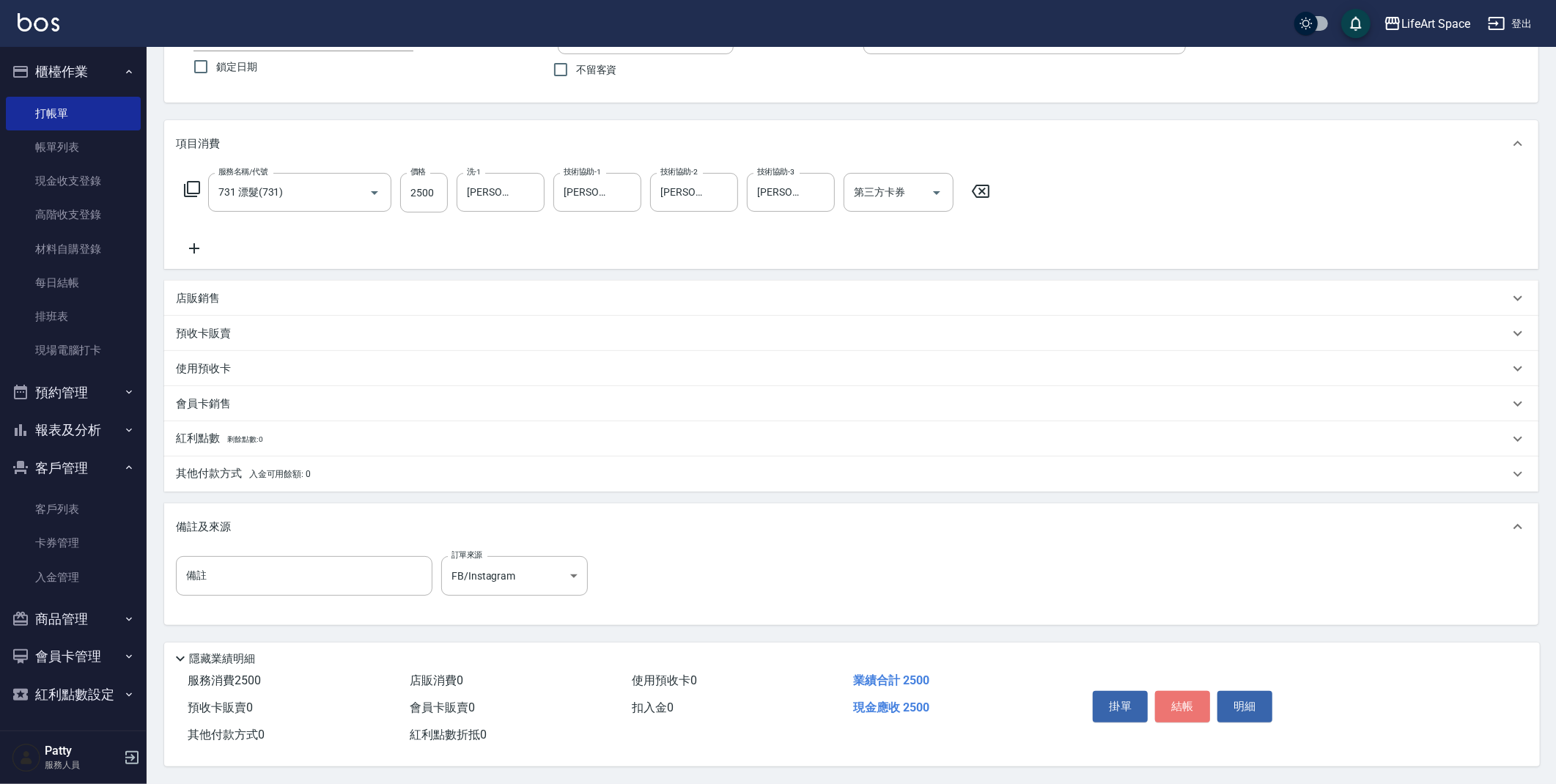
click at [1177, 715] on button "結帳" at bounding box center [1183, 706] width 55 height 31
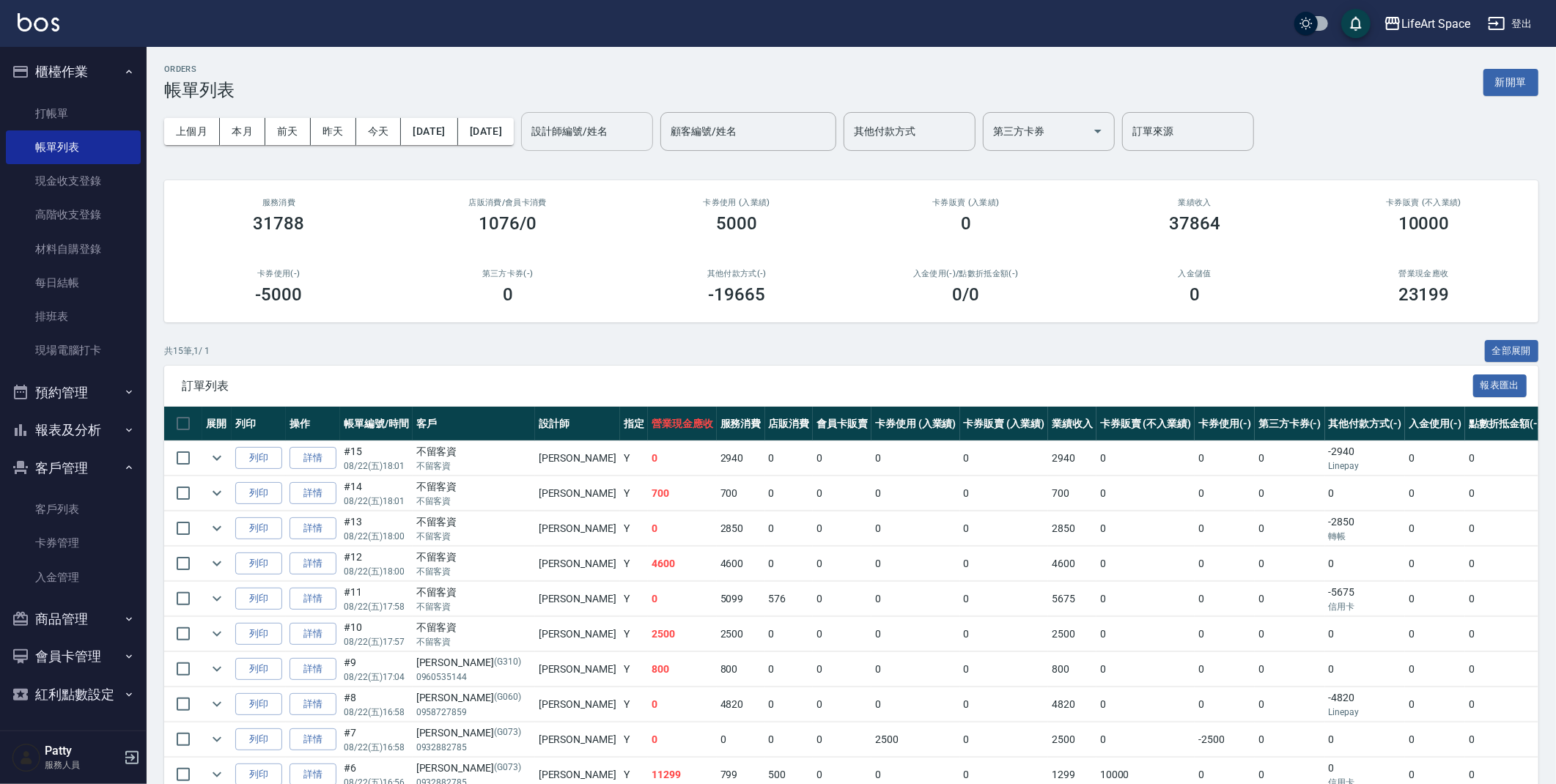
click at [612, 147] on div "設計師編號/姓名" at bounding box center [587, 131] width 132 height 39
click at [592, 163] on span "Gina (無代號)" at bounding box center [637, 176] width 108 height 31
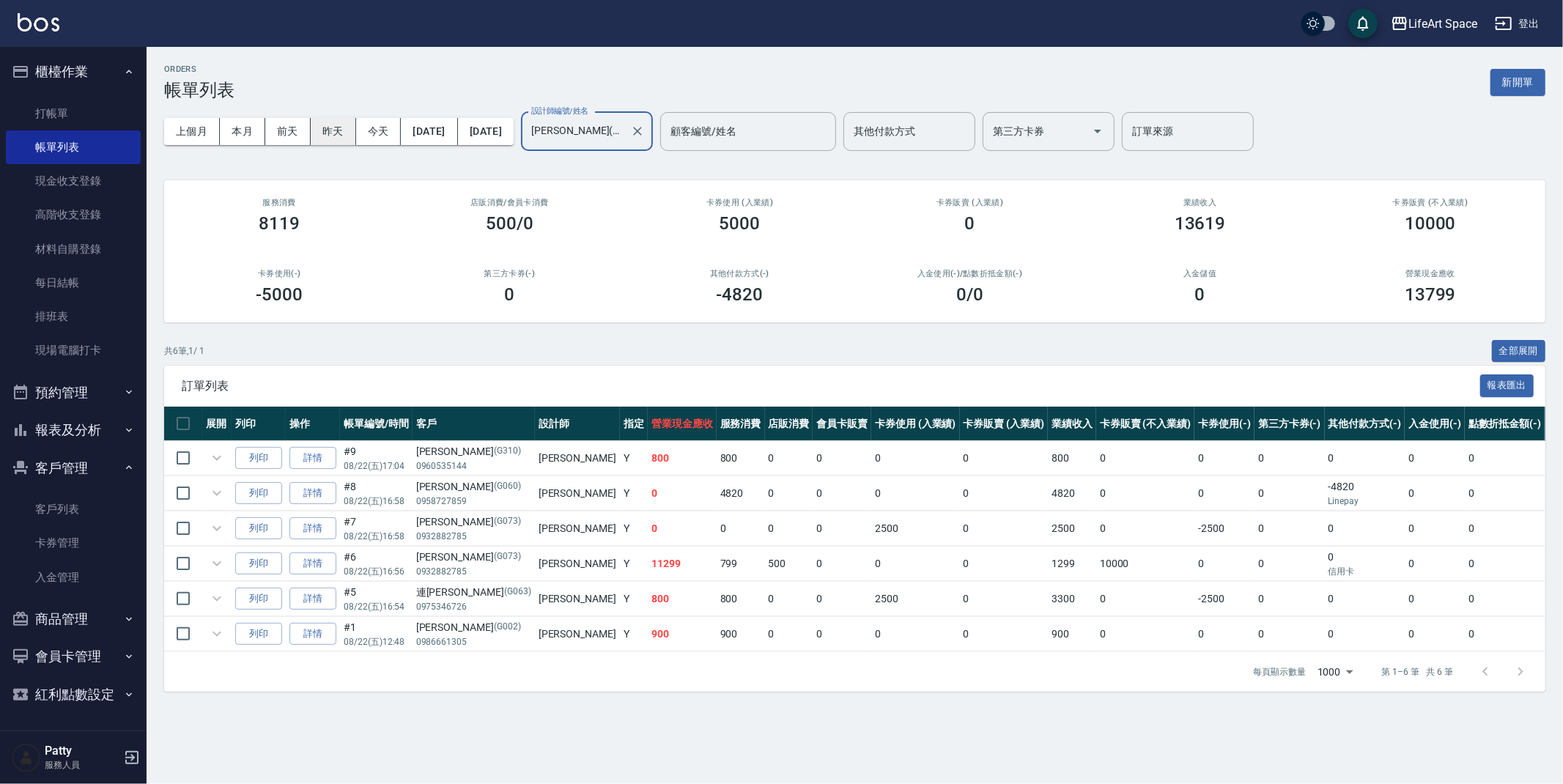
type input "[PERSON_NAME](無代號)"
click at [341, 127] on button "昨天" at bounding box center [334, 131] width 45 height 28
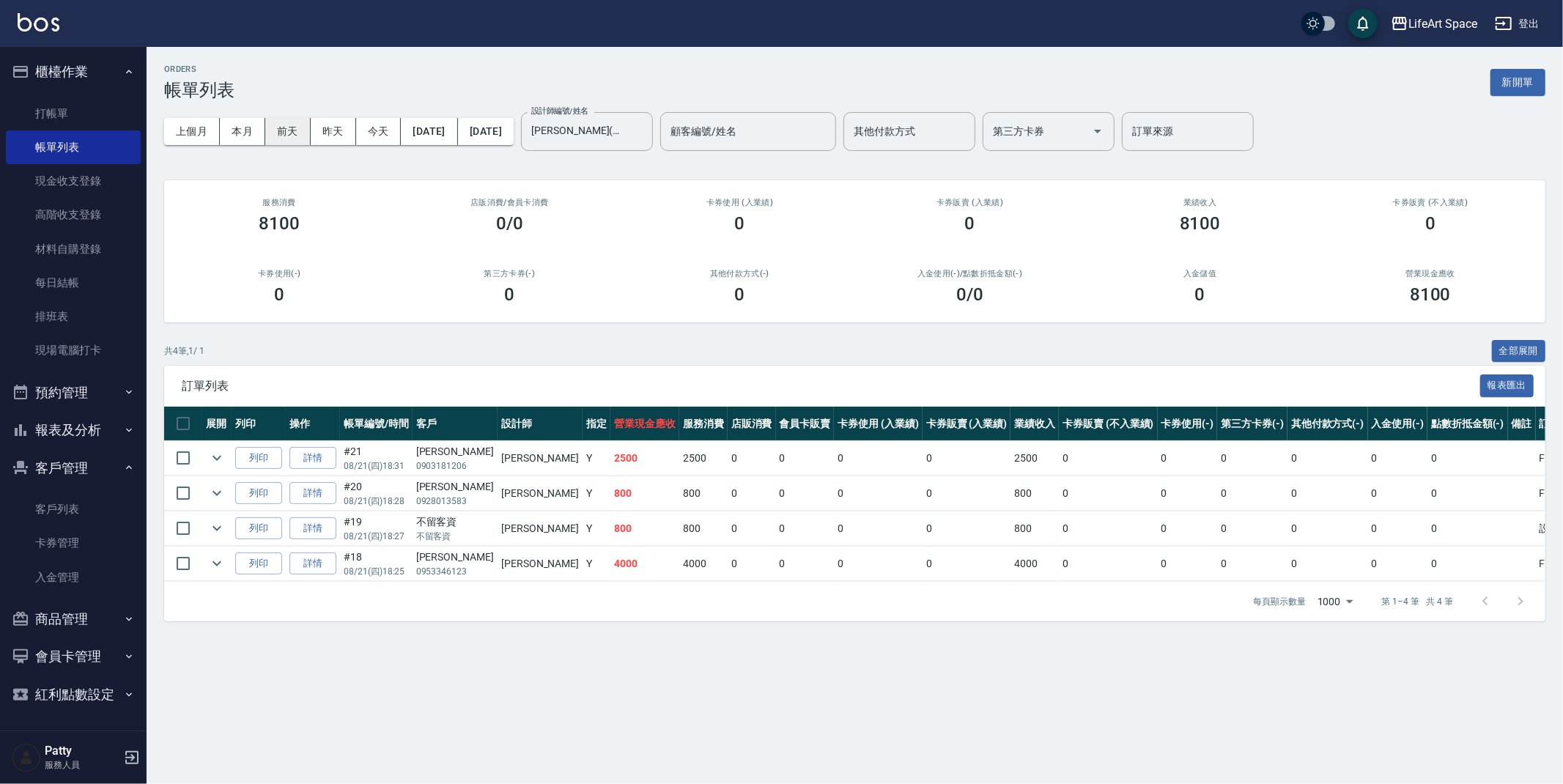
click at [287, 138] on button "前天" at bounding box center [288, 131] width 45 height 28
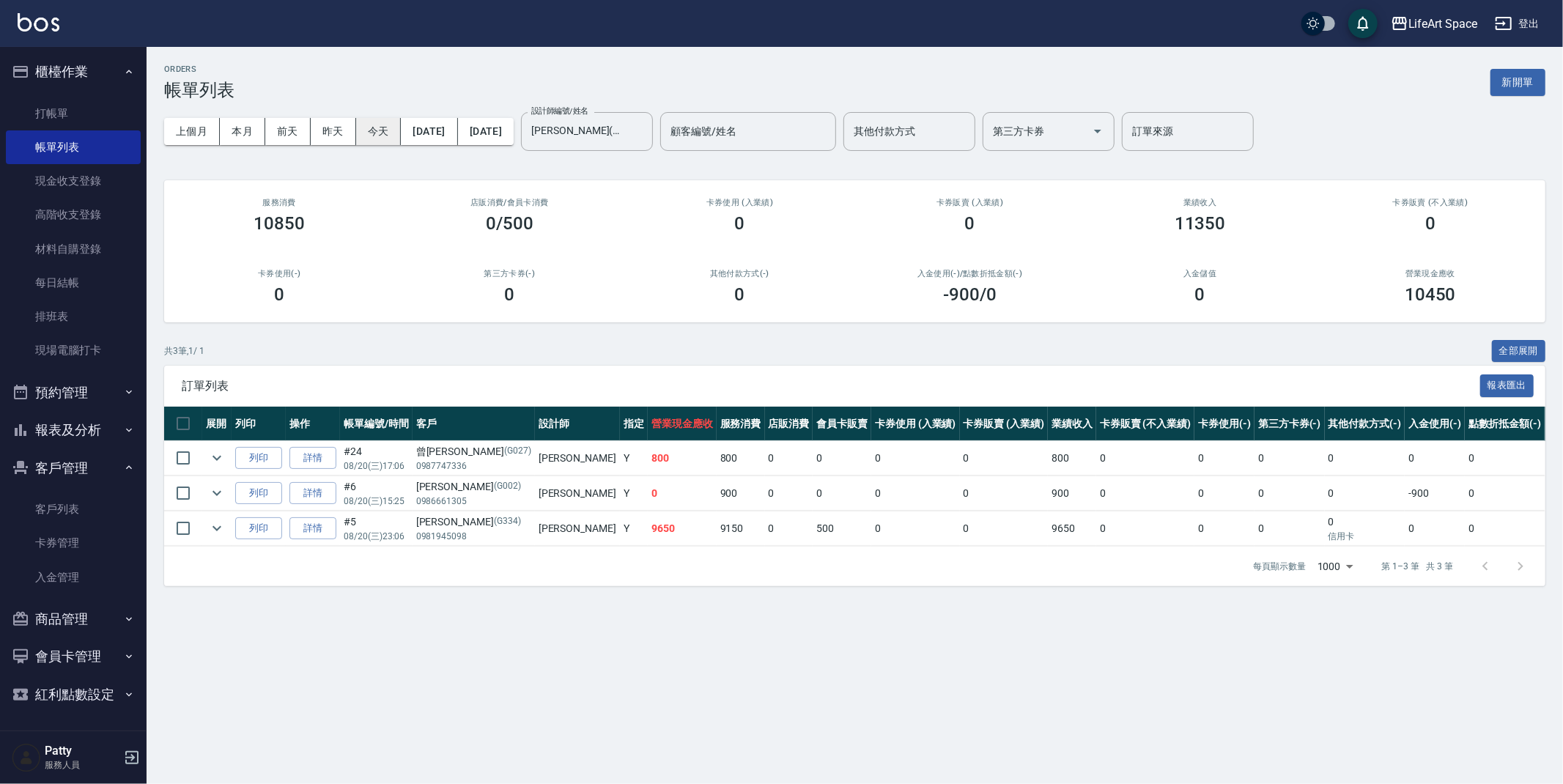
click at [370, 133] on button "今天" at bounding box center [379, 131] width 45 height 28
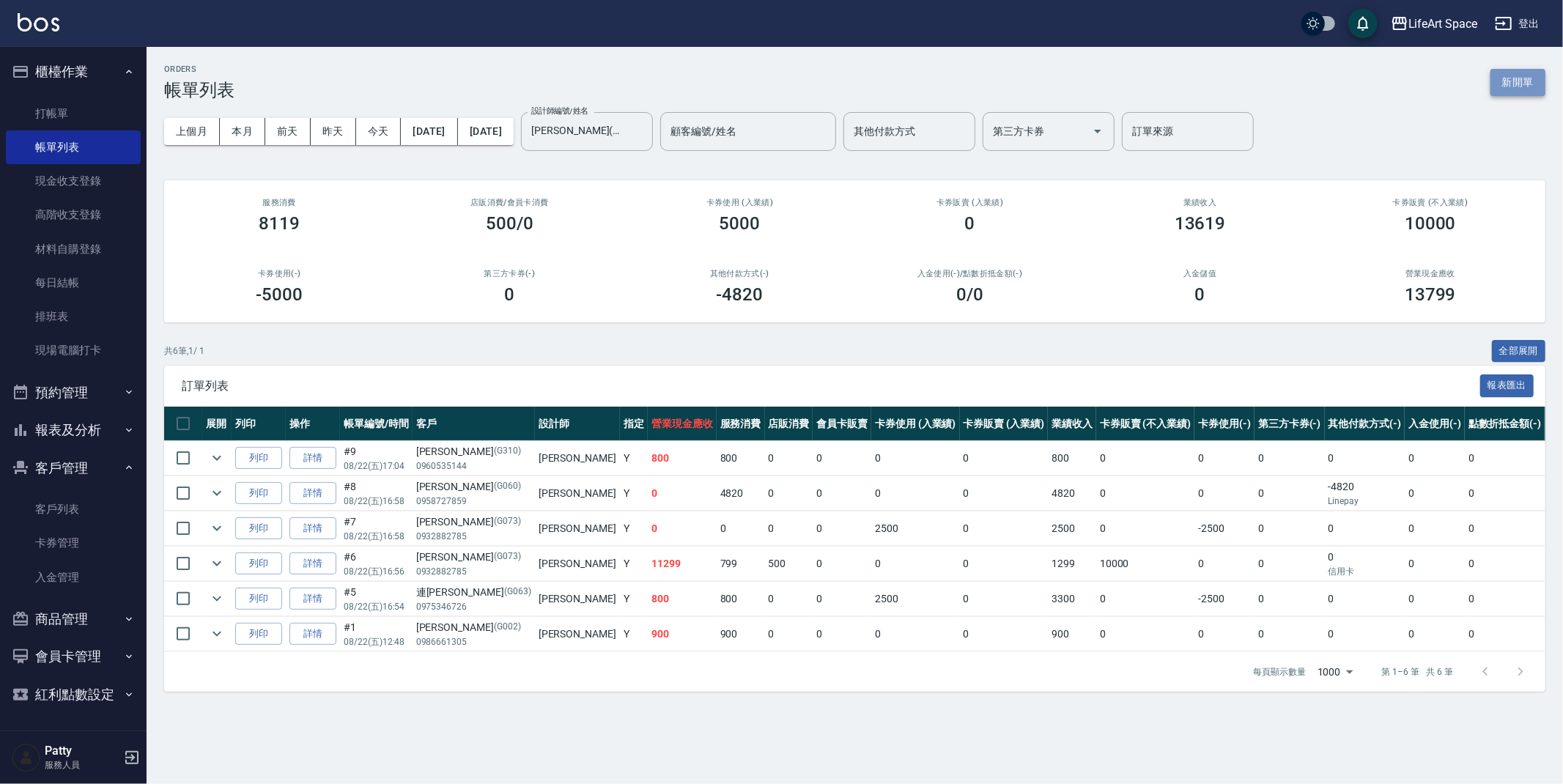
click at [1540, 76] on button "新開單" at bounding box center [1518, 83] width 55 height 28
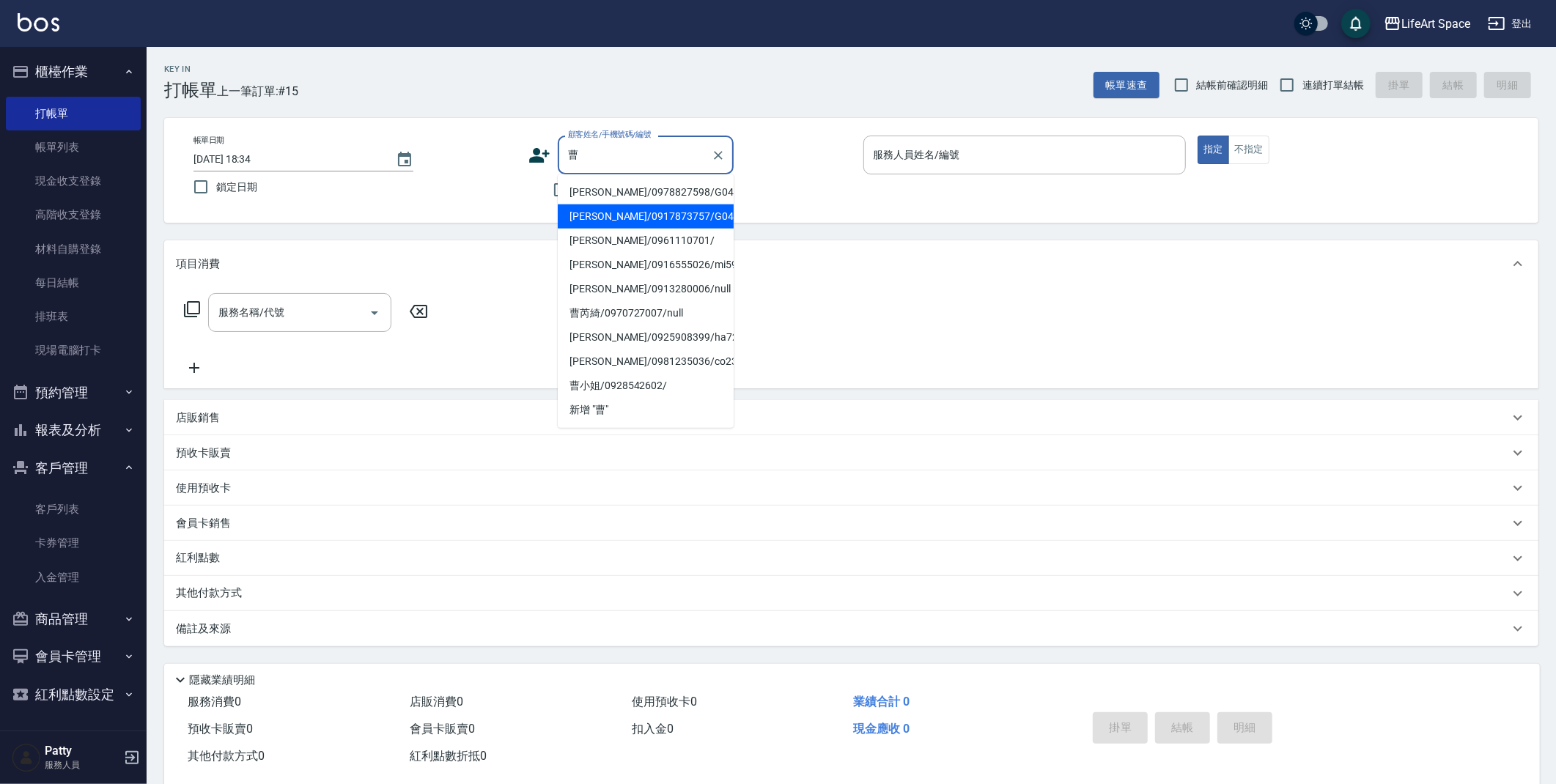
click at [657, 207] on li "曹東成/0917873757/G045" at bounding box center [646, 216] width 176 height 24
type input "曹東成/0917873757/G045"
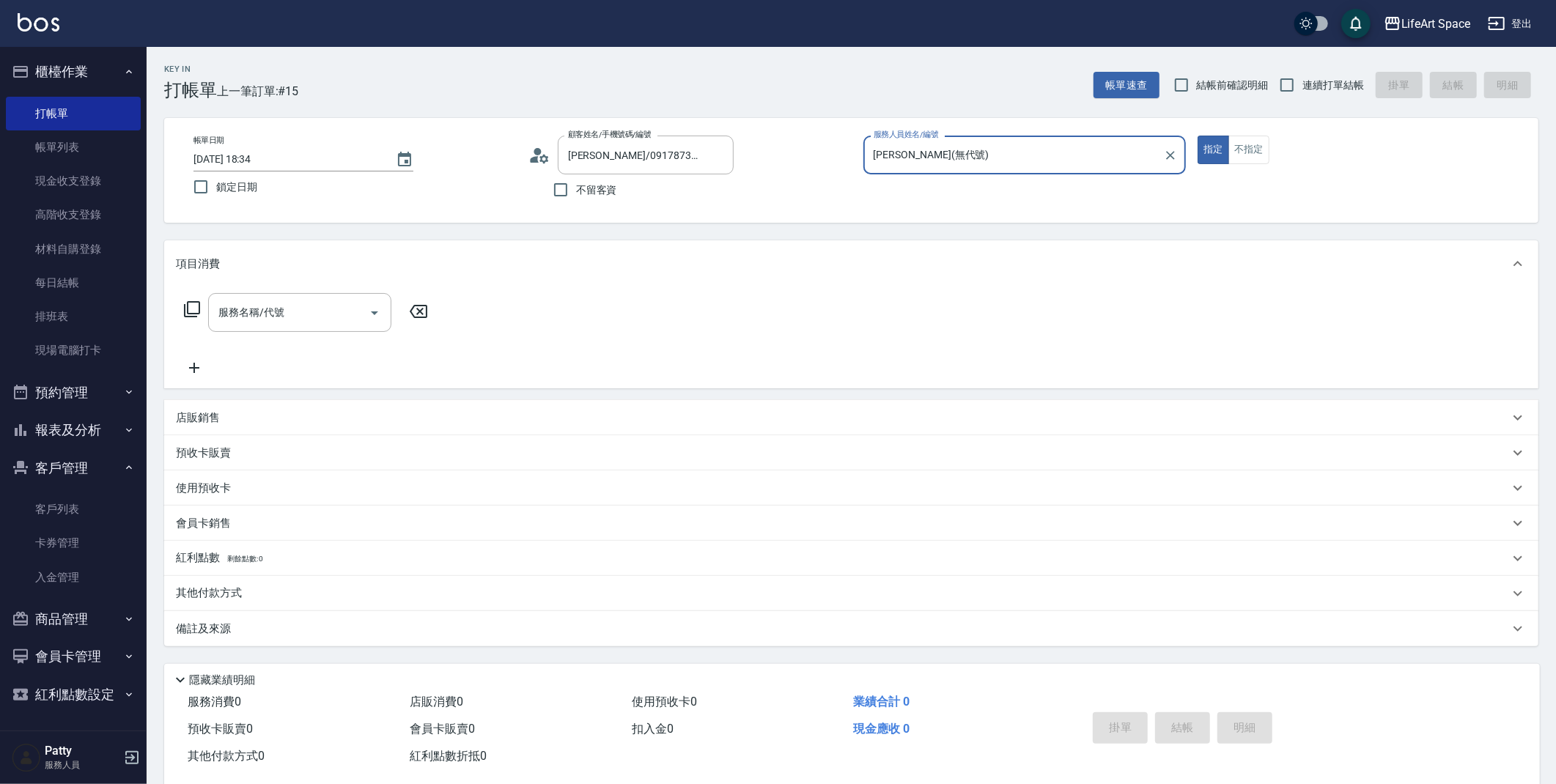
type input "[PERSON_NAME](無代號)"
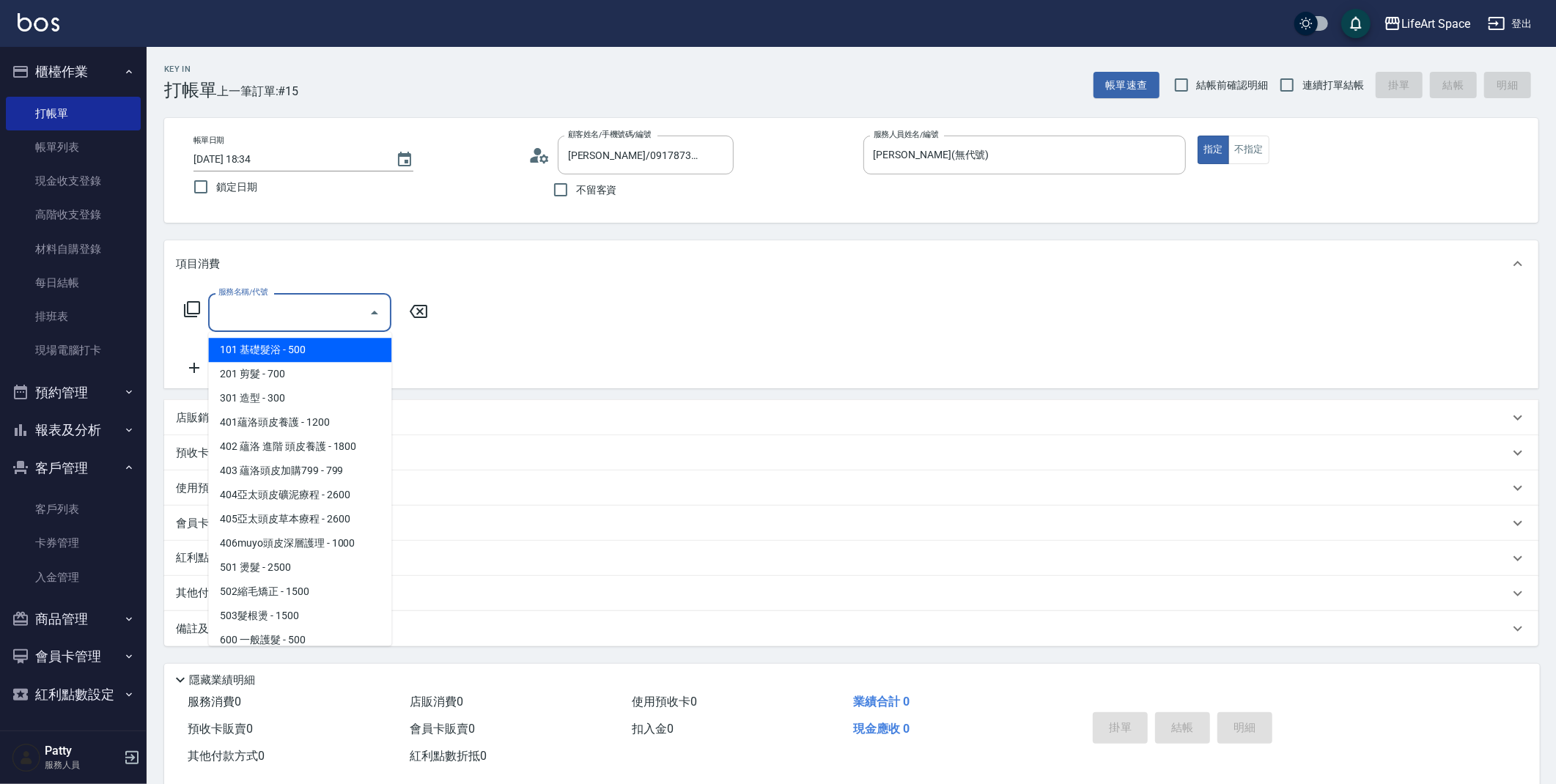
click at [257, 319] on div "服務名稱/代號 服務名稱/代號" at bounding box center [300, 312] width 184 height 39
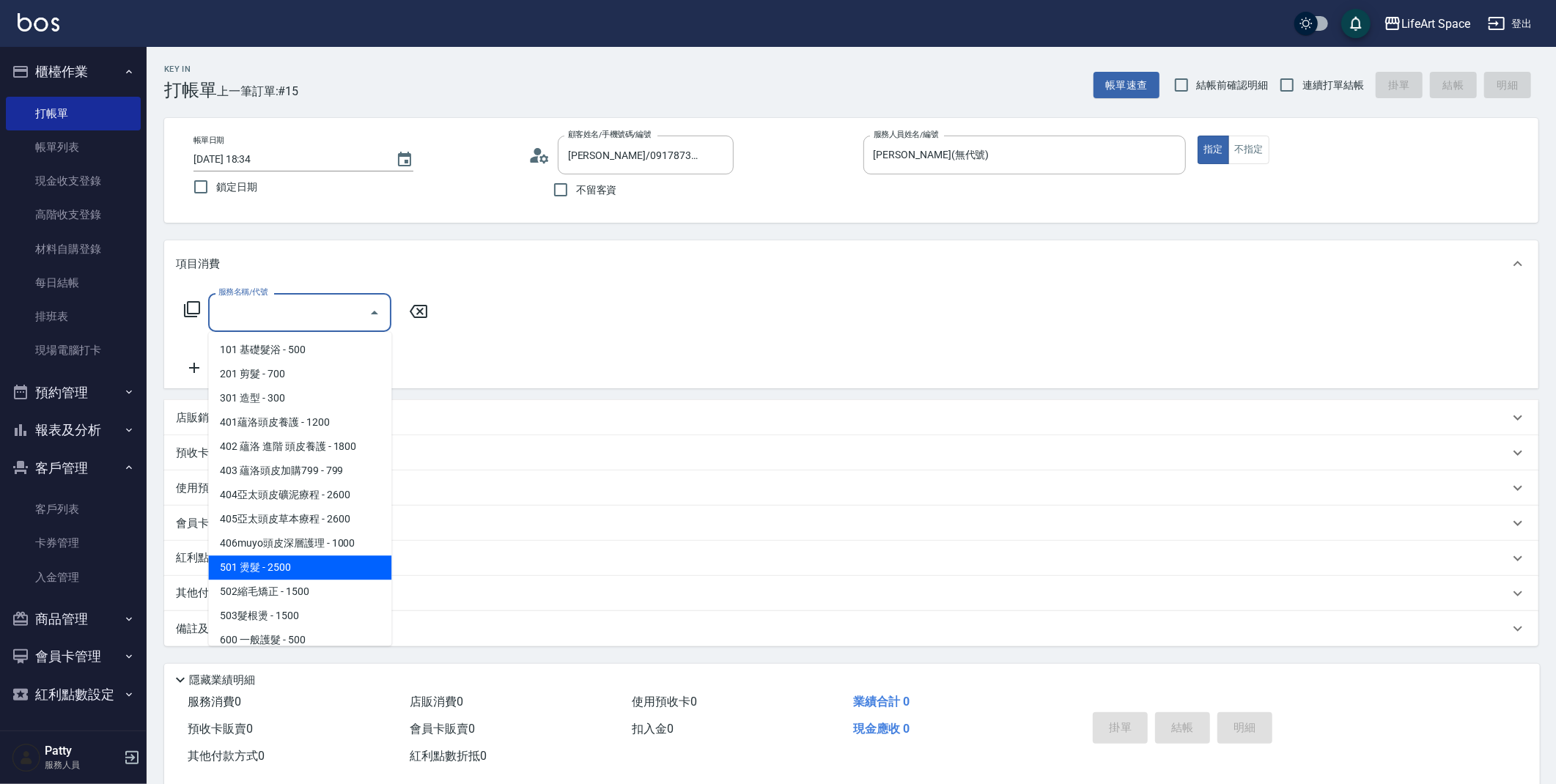
click at [291, 560] on span "501 燙髮 - 2500" at bounding box center [300, 567] width 184 height 24
type input "501 燙髮(501)"
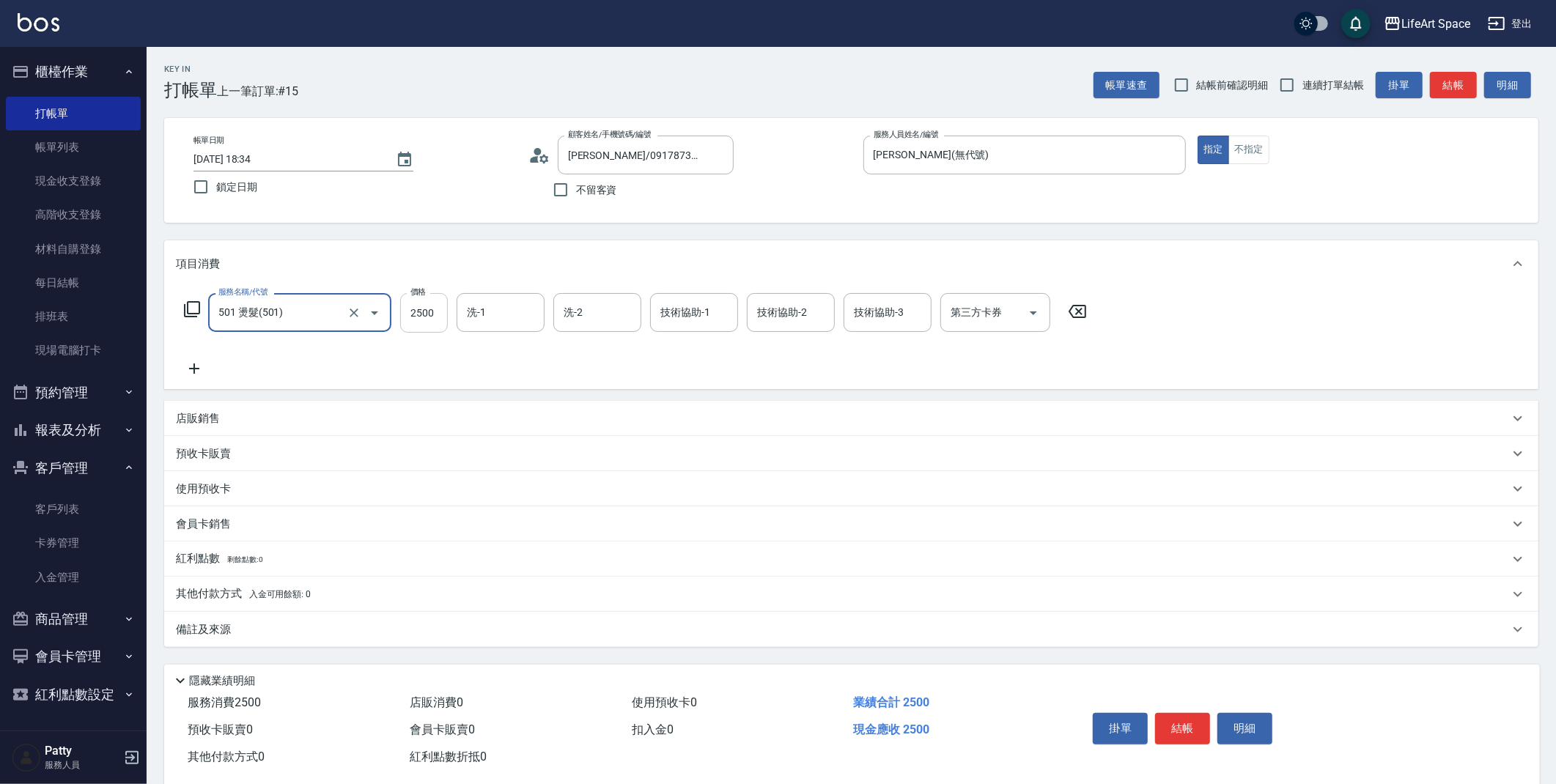
click at [436, 314] on input "2500" at bounding box center [424, 312] width 48 height 39
type input "2600"
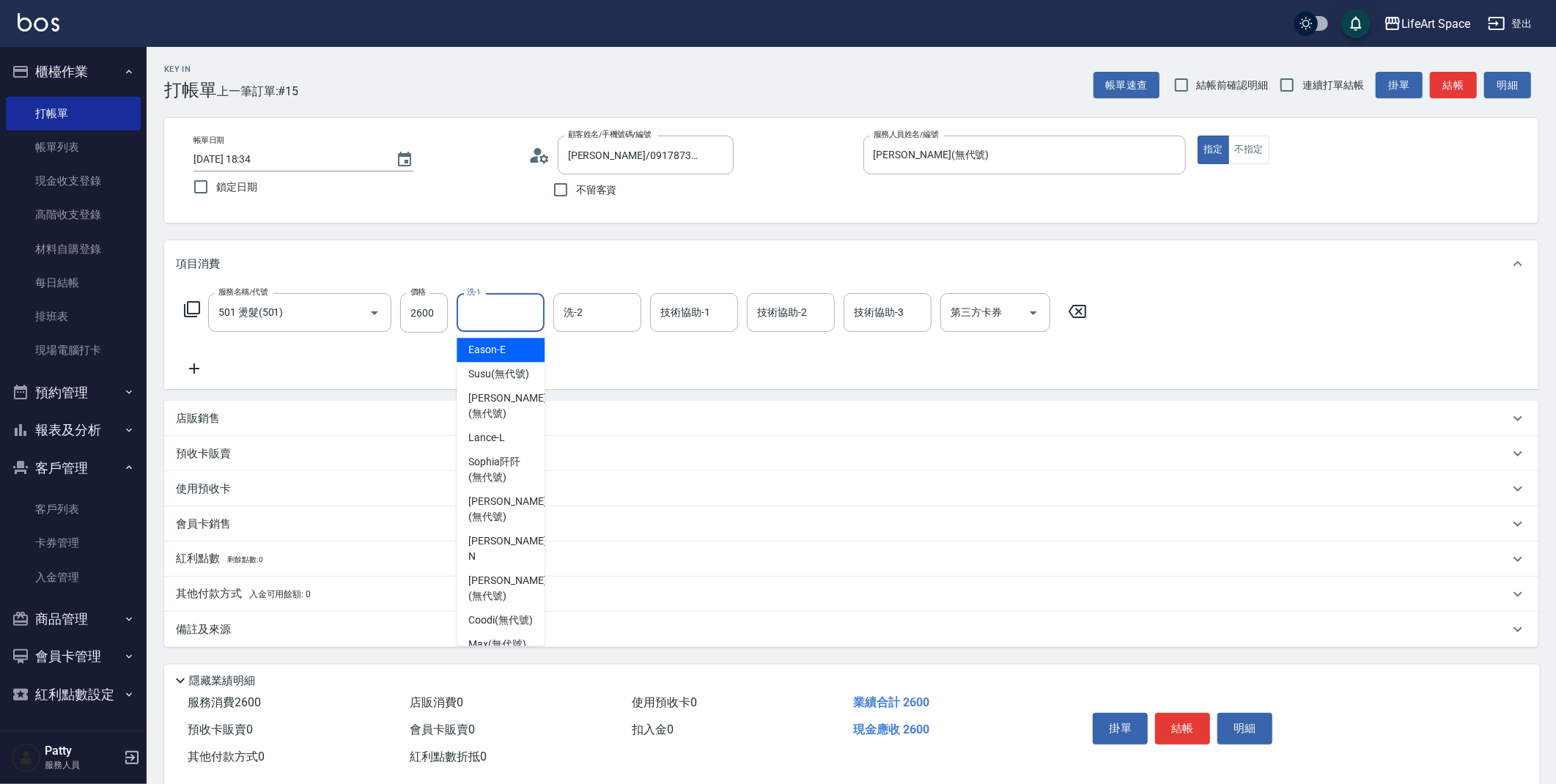
click at [476, 308] on input "洗-1" at bounding box center [501, 312] width 75 height 26
click at [494, 352] on span "Patty (無代號)" at bounding box center [500, 349] width 63 height 15
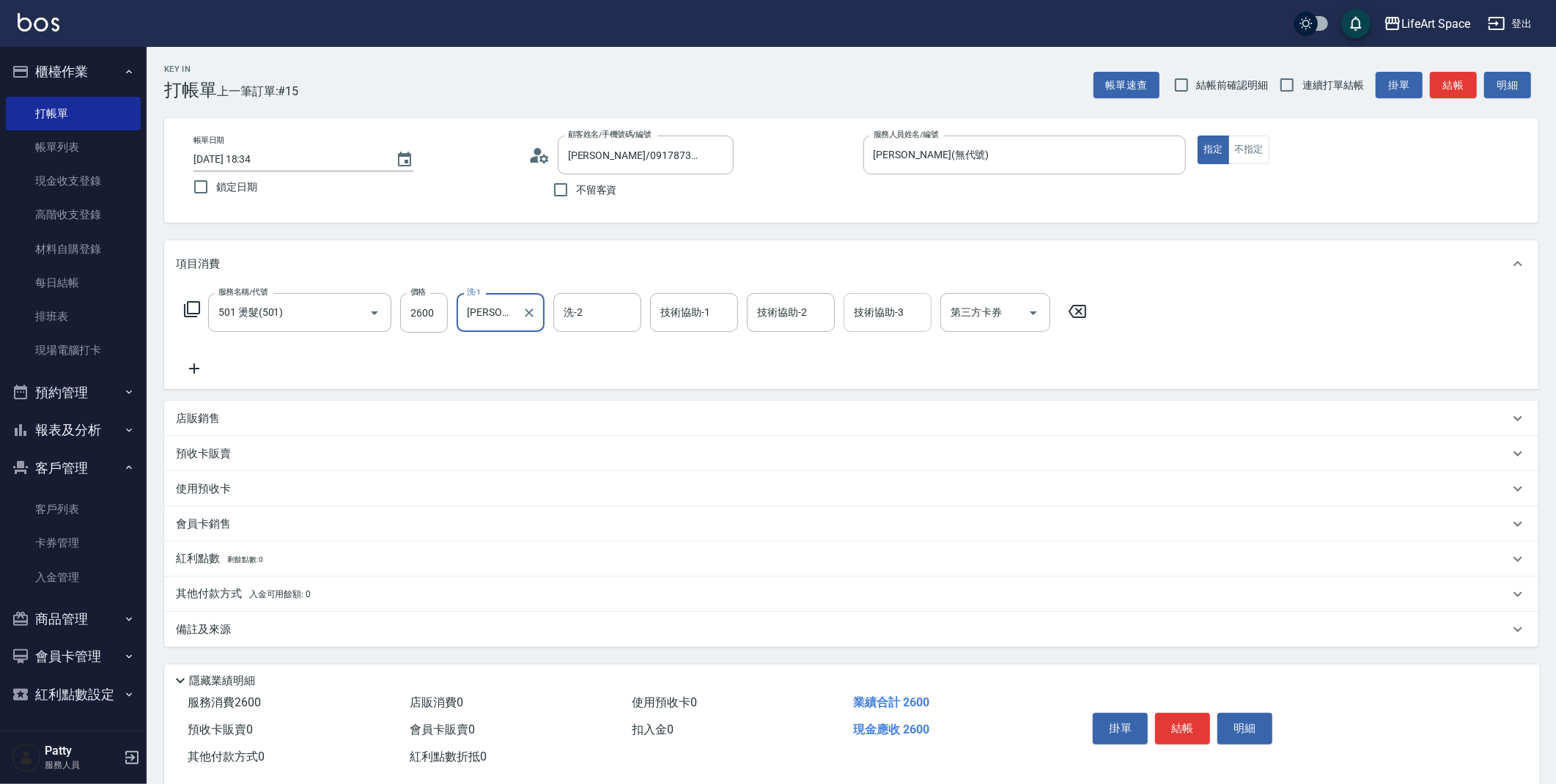
type input "Patty(無代號)"
click at [870, 309] on input "技術協助-3" at bounding box center [888, 312] width 75 height 26
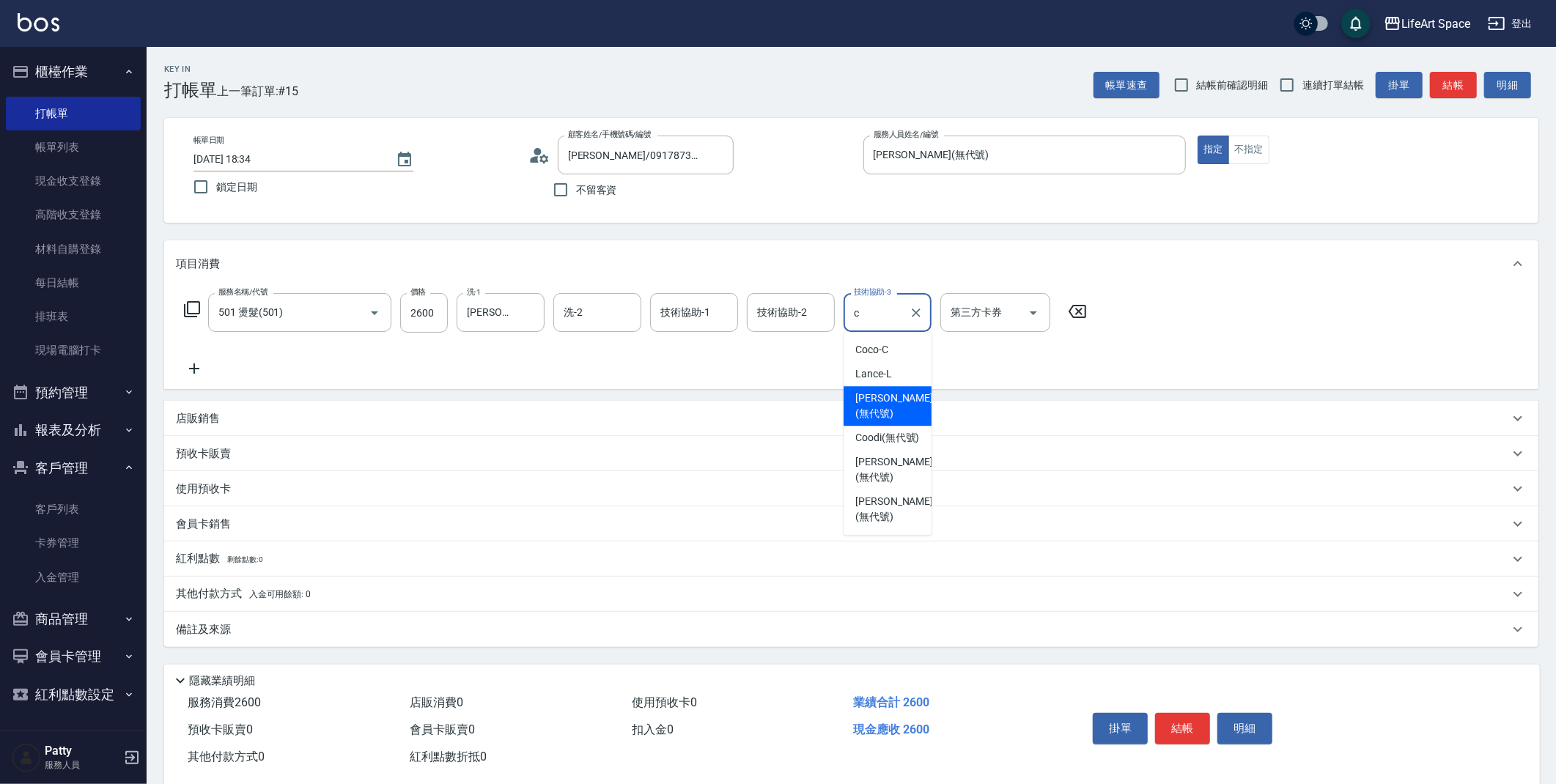
click at [884, 402] on span "Chloe (無代號)" at bounding box center [894, 405] width 78 height 31
type input "Chloe(無代號)"
click at [216, 623] on p "備註及來源" at bounding box center [204, 630] width 55 height 15
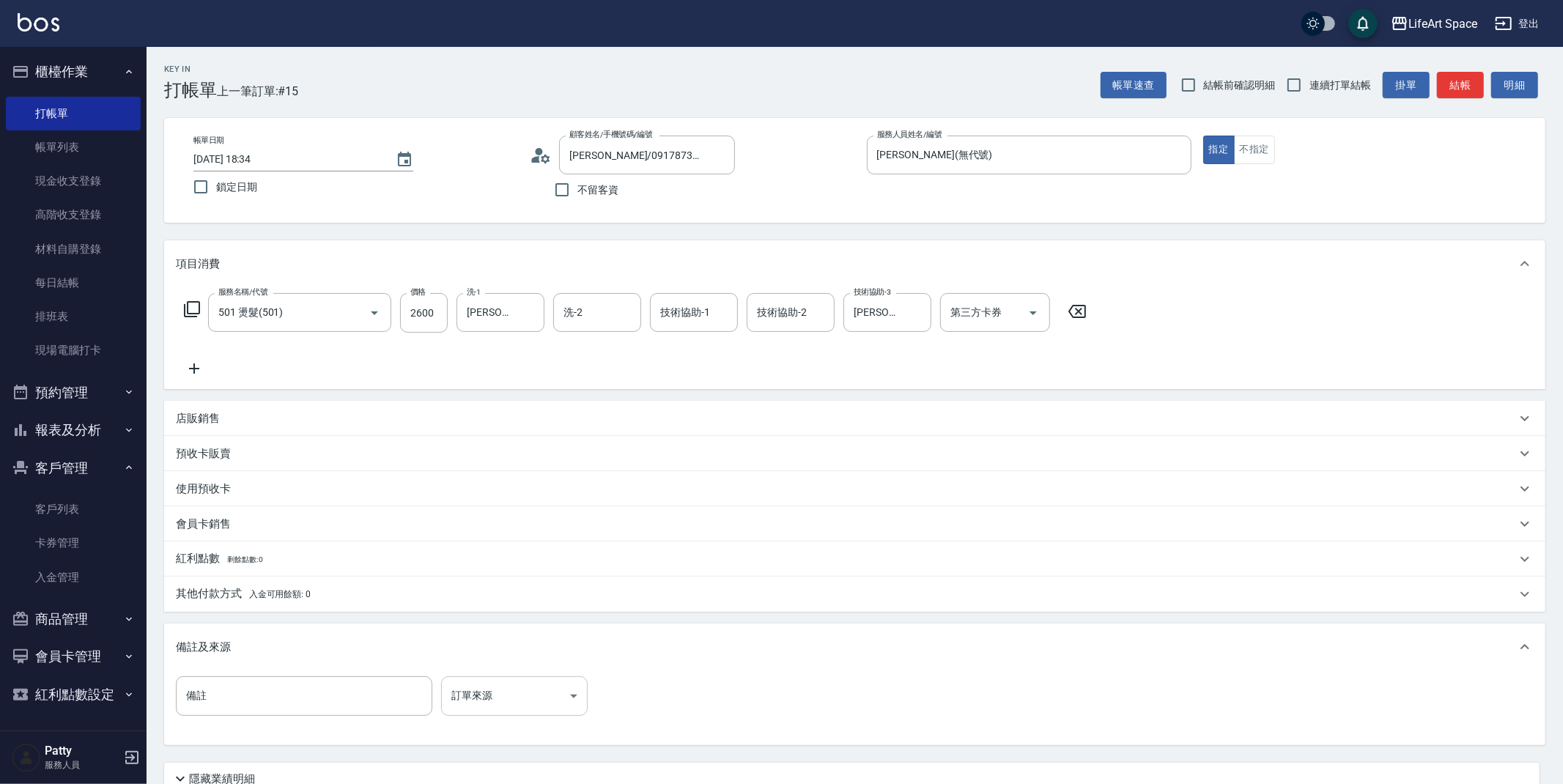
click at [555, 689] on body "LifeArt Space 登出 櫃檯作業 打帳單 帳單列表 現金收支登錄 高階收支登錄 材料自購登錄 每日結帳 排班表 現場電腦打卡 預約管理 預約管理 單…" at bounding box center [782, 452] width 1563 height 904
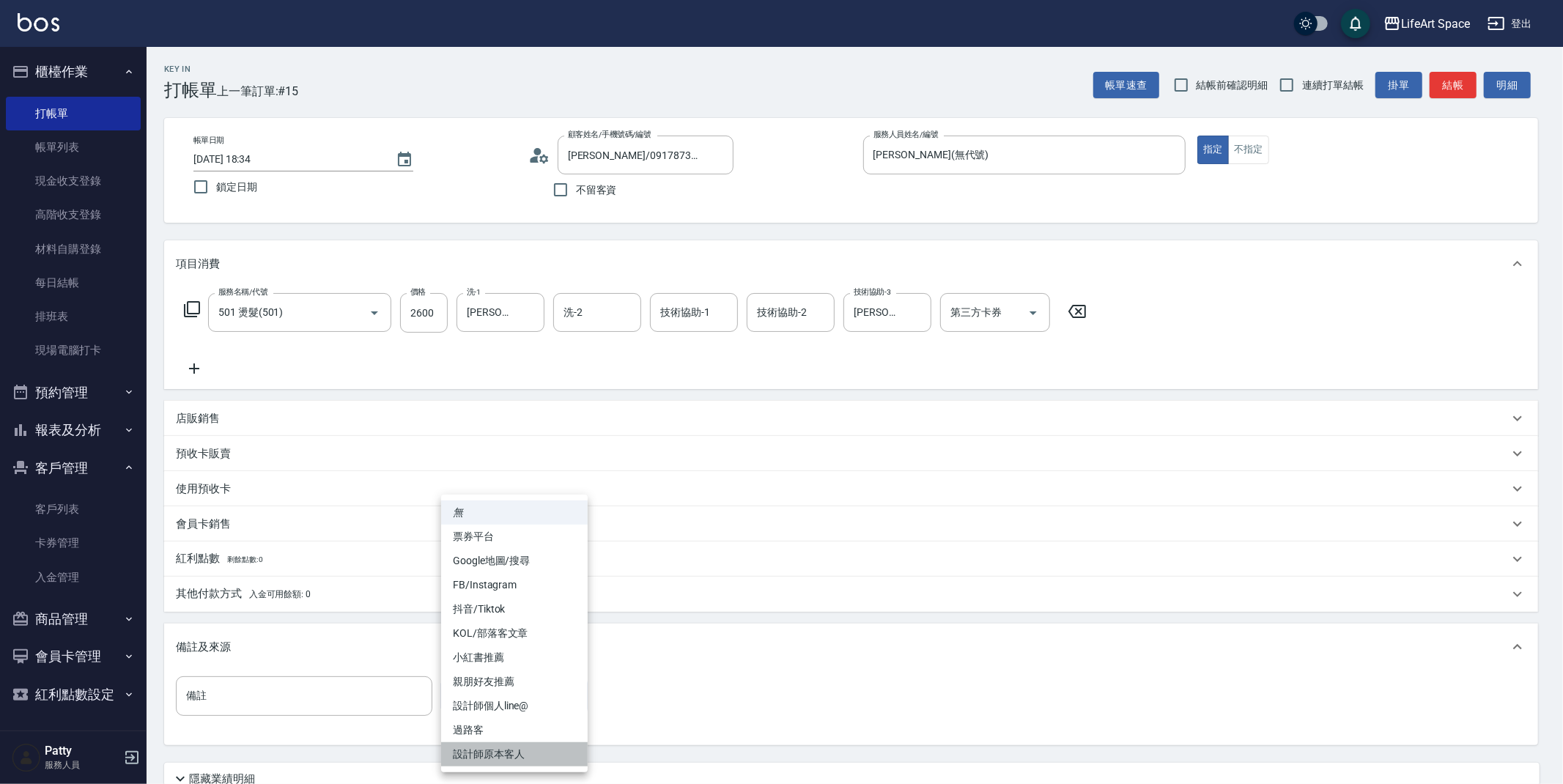
click at [518, 743] on li "設計師原本客人" at bounding box center [515, 754] width 147 height 24
type input "設計師原本客人"
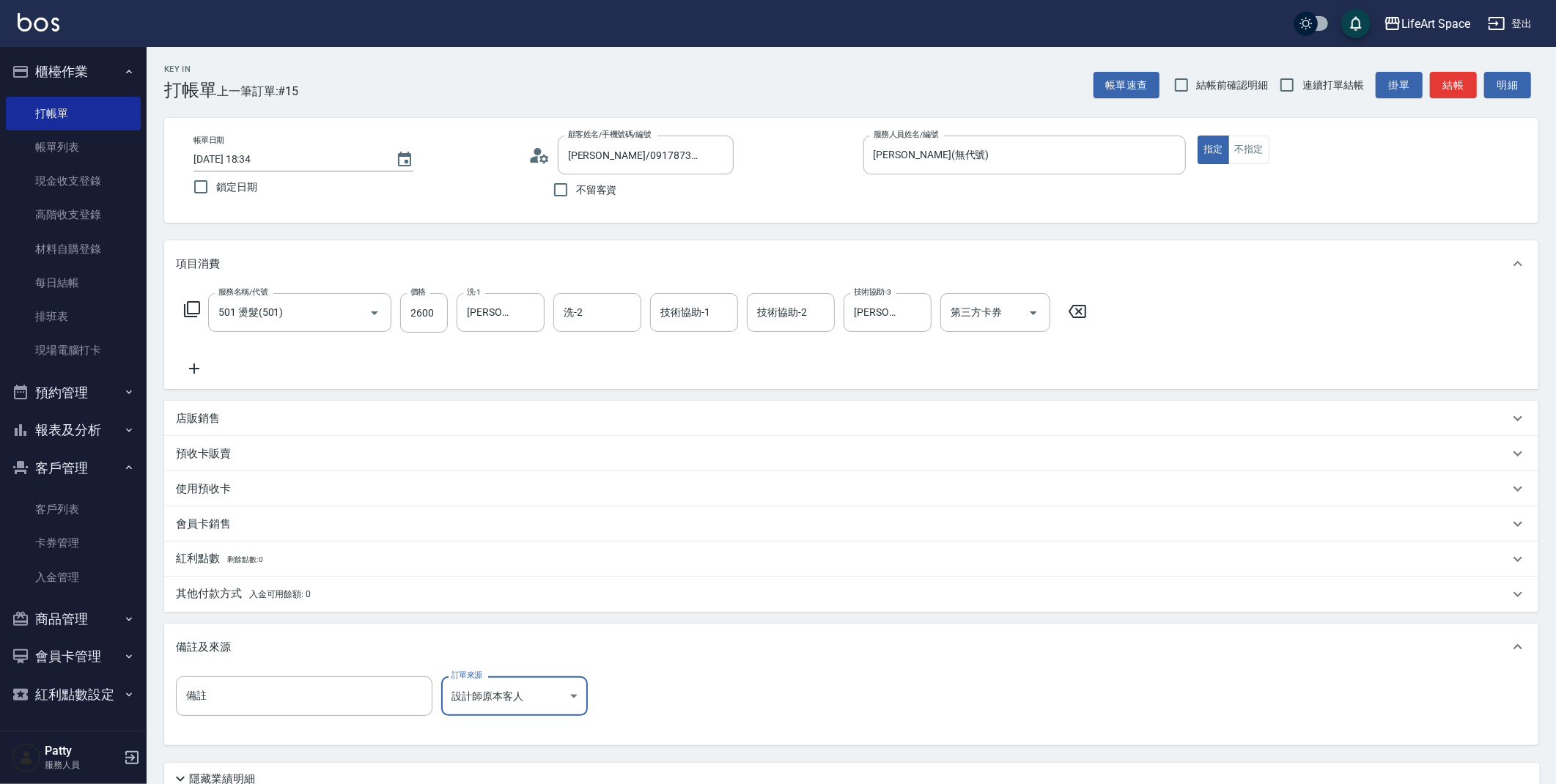
click at [212, 589] on p "其他付款方式 入金可用餘額: 0" at bounding box center [244, 594] width 135 height 16
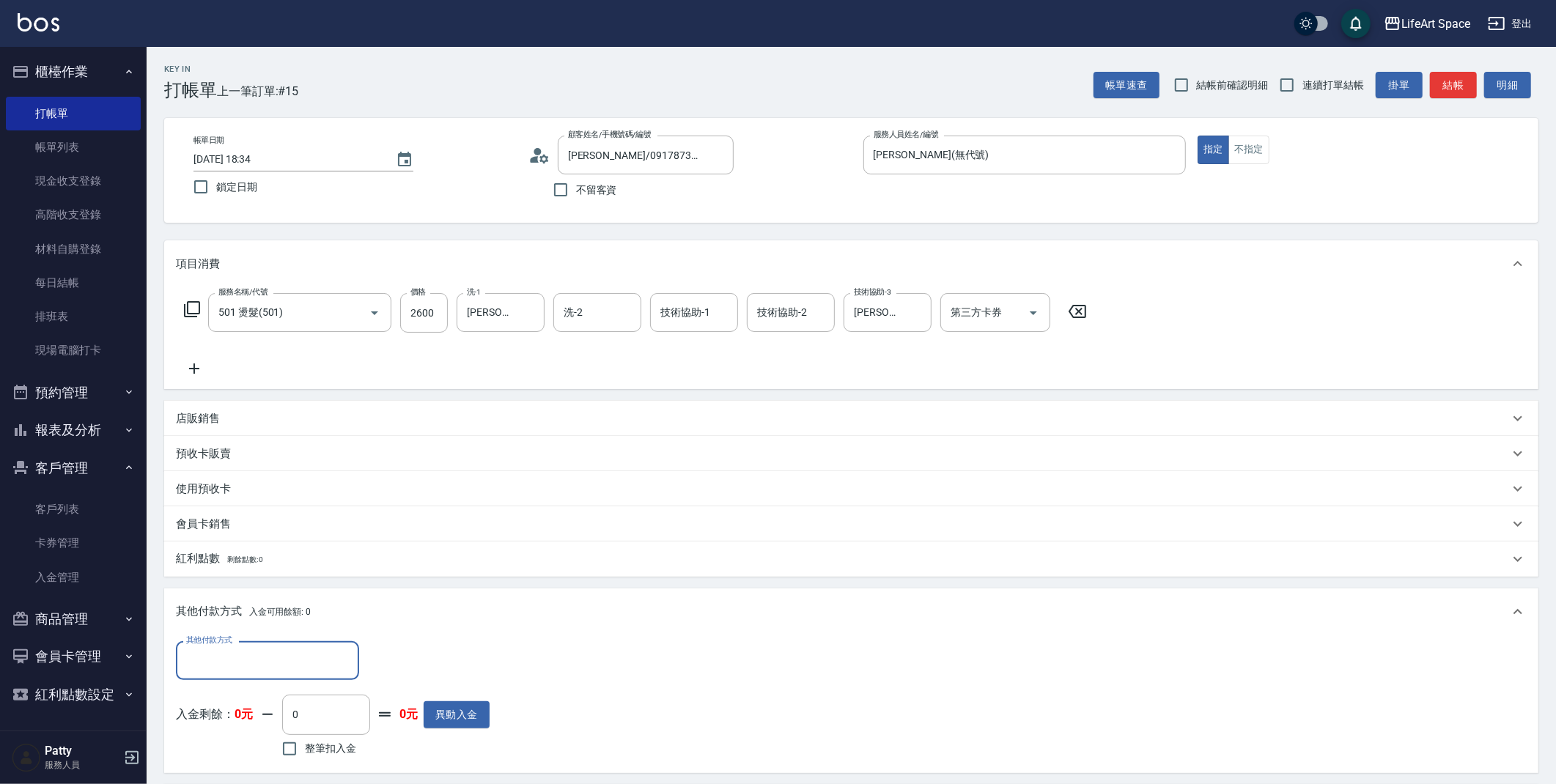
click at [231, 666] on input "其他付款方式" at bounding box center [268, 661] width 170 height 26
drag, startPoint x: 239, startPoint y: 559, endPoint x: 332, endPoint y: 603, distance: 102.9
click at [239, 558] on span "轉帳" at bounding box center [268, 550] width 184 height 24
type input "轉帳"
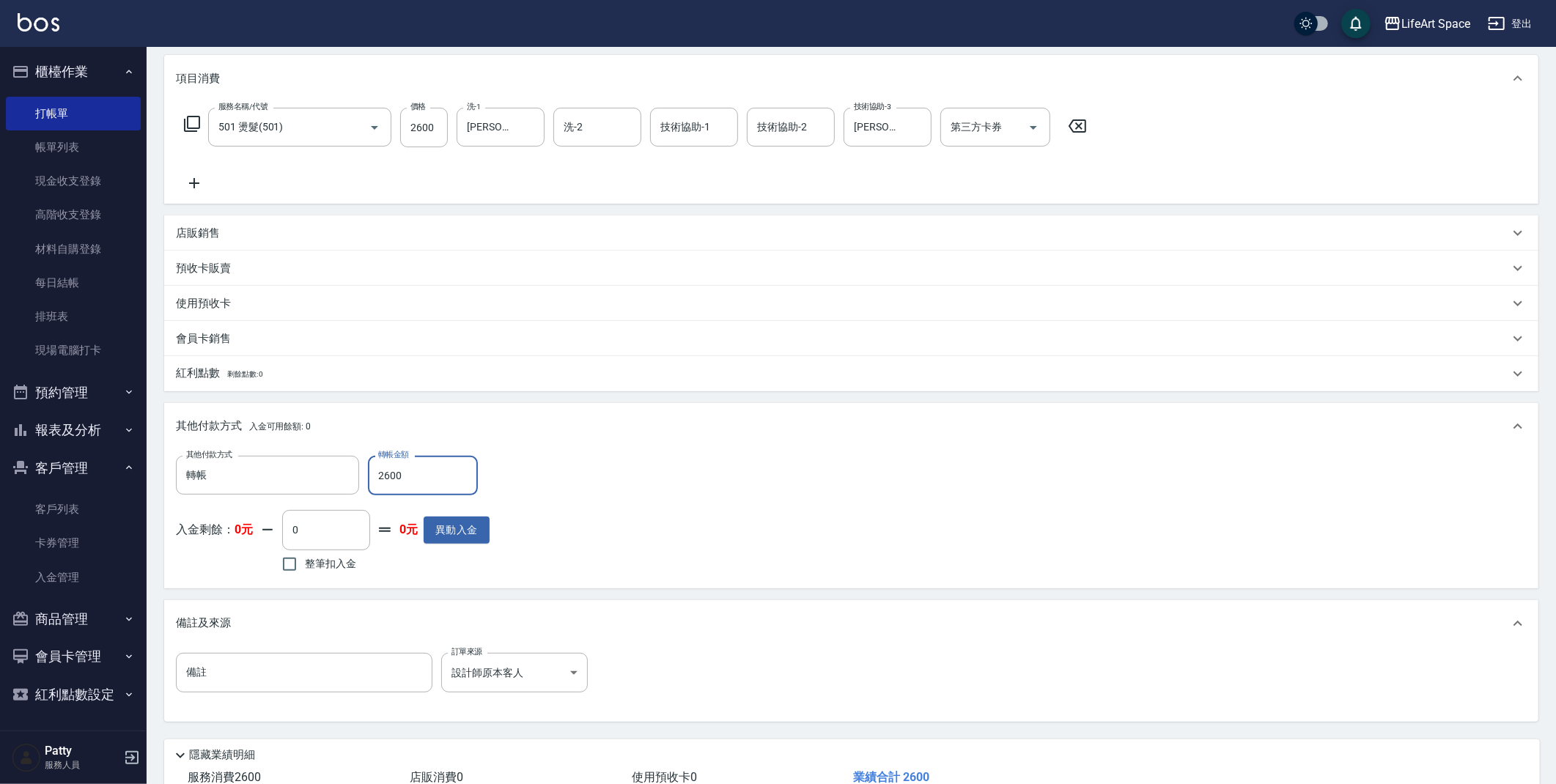
scroll to position [287, 0]
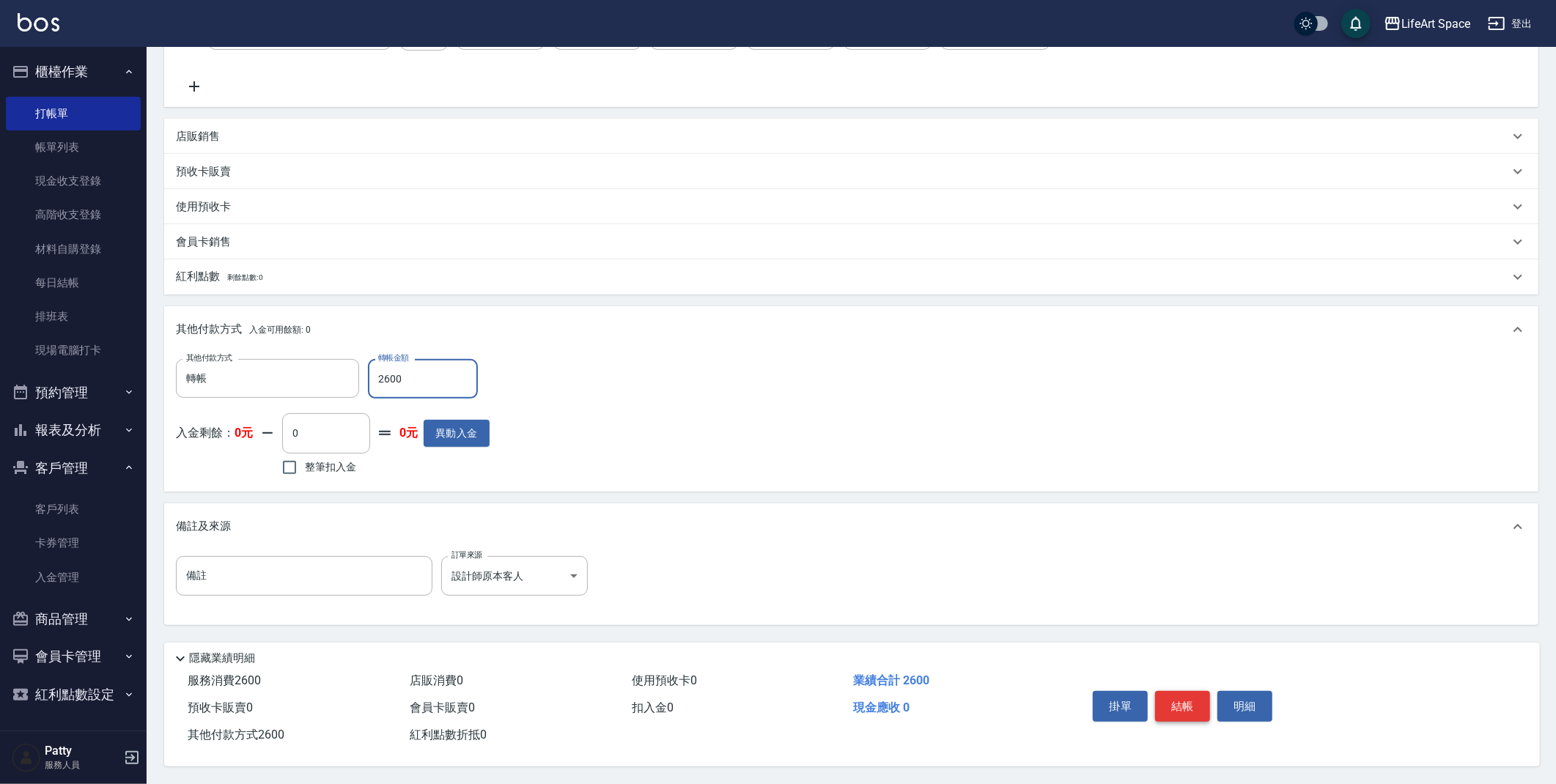
type input "2600"
click at [1195, 707] on button "結帳" at bounding box center [1183, 706] width 55 height 31
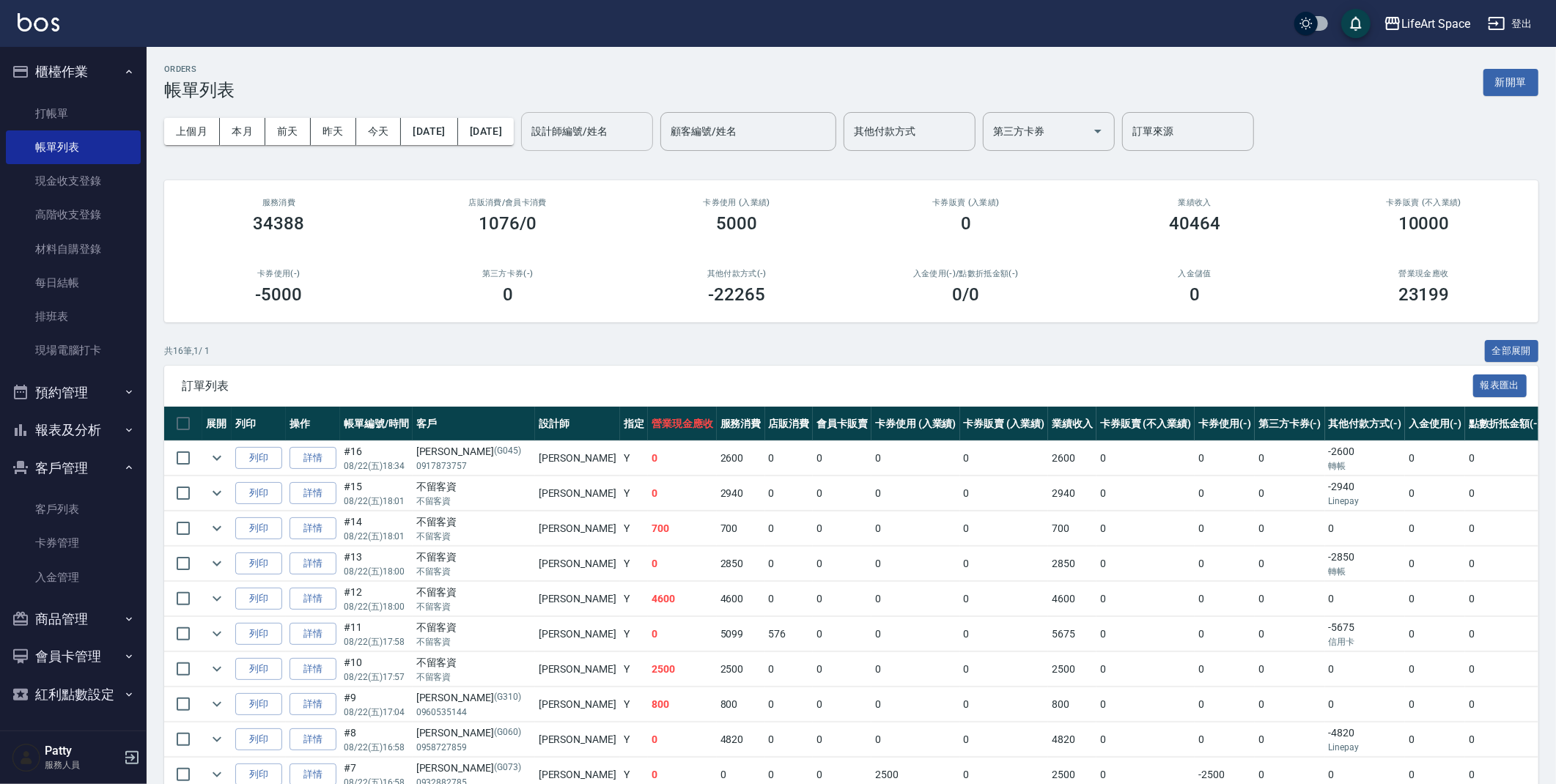
click at [647, 122] on input "設計師編號/姓名" at bounding box center [587, 131] width 118 height 26
click at [662, 153] on ul "Gina (無代號)" at bounding box center [637, 177] width 132 height 52
click at [658, 172] on div "Gina (無代號)" at bounding box center [637, 176] width 132 height 39
type input "[PERSON_NAME](無代號)"
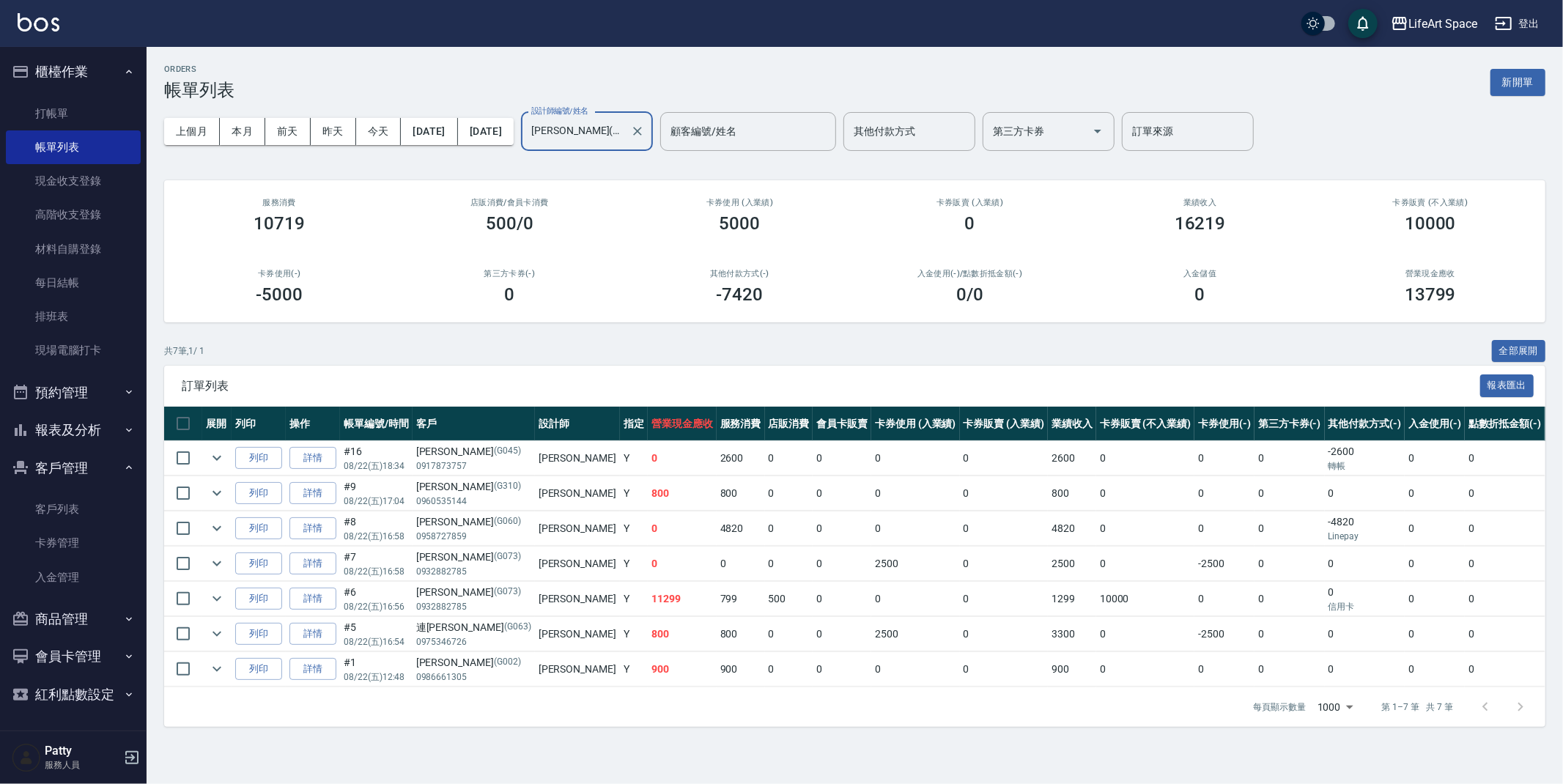
click at [645, 134] on icon "Clear" at bounding box center [638, 131] width 15 height 15
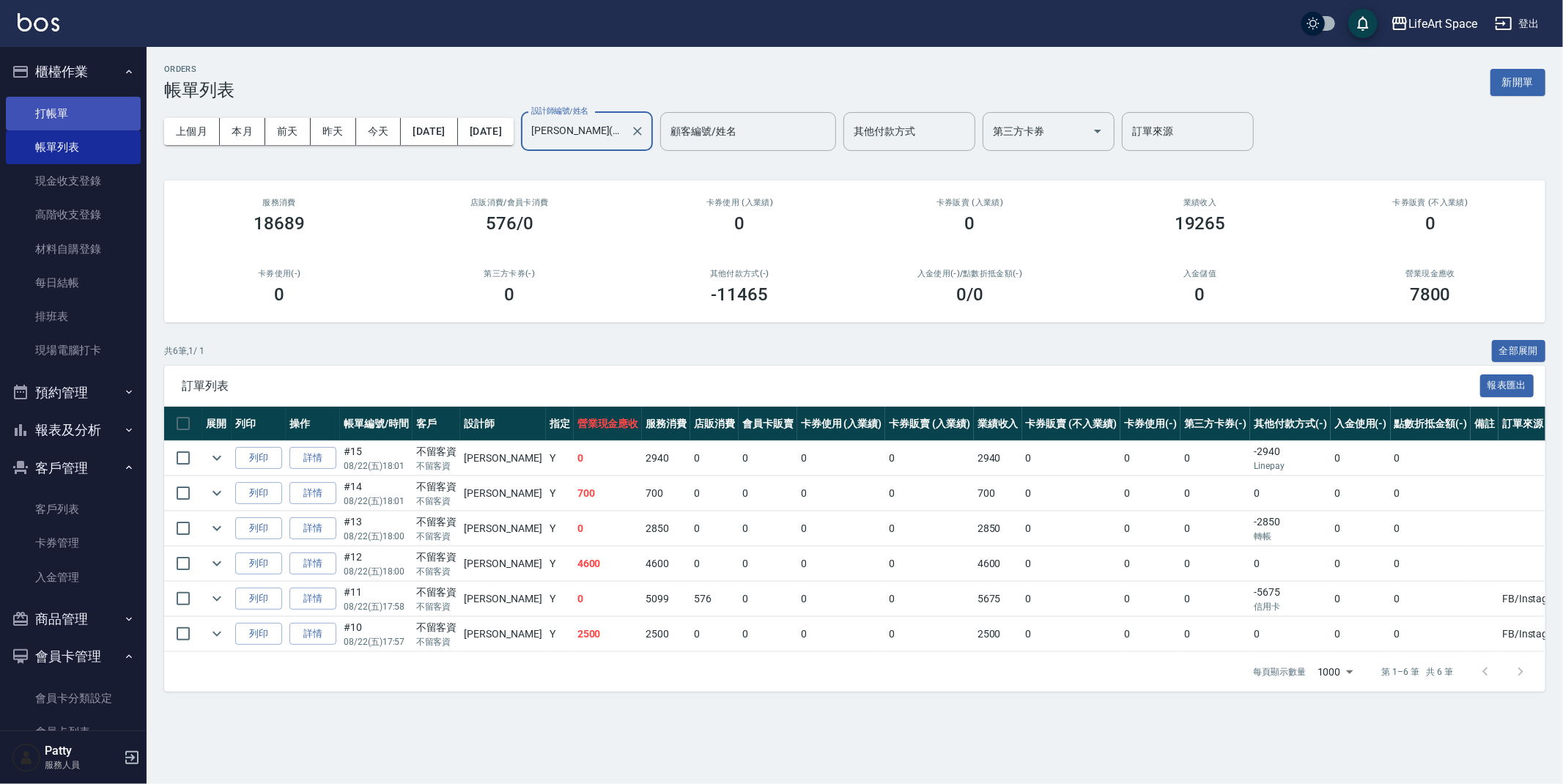
click at [53, 120] on link "打帳單" at bounding box center [73, 113] width 135 height 33
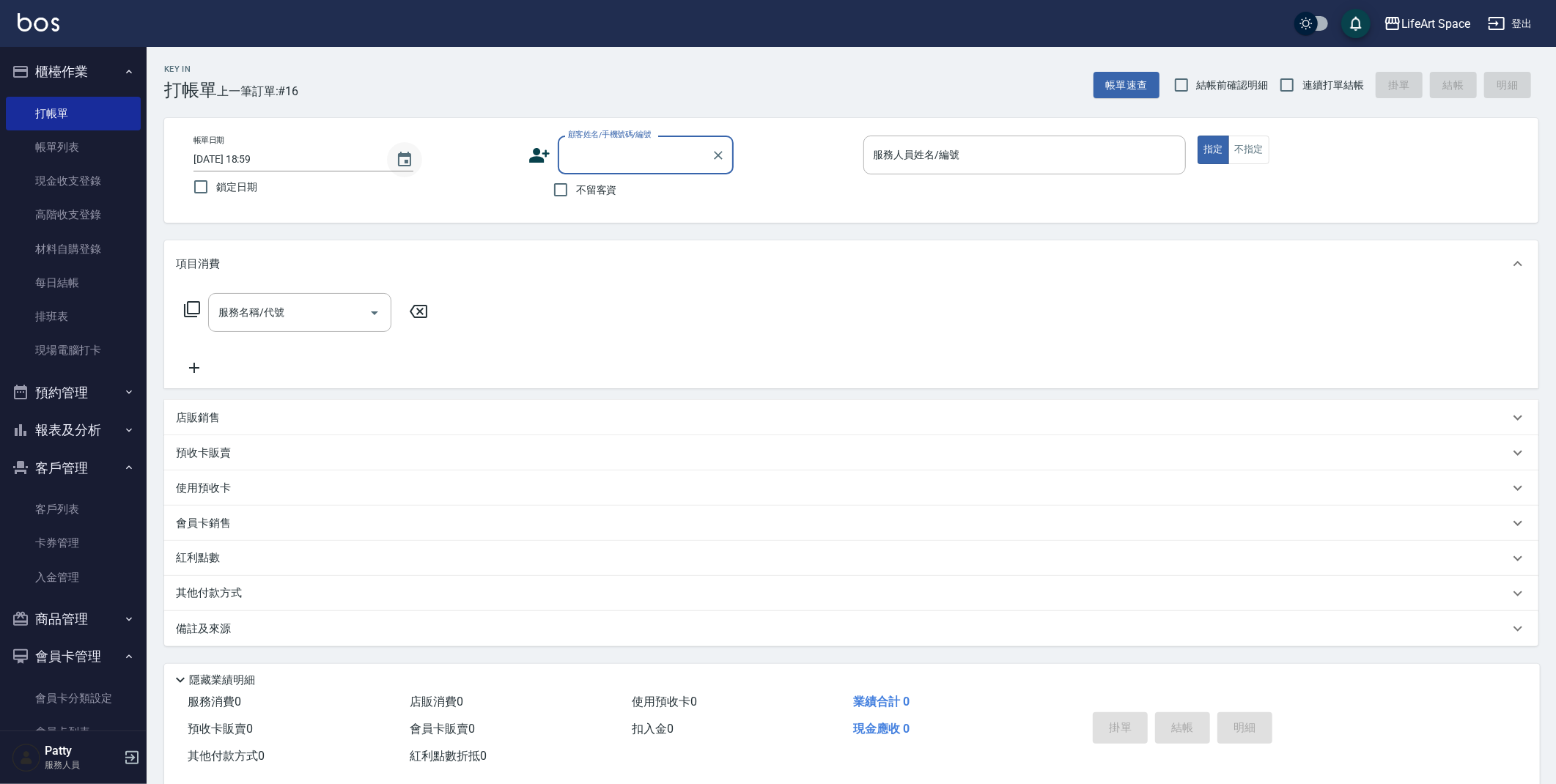
click at [402, 165] on icon "Choose date, selected date is 2025-08-22" at bounding box center [405, 159] width 13 height 15
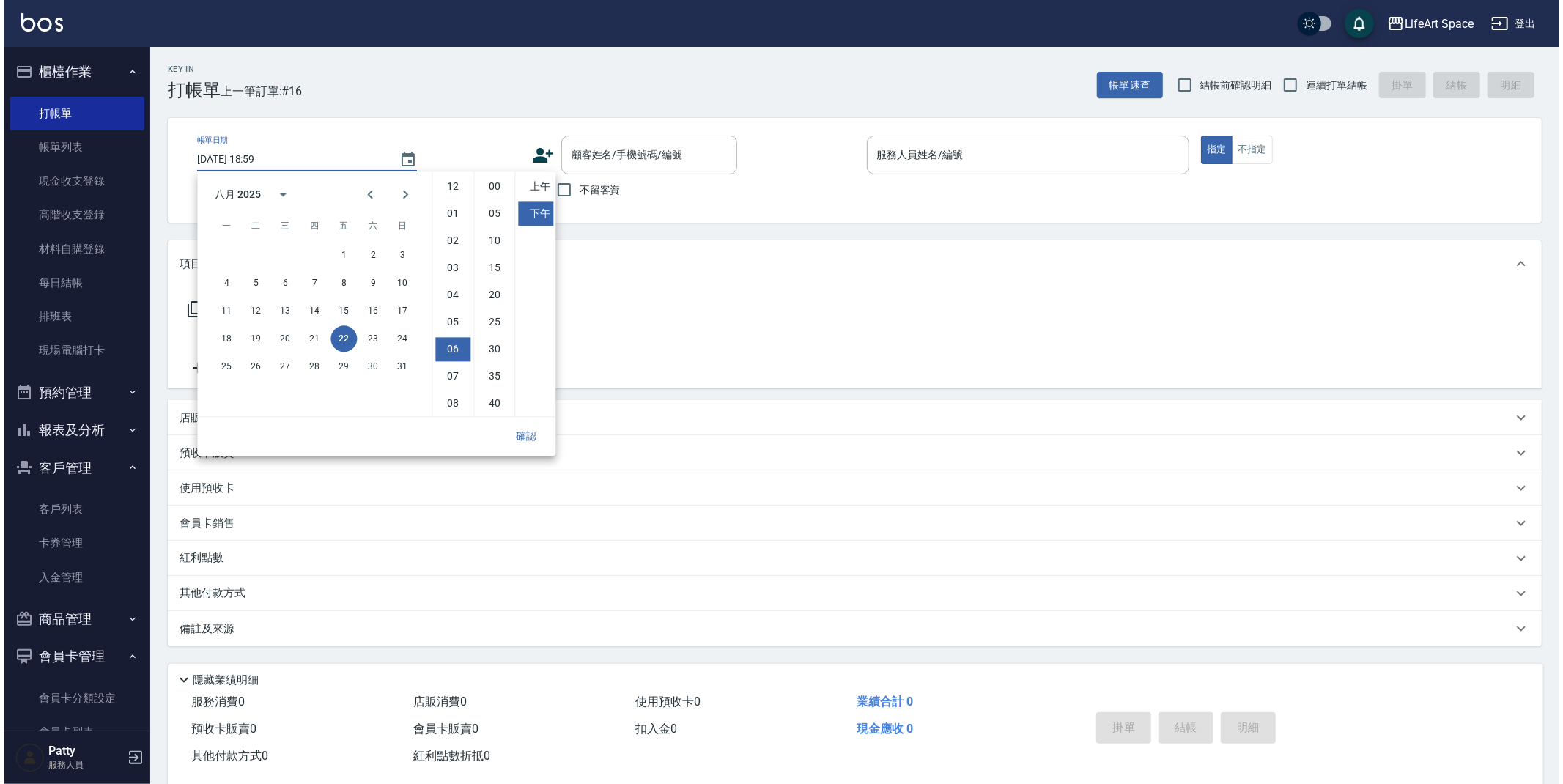
scroll to position [82, 0]
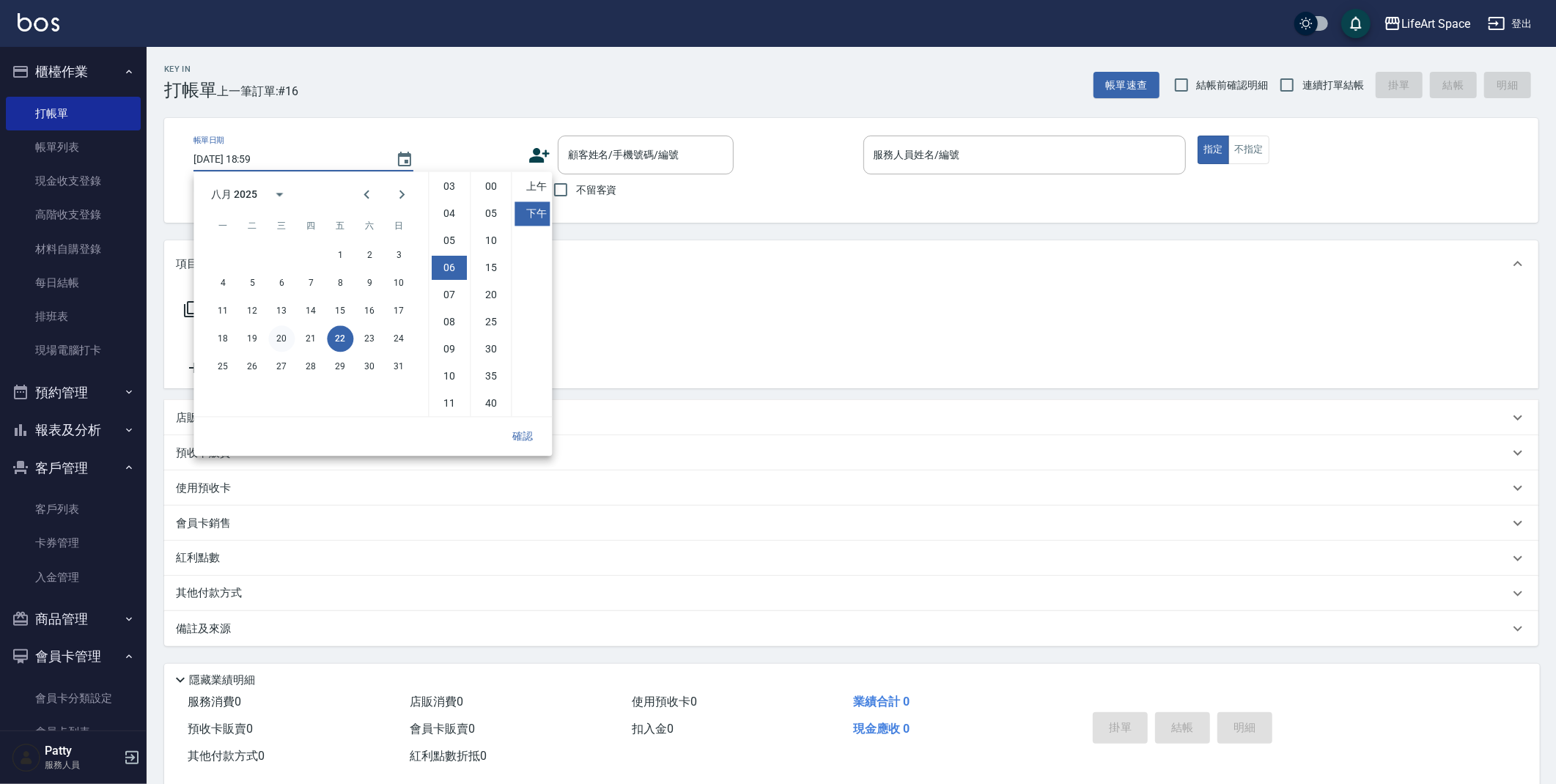
click at [278, 341] on button "20" at bounding box center [282, 339] width 27 height 27
click at [449, 299] on li "07" at bounding box center [450, 294] width 35 height 24
drag, startPoint x: 450, startPoint y: 317, endPoint x: 462, endPoint y: 302, distance: 19.2
click at [450, 317] on li "08" at bounding box center [450, 322] width 35 height 24
drag, startPoint x: 488, startPoint y: 181, endPoint x: 490, endPoint y: 194, distance: 13.2
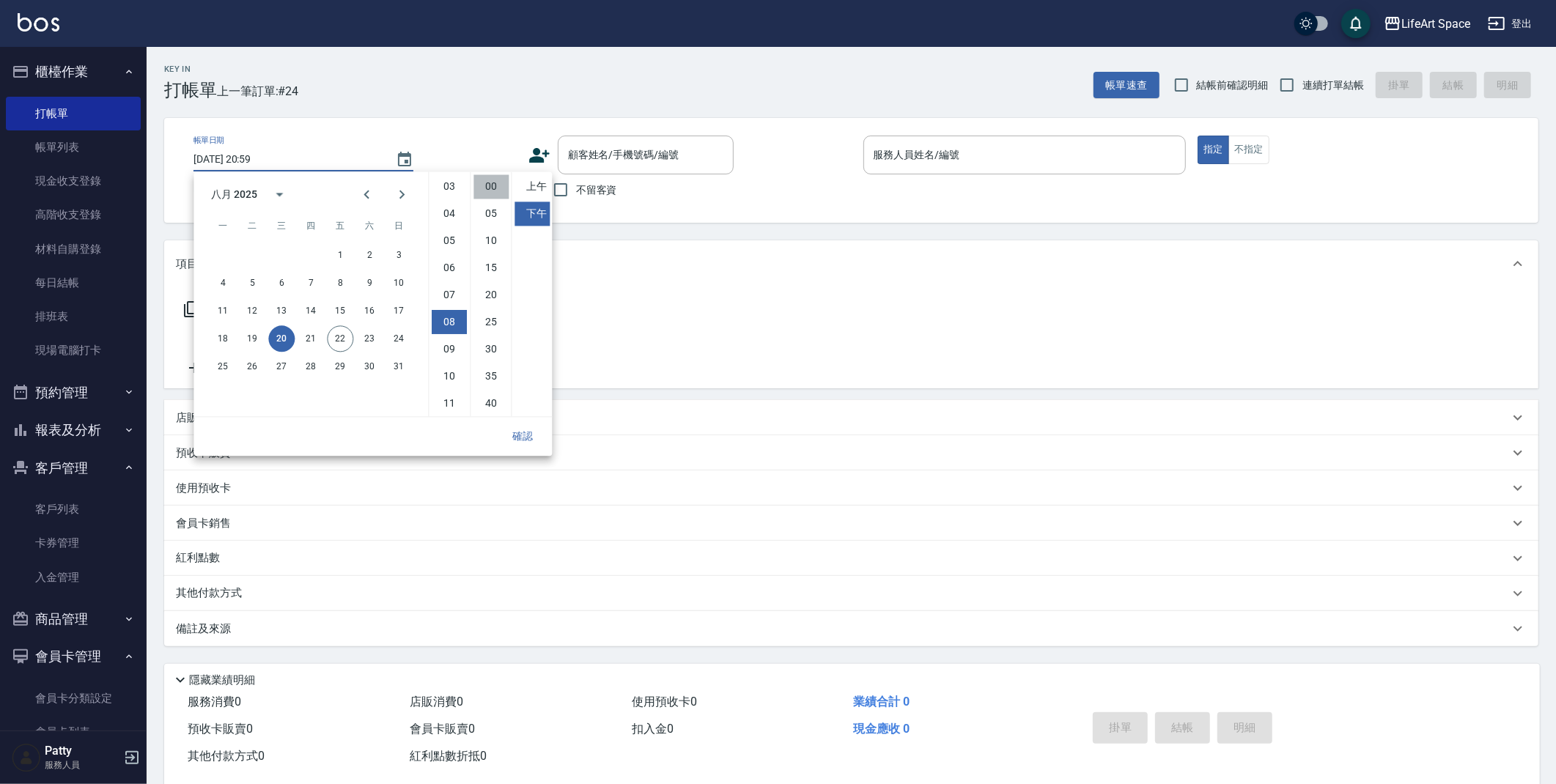
click at [488, 180] on li "00" at bounding box center [491, 186] width 35 height 24
type input "2025/08/20 20:00"
click at [528, 438] on button "確認" at bounding box center [522, 436] width 47 height 28
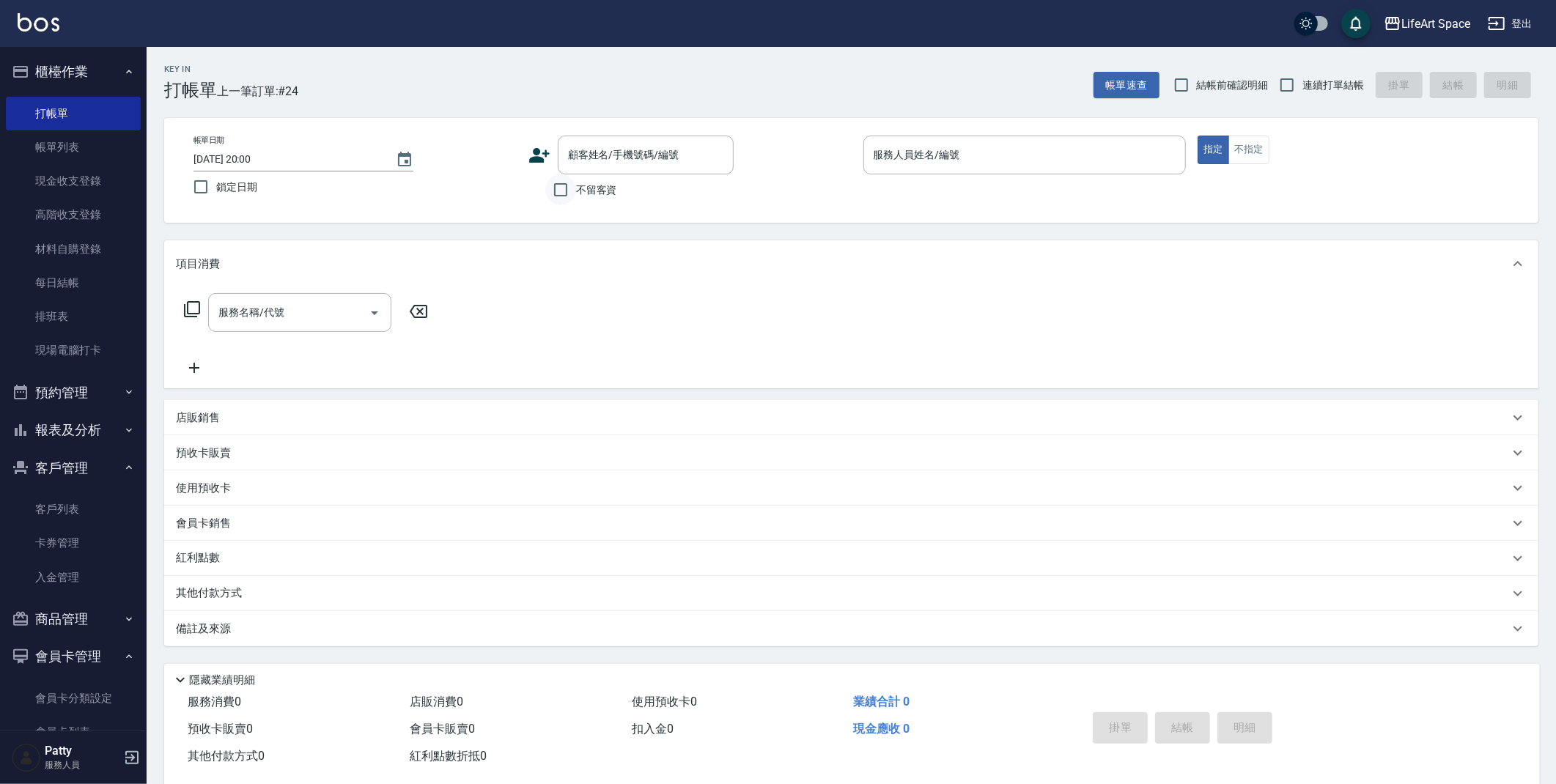
click at [569, 194] on input "不留客資" at bounding box center [561, 189] width 31 height 31
checkbox input "true"
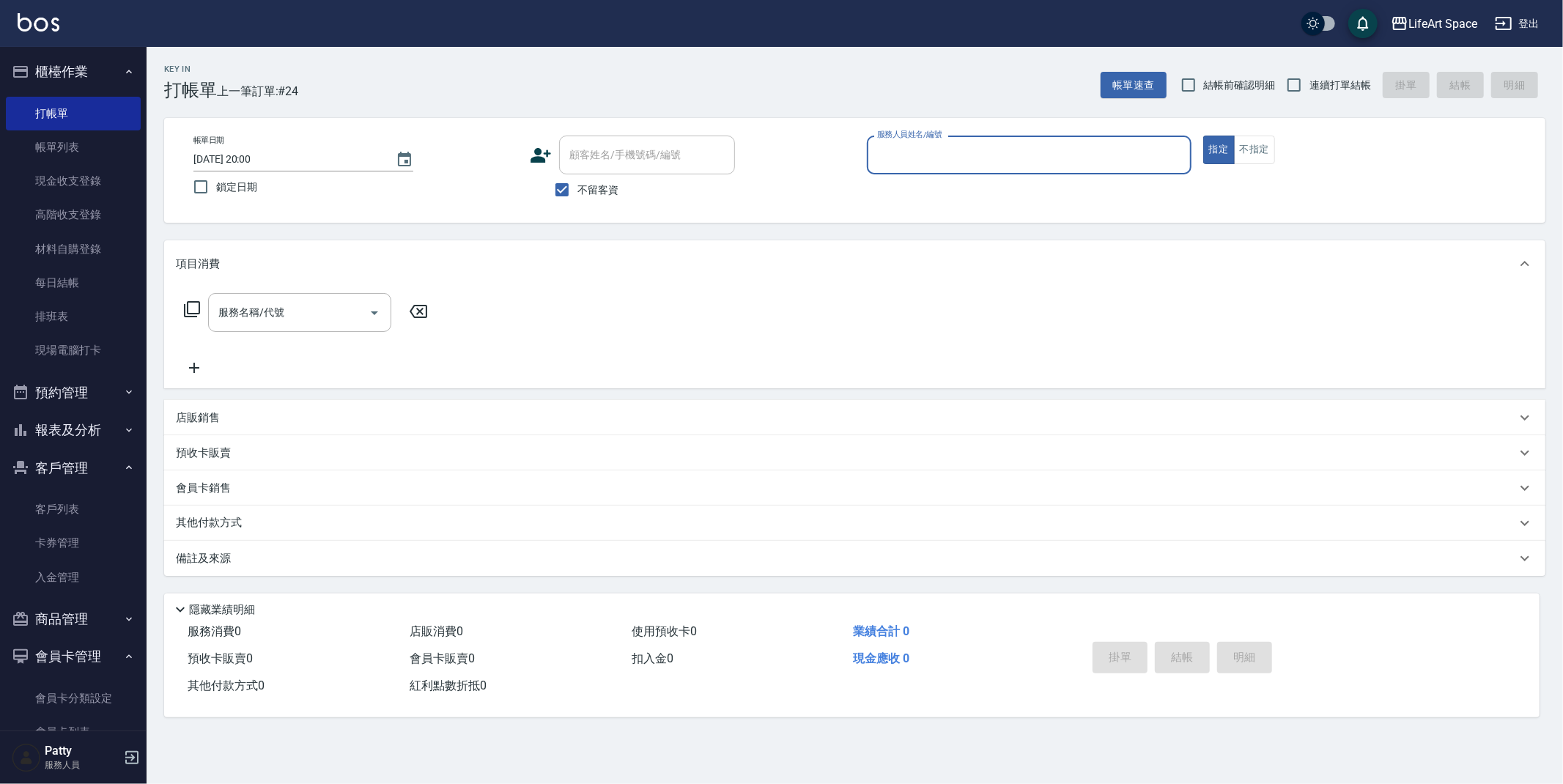
click at [1018, 153] on input "服務人員姓名/編號" at bounding box center [1028, 154] width 311 height 26
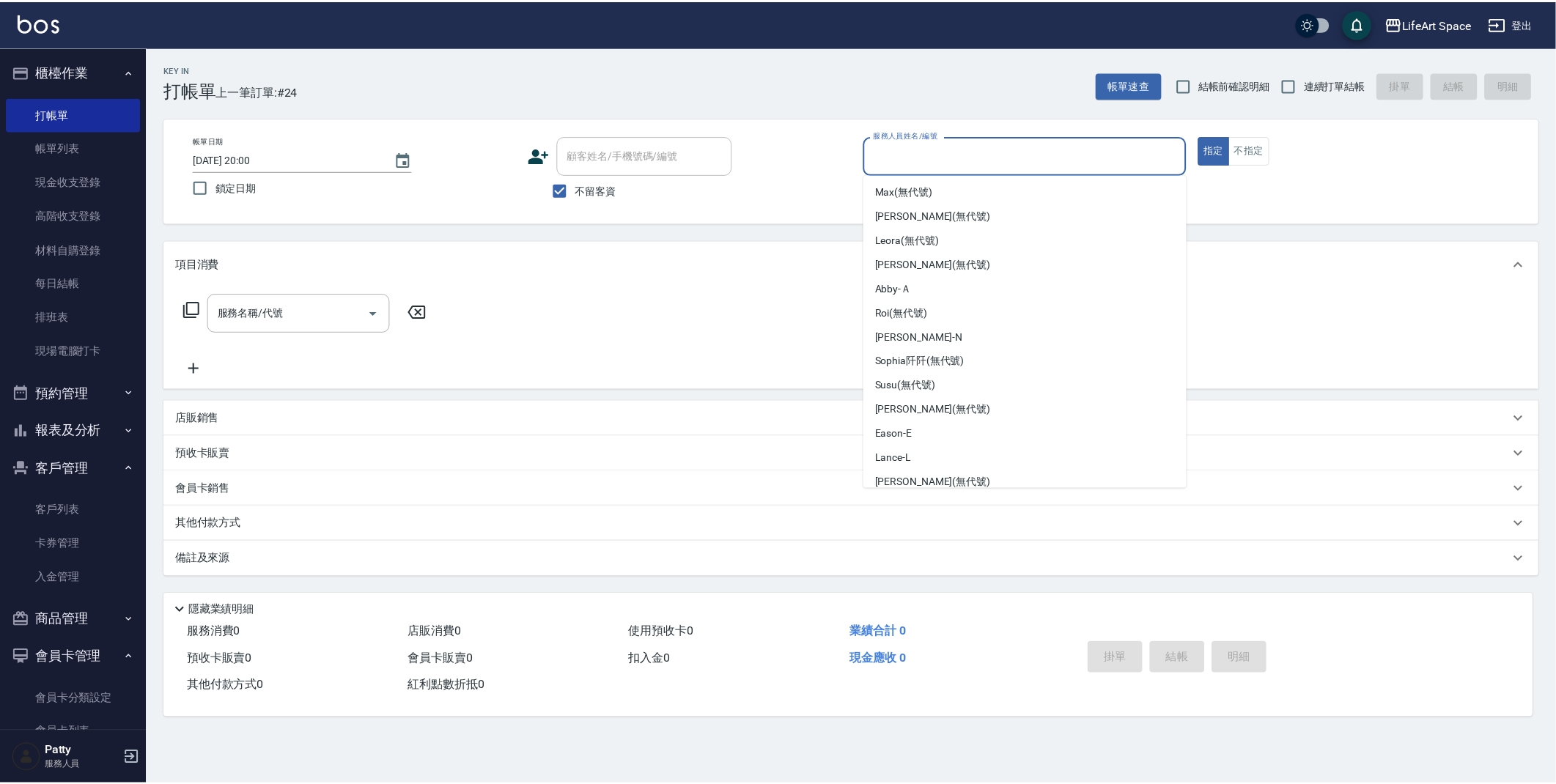
scroll to position [0, 0]
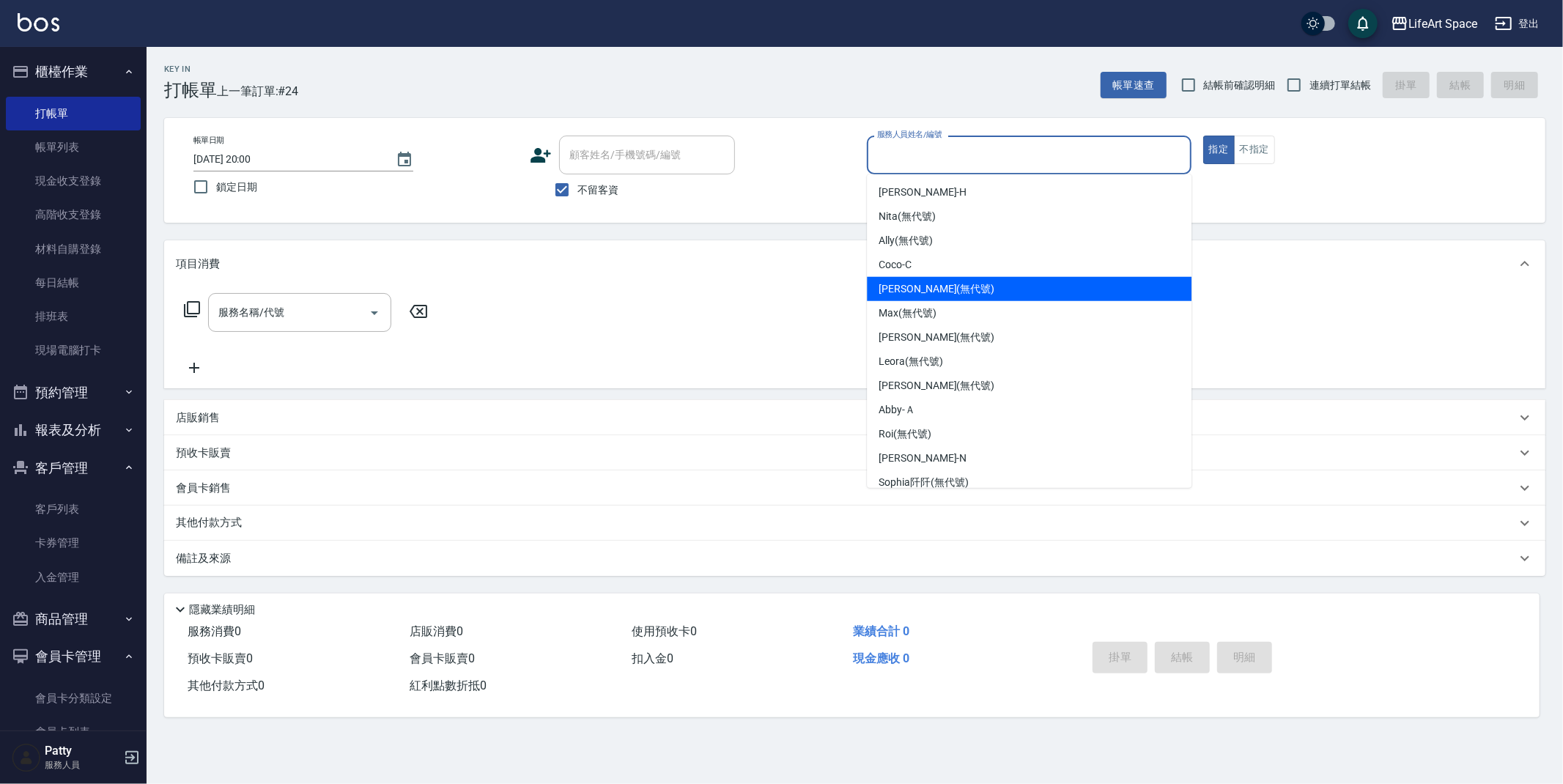
click at [922, 288] on span "Ivan (無代號)" at bounding box center [937, 289] width 116 height 15
type input "Ivan(無代號)"
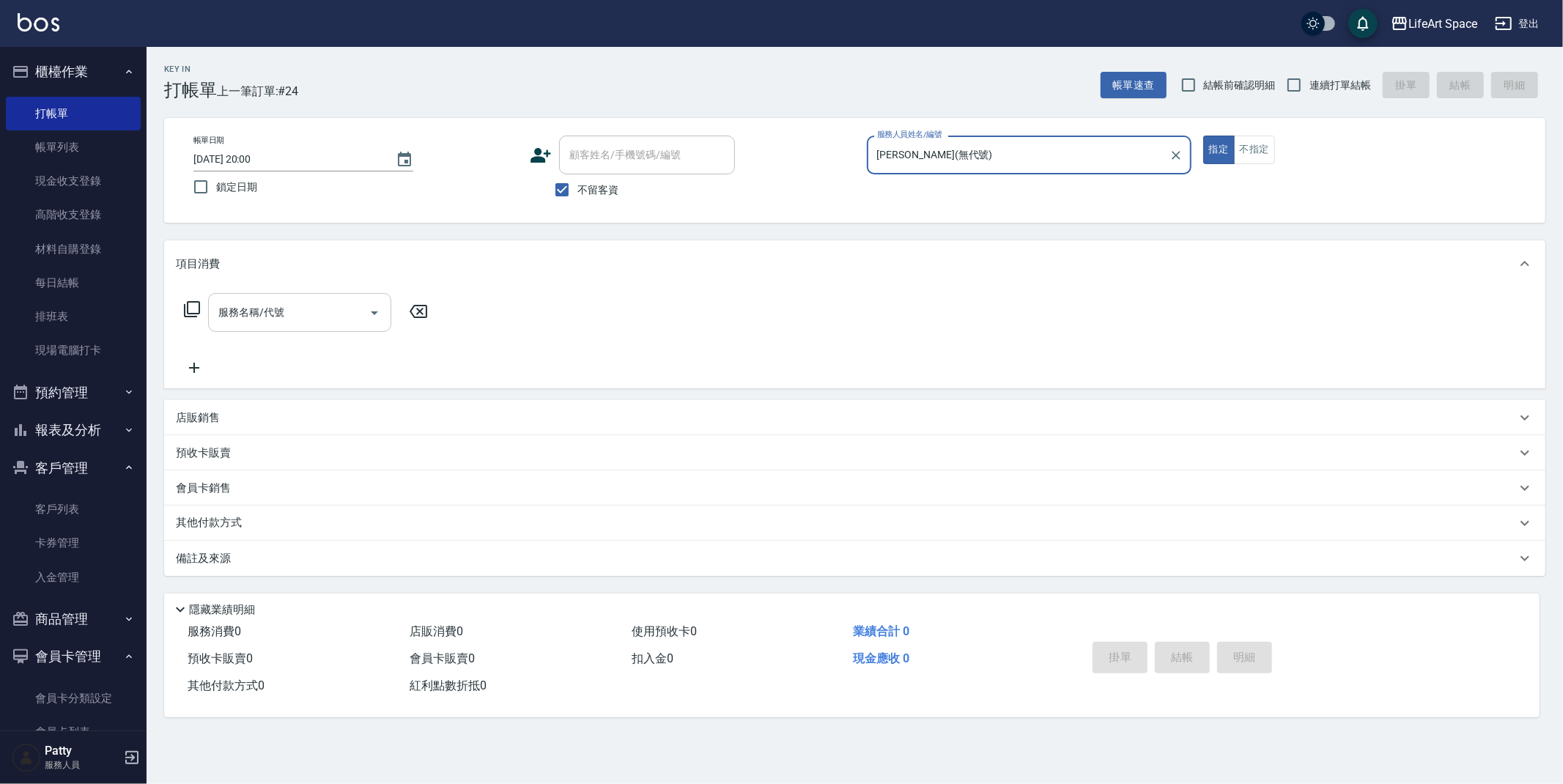
click at [380, 323] on div at bounding box center [374, 312] width 22 height 39
click at [376, 315] on icon "Open" at bounding box center [374, 313] width 18 height 18
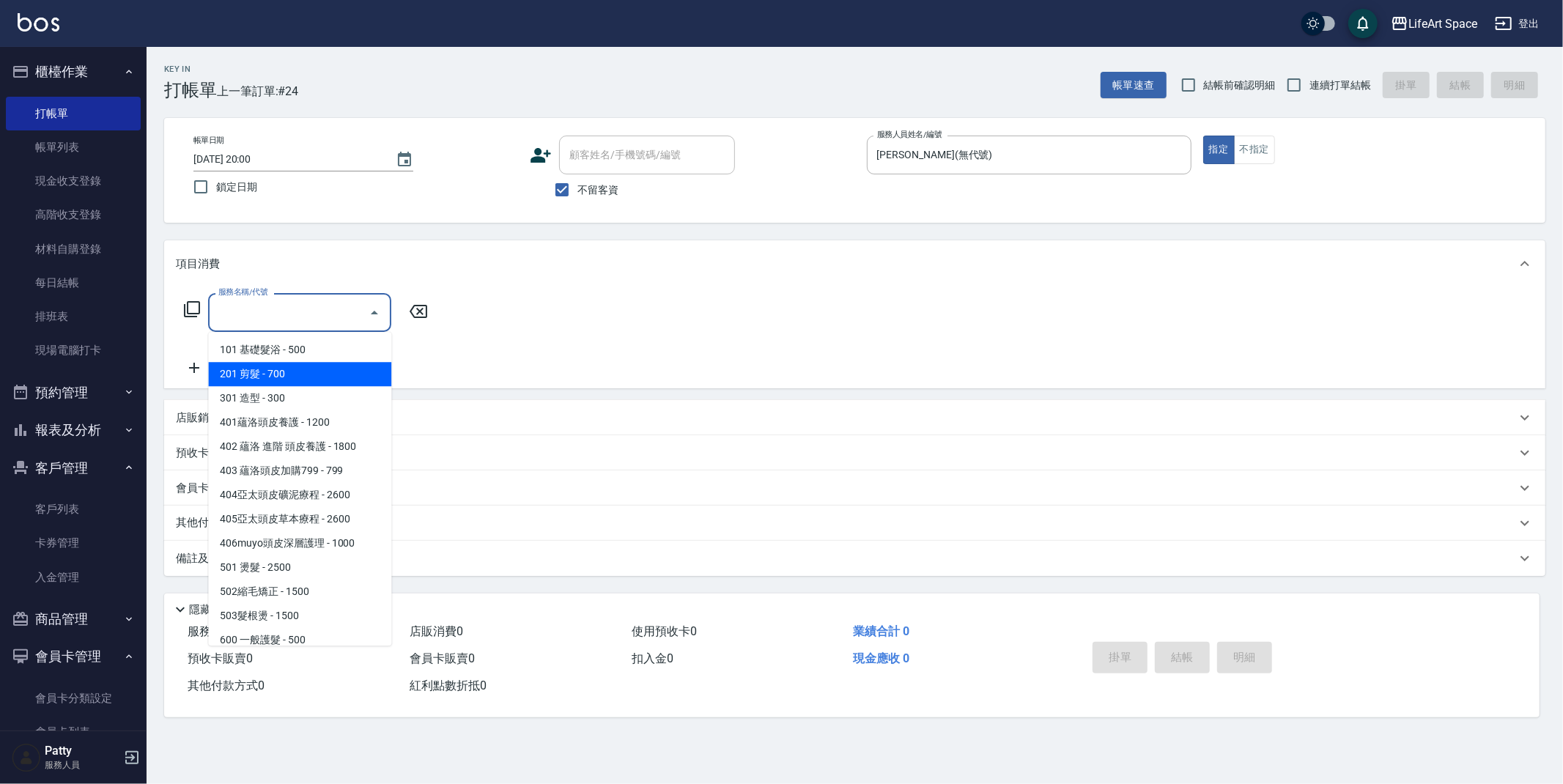
click at [332, 374] on span "201 剪髮 - 700" at bounding box center [300, 374] width 183 height 24
type input "201 剪髮(201)"
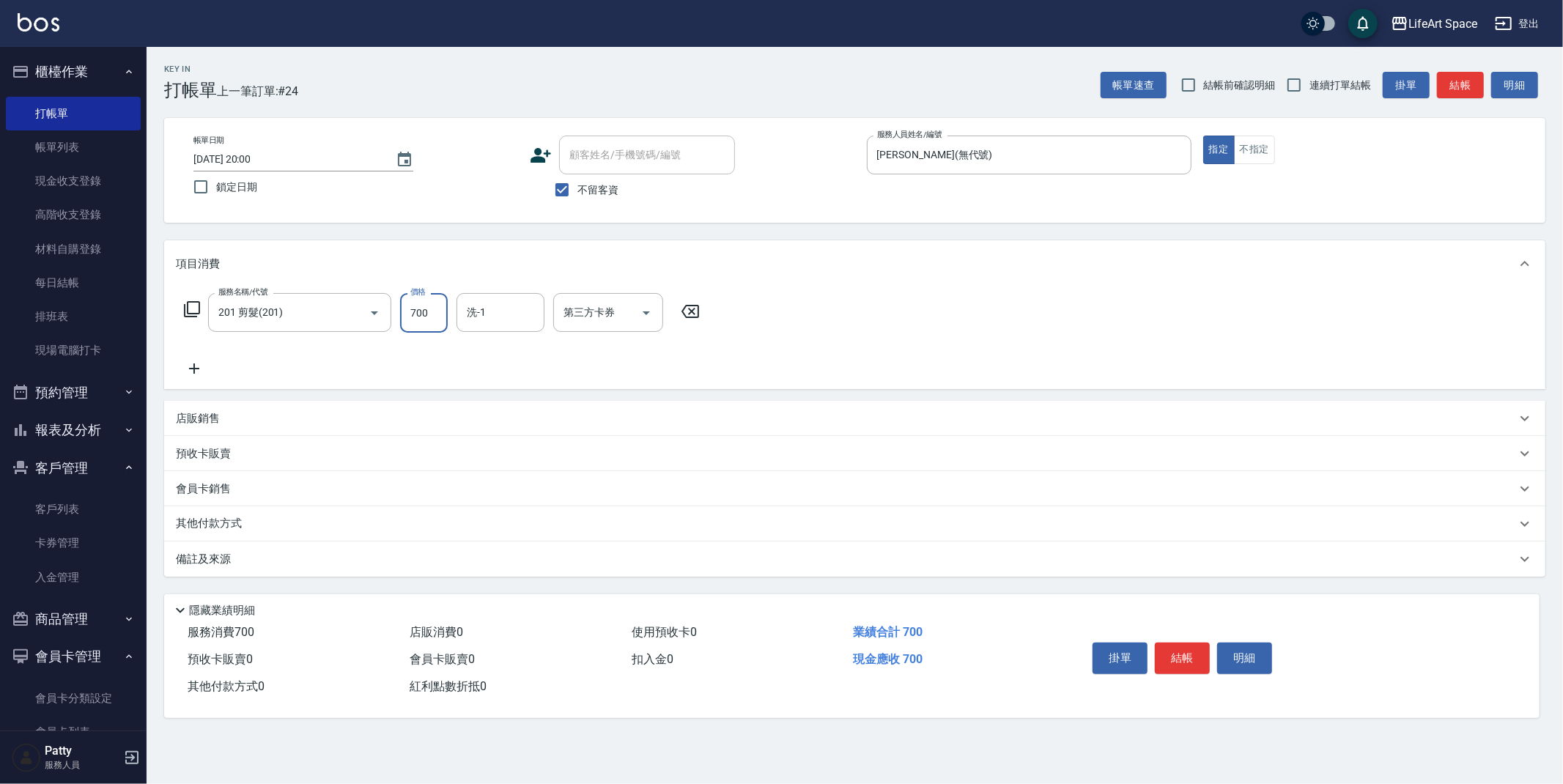
click at [438, 323] on input "700" at bounding box center [424, 312] width 48 height 39
type input "500"
click at [262, 417] on div "店販銷售" at bounding box center [846, 419] width 1340 height 15
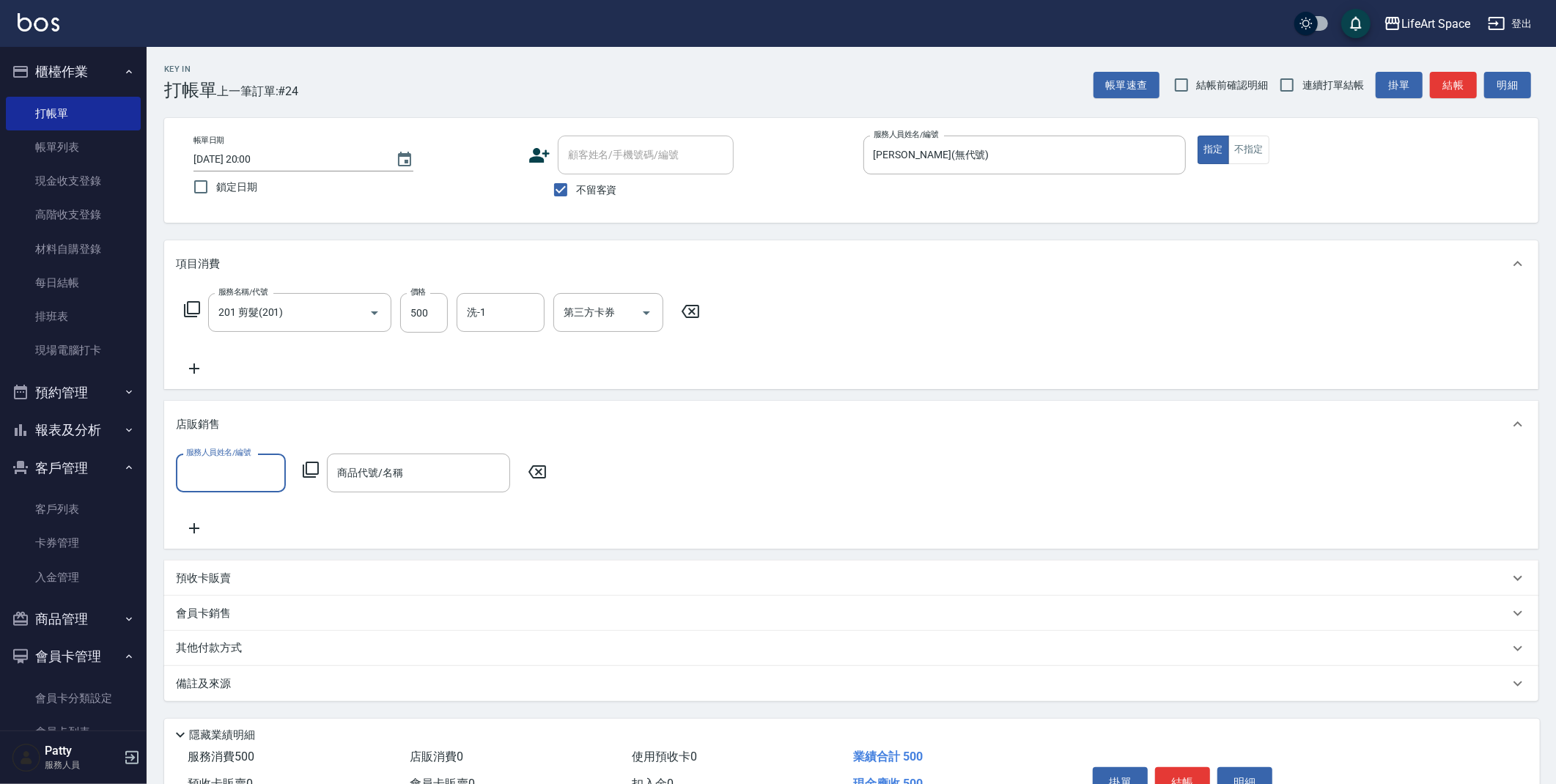
click at [244, 483] on input "服務人員姓名/編號" at bounding box center [231, 473] width 97 height 26
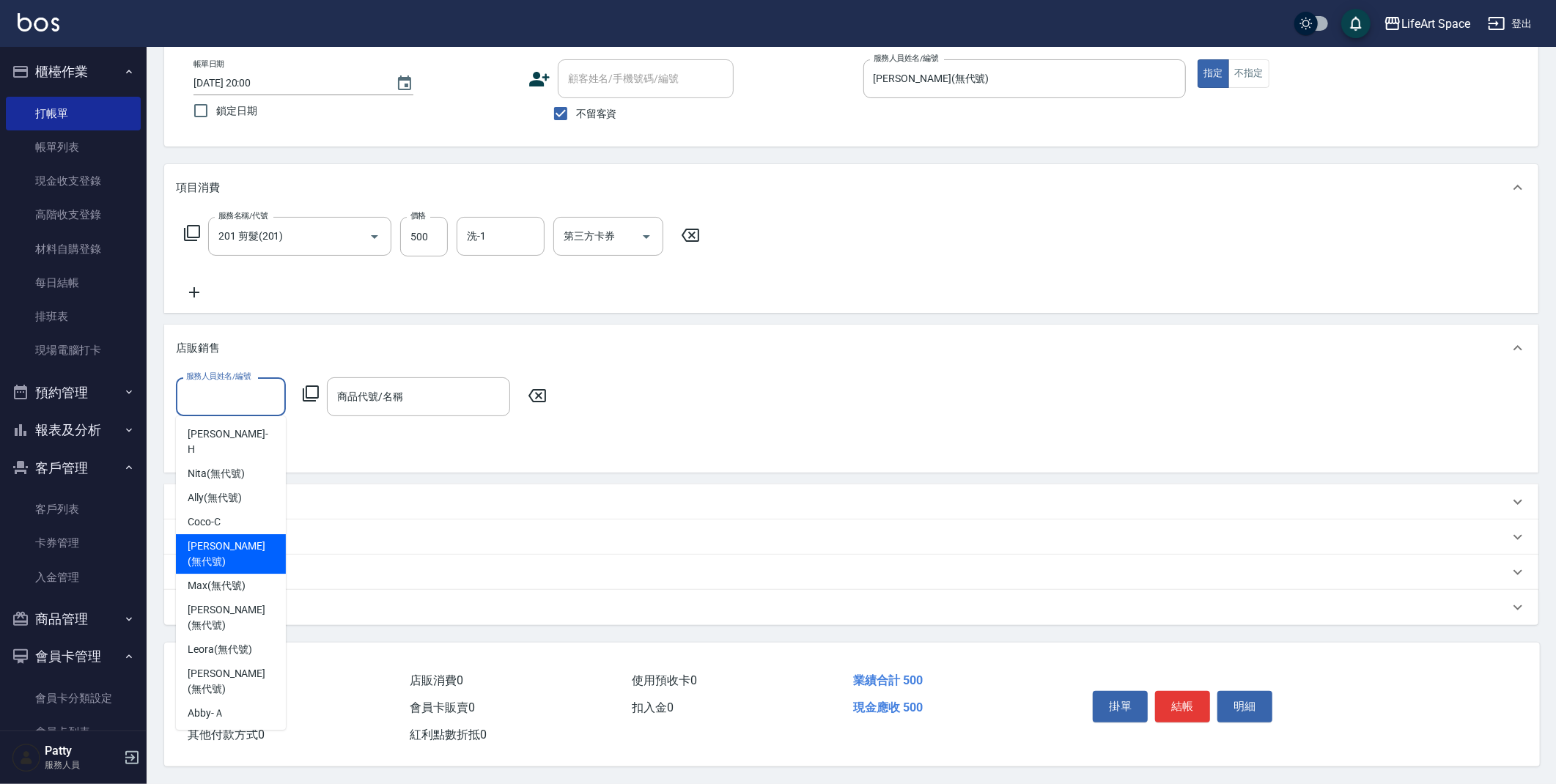
click at [244, 535] on div "Ivan (無代號)" at bounding box center [231, 554] width 110 height 39
type input "Ivan(無代號)"
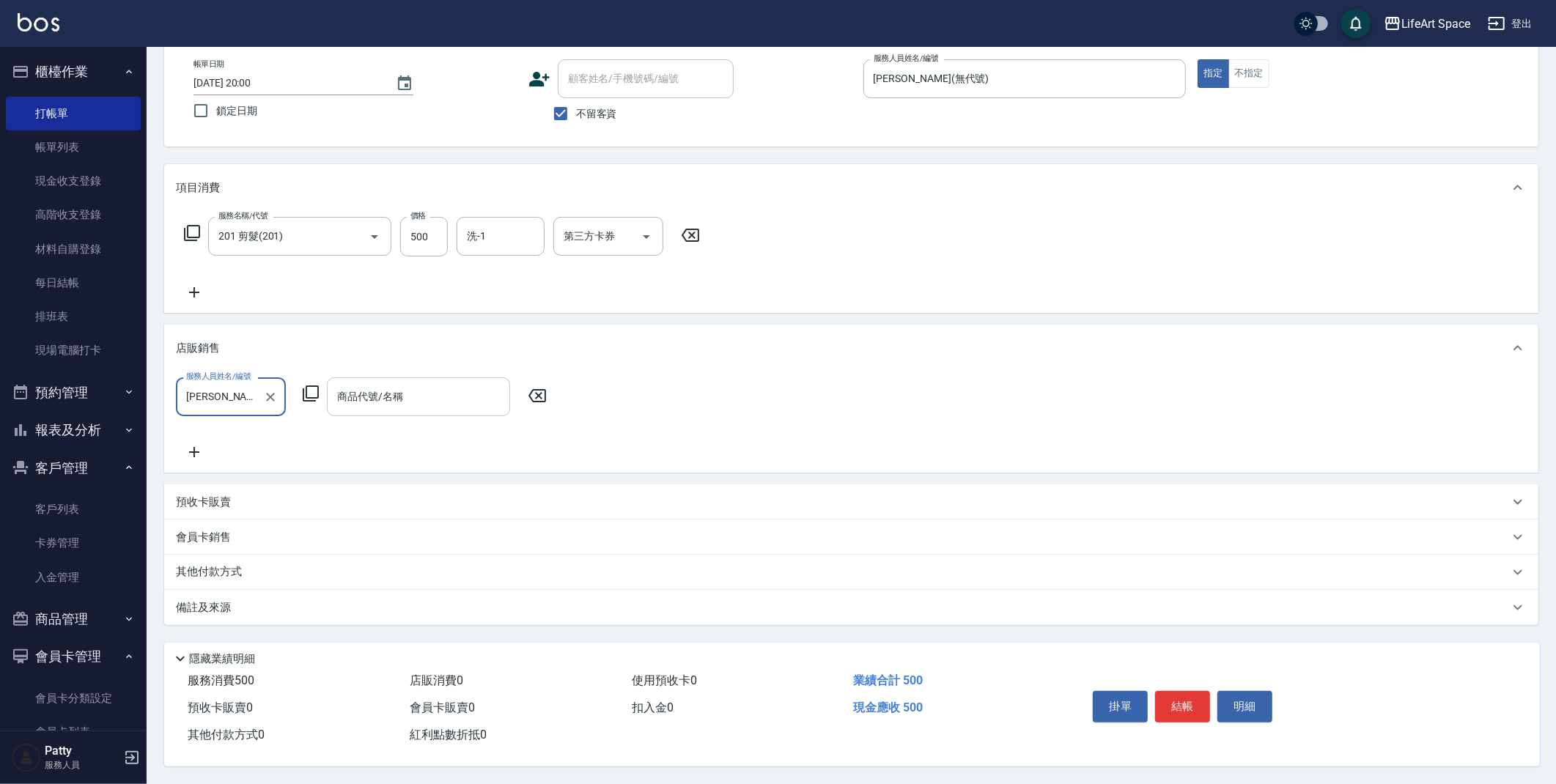
click at [338, 389] on div "商品代號/名稱 商品代號/名稱" at bounding box center [419, 397] width 184 height 39
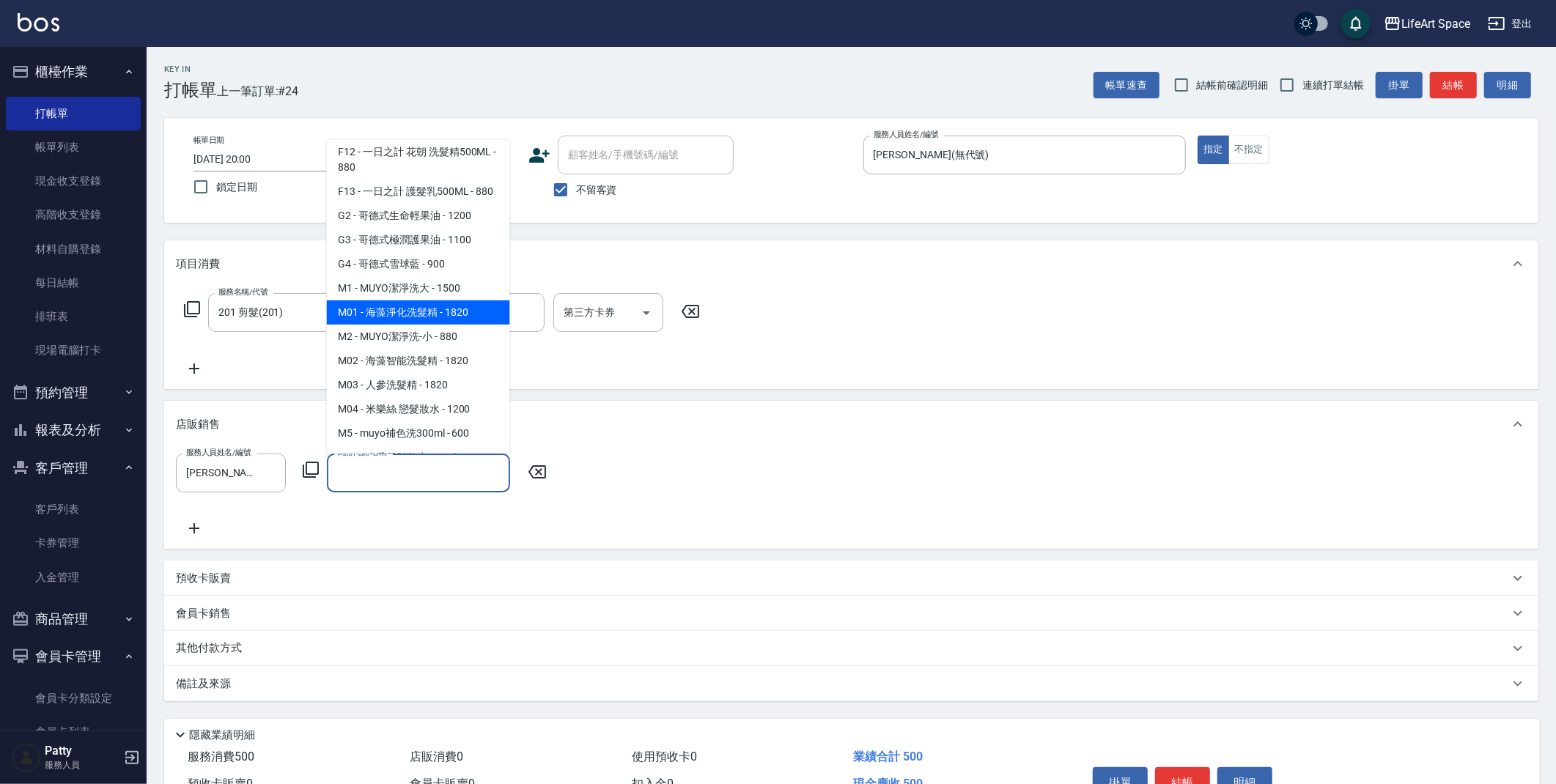
scroll to position [389, 0]
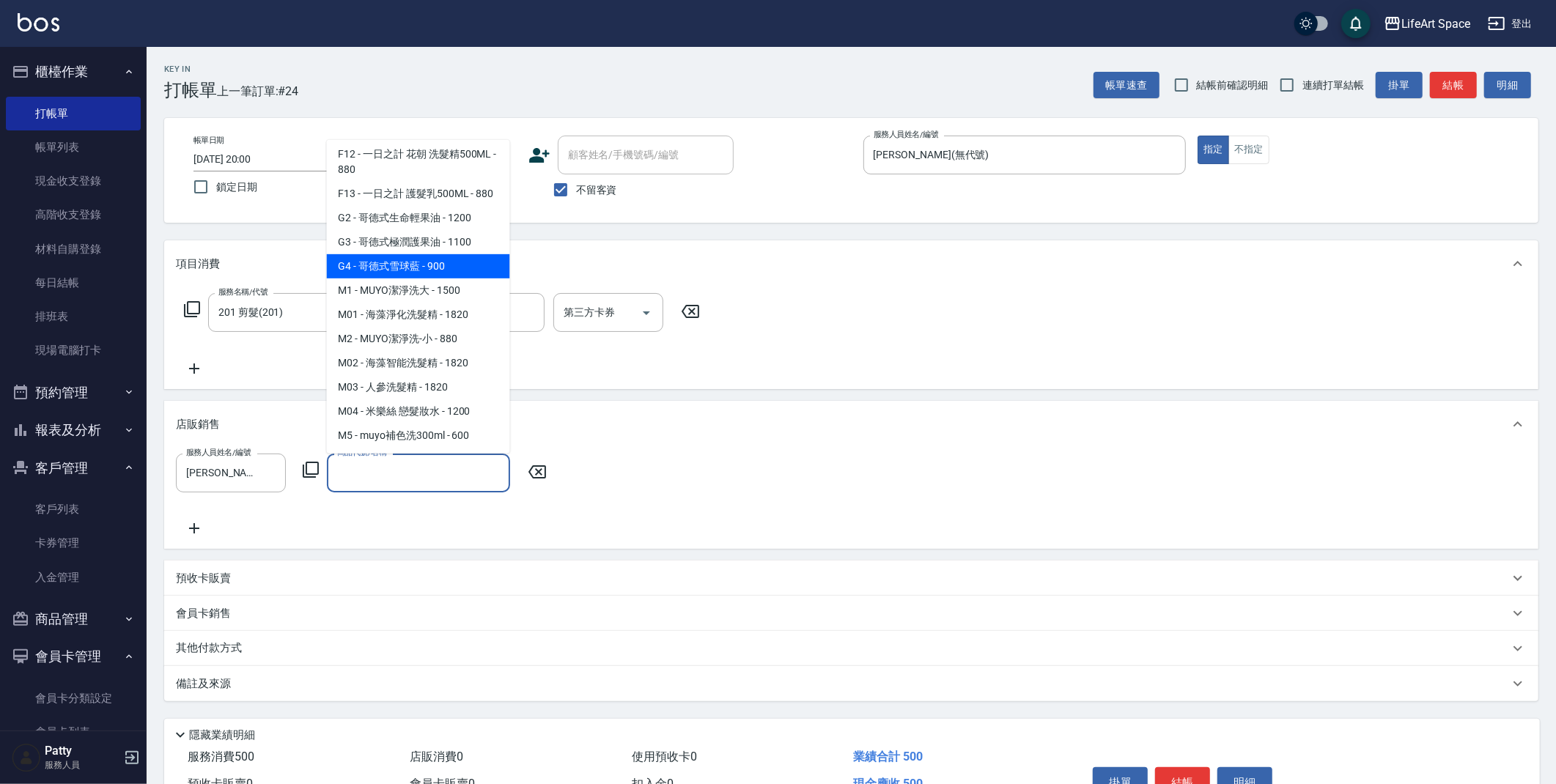
click at [448, 279] on span "G4 - 哥德式雪球藍 - 900" at bounding box center [419, 266] width 184 height 24
type input "哥德式雪球藍"
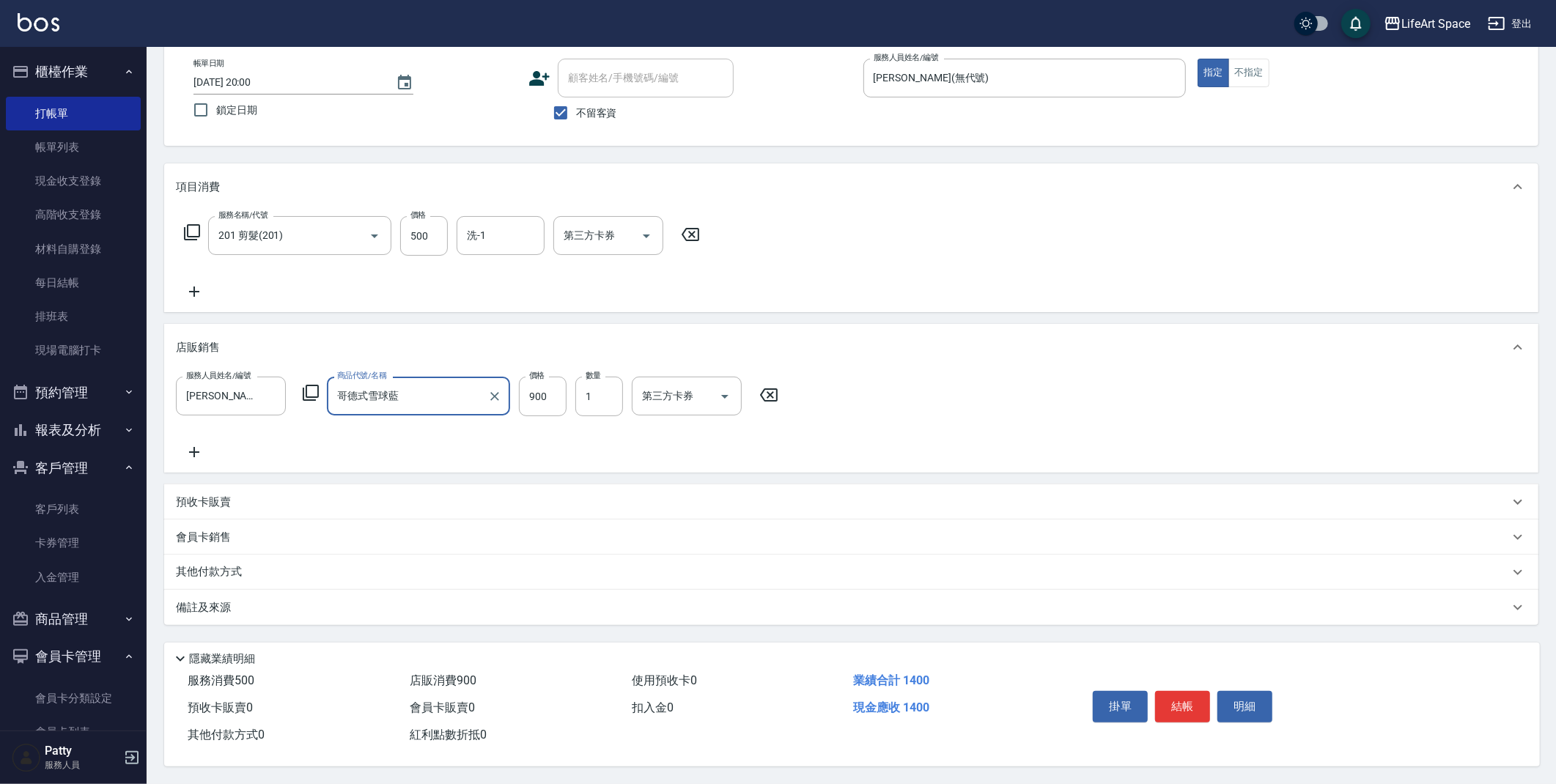
scroll to position [82, 0]
click at [537, 388] on input "900" at bounding box center [542, 396] width 48 height 39
type input "810"
click at [861, 410] on div "服務人員姓名/編號 Ivan(無代號) 服務人員姓名/編號 商品代號/名稱 哥德式雪球藍 商品代號/名稱 價格 810 價格 數量 1 數量 第三方卡券 第三…" at bounding box center [851, 419] width 1351 height 84
click at [1175, 700] on button "結帳" at bounding box center [1183, 706] width 55 height 31
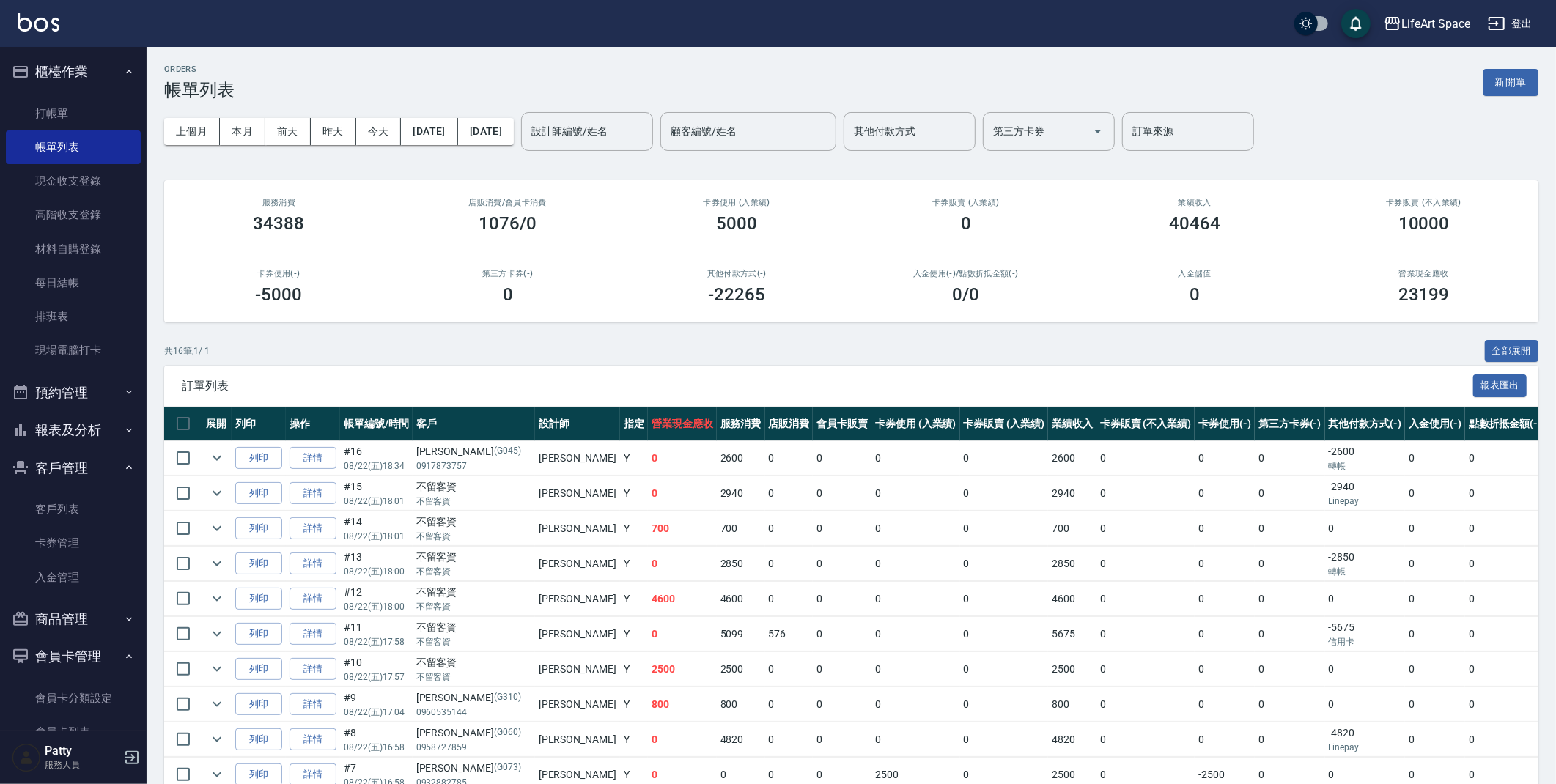
click at [1525, 90] on button "新開單" at bounding box center [1511, 83] width 55 height 28
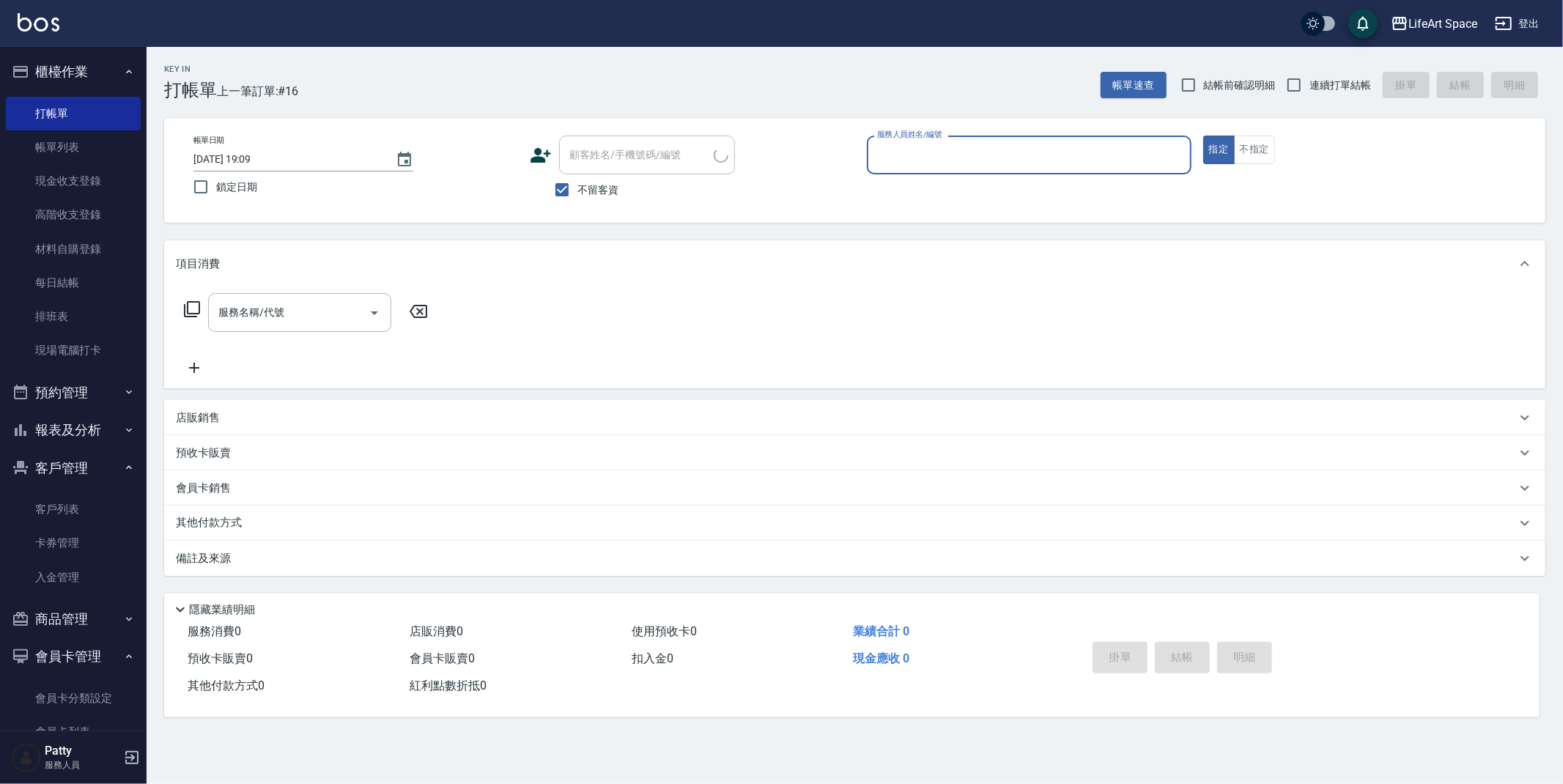
click at [1042, 158] on input "服務人員姓名/編號" at bounding box center [1028, 154] width 311 height 26
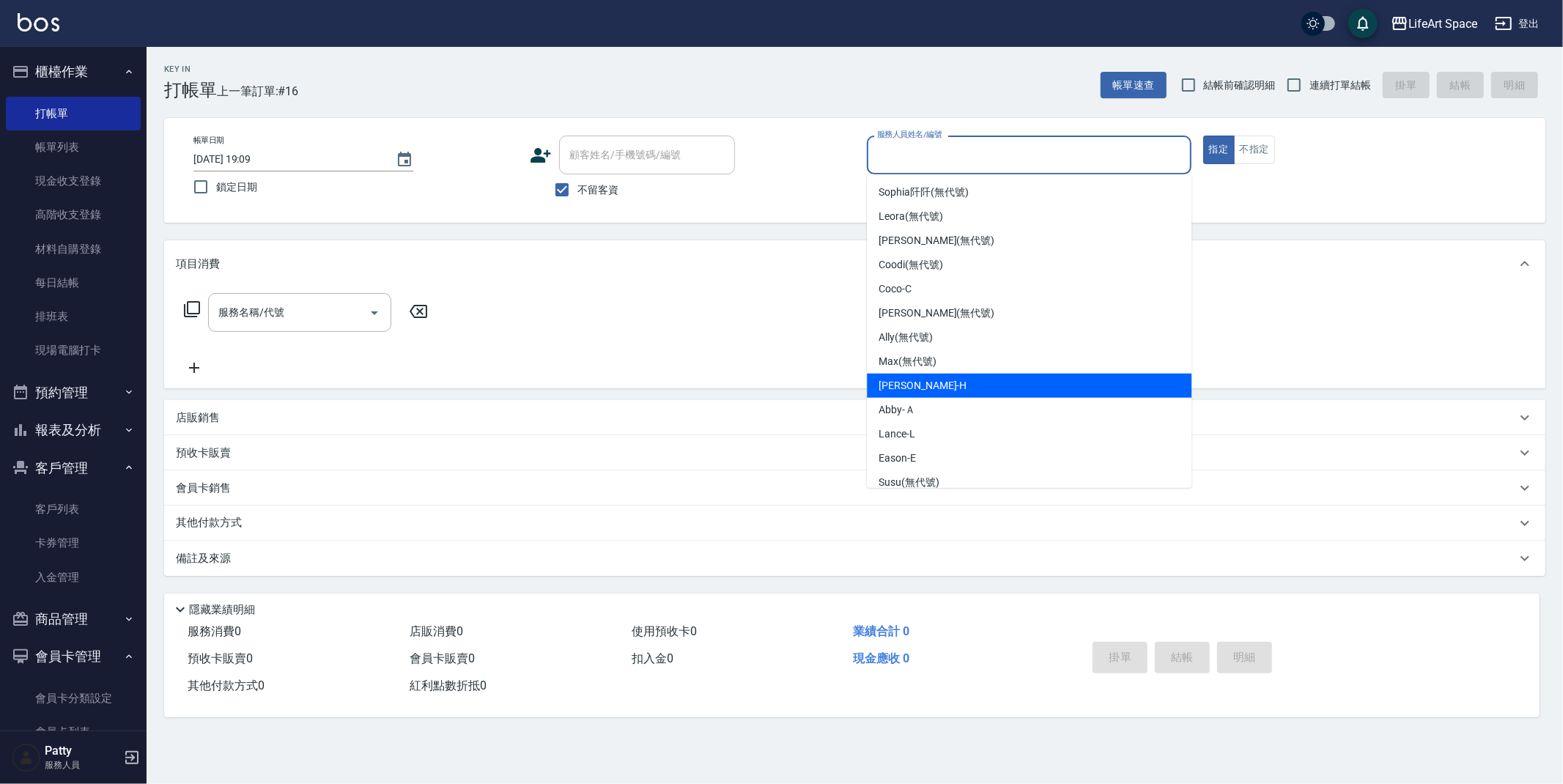
click at [947, 386] on div "Hannah -H" at bounding box center [1028, 385] width 324 height 24
type input "Hannah-H"
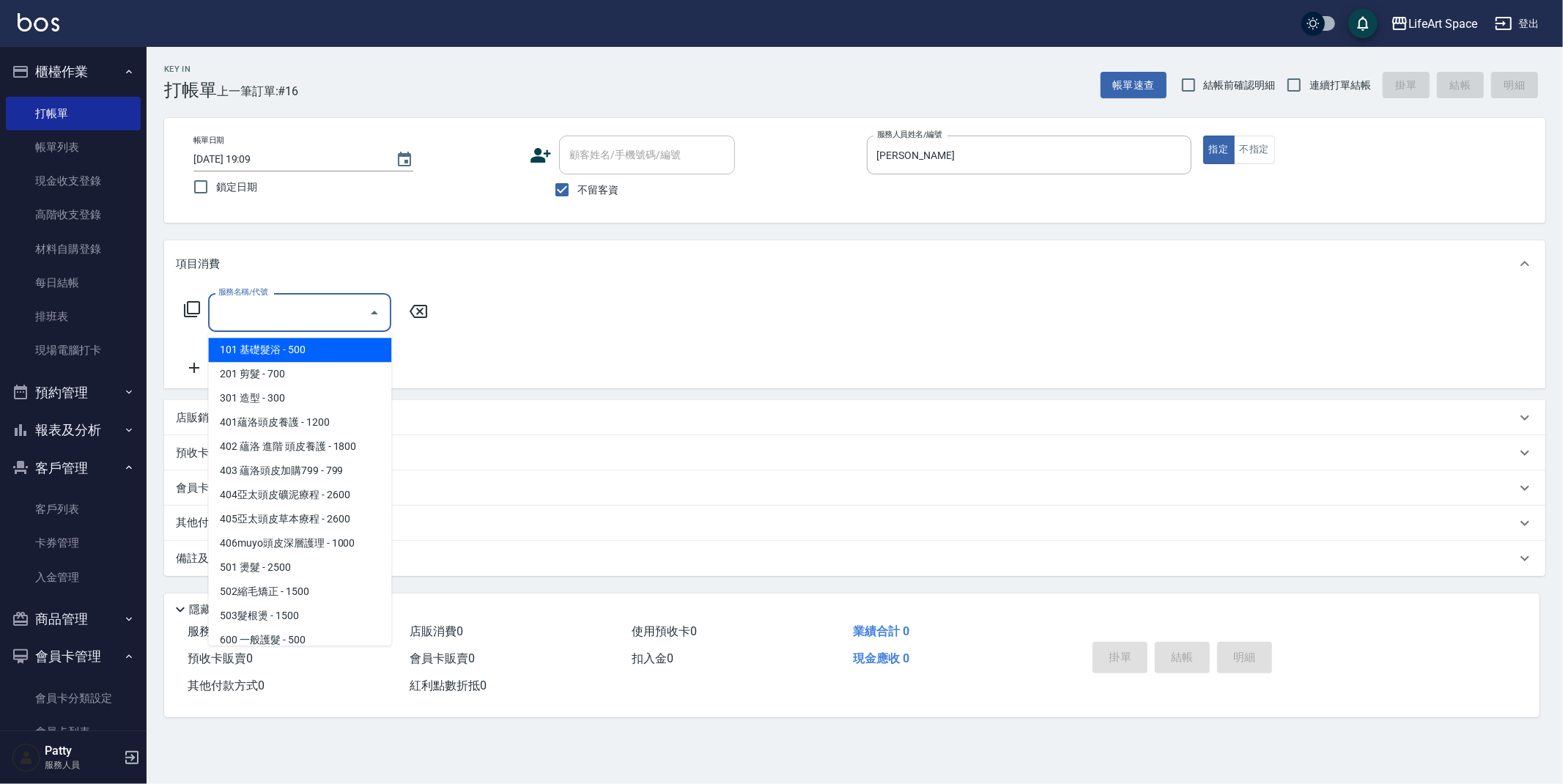
click at [288, 309] on input "服務名稱/代號" at bounding box center [288, 312] width 148 height 26
click at [281, 366] on span "201 剪髮 - 700" at bounding box center [300, 374] width 183 height 24
type input "201 剪髮(201)"
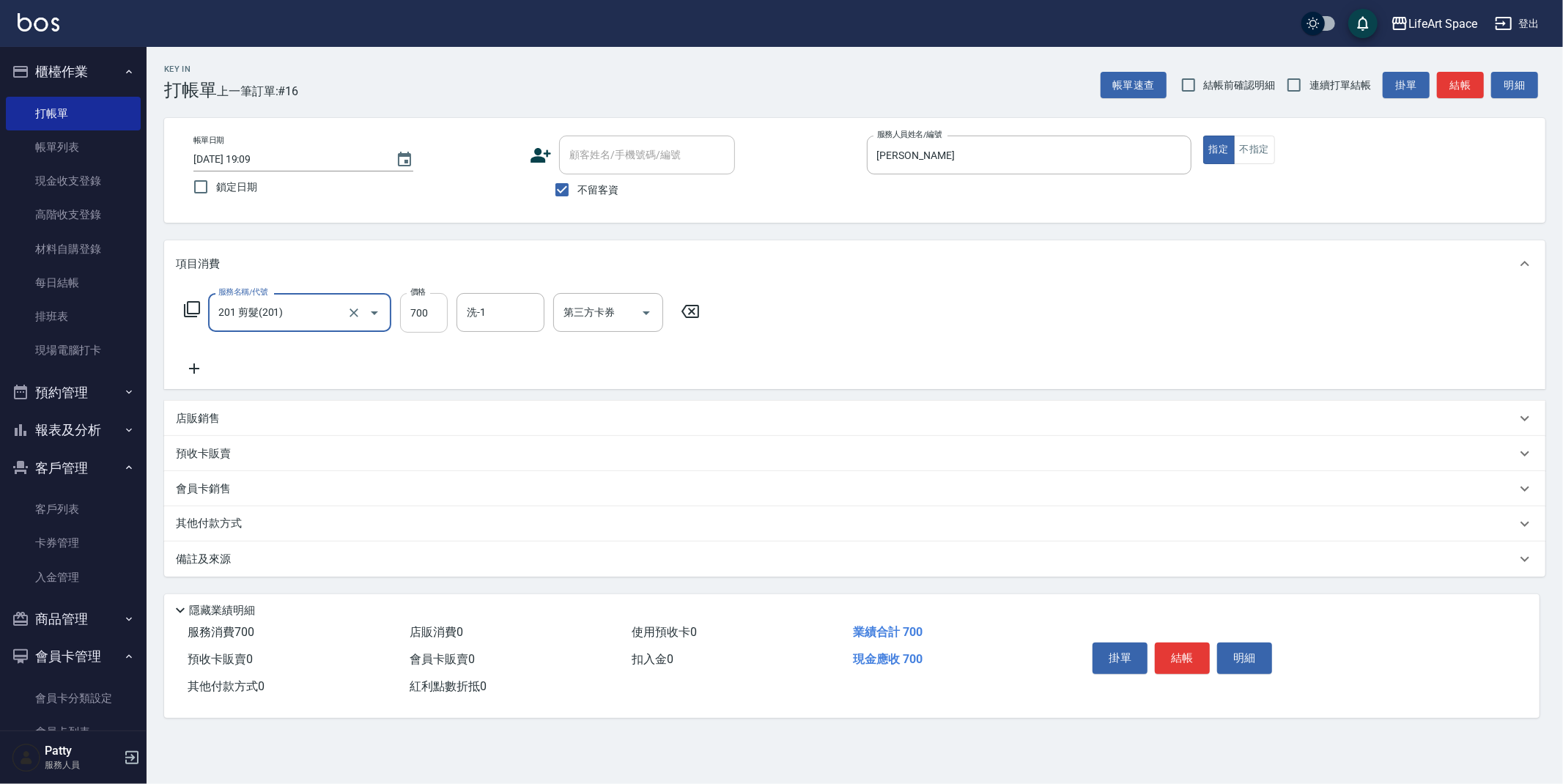
click at [440, 322] on input "700" at bounding box center [424, 312] width 48 height 39
type input "1800"
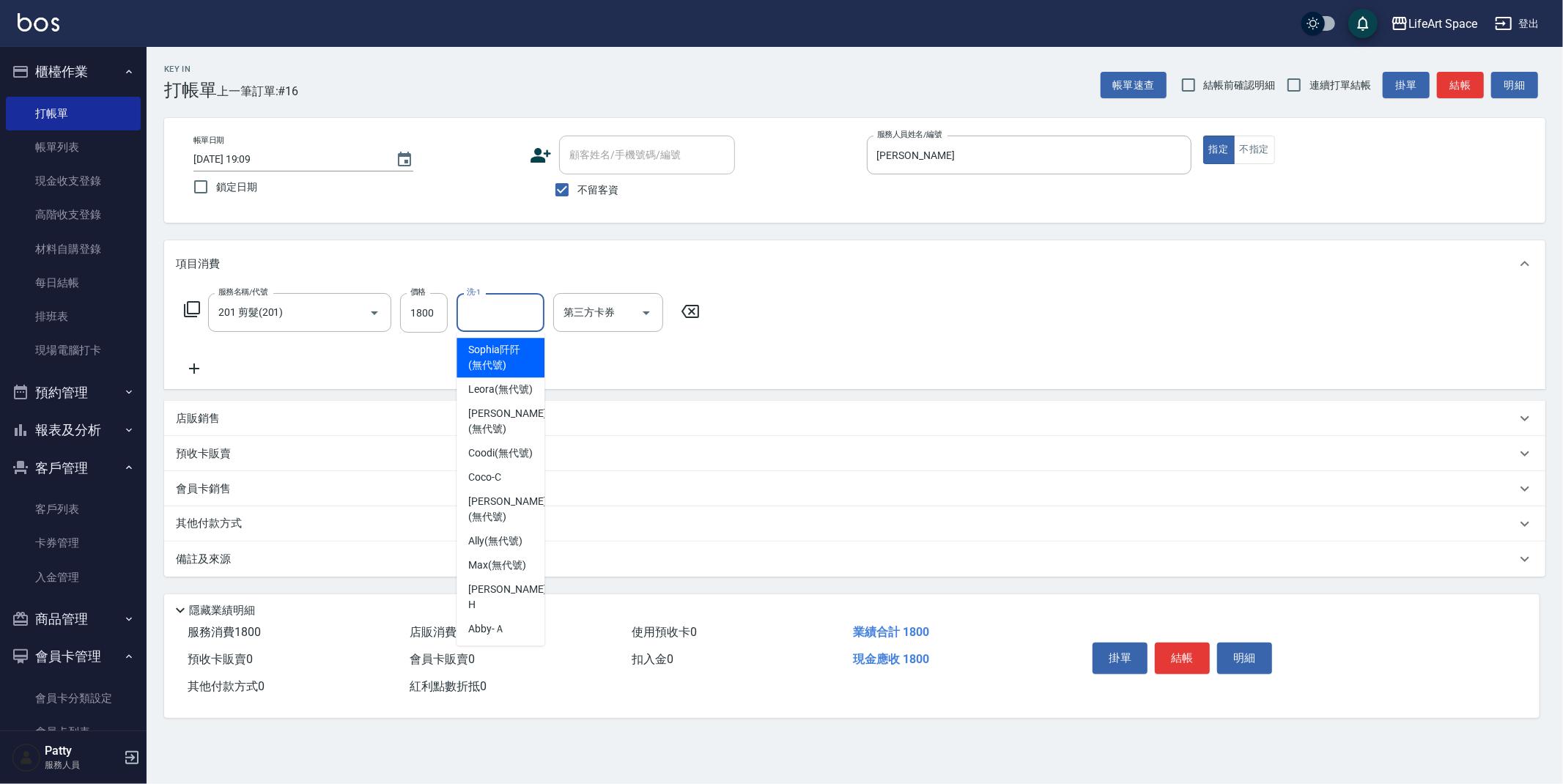
click at [495, 314] on input "洗-1" at bounding box center [500, 312] width 75 height 26
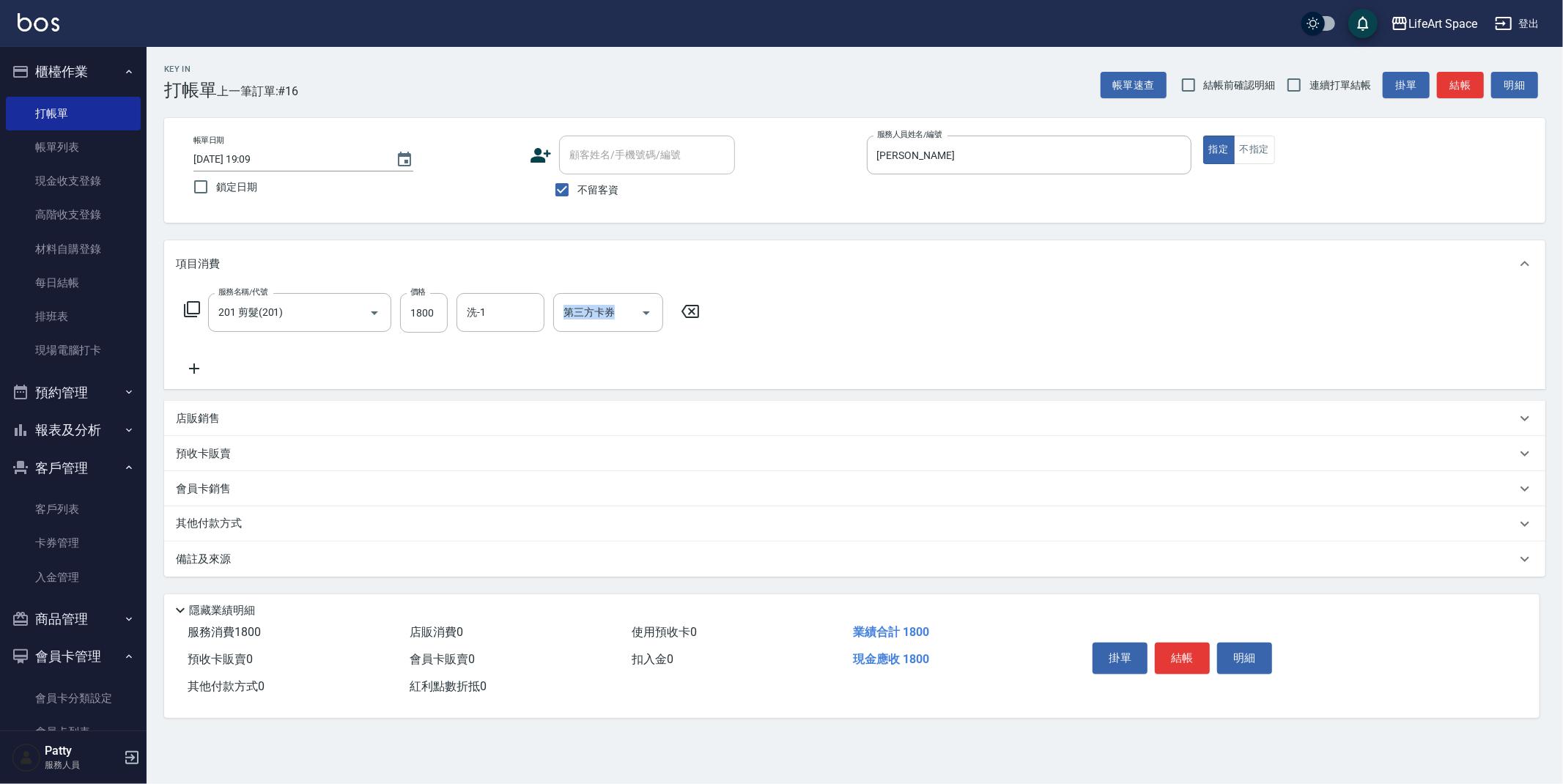
drag, startPoint x: 545, startPoint y: 385, endPoint x: 550, endPoint y: 408, distance: 23.5
click at [550, 408] on div "項目消費 服務名稱/代號 201 剪髮(201) 服務名稱/代號 價格 1800 價格 洗-1 洗-1 第三方卡券 第三方卡券 店販銷售 服務人員姓名/編號 …" at bounding box center [855, 408] width 1381 height 336
click at [510, 318] on input "洗-1" at bounding box center [500, 312] width 75 height 26
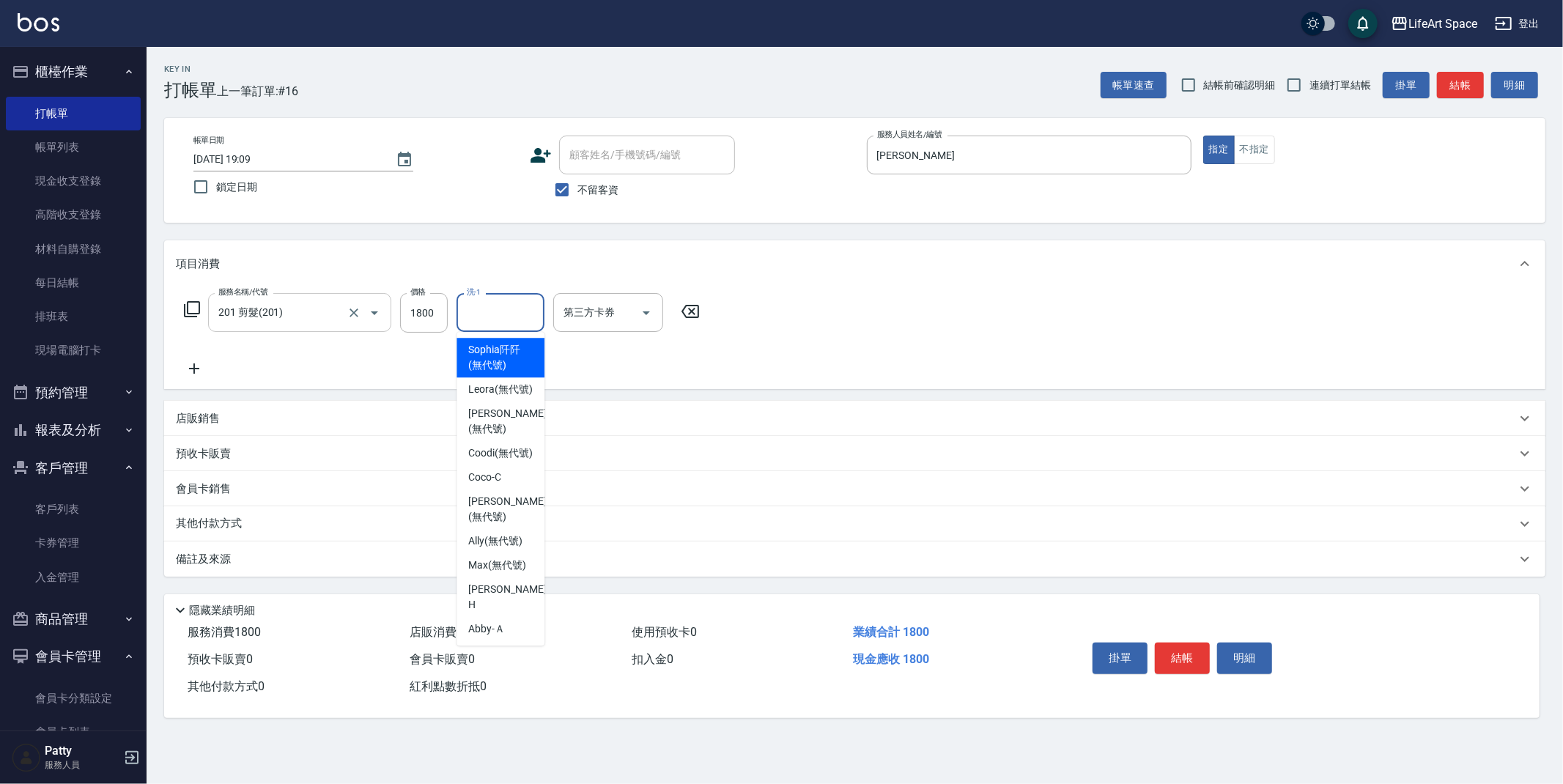
click at [307, 321] on input "201 剪髮(201)" at bounding box center [279, 312] width 129 height 26
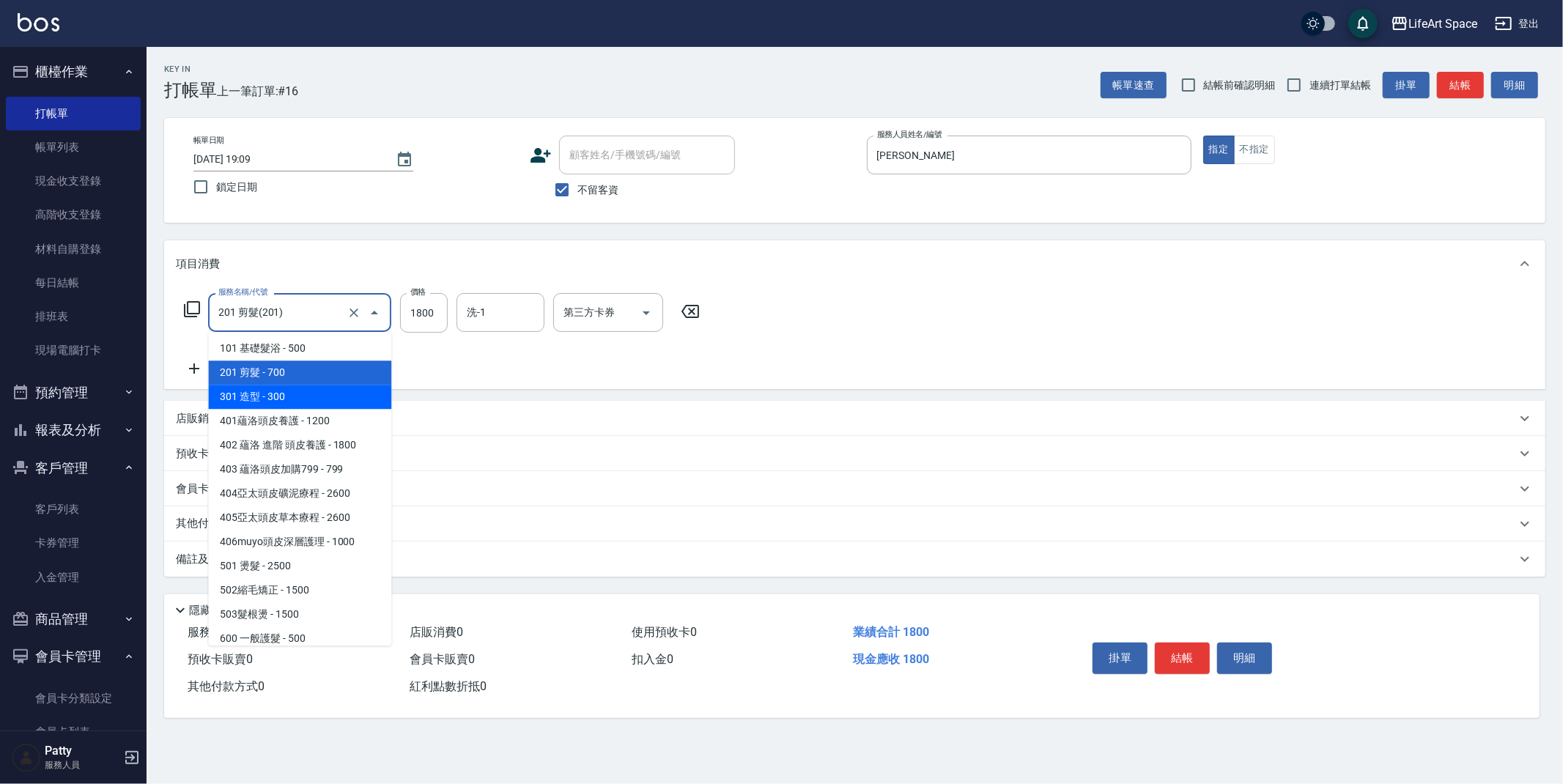
scroll to position [15, 0]
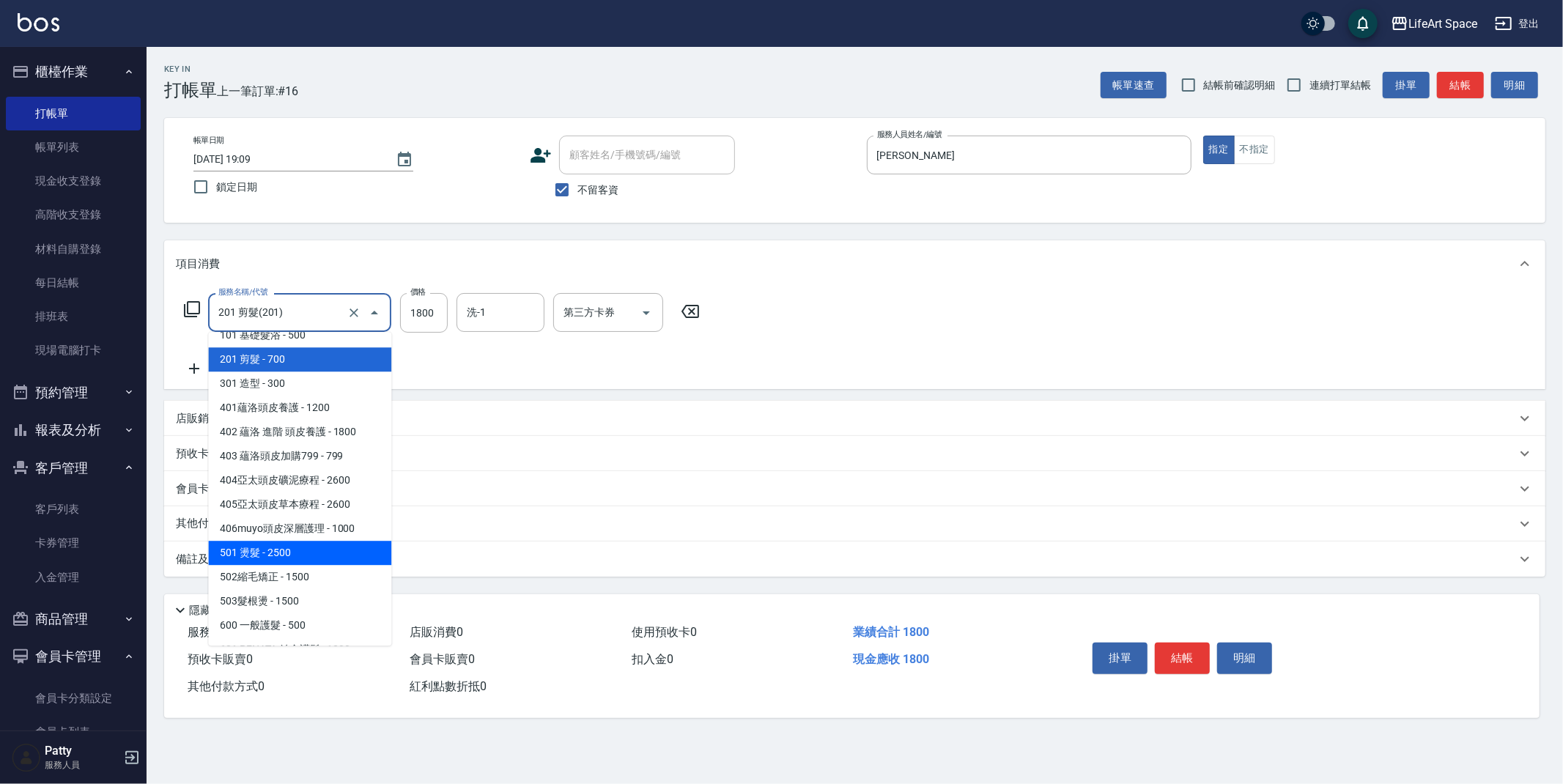
click at [289, 550] on span "501 燙髮 - 2500" at bounding box center [300, 552] width 183 height 24
type input "501 燙髮(501)"
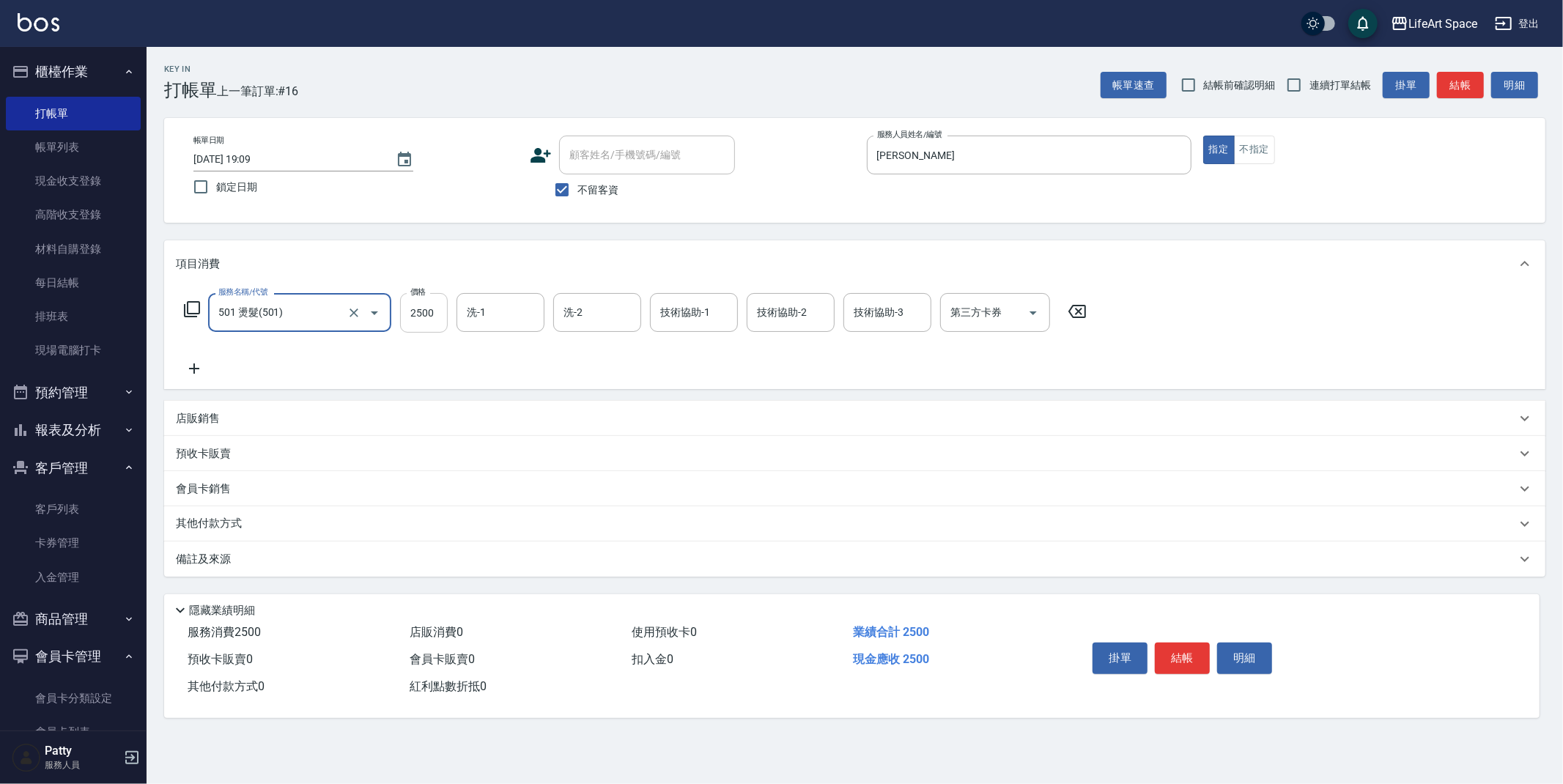
click at [438, 311] on input "2500" at bounding box center [424, 312] width 48 height 39
click at [484, 299] on div "洗-1" at bounding box center [500, 312] width 88 height 39
type input "1800"
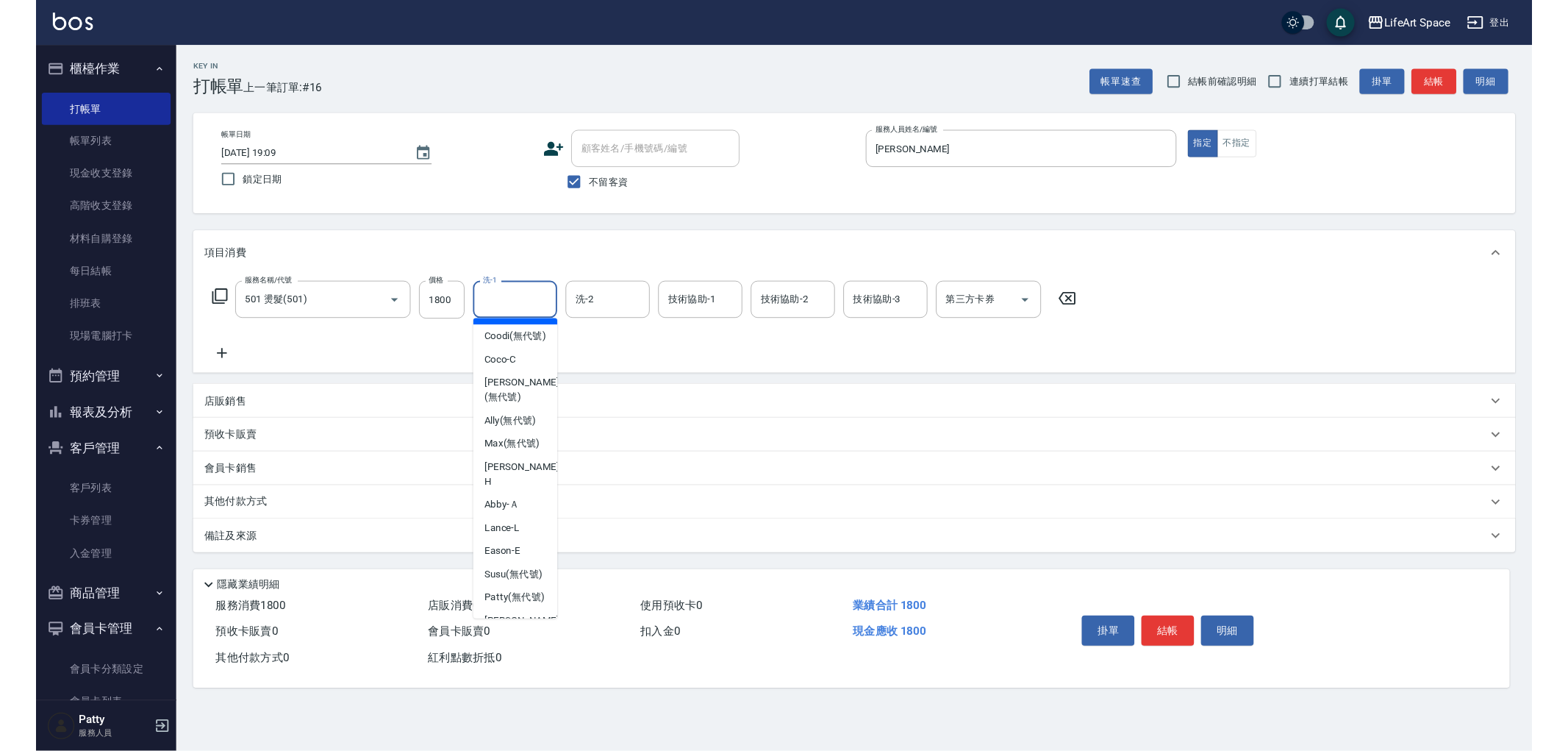
scroll to position [415, 0]
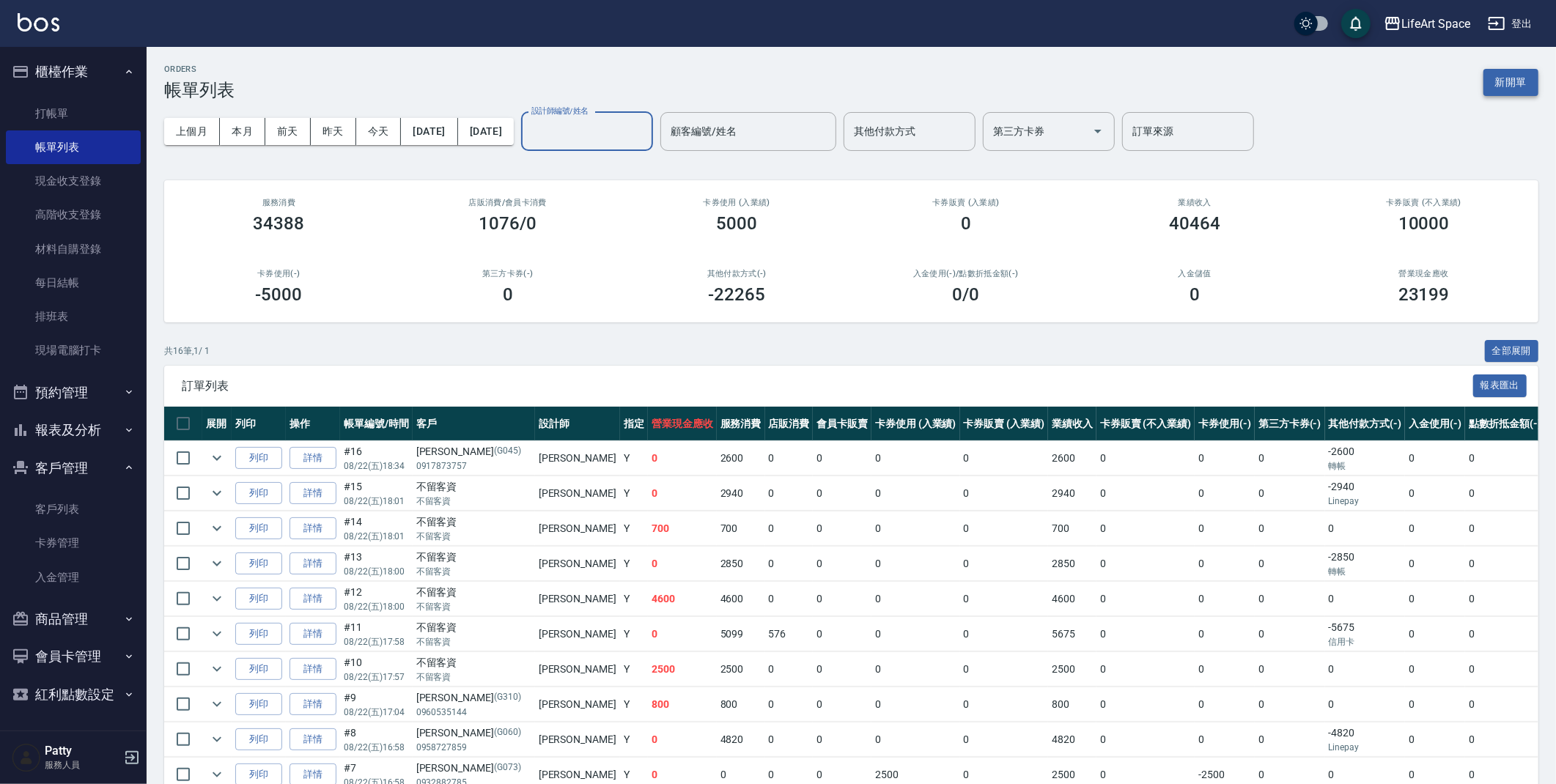
click at [1524, 93] on button "新開單" at bounding box center [1511, 83] width 55 height 28
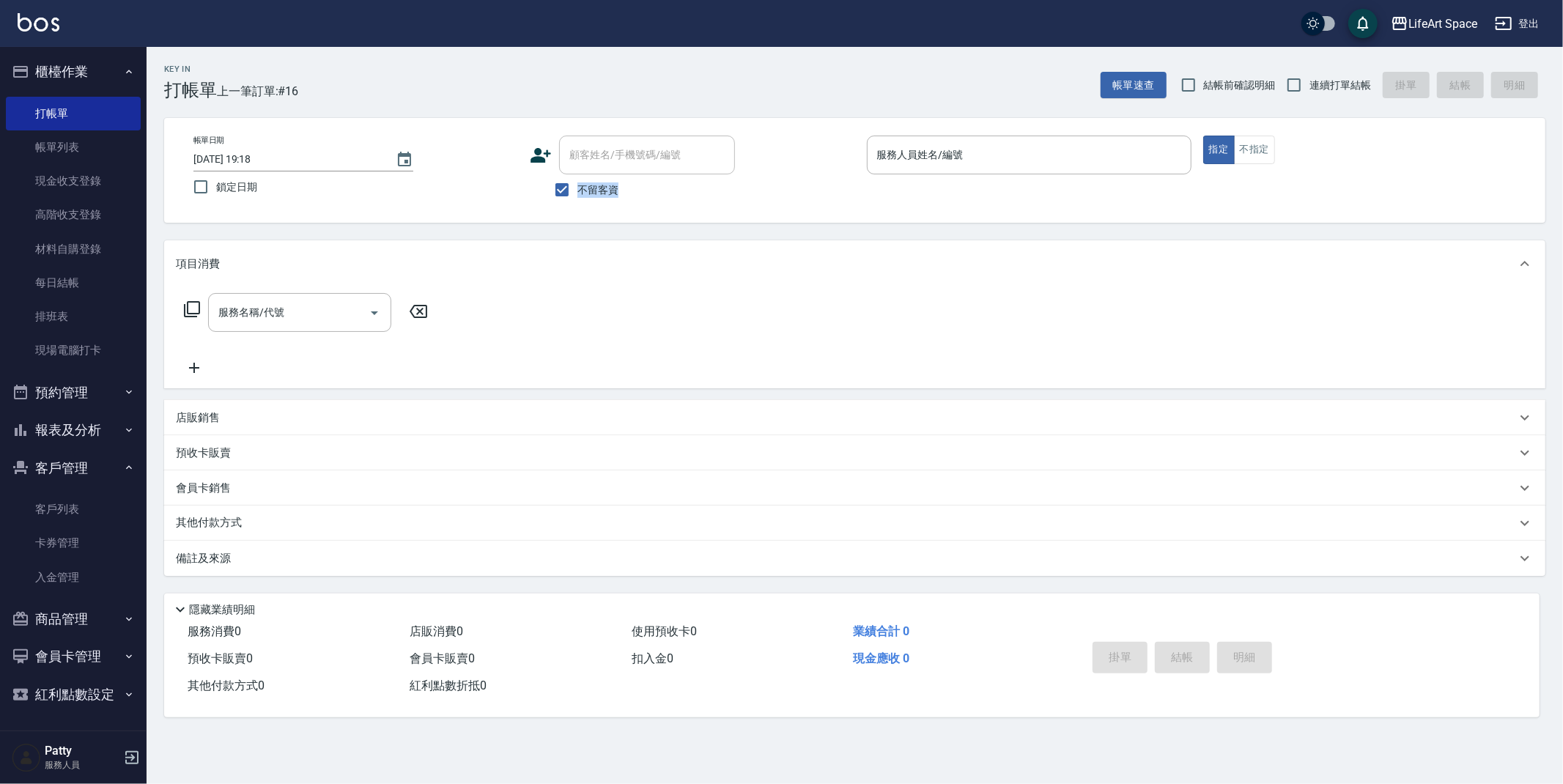
click at [581, 199] on label "不留客資" at bounding box center [582, 189] width 72 height 31
click at [575, 179] on input "不留客資" at bounding box center [561, 189] width 31 height 31
checkbox input "false"
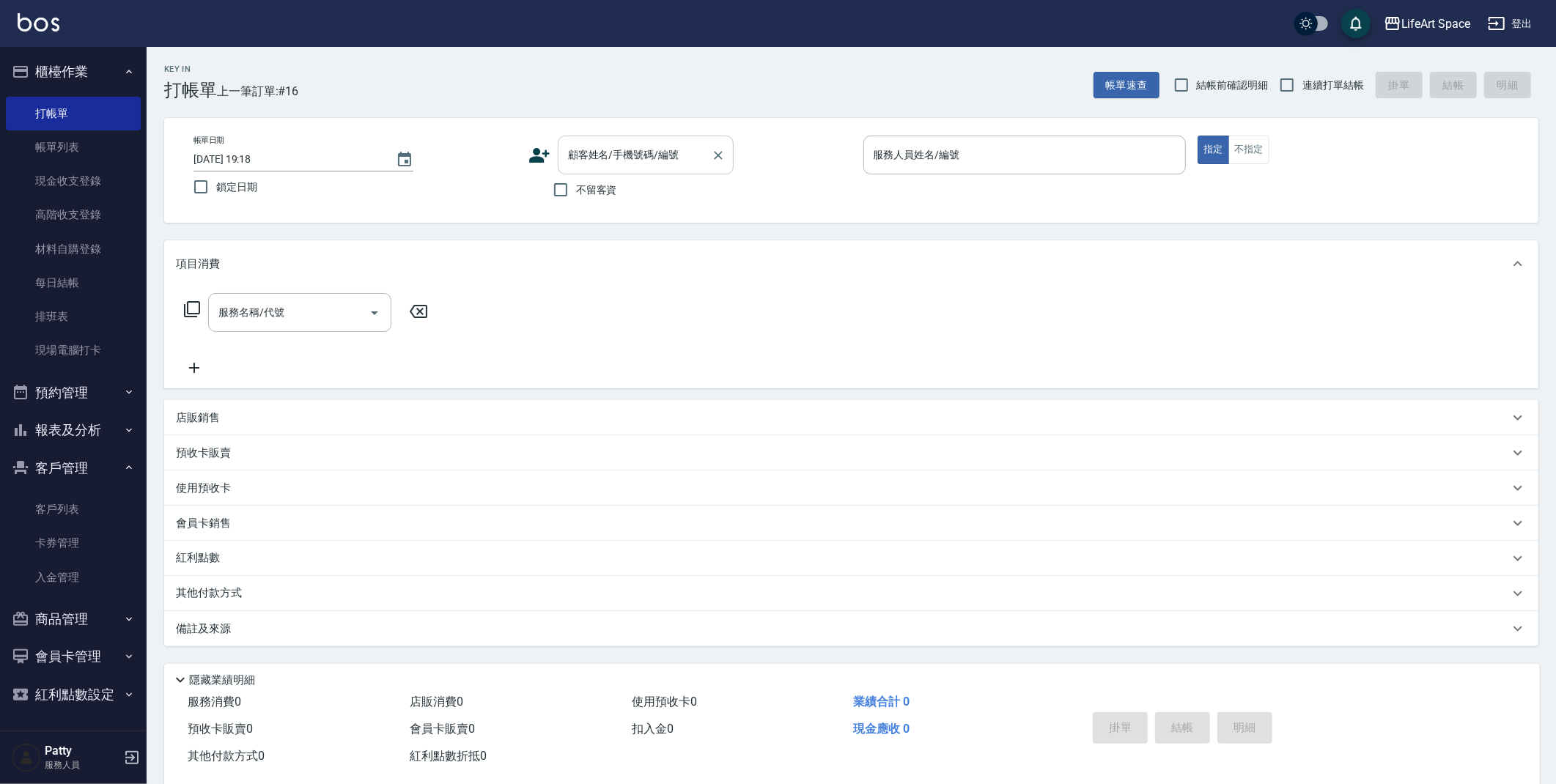
drag, startPoint x: 607, startPoint y: 159, endPoint x: 591, endPoint y: 166, distance: 17.5
click at [607, 158] on input "顧客姓名/手機號碼/編號" at bounding box center [635, 154] width 141 height 26
click at [597, 180] on li "[PERSON_NAME]/0910969655/G017" at bounding box center [646, 192] width 176 height 24
type input "[PERSON_NAME]/0910969655/G017"
type input "[PERSON_NAME](無代號)"
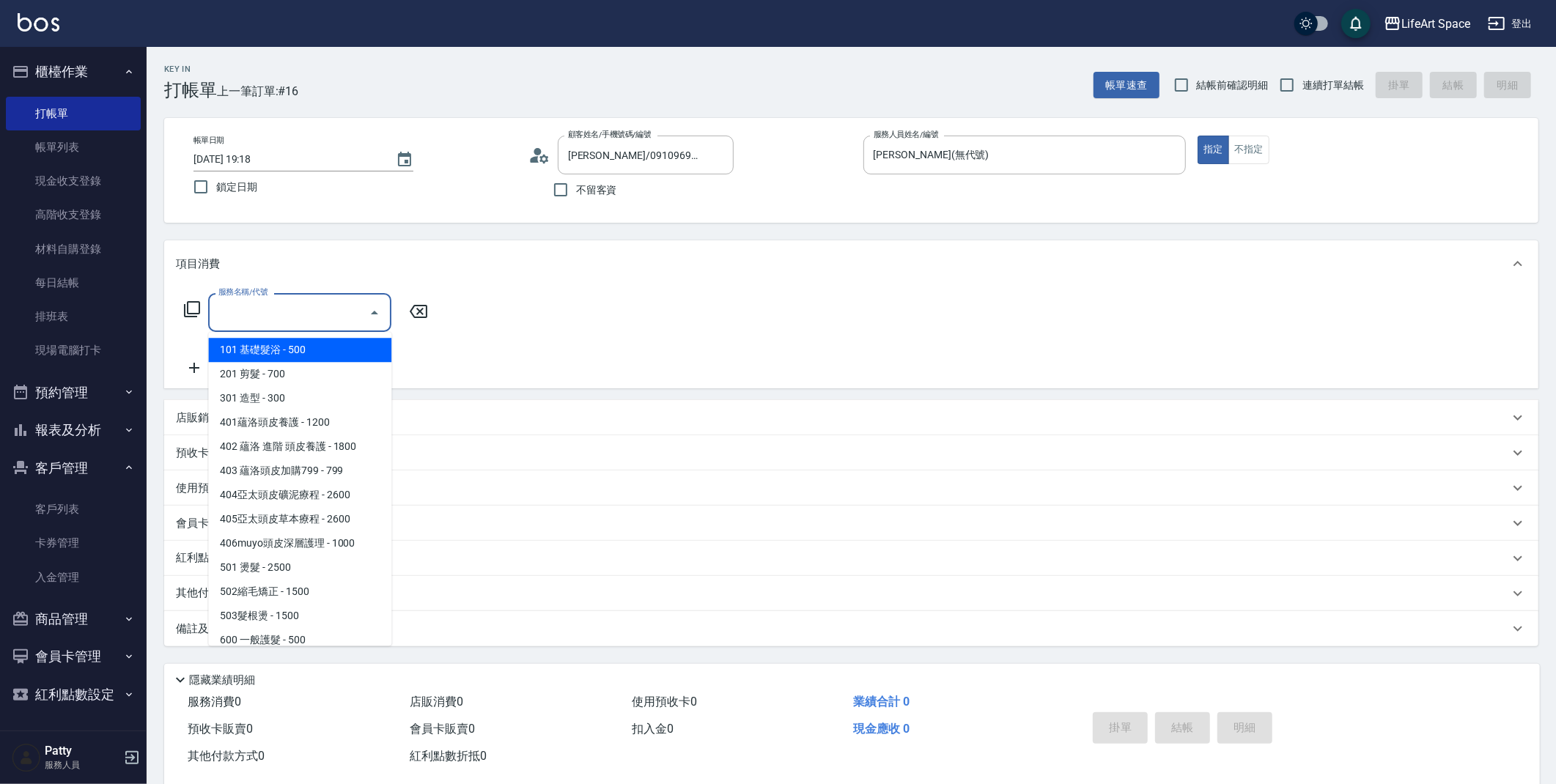
click at [275, 307] on div "服務名稱/代號 服務名稱/代號" at bounding box center [300, 312] width 184 height 39
click at [250, 371] on span "201 剪髮 - 700" at bounding box center [300, 374] width 184 height 24
type input "201 剪髮(201)"
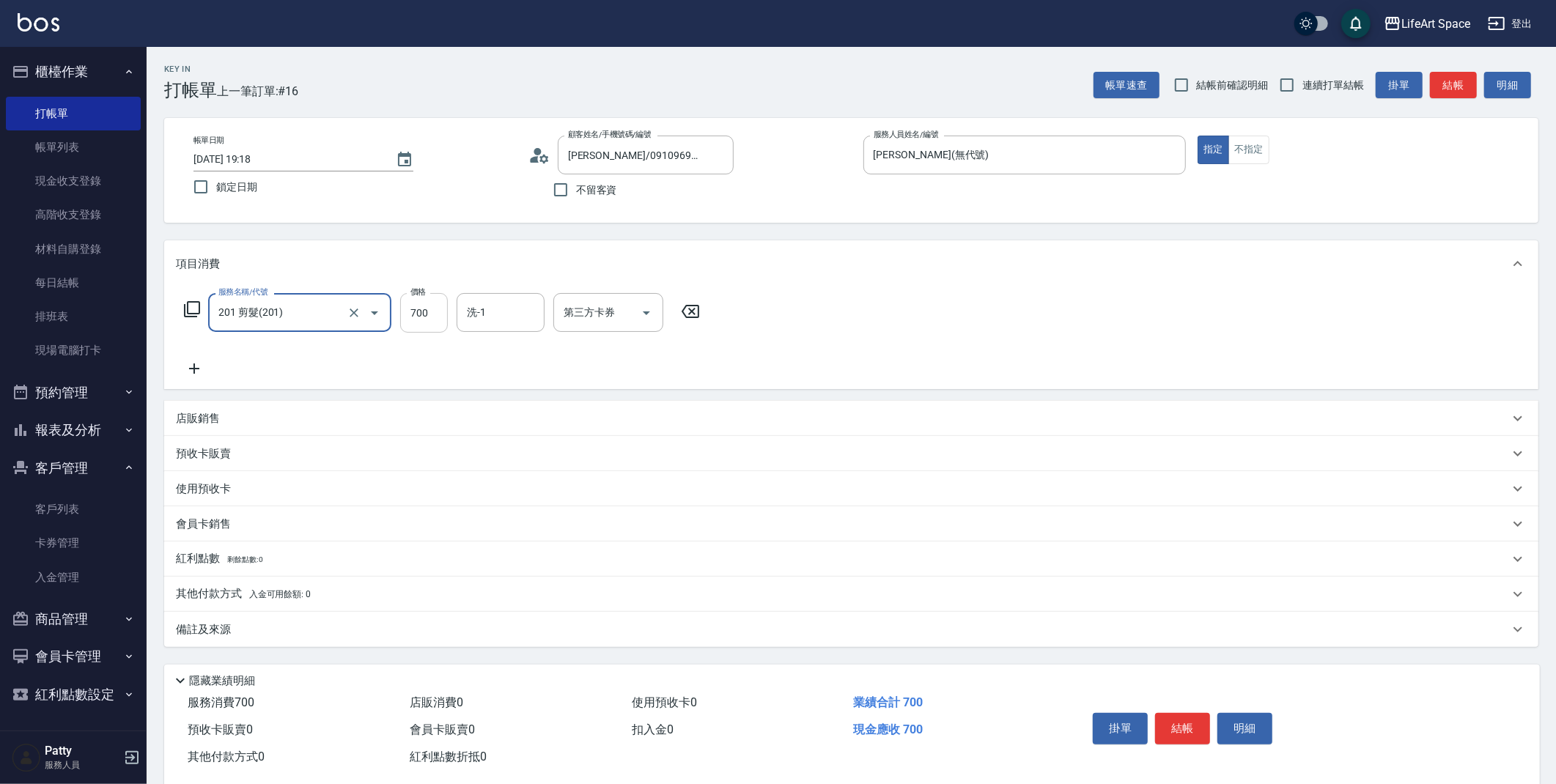
click at [435, 296] on input "700" at bounding box center [424, 312] width 48 height 39
type input "800"
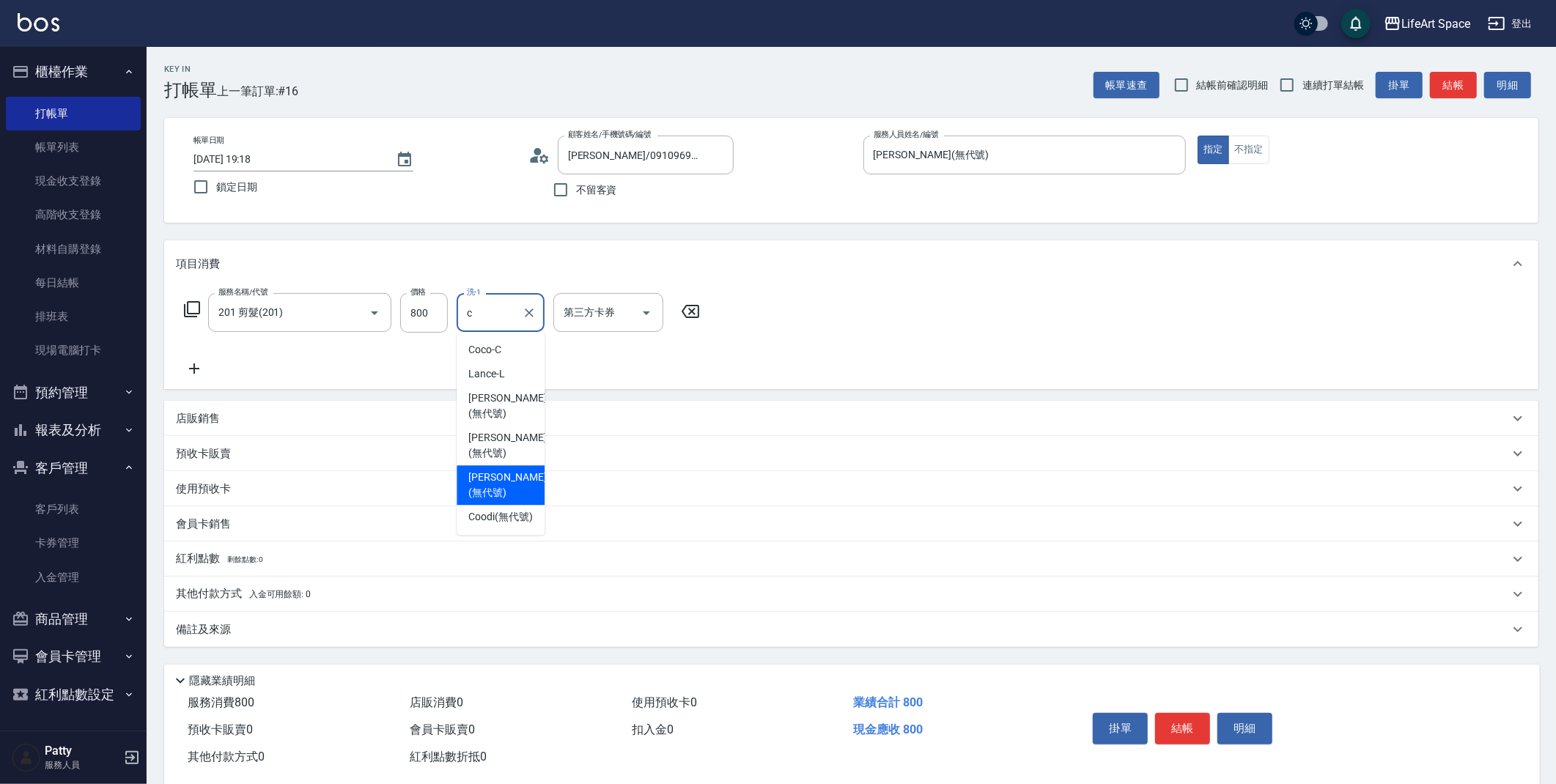
click at [485, 465] on div "Chloe (無代號)" at bounding box center [500, 485] width 88 height 39
type input "Chloe(無代號)"
click at [272, 623] on div "備註及來源" at bounding box center [843, 630] width 1333 height 15
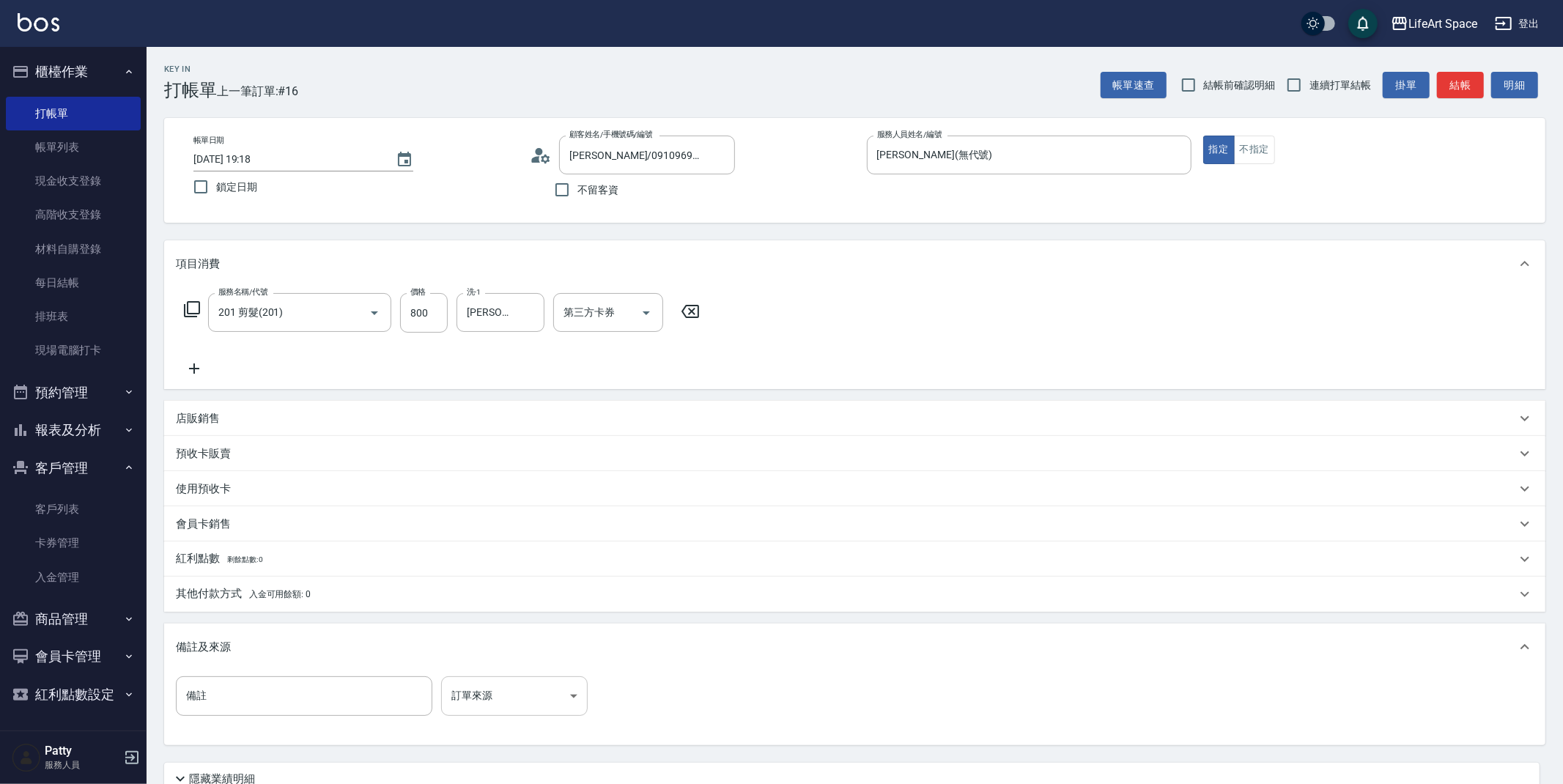
click at [530, 677] on body "LifeArt Space 登出 櫃檯作業 打帳單 帳單列表 現金收支登錄 高階收支登錄 材料自購登錄 每日結帳 排班表 現場電腦打卡 預約管理 預約管理 單…" at bounding box center [782, 452] width 1563 height 904
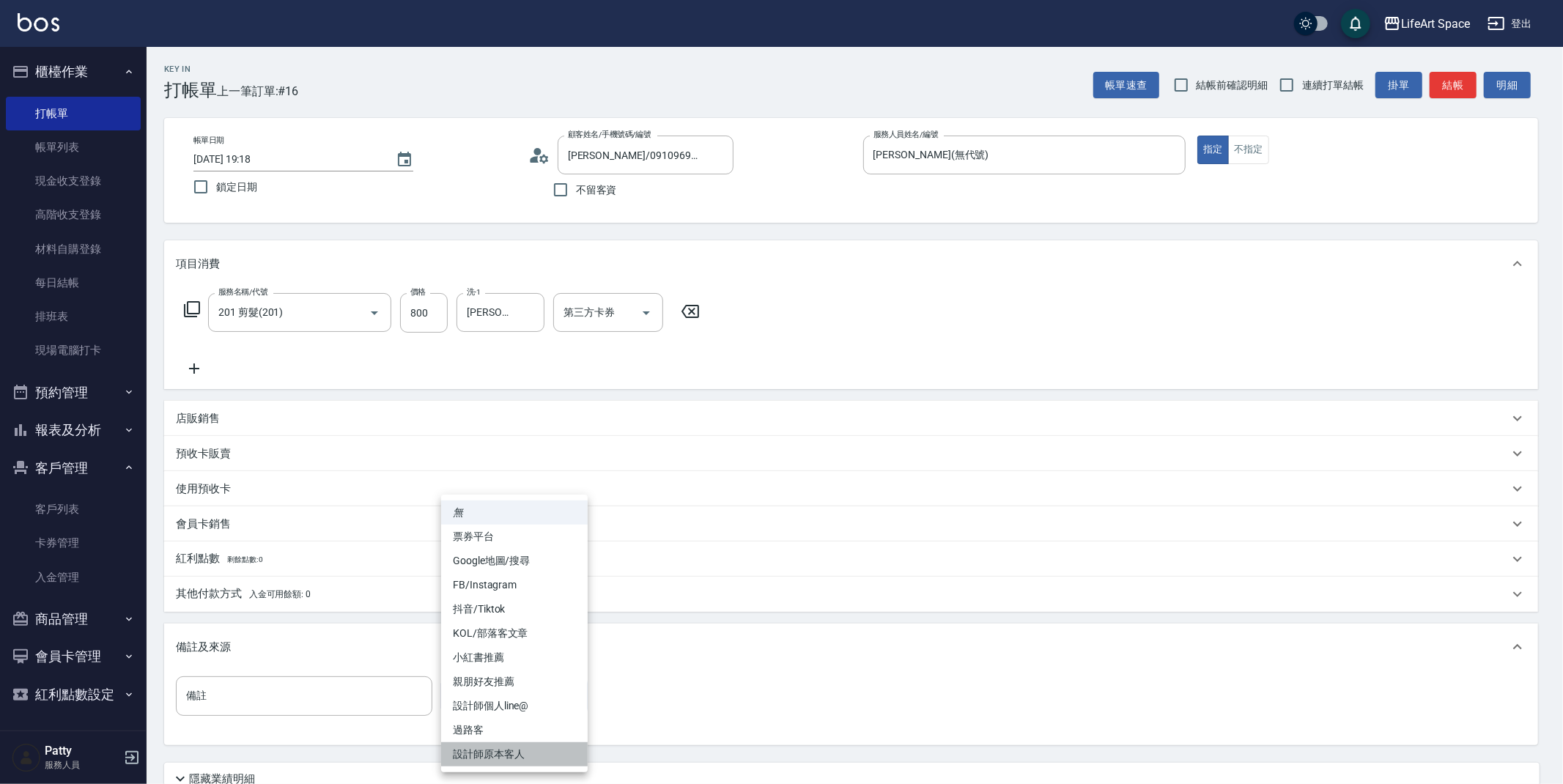
click at [492, 745] on li "設計師原本客人" at bounding box center [515, 754] width 147 height 24
type input "設計師原本客人"
click at [492, 745] on li "設計師原本客人" at bounding box center [515, 754] width 147 height 24
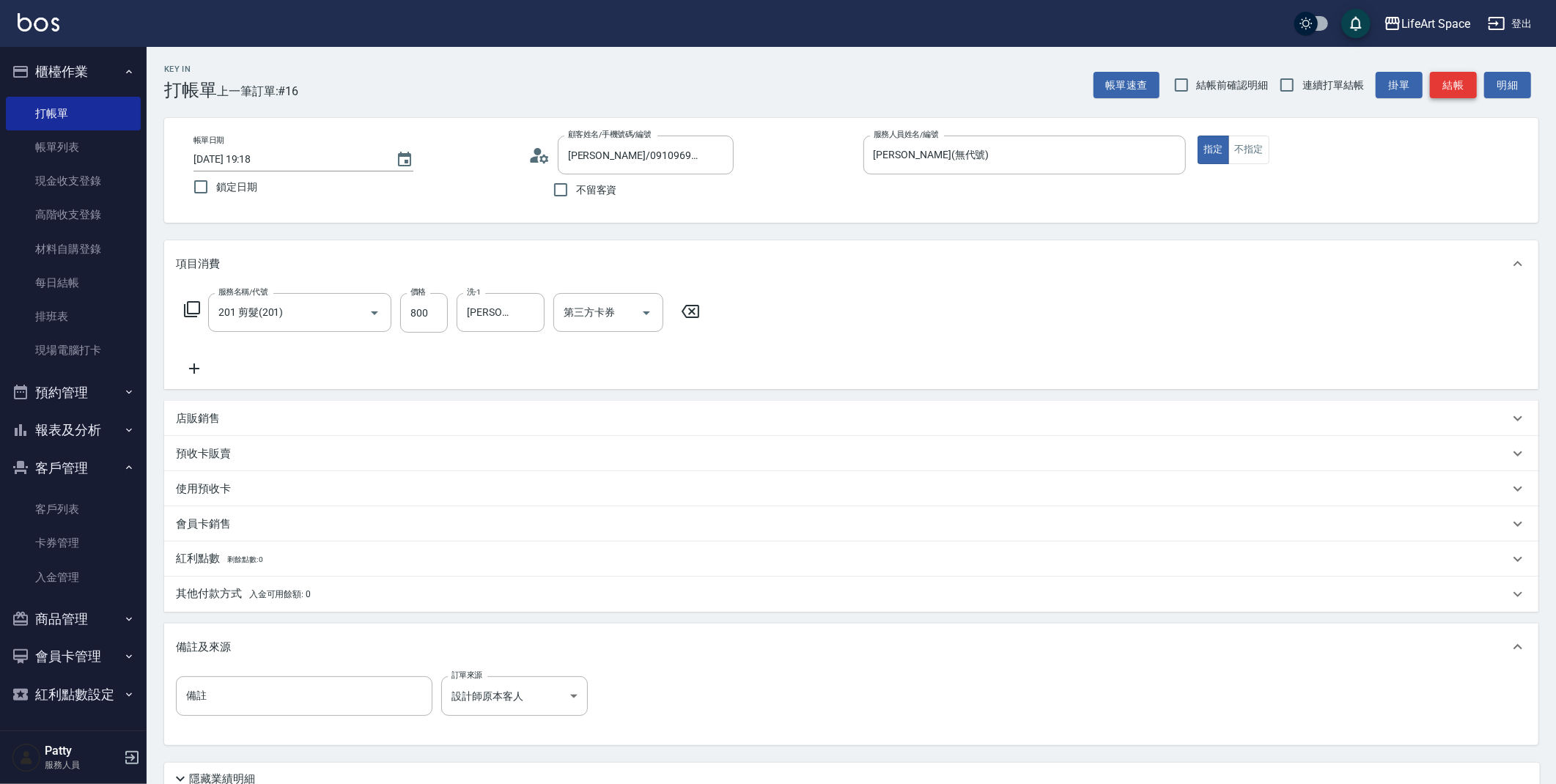
click at [1462, 77] on button "結帳" at bounding box center [1453, 85] width 47 height 28
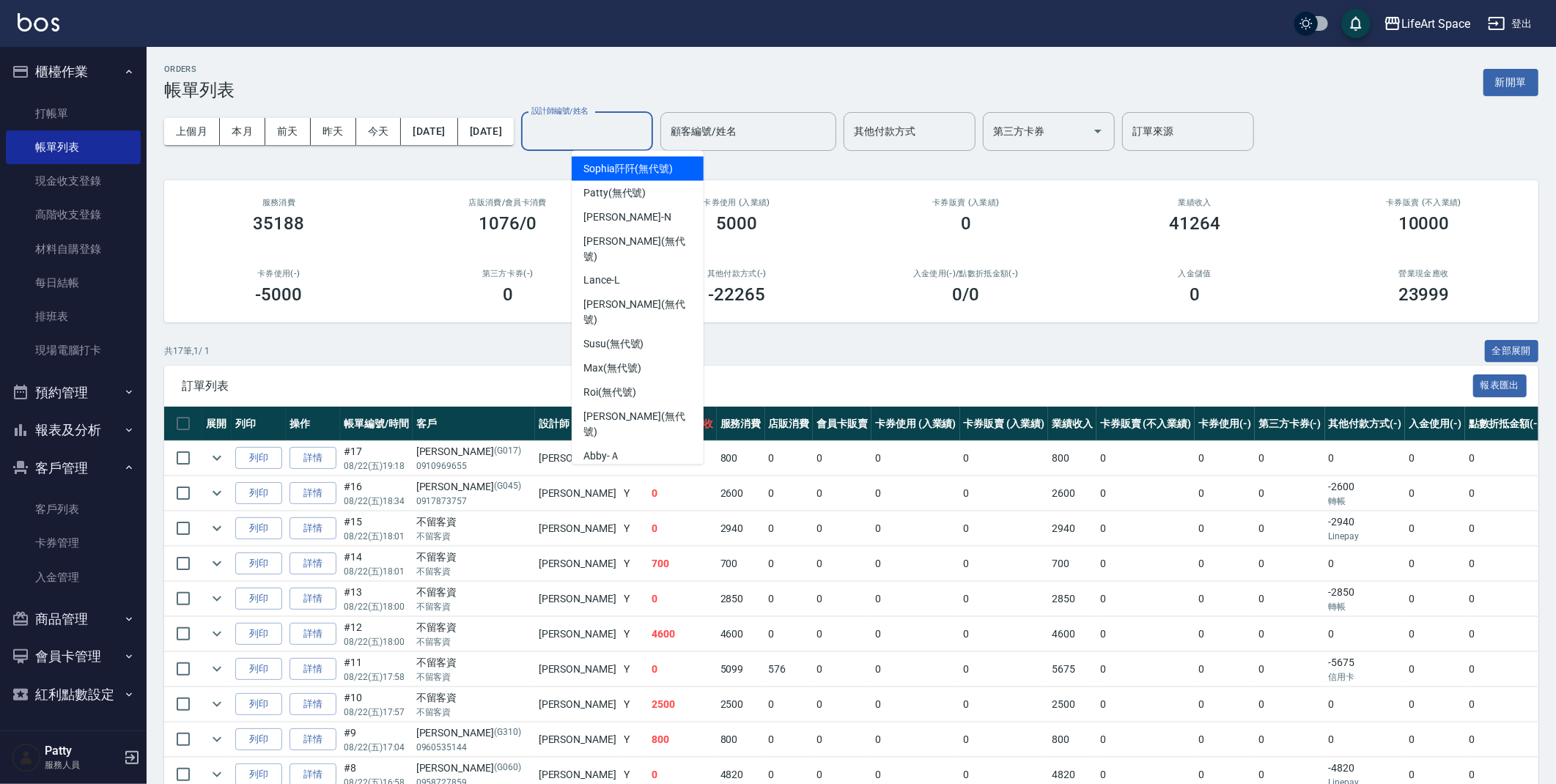
click at [647, 118] on input "設計師編號/姓名" at bounding box center [587, 131] width 118 height 26
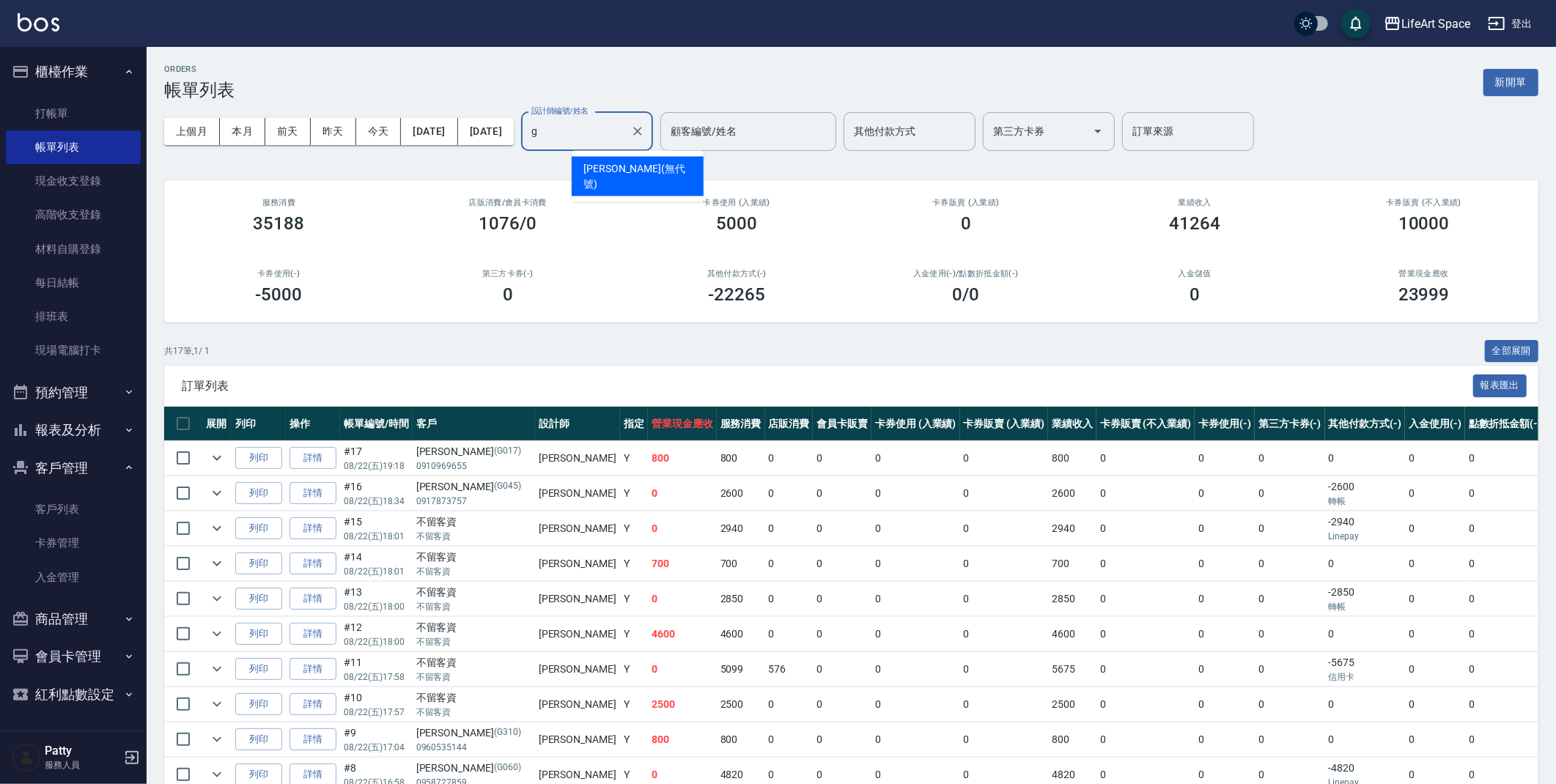
click at [654, 162] on div "Gina (無代號)" at bounding box center [637, 176] width 132 height 39
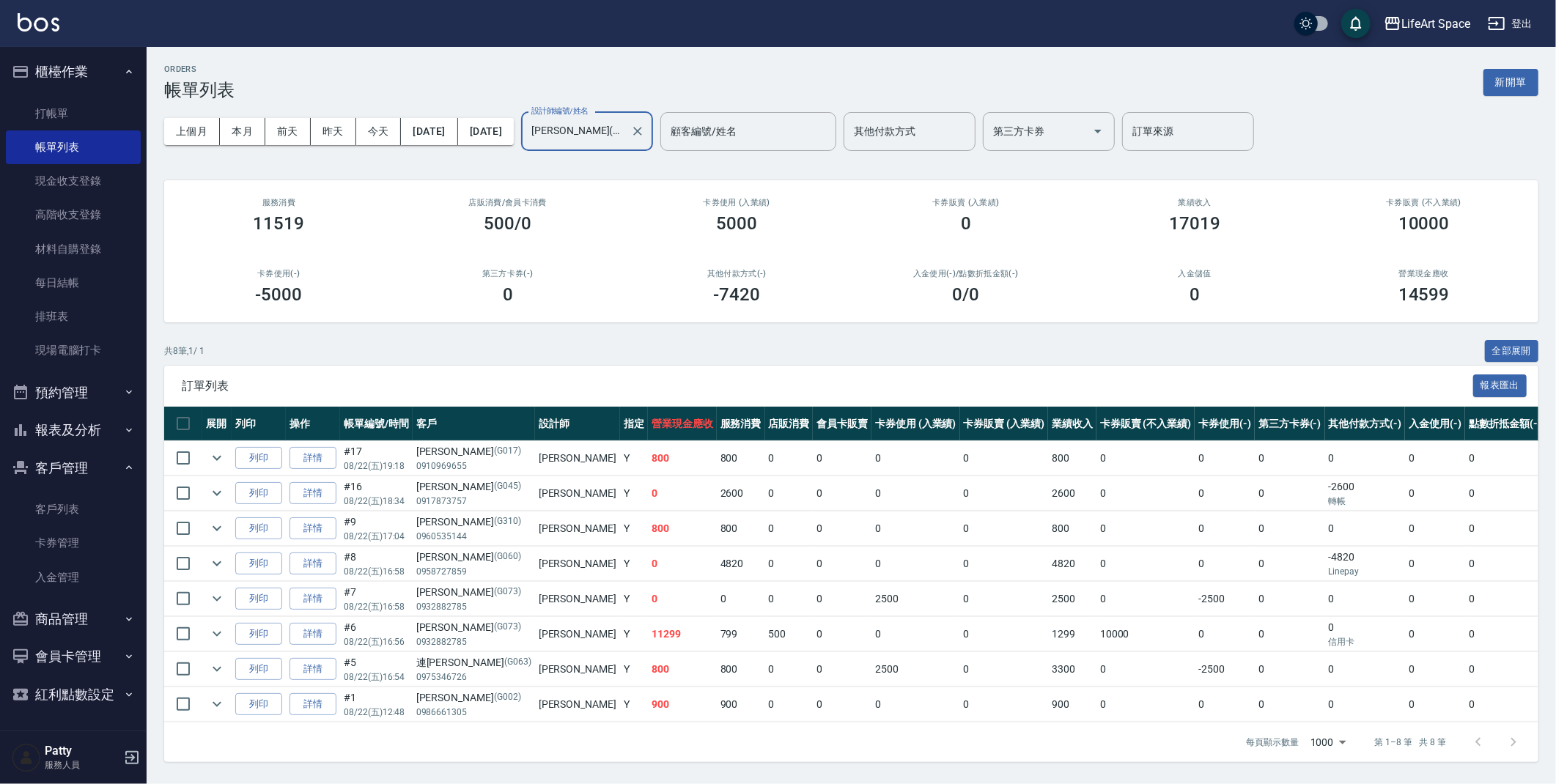
type input "[PERSON_NAME](無代號)"
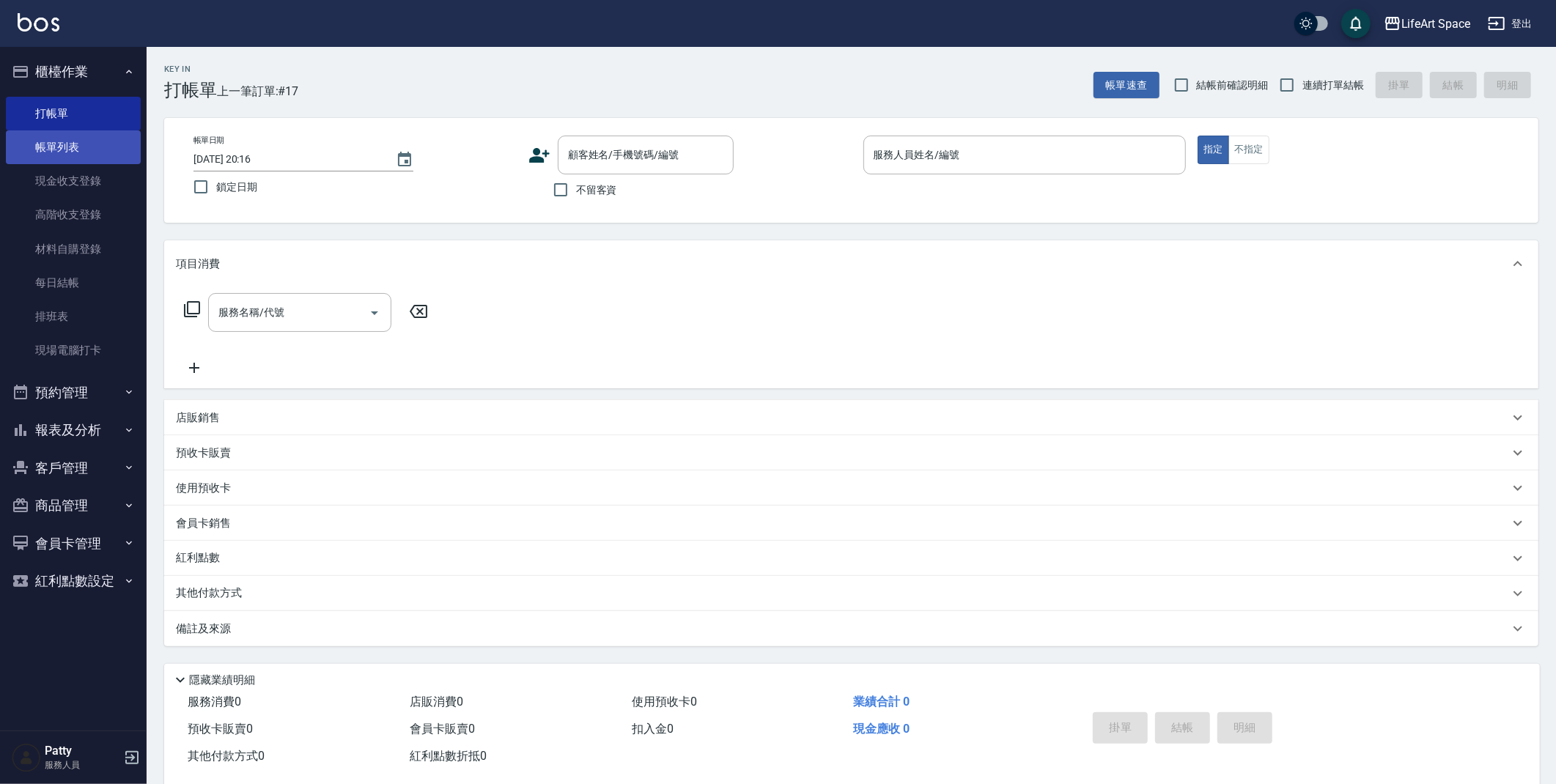
click at [105, 148] on link "帳單列表" at bounding box center [73, 147] width 135 height 33
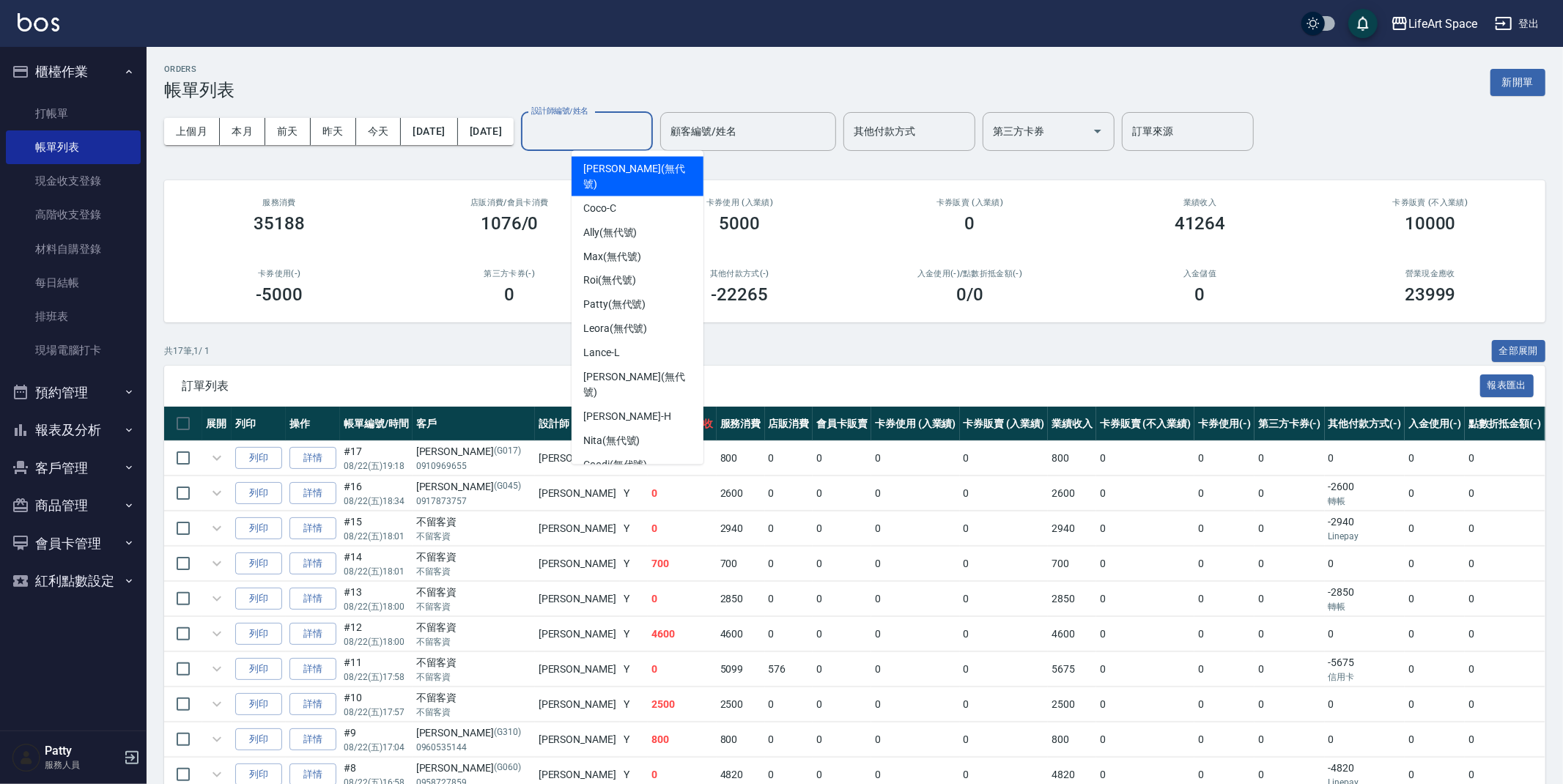
click at [626, 128] on div "設計師編號/姓名 設計師編號/姓名" at bounding box center [587, 131] width 132 height 39
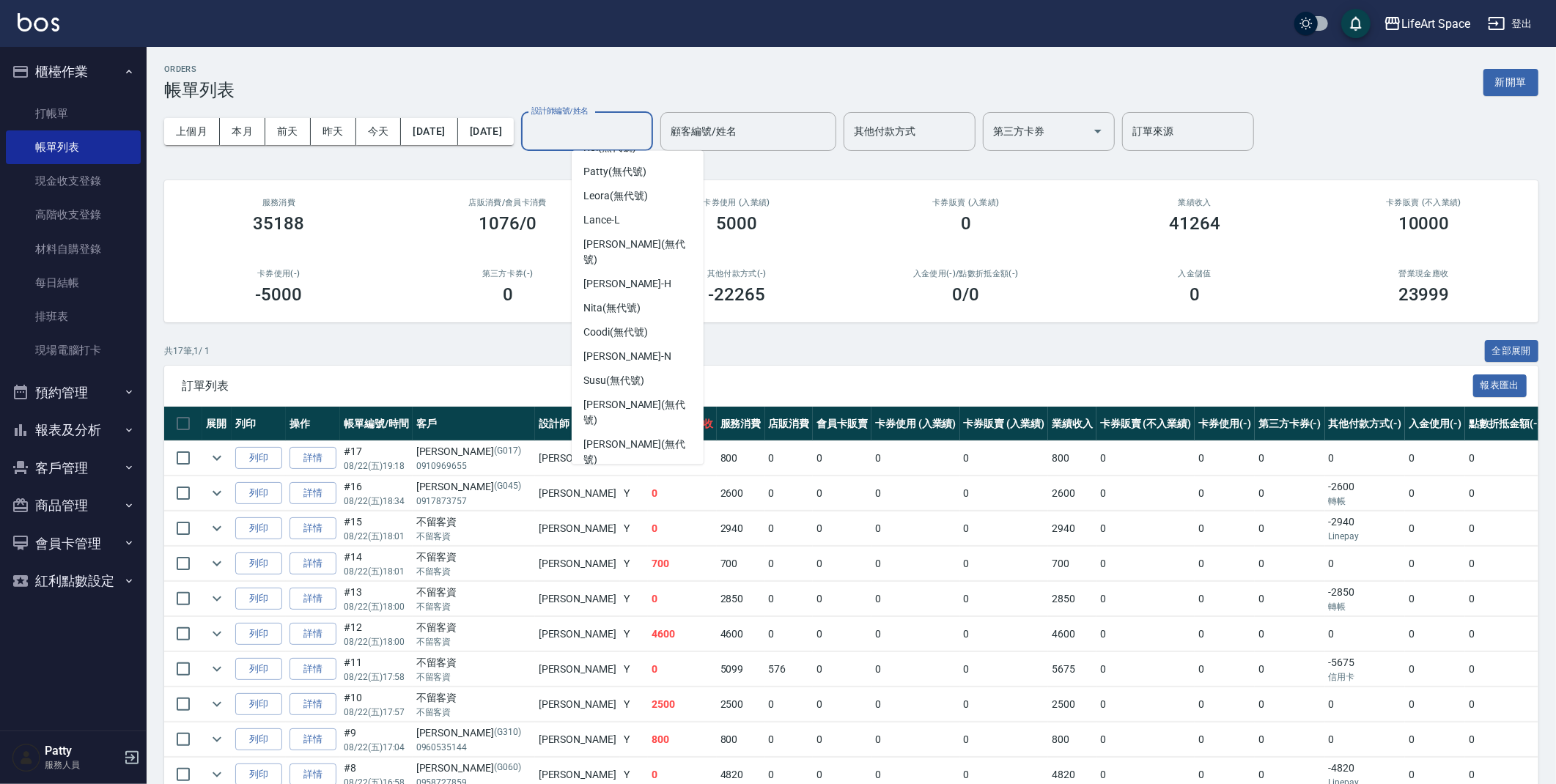
scroll to position [229, 0]
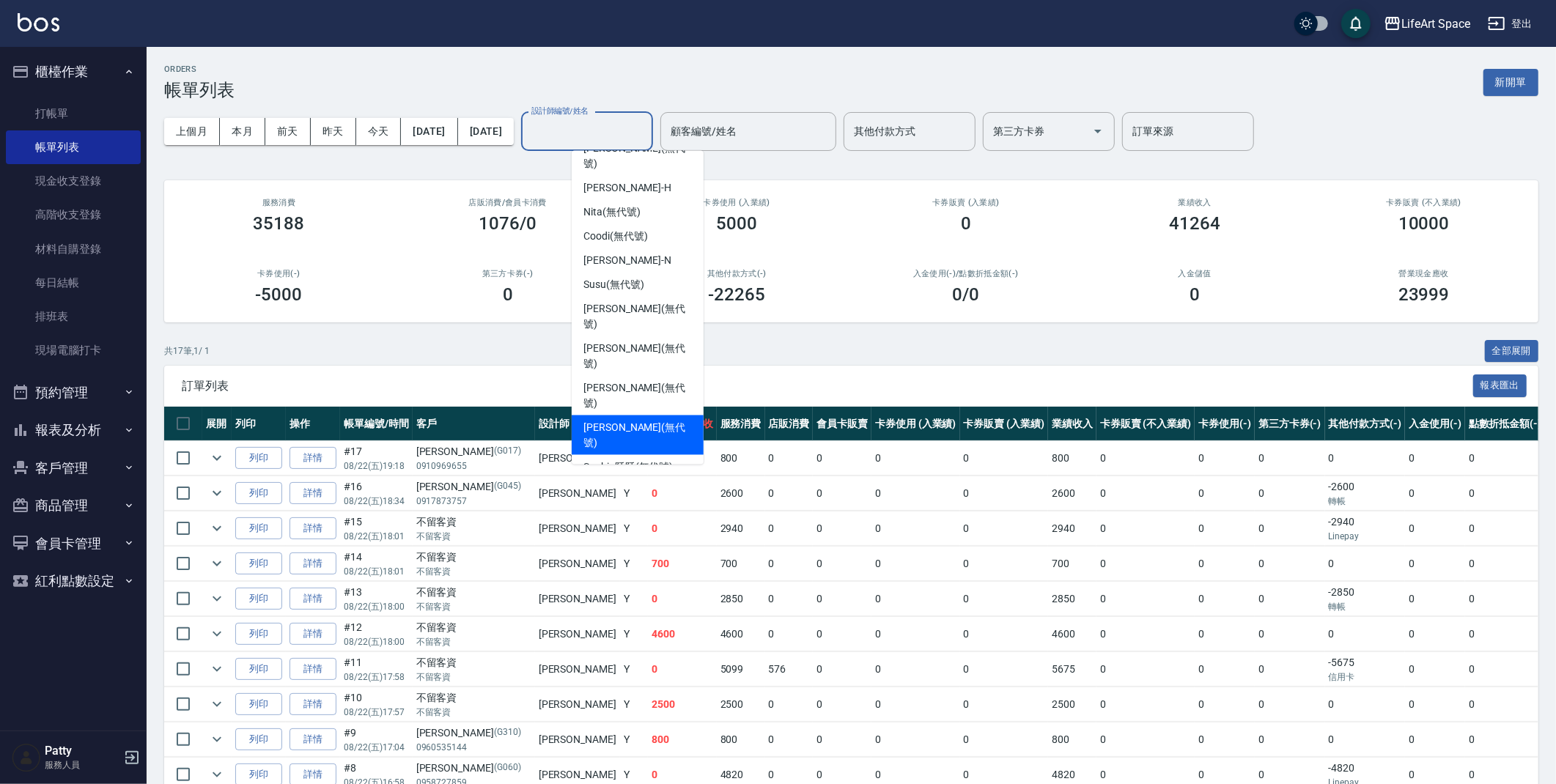
click at [622, 420] on span "[PERSON_NAME] (無代號)" at bounding box center [637, 435] width 108 height 31
type input "[PERSON_NAME](無代號)"
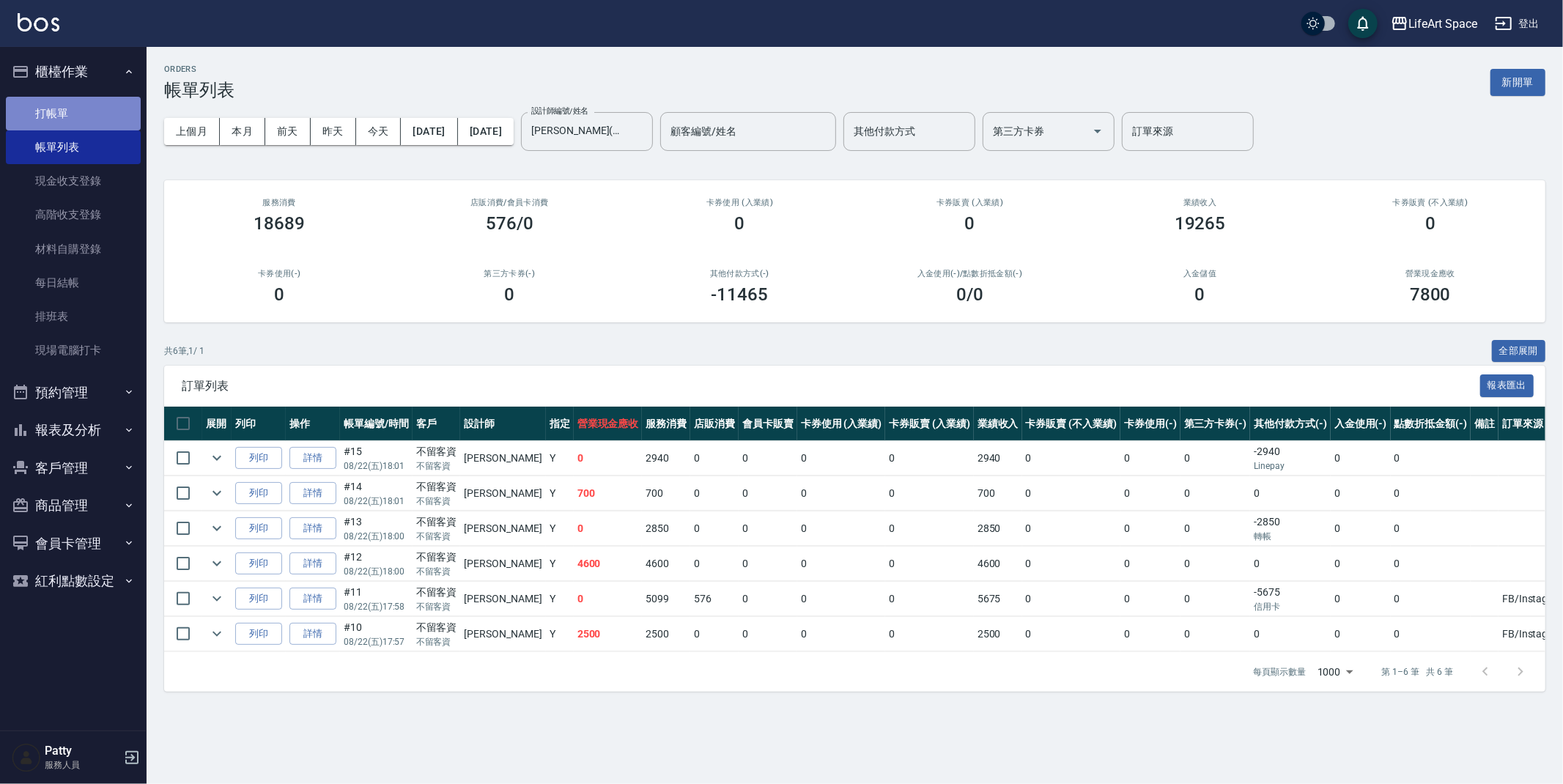
click at [79, 108] on link "打帳單" at bounding box center [73, 113] width 135 height 33
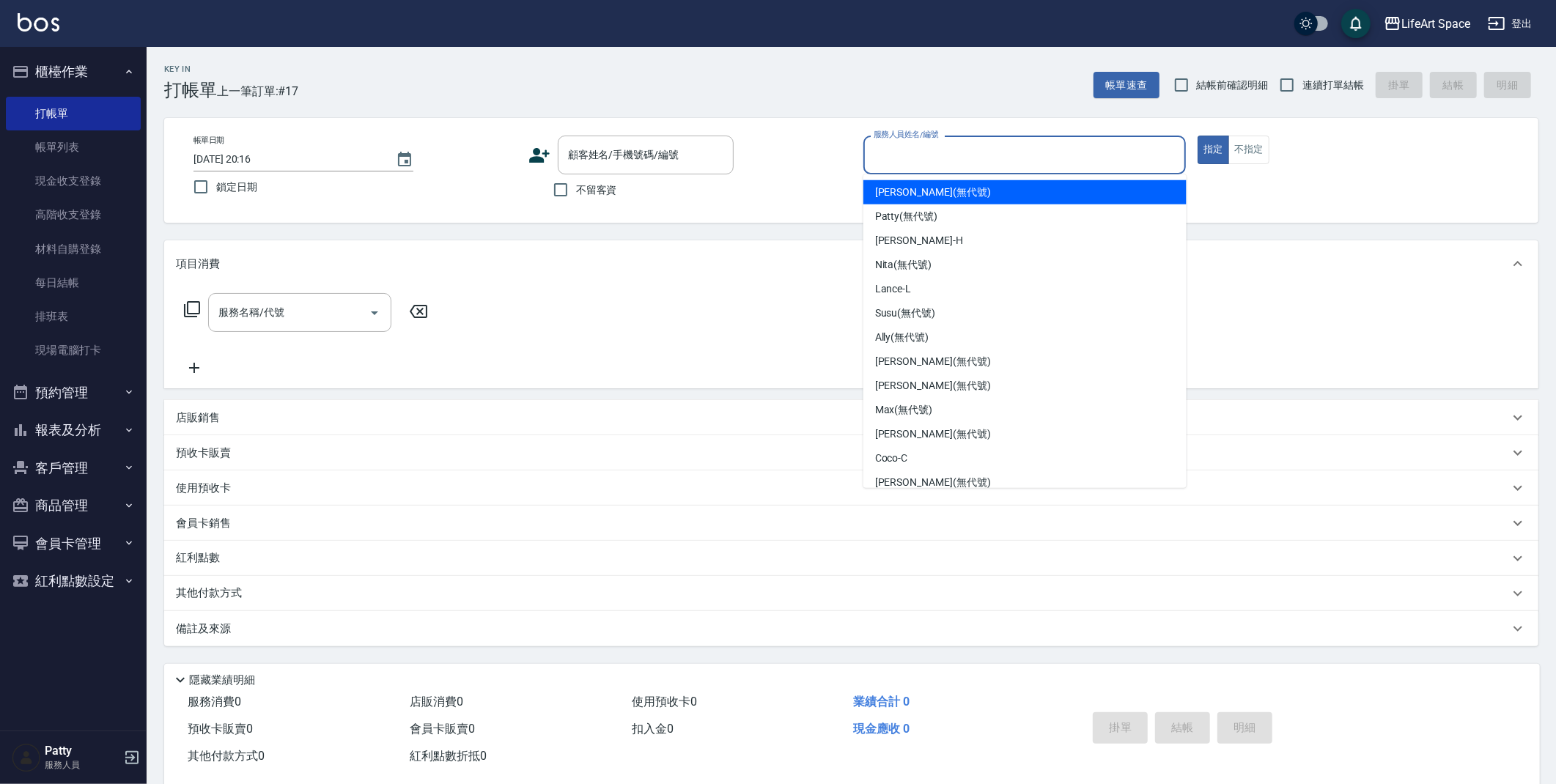
click at [933, 157] on div "服務人員姓名/編號 服務人員姓名/編號" at bounding box center [1025, 155] width 323 height 39
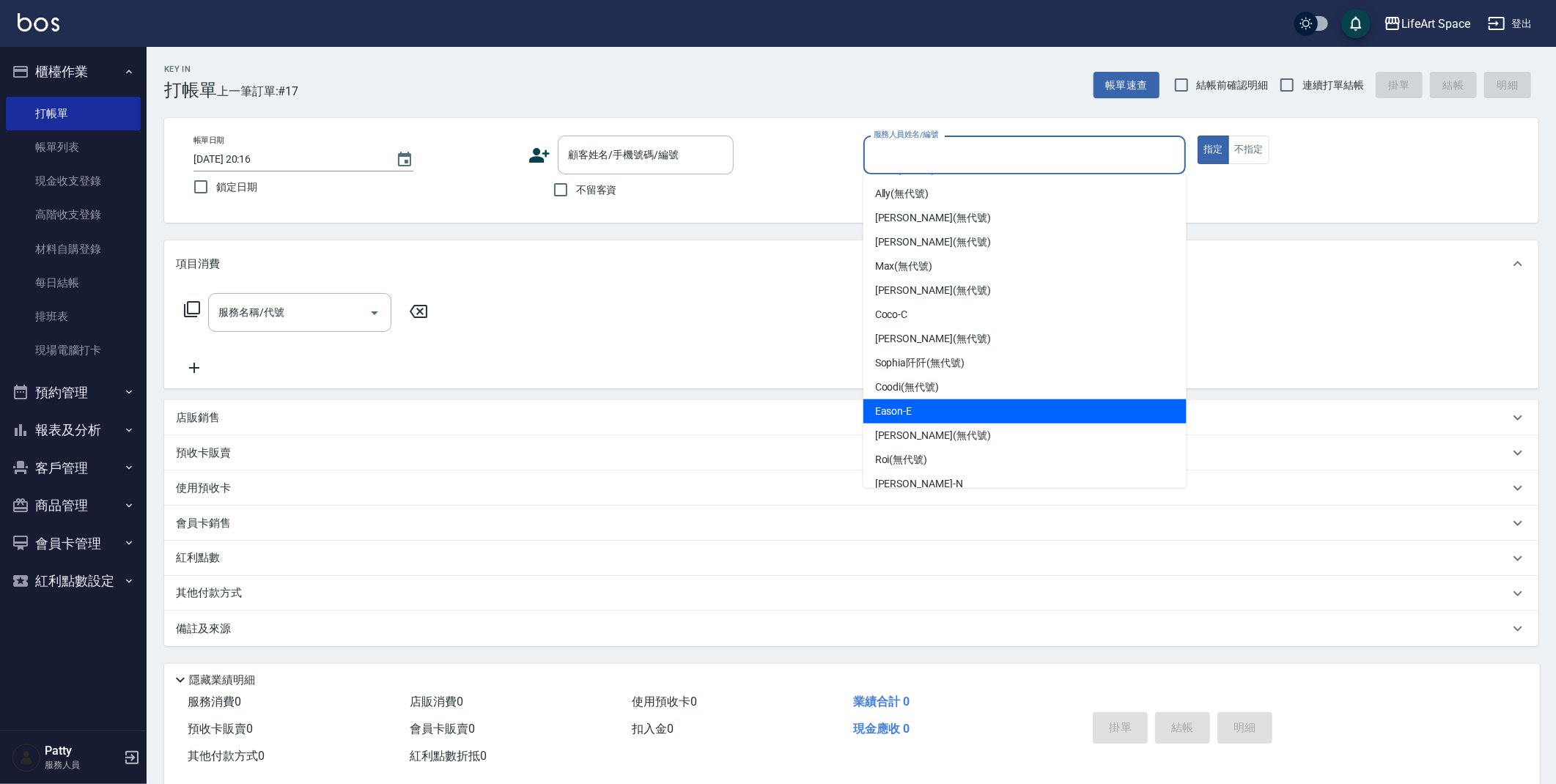
scroll to position [229, 0]
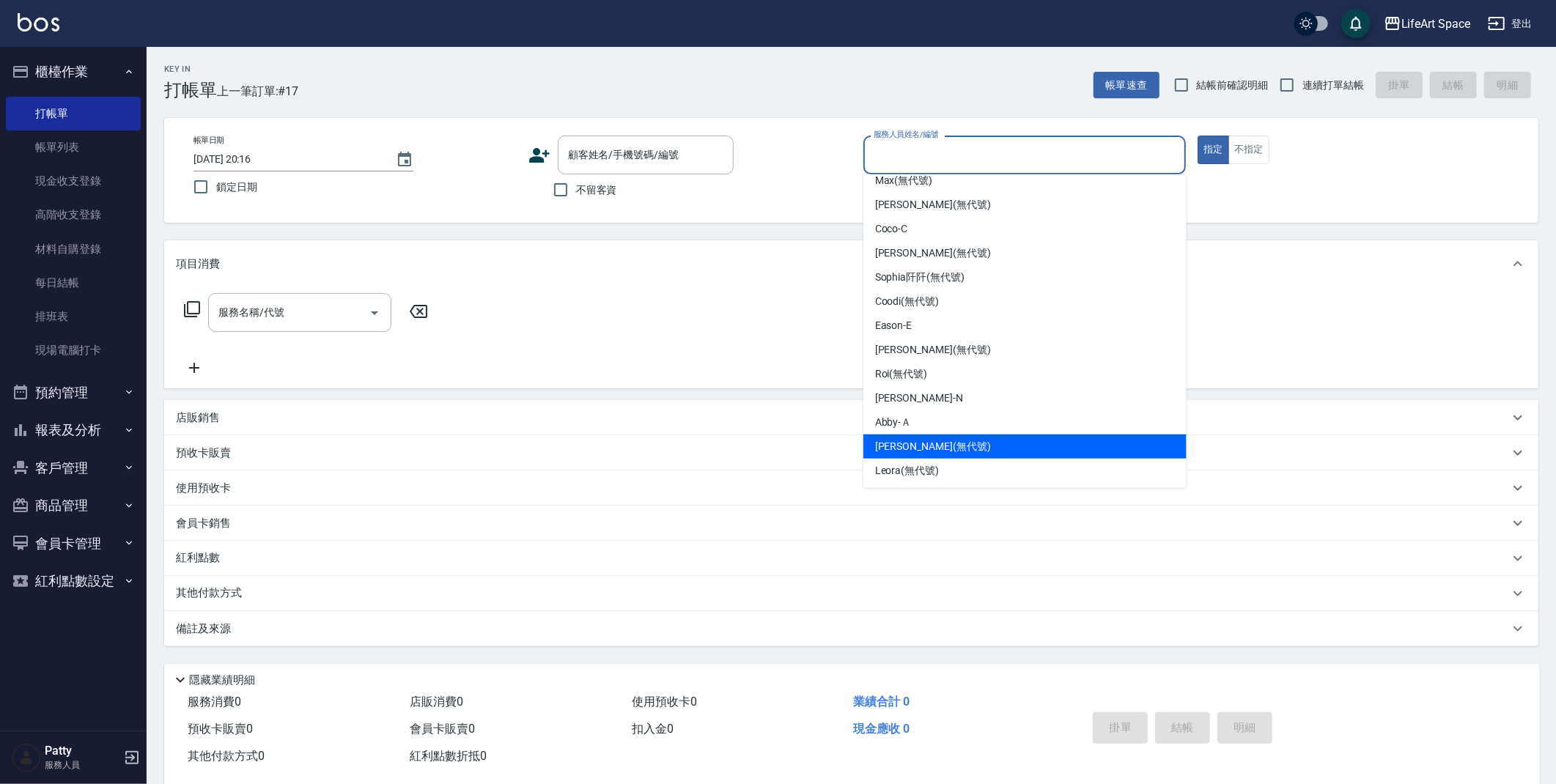
click at [915, 451] on span "[PERSON_NAME] (無代號)" at bounding box center [933, 446] width 116 height 15
type input "[PERSON_NAME](無代號)"
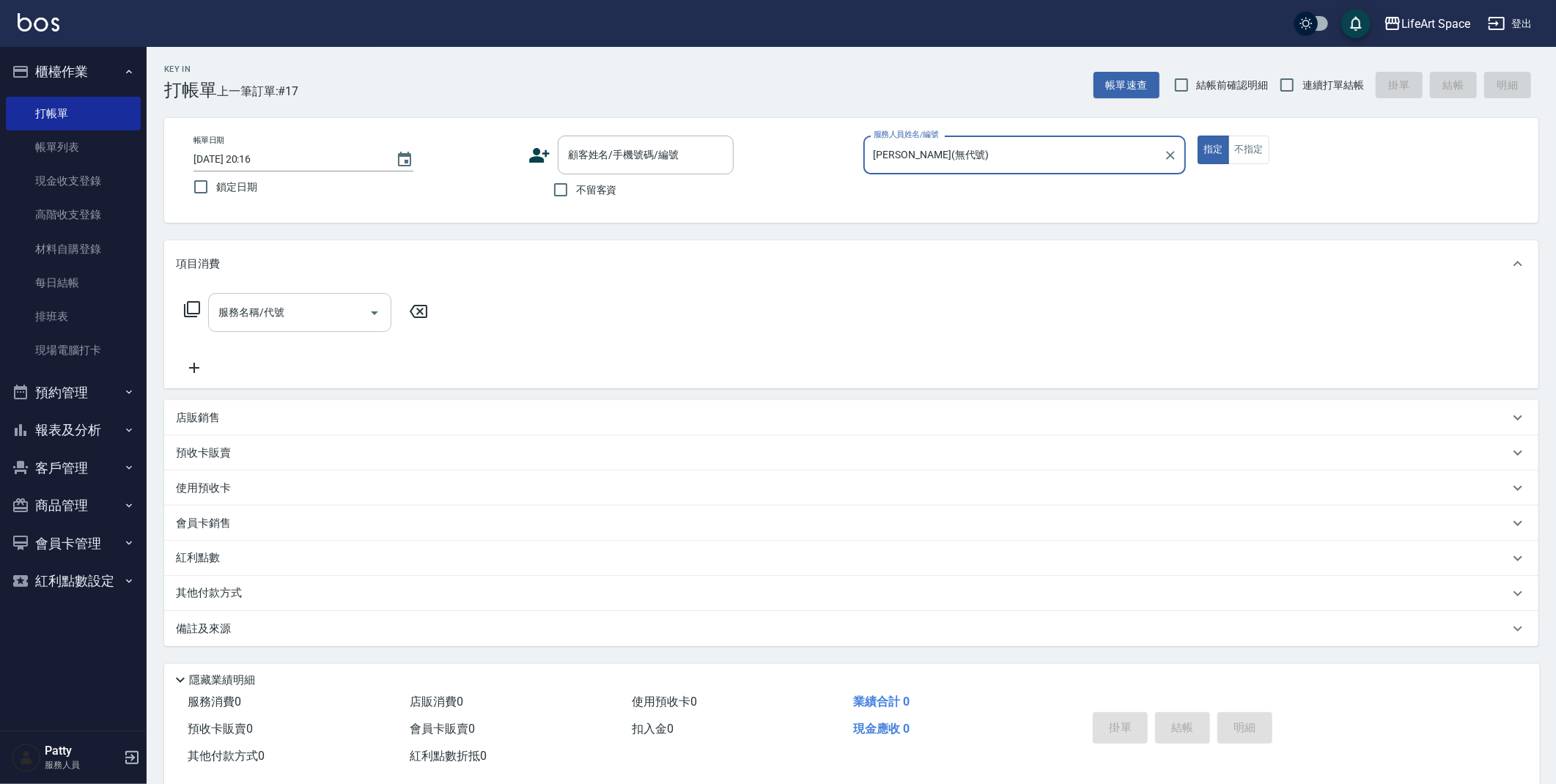
drag, startPoint x: 325, startPoint y: 313, endPoint x: 318, endPoint y: 323, distance: 12.2
click at [325, 312] on input "服務名稱/代號" at bounding box center [288, 312] width 148 height 26
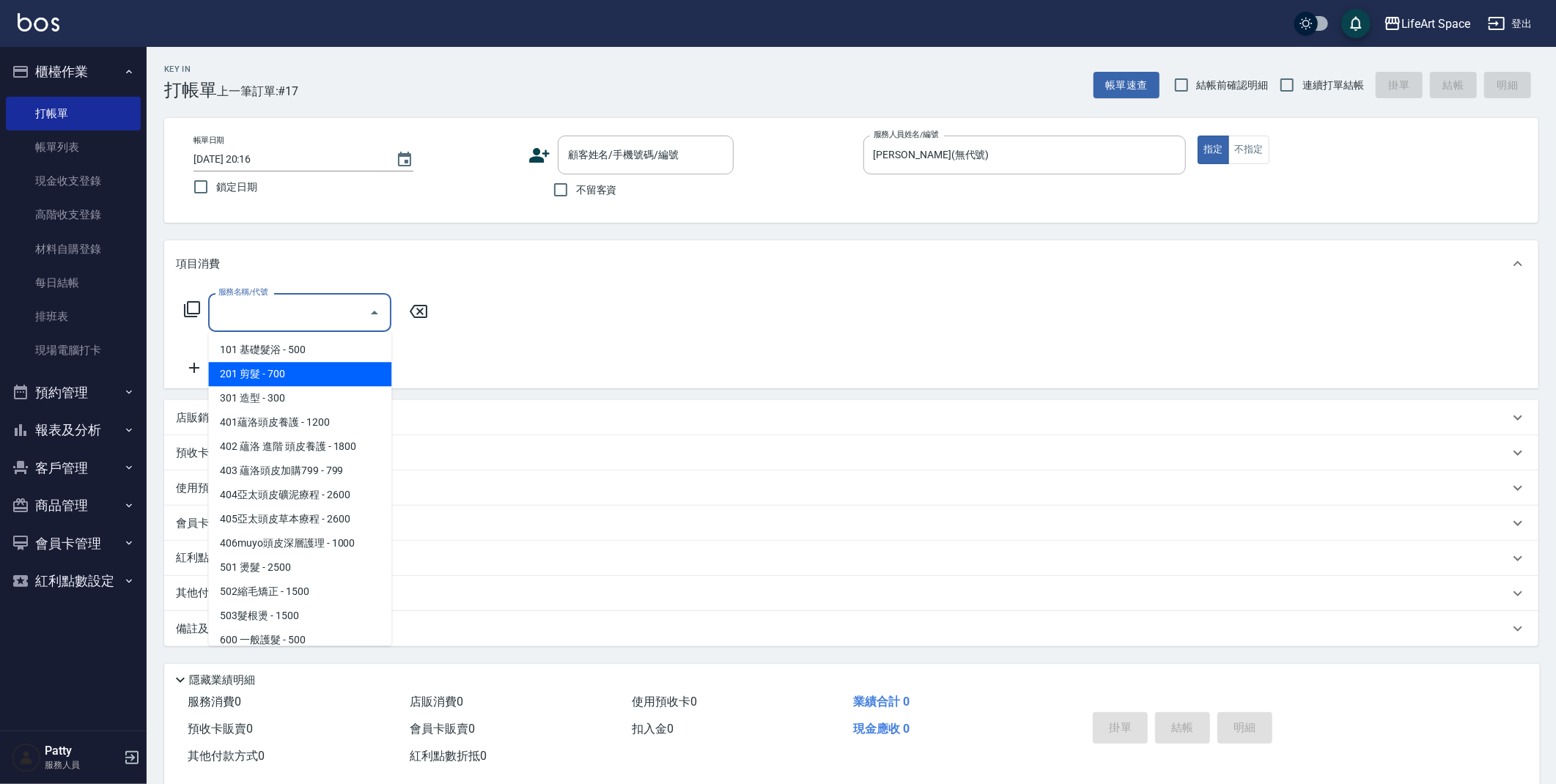
click at [312, 374] on span "201 剪髮 - 700" at bounding box center [300, 374] width 184 height 24
type input "201 剪髮(201)"
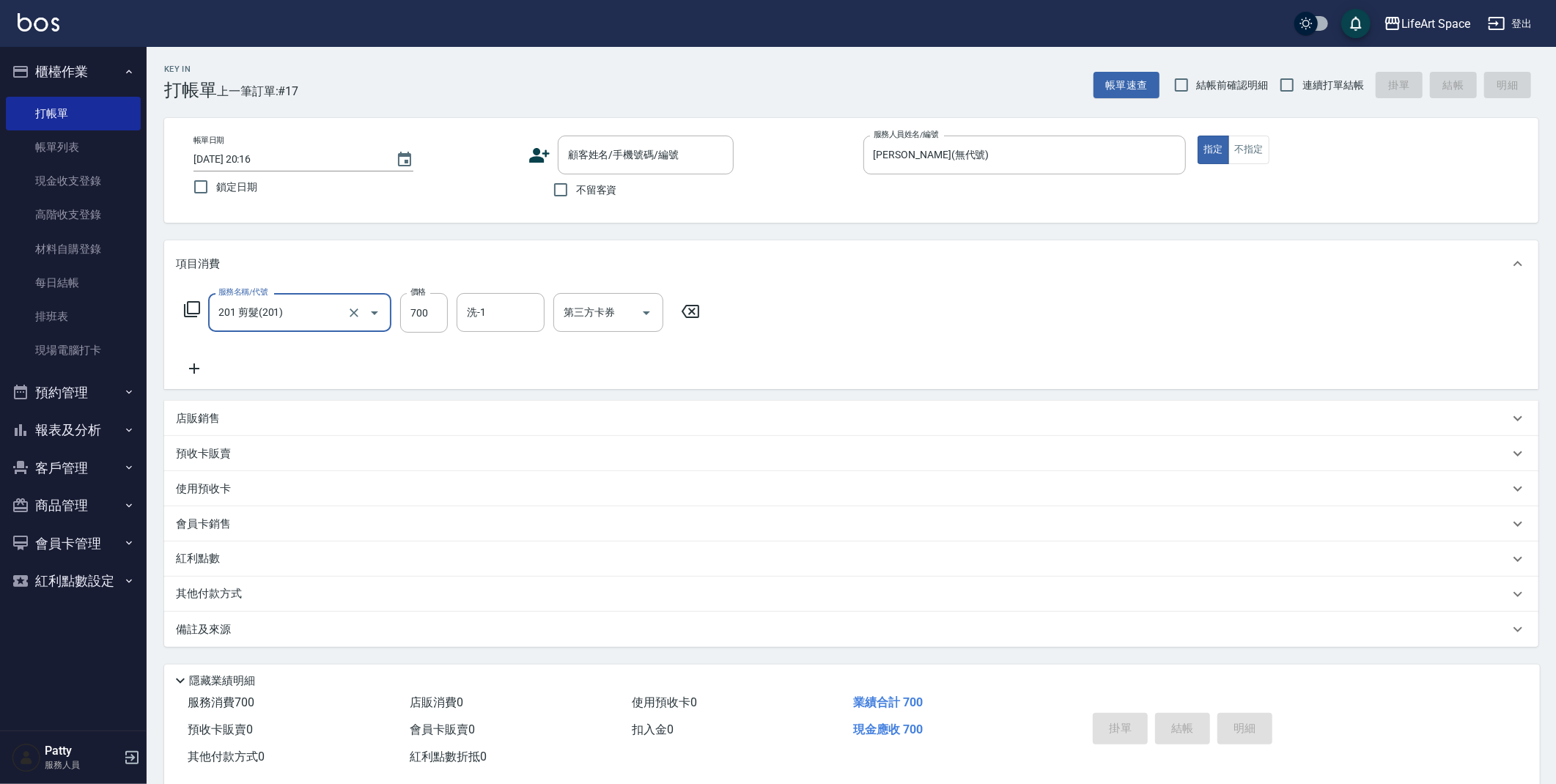
scroll to position [27, 0]
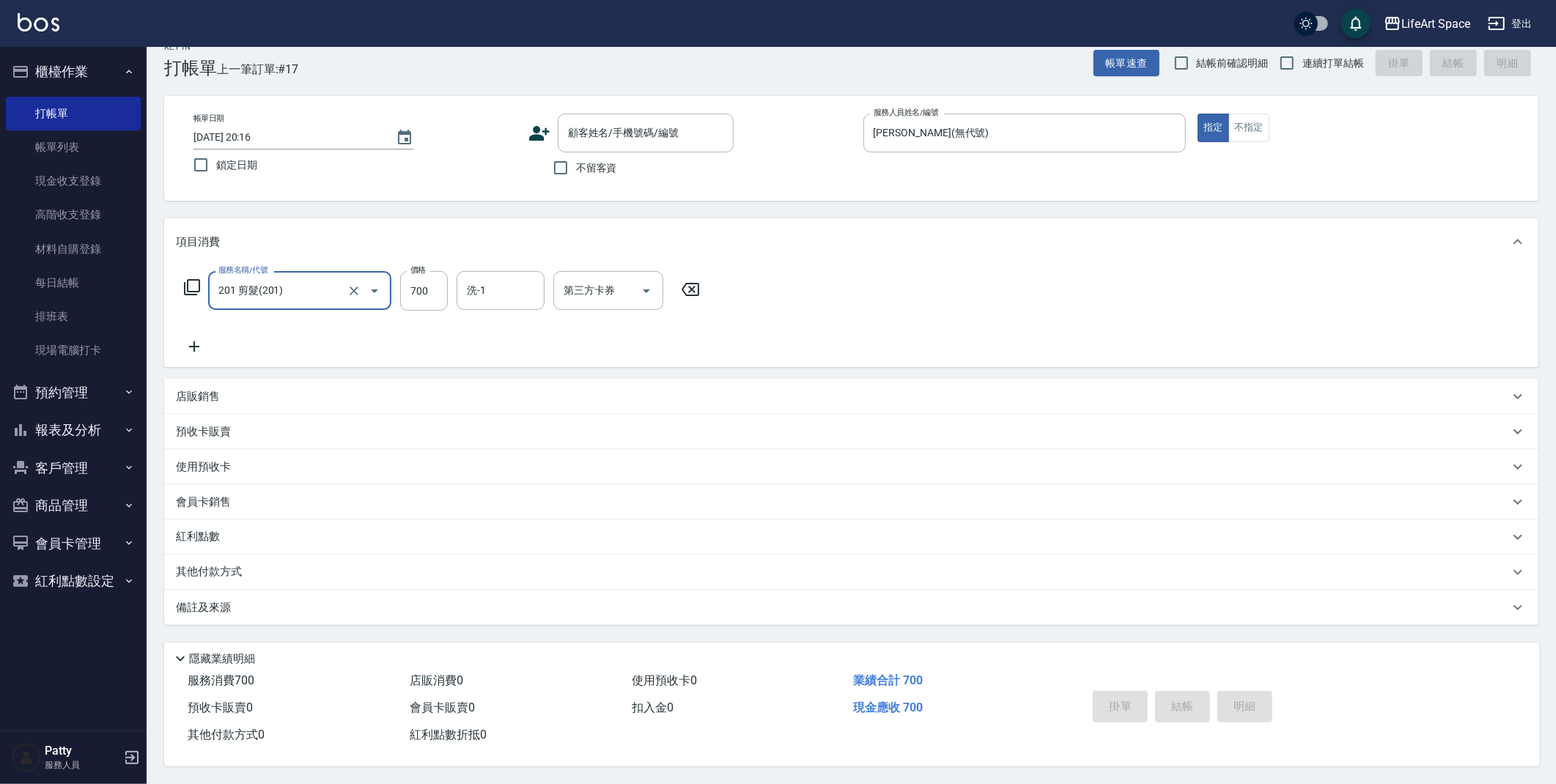
click at [547, 170] on input "不留客資" at bounding box center [561, 168] width 31 height 31
checkbox input "true"
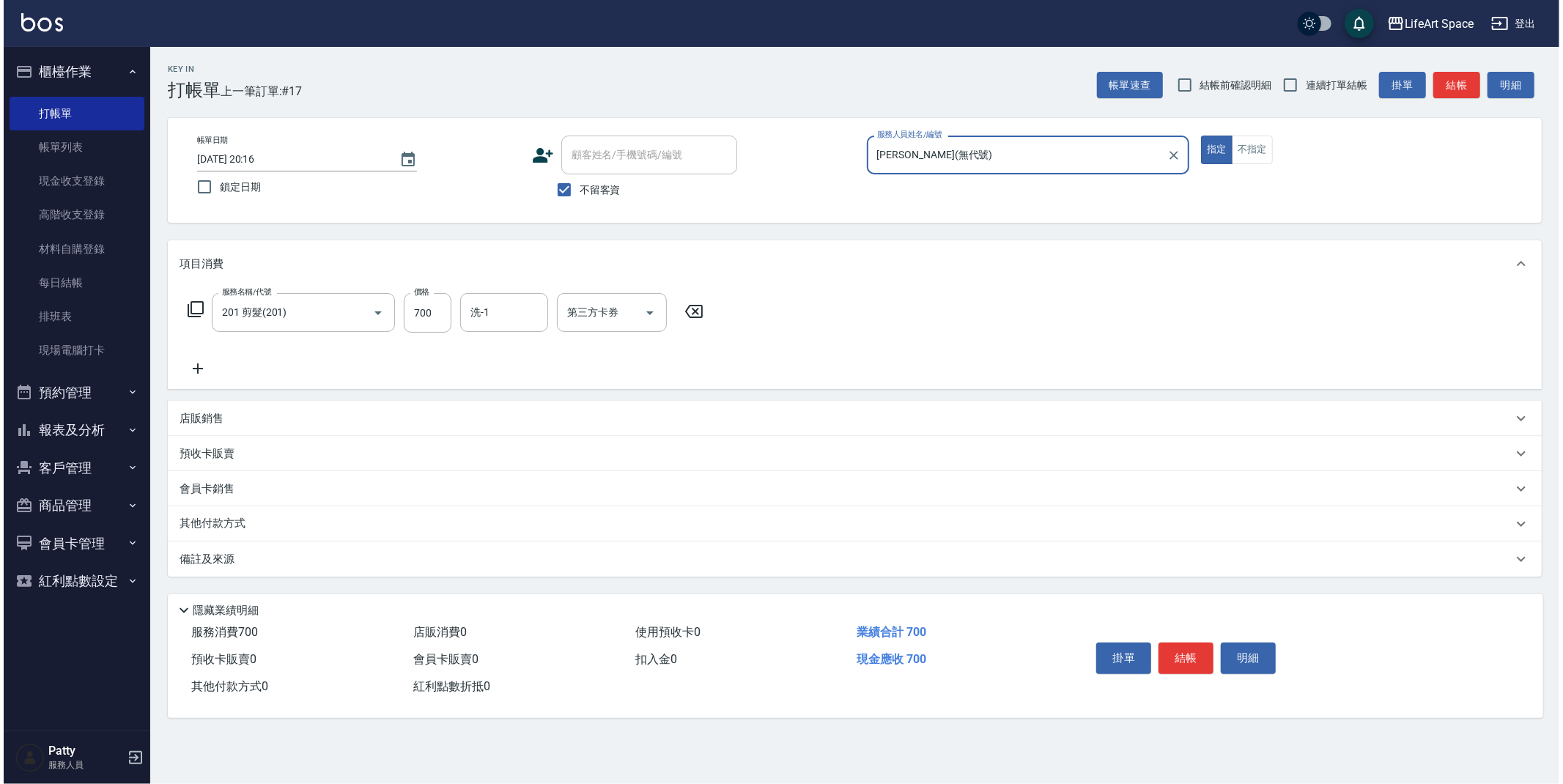
scroll to position [0, 0]
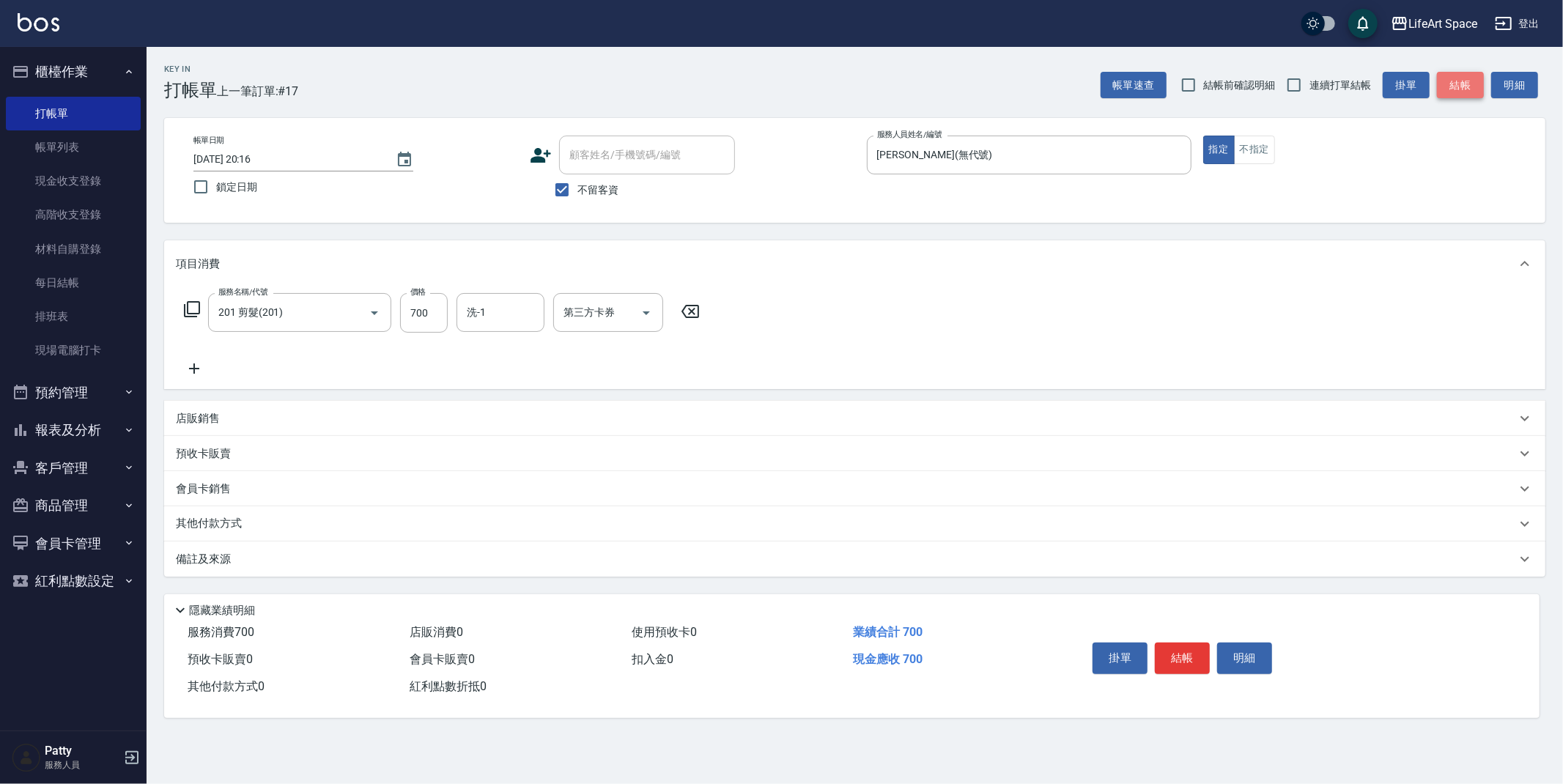
click at [1480, 73] on button "結帳" at bounding box center [1460, 85] width 47 height 28
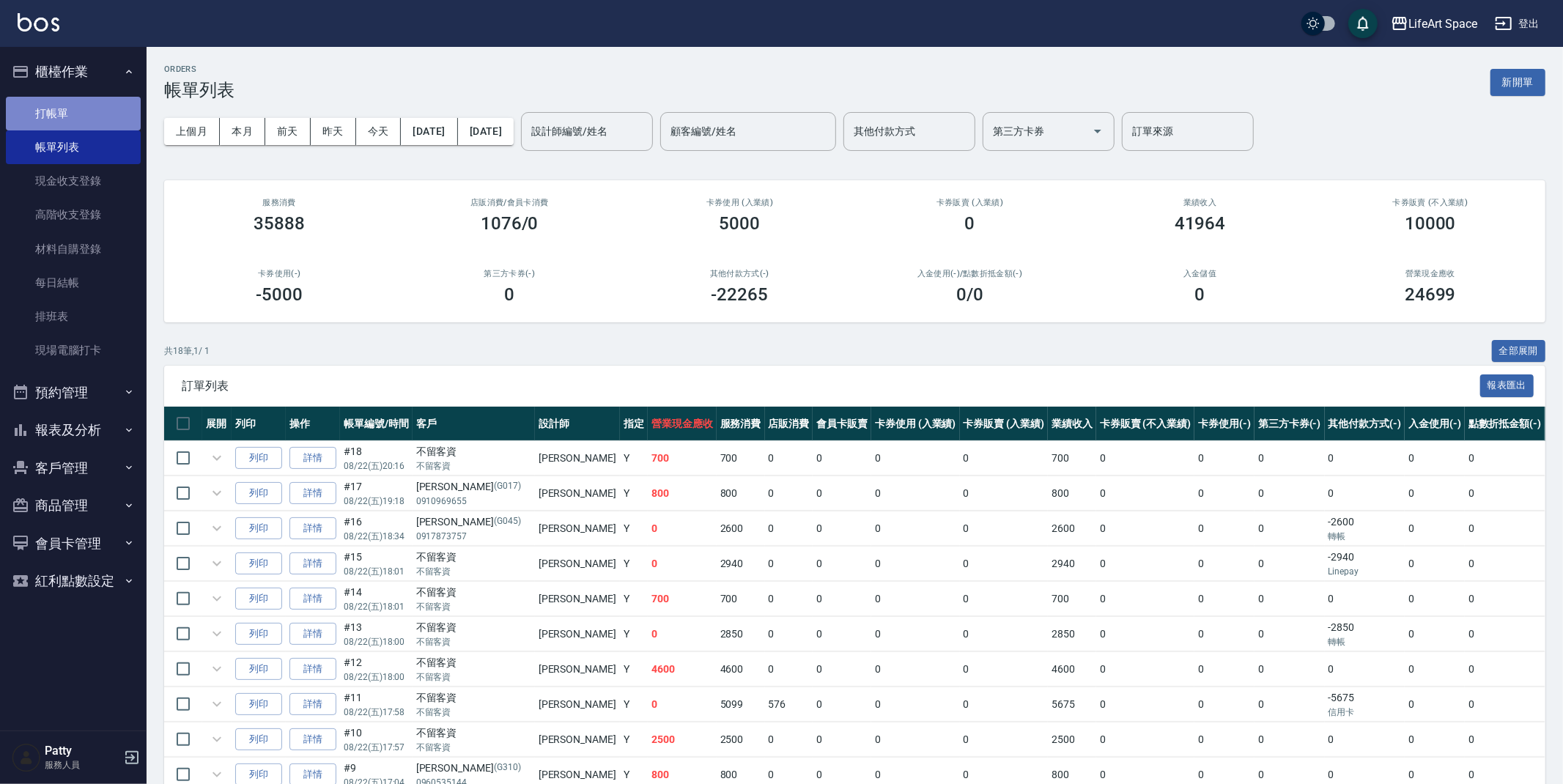
click at [91, 112] on link "打帳單" at bounding box center [73, 113] width 135 height 33
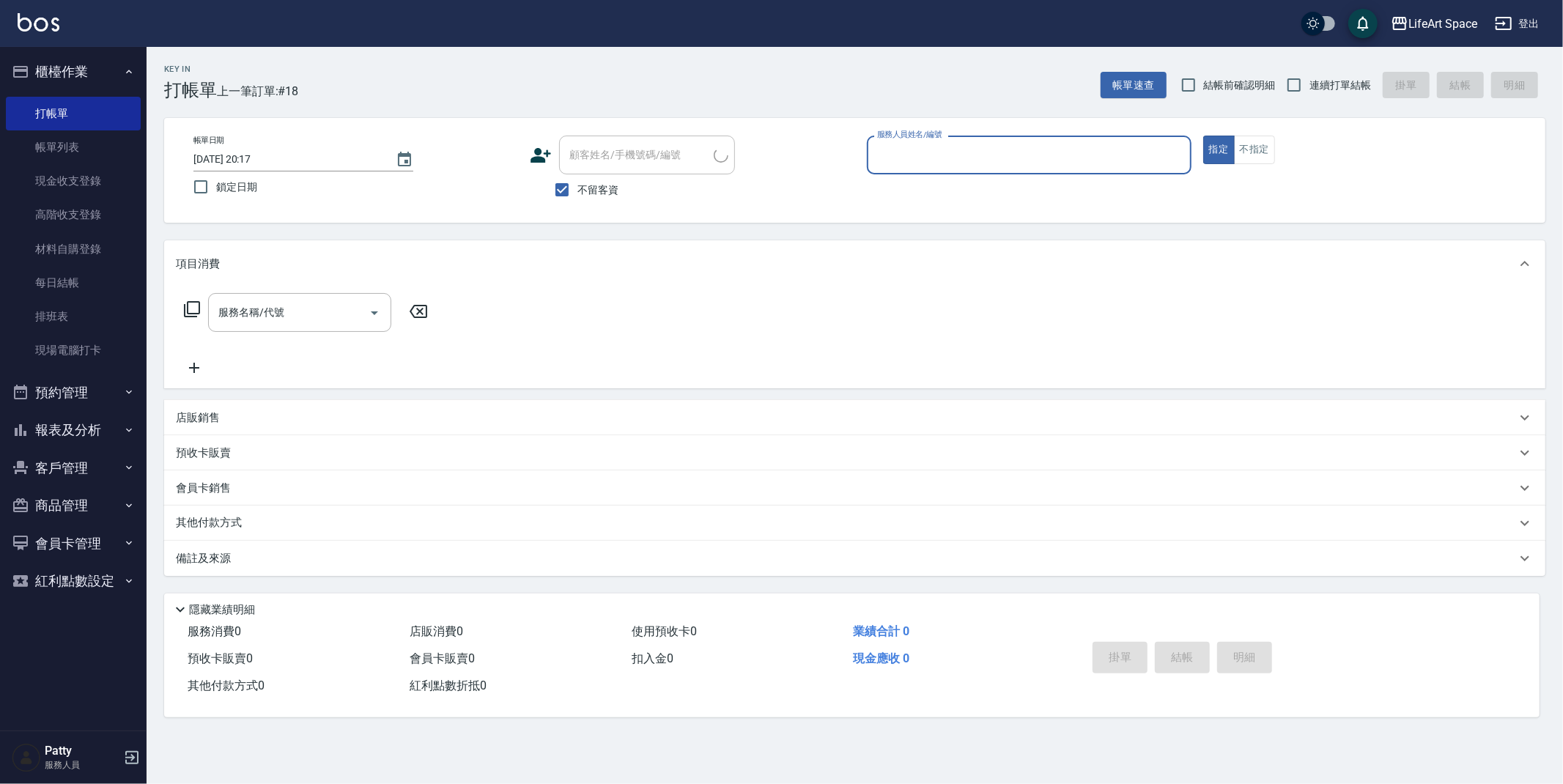
click at [949, 142] on input "服務人員姓名/編號" at bounding box center [1028, 154] width 311 height 26
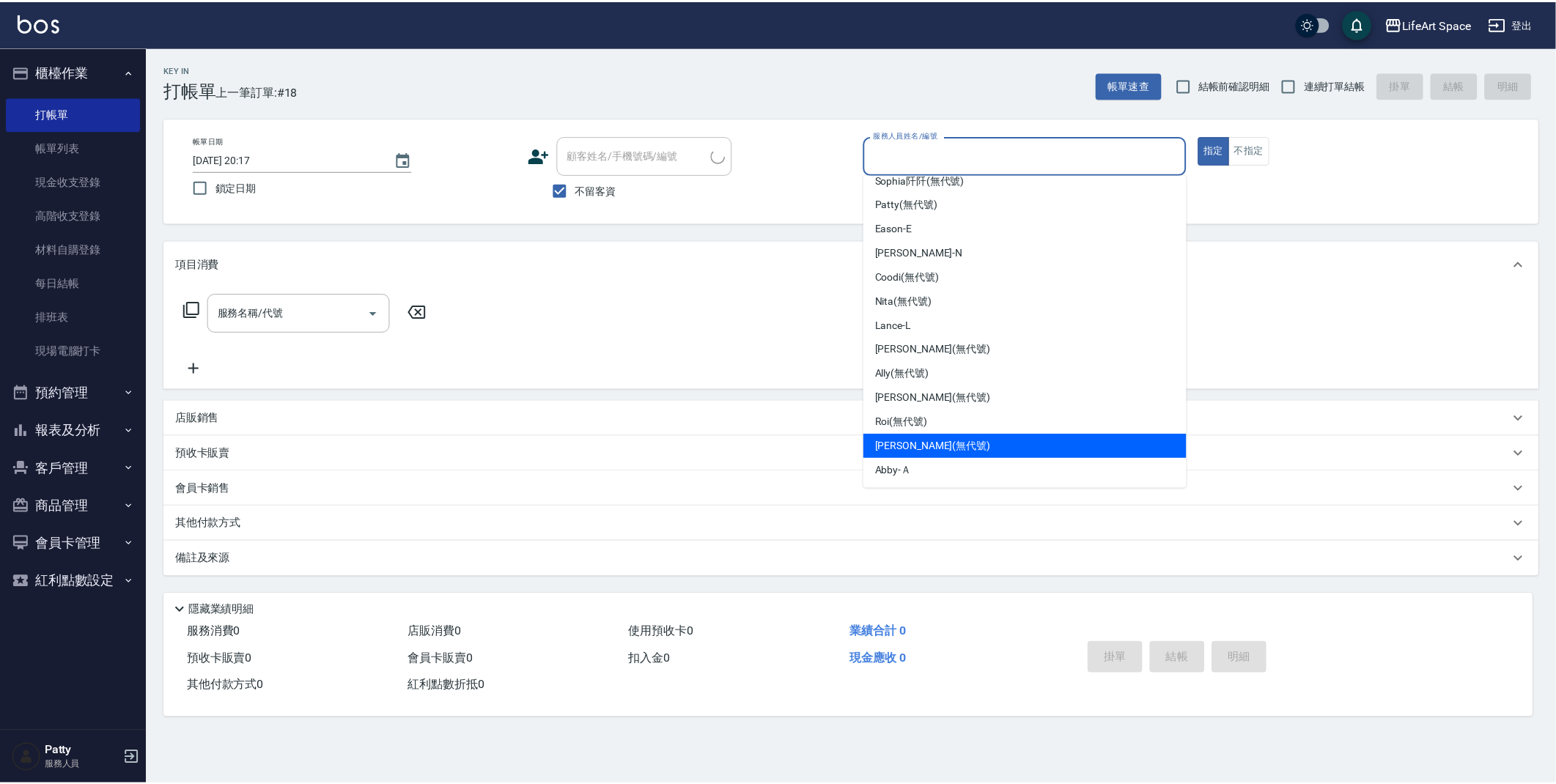
scroll to position [229, 0]
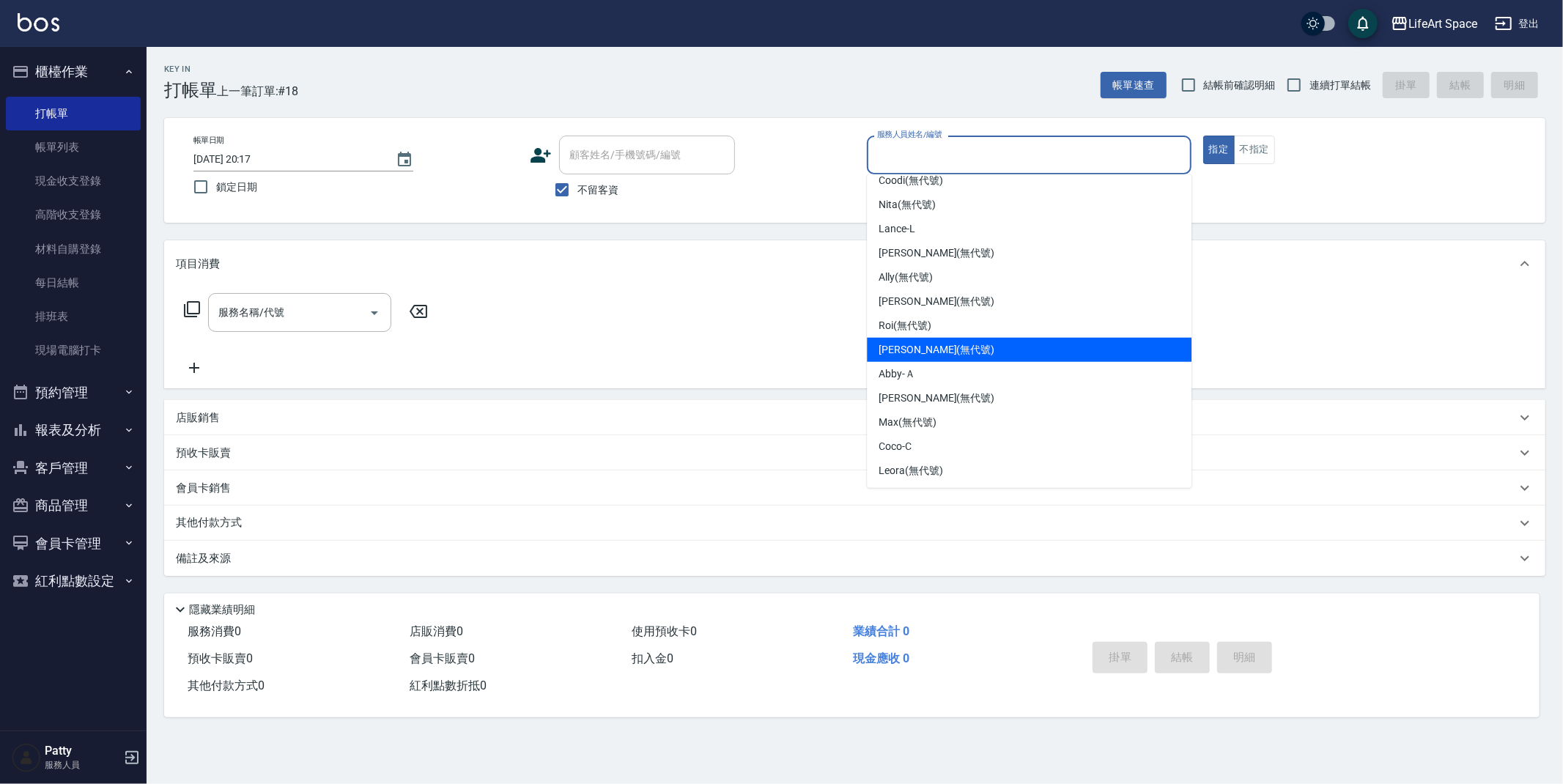
click at [915, 356] on span "[PERSON_NAME] (無代號)" at bounding box center [937, 349] width 116 height 15
type input "[PERSON_NAME](無代號)"
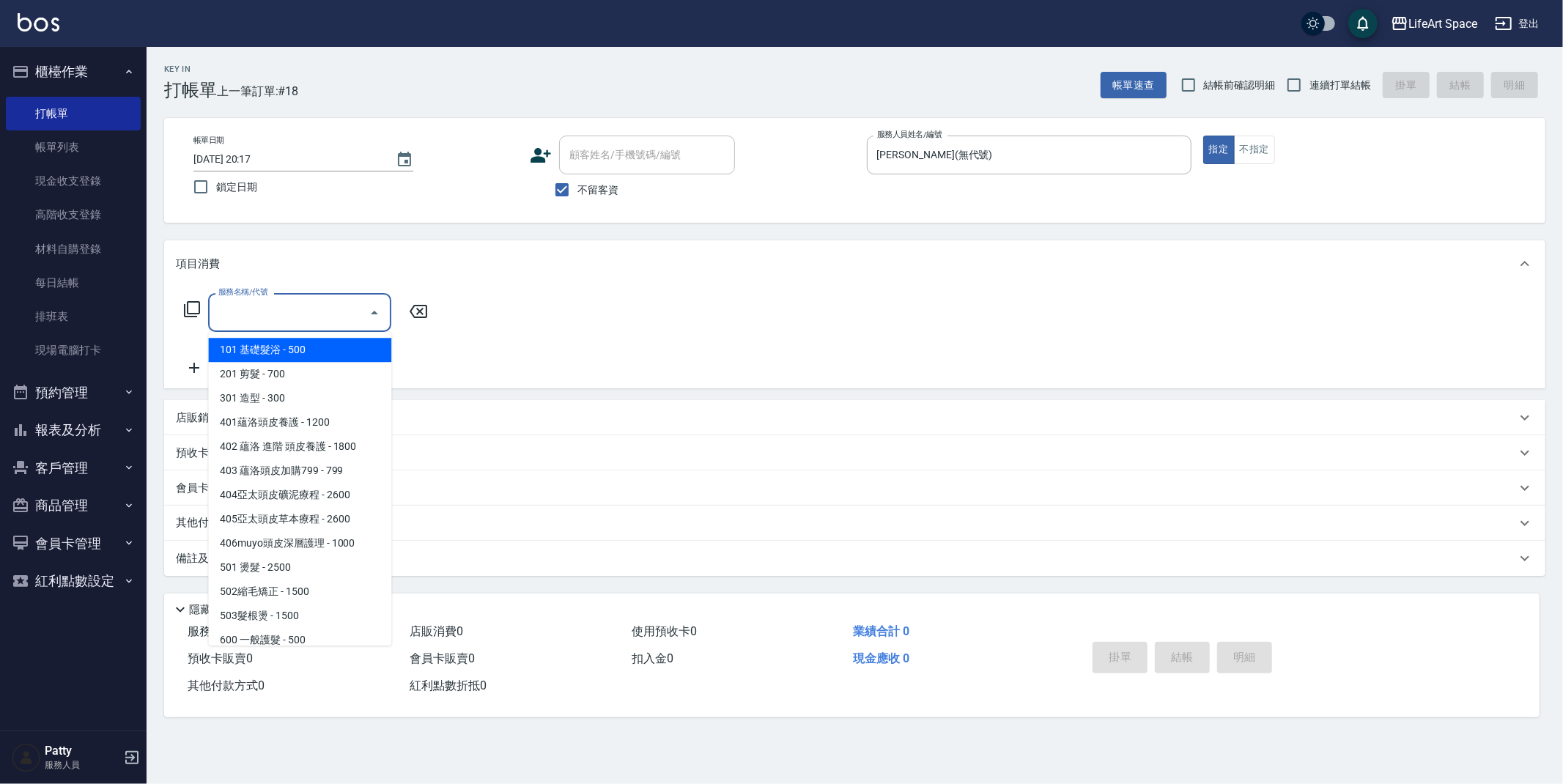
click at [294, 307] on input "服務名稱/代號" at bounding box center [288, 312] width 148 height 26
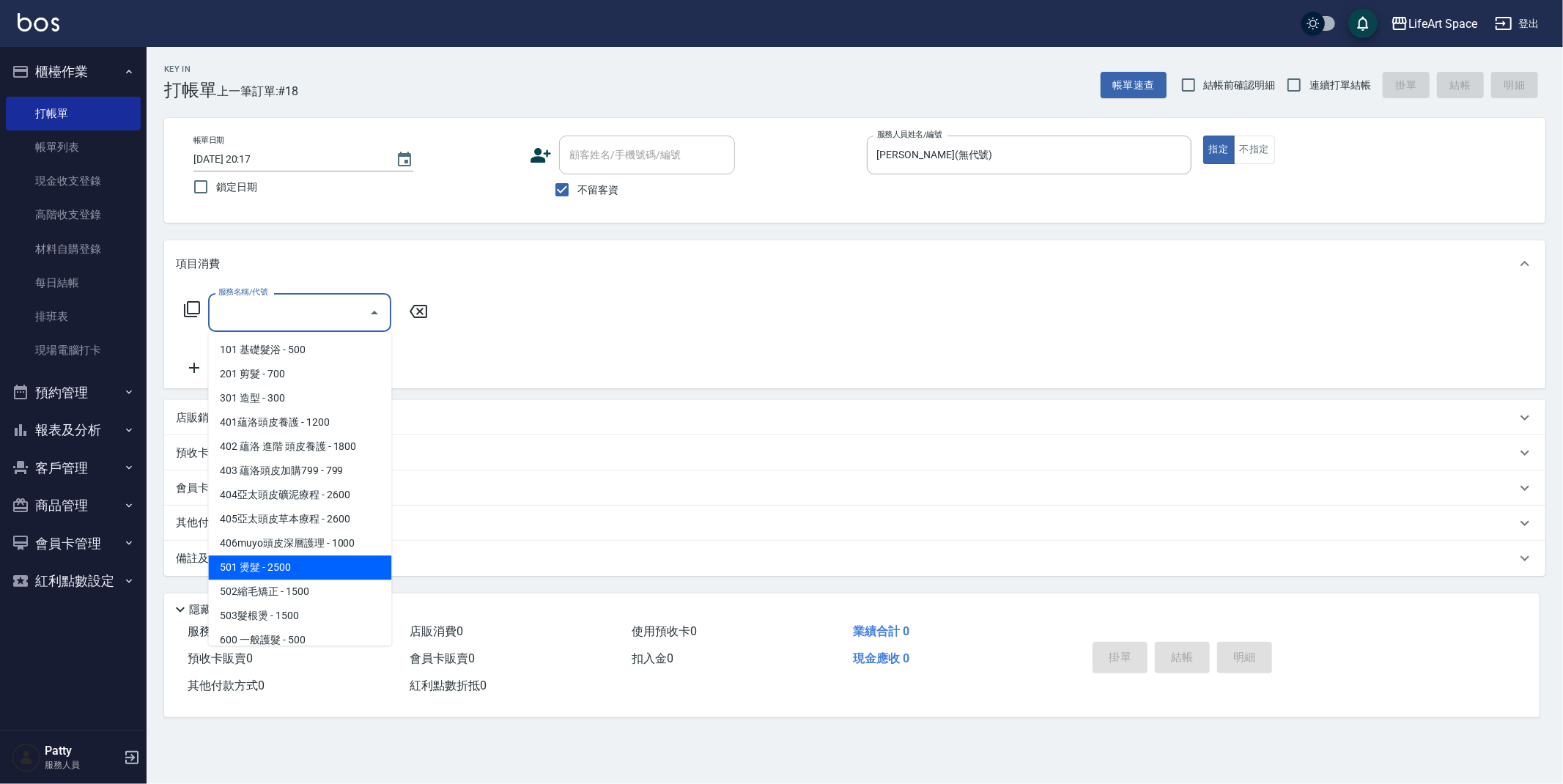
click at [303, 572] on span "501 燙髮 - 2500" at bounding box center [300, 567] width 183 height 24
type input "501 燙髮(501)"
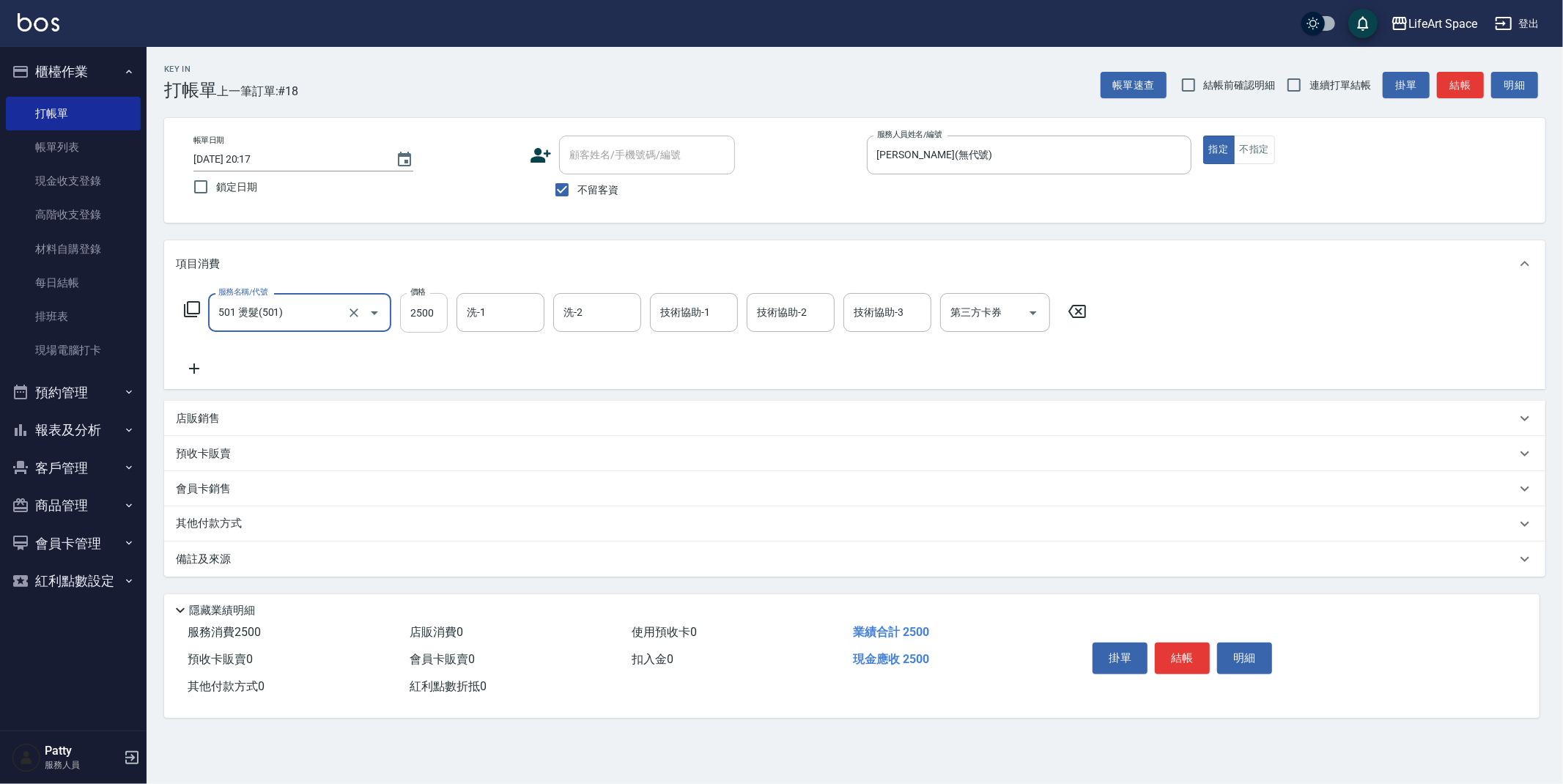
click at [443, 315] on input "2500" at bounding box center [424, 312] width 48 height 39
type input "4300"
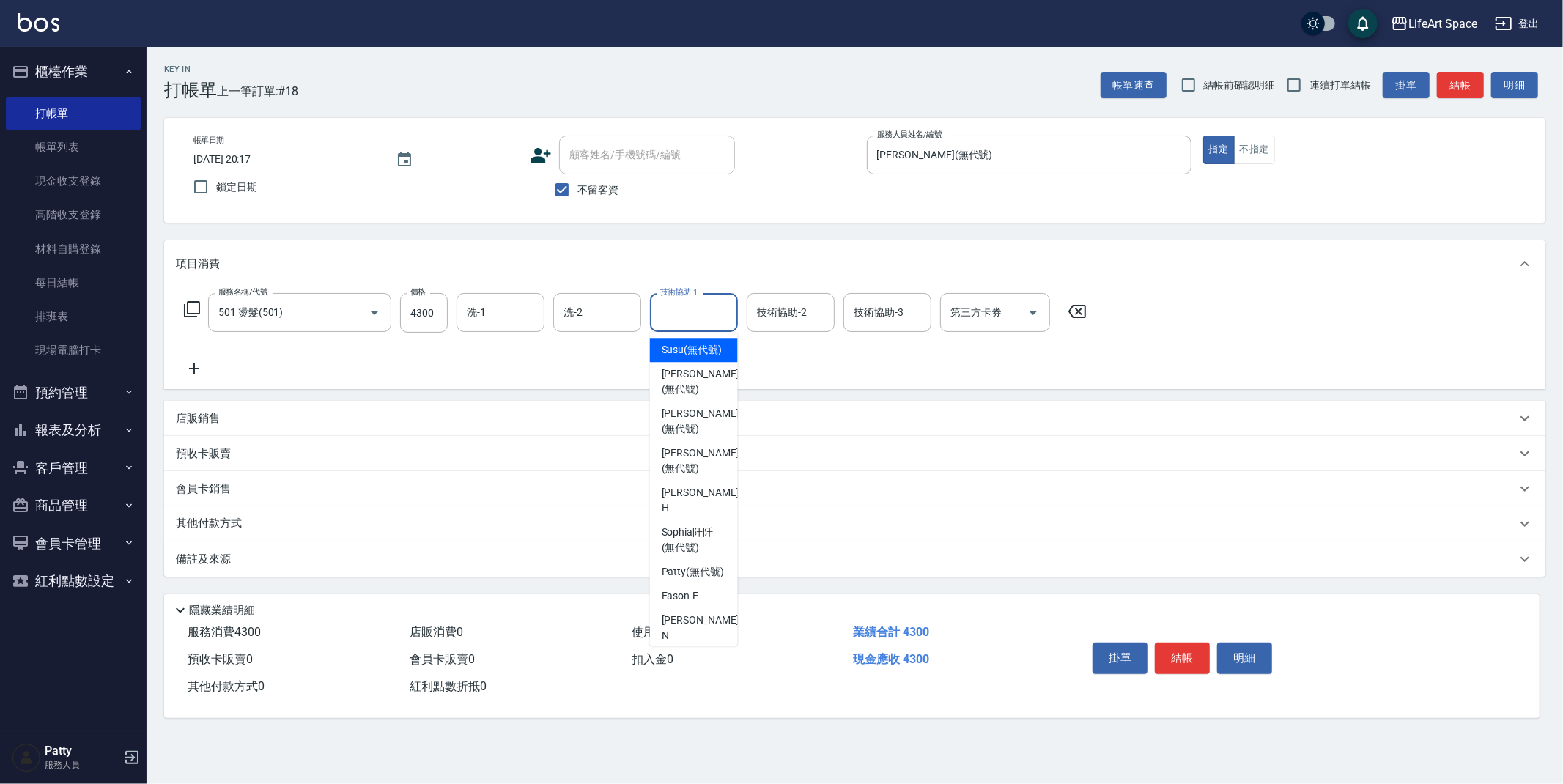
click at [698, 313] on div "技術協助-1 技術協助-1" at bounding box center [693, 312] width 88 height 39
drag, startPoint x: 680, startPoint y: 545, endPoint x: 523, endPoint y: 253, distance: 331.5
click at [680, 544] on span "[PERSON_NAME]阡 (無代號)" at bounding box center [693, 540] width 64 height 31
type input "[PERSON_NAME]阡(無代號)"
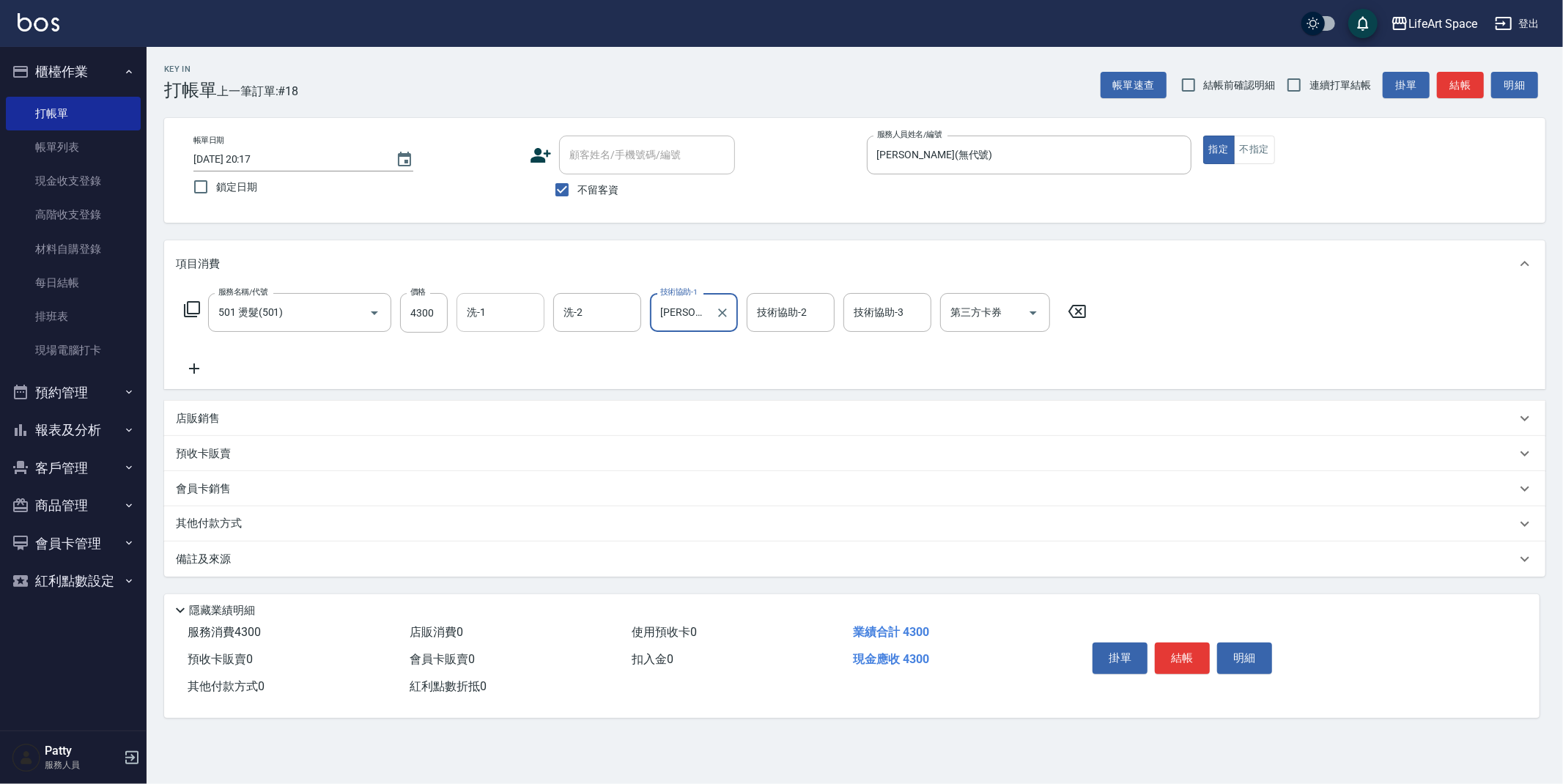
click at [486, 324] on input "洗-1" at bounding box center [500, 312] width 75 height 26
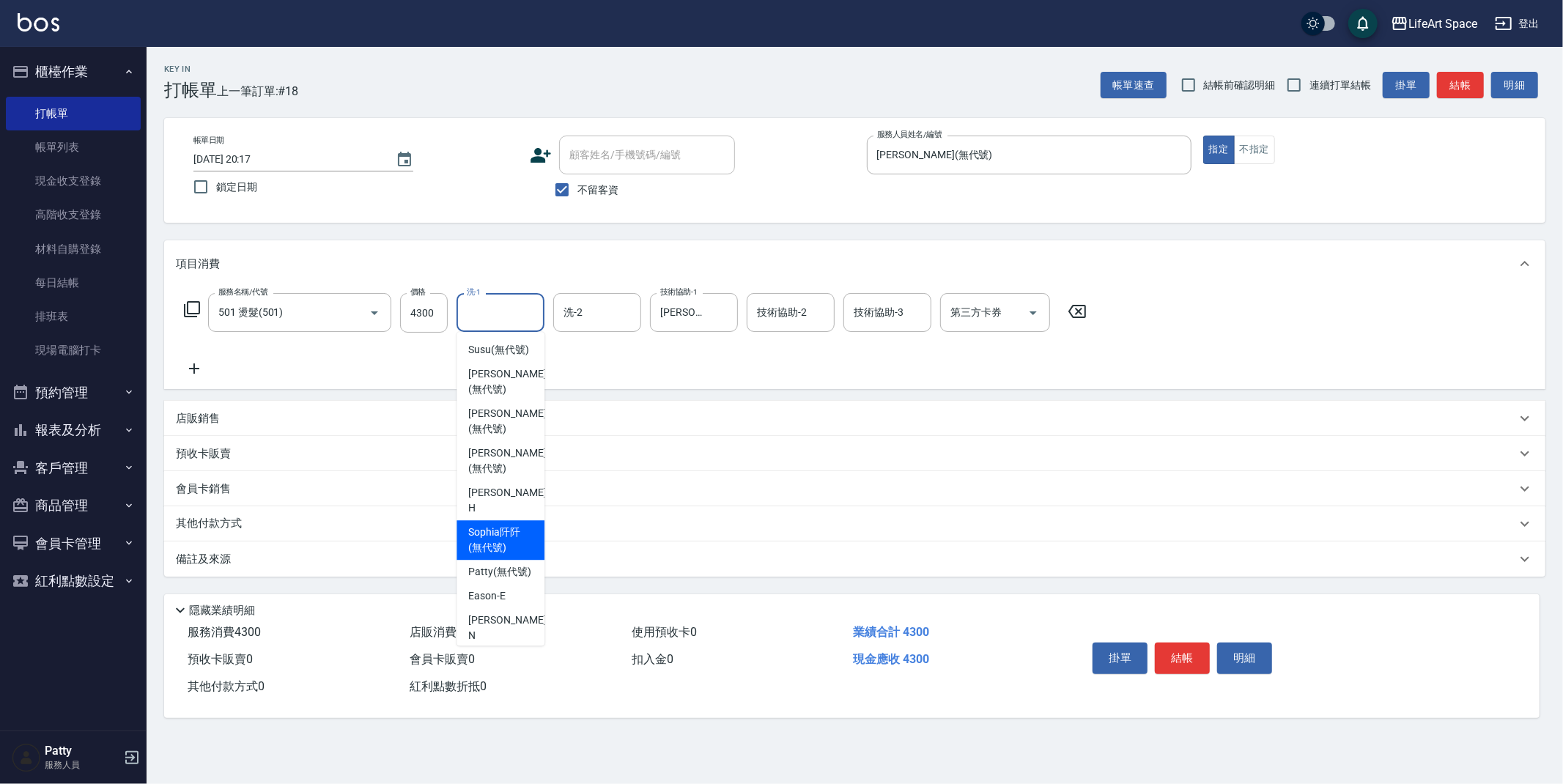
drag, startPoint x: 468, startPoint y: 539, endPoint x: 630, endPoint y: 410, distance: 207.1
click at [472, 532] on span "[PERSON_NAME]阡 (無代號)" at bounding box center [500, 540] width 64 height 31
type input "[PERSON_NAME]阡(無代號)"
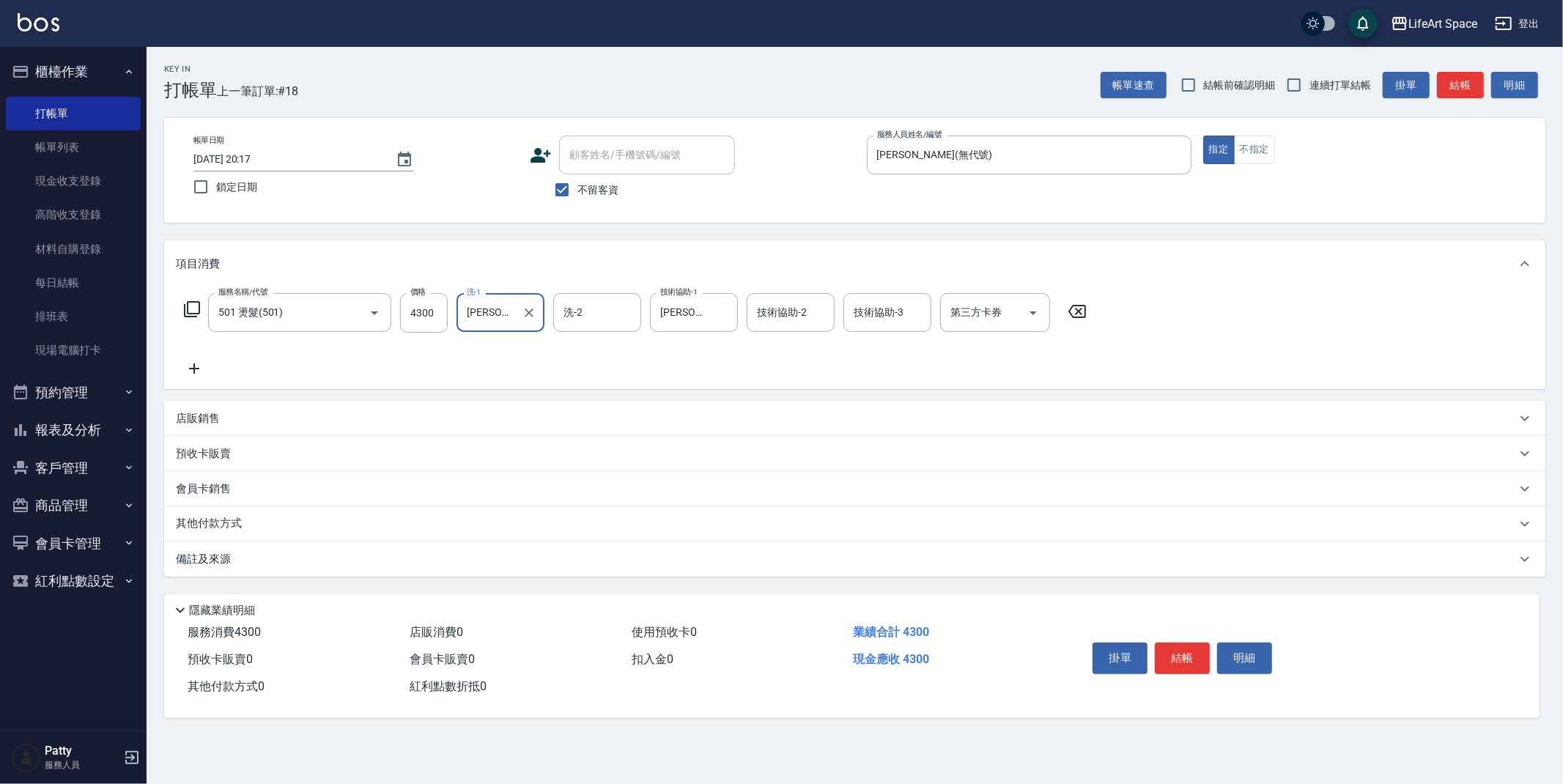
click at [784, 309] on div "技術協助-2 技術協助-2" at bounding box center [790, 312] width 88 height 39
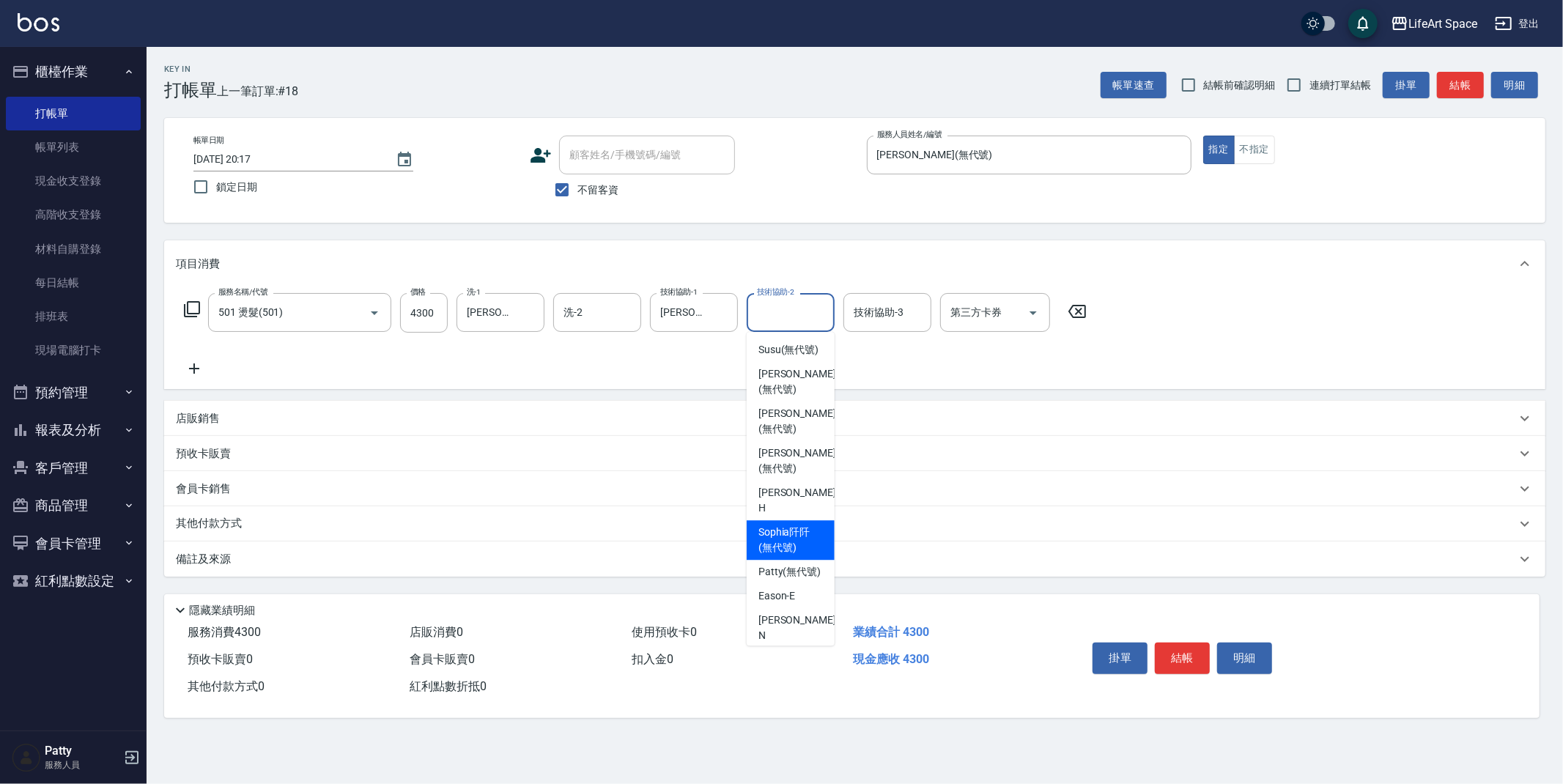
click at [782, 547] on span "[PERSON_NAME]阡 (無代號)" at bounding box center [790, 540] width 64 height 31
type input "[PERSON_NAME]阡(無代號)"
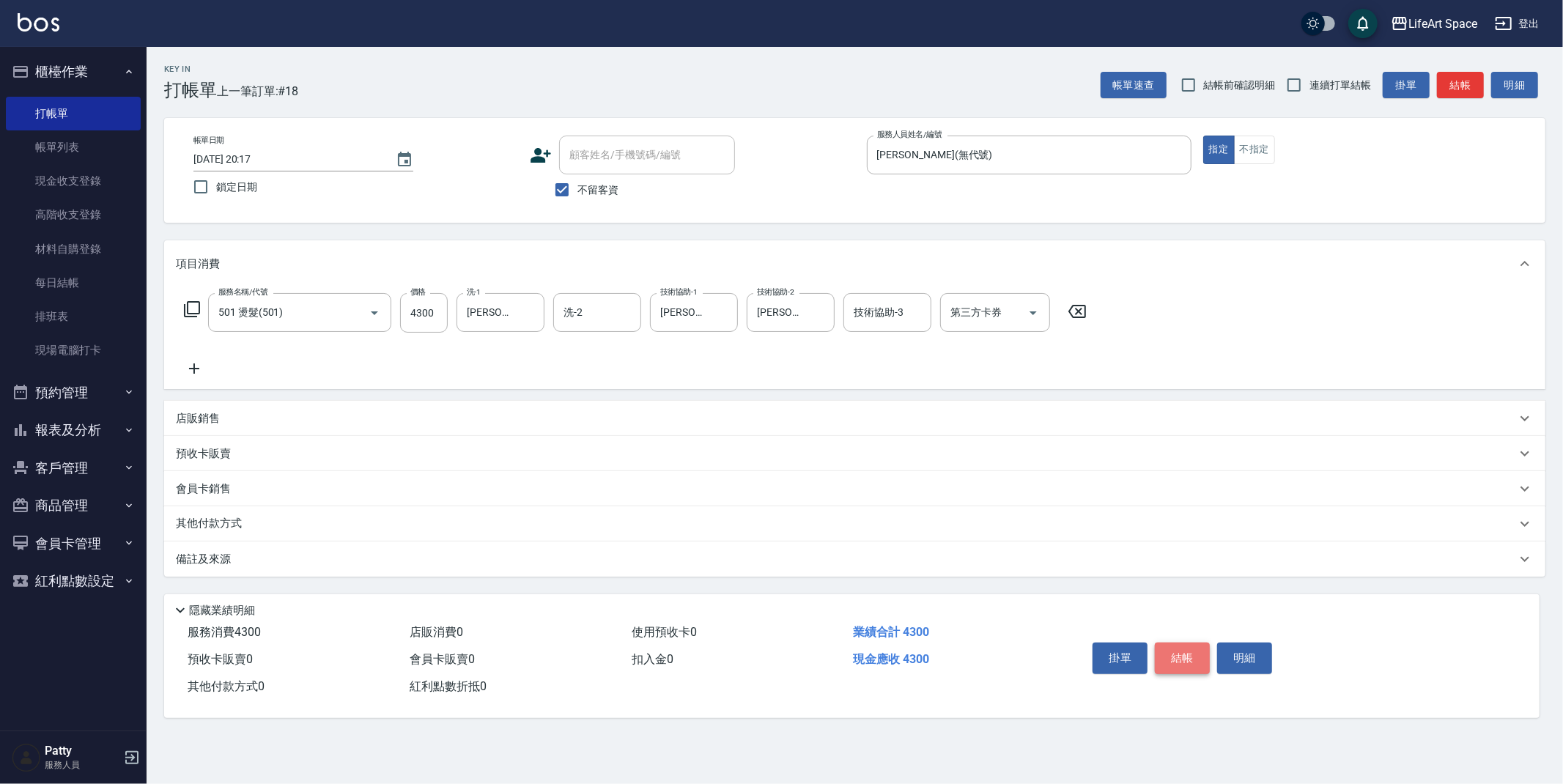
click at [1193, 667] on button "結帳" at bounding box center [1183, 658] width 55 height 31
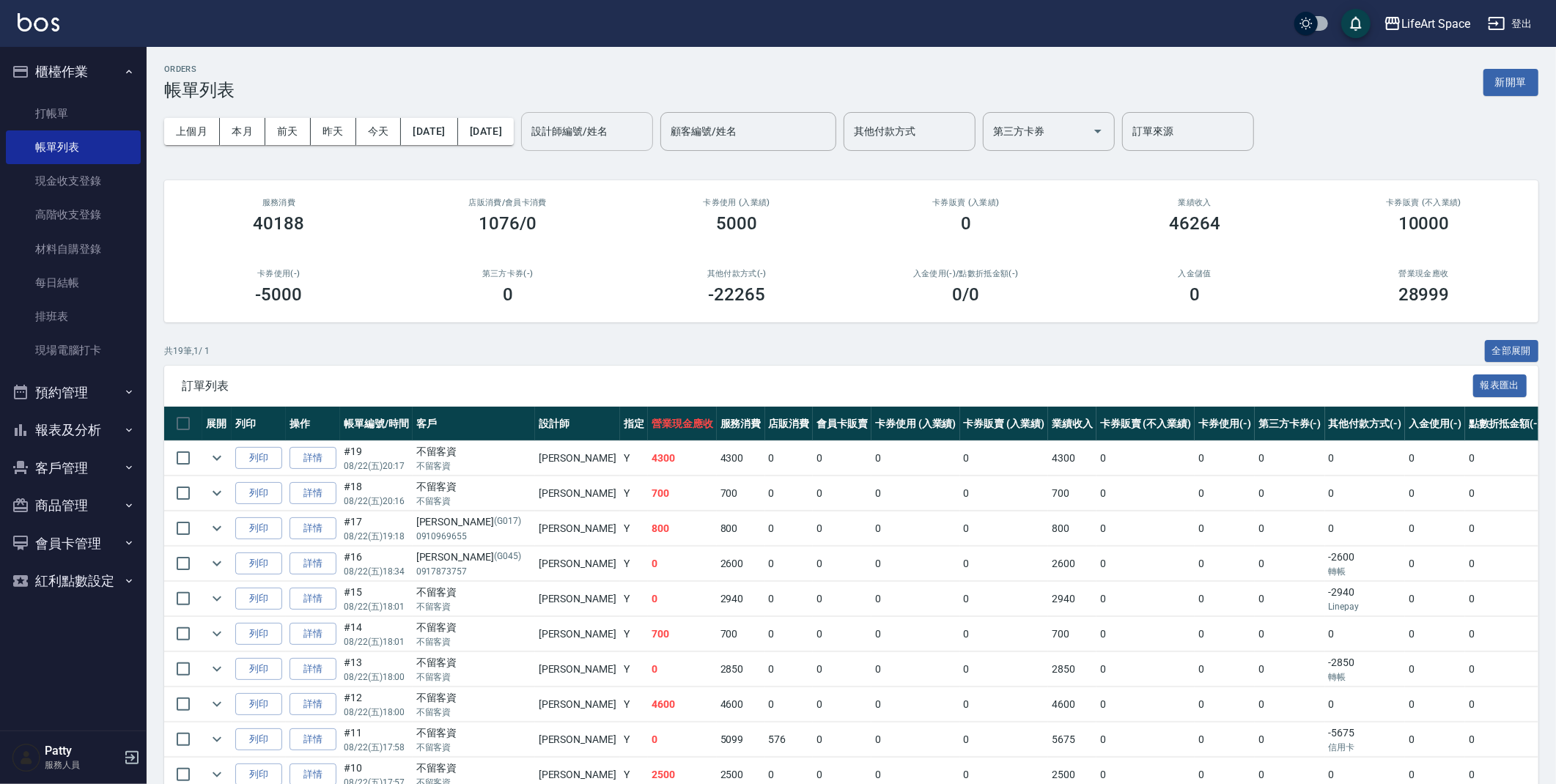
click at [594, 125] on input "設計師編號/姓名" at bounding box center [587, 131] width 118 height 26
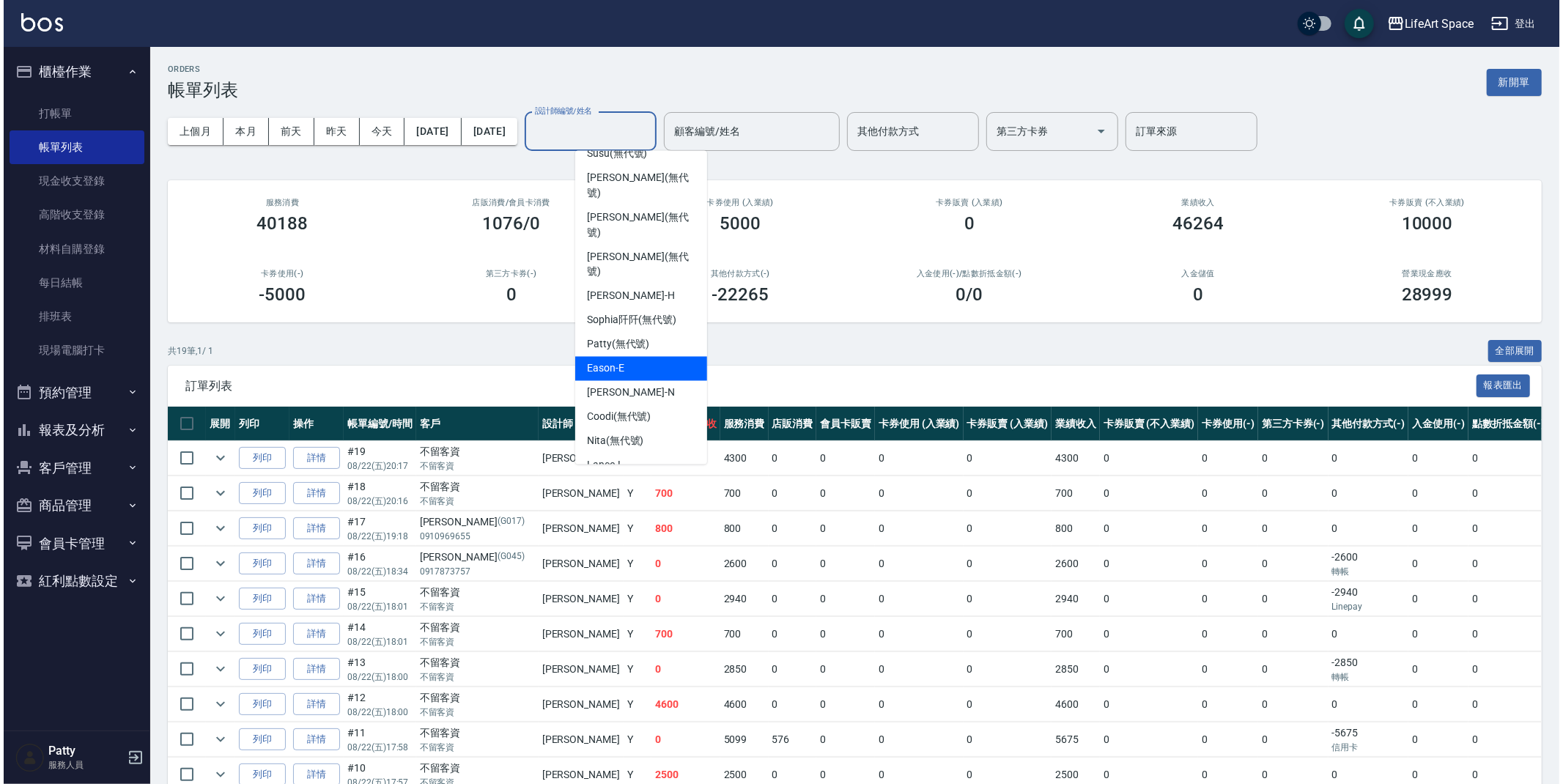
scroll to position [229, 0]
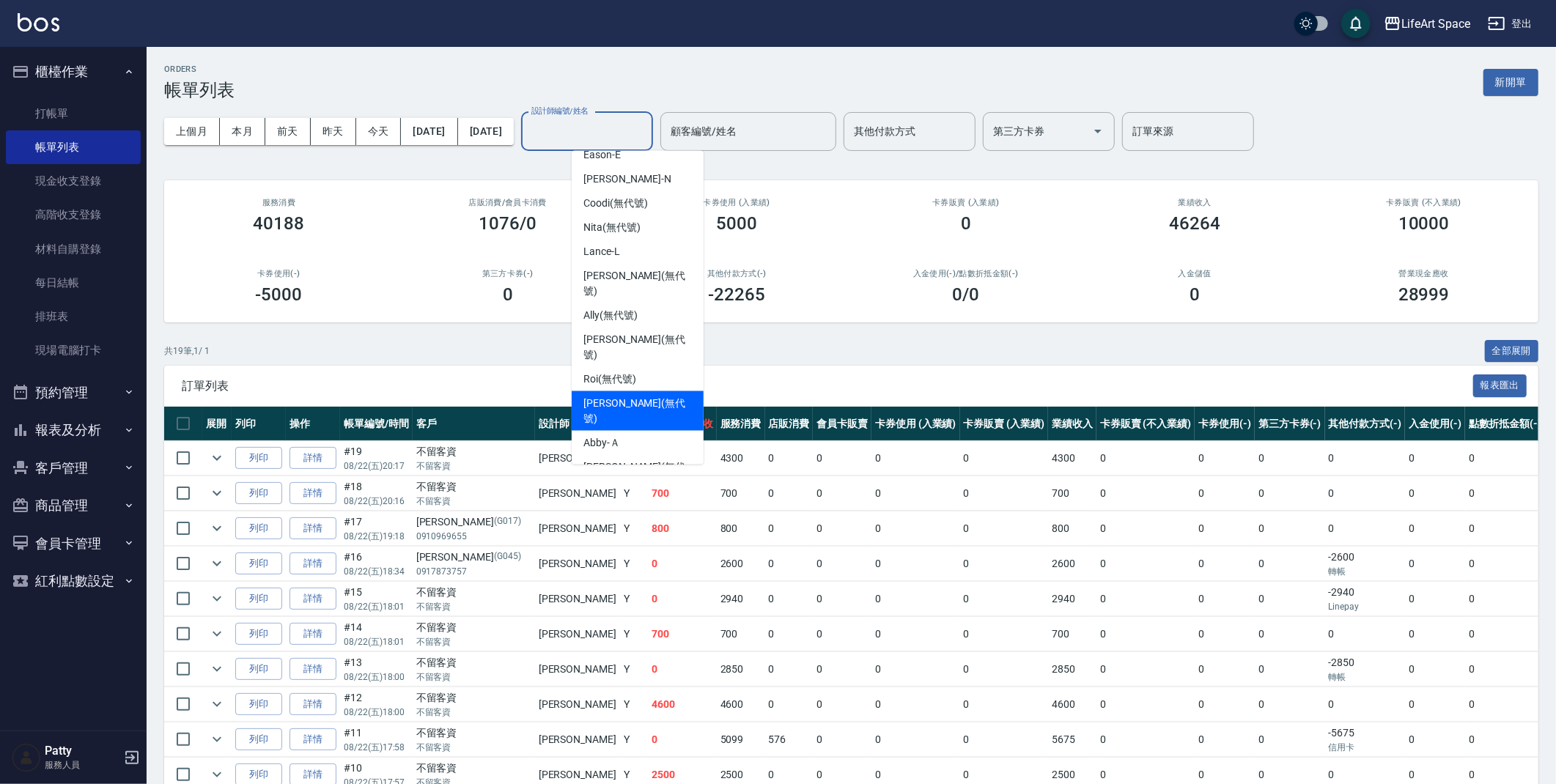
click at [637, 395] on span "[PERSON_NAME] (無代號)" at bounding box center [637, 410] width 108 height 31
type input "[PERSON_NAME](無代號)"
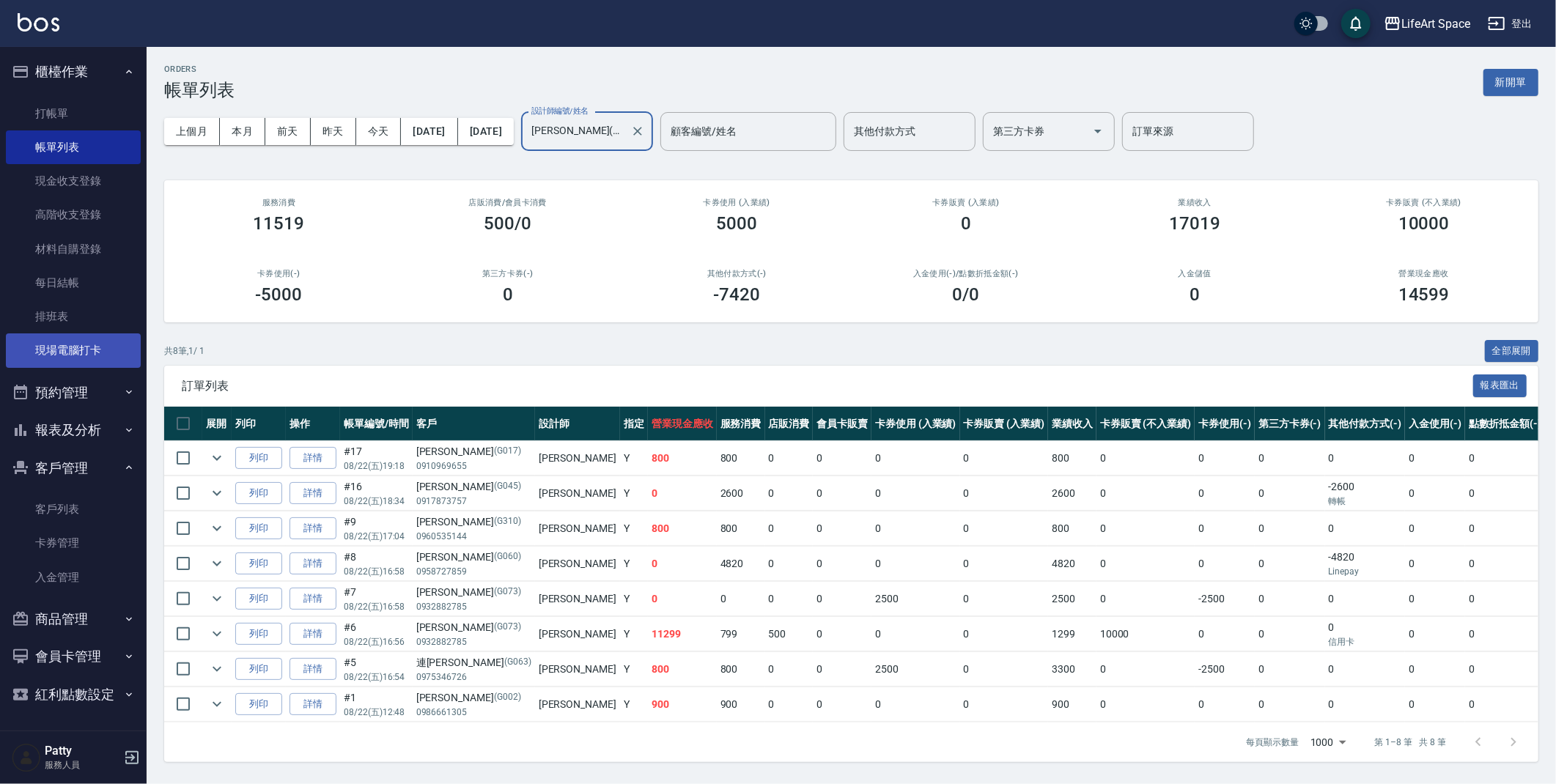
scroll to position [6, 0]
click at [96, 386] on button "預約管理" at bounding box center [73, 393] width 135 height 38
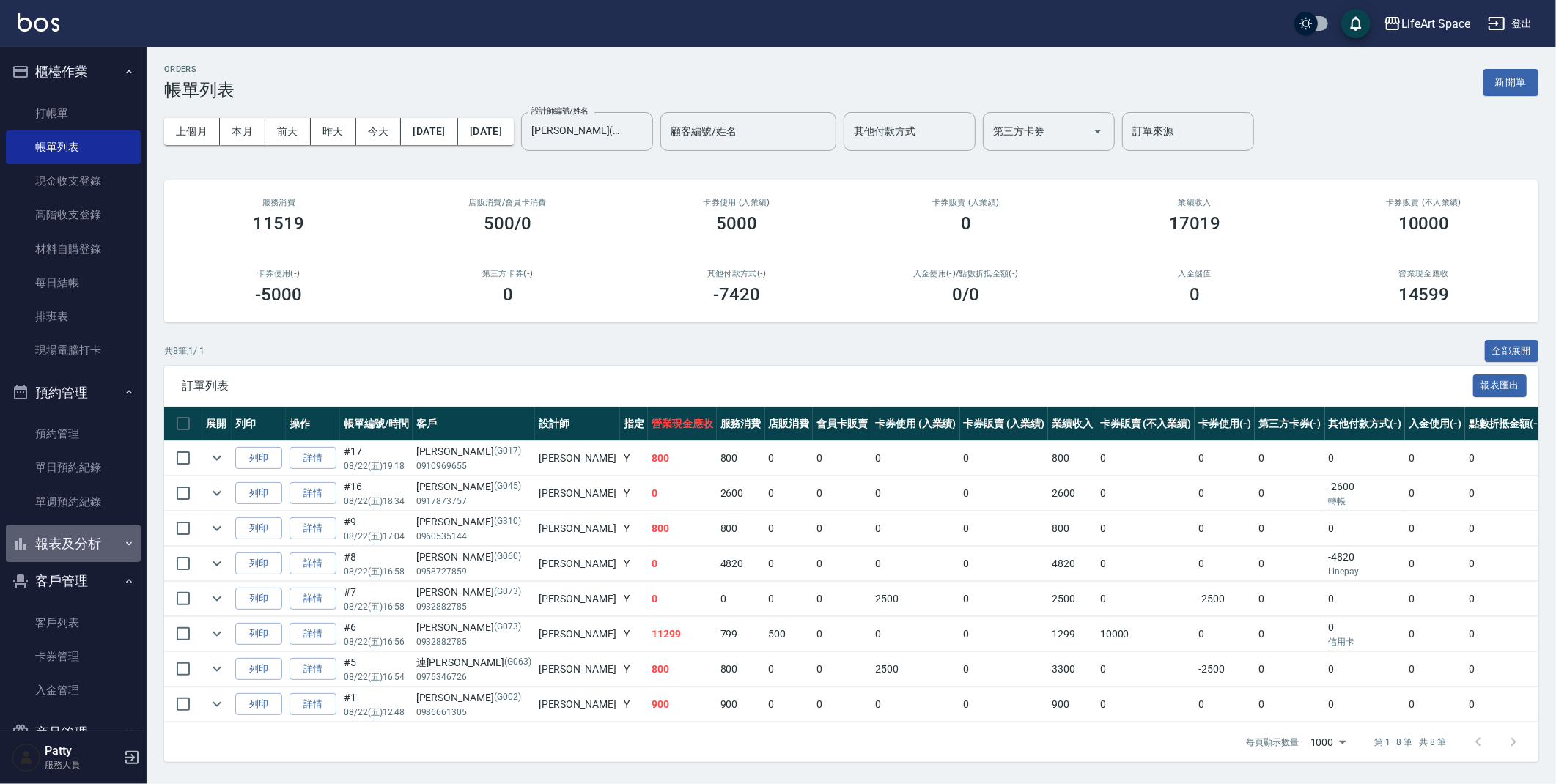
click at [108, 537] on button "報表及分析" at bounding box center [73, 544] width 135 height 38
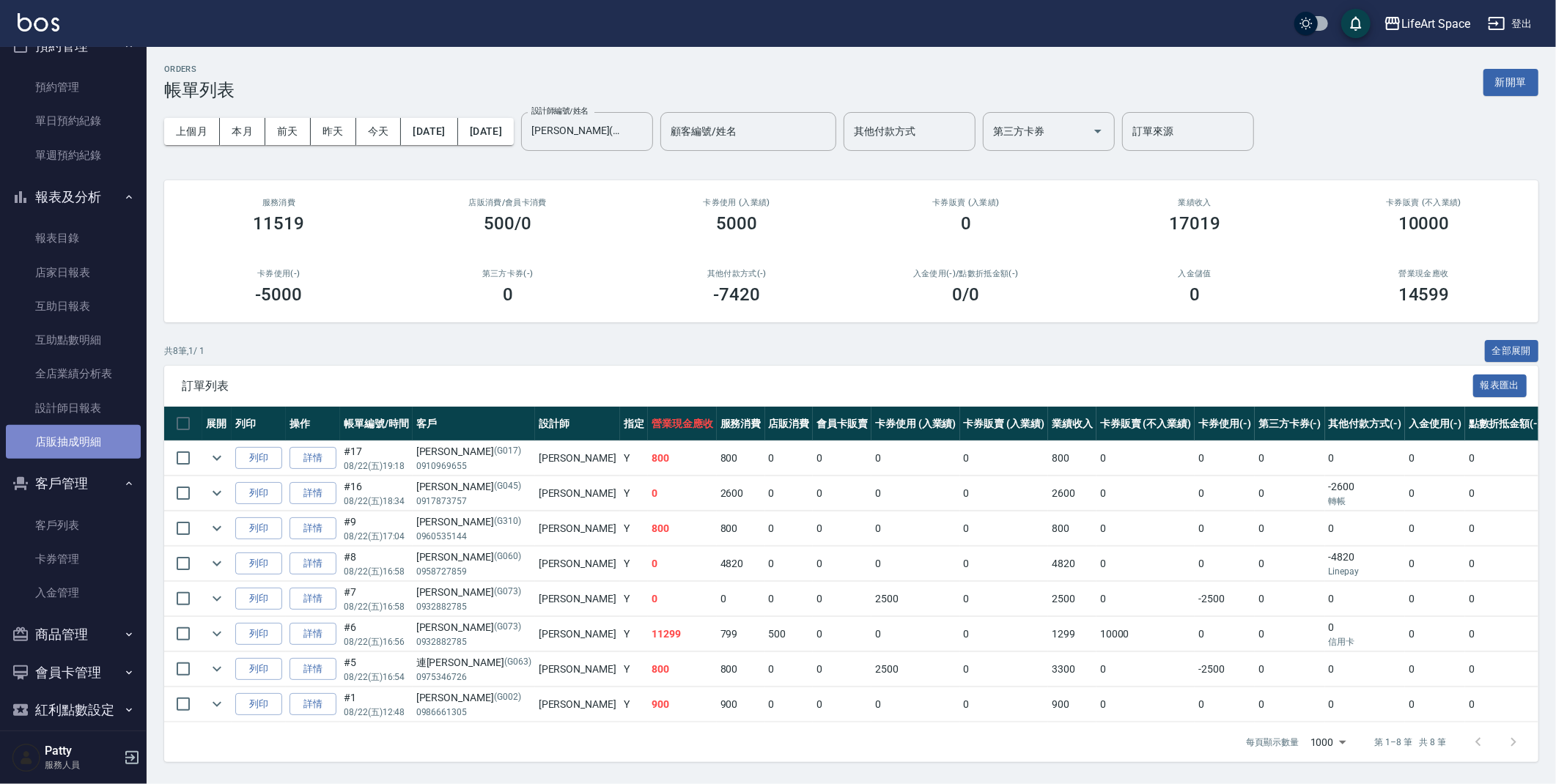
click at [116, 440] on link "店販抽成明細" at bounding box center [73, 442] width 135 height 33
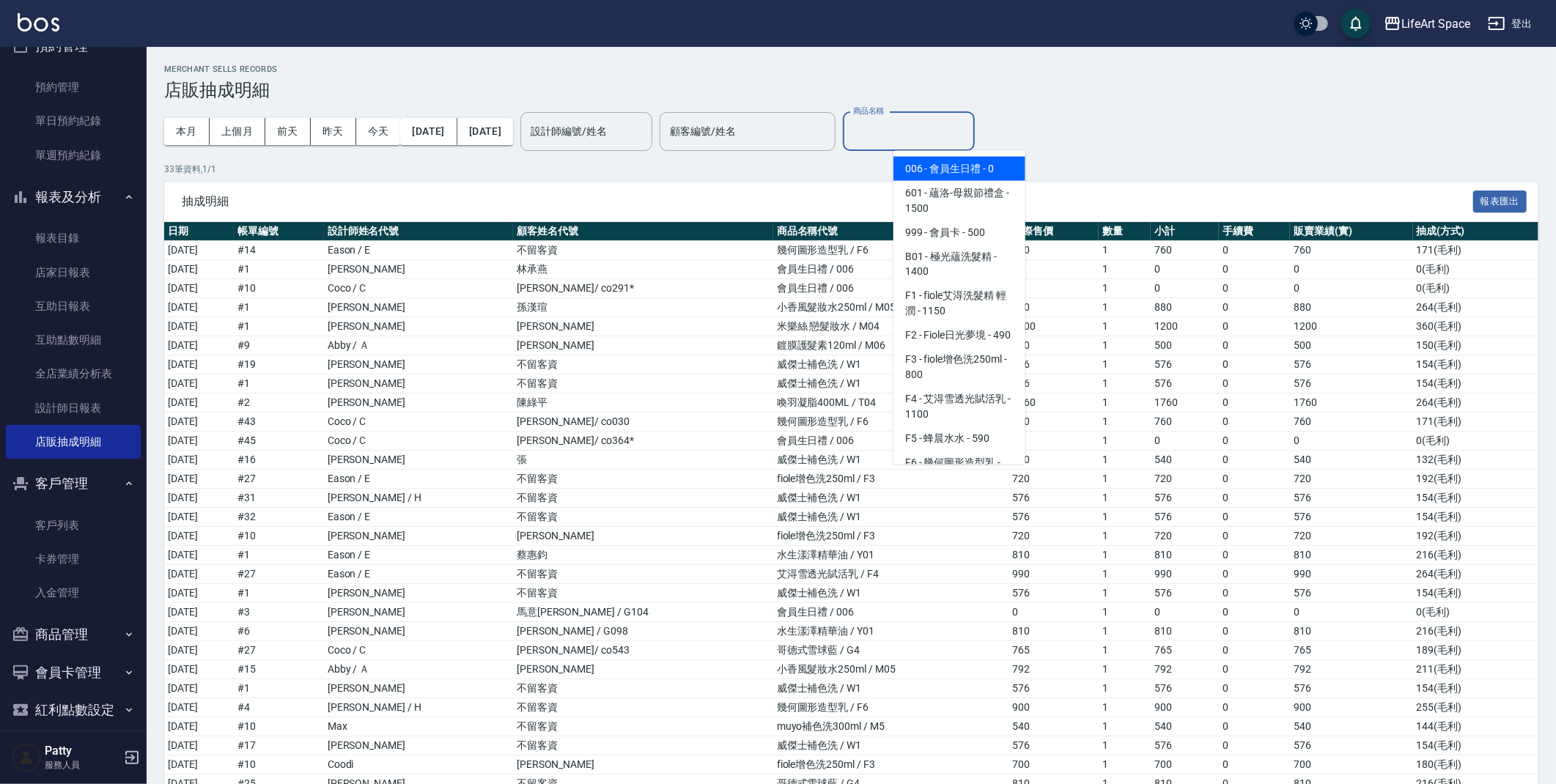
click at [948, 128] on input "商品名稱" at bounding box center [909, 131] width 118 height 26
click at [986, 172] on span "006 - 會員生日禮 - 0" at bounding box center [959, 168] width 132 height 24
type input "會員生日禮"
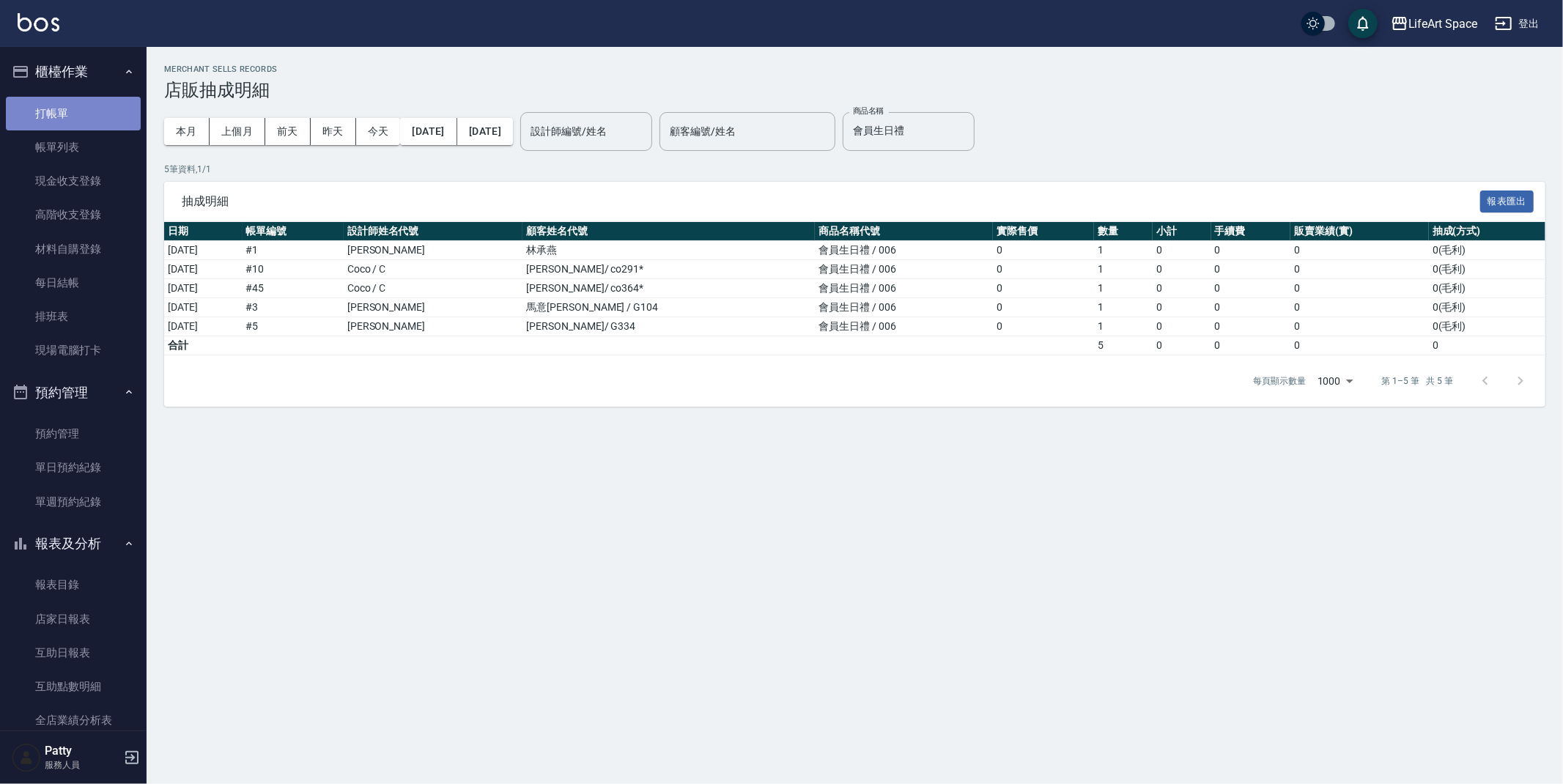
click at [92, 108] on link "打帳單" at bounding box center [73, 113] width 135 height 33
